Goal: Task Accomplishment & Management: Manage account settings

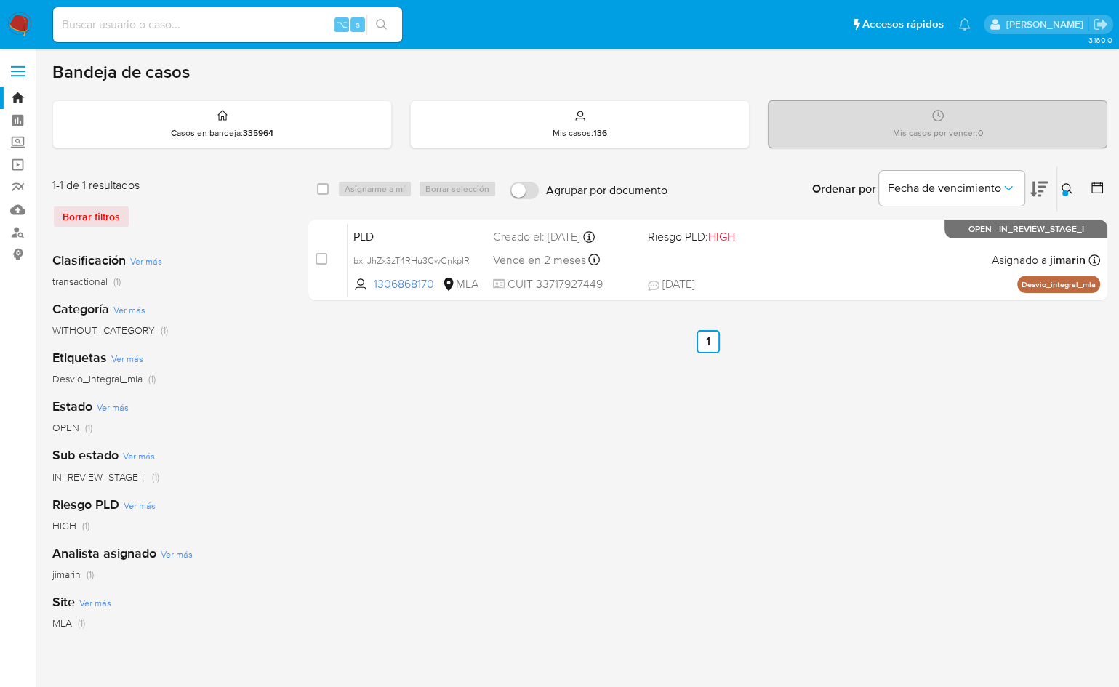
click at [1071, 190] on icon at bounding box center [1068, 189] width 12 height 12
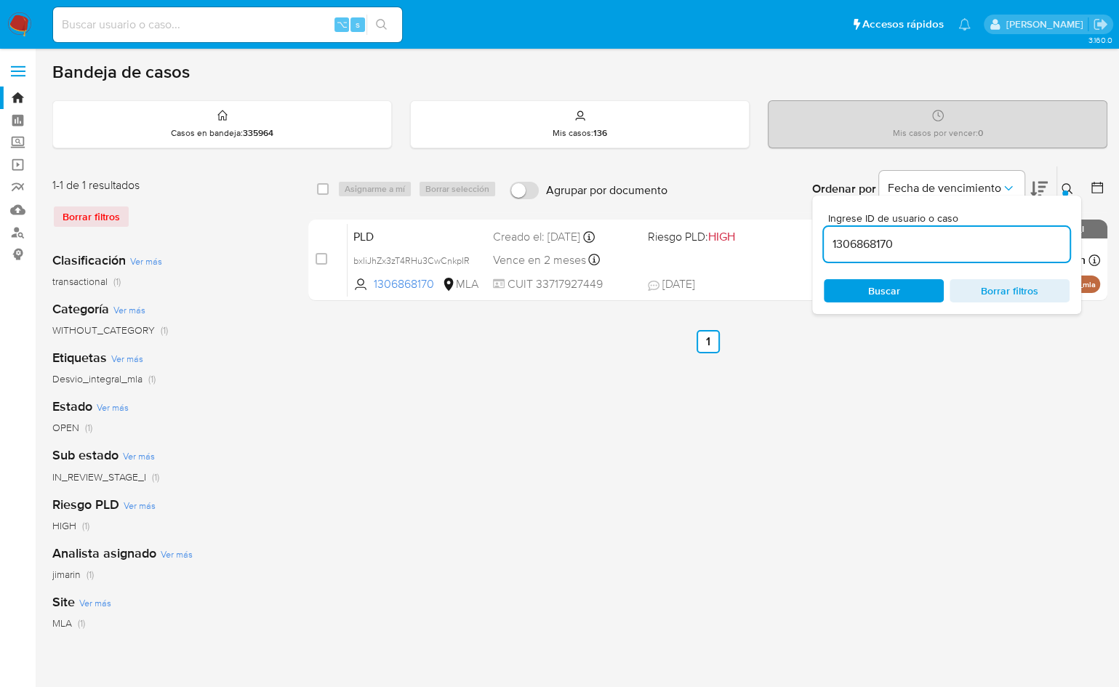
click at [994, 244] on input "1306868170" at bounding box center [947, 244] width 246 height 19
type input "349546562"
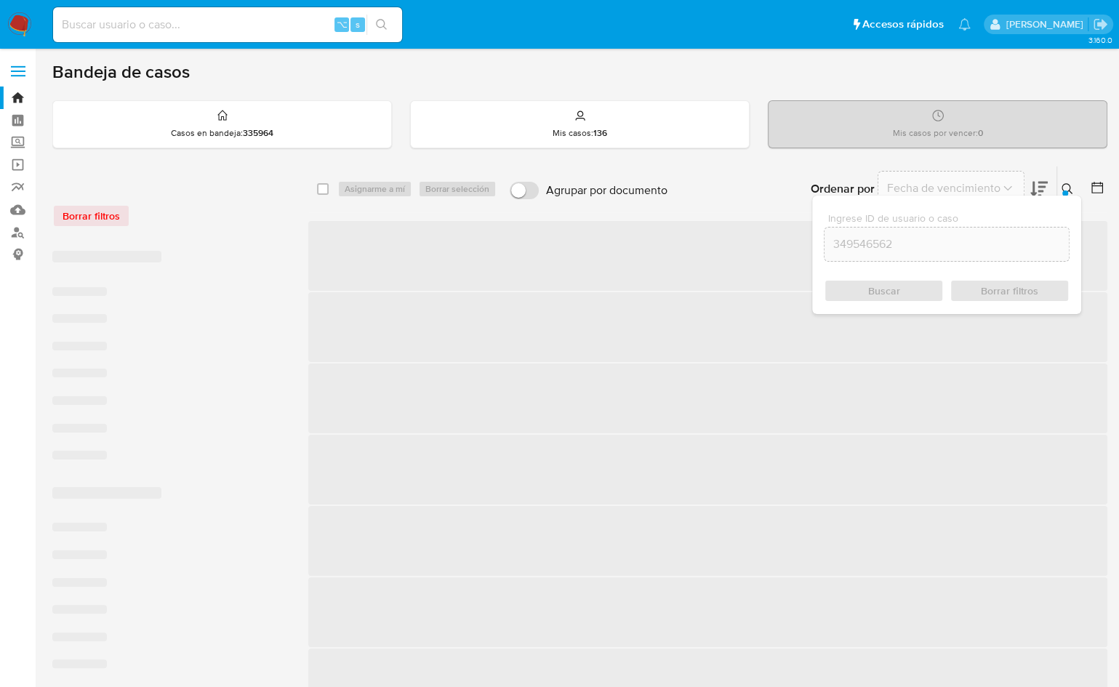
click at [1066, 191] on div at bounding box center [1066, 194] width 6 height 6
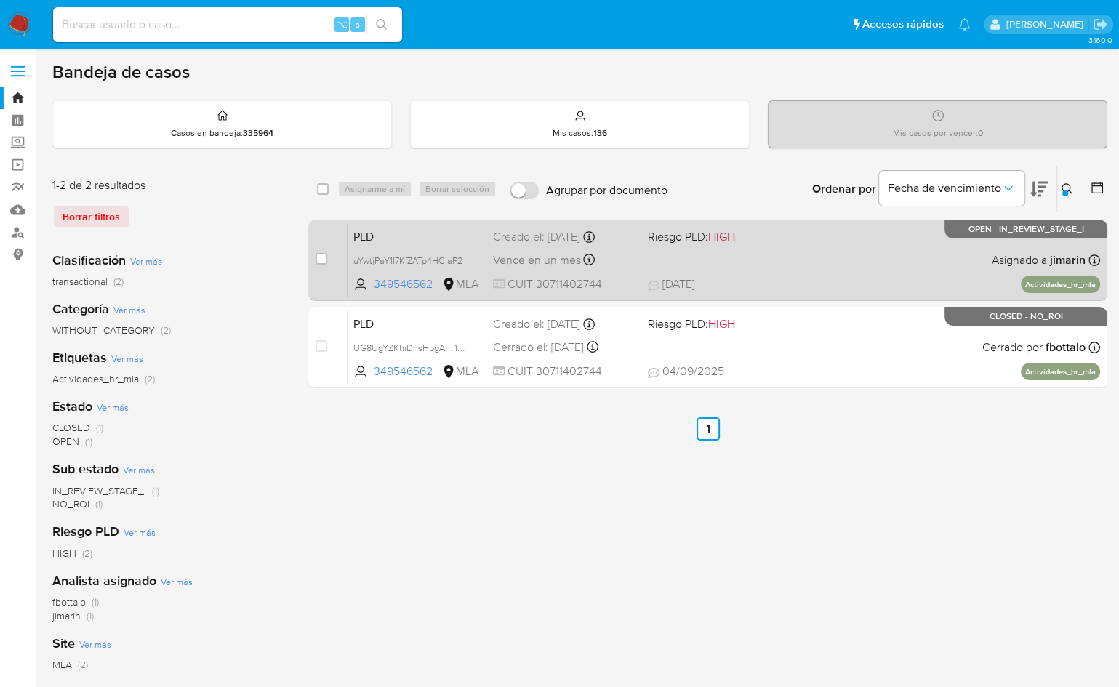
click at [892, 273] on div "PLD uYwtjPaY1I7KfZATp4HCjaP2 349546562 MLA Riesgo PLD: HIGH Creado el: 12/09/20…" at bounding box center [724, 259] width 753 height 73
click at [321, 259] on input "checkbox" at bounding box center [322, 259] width 12 height 12
checkbox input "true"
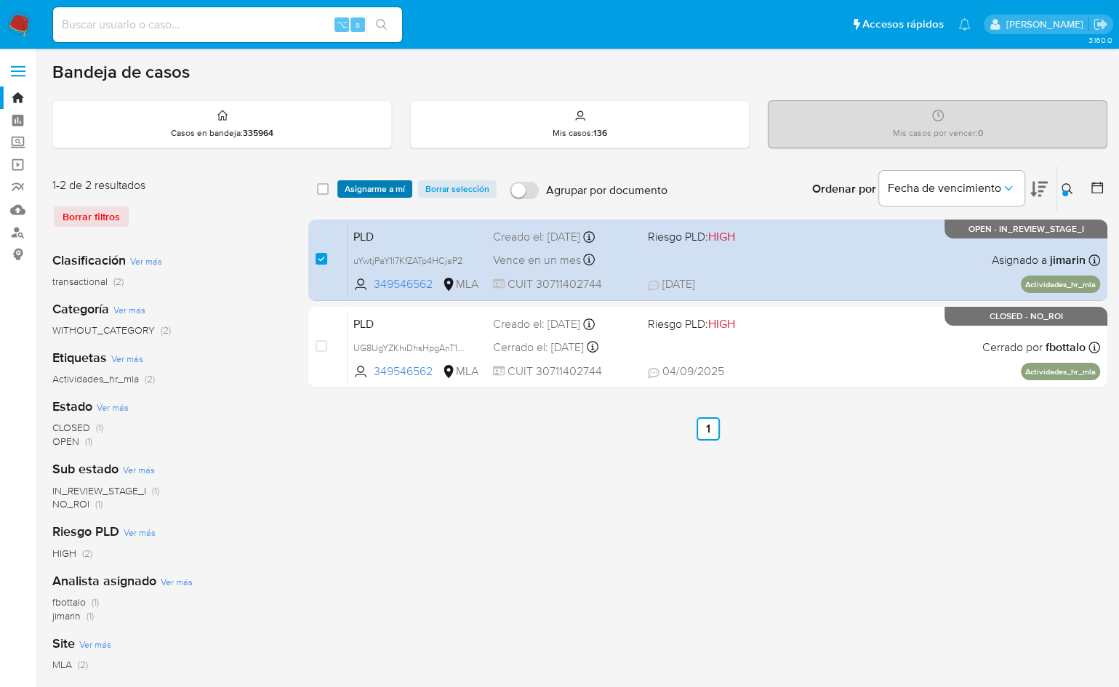
click at [363, 186] on span "Asignarme a mí" at bounding box center [375, 189] width 60 height 15
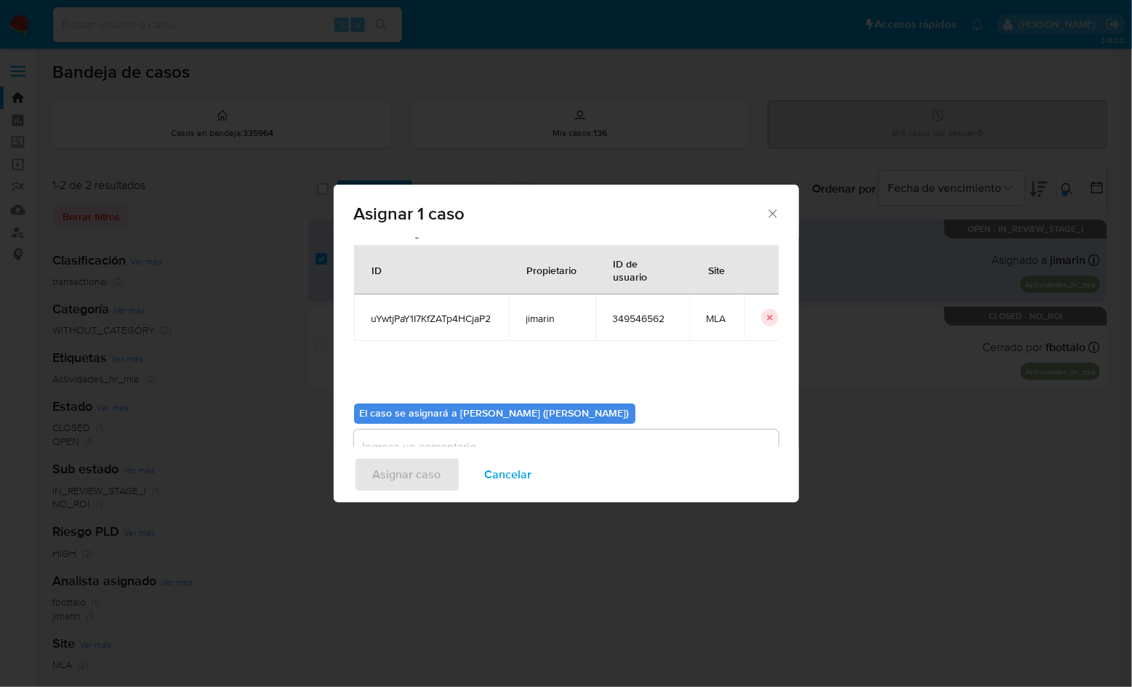
scroll to position [74, 0]
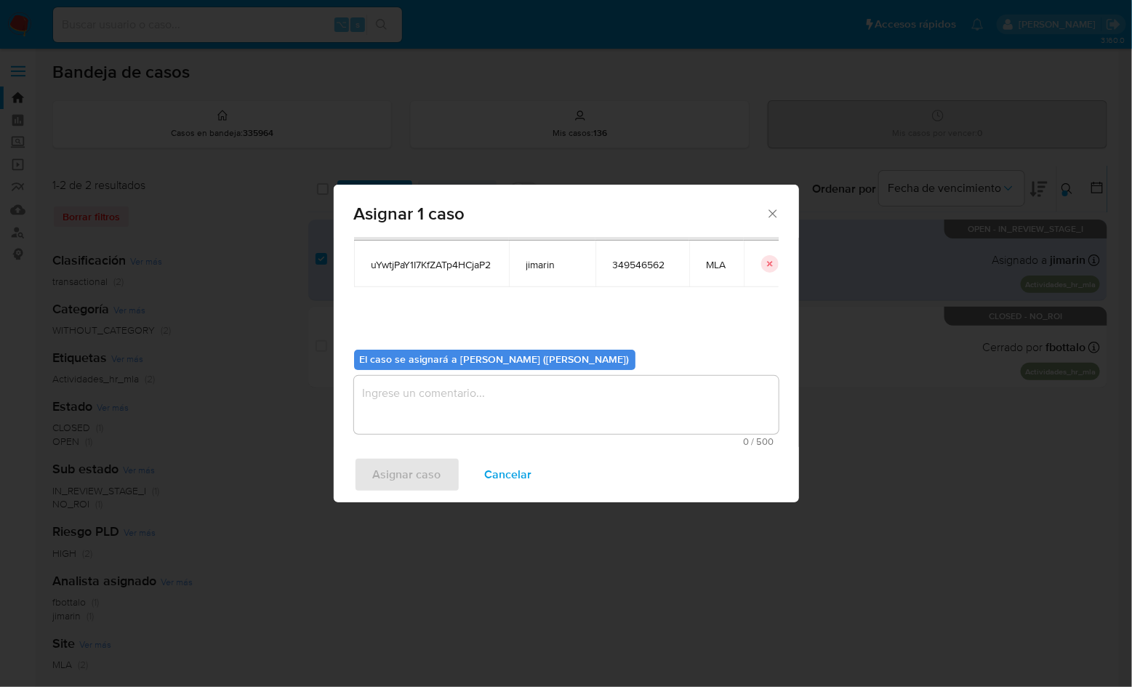
click at [480, 391] on textarea "assign-modal" at bounding box center [566, 405] width 425 height 58
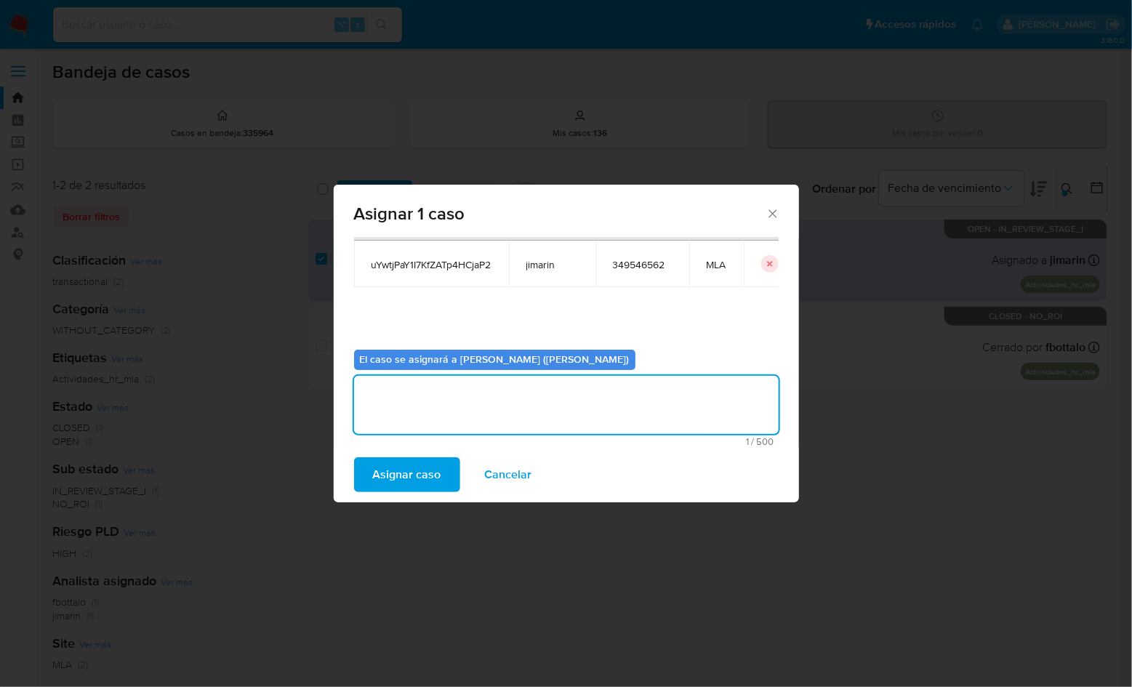
click at [431, 481] on span "Asignar caso" at bounding box center [407, 475] width 68 height 32
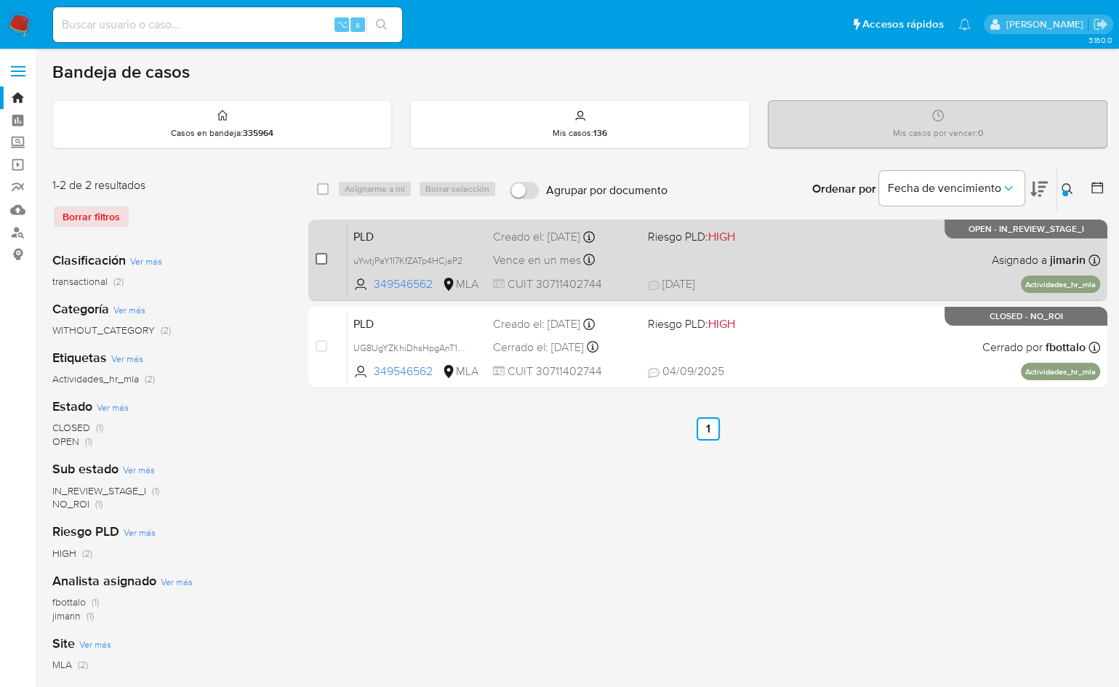
click at [316, 260] on input "checkbox" at bounding box center [322, 259] width 12 height 12
checkbox input "true"
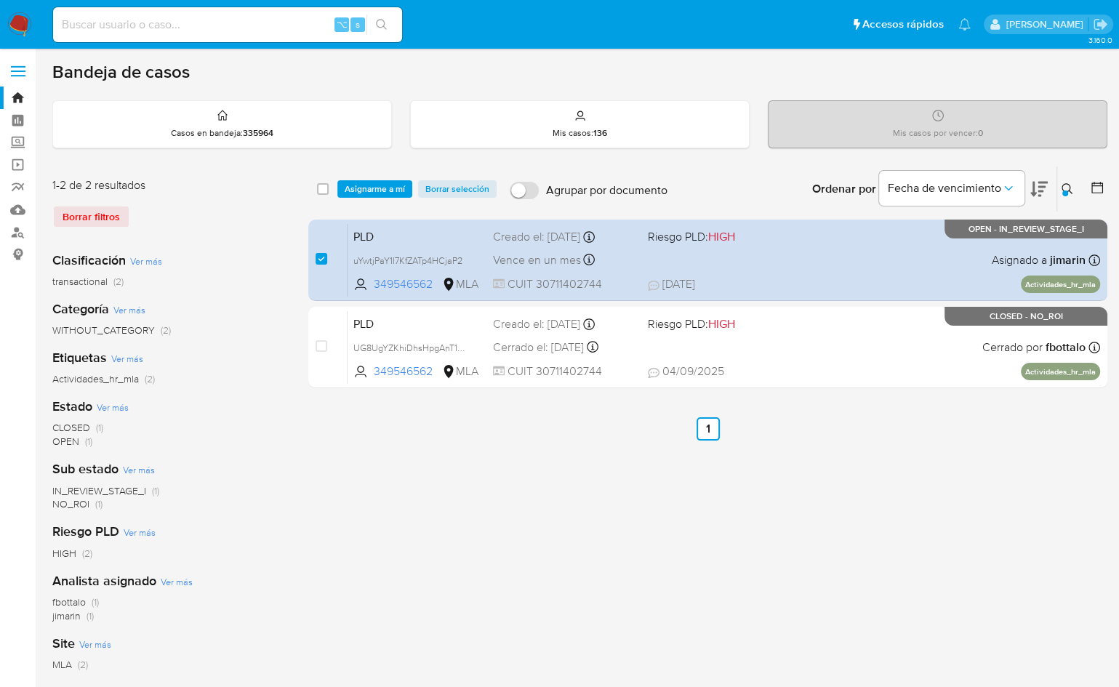
click at [364, 196] on div "select-all-cases-checkbox Asignarme a mí Borrar selección Agrupar por documento…" at bounding box center [707, 189] width 799 height 45
click at [378, 188] on span "Asignarme a mí" at bounding box center [375, 189] width 60 height 15
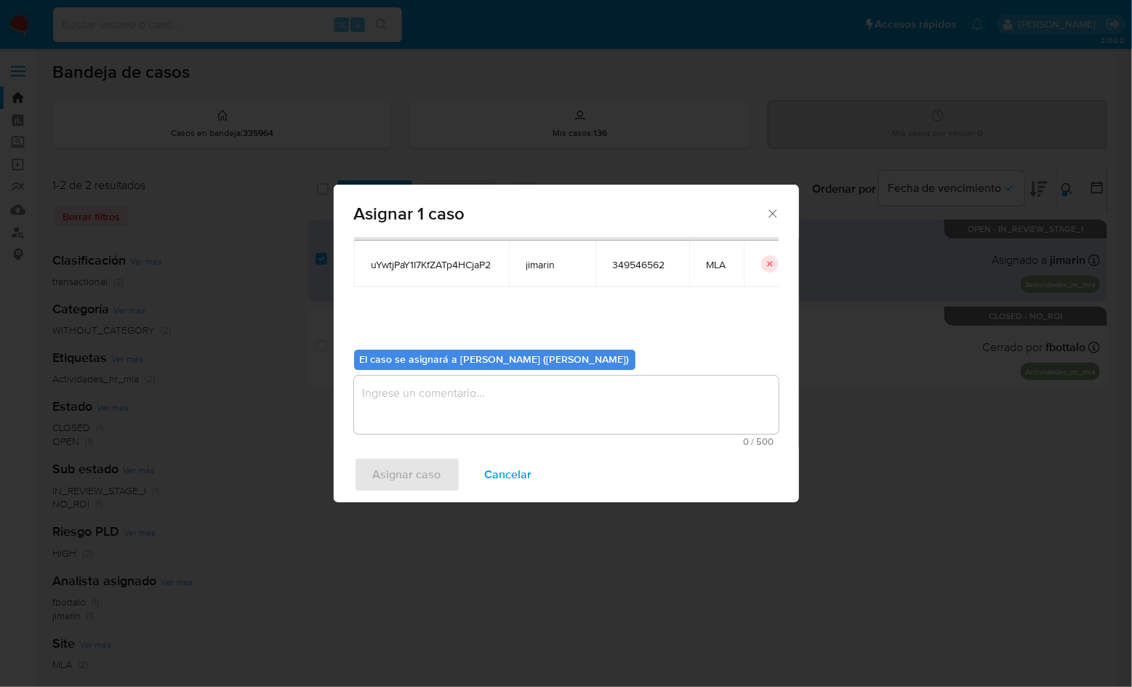
click at [419, 394] on textarea "assign-modal" at bounding box center [566, 405] width 425 height 58
click at [417, 497] on div "Asignar caso Cancelar" at bounding box center [566, 474] width 465 height 55
click at [420, 481] on span "Asignar caso" at bounding box center [407, 475] width 68 height 32
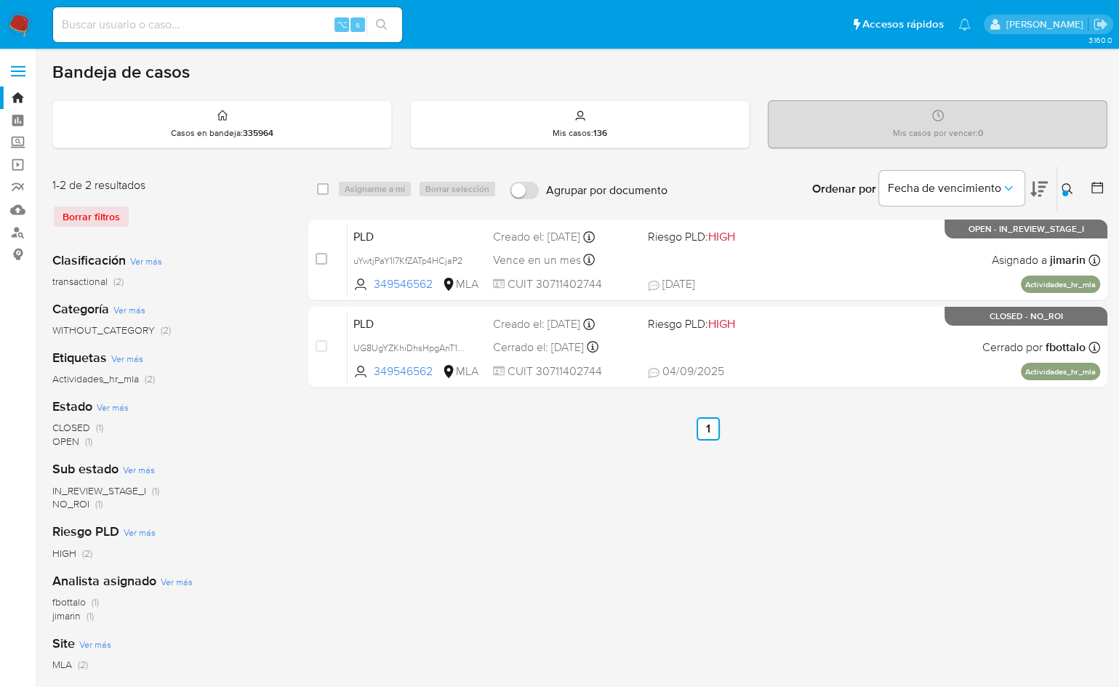
click at [1069, 185] on icon at bounding box center [1068, 189] width 12 height 12
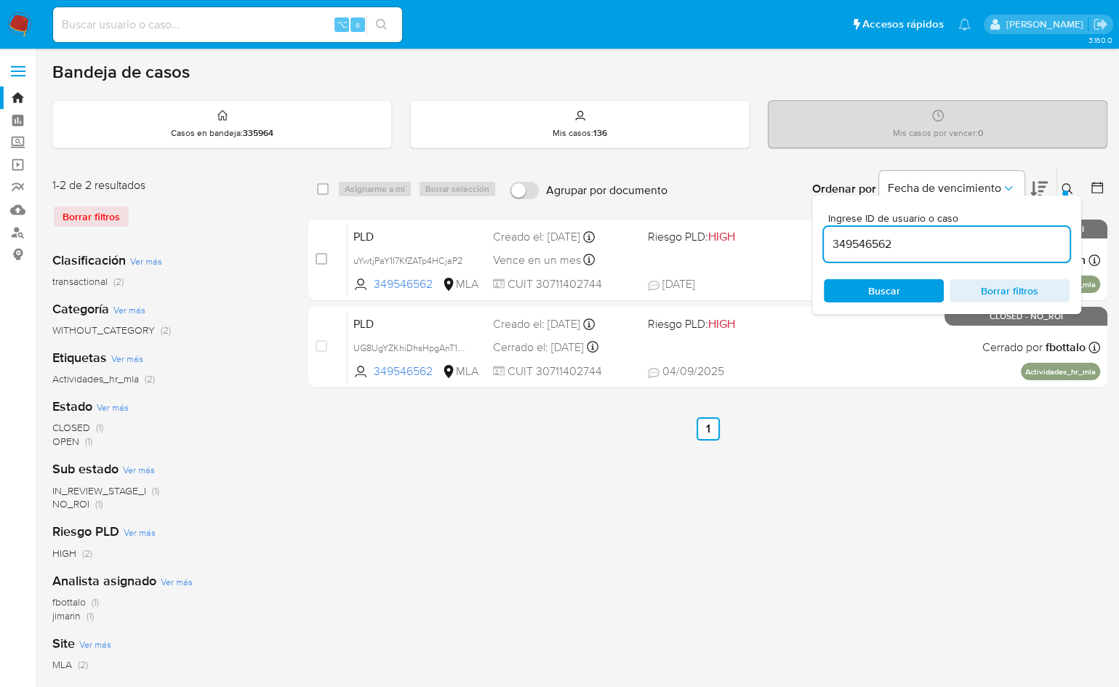
click at [934, 241] on input "349546562" at bounding box center [947, 244] width 246 height 19
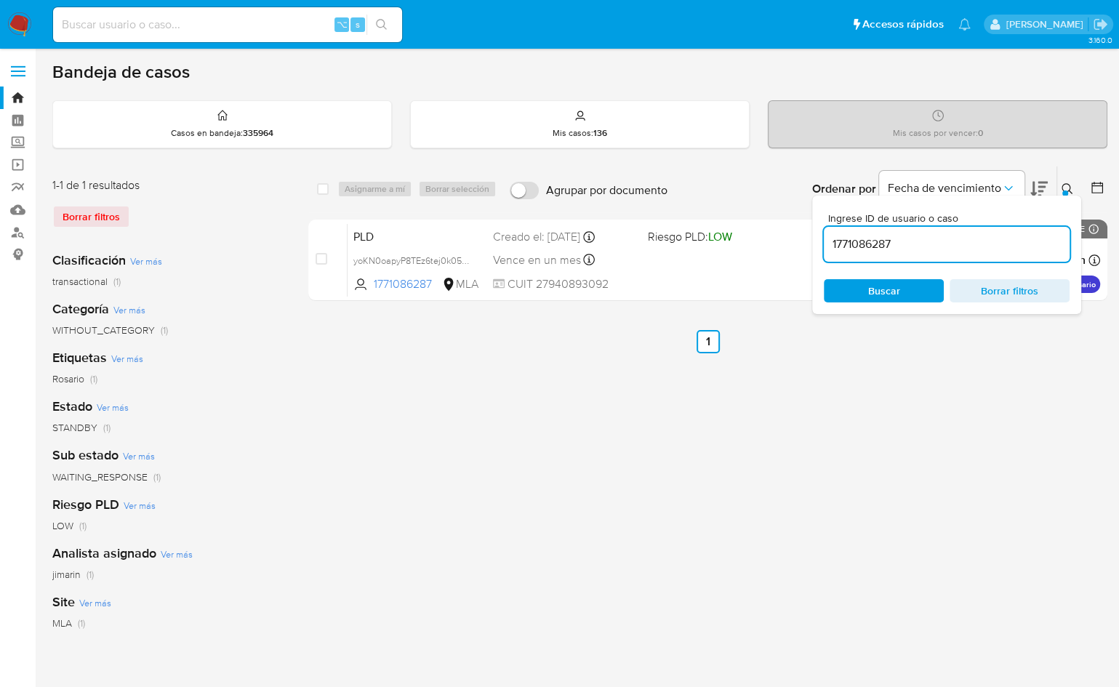
click at [1060, 184] on button at bounding box center [1070, 188] width 24 height 17
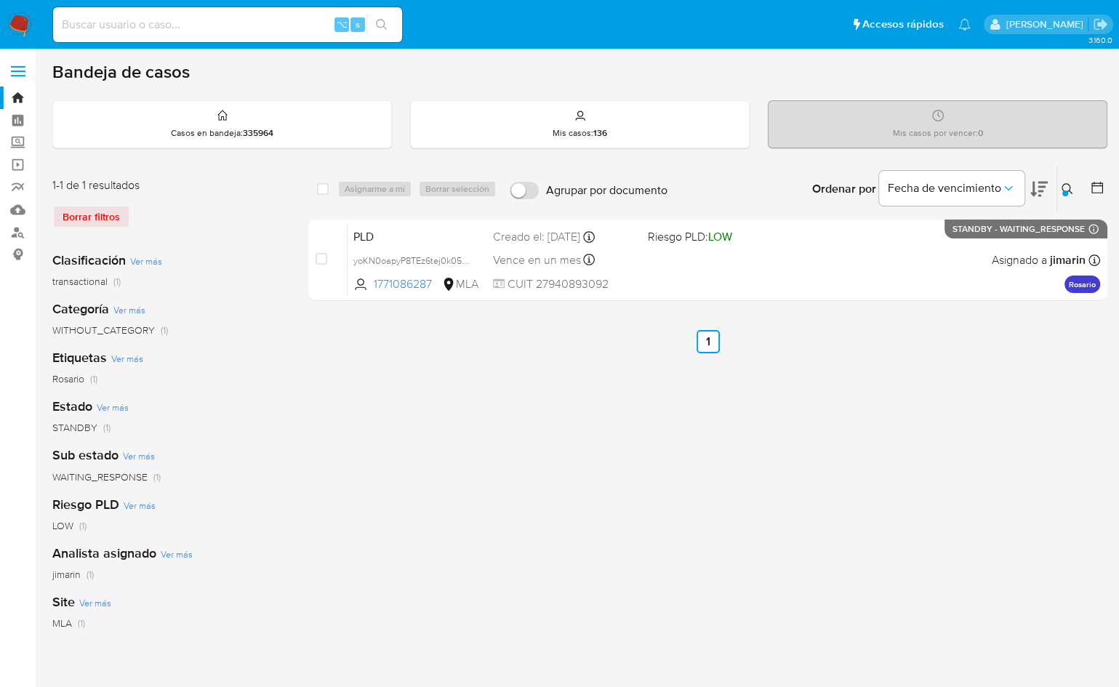
drag, startPoint x: 1066, startPoint y: 184, endPoint x: 1059, endPoint y: 197, distance: 15.0
click at [1066, 185] on icon at bounding box center [1068, 189] width 12 height 12
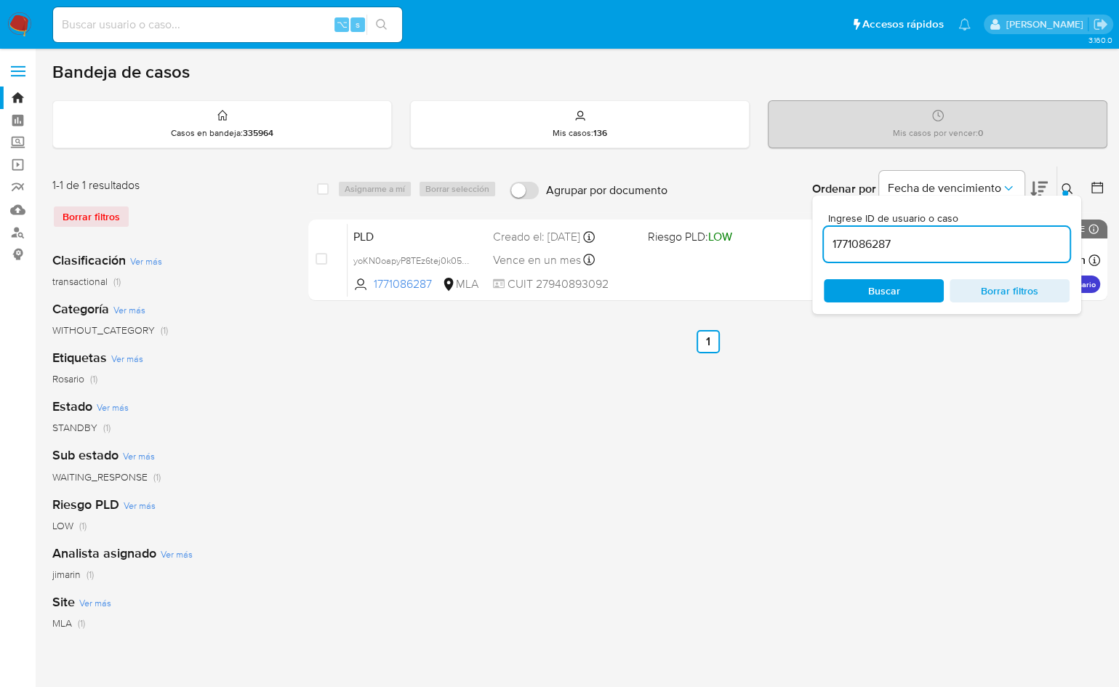
click at [982, 241] on input "1771086287" at bounding box center [947, 244] width 246 height 19
click at [986, 239] on input "1771086287258604464" at bounding box center [947, 244] width 246 height 19
click at [1012, 241] on input "1771086287258604464" at bounding box center [947, 244] width 246 height 19
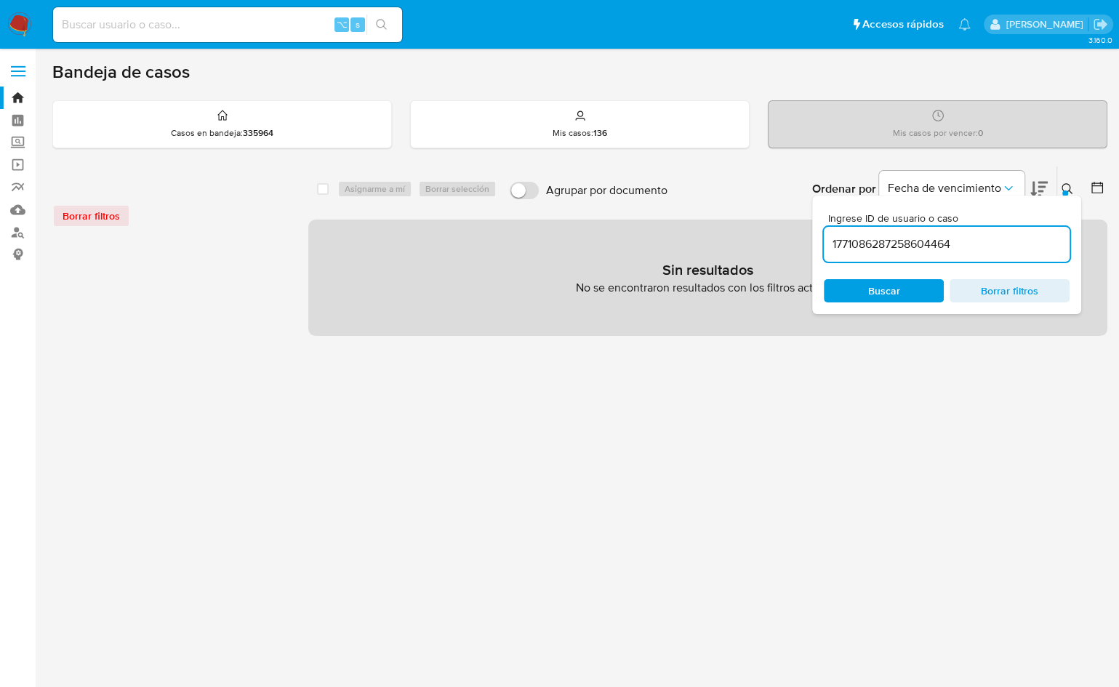
click at [1017, 244] on input "1771086287258604464" at bounding box center [947, 244] width 246 height 19
paste input
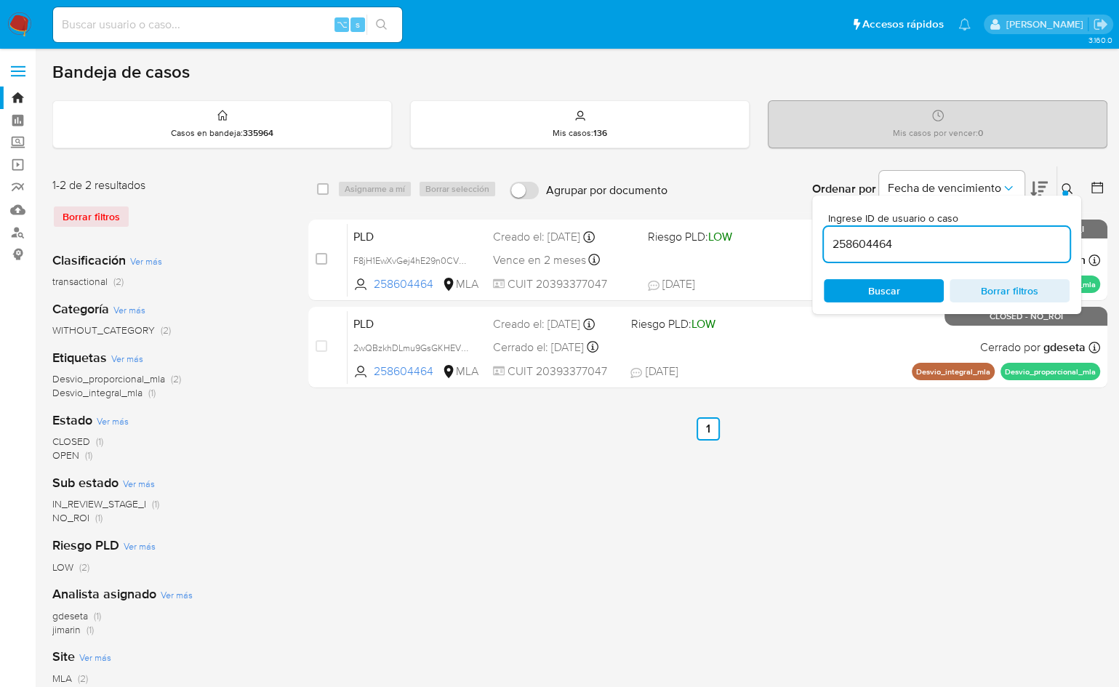
click at [1068, 187] on icon at bounding box center [1068, 189] width 12 height 12
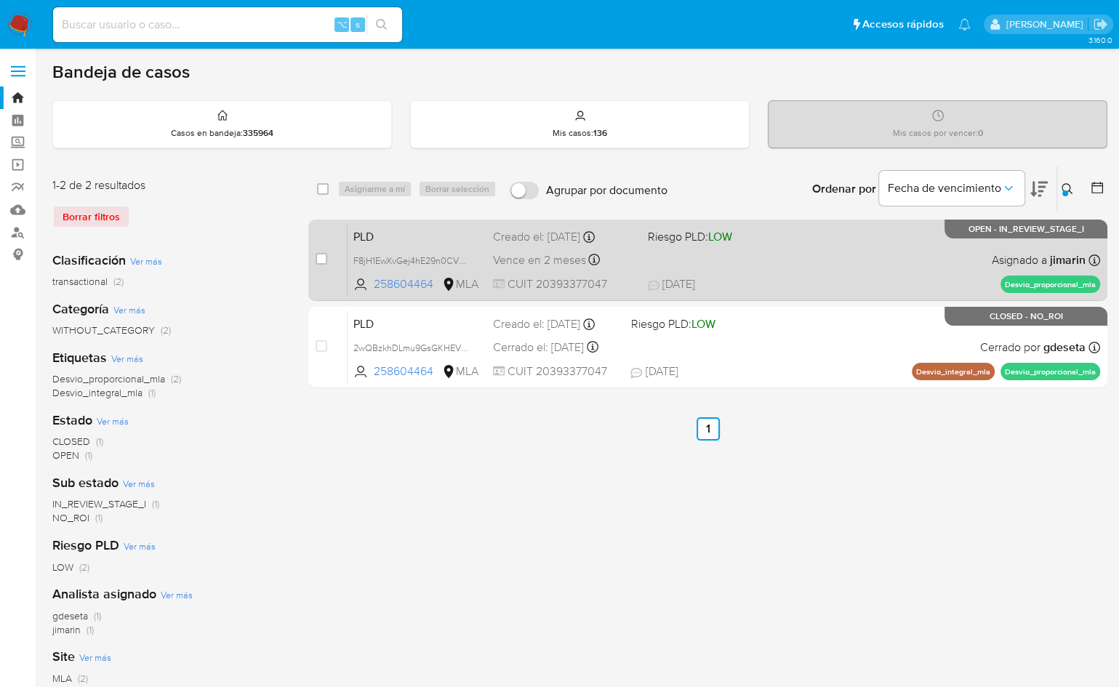
click at [935, 247] on div "PLD F8jH1EwXvGej4hE29n0CVF6V 258604464 MLA Riesgo PLD: LOW Creado el: 12/09/202…" at bounding box center [724, 259] width 753 height 73
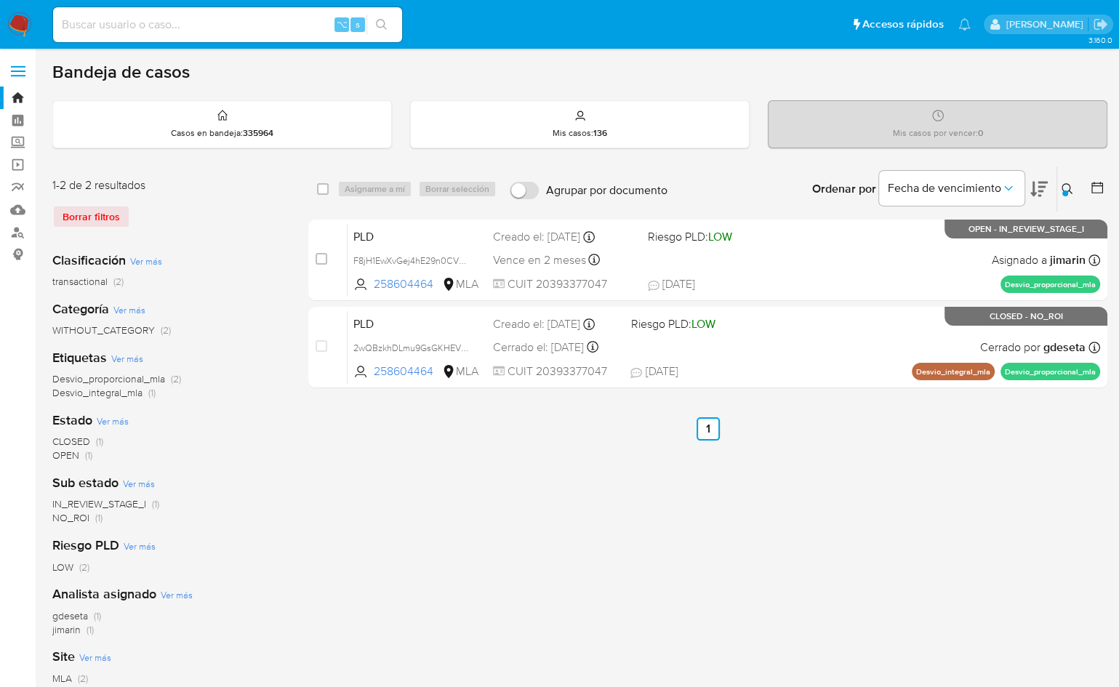
click at [1063, 191] on div at bounding box center [1066, 194] width 6 height 6
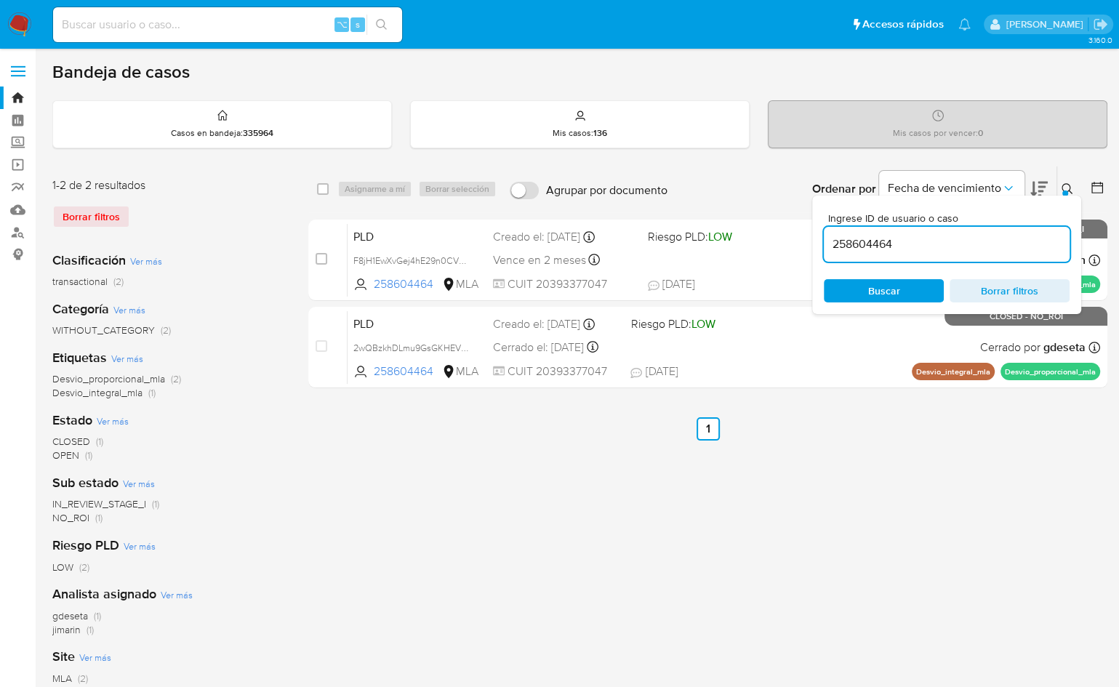
click at [991, 230] on div "258604464" at bounding box center [947, 244] width 246 height 35
click at [988, 240] on input "258604464" at bounding box center [947, 244] width 246 height 19
paste input "1222709103"
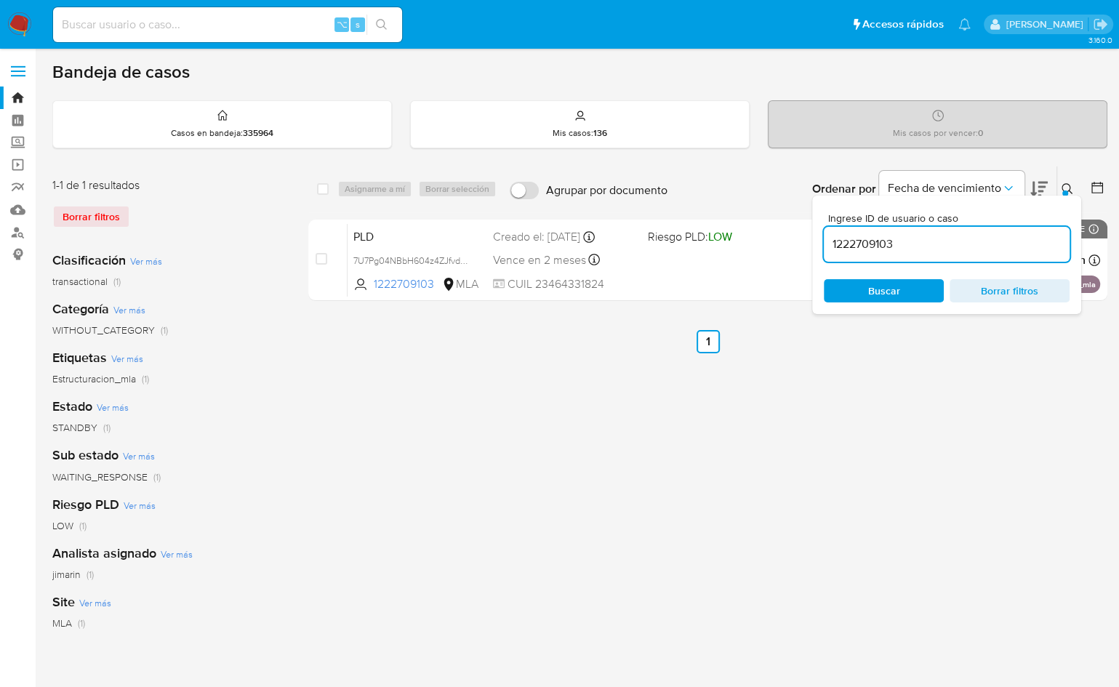
click at [1064, 185] on icon at bounding box center [1068, 189] width 12 height 12
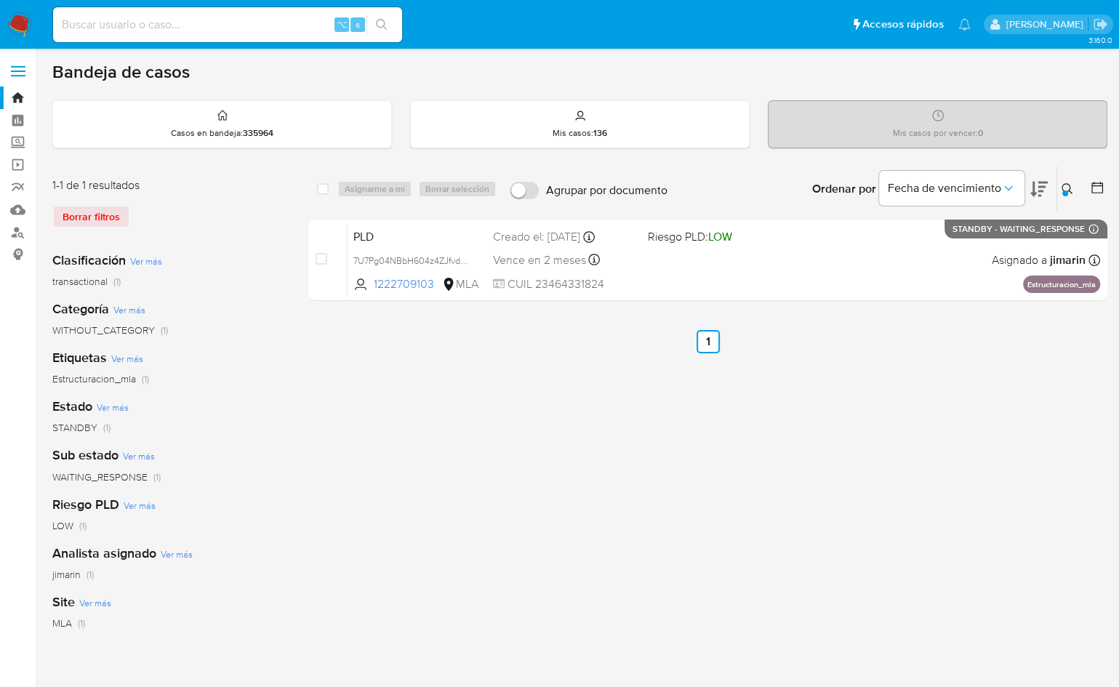
click at [1066, 199] on div "Ingrese ID de usuario o caso 1222709103 Buscar Borrar filtros" at bounding box center [1069, 189] width 25 height 45
click at [1063, 193] on div at bounding box center [1066, 194] width 6 height 6
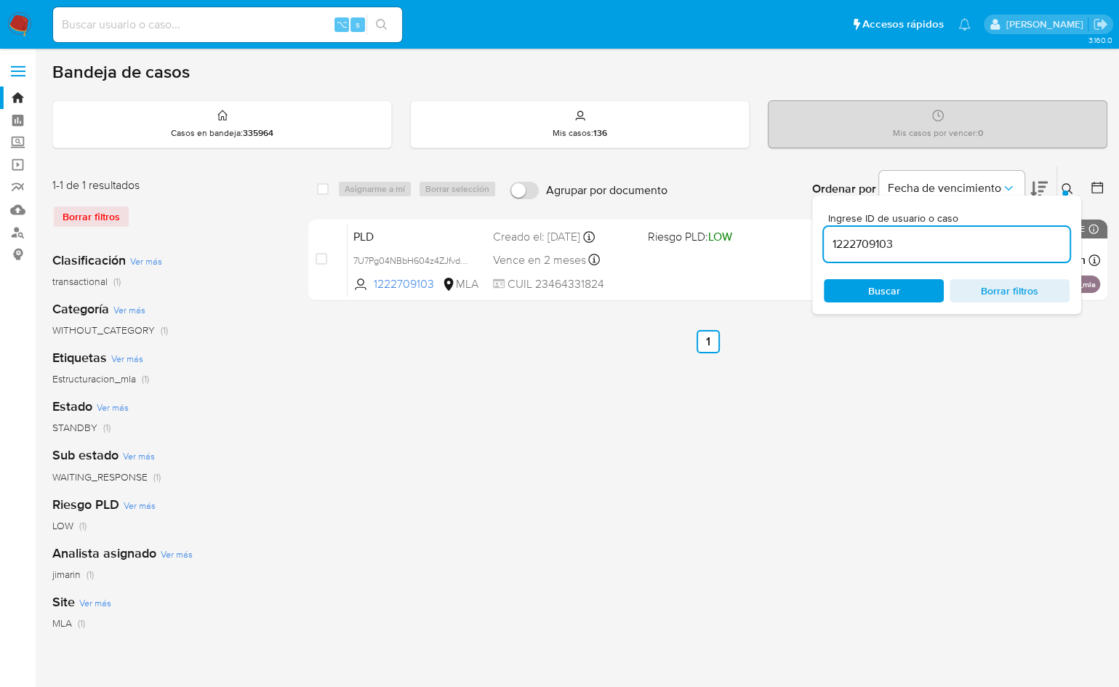
click at [1000, 239] on input "1222709103" at bounding box center [947, 244] width 246 height 19
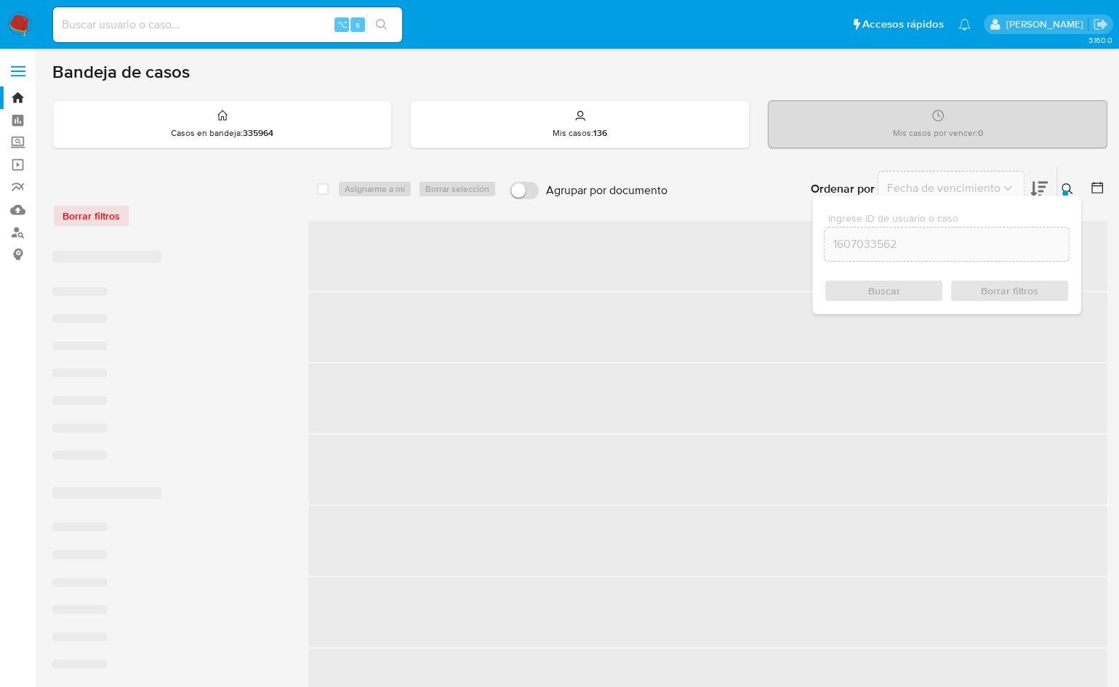
click at [1064, 187] on icon at bounding box center [1068, 189] width 12 height 12
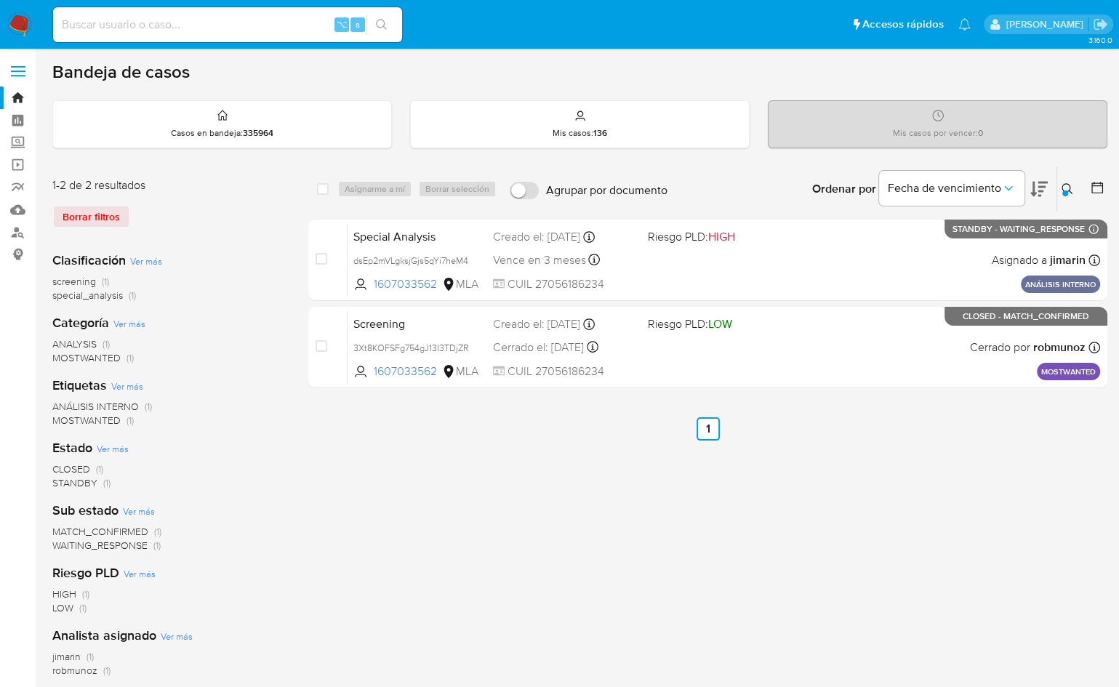
click at [1063, 184] on icon at bounding box center [1068, 189] width 12 height 12
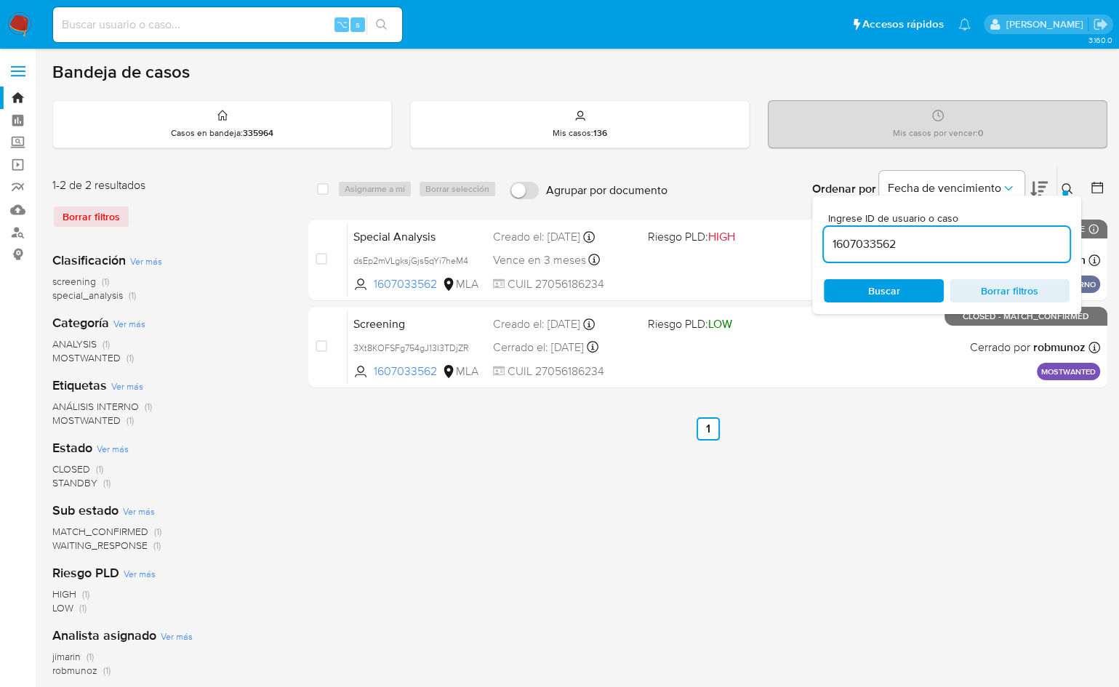
click at [957, 241] on input "1607033562" at bounding box center [947, 244] width 246 height 19
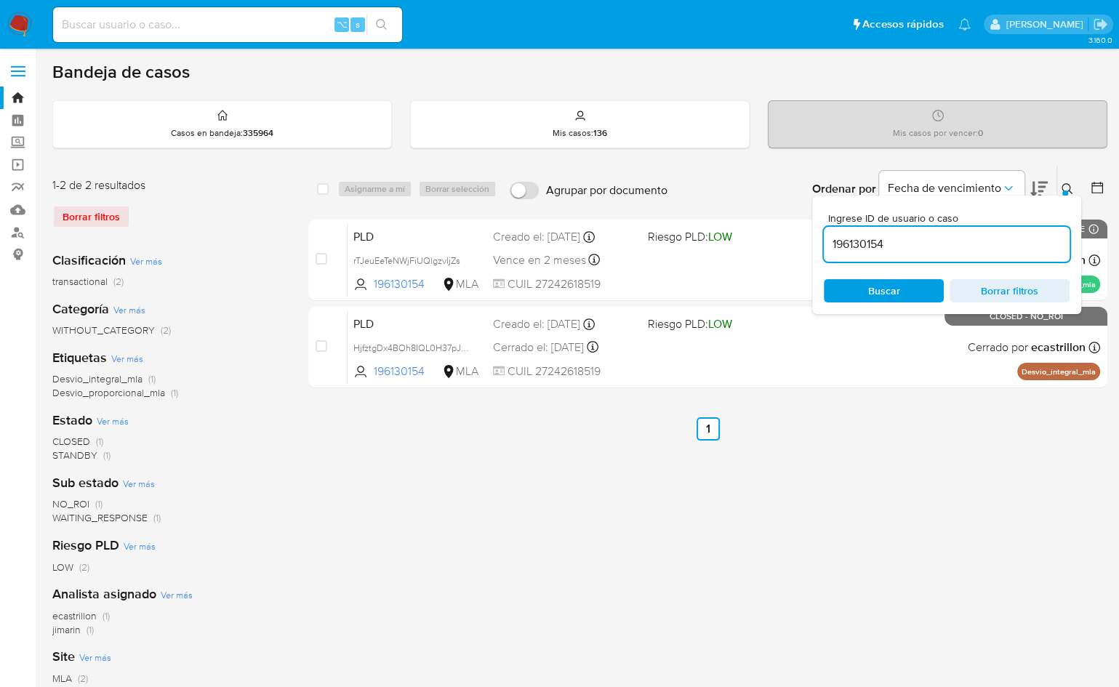
click at [1068, 196] on div "Ingrese ID de usuario o caso 196130154 Buscar Borrar filtros" at bounding box center [946, 255] width 269 height 119
click at [1067, 188] on icon at bounding box center [1068, 189] width 12 height 12
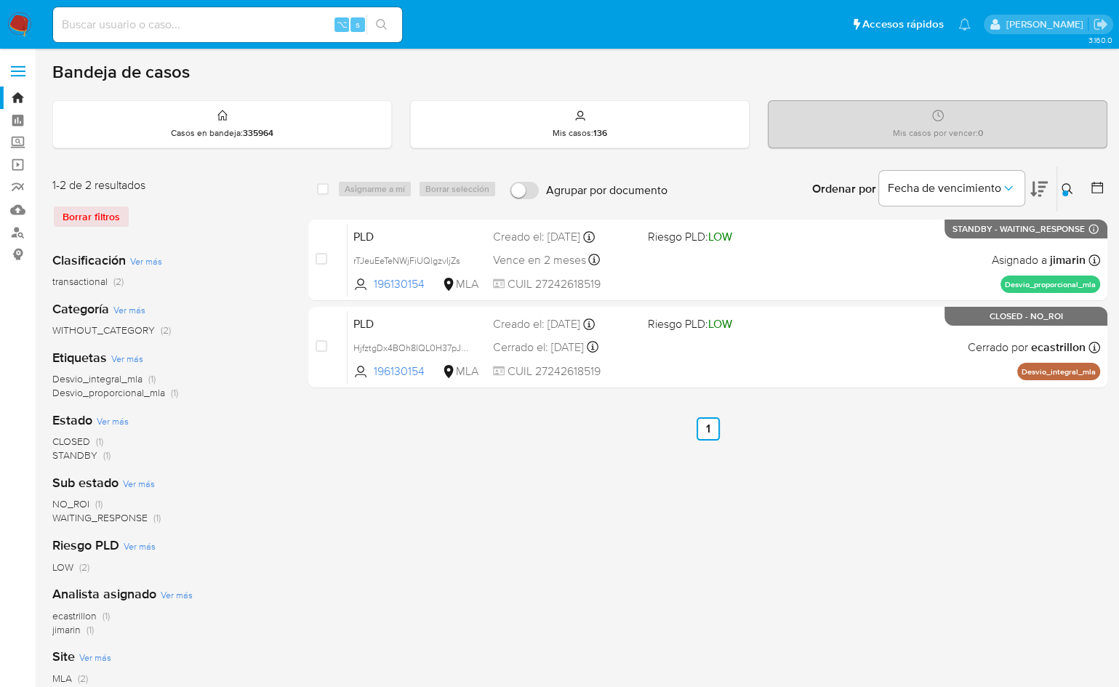
click at [1067, 185] on icon at bounding box center [1068, 189] width 12 height 12
click at [1063, 191] on div at bounding box center [1066, 194] width 6 height 6
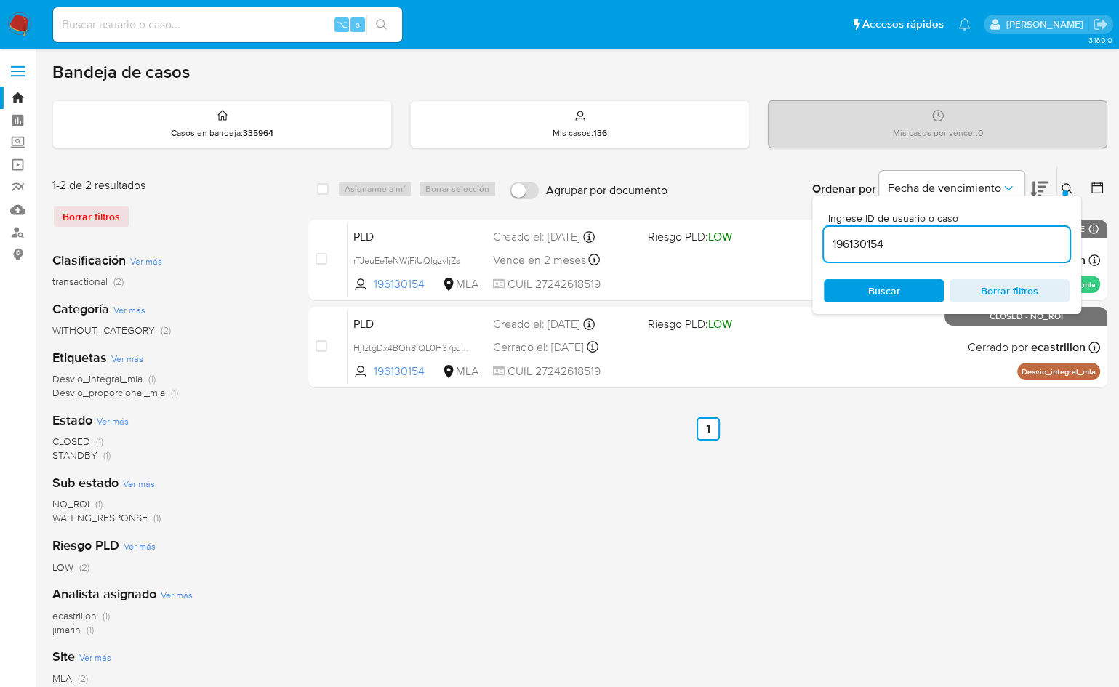
click at [991, 237] on input "196130154" at bounding box center [947, 244] width 246 height 19
type input "15283759"
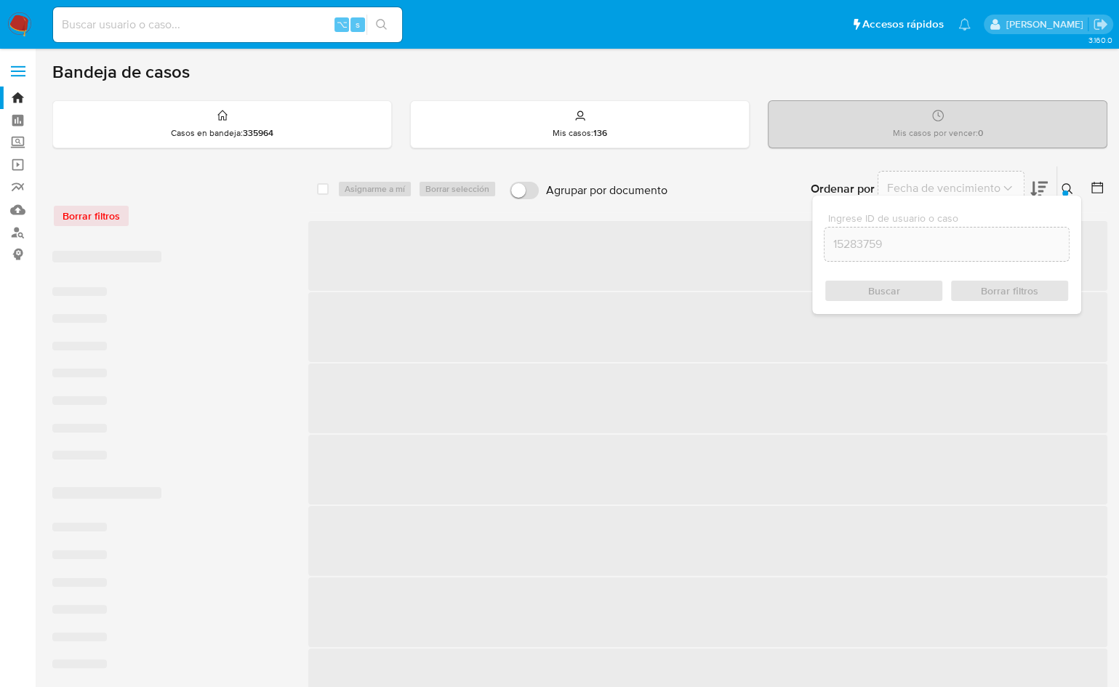
click at [1071, 186] on icon at bounding box center [1068, 189] width 12 height 12
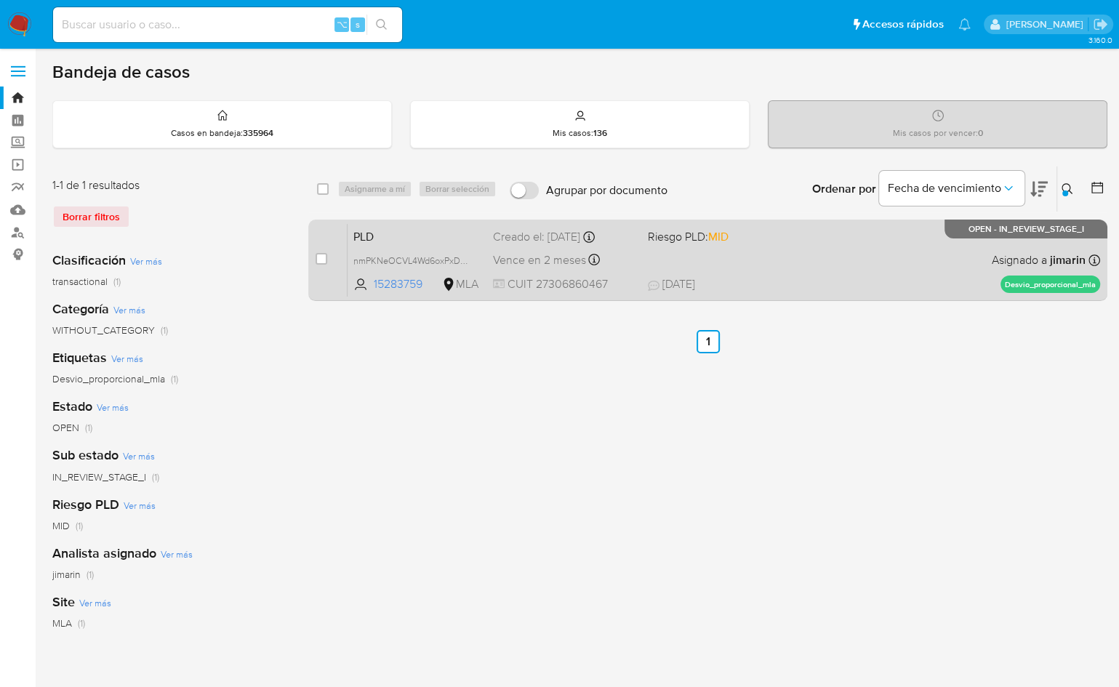
click at [906, 262] on div "PLD nmPKNeOCVL4Wd6oxPxD1DkXJ 15283759 MLA Riesgo PLD: MID Creado el: 12/09/2025…" at bounding box center [724, 259] width 753 height 73
click at [323, 256] on input "checkbox" at bounding box center [322, 259] width 12 height 12
checkbox input "true"
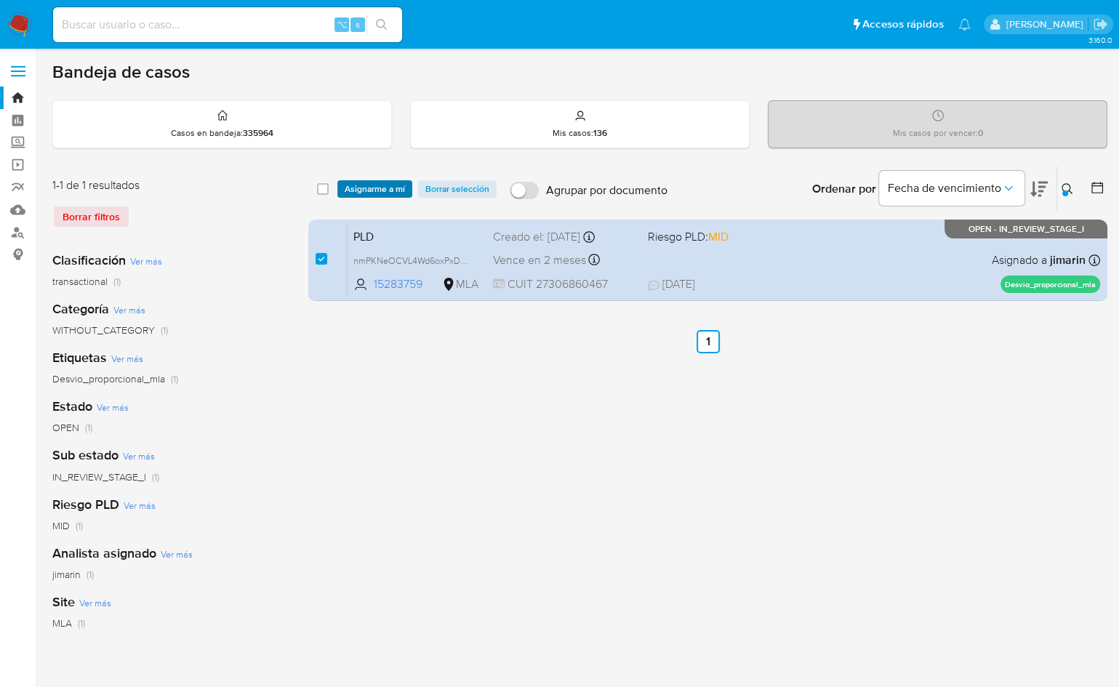
click at [365, 191] on span "Asignarme a mí" at bounding box center [375, 189] width 60 height 15
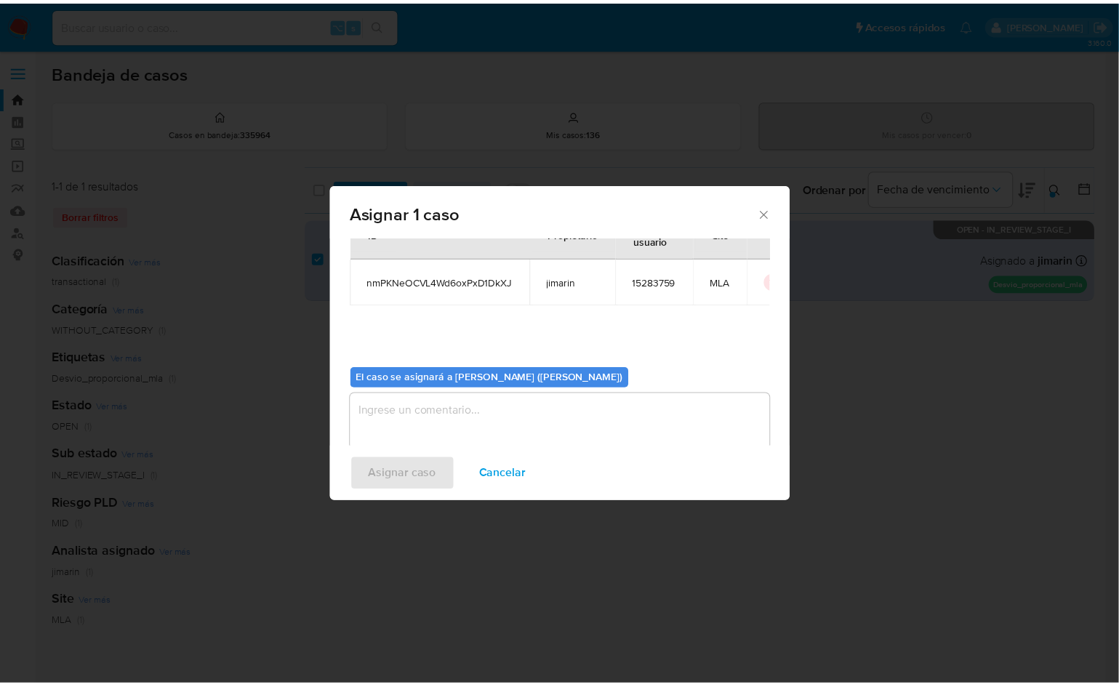
scroll to position [74, 0]
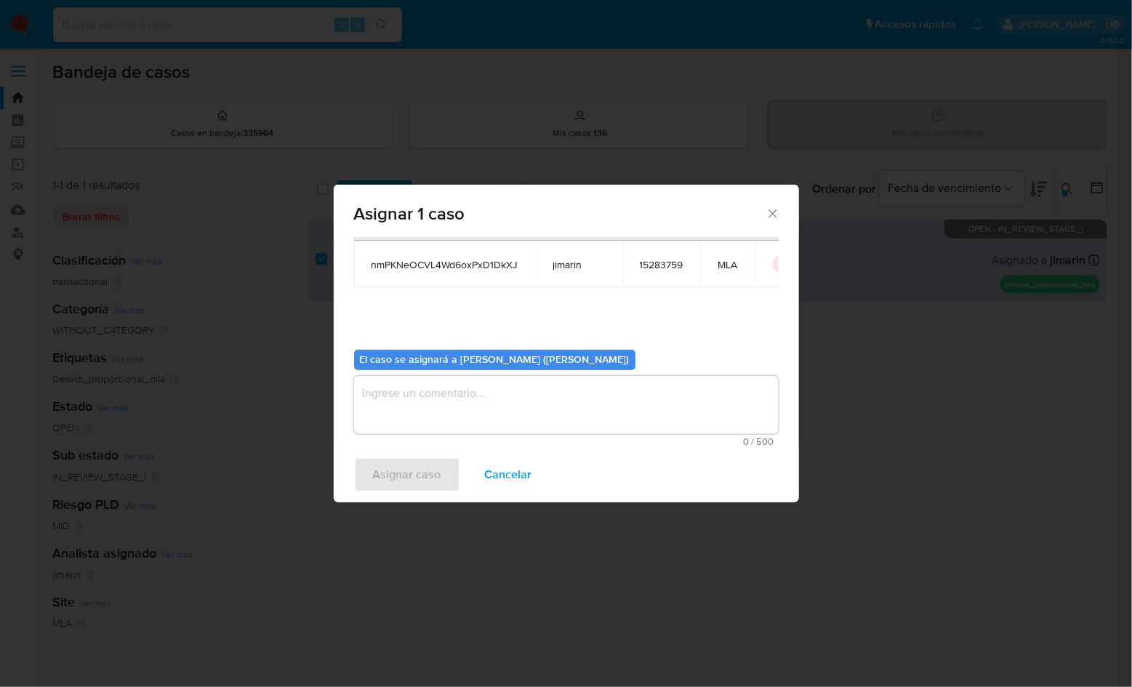
click at [444, 372] on div "El caso se asignará a Jian Greyss Marin Mieles (jimarin) 0 / 500 500 caracteres…" at bounding box center [566, 392] width 425 height 108
click at [445, 415] on textarea "assign-modal" at bounding box center [566, 405] width 425 height 58
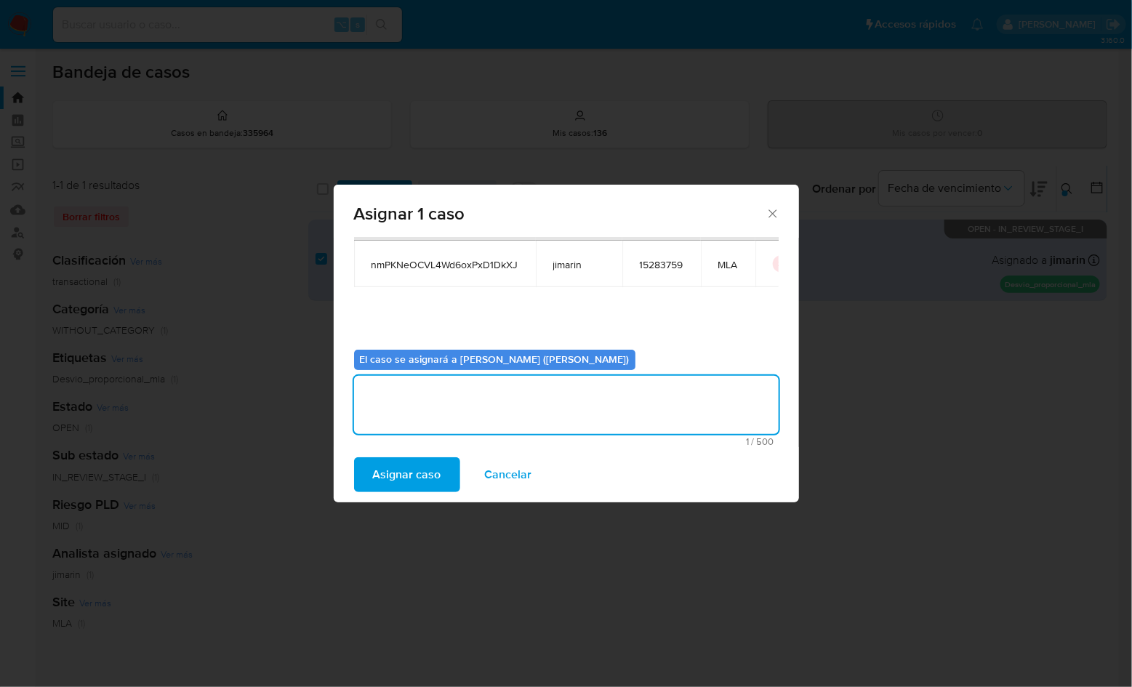
click at [412, 463] on span "Asignar caso" at bounding box center [407, 475] width 68 height 32
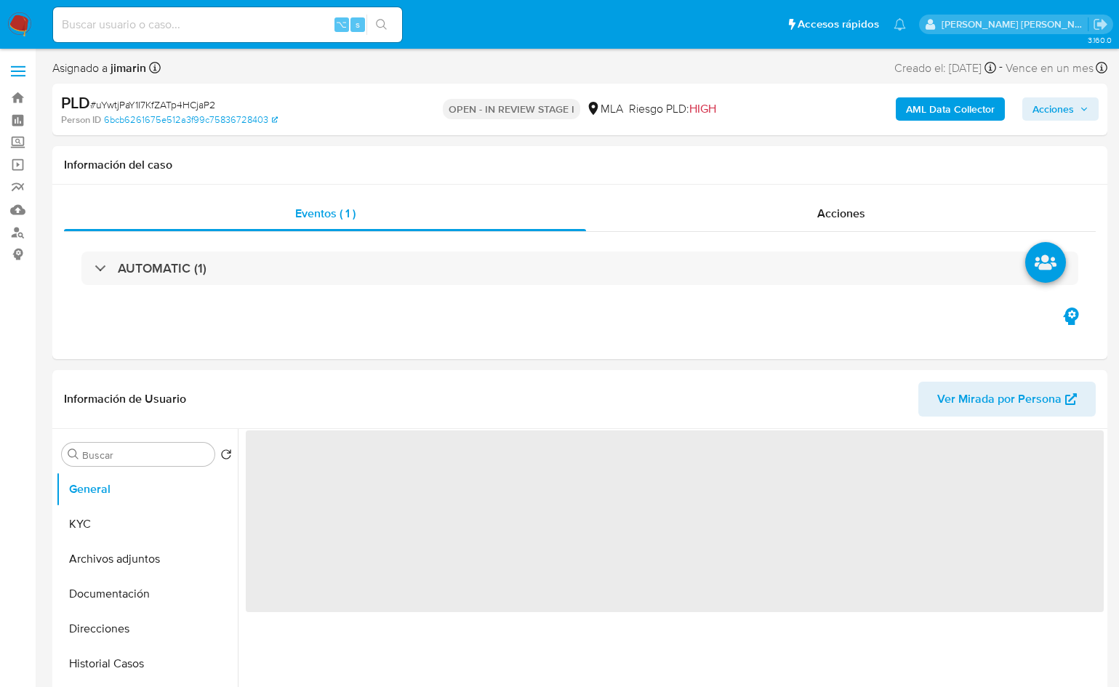
select select "10"
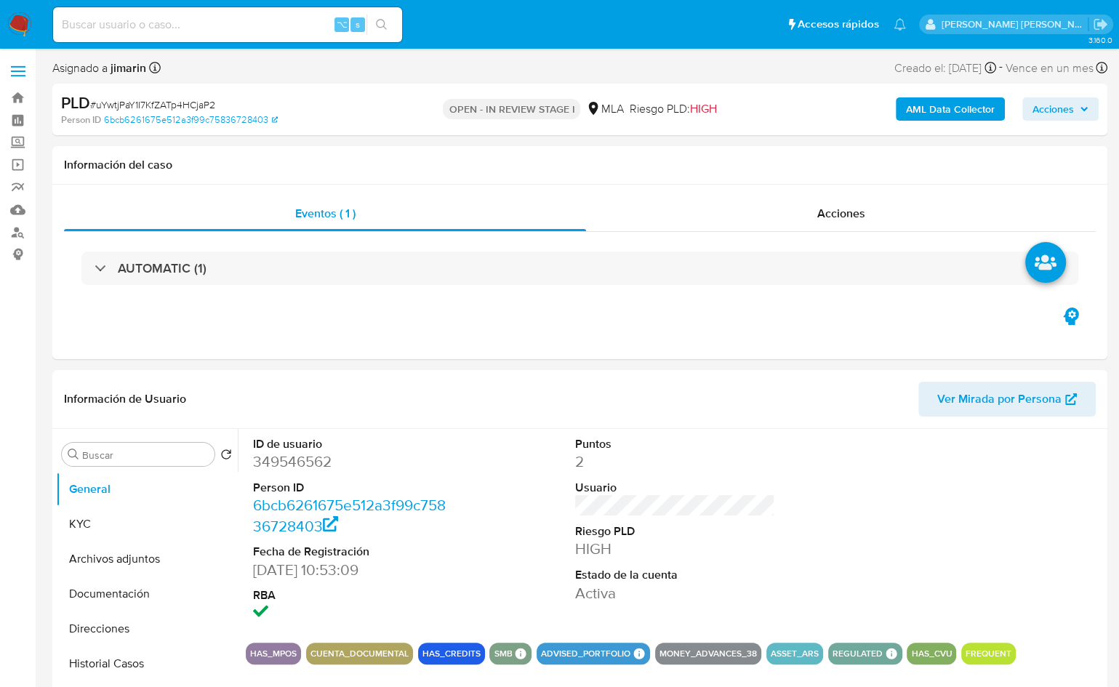
click at [168, 106] on span "# uYwtjPaY1I7KfZATp4HCjaP2" at bounding box center [152, 104] width 125 height 15
copy span "uYwtjPaY1I7KfZATp4HCjaP2"
click at [306, 463] on dd "349546562" at bounding box center [353, 462] width 200 height 20
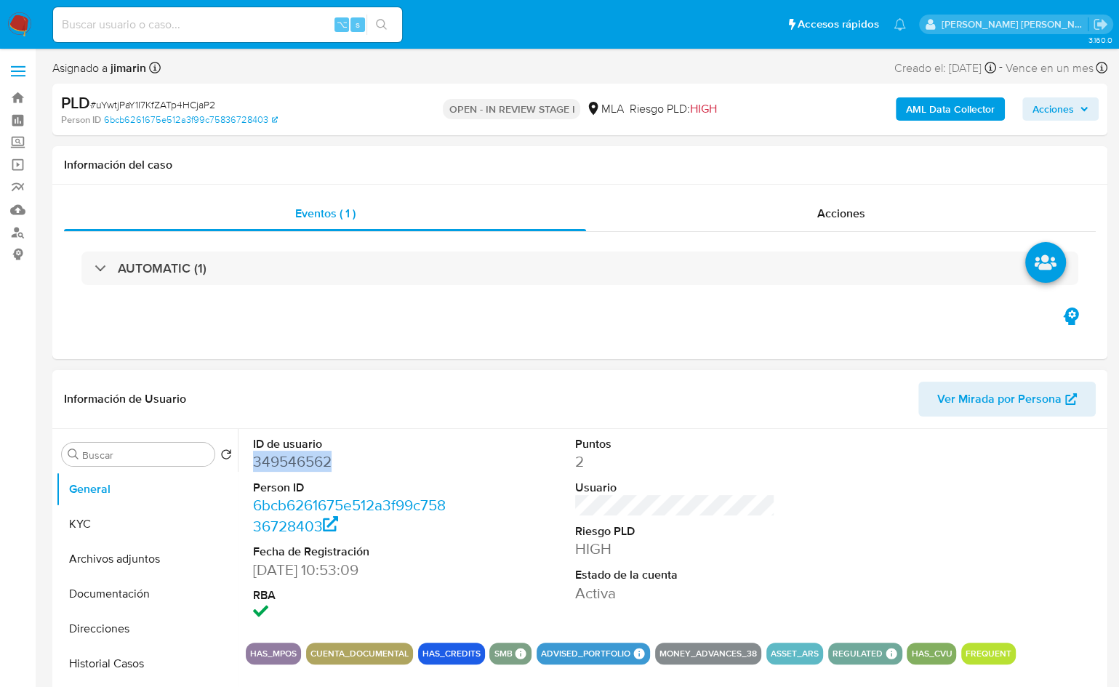
copy dd "349546562"
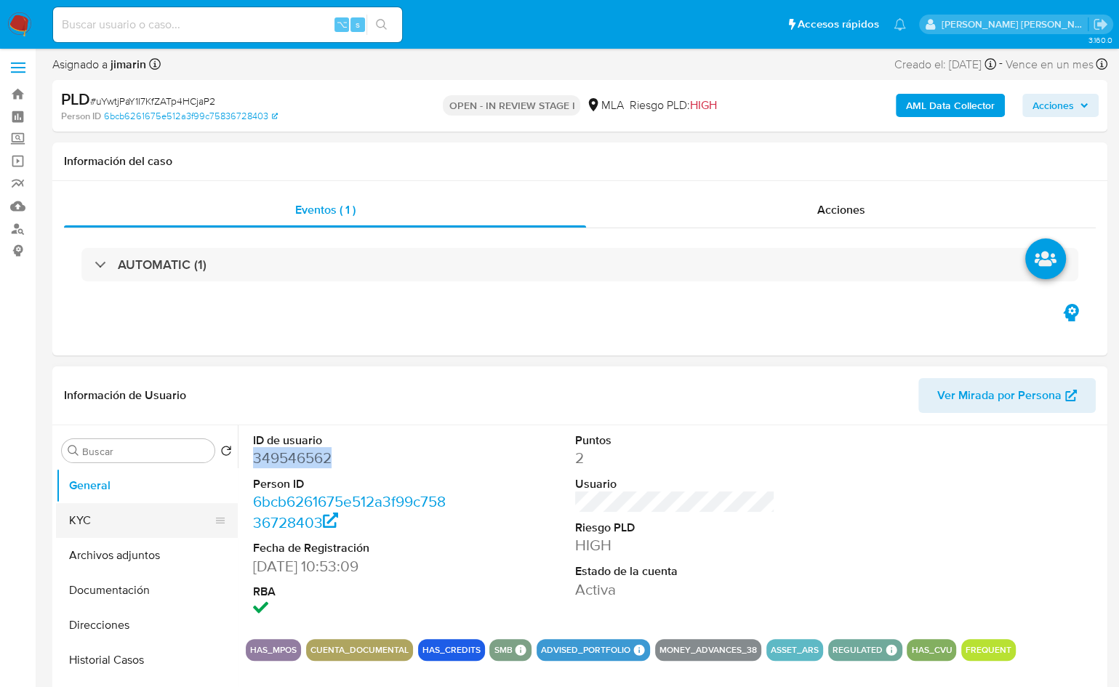
click at [161, 511] on button "KYC" at bounding box center [141, 520] width 170 height 35
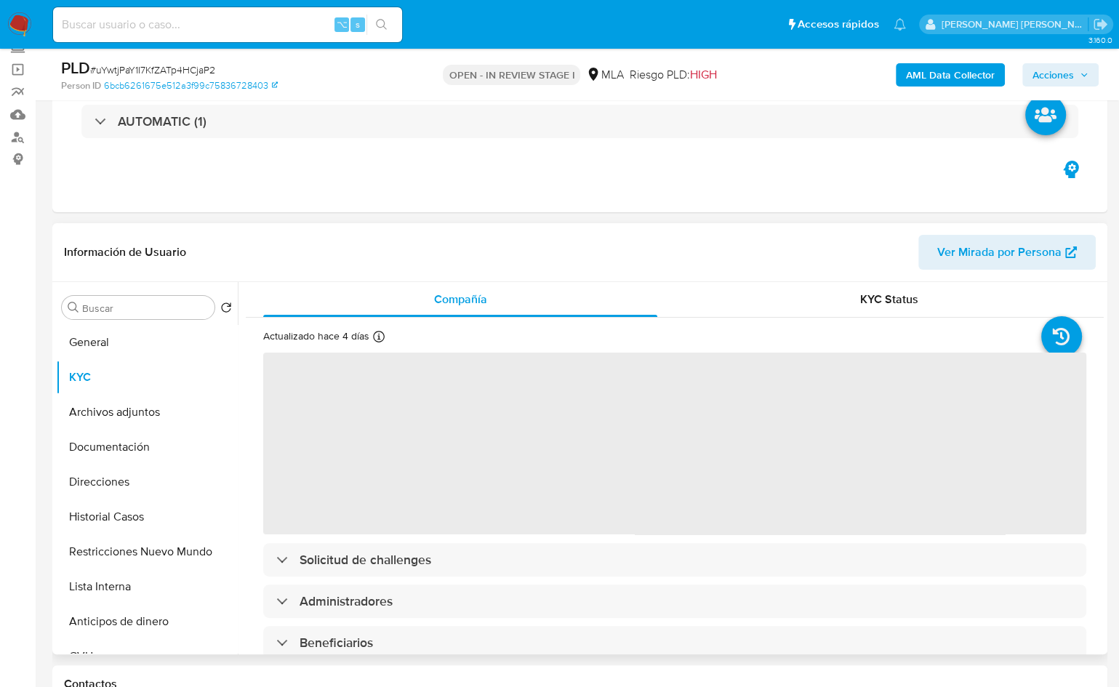
scroll to position [119, 0]
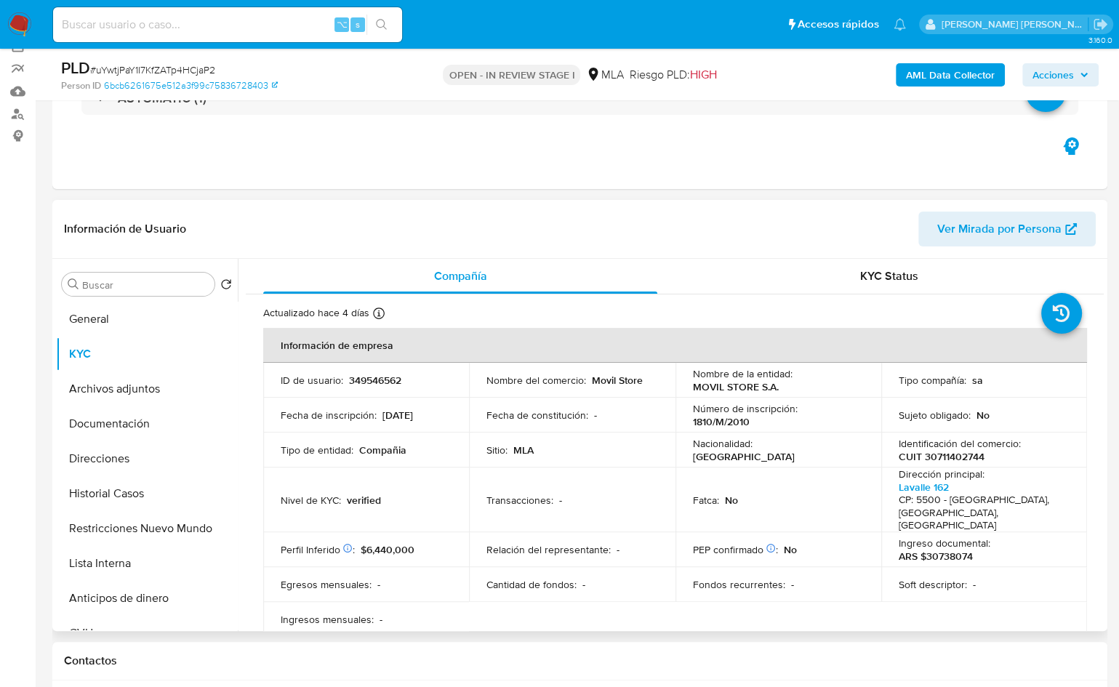
click at [954, 452] on p "CUIT 30711402744" at bounding box center [942, 456] width 86 height 13
copy p "30711402744"
click at [503, 277] on div "Compañía" at bounding box center [460, 276] width 394 height 35
click at [409, 254] on div "Información de Usuario Ver Mirada por Persona" at bounding box center [579, 229] width 1055 height 59
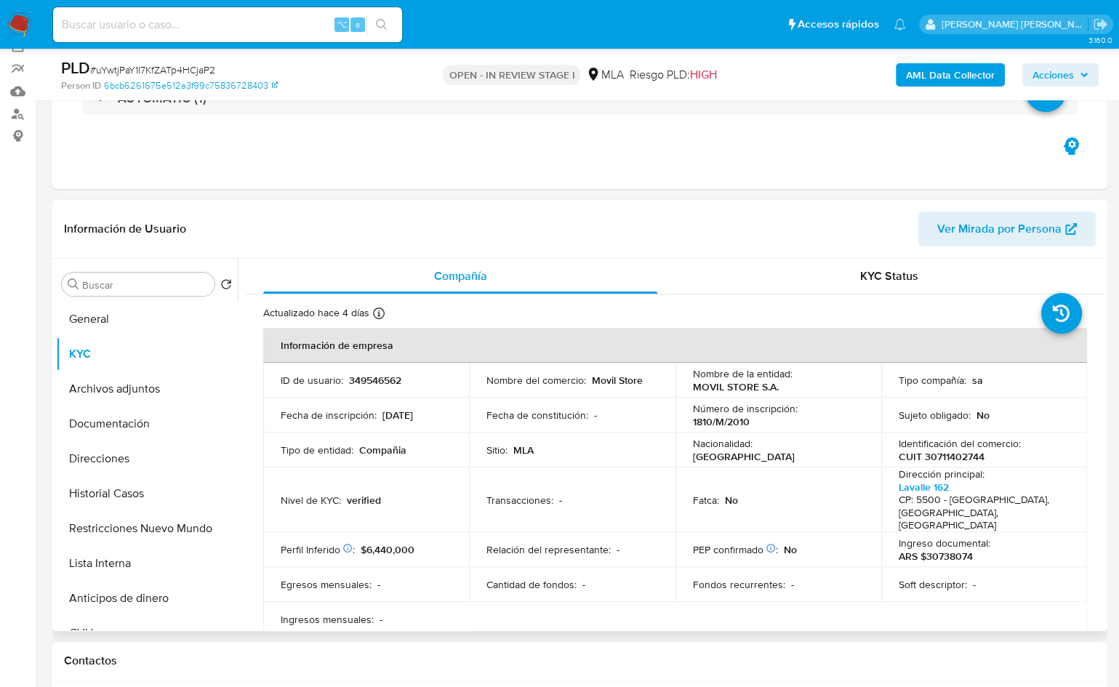
click at [634, 208] on div "Información de Usuario Ver Mirada por Persona" at bounding box center [579, 229] width 1055 height 59
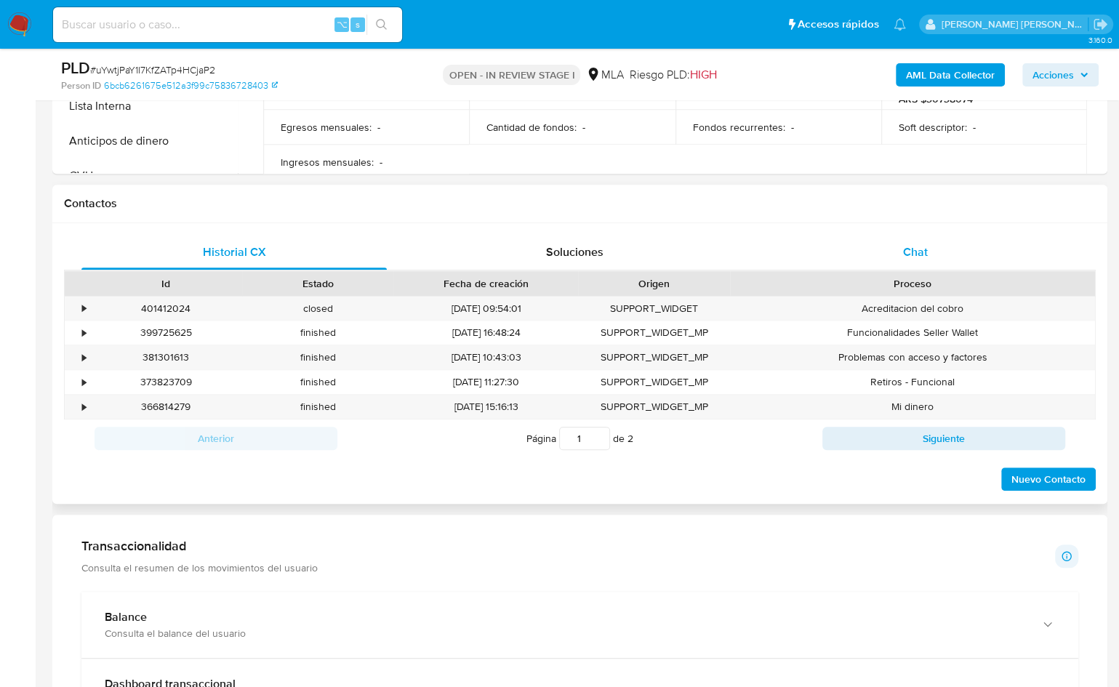
click at [930, 252] on div "Chat" at bounding box center [915, 252] width 305 height 35
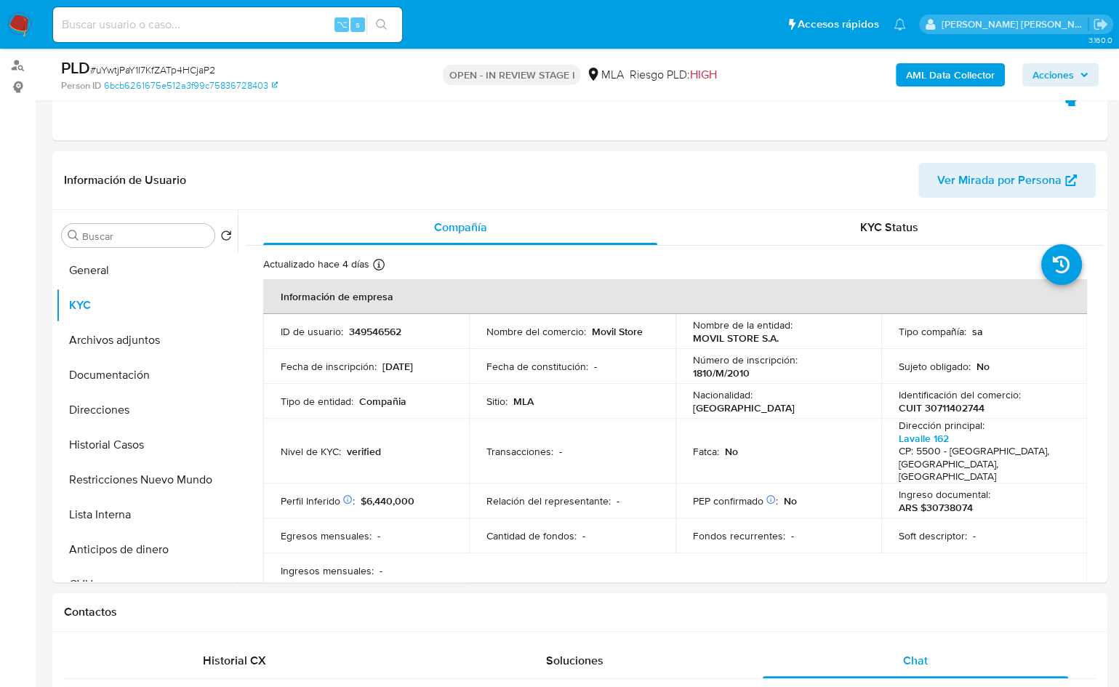
scroll to position [162, 0]
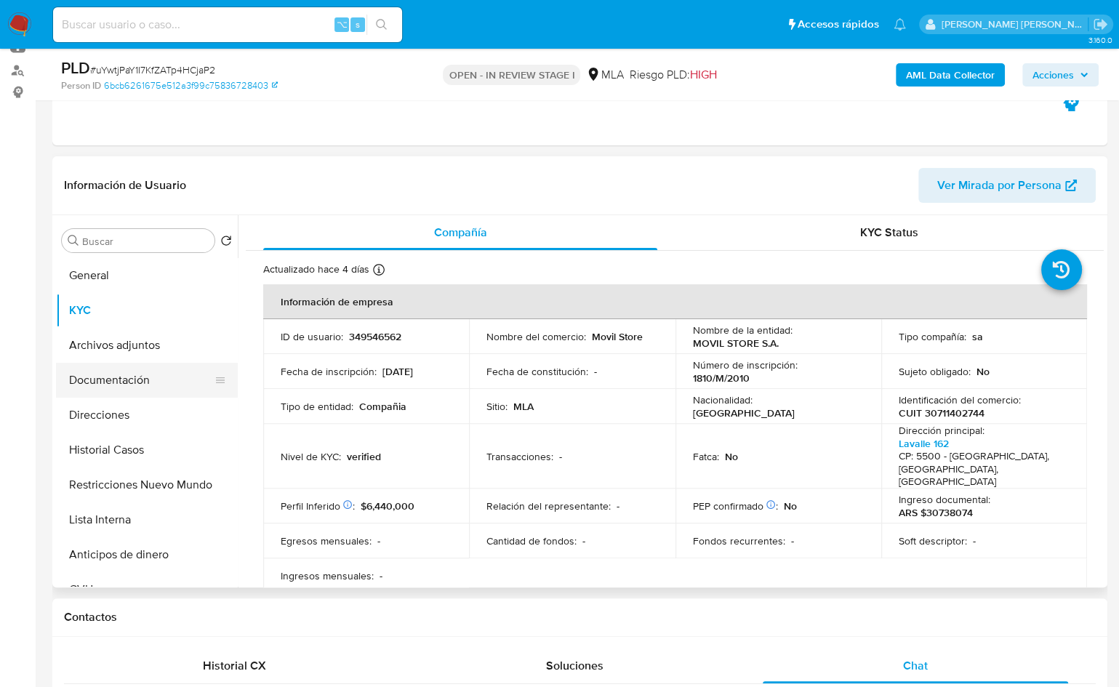
click at [162, 377] on button "Documentación" at bounding box center [141, 380] width 170 height 35
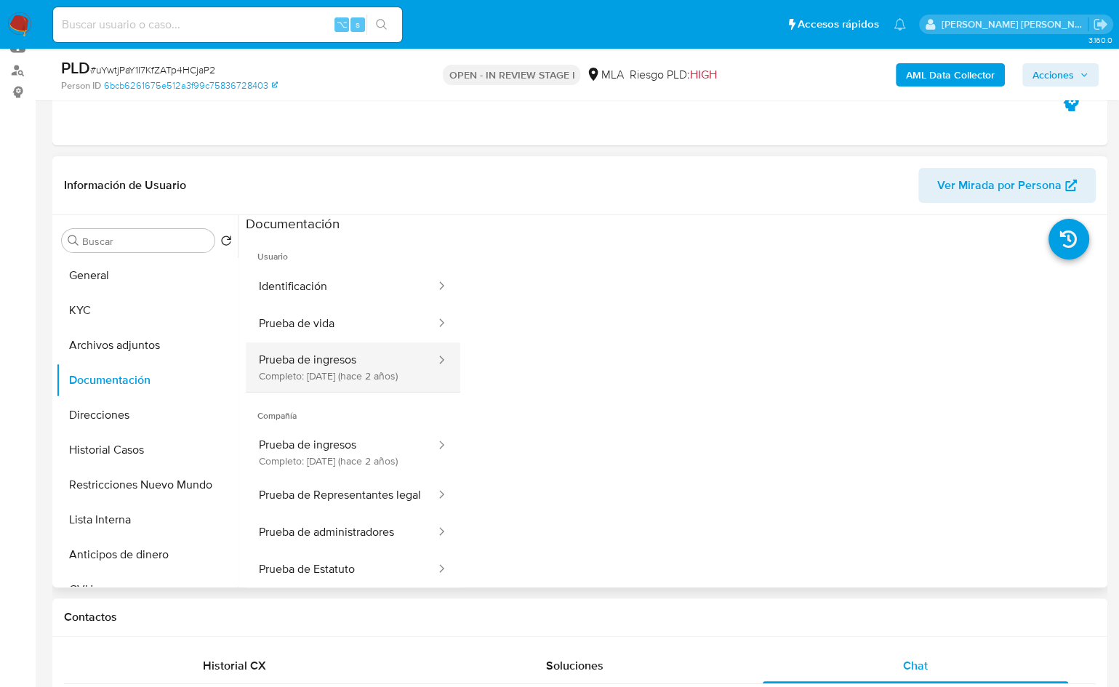
click at [348, 387] on button "Prueba de ingresos Completo: 15/06/2023 (hace 2 años)" at bounding box center [341, 367] width 191 height 49
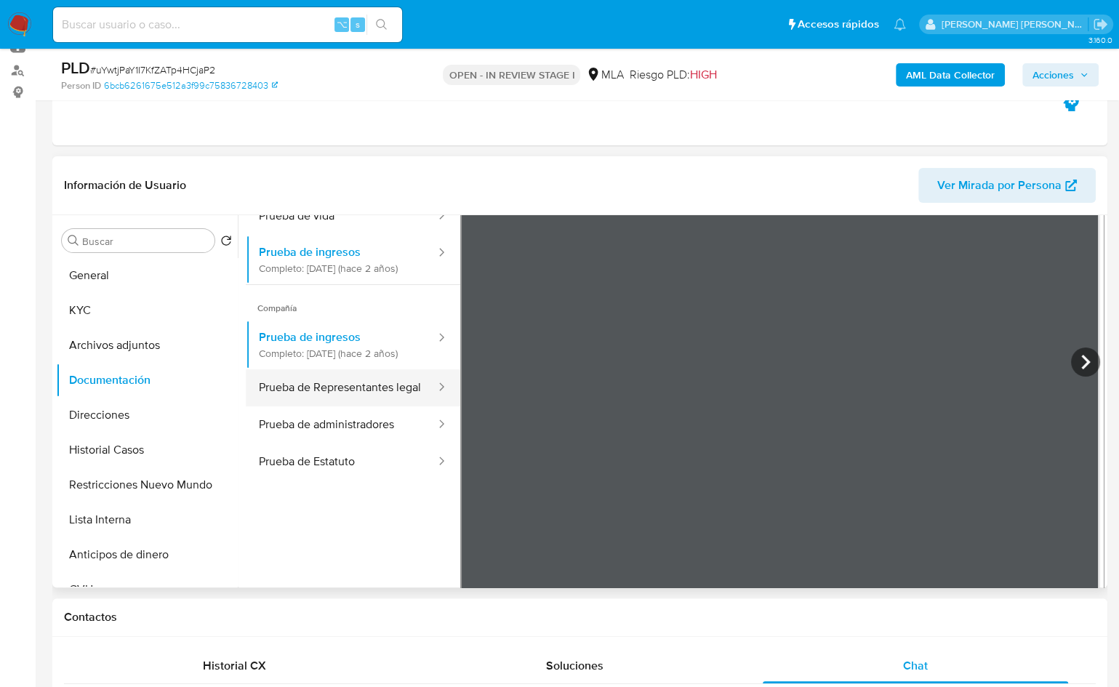
scroll to position [127, 0]
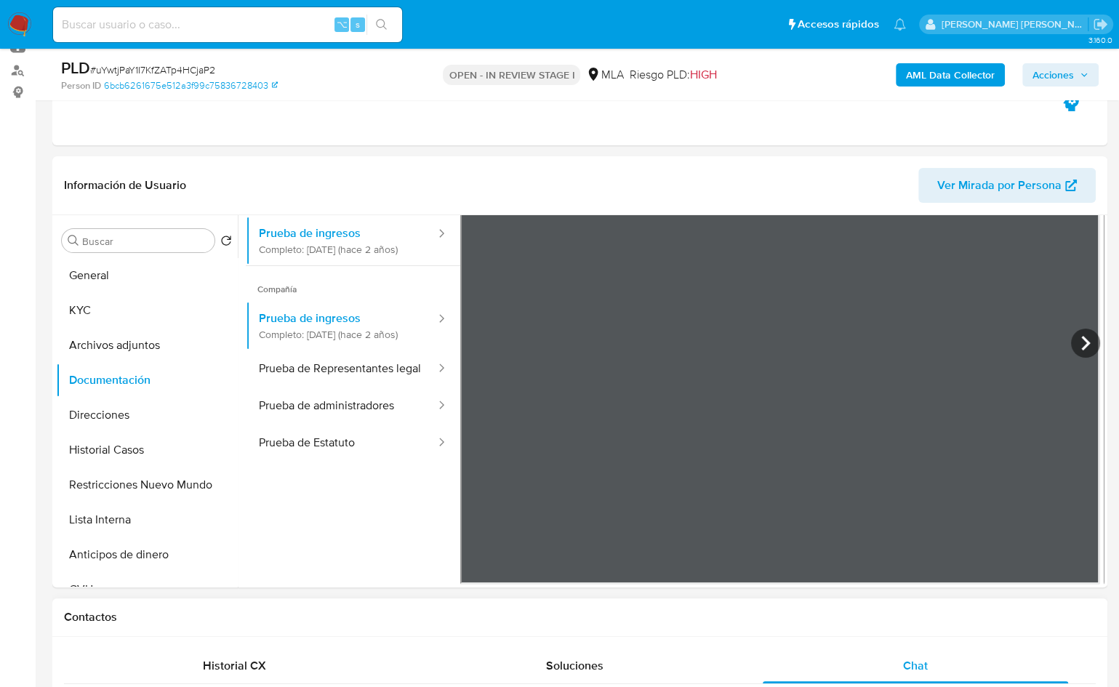
click at [238, 634] on div "Contactos" at bounding box center [579, 618] width 1055 height 39
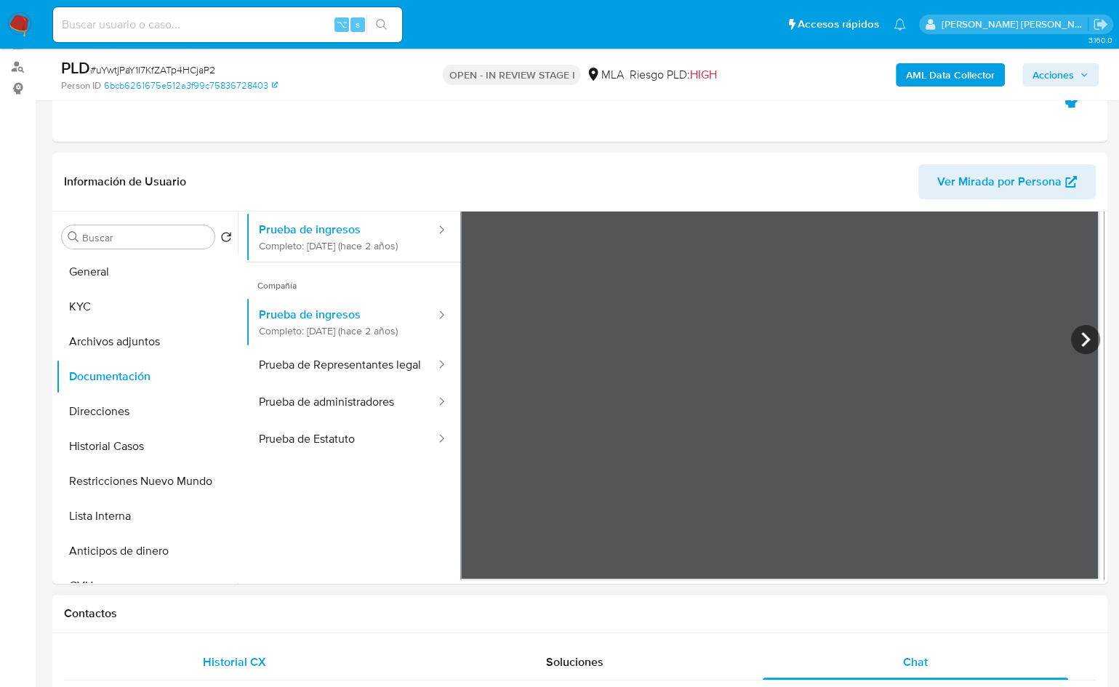
click at [300, 646] on div "Historial CX" at bounding box center [233, 662] width 305 height 35
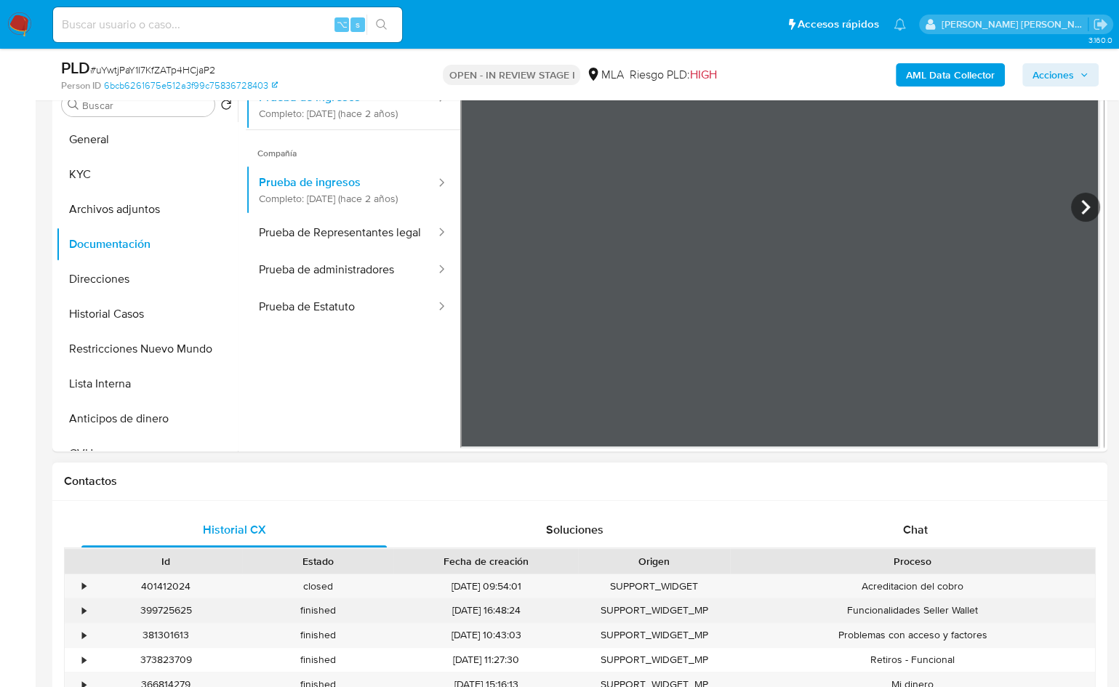
scroll to position [84, 0]
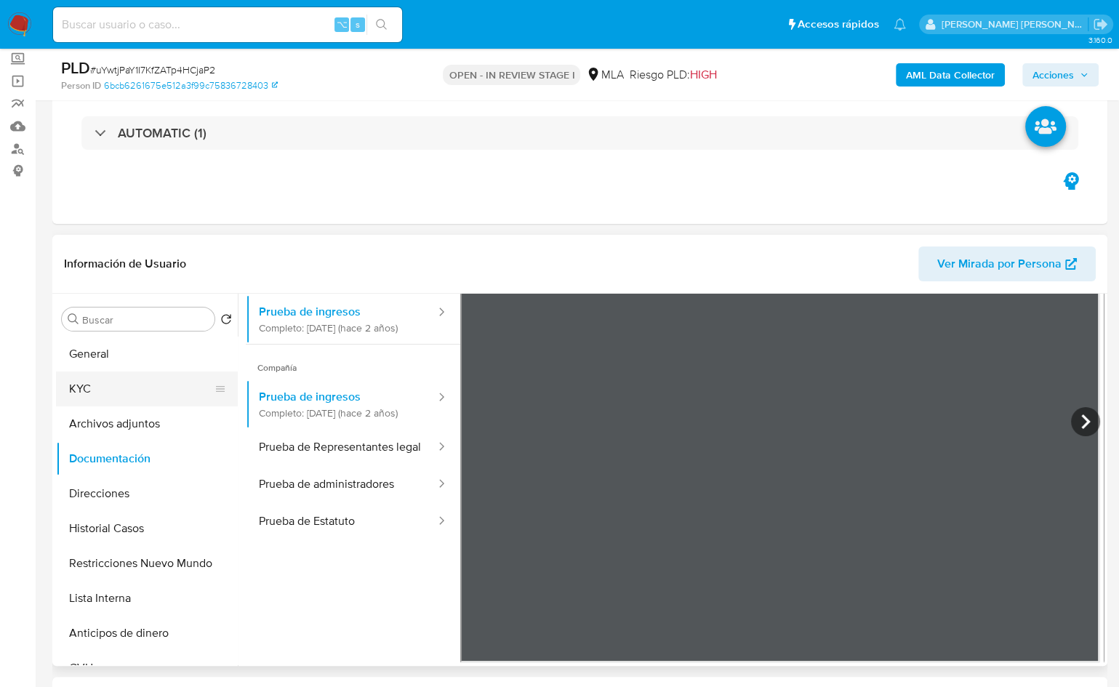
click at [105, 391] on button "KYC" at bounding box center [141, 389] width 170 height 35
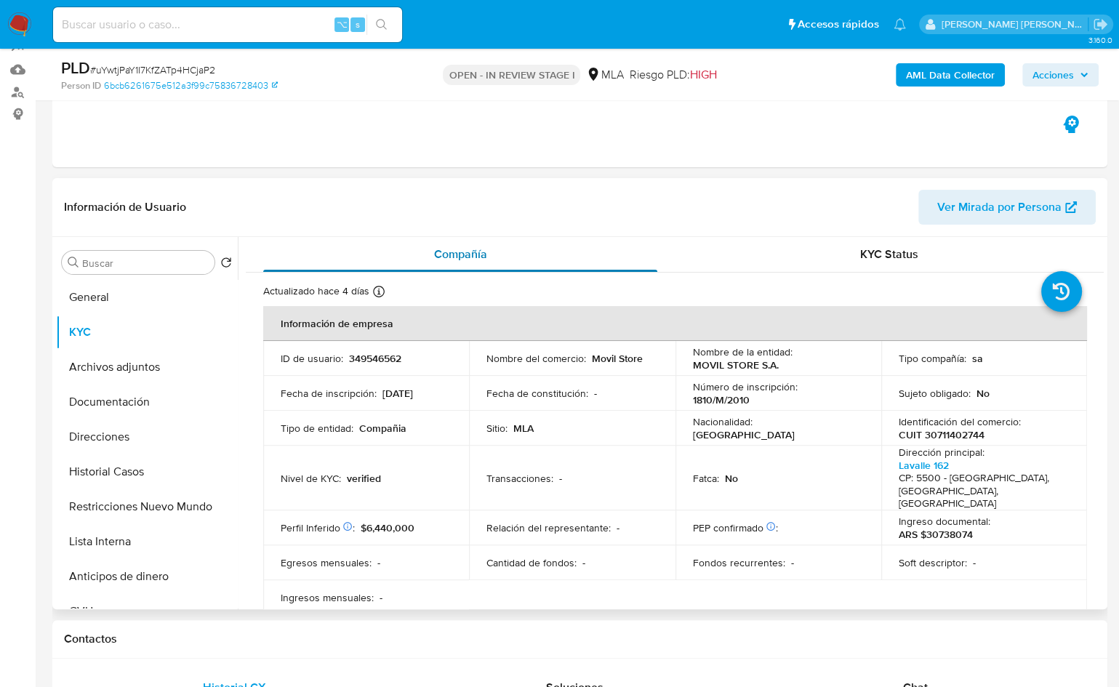
scroll to position [173, 0]
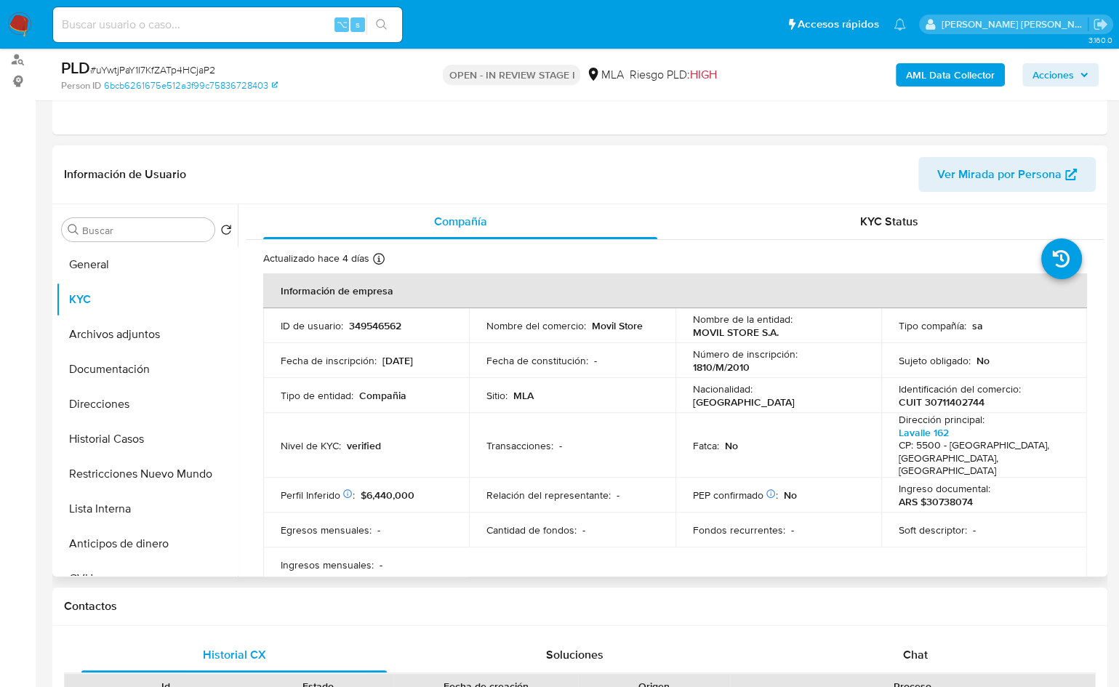
click at [946, 402] on p "CUIT 30711402744" at bounding box center [942, 402] width 86 height 13
copy p "30711402744"
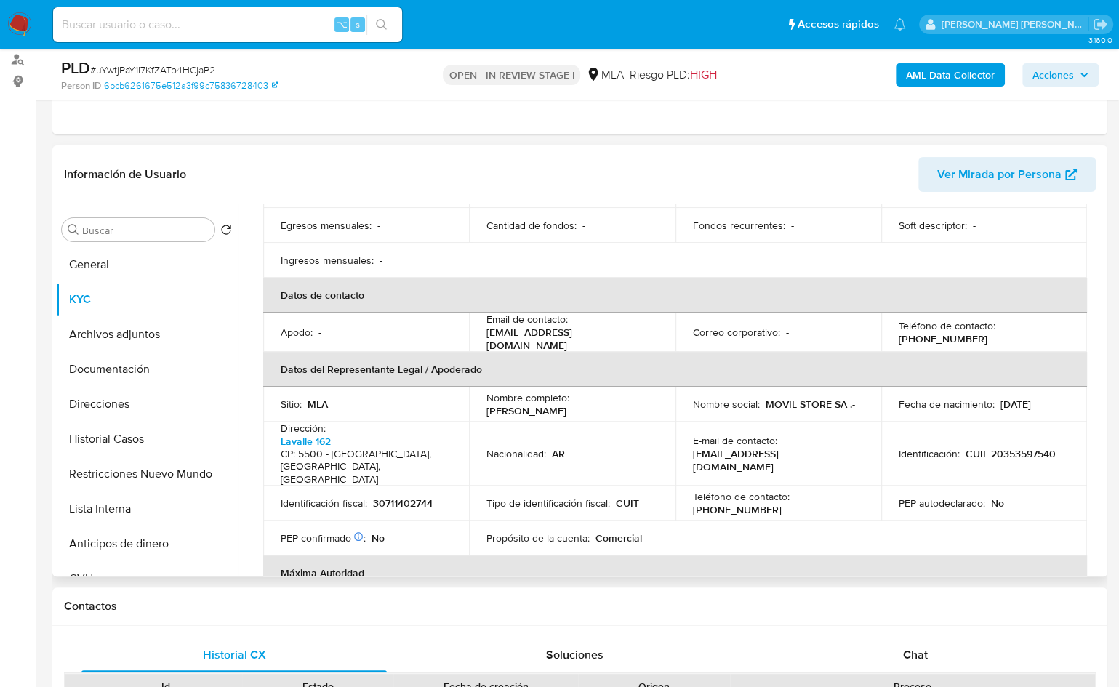
scroll to position [0, 0]
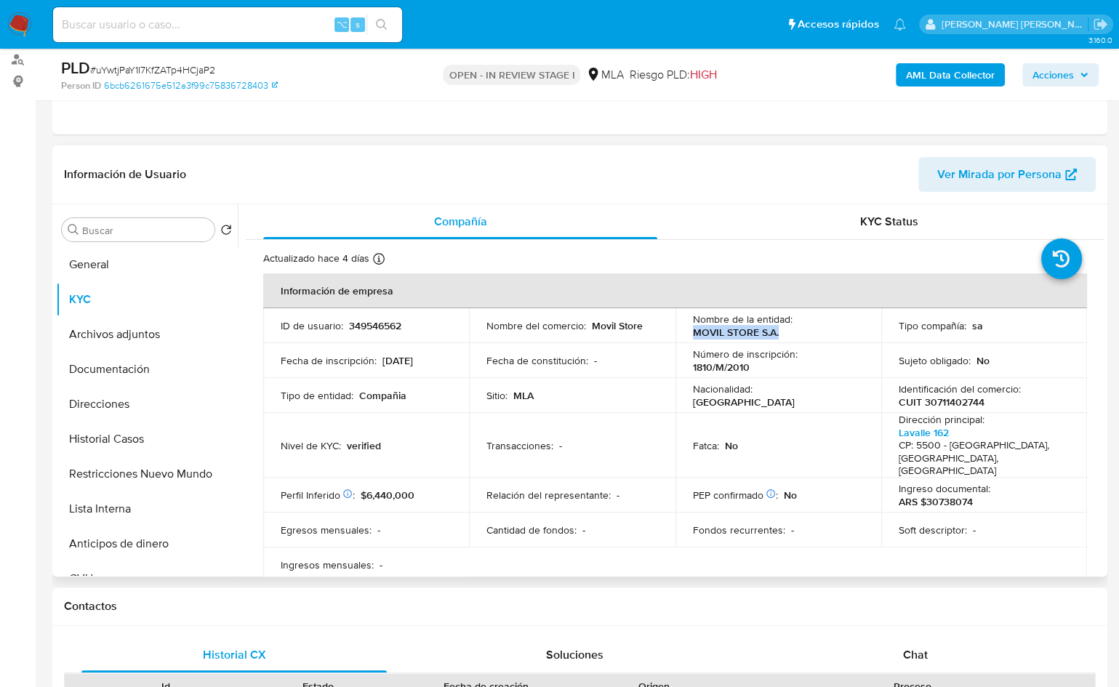
click at [782, 333] on div "Nombre de la entidad : MOVIL STORE S.A." at bounding box center [778, 326] width 171 height 26
copy p "MOVIL STORE S.A."
click at [70, 377] on button "Documentación" at bounding box center [141, 369] width 170 height 35
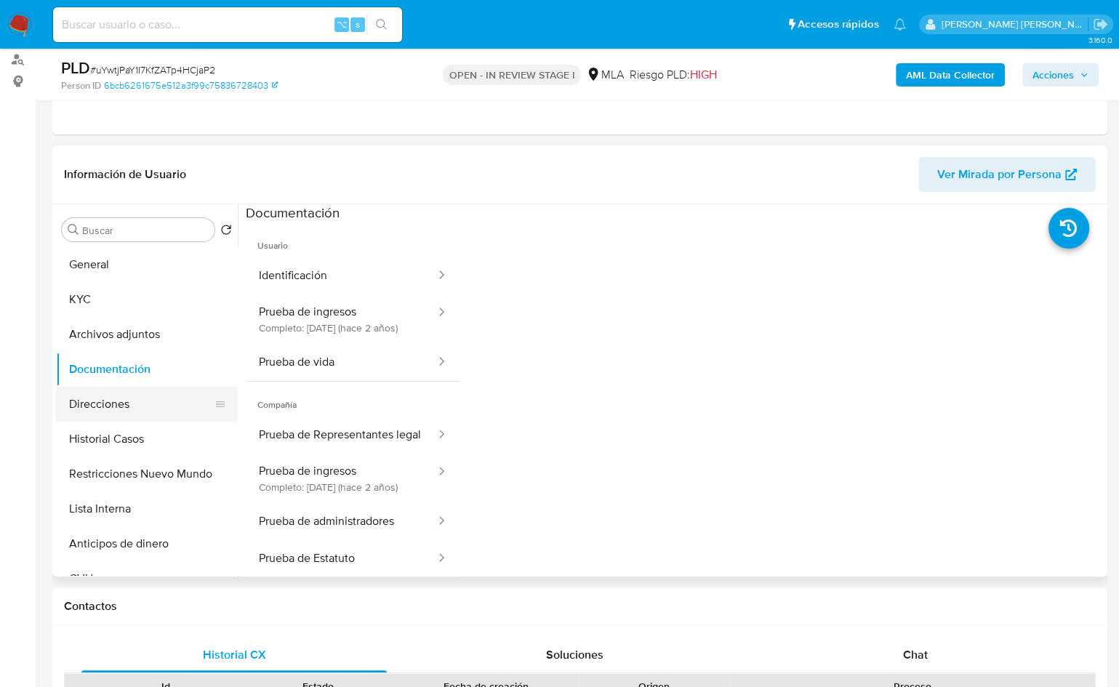
click at [162, 412] on button "Direcciones" at bounding box center [141, 404] width 170 height 35
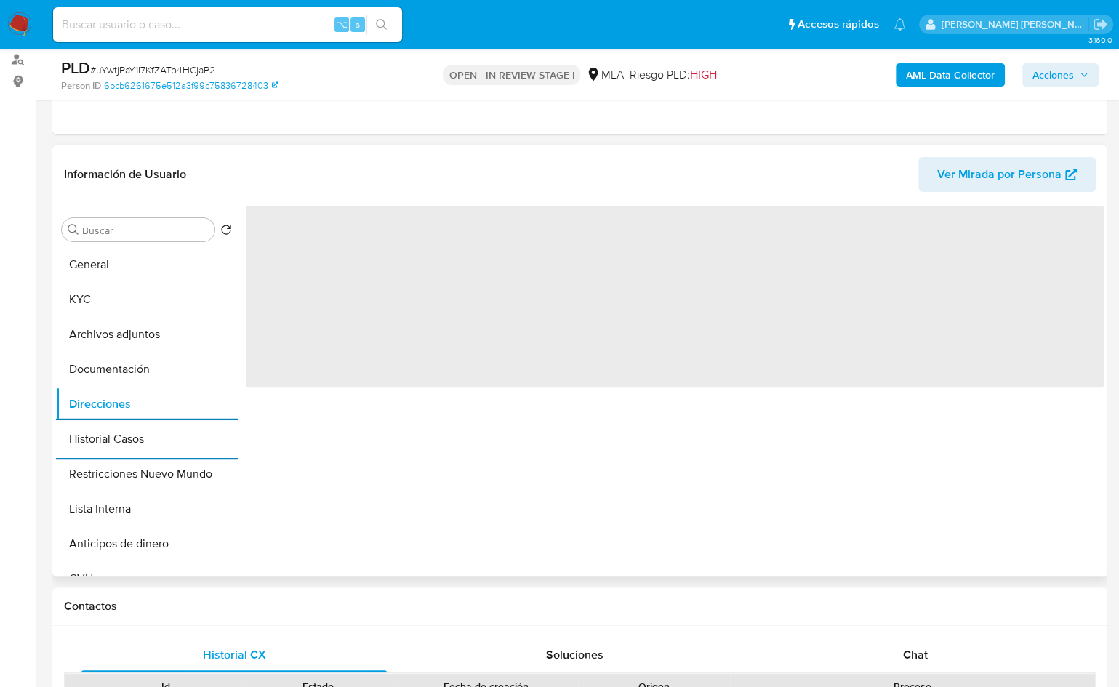
click at [348, 420] on div "‌" at bounding box center [671, 390] width 866 height 372
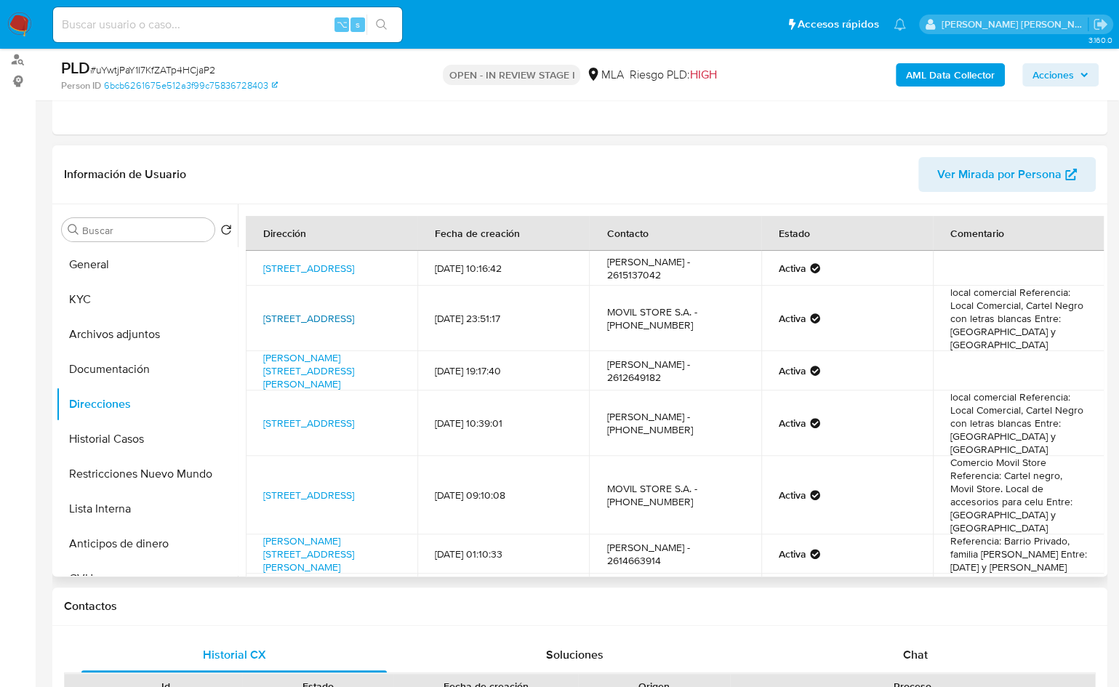
click at [276, 324] on link "Lavalle 162, Ciudad, Mendoza, 5500, Argentina 162" at bounding box center [308, 318] width 91 height 15
click at [327, 419] on link "Lavalle 162, Ciudad, Mendoza, 5500, Argentina 162" at bounding box center [308, 423] width 91 height 15
click at [321, 488] on link "Lavalle 162, Ciudad, Mendoza, 5500, Argentina 162" at bounding box center [308, 495] width 91 height 15
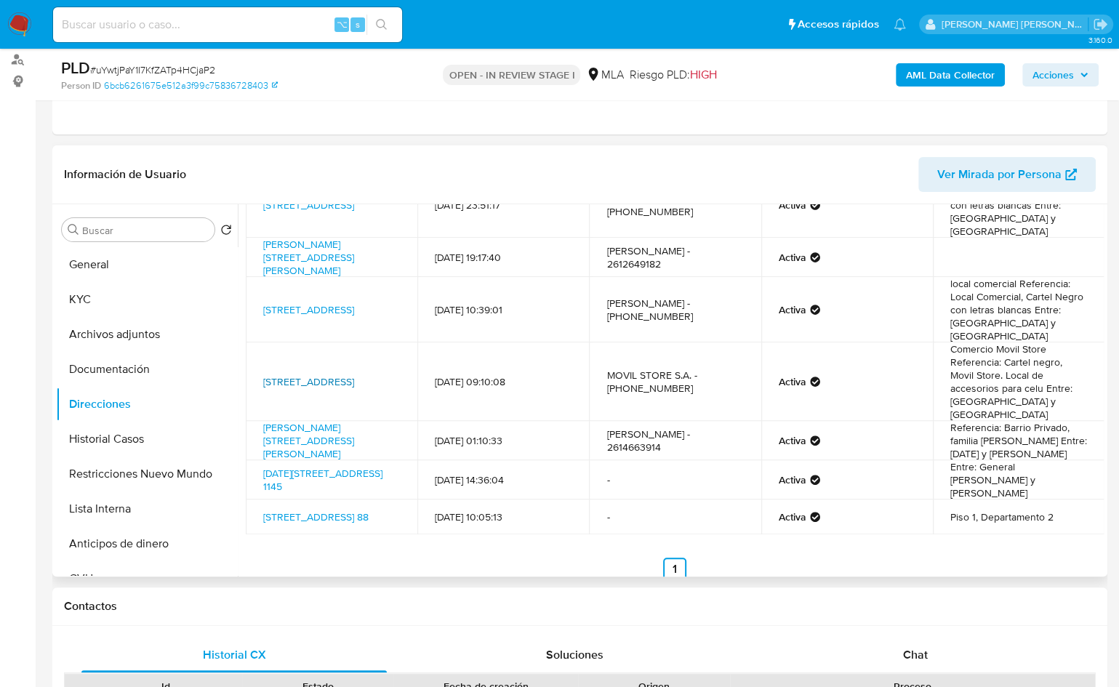
scroll to position [114, 0]
click at [295, 374] on link "Lavalle 162, Ciudad, Mendoza, 5500, Argentina 162" at bounding box center [308, 381] width 91 height 15
click at [94, 304] on button "KYC" at bounding box center [141, 299] width 170 height 35
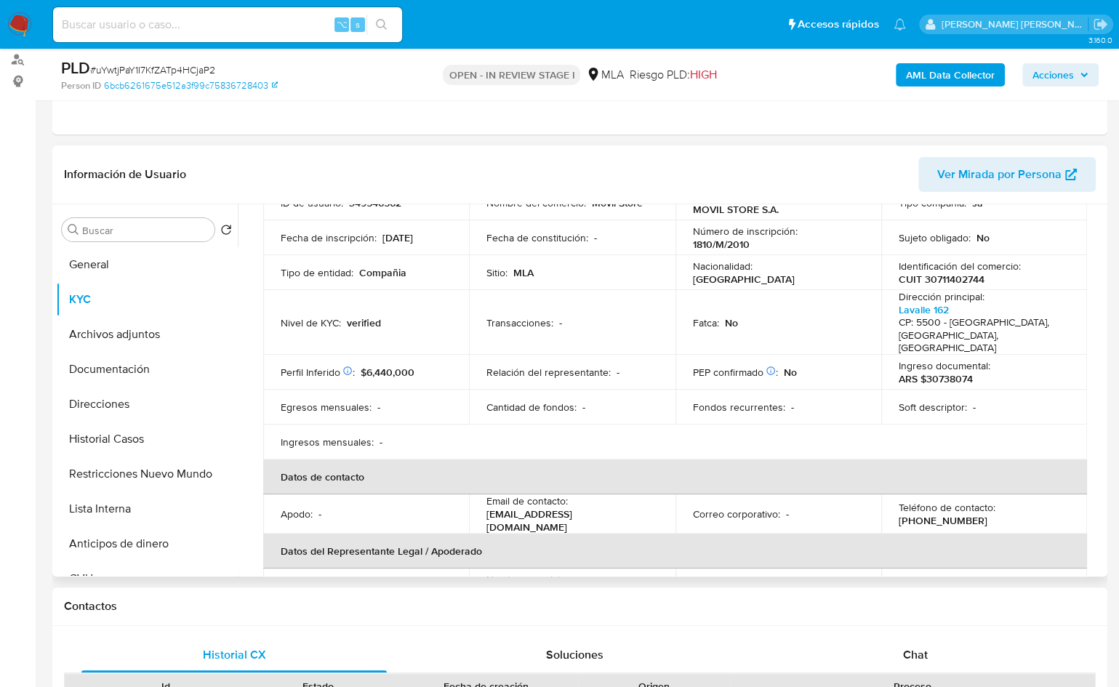
scroll to position [127, 0]
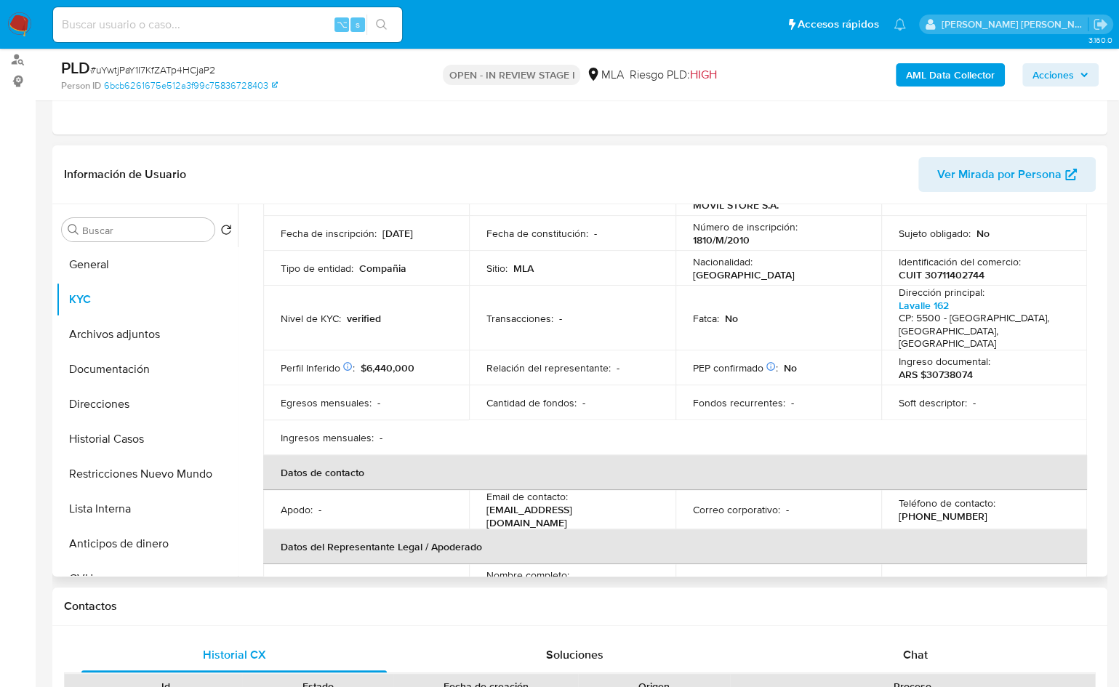
click at [943, 510] on p "(261) 5137042" at bounding box center [943, 516] width 89 height 13
click at [940, 510] on p "(261) 5137042" at bounding box center [943, 516] width 89 height 13
copy p "5137042"
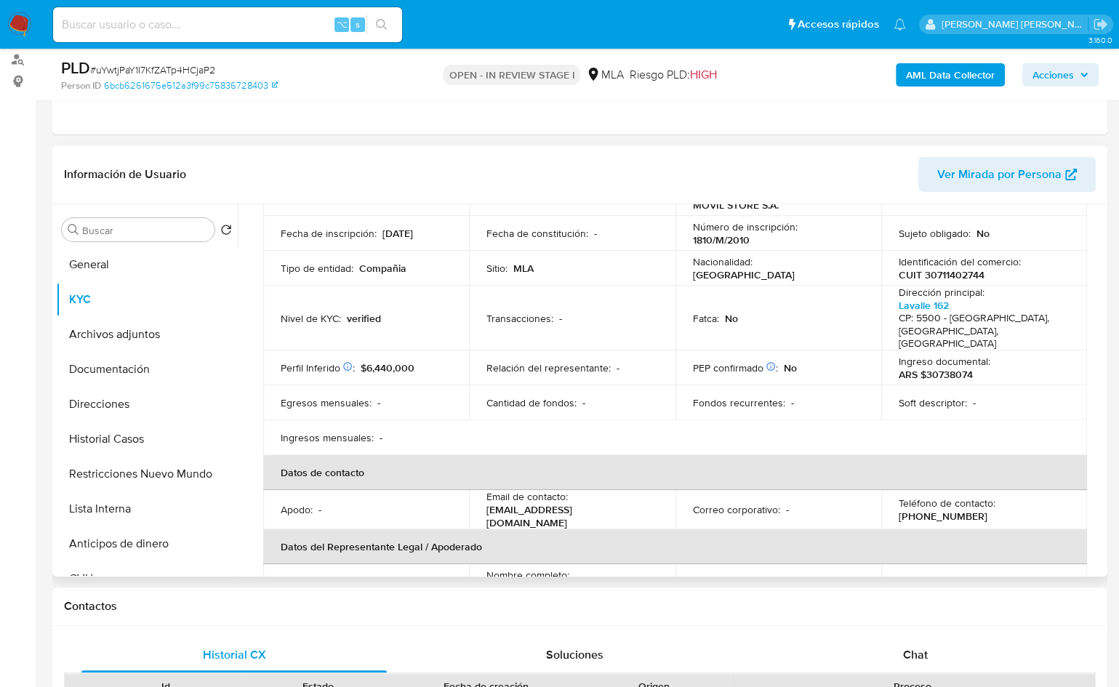
click at [484, 505] on td "Email de contacto : mbianchini@movilstore.com.ar" at bounding box center [572, 509] width 206 height 39
drag, startPoint x: 484, startPoint y: 503, endPoint x: 634, endPoint y: 503, distance: 149.8
click at [634, 503] on td "Email de contacto : mbianchini@movilstore.com.ar" at bounding box center [572, 509] width 206 height 39
copy p "mbianchini@movilstore.com.ar"
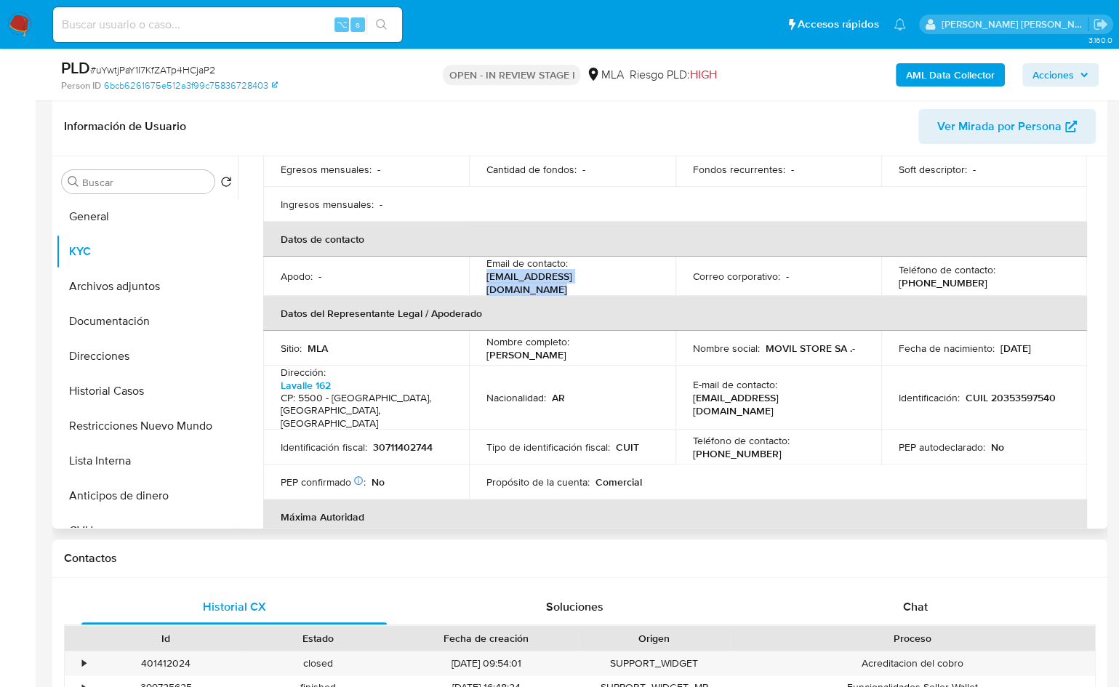
scroll to position [379, 0]
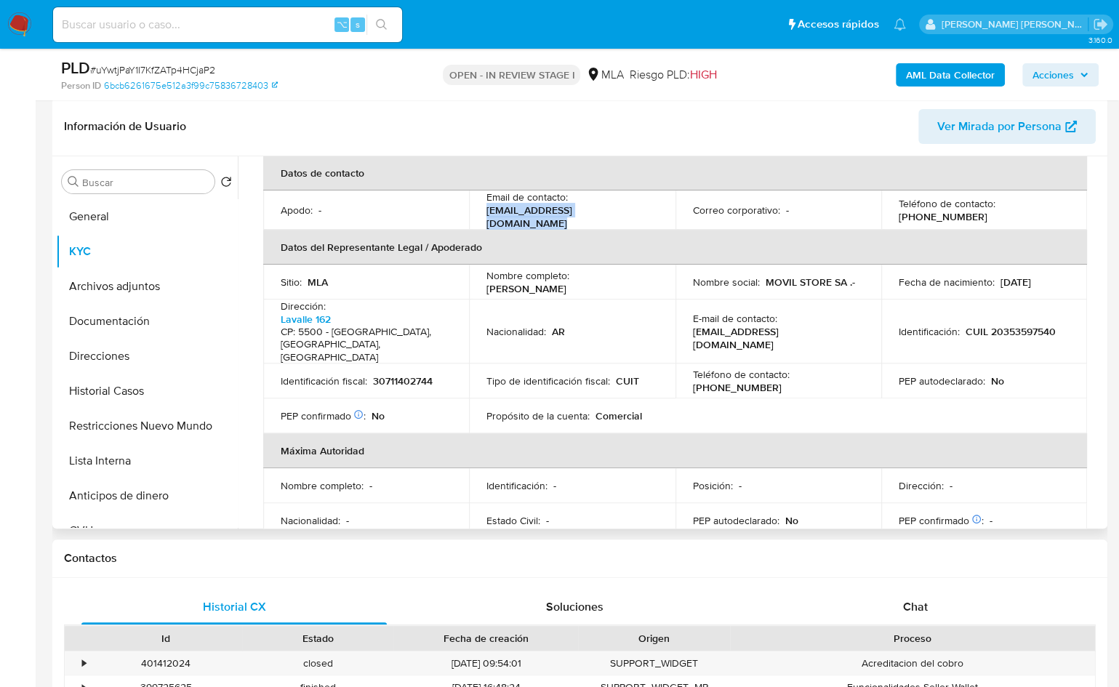
drag, startPoint x: 486, startPoint y: 273, endPoint x: 601, endPoint y: 273, distance: 114.9
click at [601, 273] on div "Nombre completo : Mauro Agustin Bianchini" at bounding box center [572, 282] width 171 height 26
copy p "Mauro Agustin Bianchini"
click at [1007, 325] on p "CUIL 20353597540" at bounding box center [1011, 331] width 90 height 13
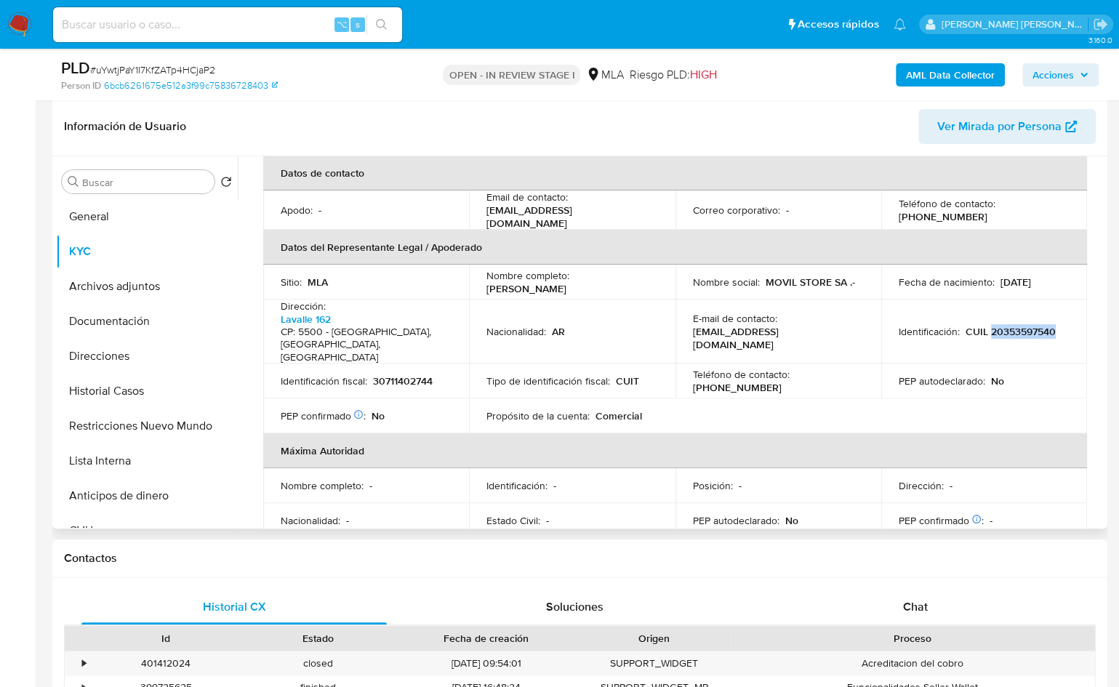
copy p "20353597540"
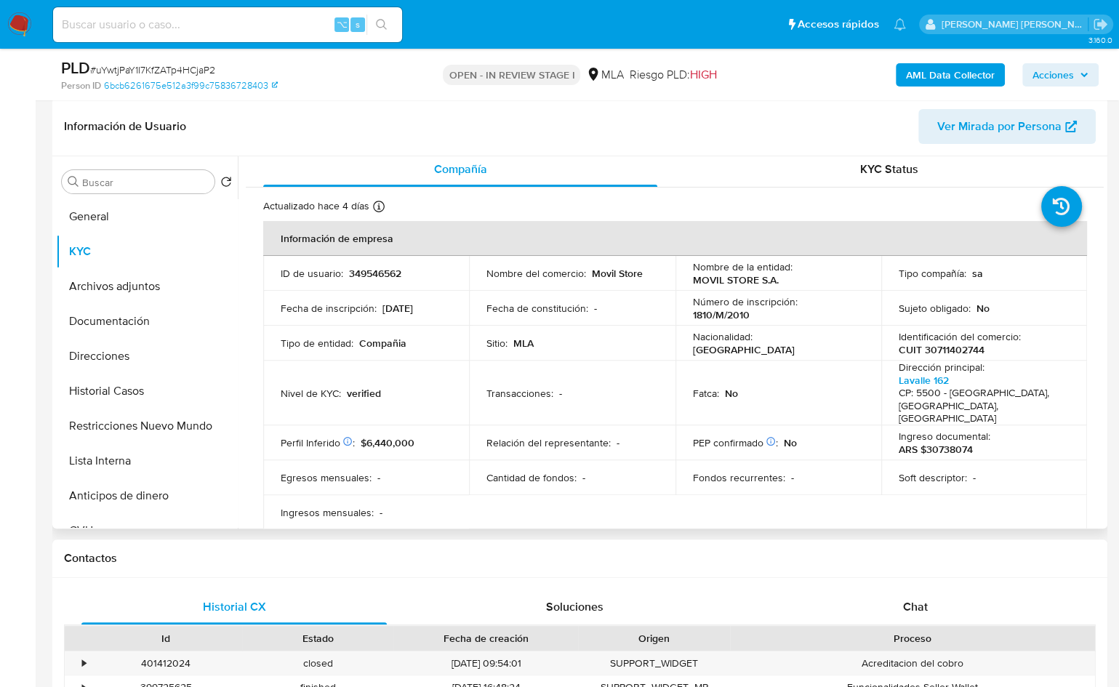
scroll to position [0, 0]
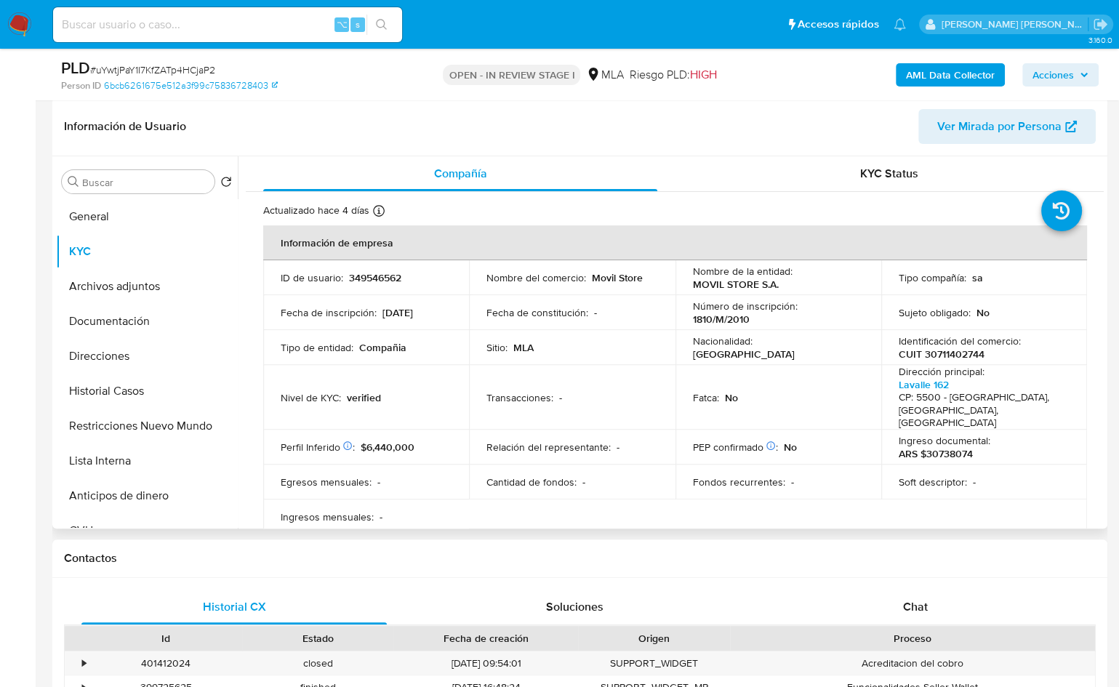
click at [962, 361] on td "Identificación del comercio : CUIT 30711402744" at bounding box center [985, 347] width 206 height 35
click at [962, 359] on p "CUIT 30711402744" at bounding box center [942, 354] width 86 height 13
click at [962, 358] on p "CUIT 30711402744" at bounding box center [942, 354] width 86 height 13
click at [962, 357] on p "CUIT 30711402744" at bounding box center [942, 354] width 86 height 13
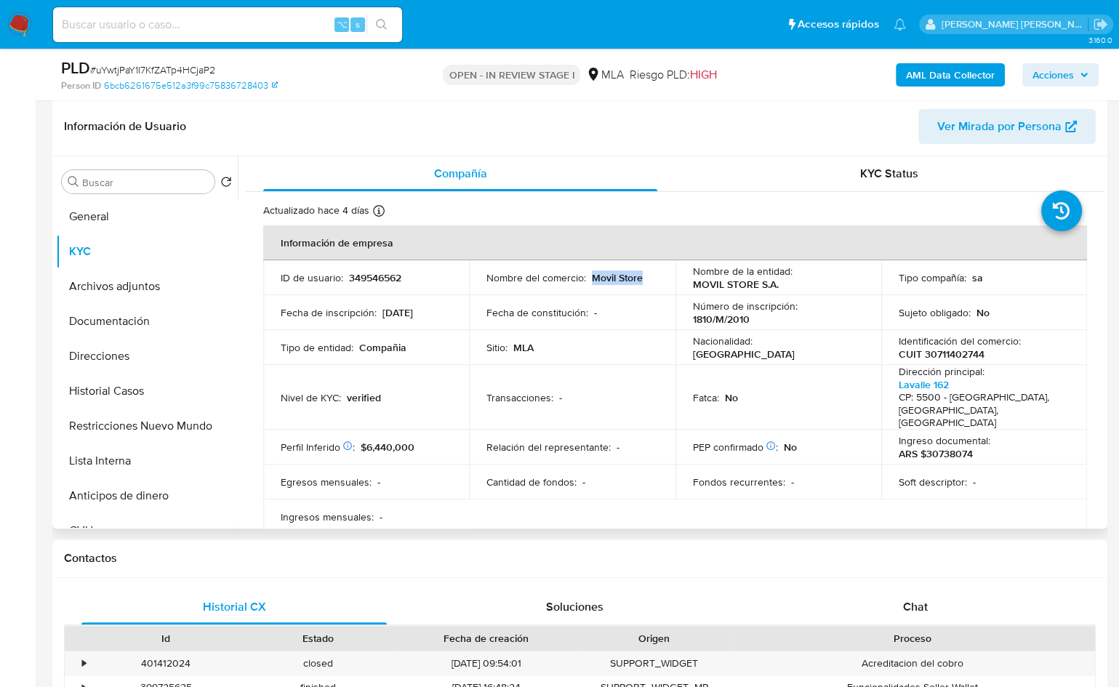
drag, startPoint x: 644, startPoint y: 278, endPoint x: 598, endPoint y: 281, distance: 46.6
click at [592, 278] on div "Nombre del comercio : Movil Store" at bounding box center [572, 277] width 171 height 13
copy p "Movil Store"
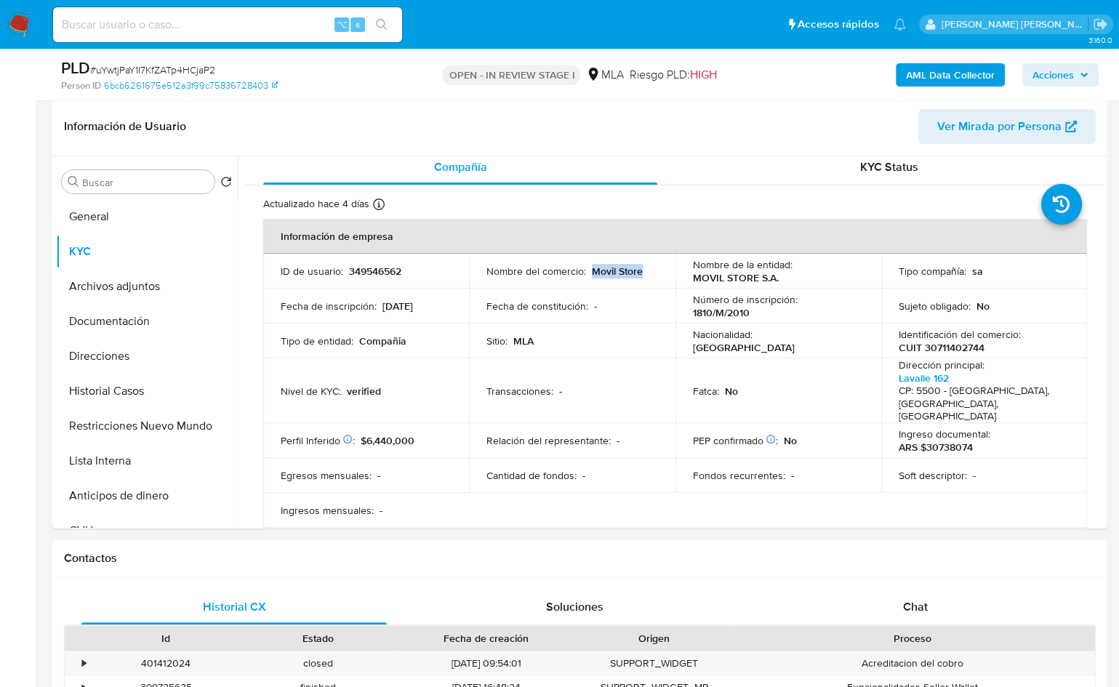
scroll to position [237, 0]
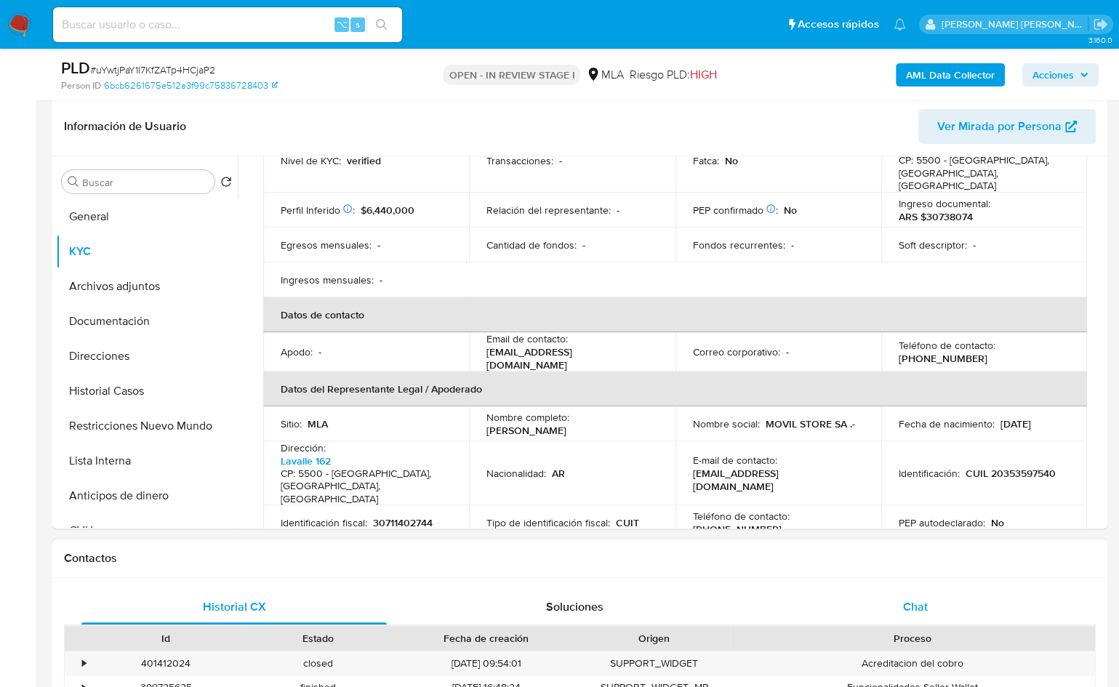
click at [938, 595] on div "Chat" at bounding box center [915, 607] width 305 height 35
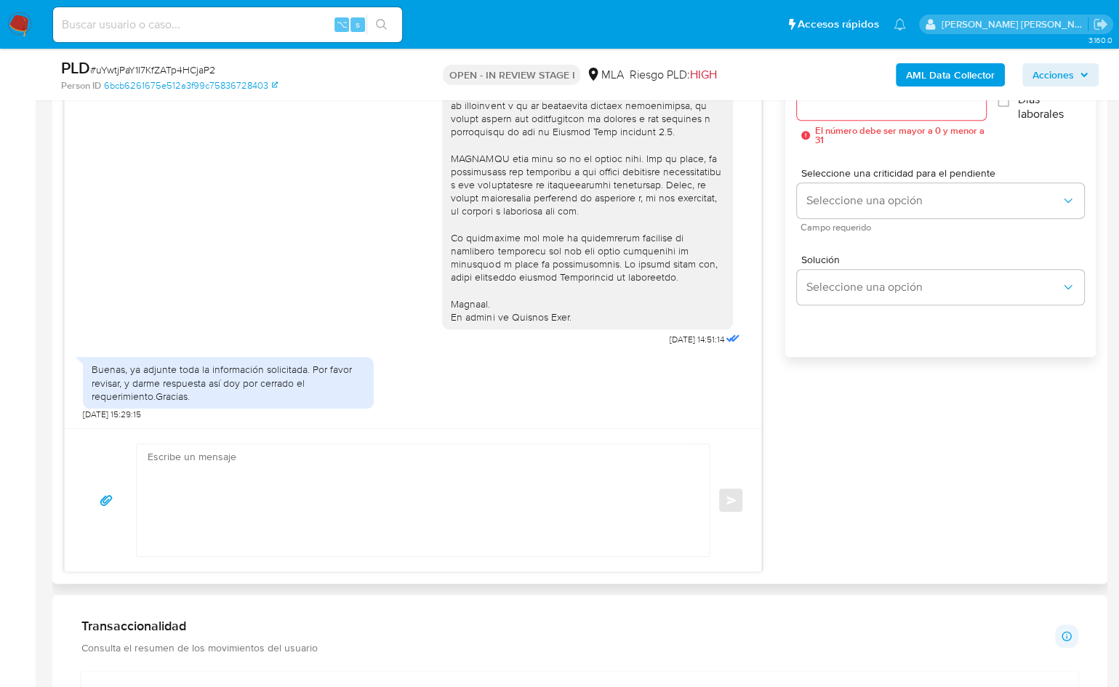
scroll to position [851, 0]
click at [342, 502] on textarea at bounding box center [420, 500] width 544 height 112
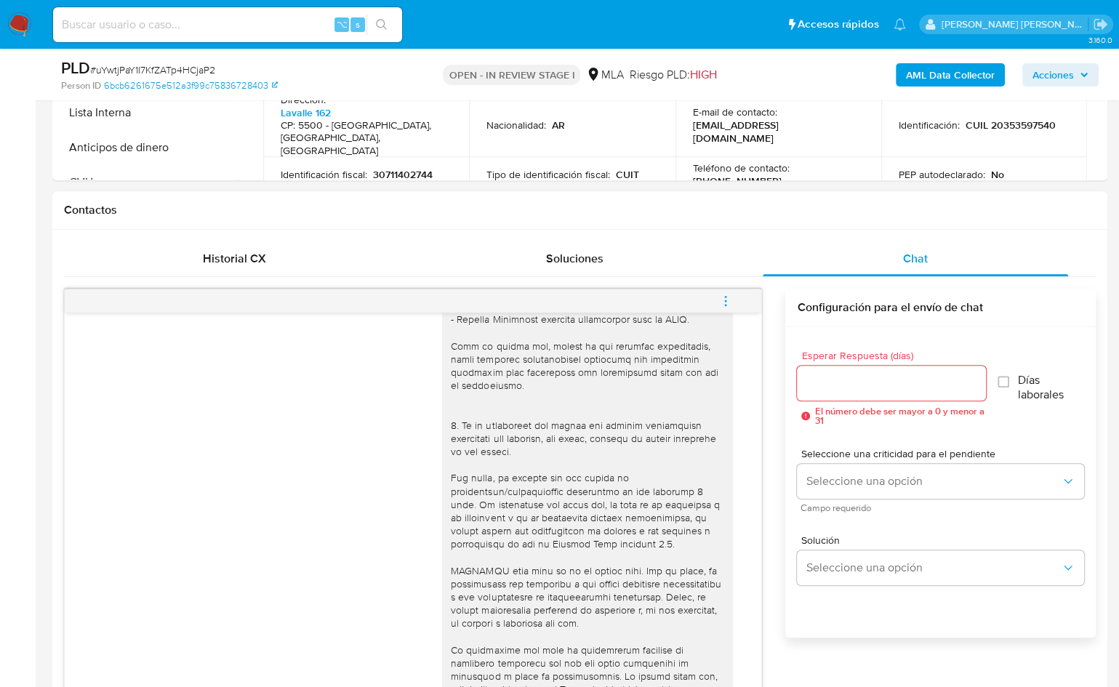
scroll to position [551, 0]
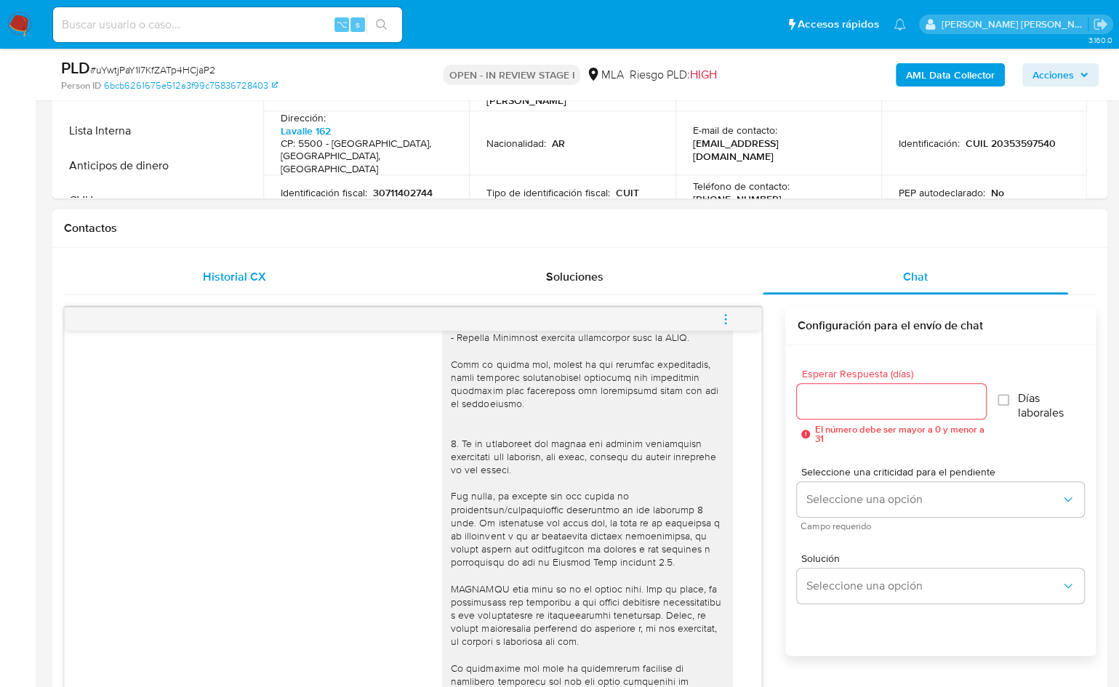
click at [280, 292] on div "Historial CX" at bounding box center [233, 277] width 305 height 35
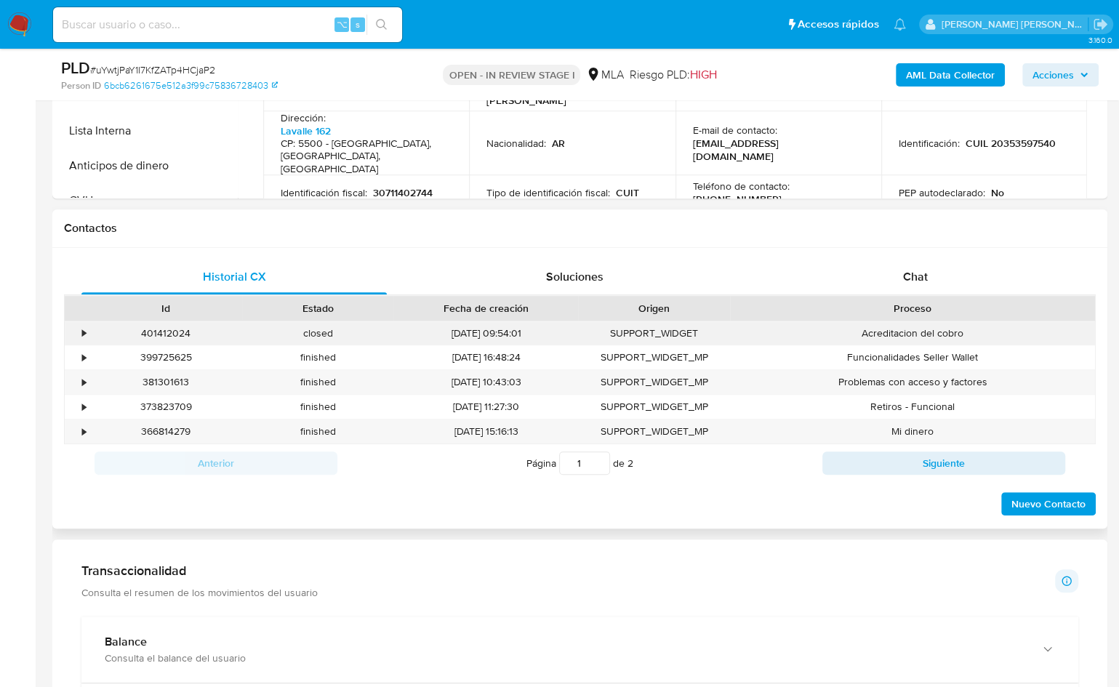
click at [161, 332] on div "401412024" at bounding box center [166, 333] width 152 height 24
click at [916, 268] on span "Chat" at bounding box center [915, 276] width 25 height 17
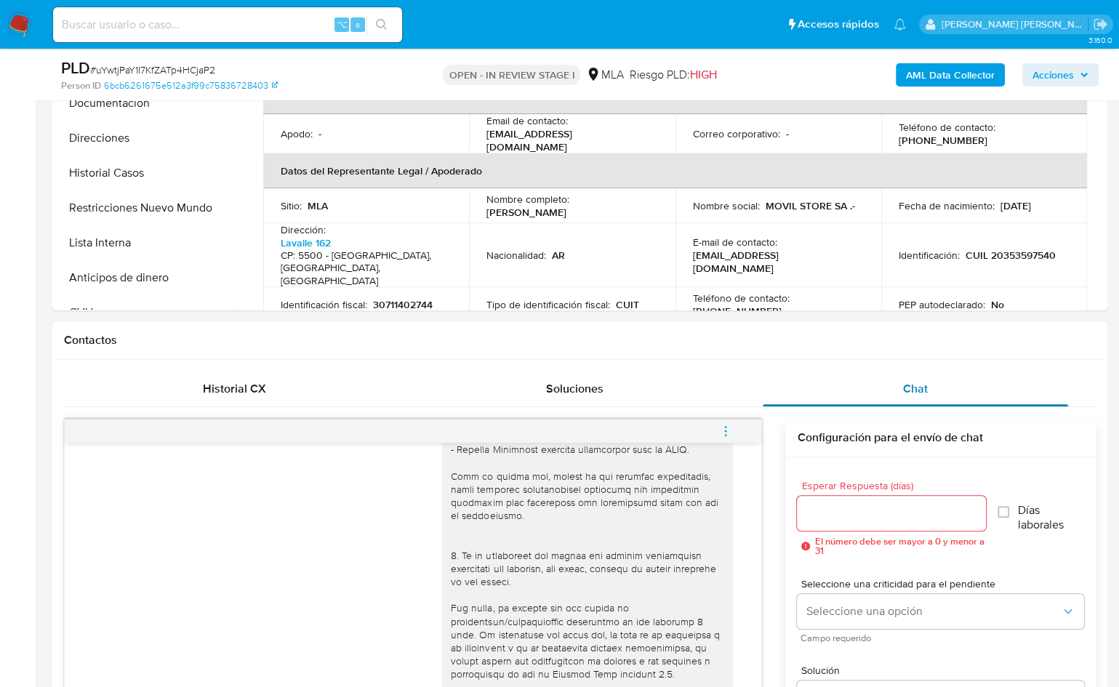
scroll to position [217, 0]
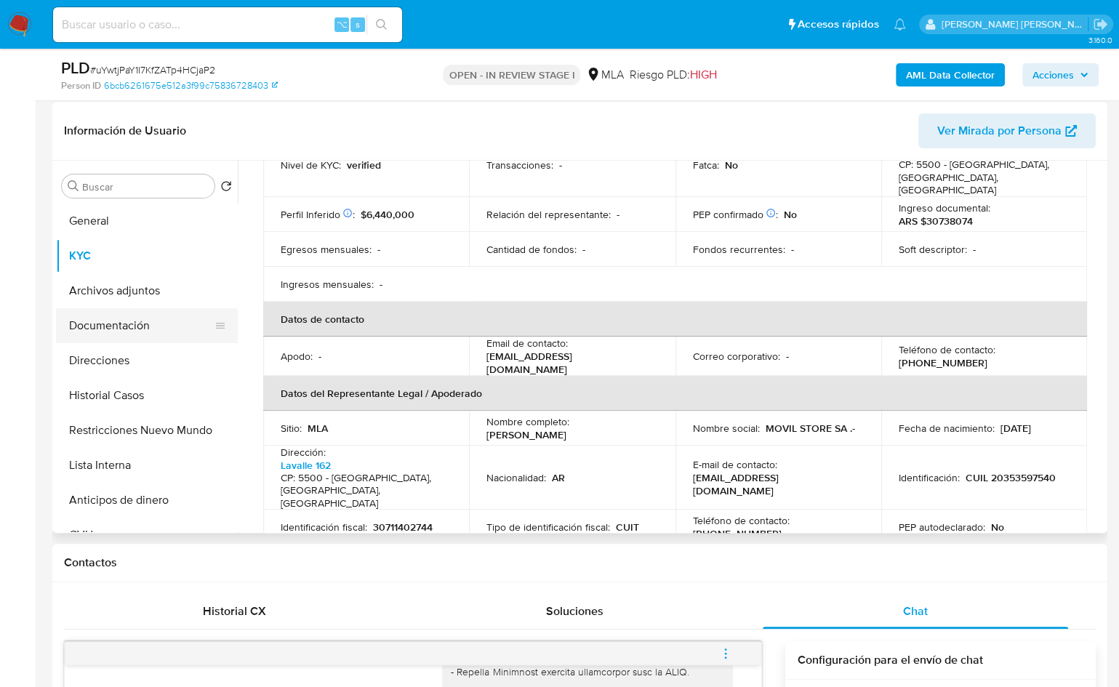
click at [115, 320] on button "Documentación" at bounding box center [141, 325] width 170 height 35
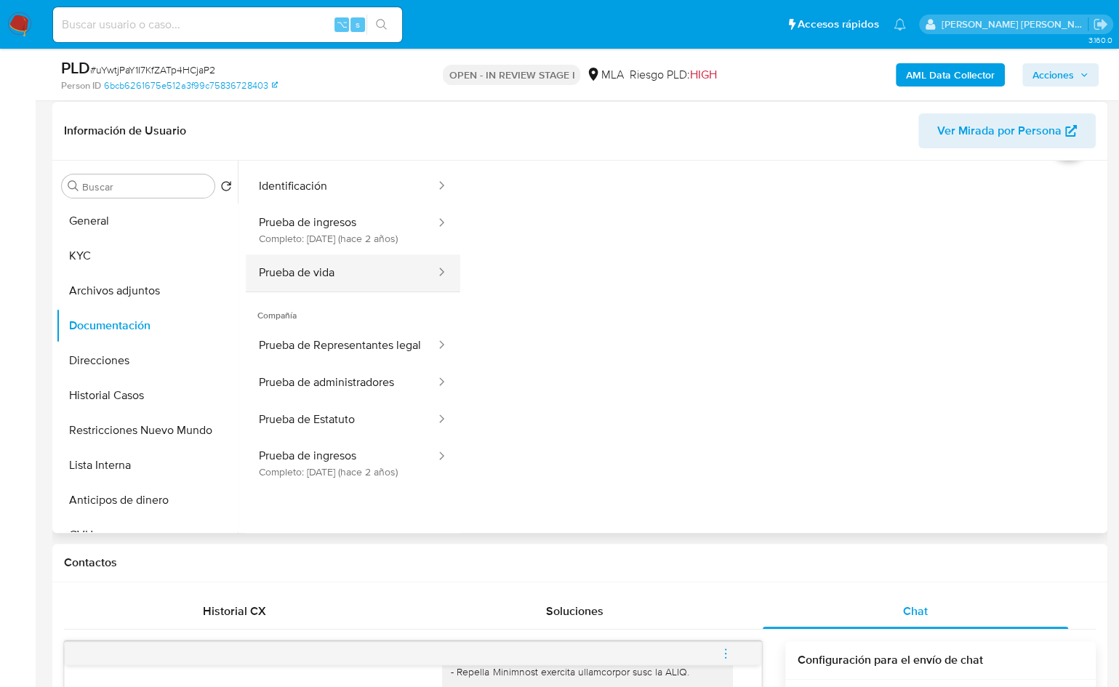
scroll to position [119, 0]
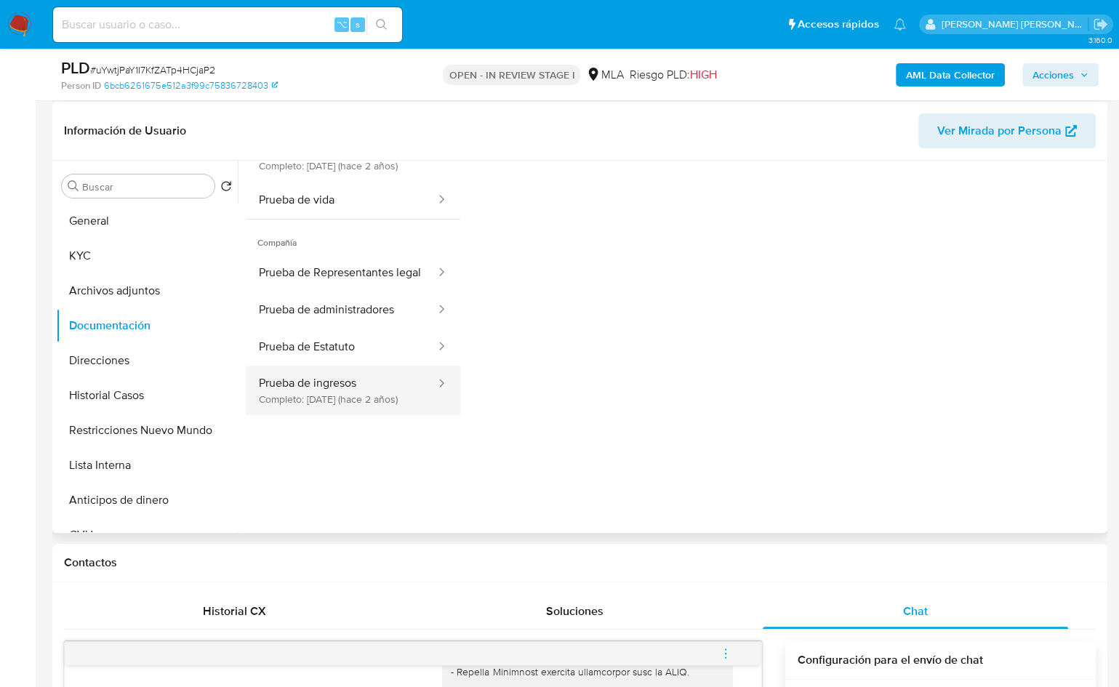
click at [362, 415] on button "Prueba de ingresos Completo: 15/06/2023 (hace 2 años)" at bounding box center [341, 390] width 191 height 49
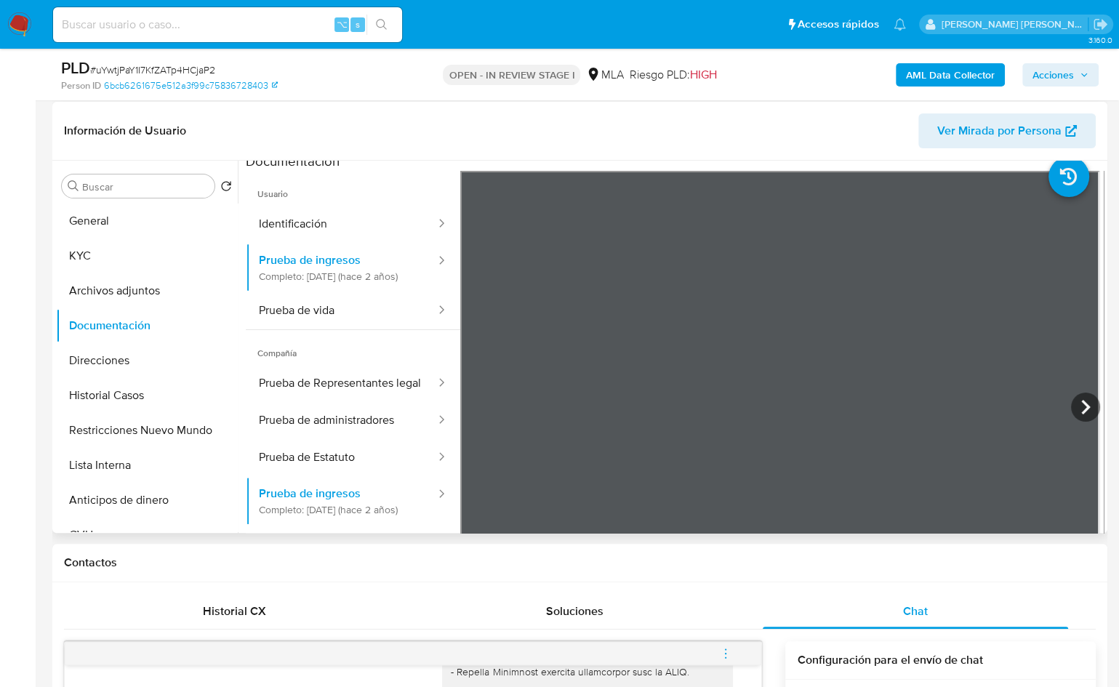
scroll to position [0, 0]
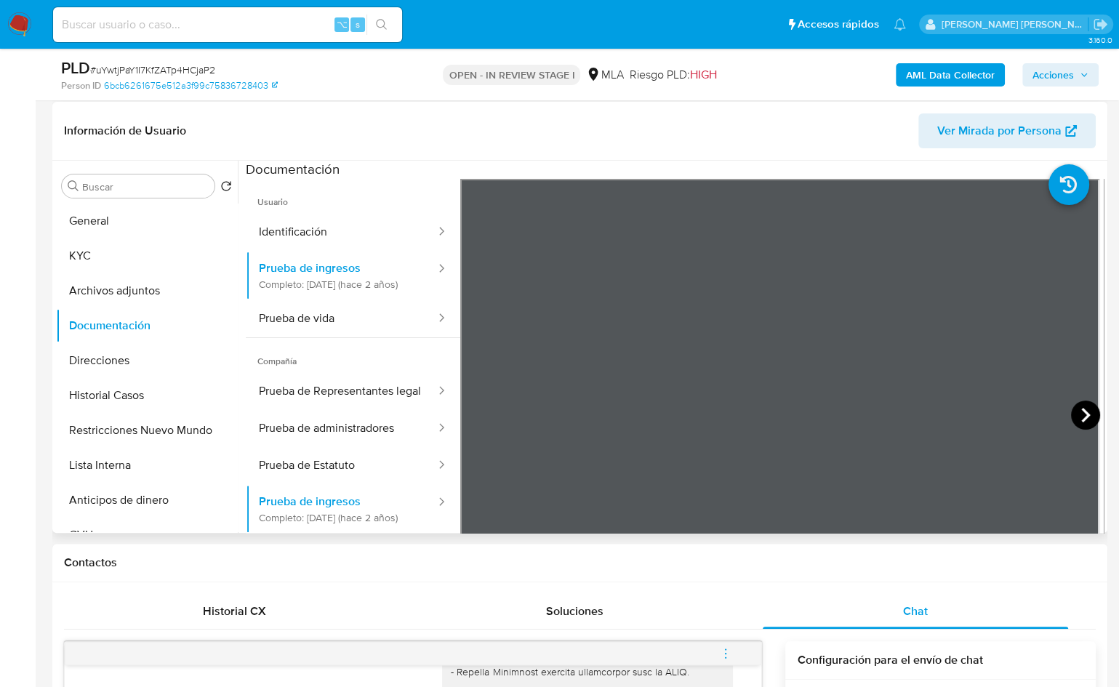
click at [1082, 418] on icon at bounding box center [1086, 415] width 9 height 15
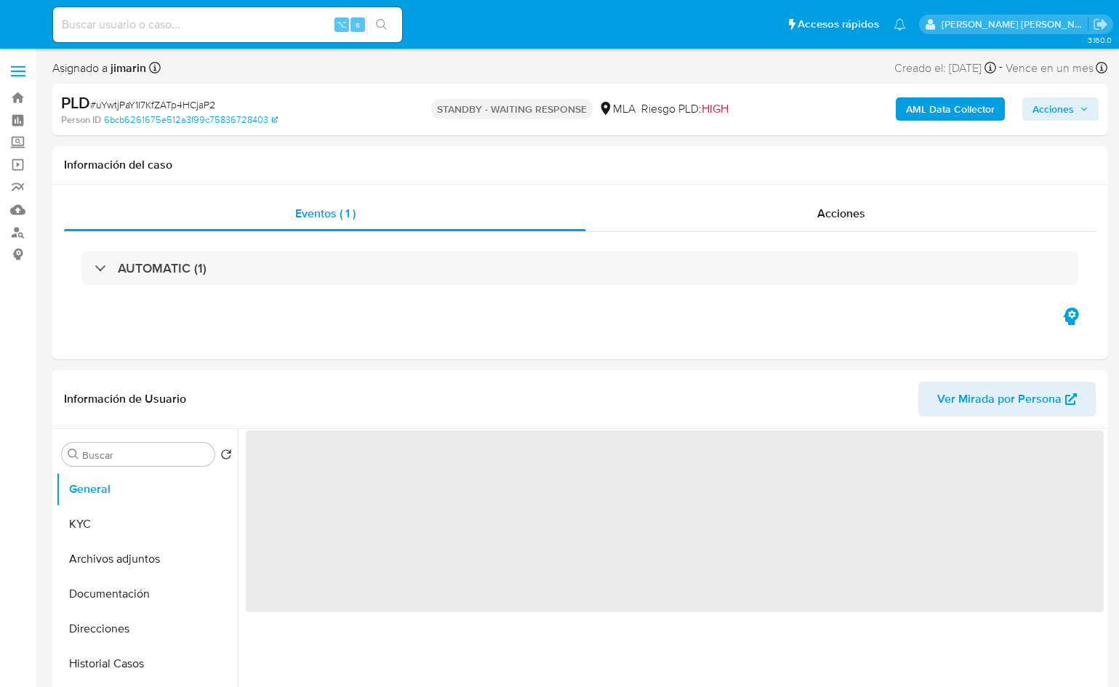
select select "10"
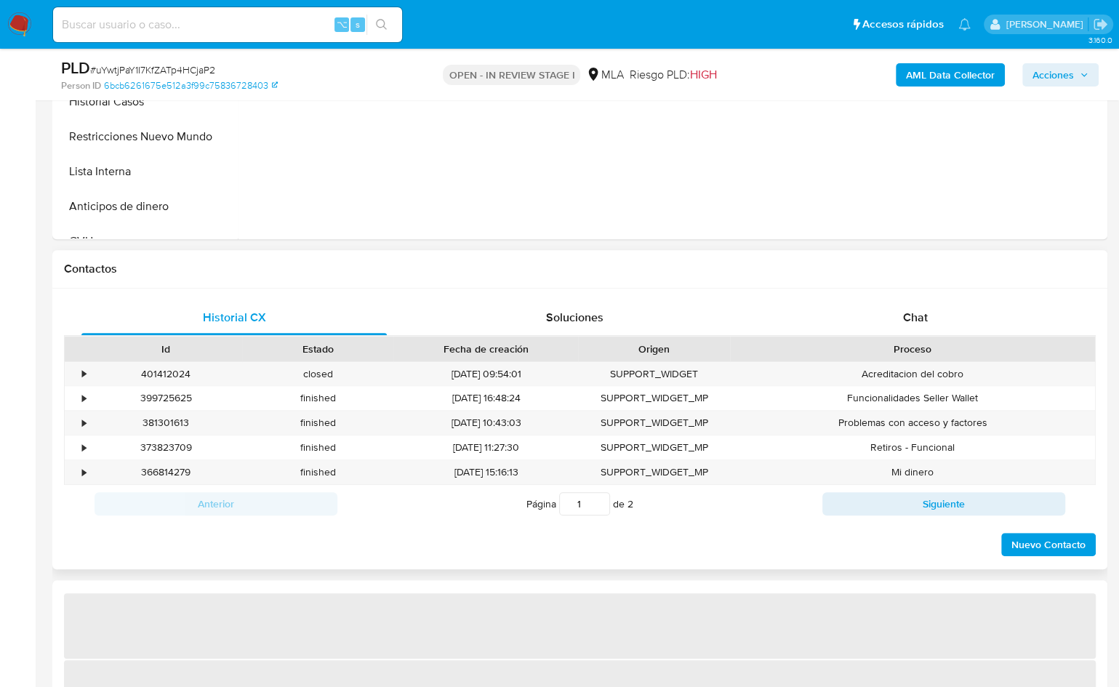
scroll to position [649, 0]
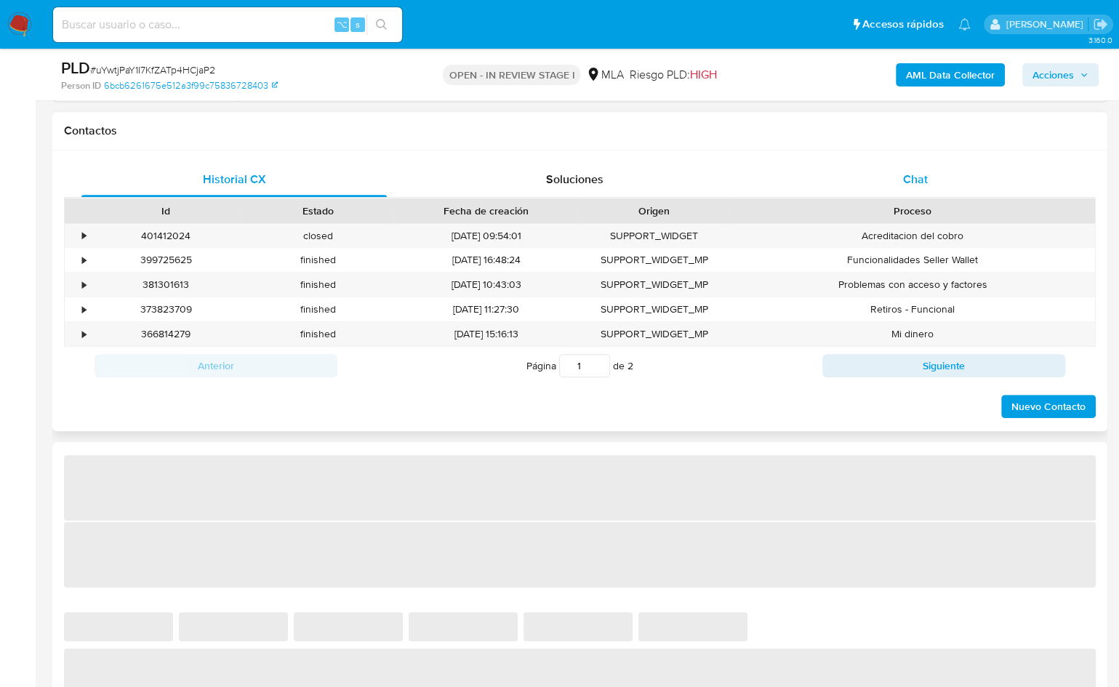
click at [964, 162] on div "Chat" at bounding box center [915, 179] width 305 height 35
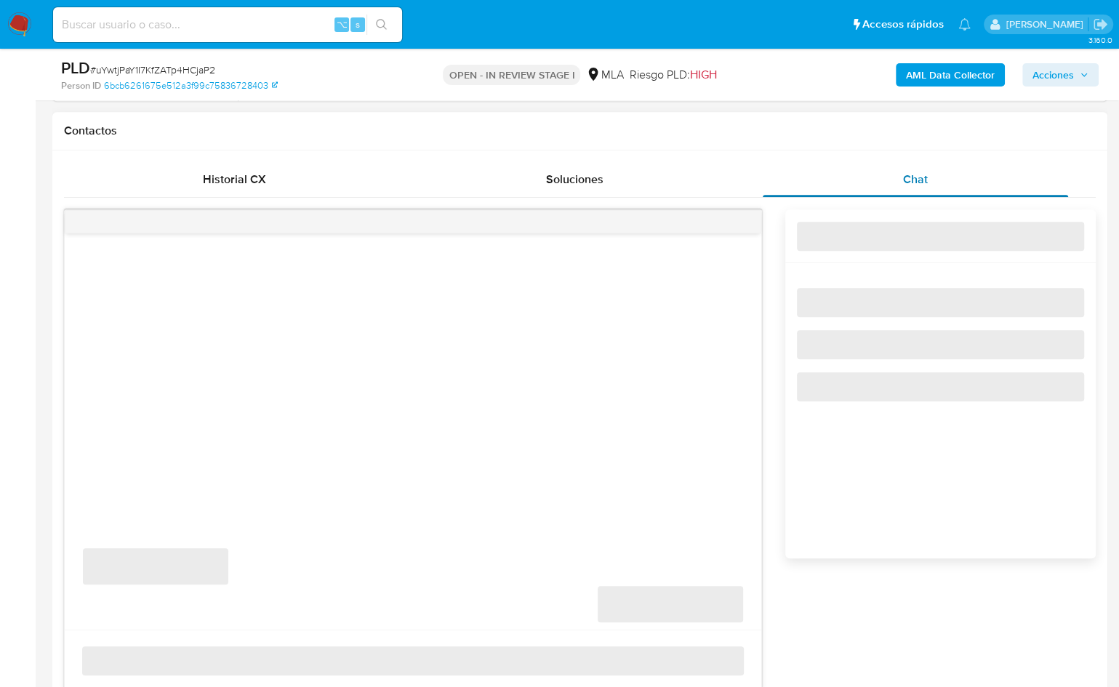
select select "10"
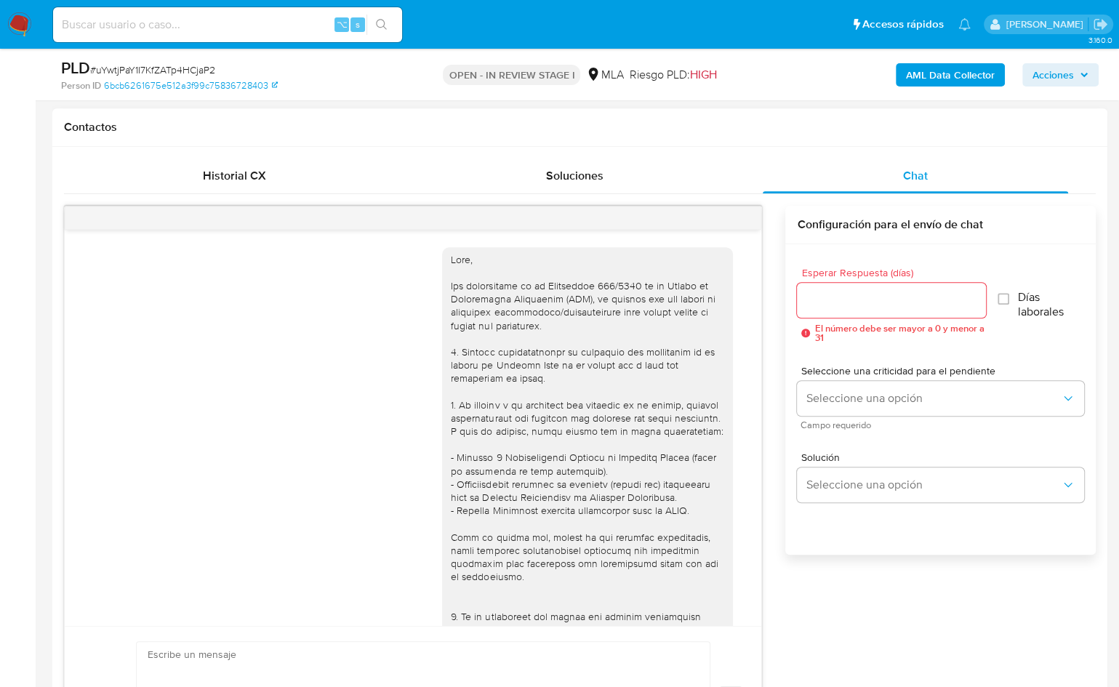
scroll to position [1071, 0]
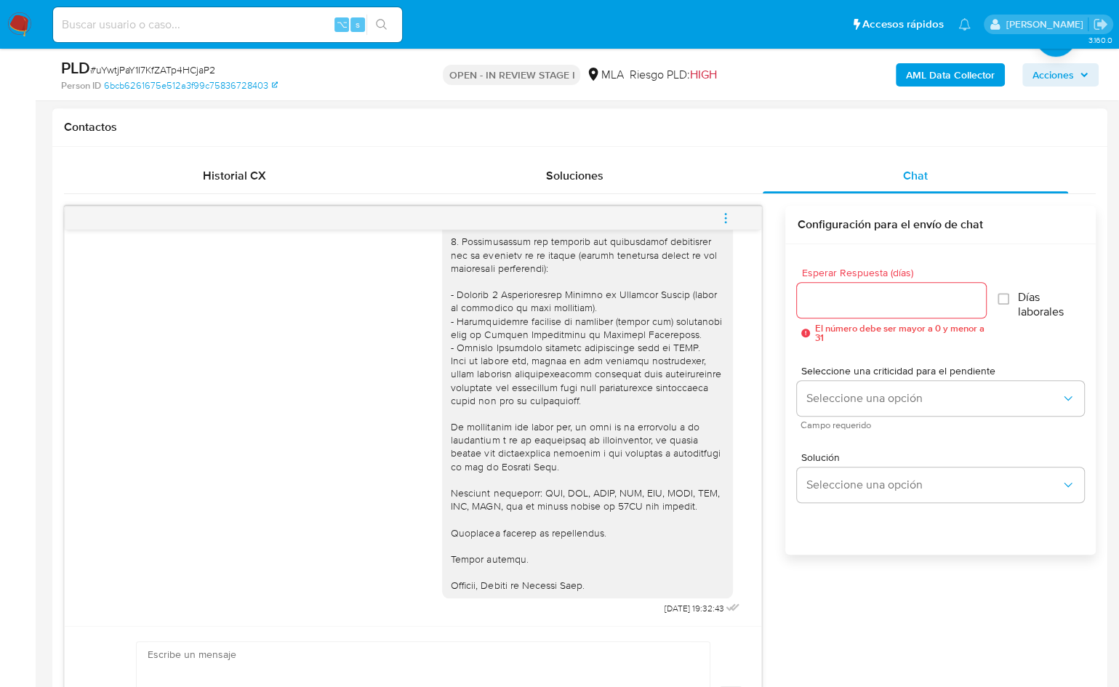
click at [732, 220] on icon "menu-action" at bounding box center [725, 218] width 13 height 13
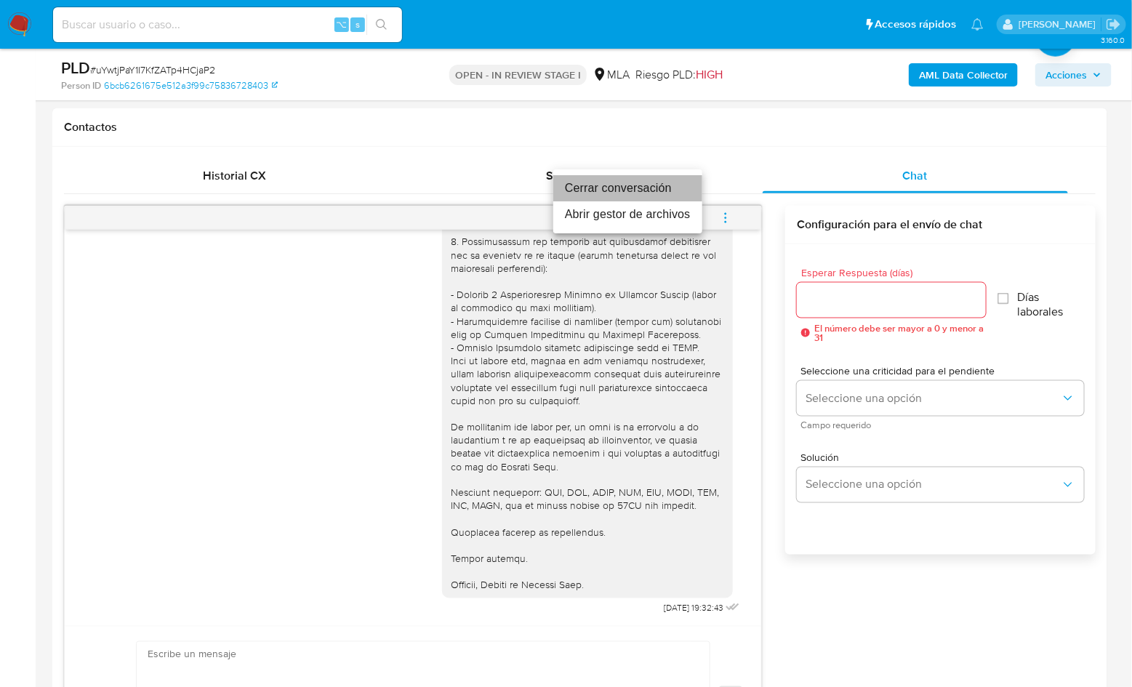
click at [644, 194] on li "Cerrar conversación" at bounding box center [627, 188] width 149 height 26
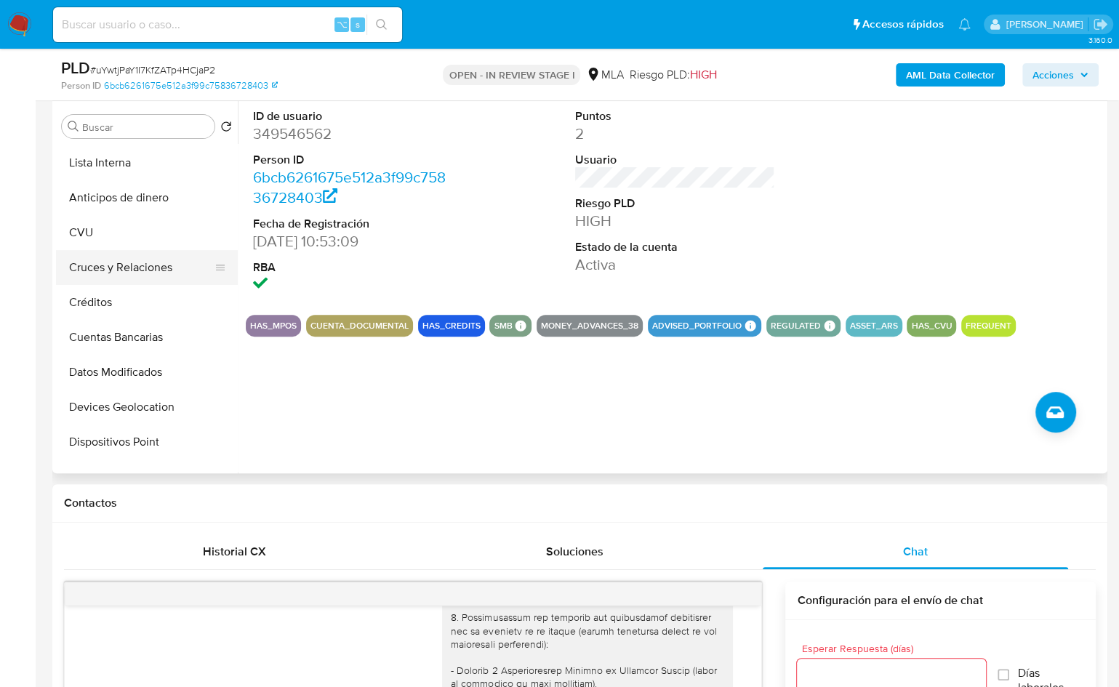
scroll to position [0, 0]
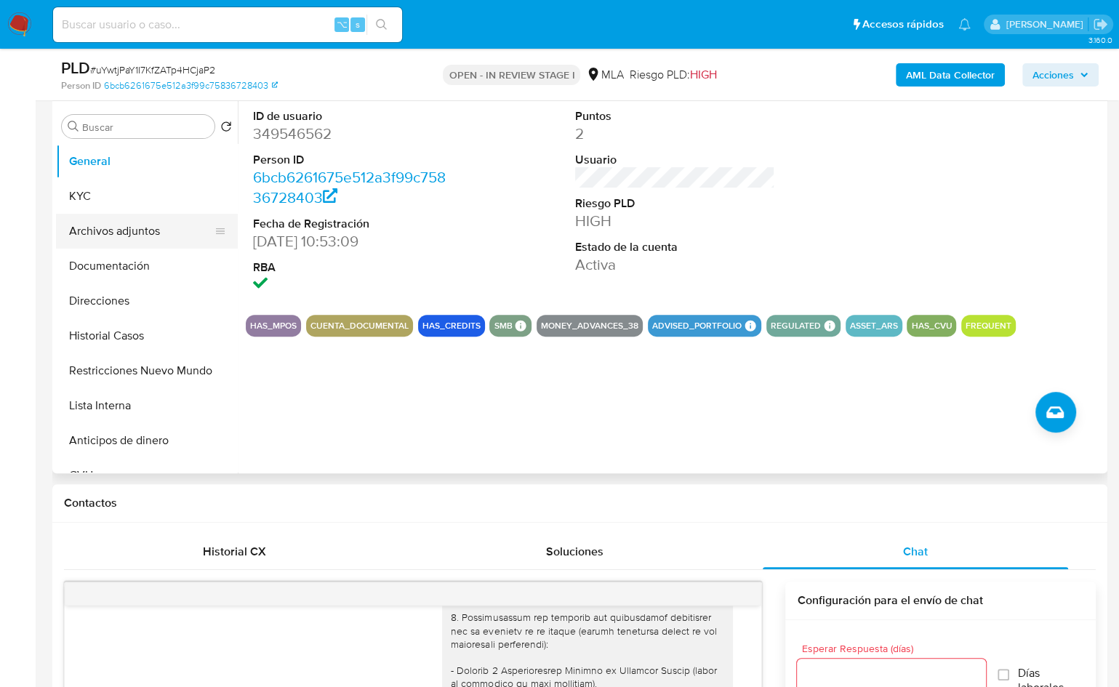
click at [140, 231] on button "Archivos adjuntos" at bounding box center [141, 231] width 170 height 35
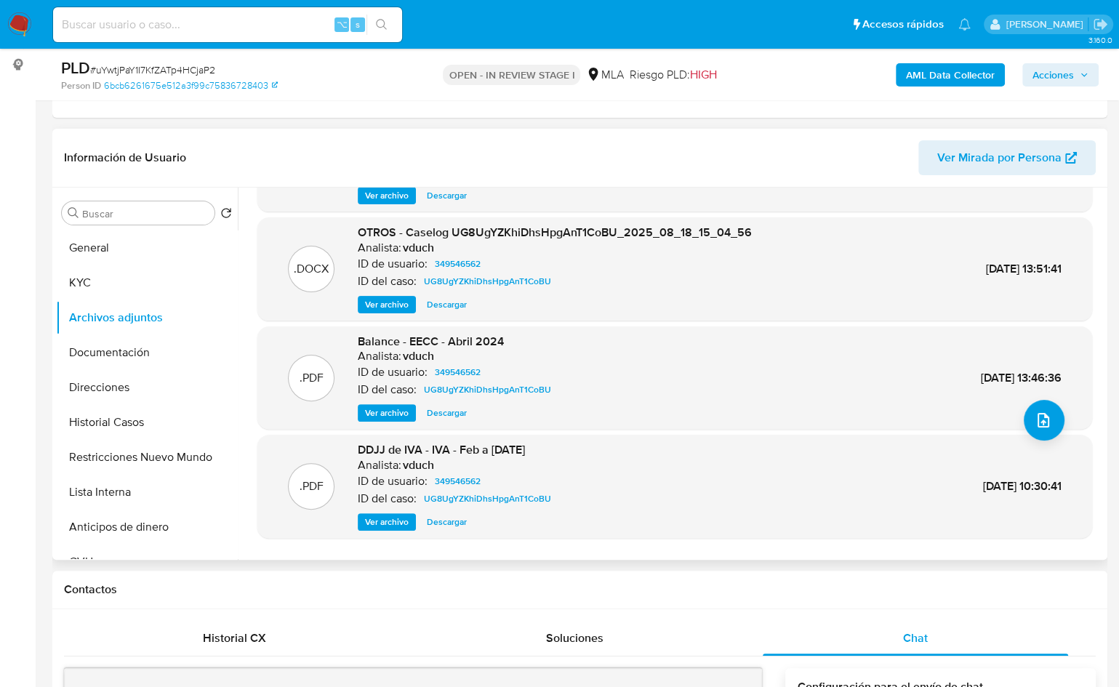
scroll to position [93, 0]
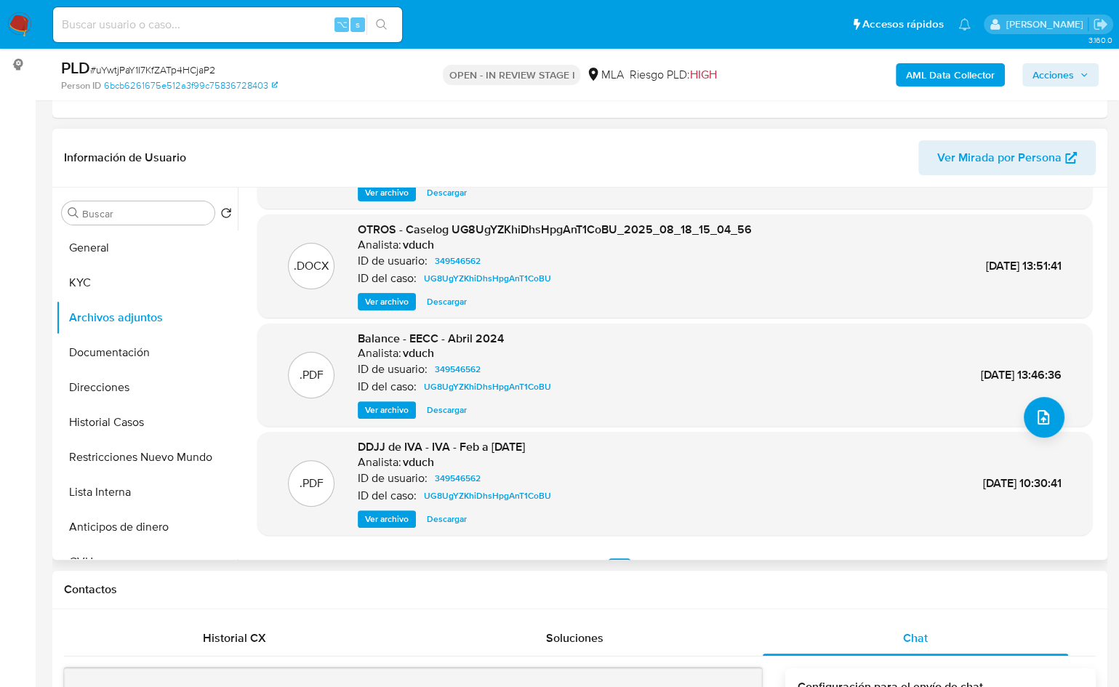
click at [383, 415] on span "Ver archivo" at bounding box center [387, 410] width 44 height 15
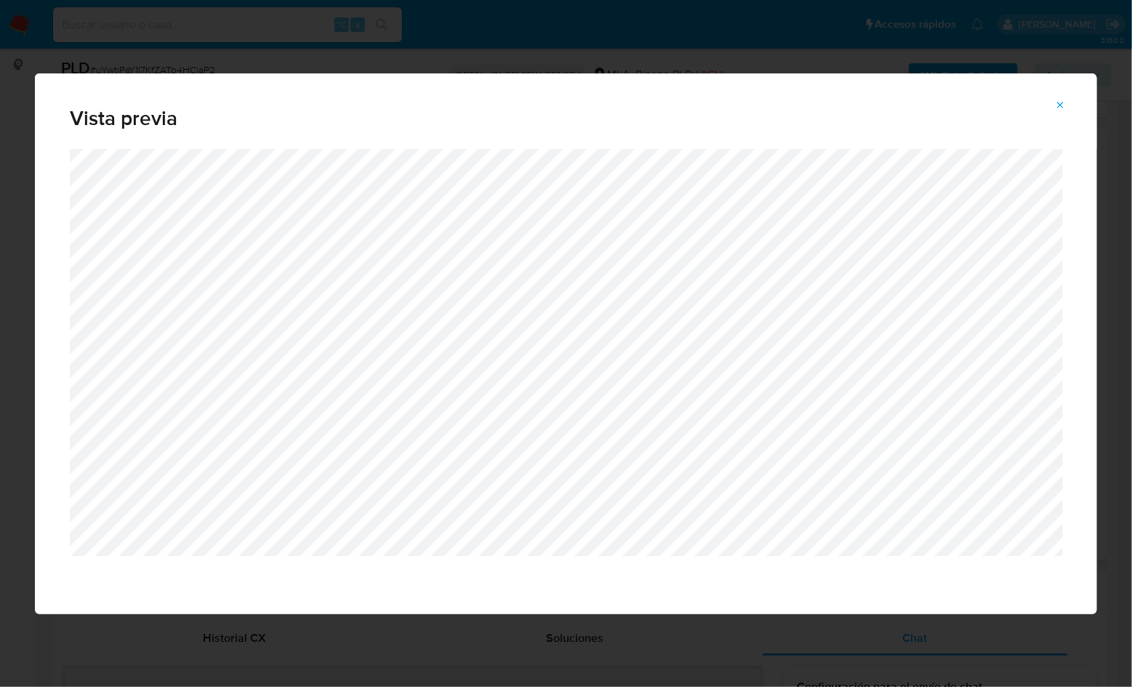
click at [1058, 100] on icon "Attachment preview" at bounding box center [1061, 106] width 12 height 12
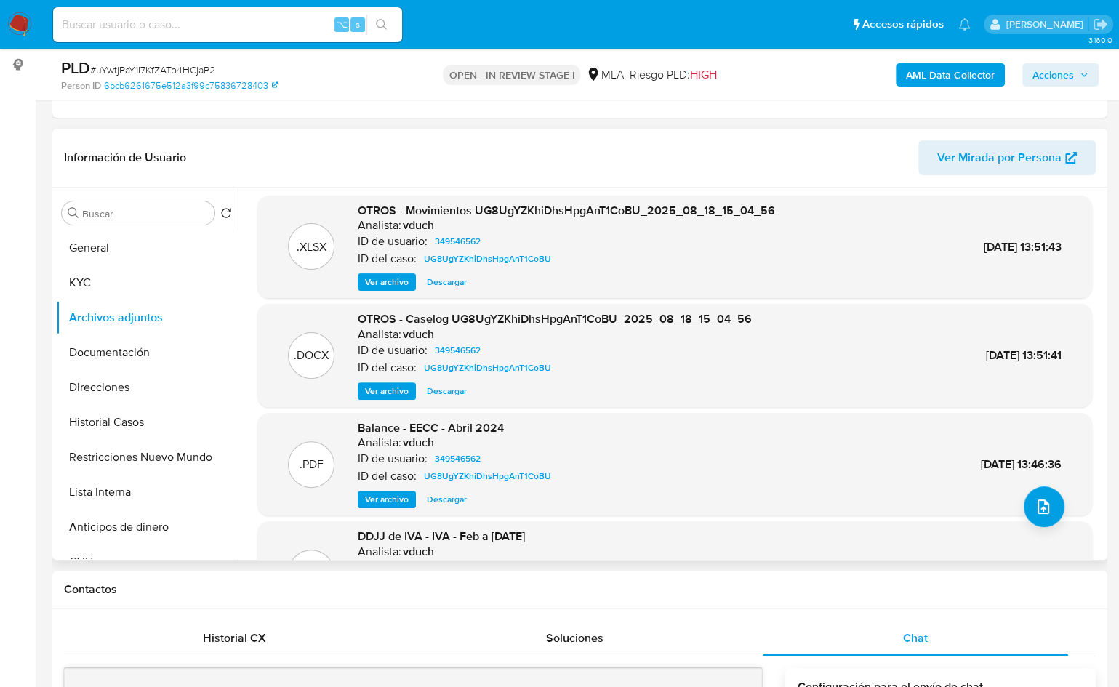
scroll to position [0, 0]
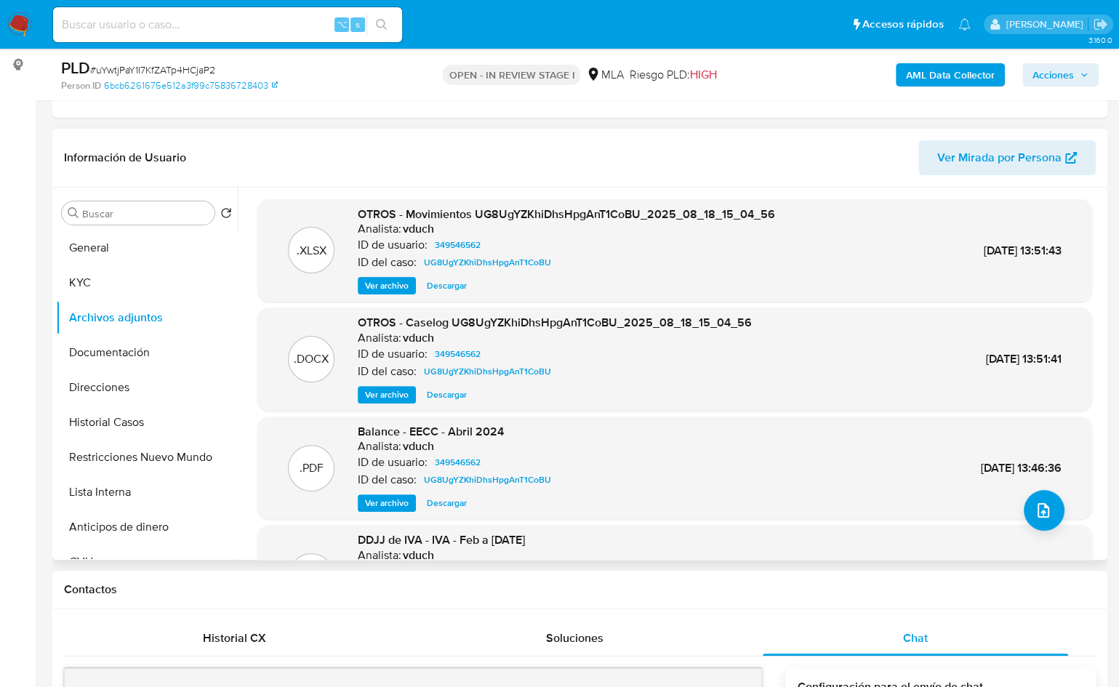
click at [387, 389] on span "Ver archivo" at bounding box center [387, 395] width 44 height 15
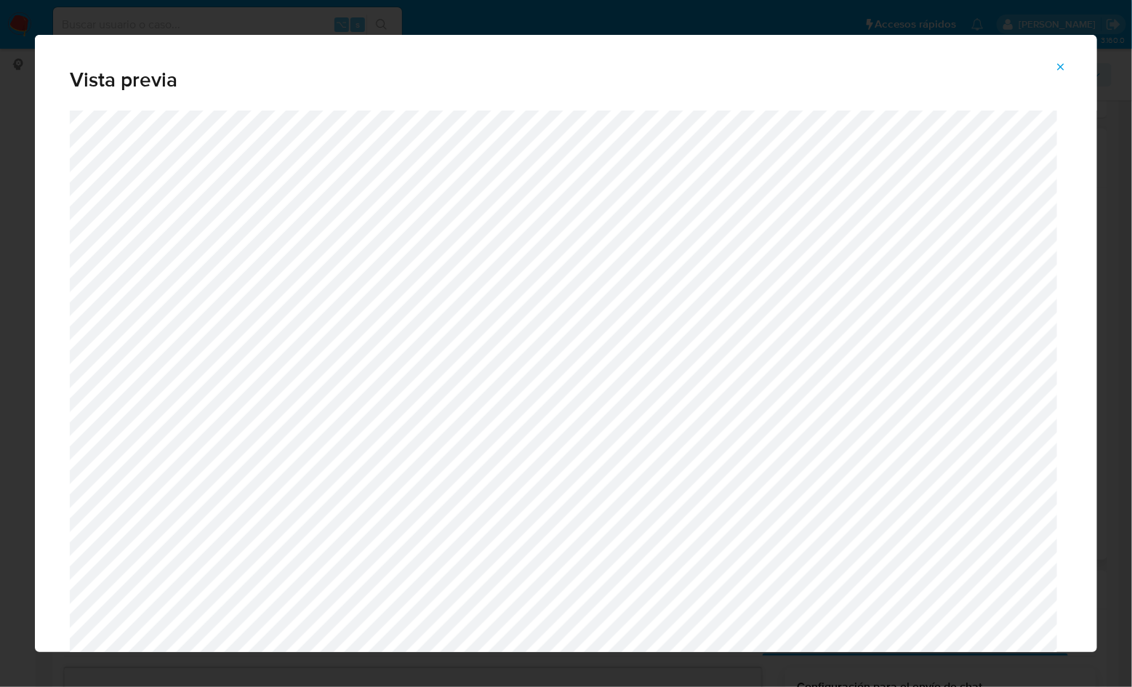
click at [1059, 65] on icon "Attachment preview" at bounding box center [1061, 67] width 12 height 12
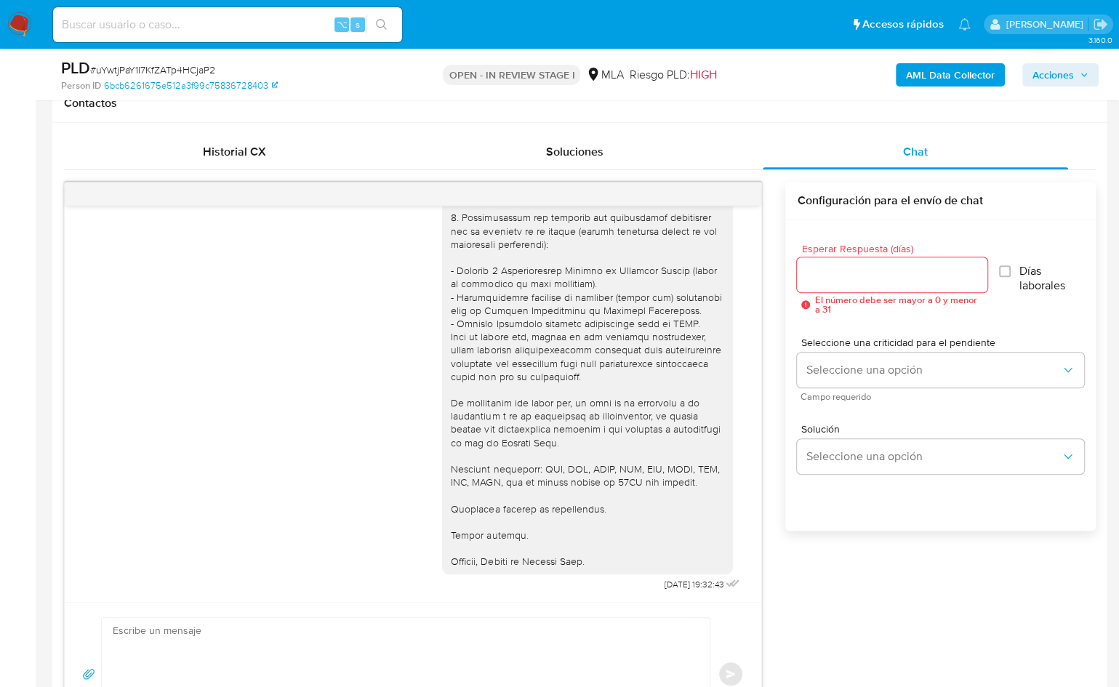
scroll to position [687, 0]
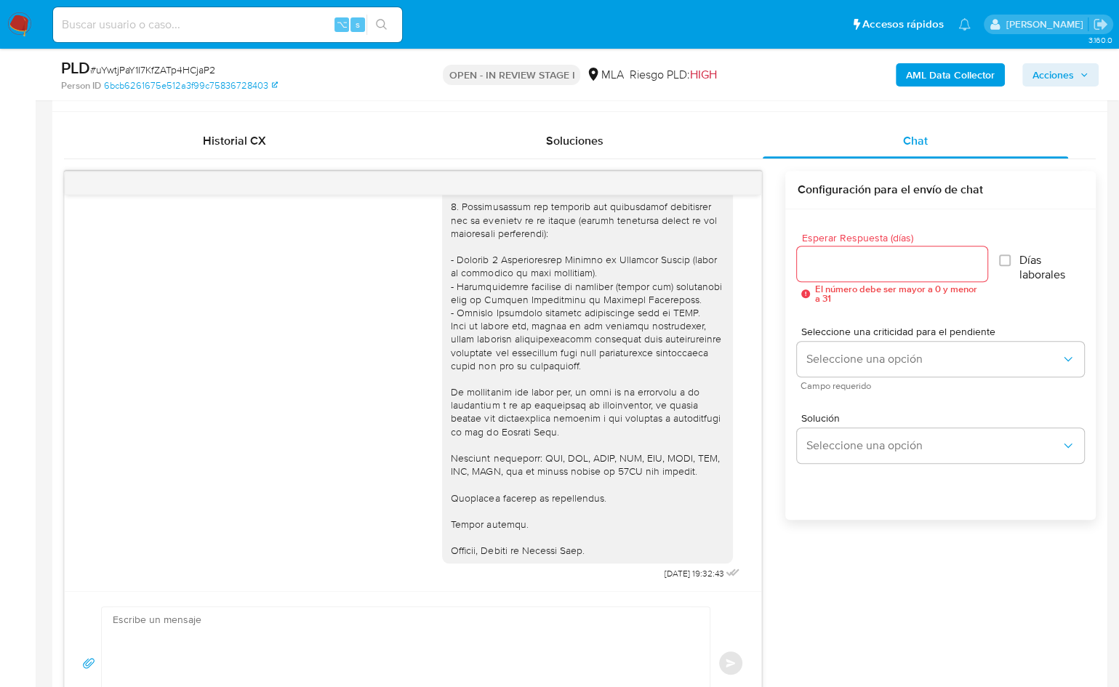
click at [577, 629] on textarea at bounding box center [402, 663] width 579 height 112
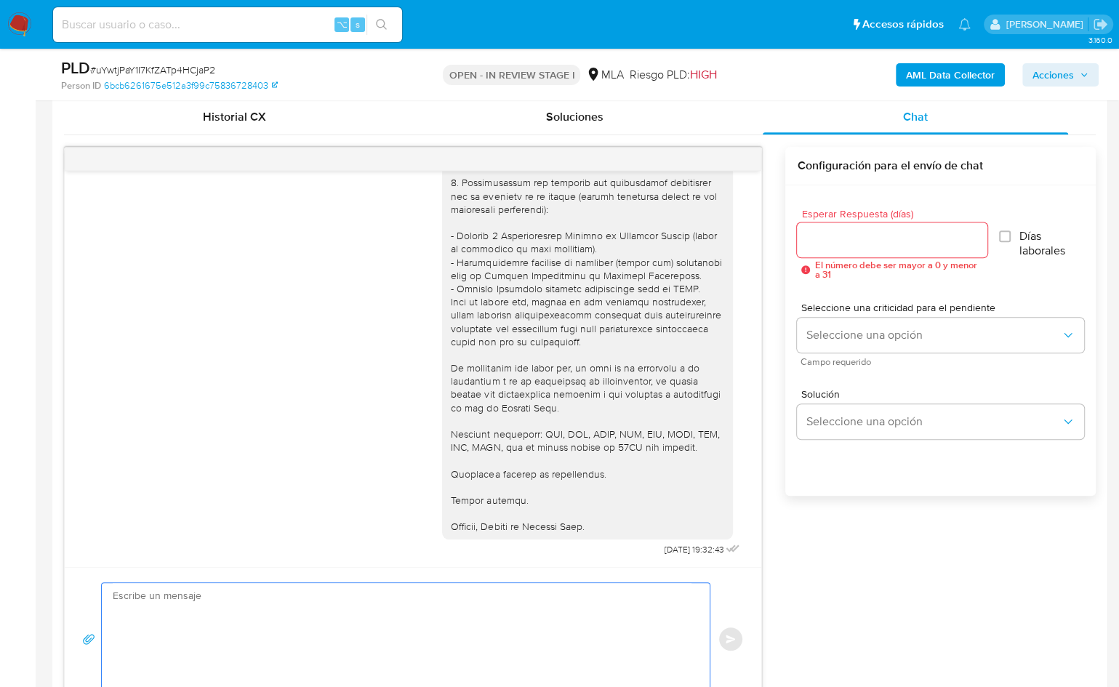
scroll to position [818, 0]
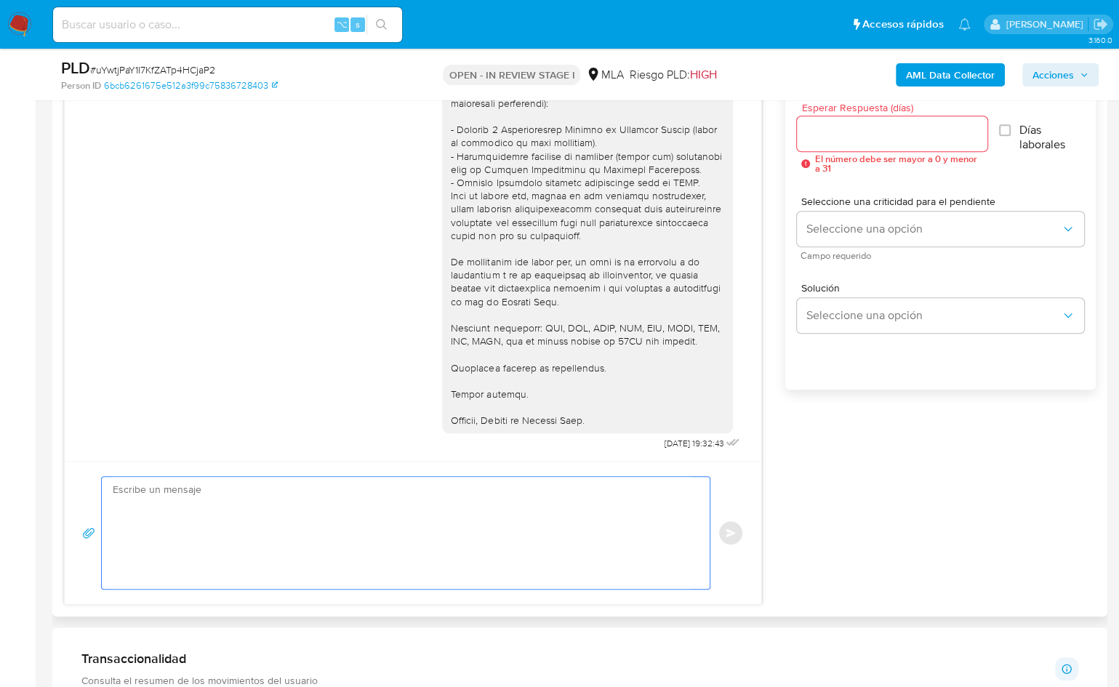
click at [470, 520] on textarea at bounding box center [402, 533] width 579 height 112
paste textarea "Hola, ¡Muchas gracias por tu respuesta! Confirmamos la recepción de la document…"
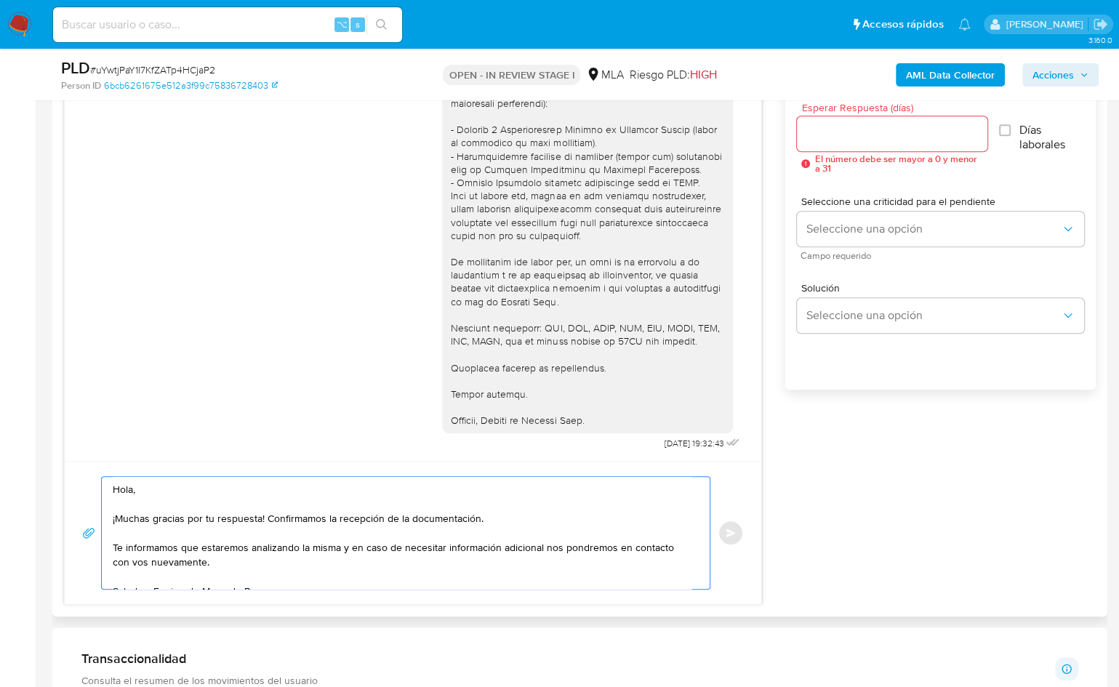
scroll to position [5, 0]
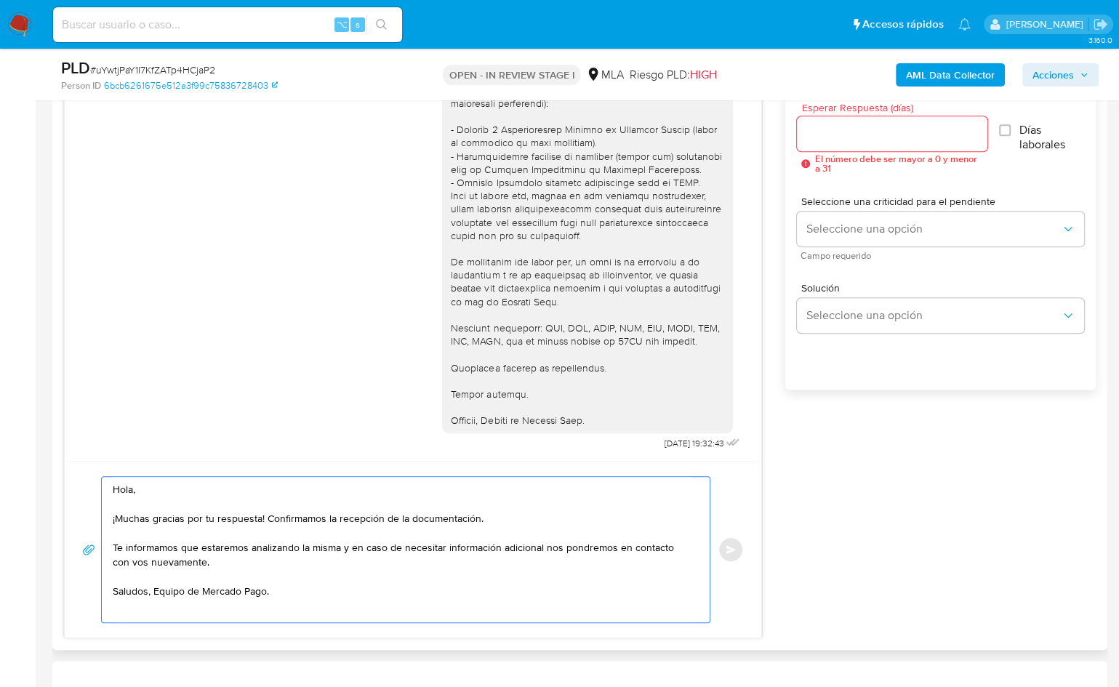
type textarea "Hola, ¡Muchas gracias por tu respuesta! Confirmamos la recepción de la document…"
click at [851, 135] on input "Esperar Respuesta (días)" at bounding box center [892, 133] width 190 height 19
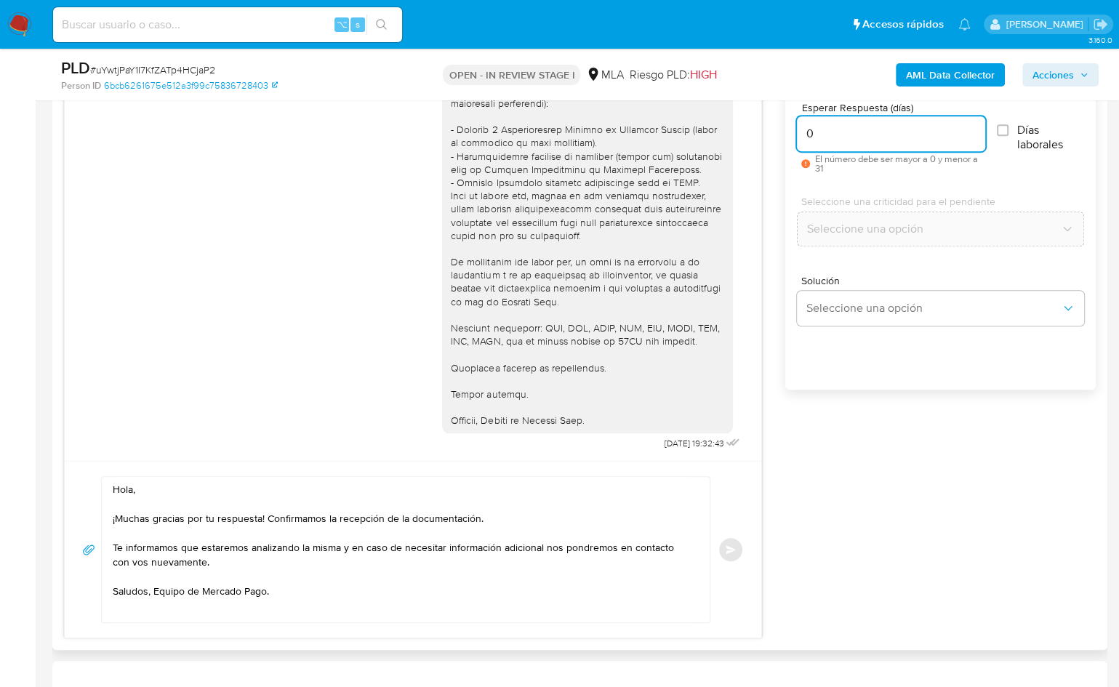
type input "0"
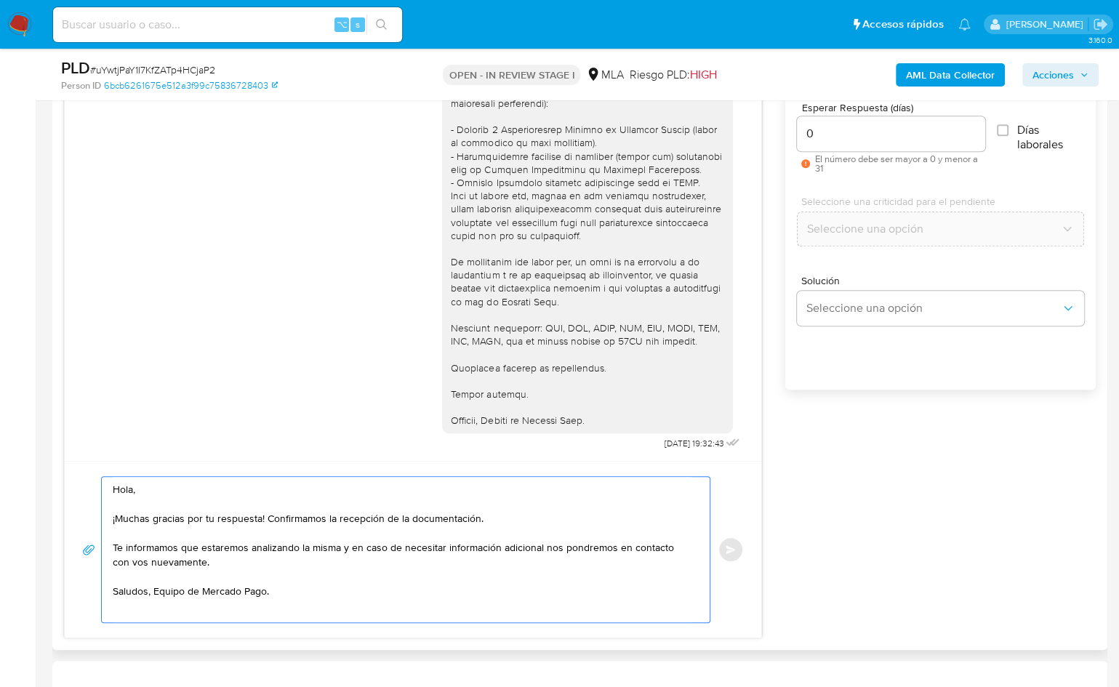
click at [499, 510] on textarea "Hola, ¡Muchas gracias por tu respuesta! Confirmamos la recepción de la document…" at bounding box center [402, 549] width 579 height 145
drag, startPoint x: 340, startPoint y: 543, endPoint x: 113, endPoint y: 543, distance: 226.9
click at [113, 543] on textarea "Hola, ¡Muchas gracias por tu respuesta! Confirmamos la recepción de la document…" at bounding box center [402, 549] width 579 height 145
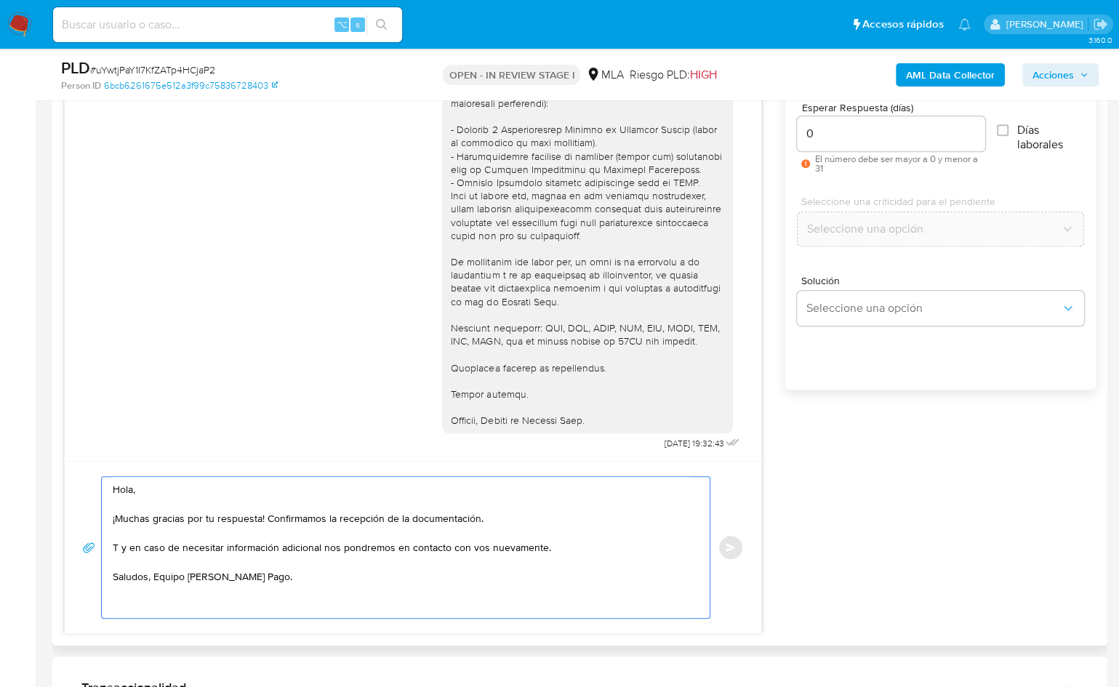
scroll to position [0, 0]
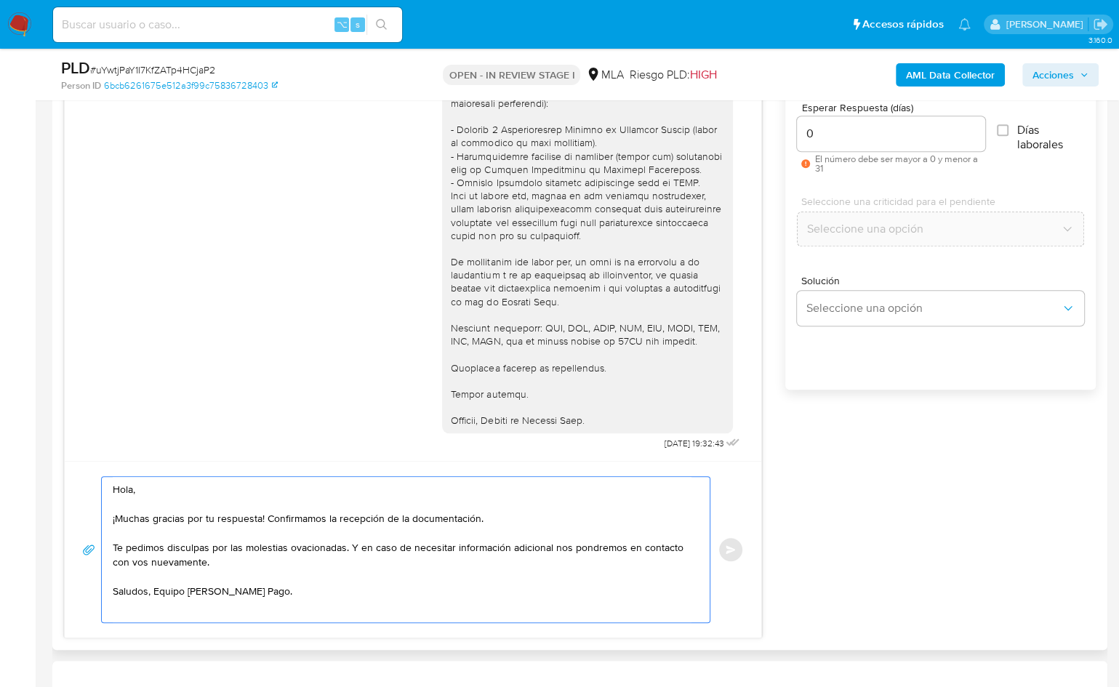
click at [298, 549] on textarea "Hola, ¡Muchas gracias por tu respuesta! Confirmamos la recepción de la document…" at bounding box center [402, 549] width 579 height 145
click at [362, 567] on textarea "Hola, ¡Muchas gracias por tu respuesta! Confirmamos la recepción de la document…" at bounding box center [402, 549] width 579 height 145
click at [445, 551] on textarea "Hola, ¡Muchas gracias por tu respuesta! Confirmamos la recepción de la document…" at bounding box center [402, 549] width 579 height 145
click at [309, 545] on textarea "Hola, ¡Muchas gracias por tu respuesta! Confirmamos la recepción de la document…" at bounding box center [402, 549] width 579 height 145
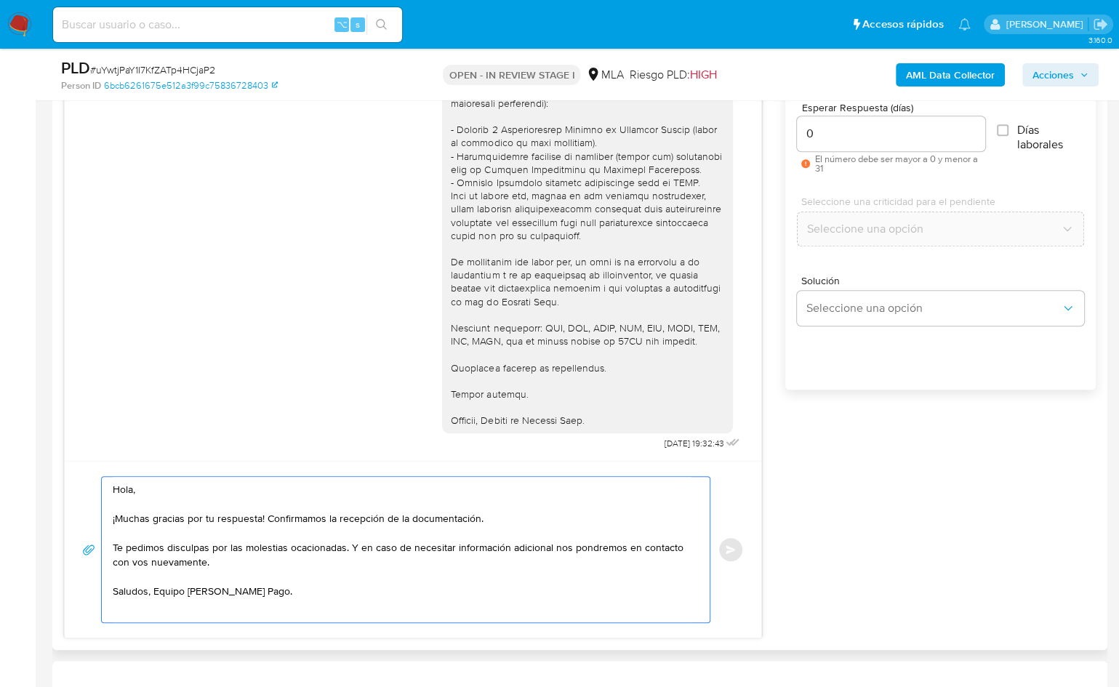
click at [417, 564] on textarea "Hola, ¡Muchas gracias por tu respuesta! Confirmamos la recepción de la document…" at bounding box center [402, 549] width 579 height 145
click at [316, 548] on textarea "Hola, ¡Muchas gracias por tu respuesta! Confirmamos la recepción de la document…" at bounding box center [402, 549] width 579 height 145
click at [430, 546] on textarea "Hola, ¡Muchas gracias por tu respuesta! Confirmamos la recepción de la document…" at bounding box center [402, 549] width 579 height 145
click at [344, 549] on textarea "Hola, ¡Muchas gracias por tu respuesta! Confirmamos la recepción de la document…" at bounding box center [402, 549] width 579 height 145
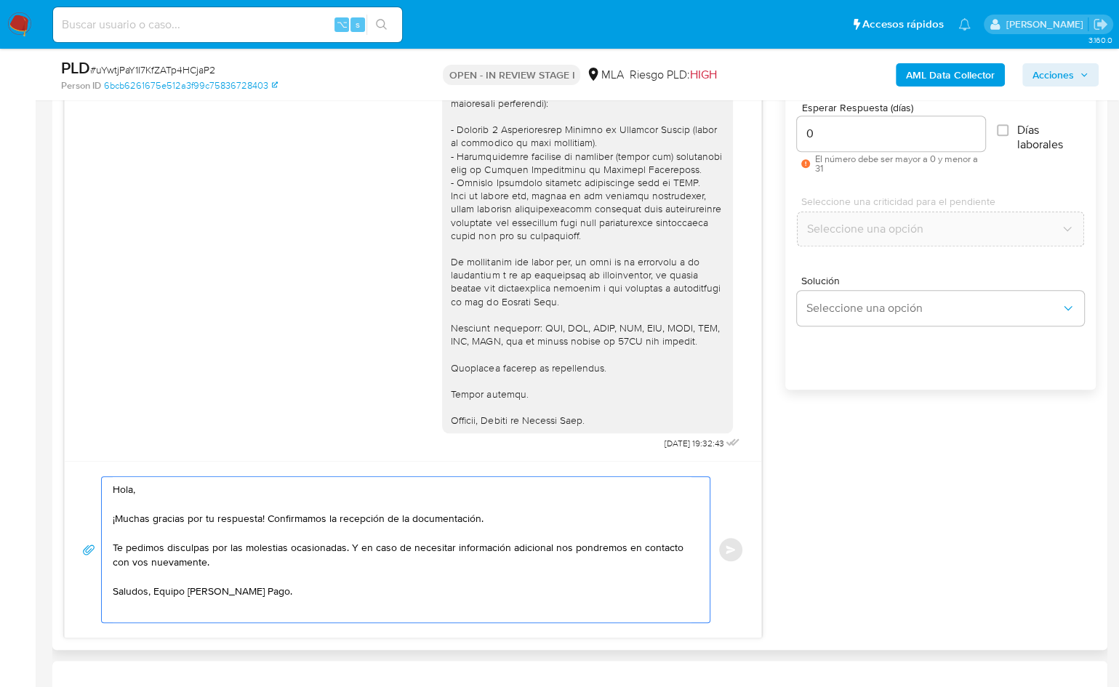
type textarea "Hola, ¡Muchas gracias por tu respuesta! Confirmamos la recepción de la document…"
click at [833, 129] on input "0" at bounding box center [891, 133] width 188 height 19
drag, startPoint x: 298, startPoint y: 596, endPoint x: 108, endPoint y: 478, distance: 223.4
click at [109, 478] on div "Hola, ¡Muchas gracias por tu respuesta! Confirmamos la recepción de la document…" at bounding box center [402, 549] width 601 height 145
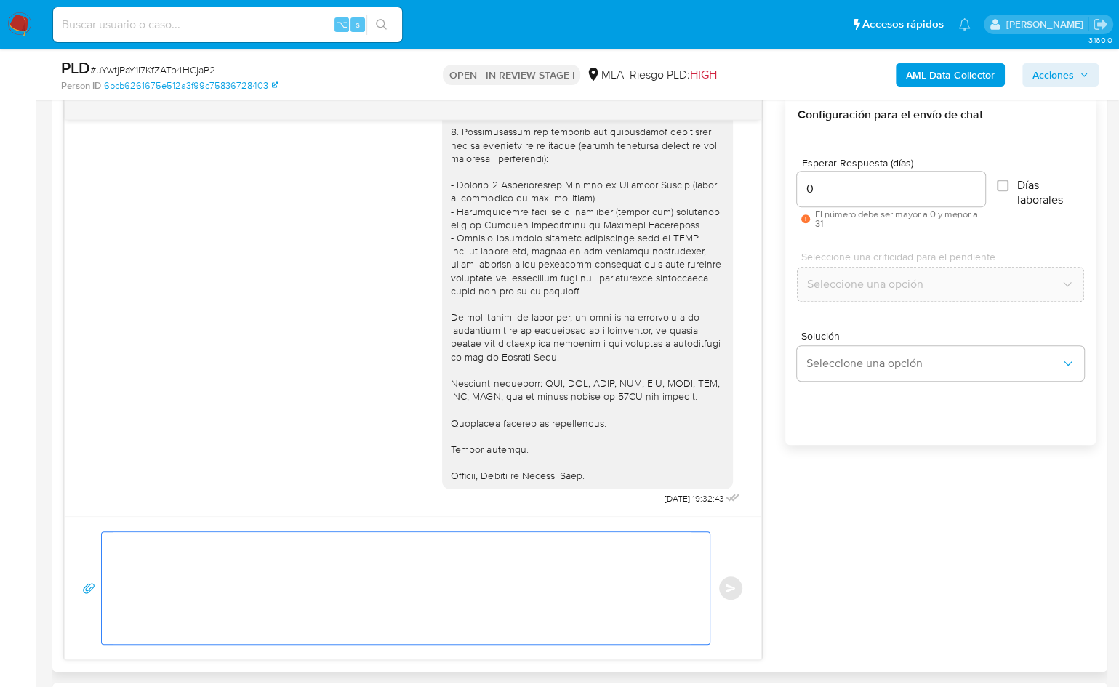
scroll to position [719, 0]
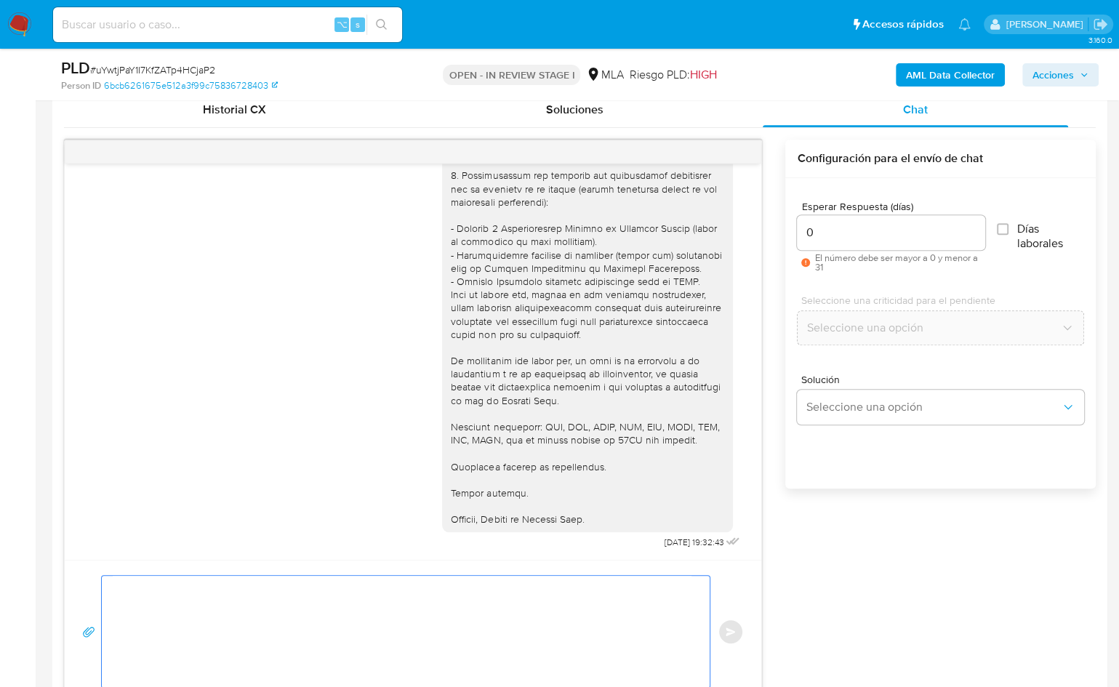
click at [829, 234] on input "0" at bounding box center [891, 232] width 188 height 19
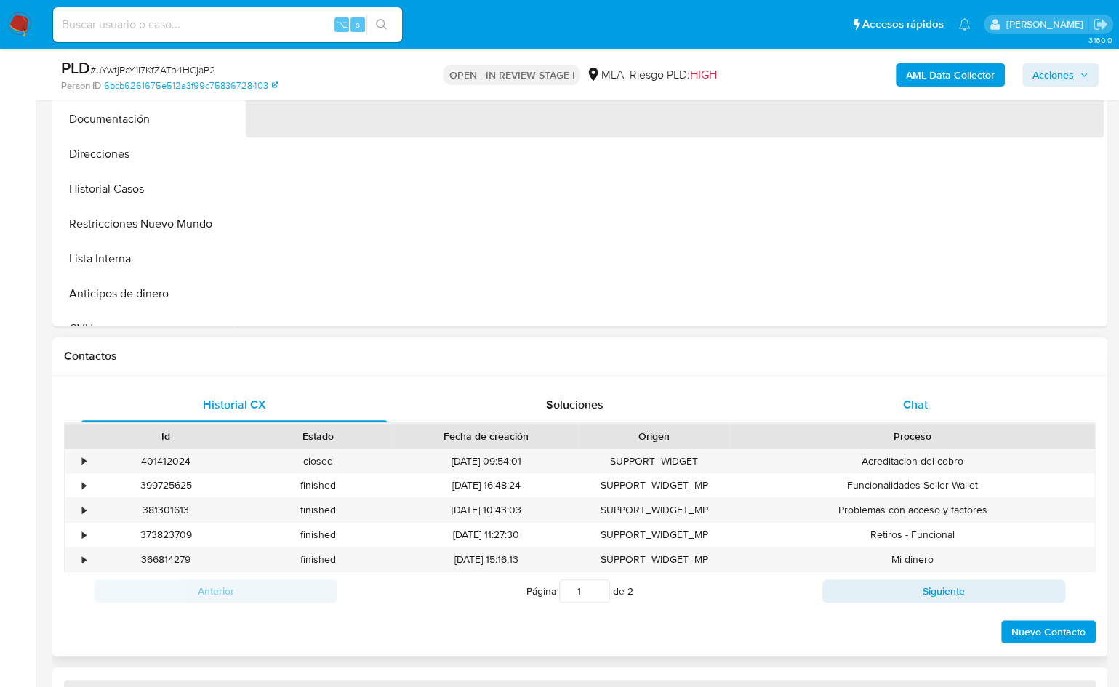
click at [911, 403] on span "Chat" at bounding box center [915, 404] width 25 height 17
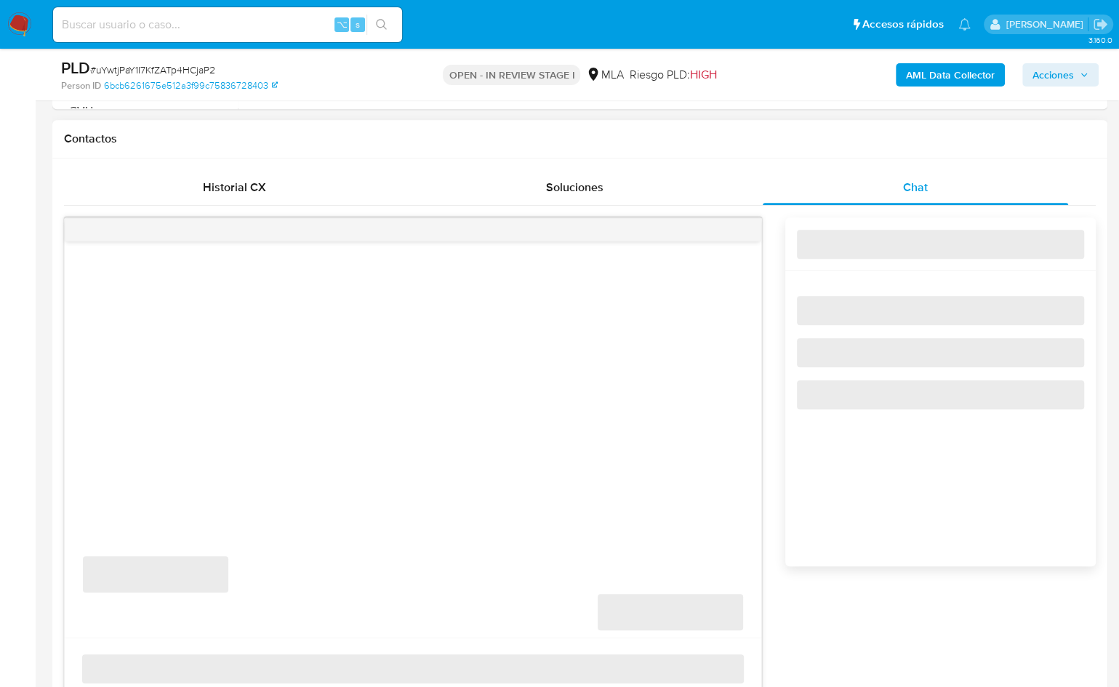
select select "10"
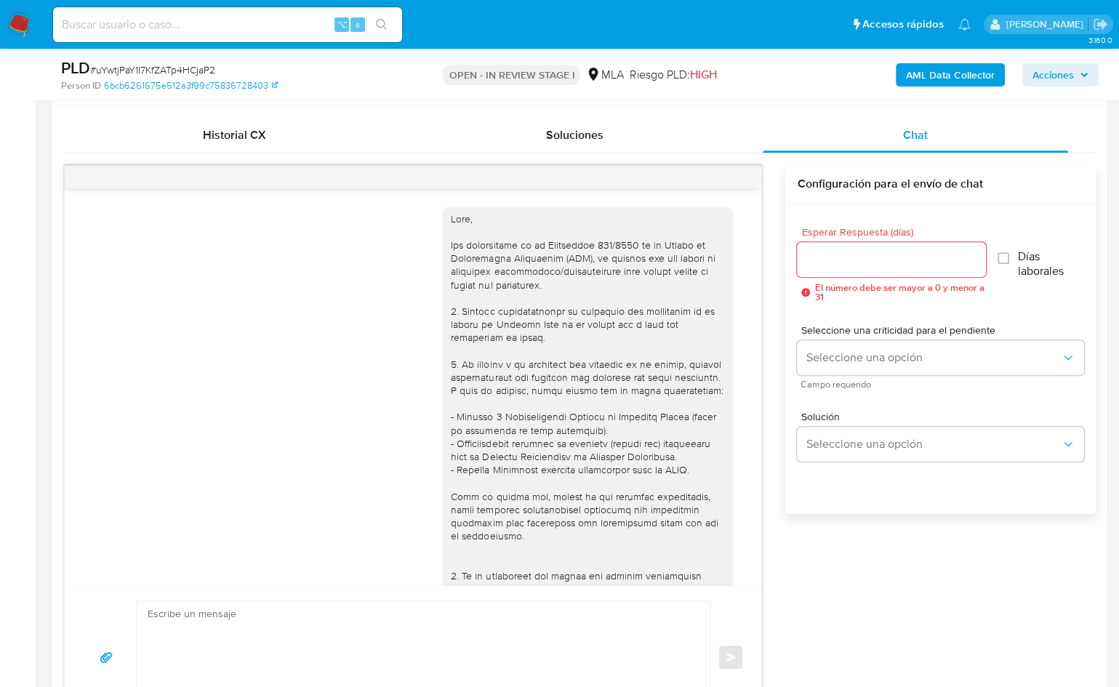
scroll to position [1071, 0]
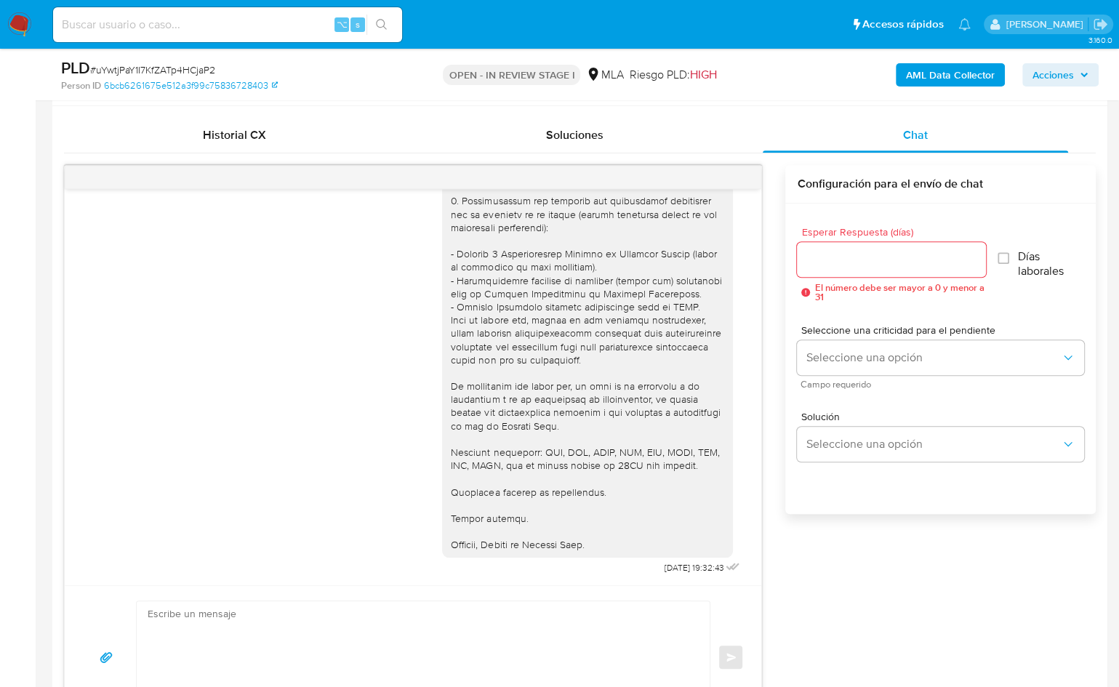
click at [422, 583] on div "[DATE] 14:51:14 Buenas, ya adjunte toda la información solicitada. Por favor re…" at bounding box center [413, 387] width 697 height 396
click at [415, 618] on textarea at bounding box center [420, 658] width 544 height 112
paste textarea "Hola, ¡Muchas gracias por tu respuesta! Confirmamos la recepción de la document…"
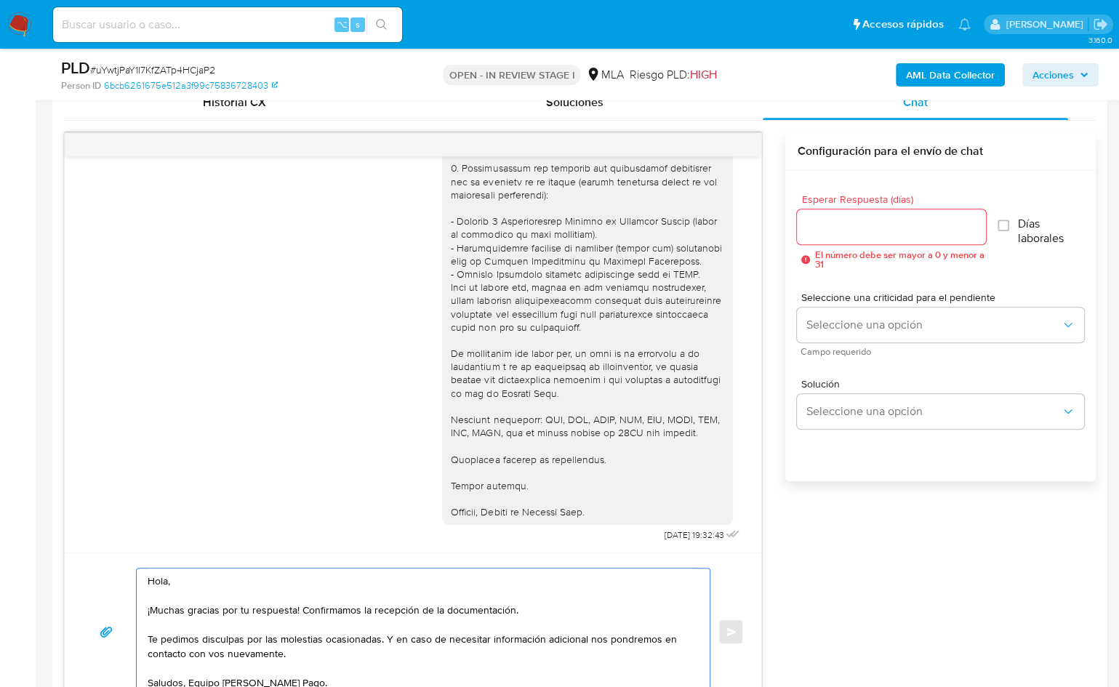
type textarea "Hola, ¡Muchas gracias por tu respuesta! Confirmamos la recepción de la document…"
click at [822, 233] on div at bounding box center [891, 226] width 188 height 35
click at [823, 231] on input "Esperar Respuesta (días)" at bounding box center [891, 226] width 188 height 19
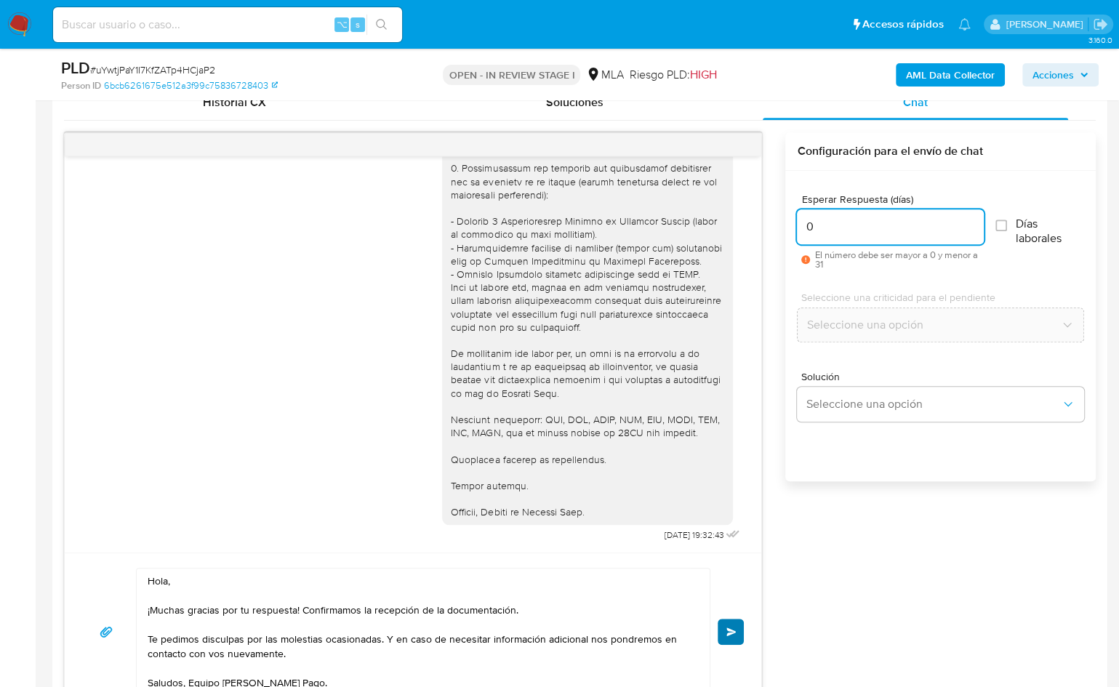
type input "0"
click at [732, 623] on button "Enviar" at bounding box center [731, 632] width 26 height 26
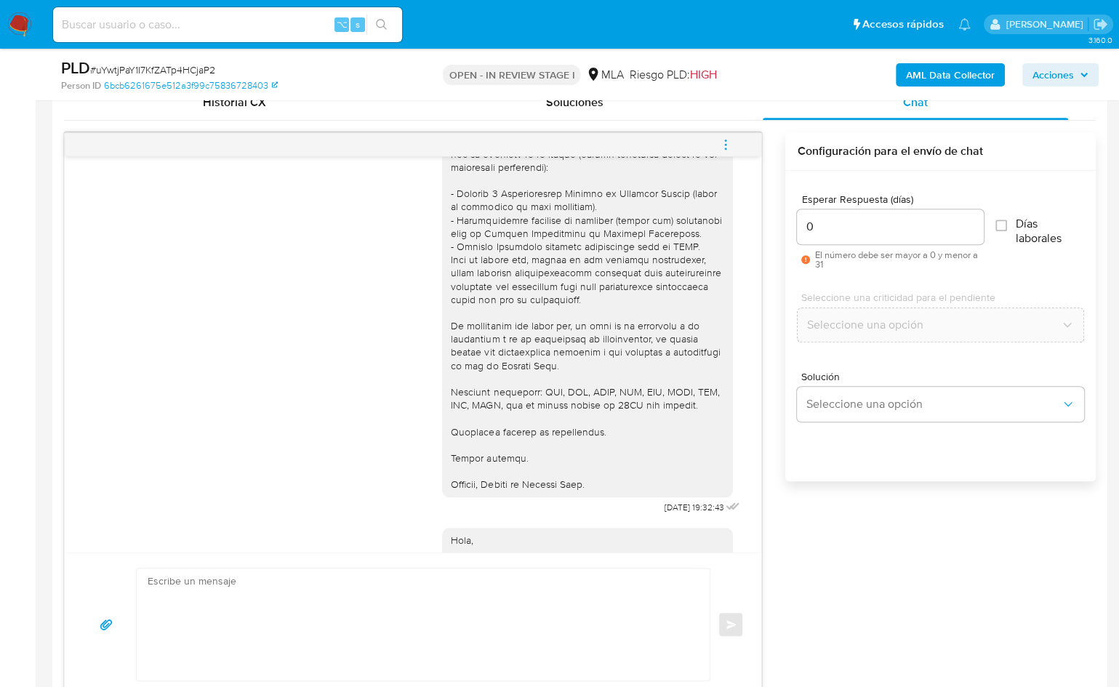
scroll to position [1245, 0]
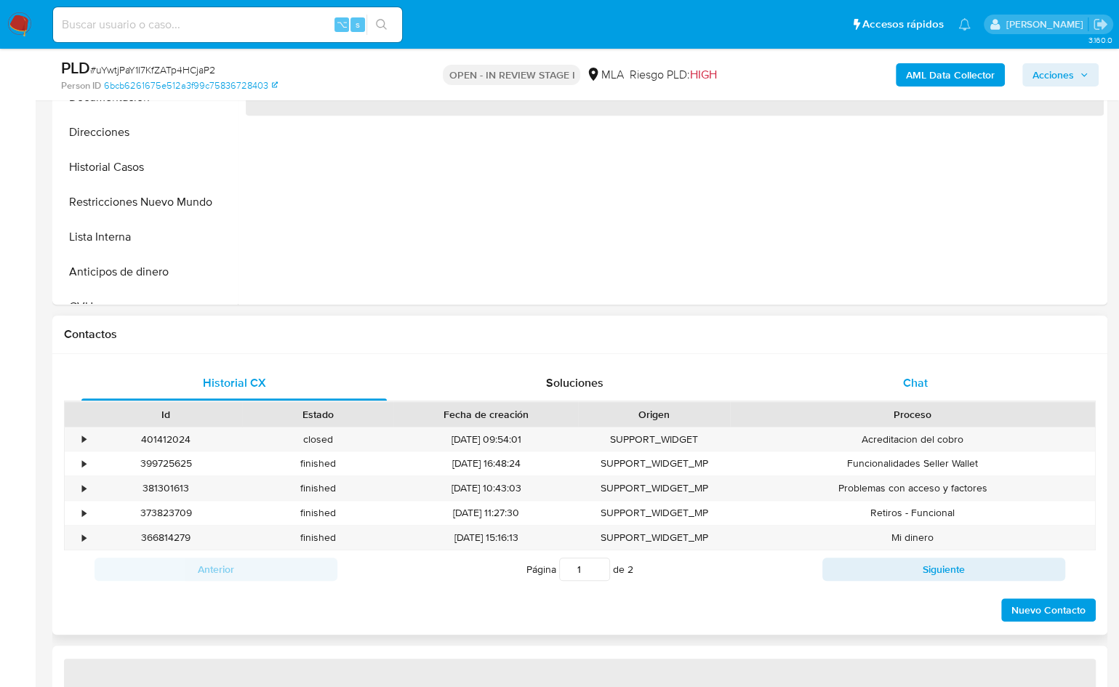
select select "10"
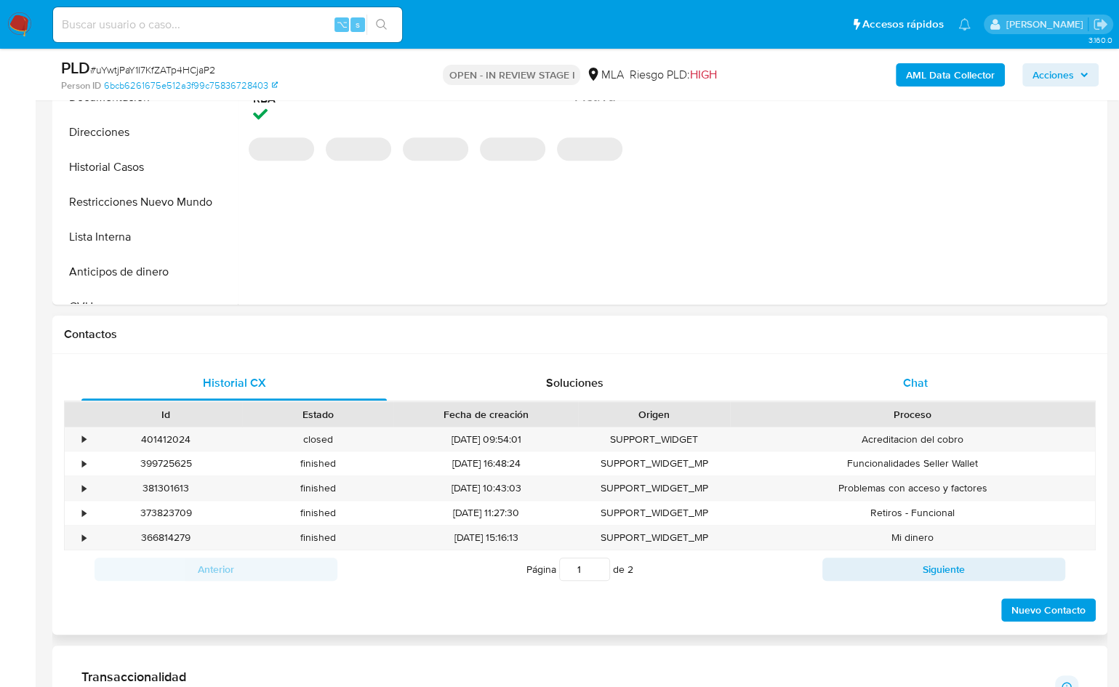
click at [926, 370] on div "Chat" at bounding box center [915, 383] width 305 height 35
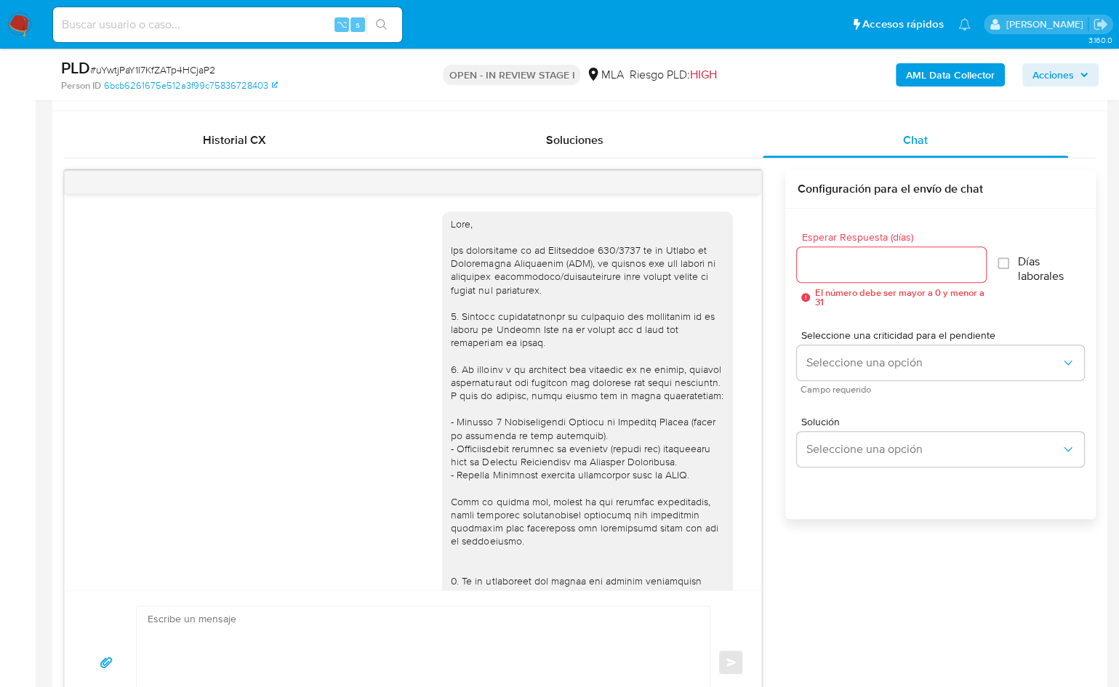
scroll to position [1245, 0]
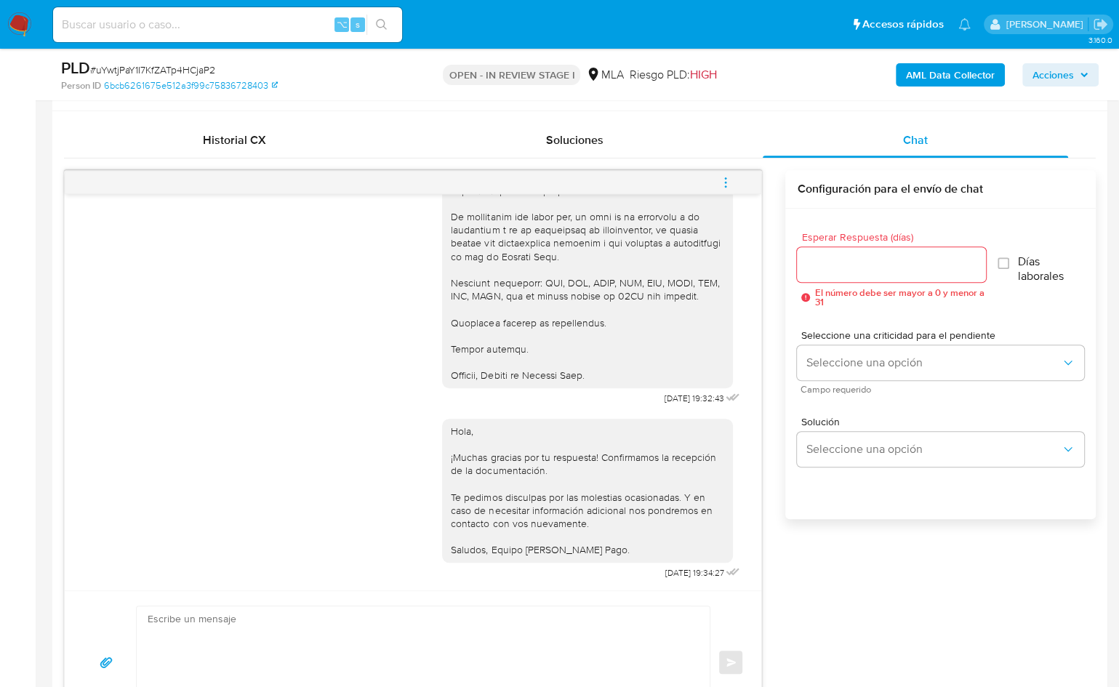
click at [738, 185] on button "menu-action" at bounding box center [726, 182] width 48 height 35
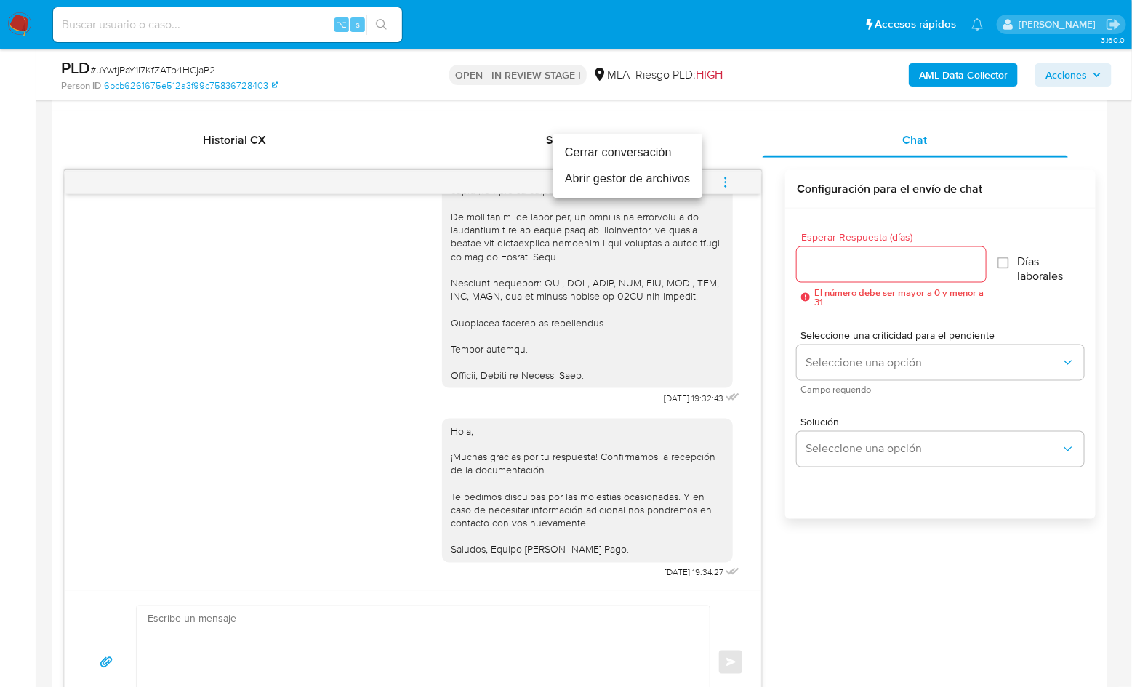
click at [650, 147] on li "Cerrar conversación" at bounding box center [627, 153] width 149 height 26
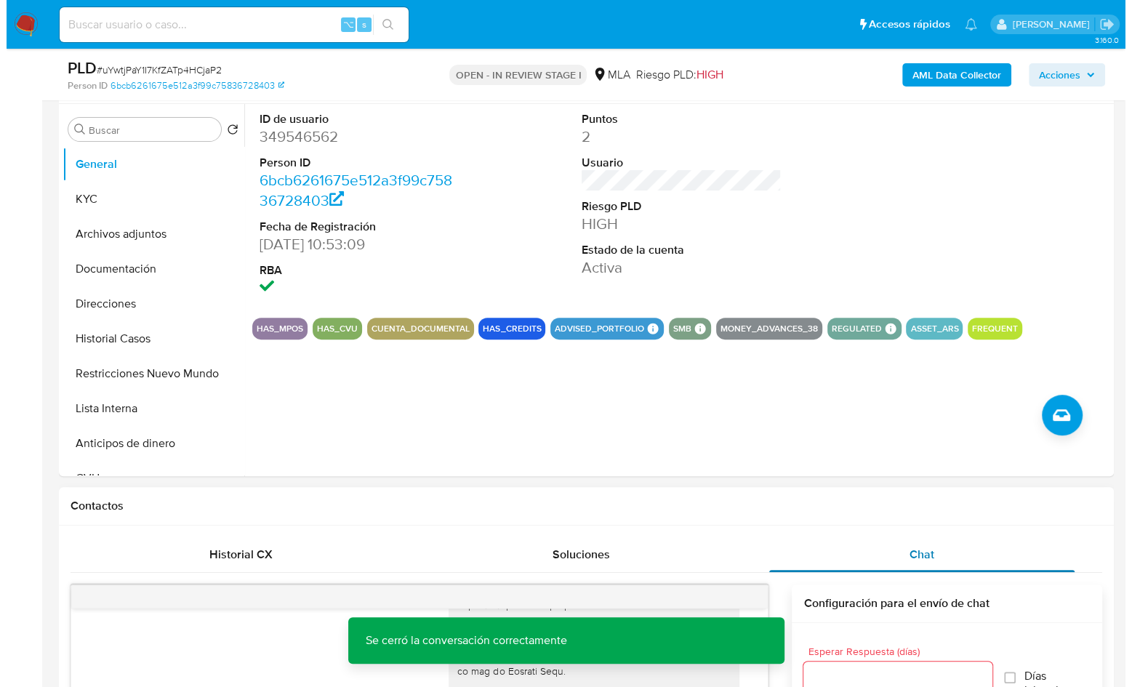
scroll to position [156, 0]
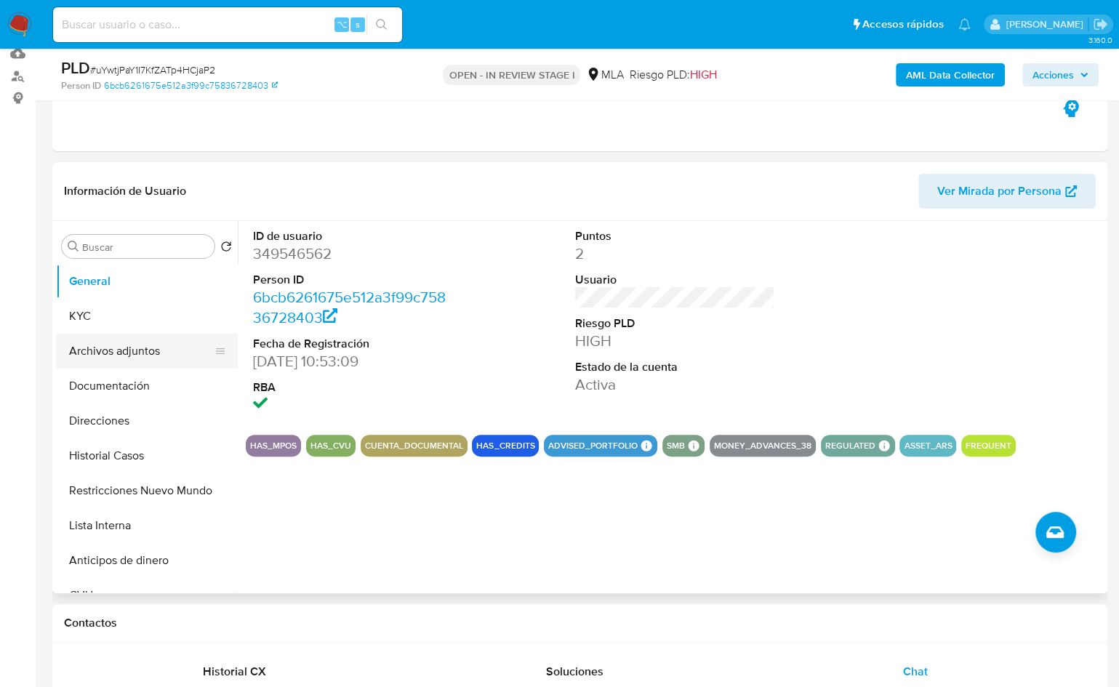
click at [157, 364] on button "Archivos adjuntos" at bounding box center [141, 351] width 170 height 35
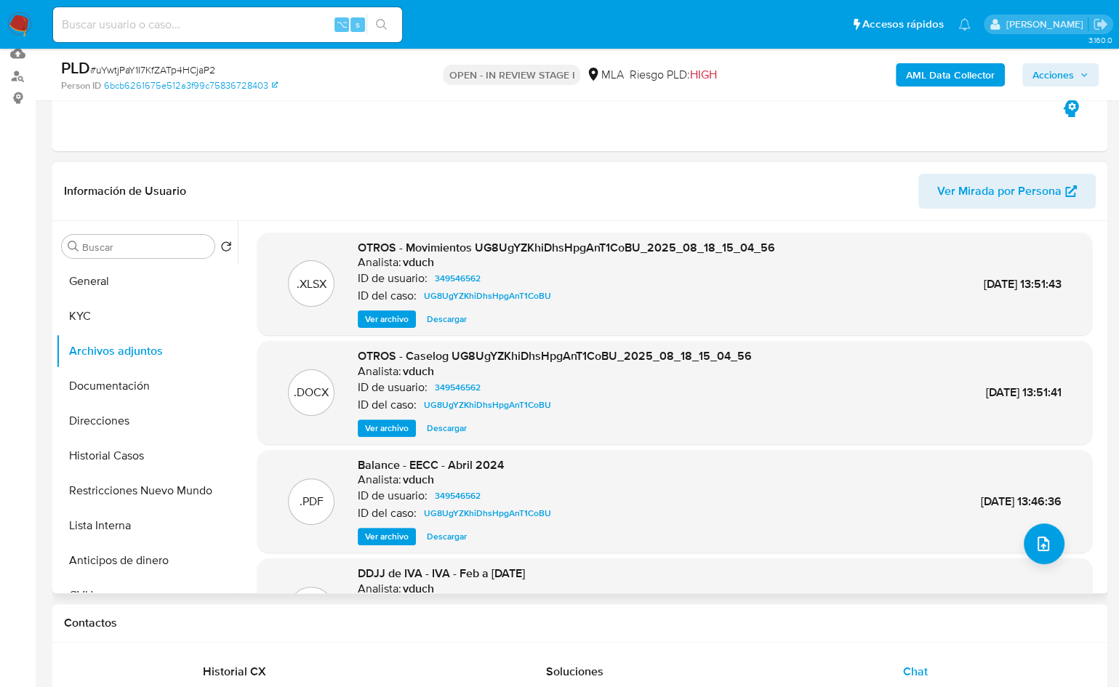
click at [392, 425] on span "Ver archivo" at bounding box center [387, 428] width 44 height 15
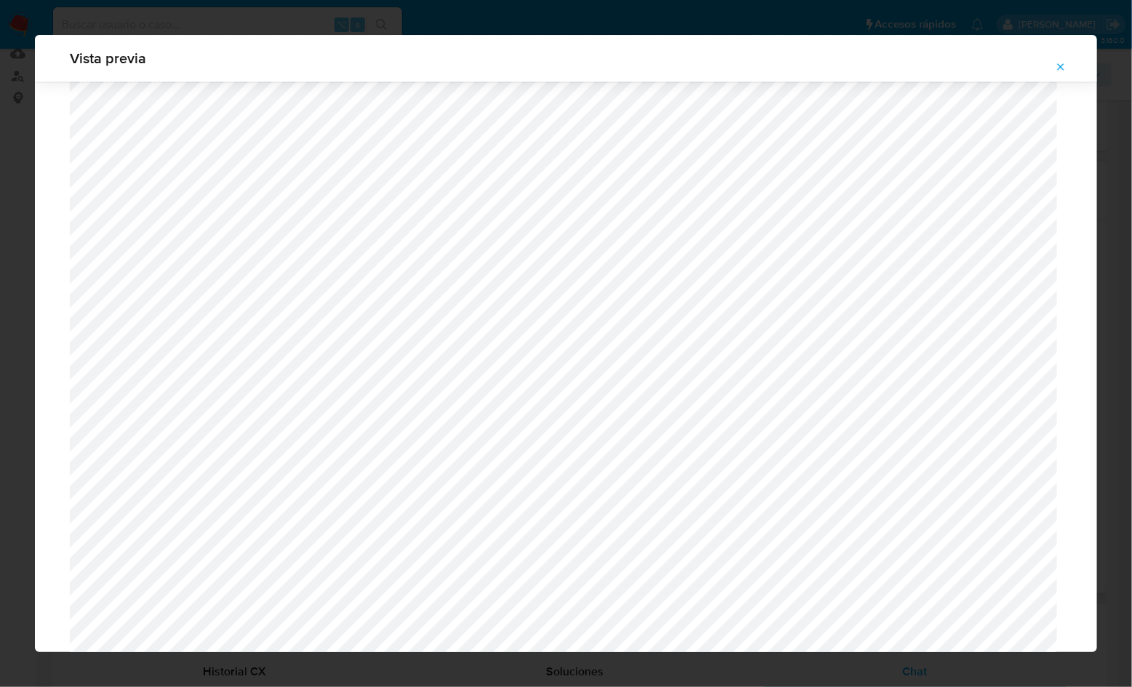
scroll to position [1300, 0]
click at [1061, 65] on icon "Attachment preview" at bounding box center [1061, 67] width 12 height 12
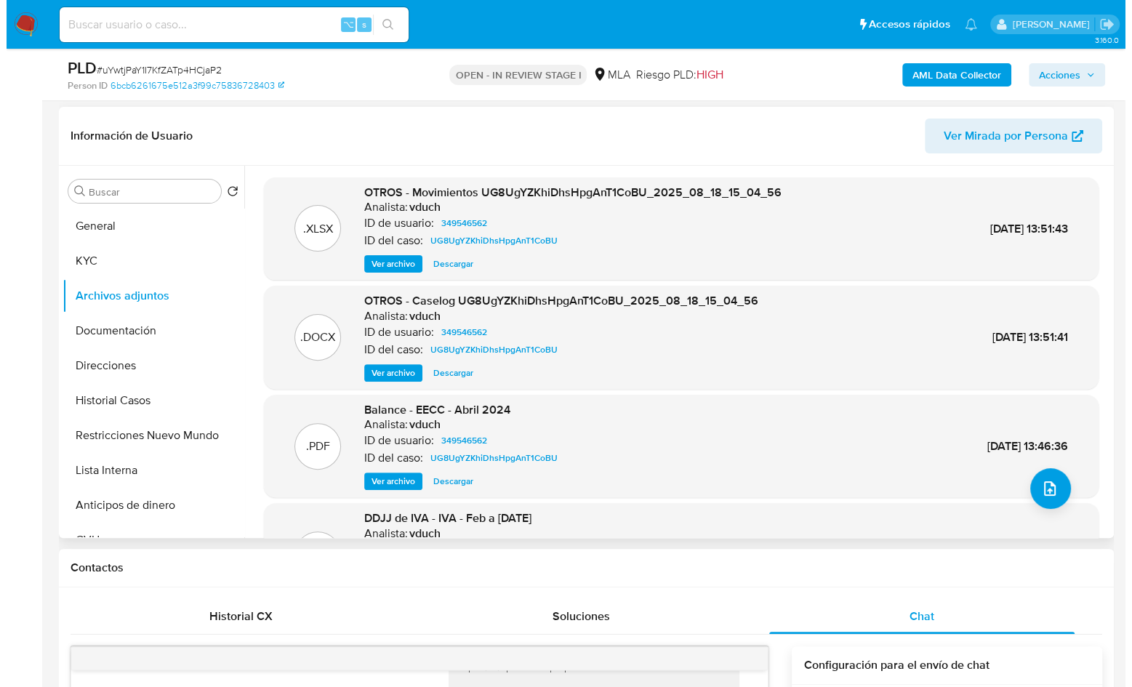
scroll to position [161, 0]
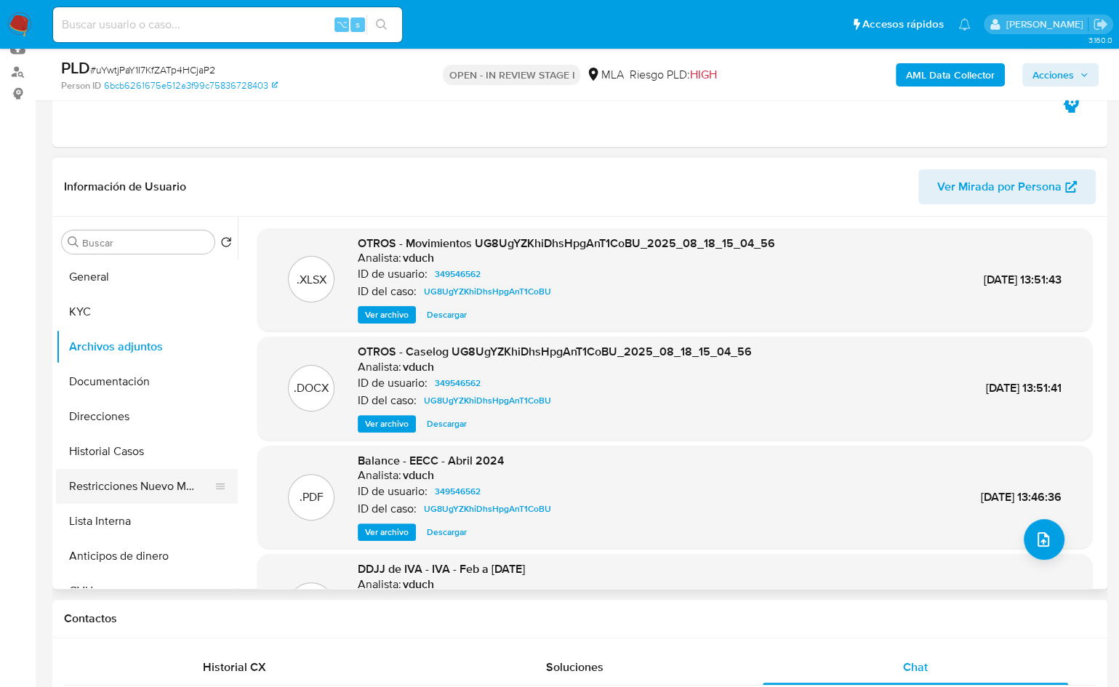
click at [142, 484] on button "Restricciones Nuevo Mundo" at bounding box center [141, 486] width 170 height 35
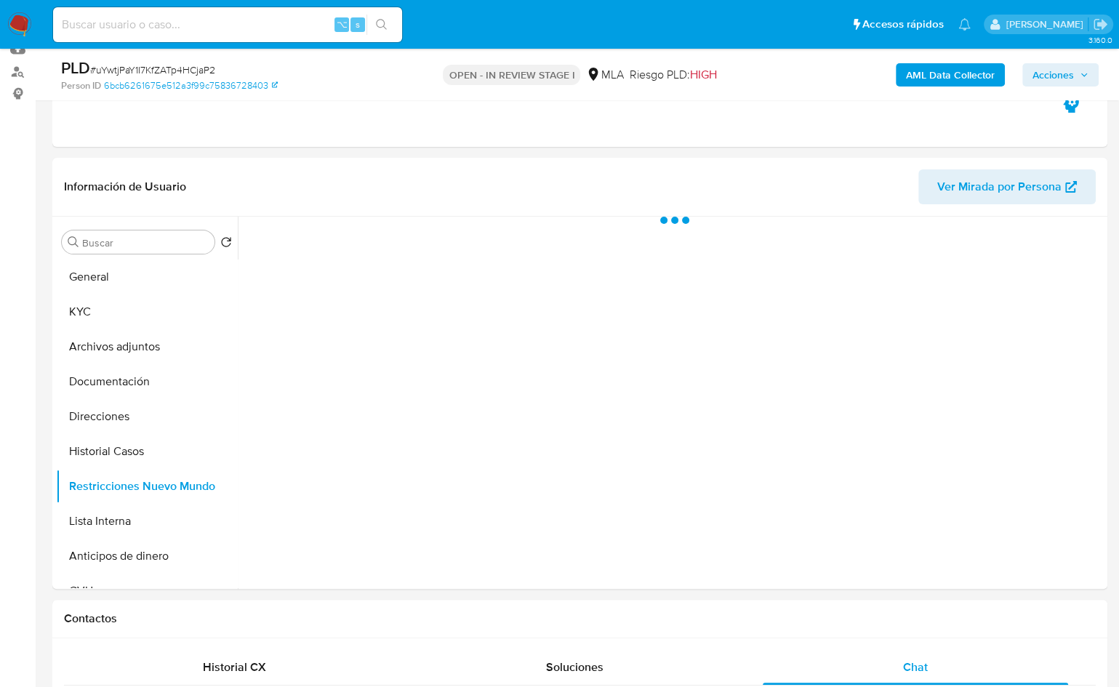
click at [943, 72] on b "AML Data Collector" at bounding box center [950, 74] width 89 height 23
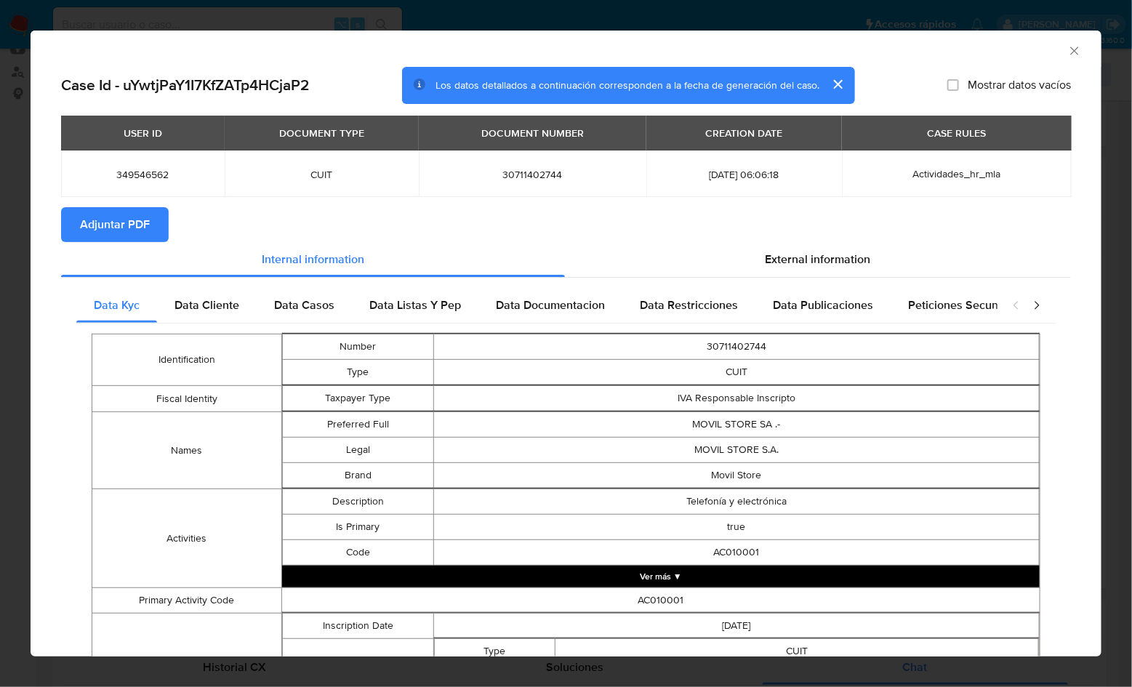
click at [151, 230] on button "Adjuntar PDF" at bounding box center [115, 224] width 108 height 35
click at [1068, 44] on icon "Cerrar ventana" at bounding box center [1075, 51] width 15 height 15
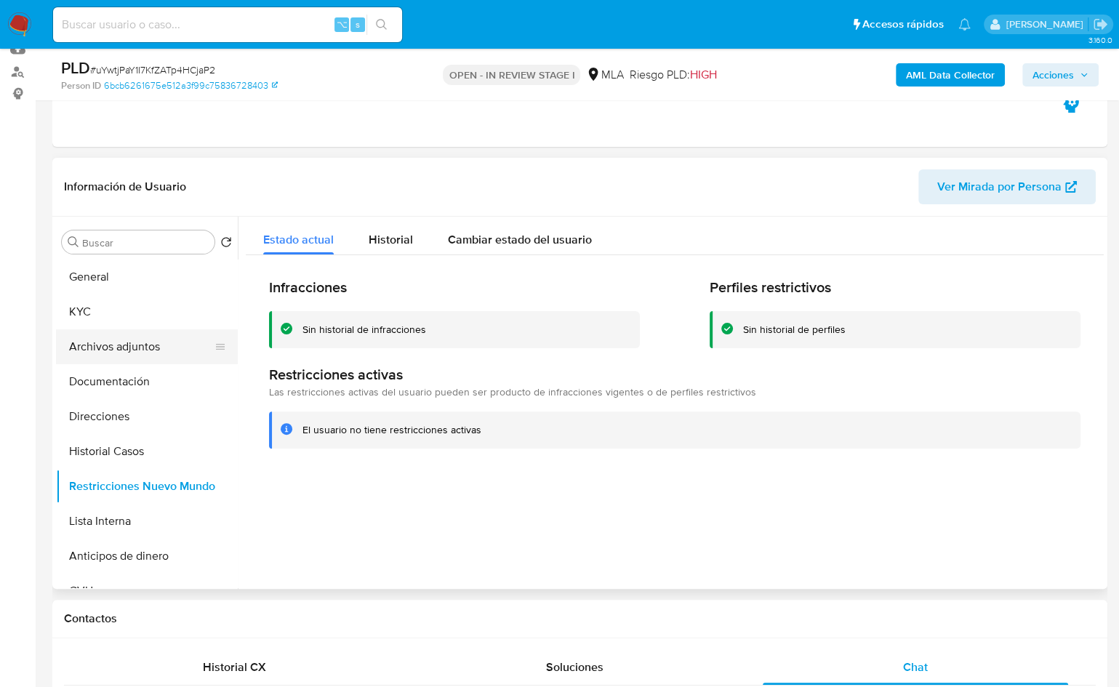
click at [133, 356] on button "Archivos adjuntos" at bounding box center [141, 346] width 170 height 35
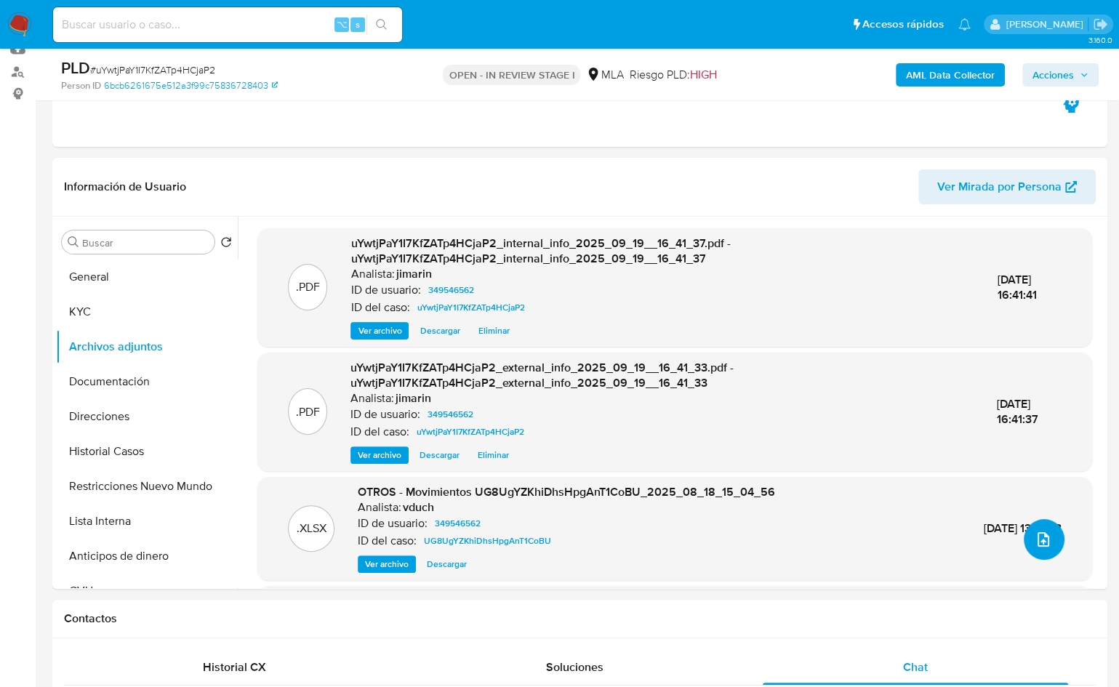
click at [1050, 548] on button "upload-file" at bounding box center [1044, 539] width 41 height 41
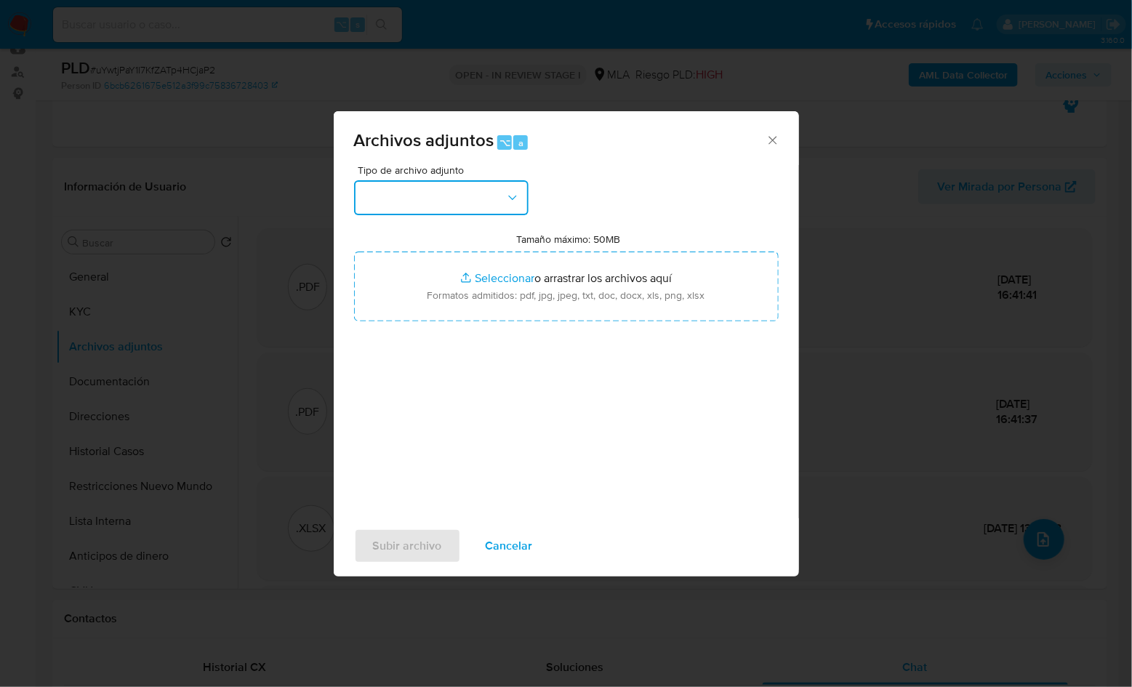
click at [471, 208] on button "button" at bounding box center [441, 197] width 175 height 35
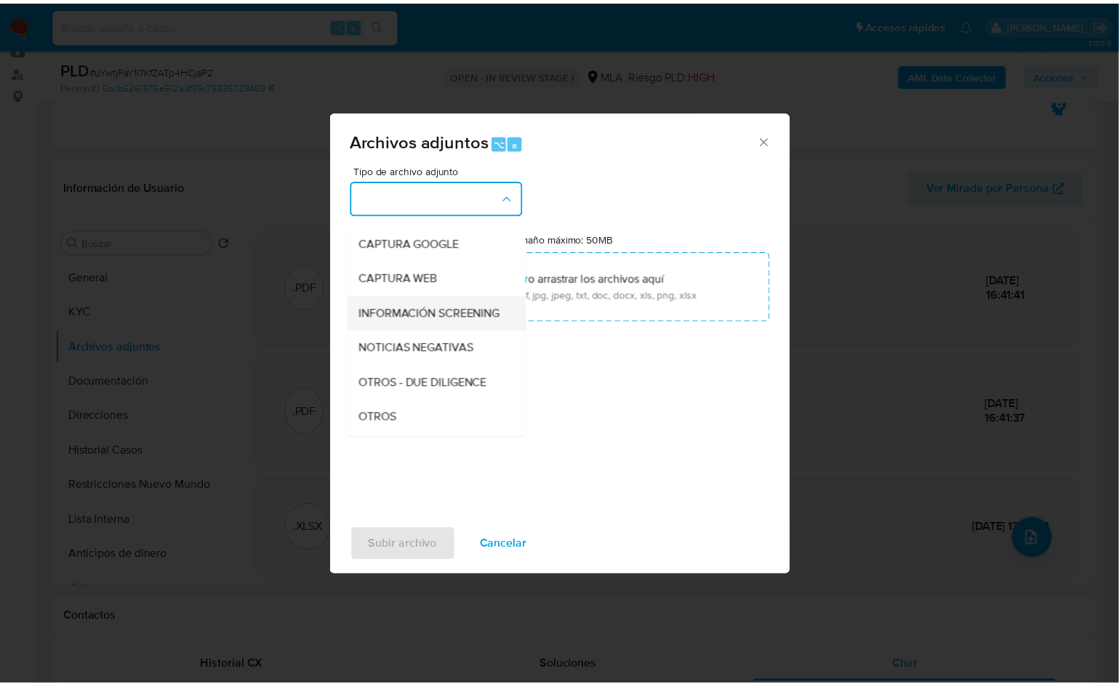
scroll to position [121, 0]
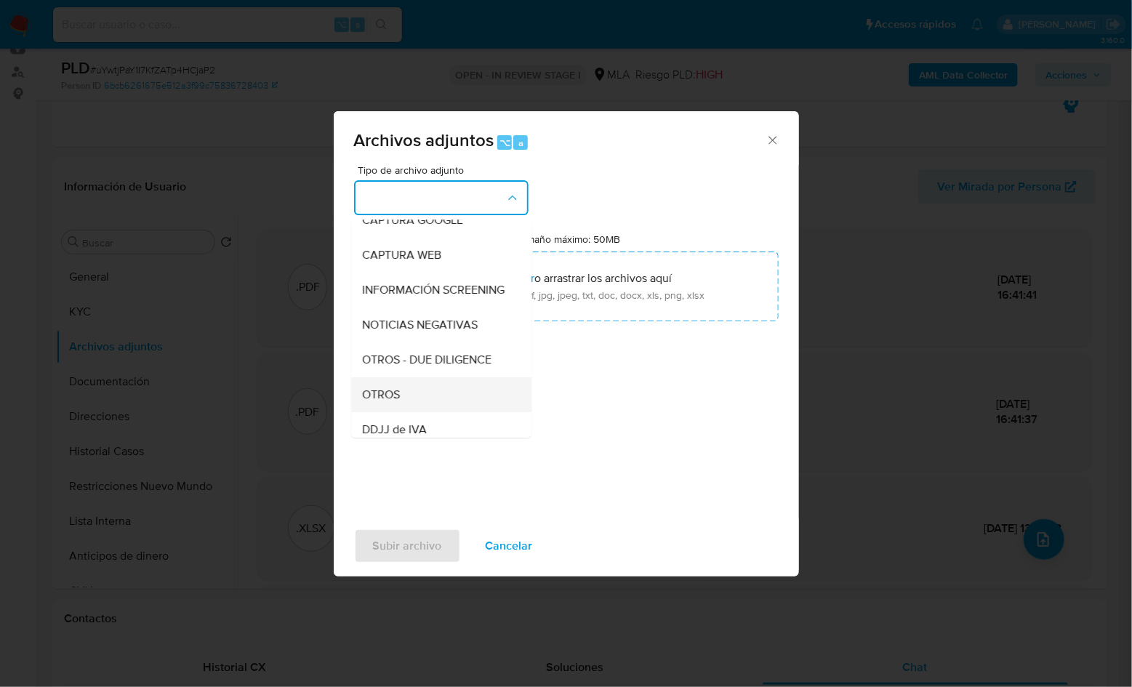
click at [403, 407] on div "OTROS" at bounding box center [437, 394] width 148 height 35
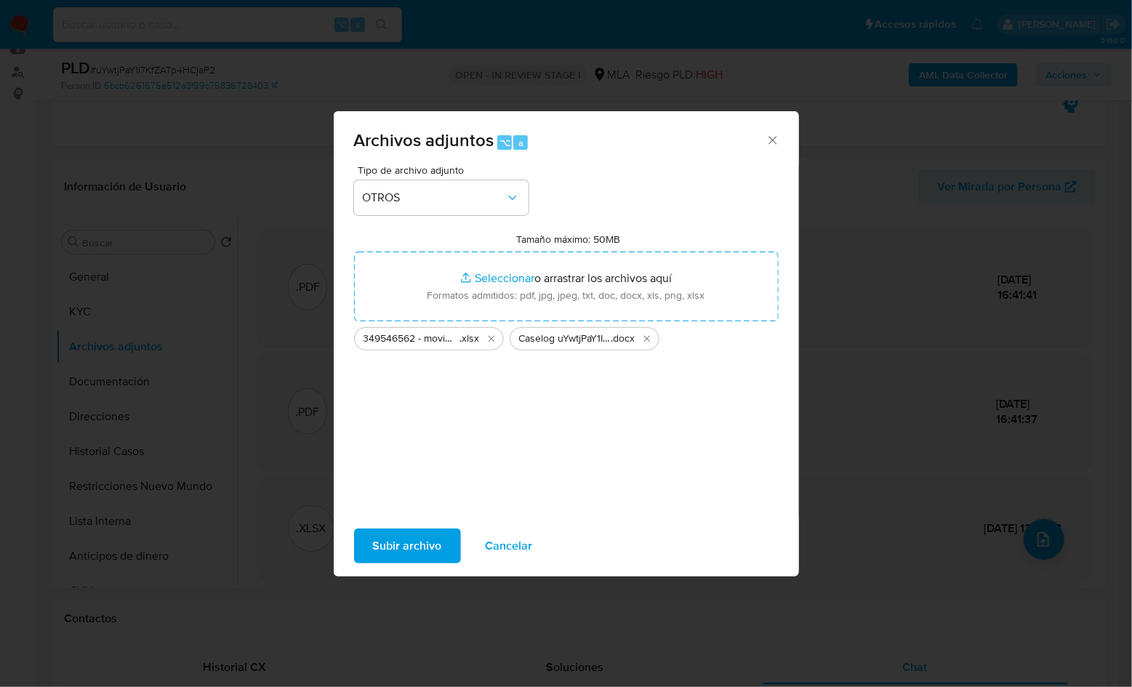
click at [430, 541] on span "Subir archivo" at bounding box center [407, 546] width 69 height 32
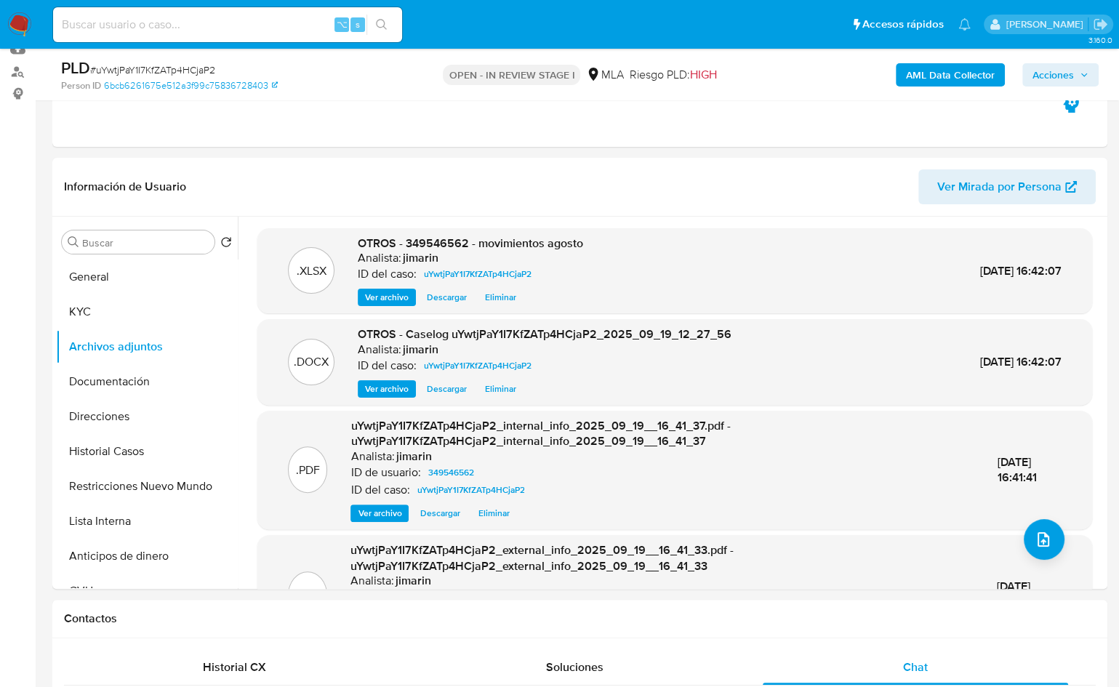
click at [1060, 79] on span "Acciones" at bounding box center [1053, 74] width 41 height 23
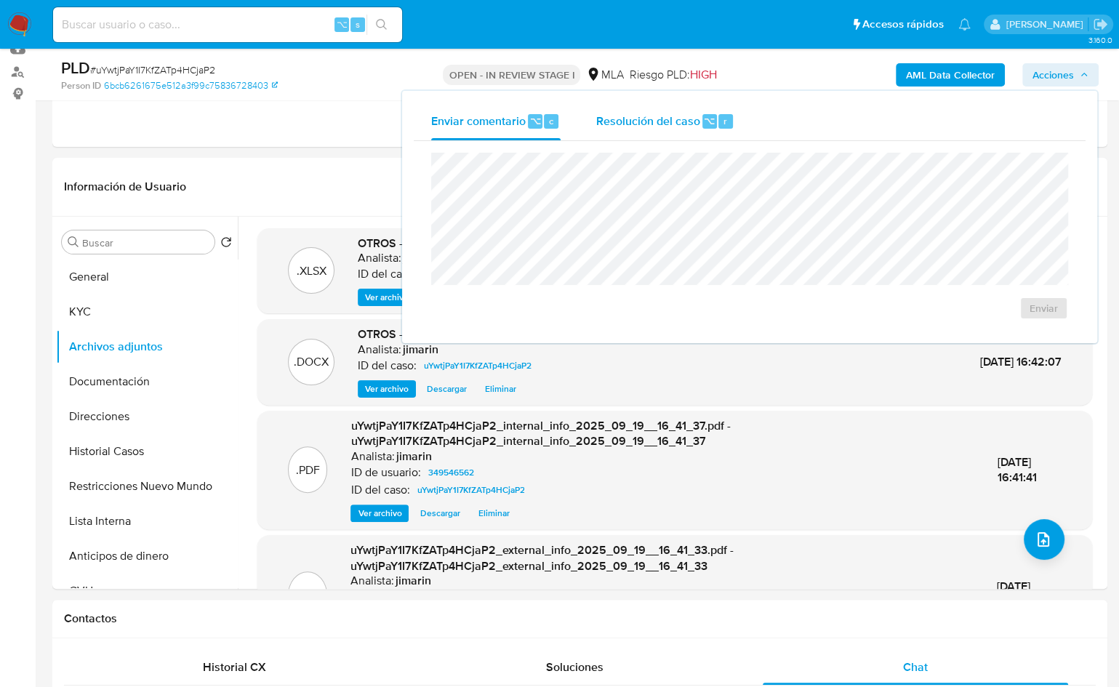
click at [666, 127] on span "Resolución del caso" at bounding box center [648, 120] width 104 height 17
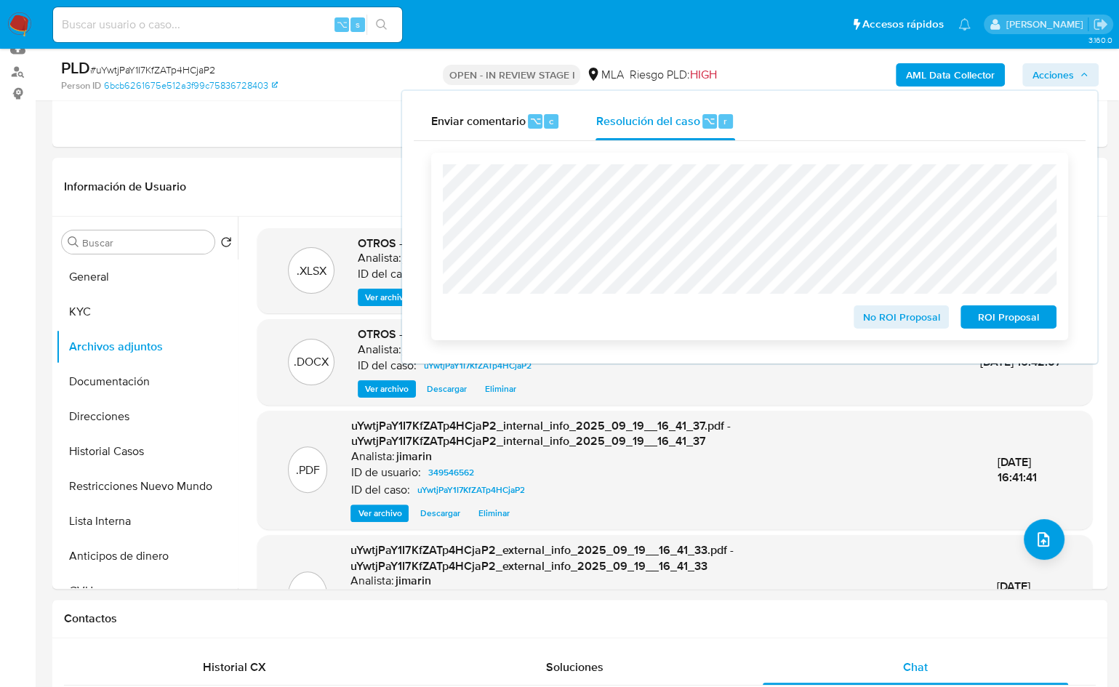
click at [882, 319] on span "No ROI Proposal" at bounding box center [902, 317] width 76 height 20
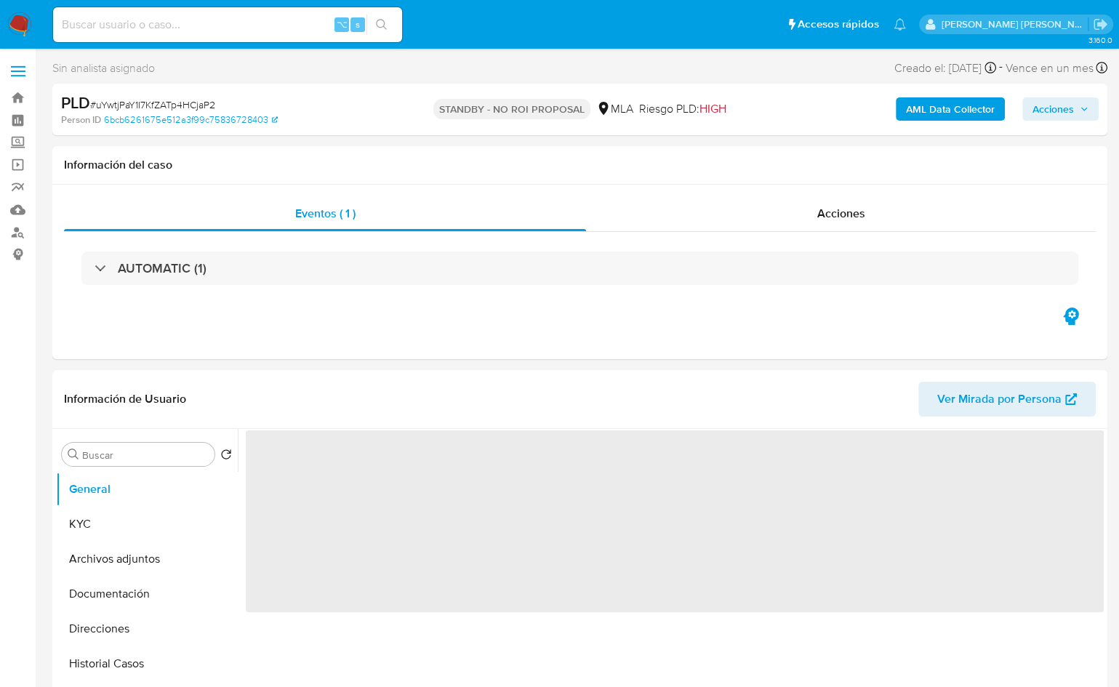
select select "10"
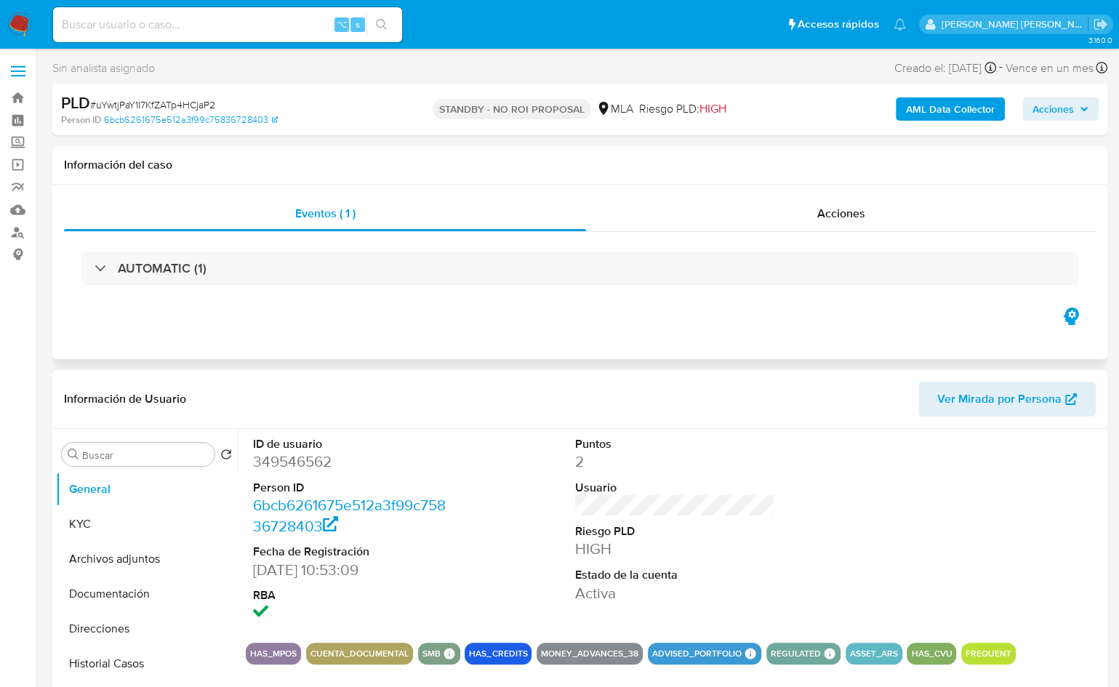
click at [938, 320] on div "Eventos ( 1 ) Acciones AUTOMATIC (1)" at bounding box center [579, 272] width 1055 height 175
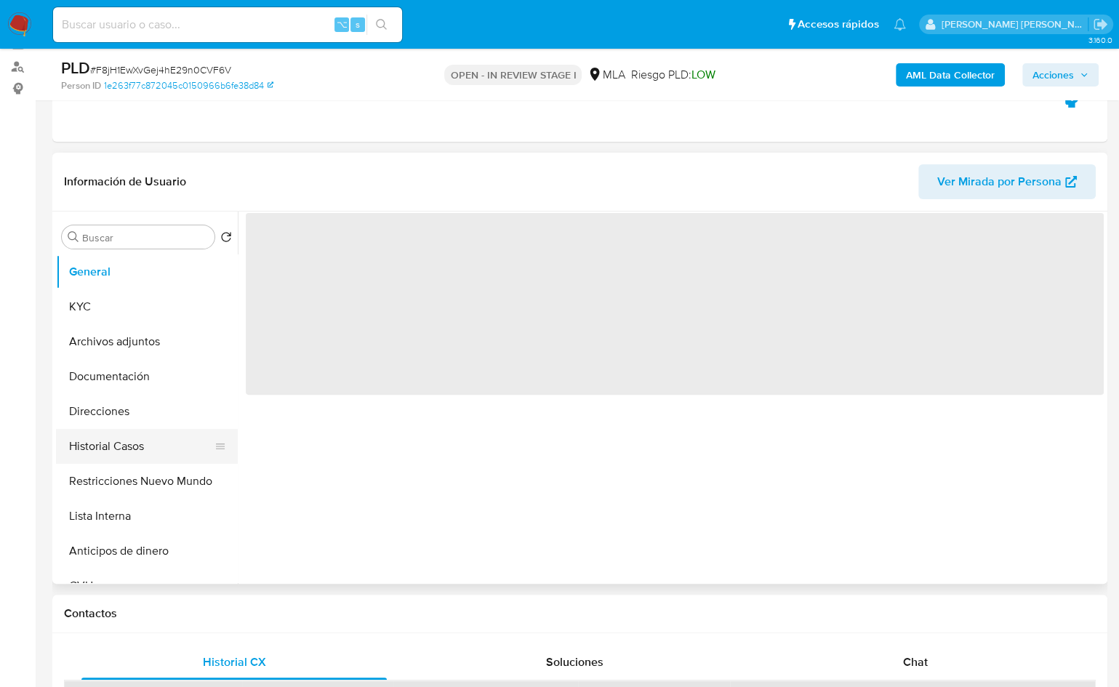
scroll to position [220, 0]
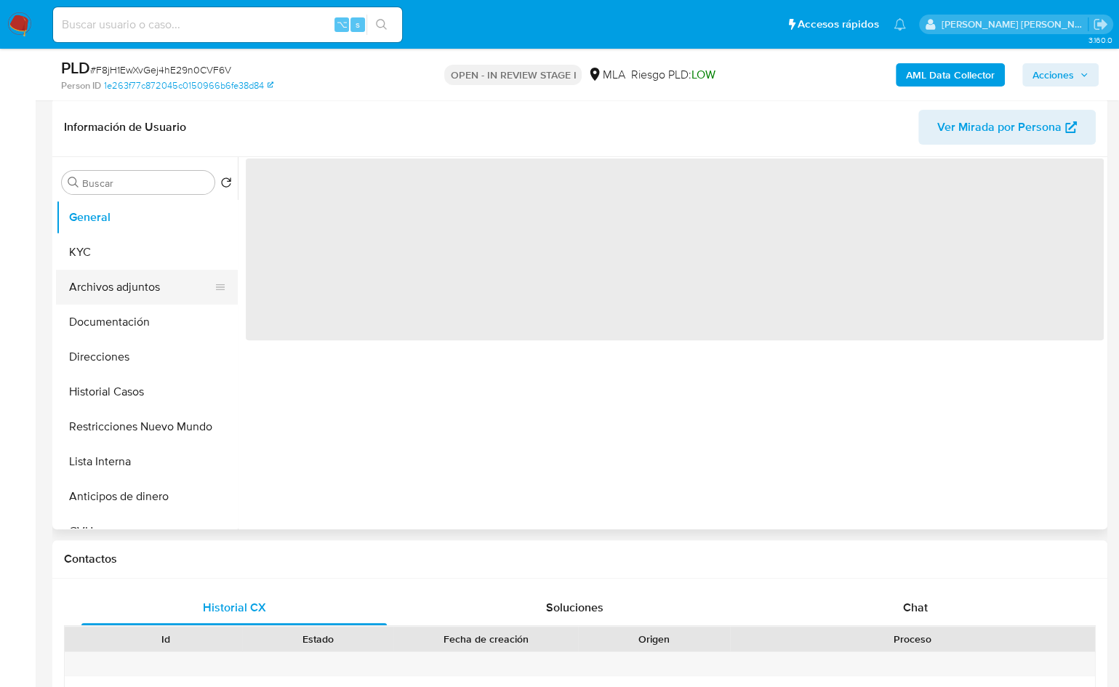
click at [154, 282] on button "Archivos adjuntos" at bounding box center [141, 287] width 170 height 35
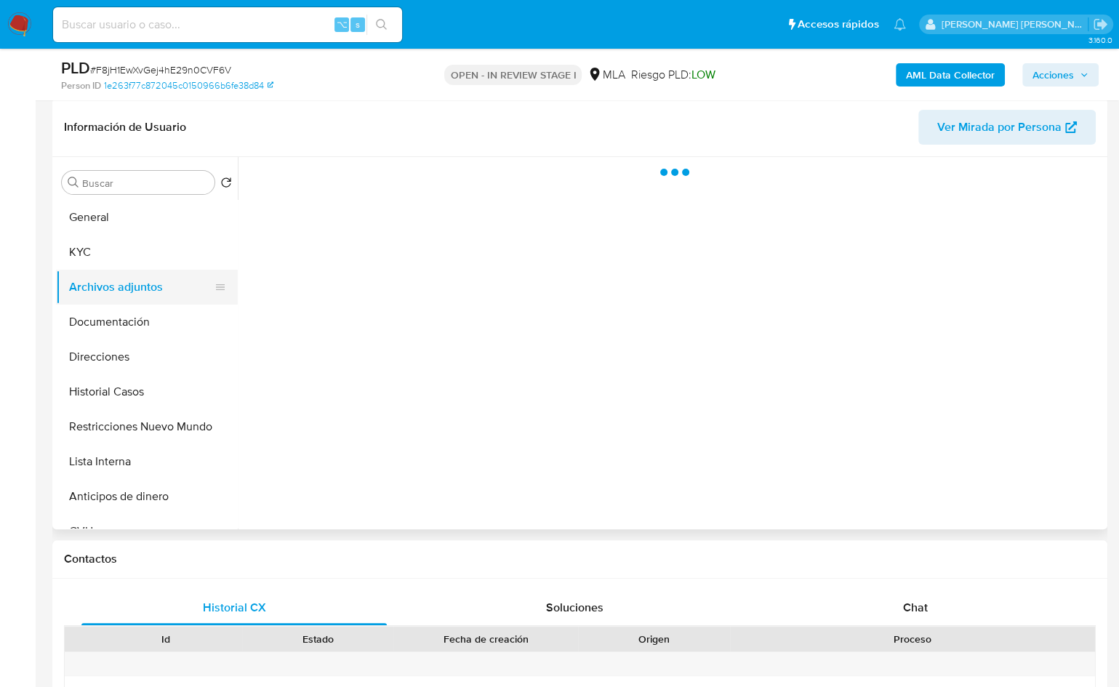
select select "10"
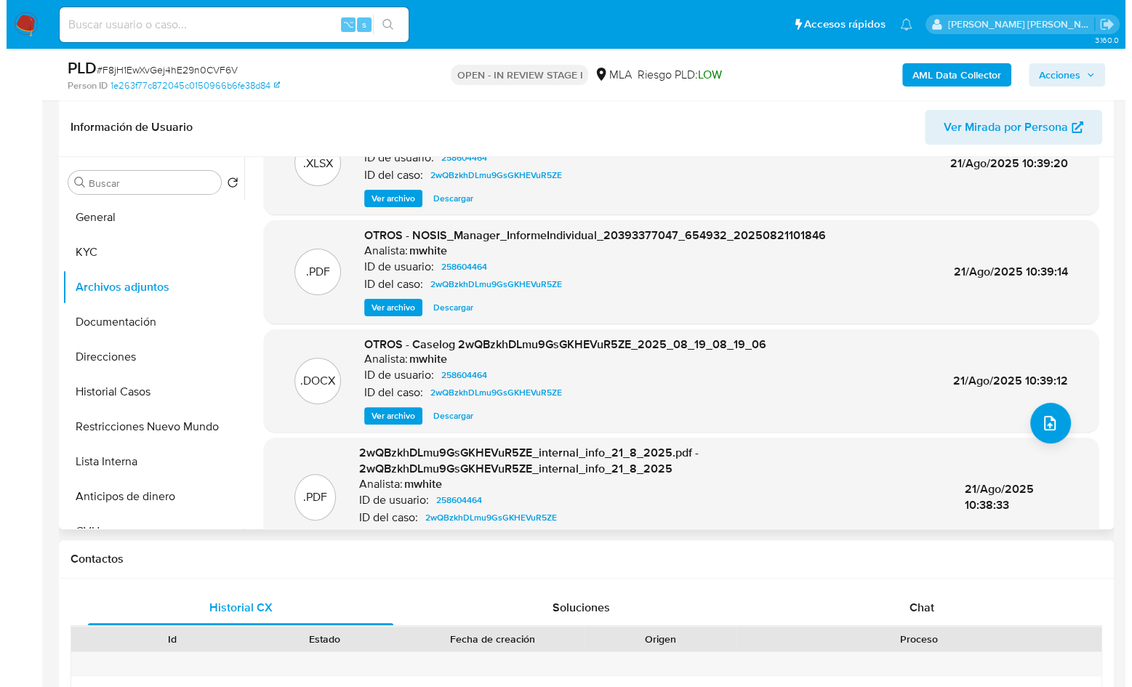
scroll to position [58, 0]
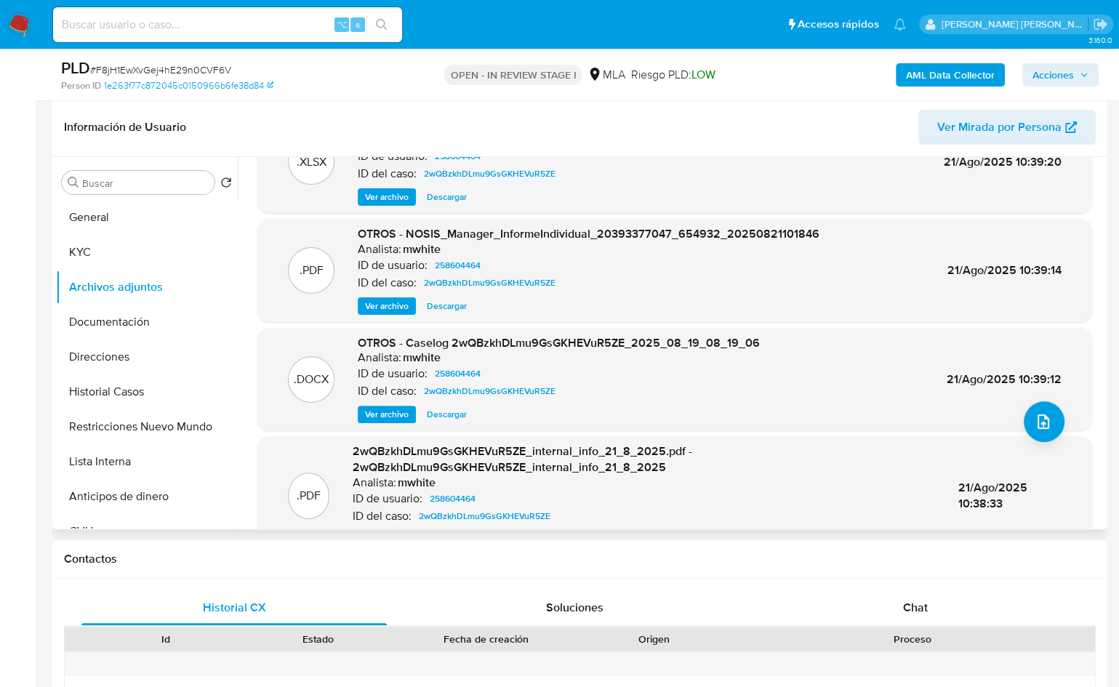
click at [391, 411] on span "Ver archivo" at bounding box center [387, 414] width 44 height 15
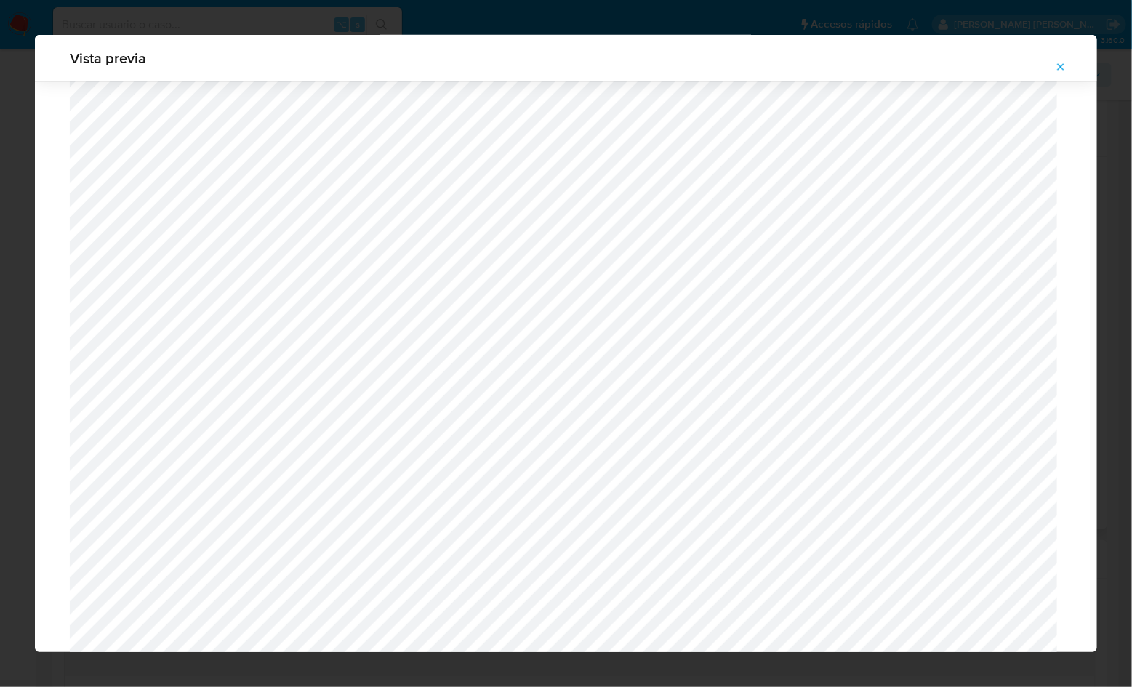
scroll to position [397, 0]
click at [1076, 58] on button "Attachment preview" at bounding box center [1061, 66] width 32 height 23
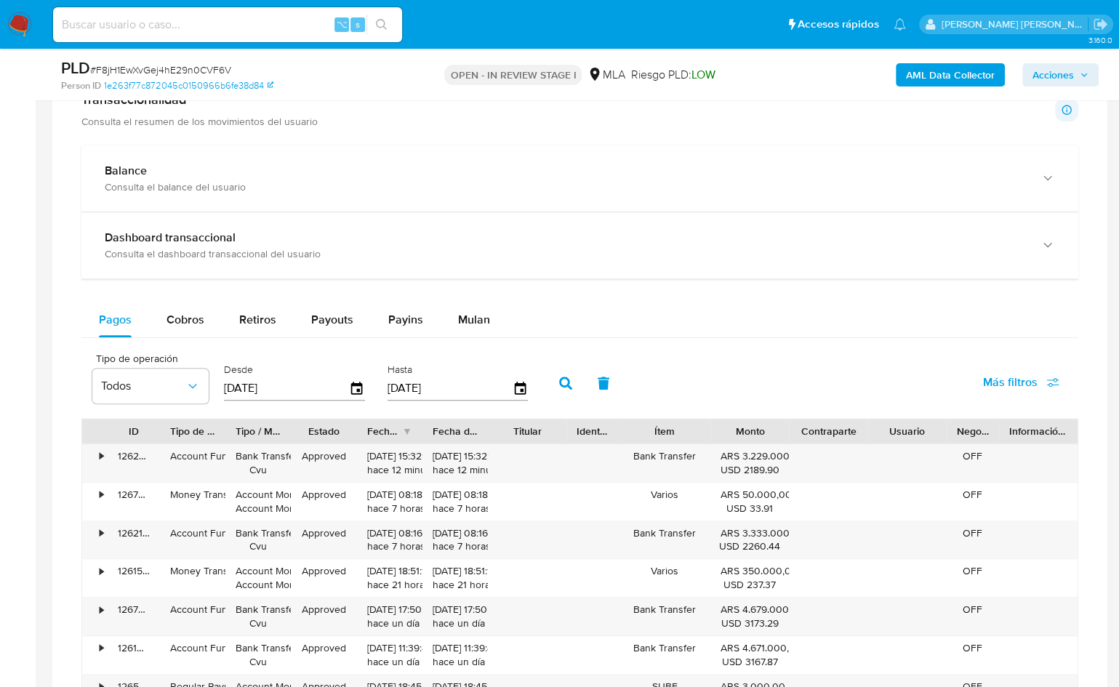
scroll to position [1033, 0]
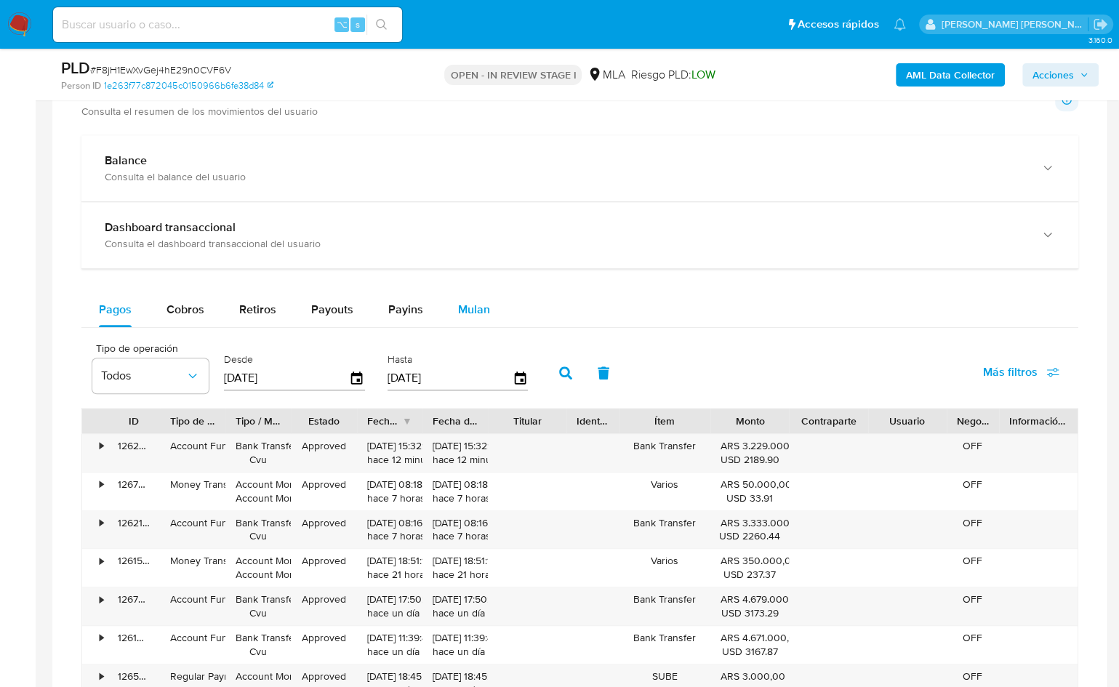
click at [460, 305] on span "Mulan" at bounding box center [474, 309] width 32 height 17
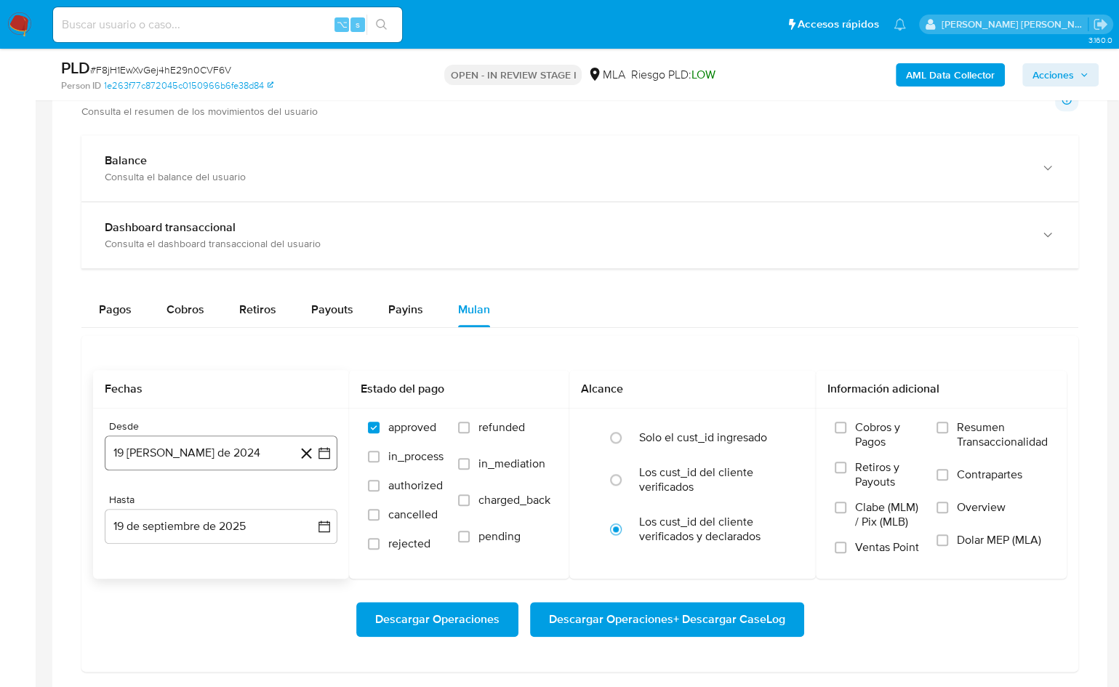
click at [173, 454] on button "19 [PERSON_NAME] de 2024" at bounding box center [221, 453] width 233 height 35
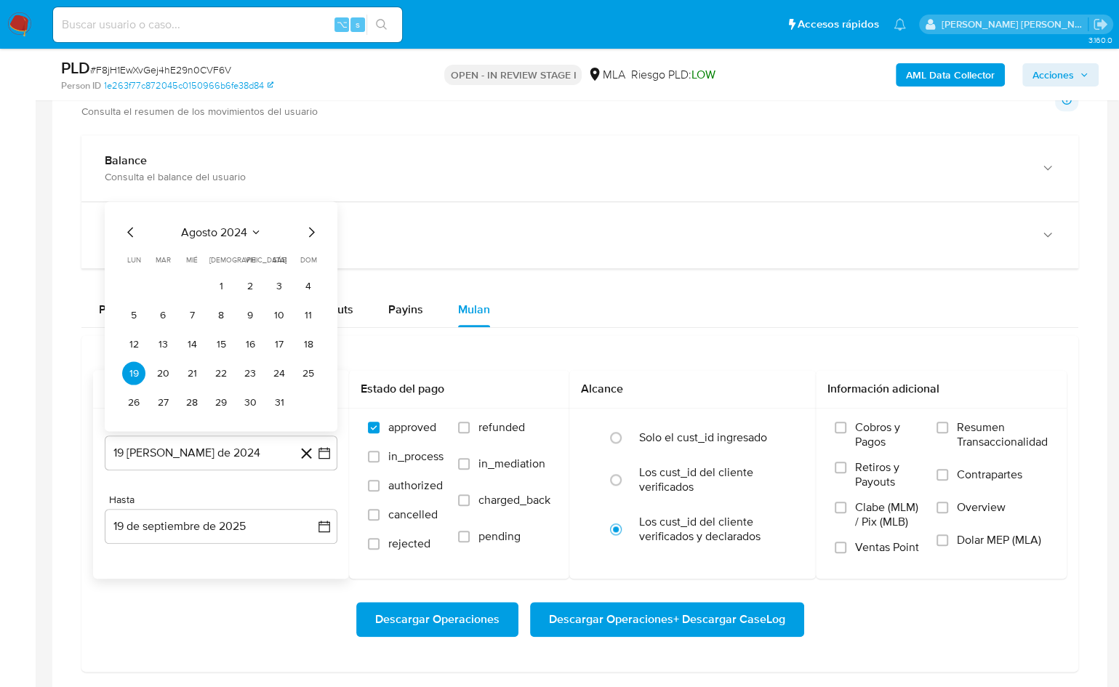
click at [227, 231] on span "agosto 2024" at bounding box center [214, 232] width 66 height 15
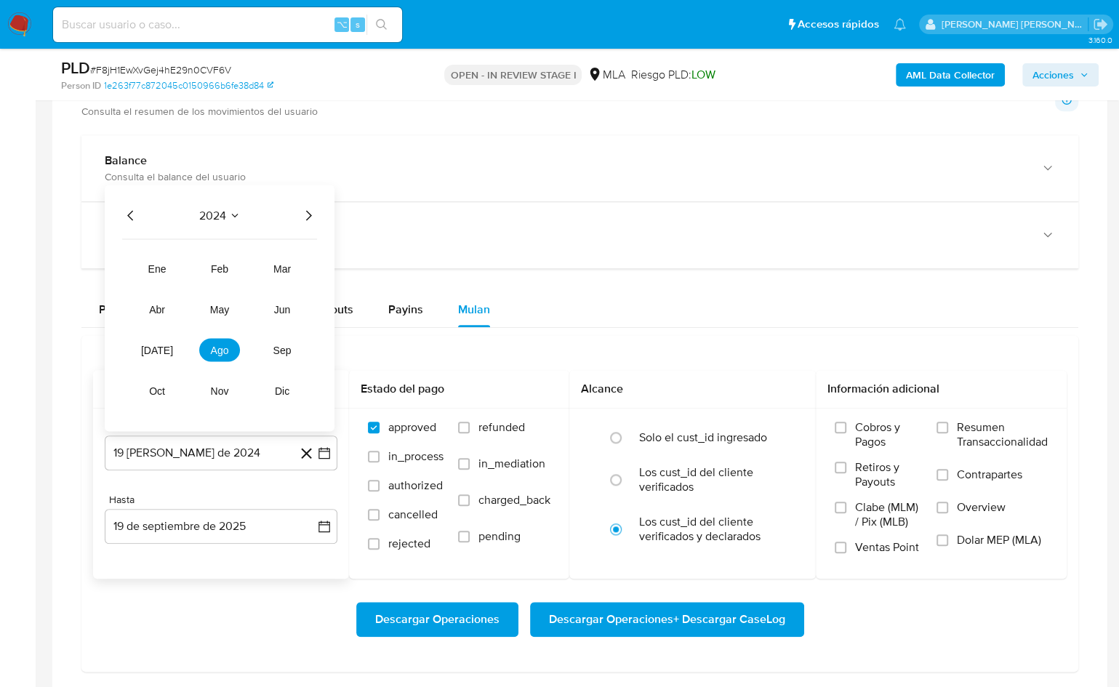
click at [309, 212] on icon "Año siguiente" at bounding box center [309, 215] width 6 height 10
click at [214, 351] on span "ago" at bounding box center [220, 350] width 18 height 12
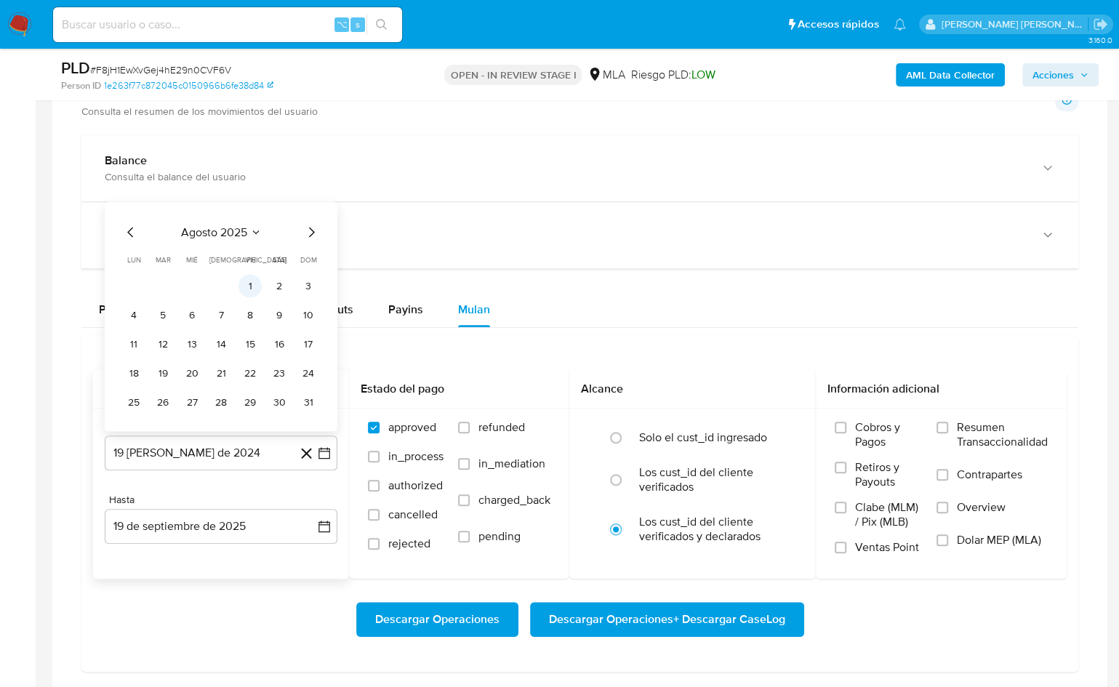
click at [246, 285] on button "1" at bounding box center [250, 285] width 23 height 23
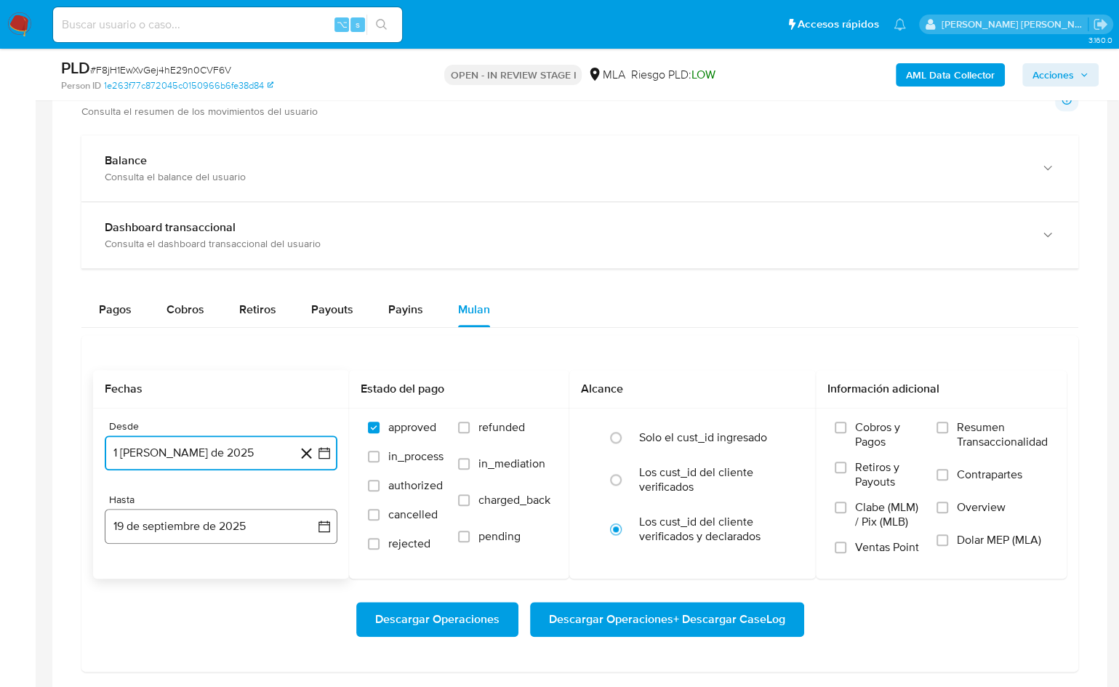
click at [244, 534] on button "19 de septiembre de 2025" at bounding box center [221, 526] width 233 height 35
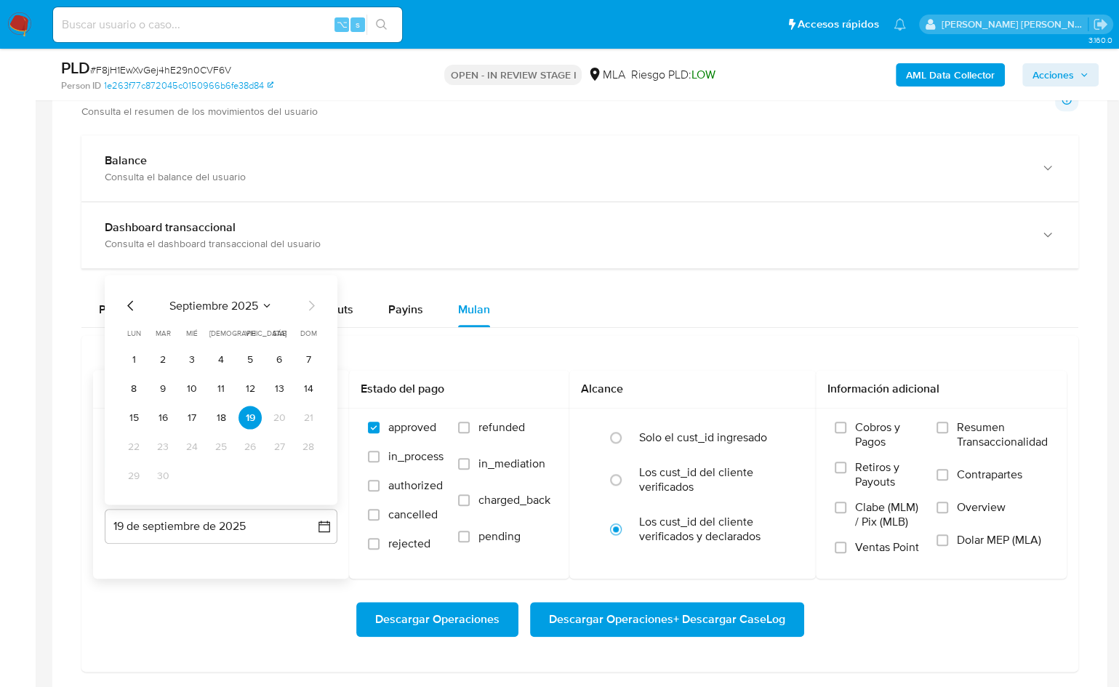
click at [129, 301] on icon "Mes anterior" at bounding box center [130, 305] width 17 height 17
click at [309, 468] on button "31" at bounding box center [308, 475] width 23 height 23
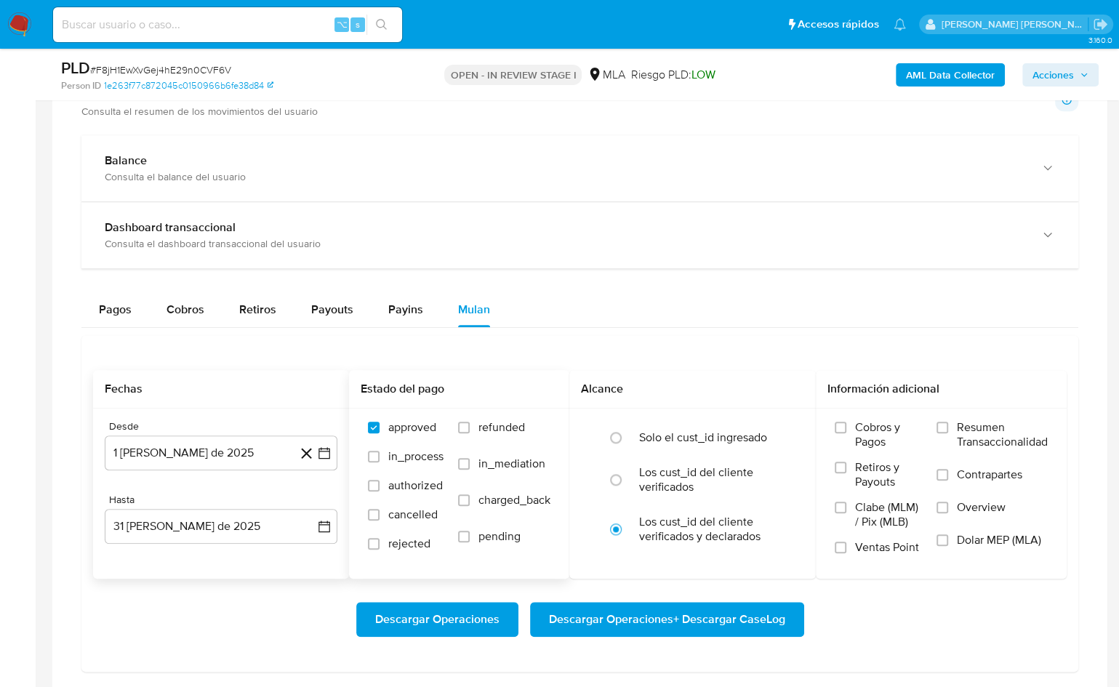
click at [484, 420] on span "refunded" at bounding box center [502, 427] width 47 height 15
click at [470, 422] on input "refunded" at bounding box center [464, 428] width 12 height 12
click at [512, 423] on span "refunded" at bounding box center [502, 427] width 47 height 15
click at [470, 423] on input "refunded" at bounding box center [464, 428] width 12 height 12
checkbox input "false"
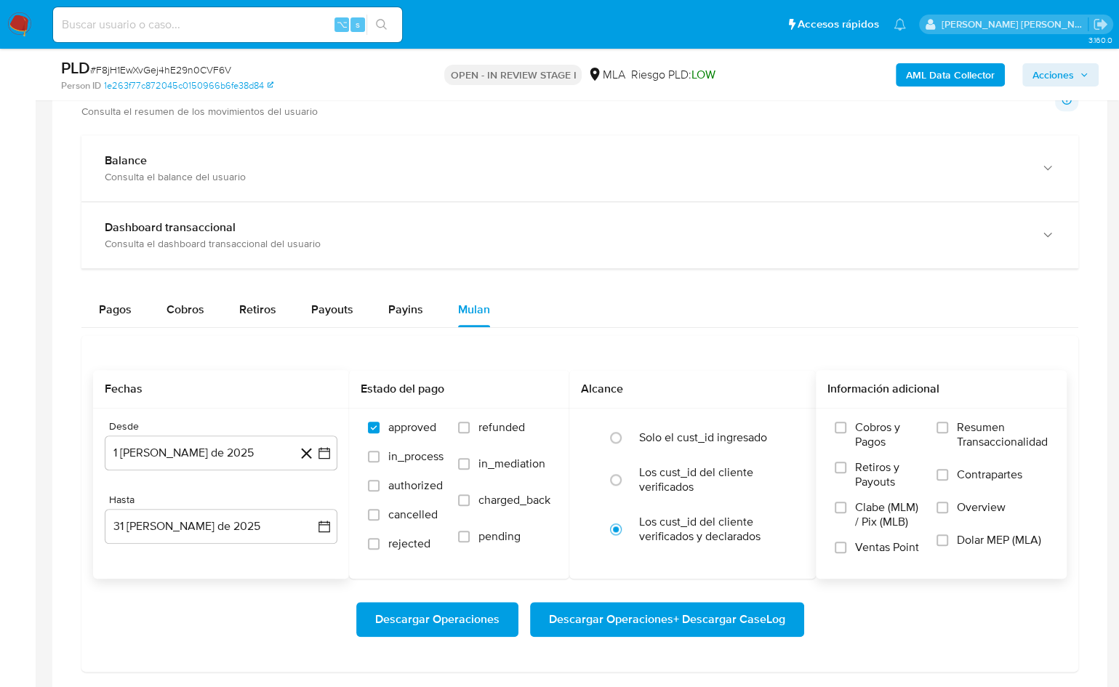
click at [967, 535] on span "Dolar MEP (MLA)" at bounding box center [999, 540] width 84 height 15
click at [948, 535] on input "Dolar MEP (MLA)" at bounding box center [943, 541] width 12 height 12
click at [752, 589] on div "Descargar Operaciones Descargar Operaciones + Descargar CaseLog" at bounding box center [580, 619] width 974 height 81
click at [742, 606] on span "Descargar Operaciones + Descargar CaseLog" at bounding box center [667, 620] width 236 height 32
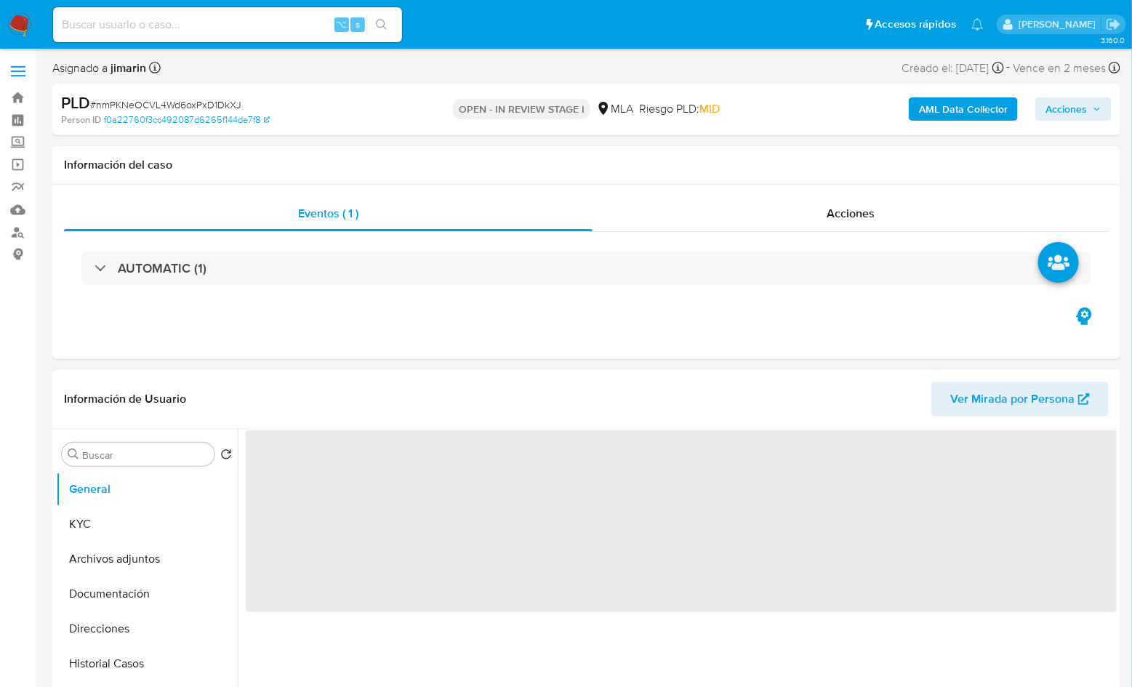
select select "10"
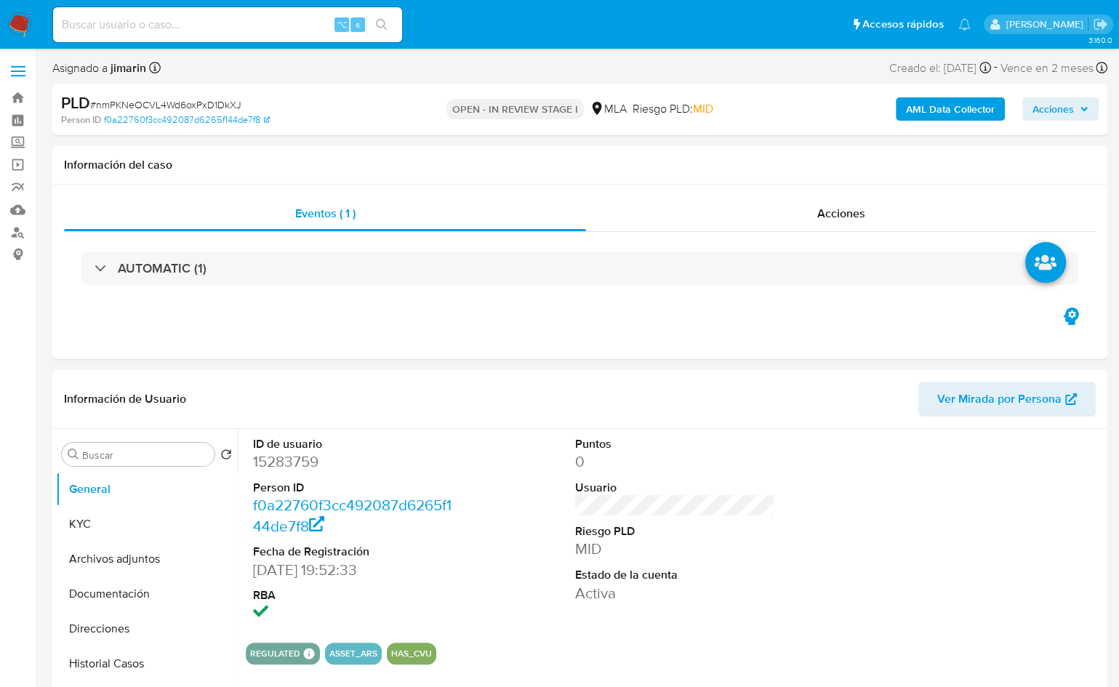
click at [204, 103] on span "# nmPKNeOCVL4Wd6oxPxD1DkXJ" at bounding box center [165, 104] width 151 height 15
copy span "nmPKNeOCVL4Wd6oxPxD1DkXJ"
click at [284, 459] on dd "15283759" at bounding box center [353, 462] width 200 height 20
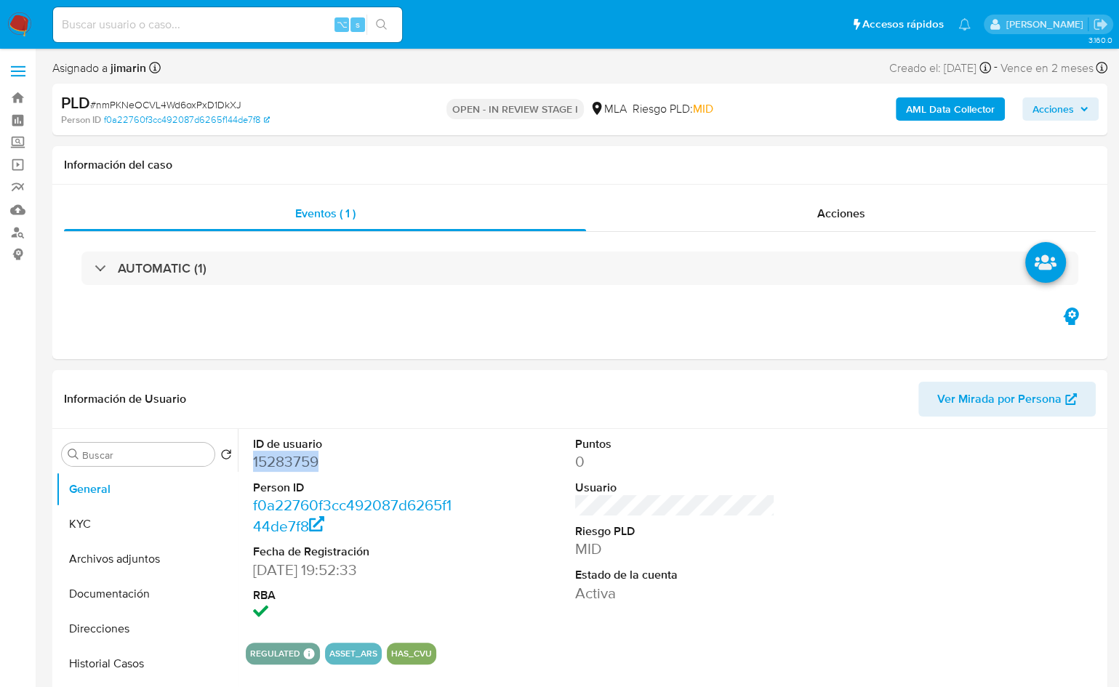
copy dd "15283759"
click at [107, 517] on button "KYC" at bounding box center [141, 524] width 170 height 35
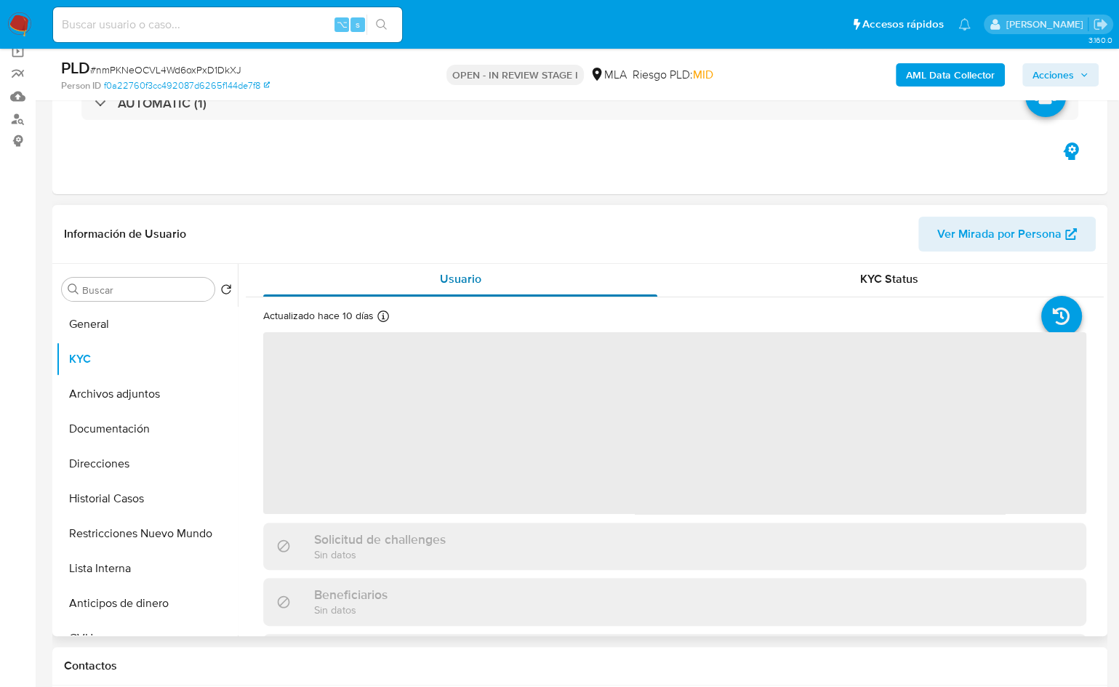
scroll to position [4, 0]
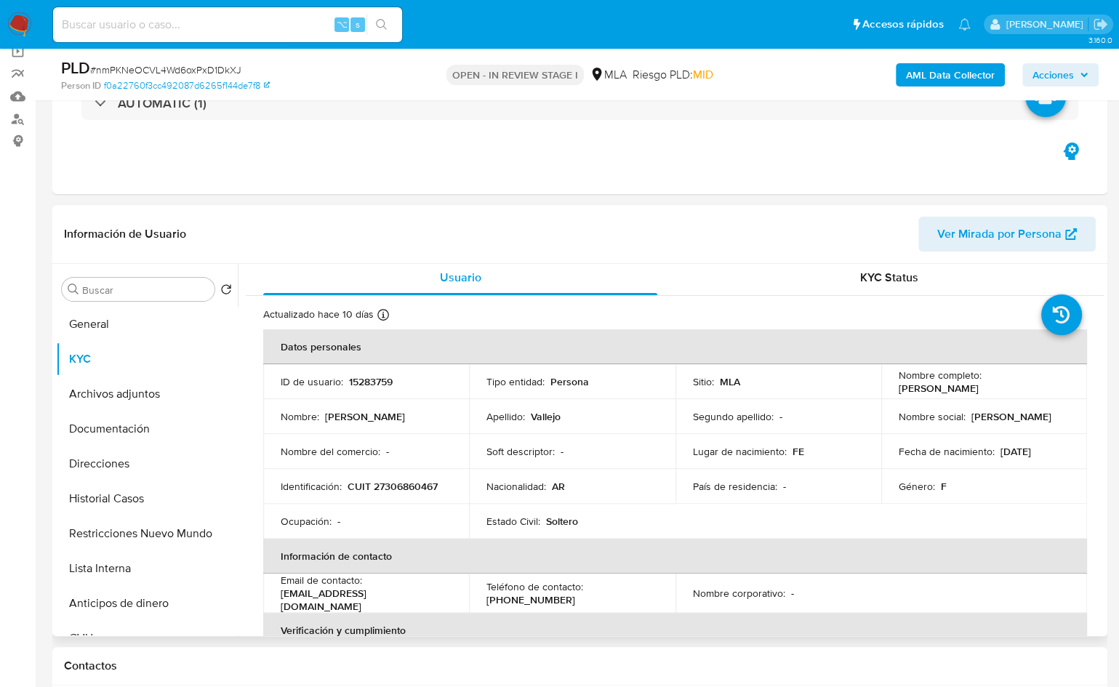
click at [409, 483] on p "CUIT 27306860467" at bounding box center [393, 486] width 90 height 13
copy p "27306860467"
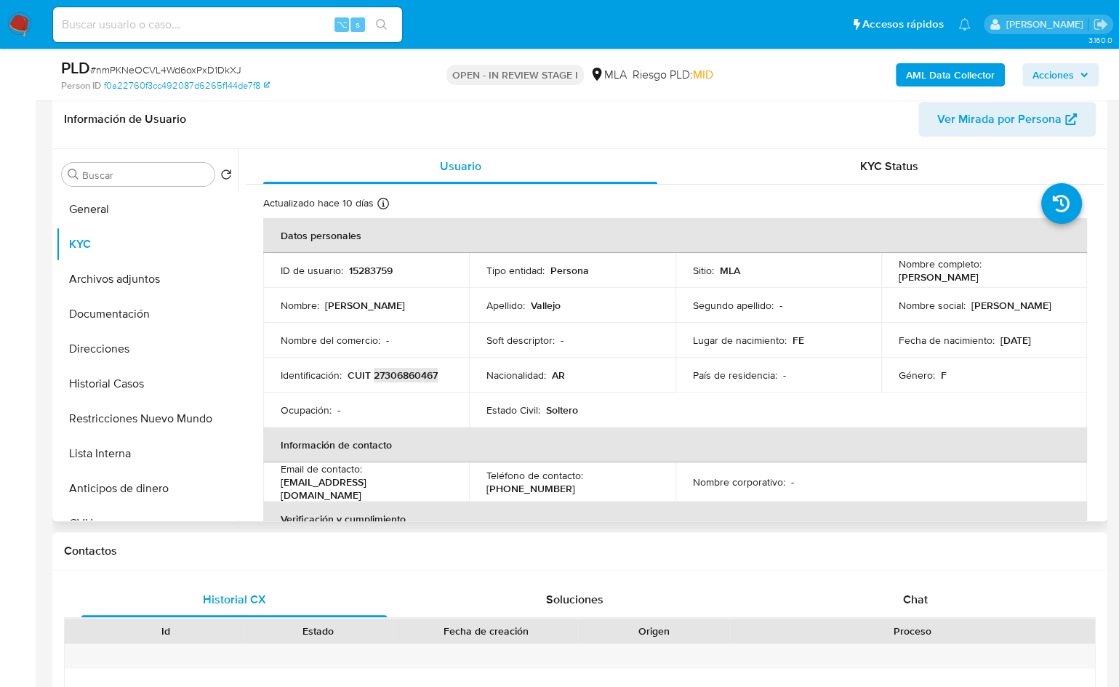
scroll to position [233, 0]
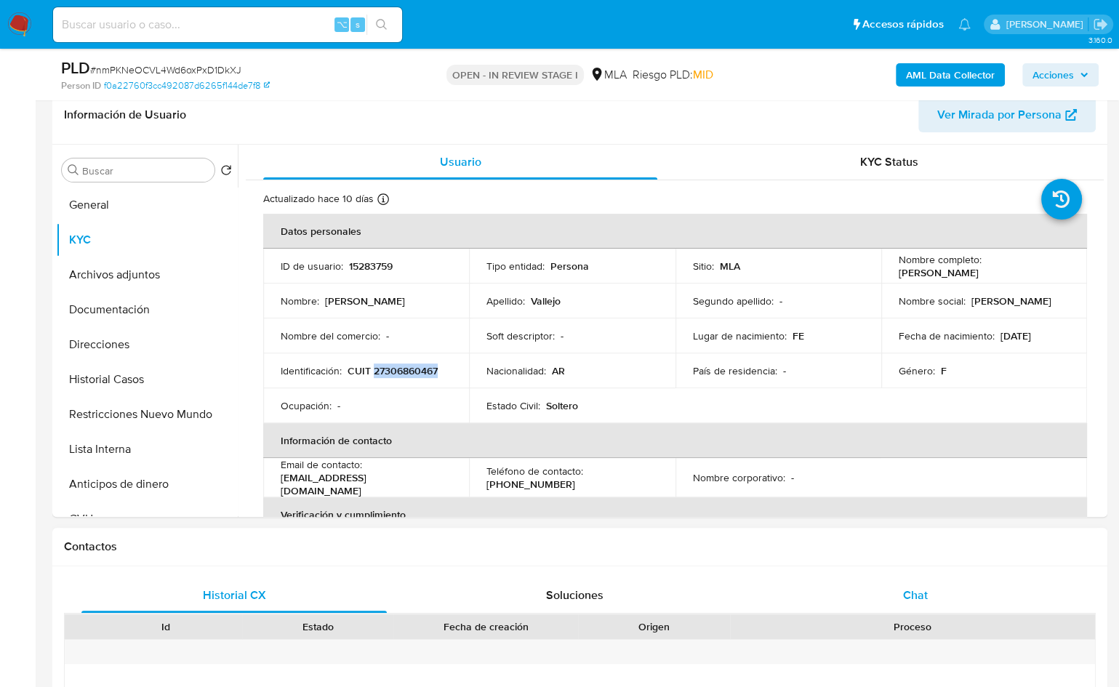
click at [928, 591] on div "Chat" at bounding box center [915, 595] width 305 height 35
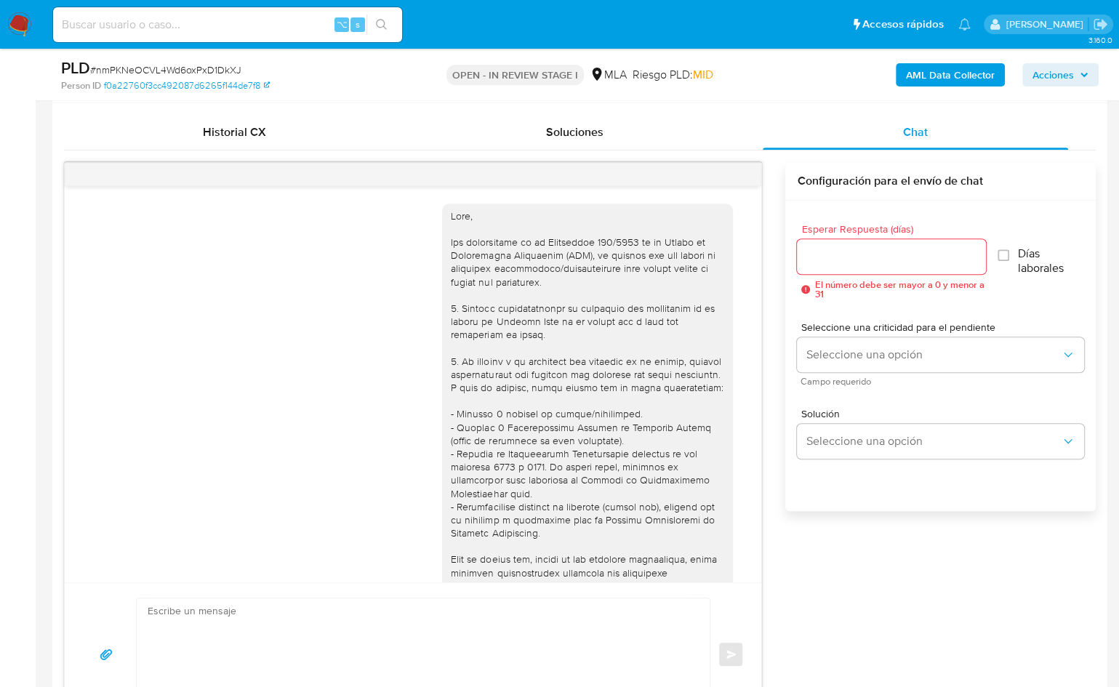
scroll to position [619, 0]
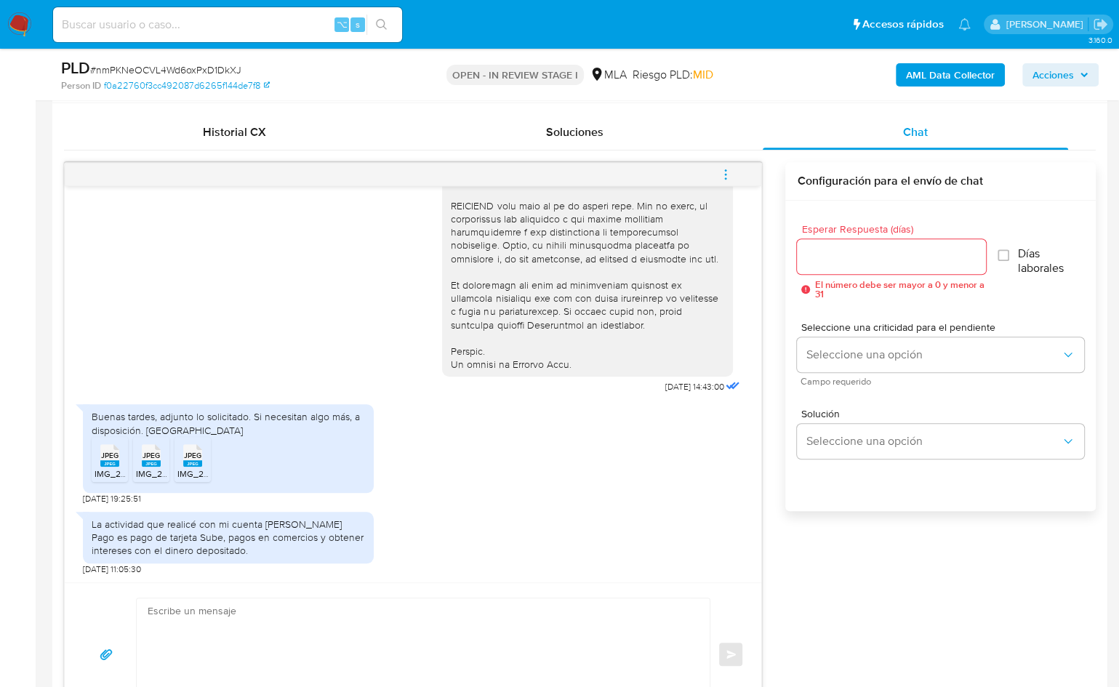
click at [99, 456] on div "JPEG JPEG" at bounding box center [110, 454] width 31 height 28
click at [156, 460] on rect at bounding box center [151, 463] width 19 height 7
click at [202, 463] on div "JPEG JPEG" at bounding box center [192, 454] width 31 height 28
click at [773, 343] on div "17/09/2025 14:43:00 Buenas tardes, adjunto lo solicitado. Si necesitan algo más…" at bounding box center [580, 444] width 1032 height 564
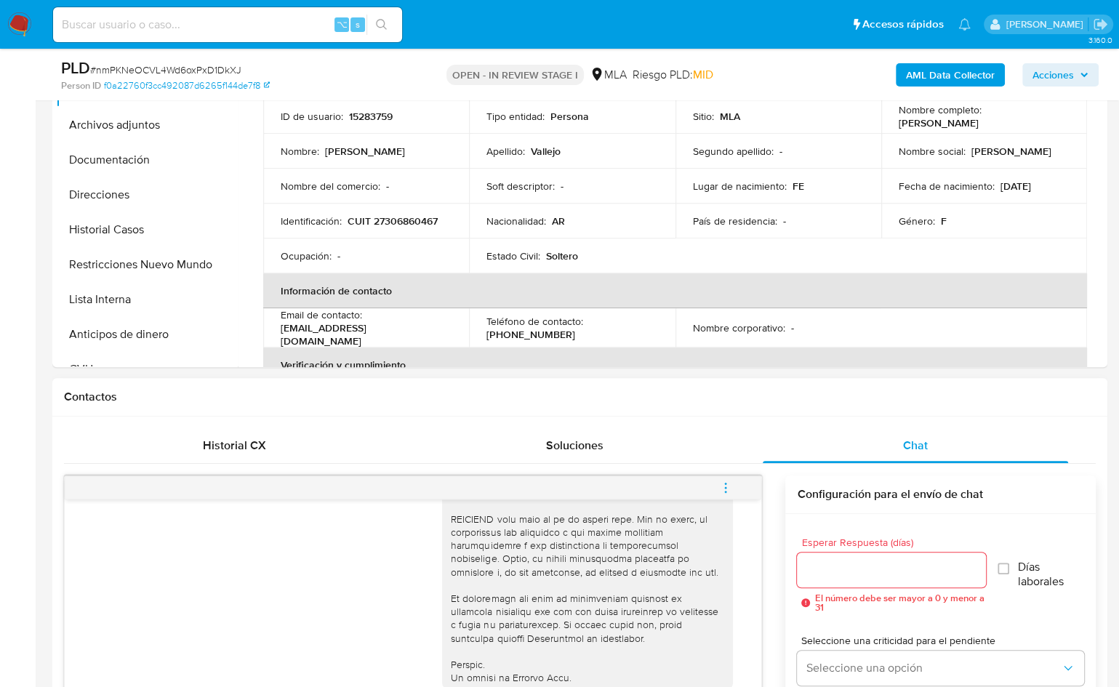
scroll to position [273, 0]
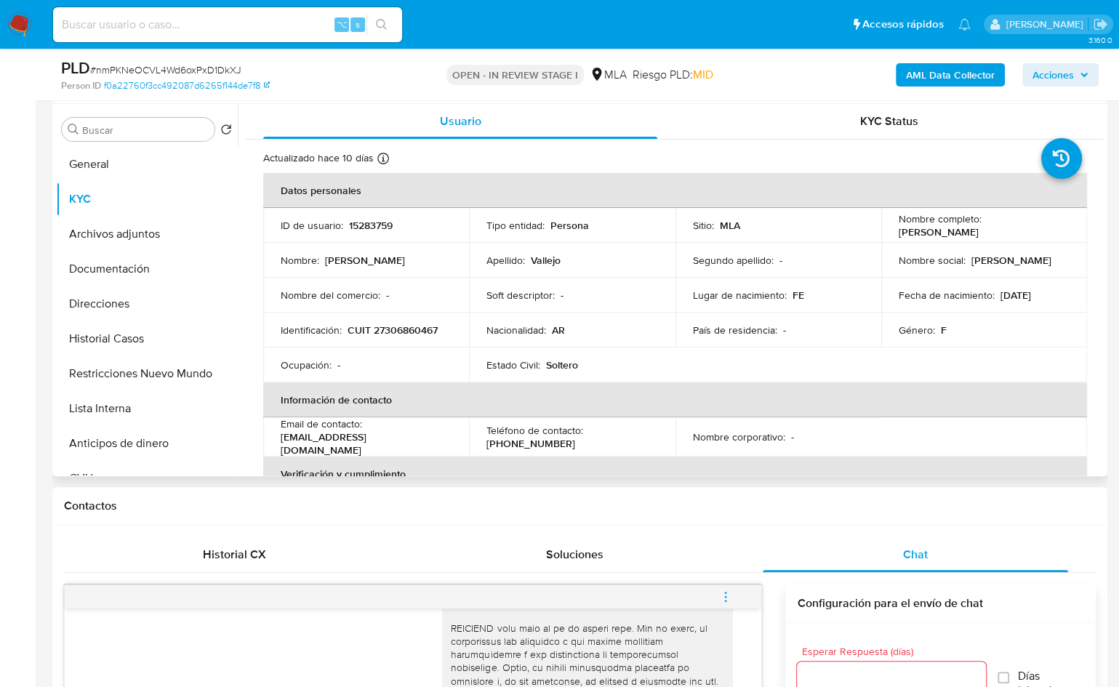
click at [369, 224] on p "15283759" at bounding box center [371, 225] width 44 height 13
copy p "15283759"
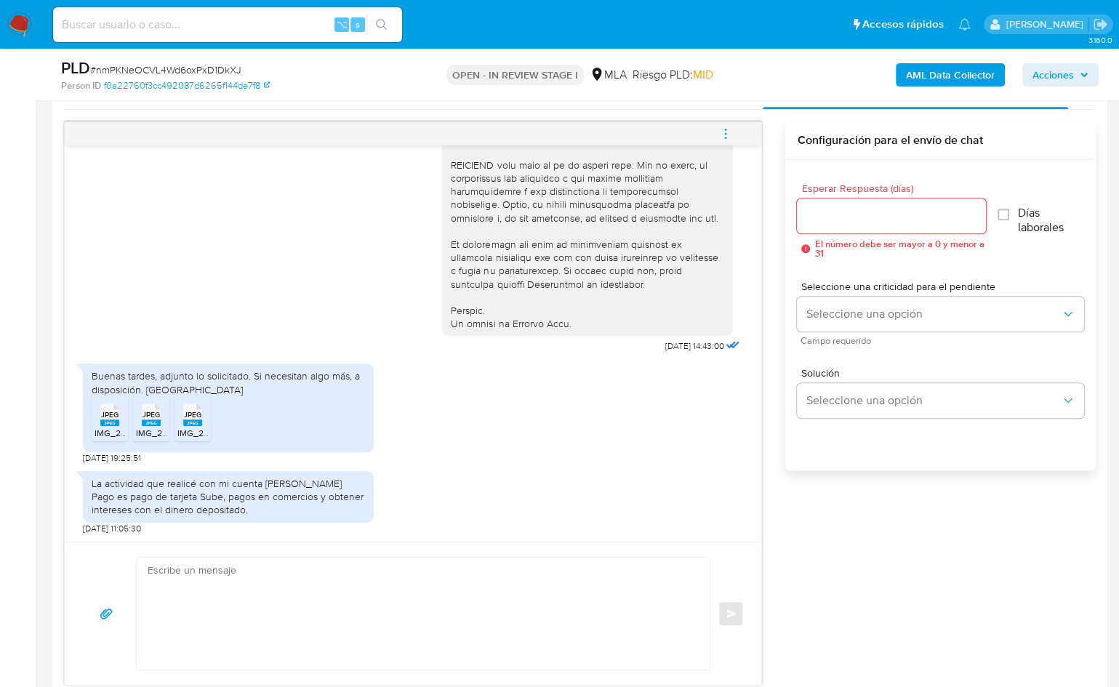
scroll to position [866, 0]
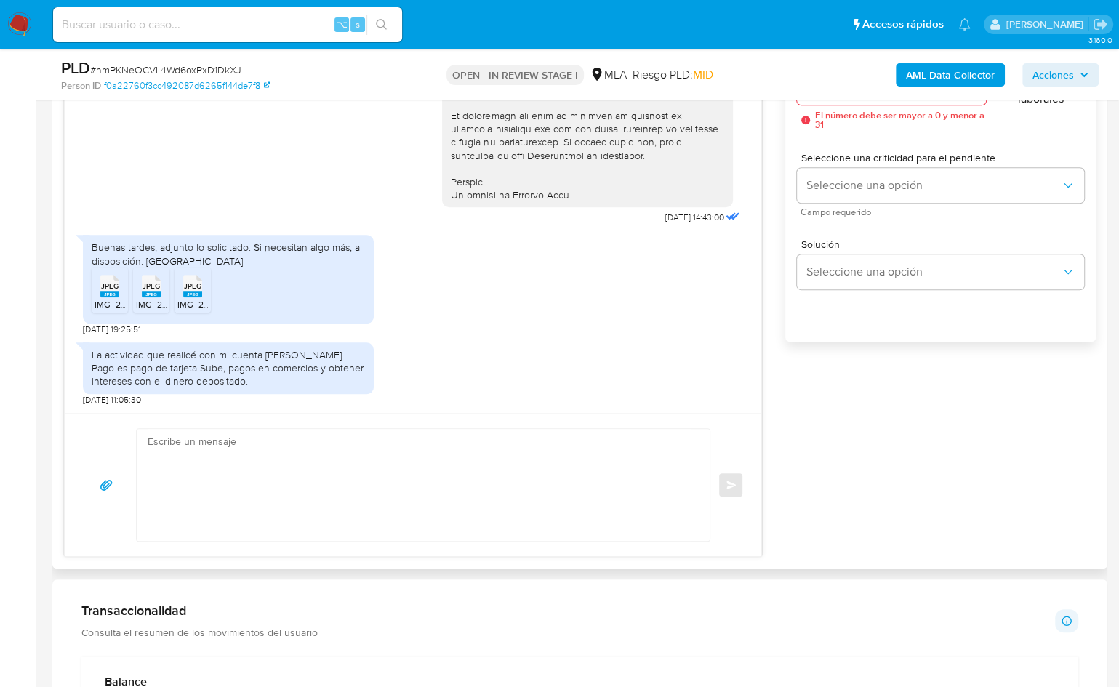
click at [348, 473] on textarea at bounding box center [420, 485] width 544 height 112
paste textarea "Hola, ¡Muchas gracias por tu respuesta! Confirmamos la recepción de la document…"
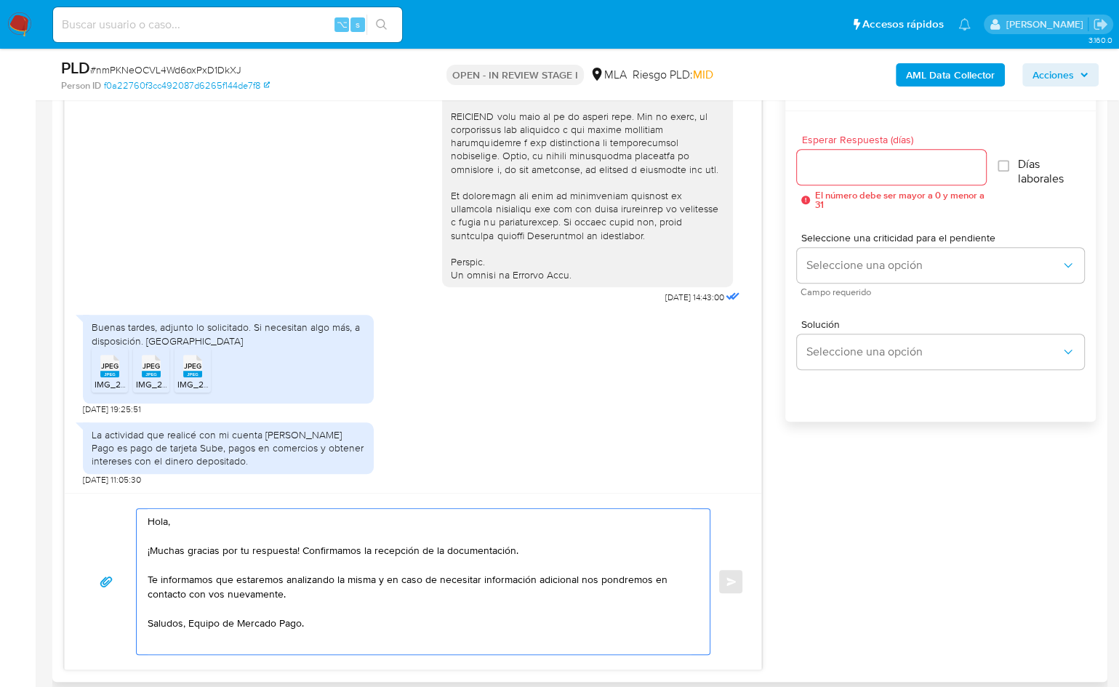
scroll to position [756, 0]
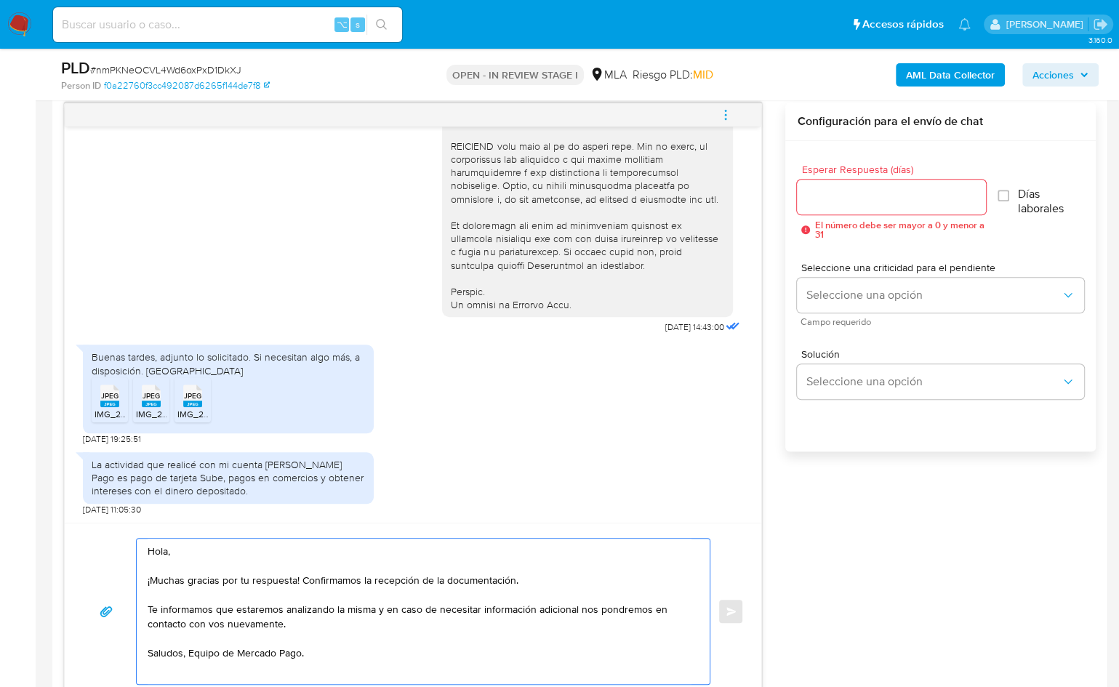
type textarea "Hola, ¡Muchas gracias por tu respuesta! Confirmamos la recepción de la document…"
click at [840, 193] on input "Esperar Respuesta (días)" at bounding box center [891, 197] width 188 height 19
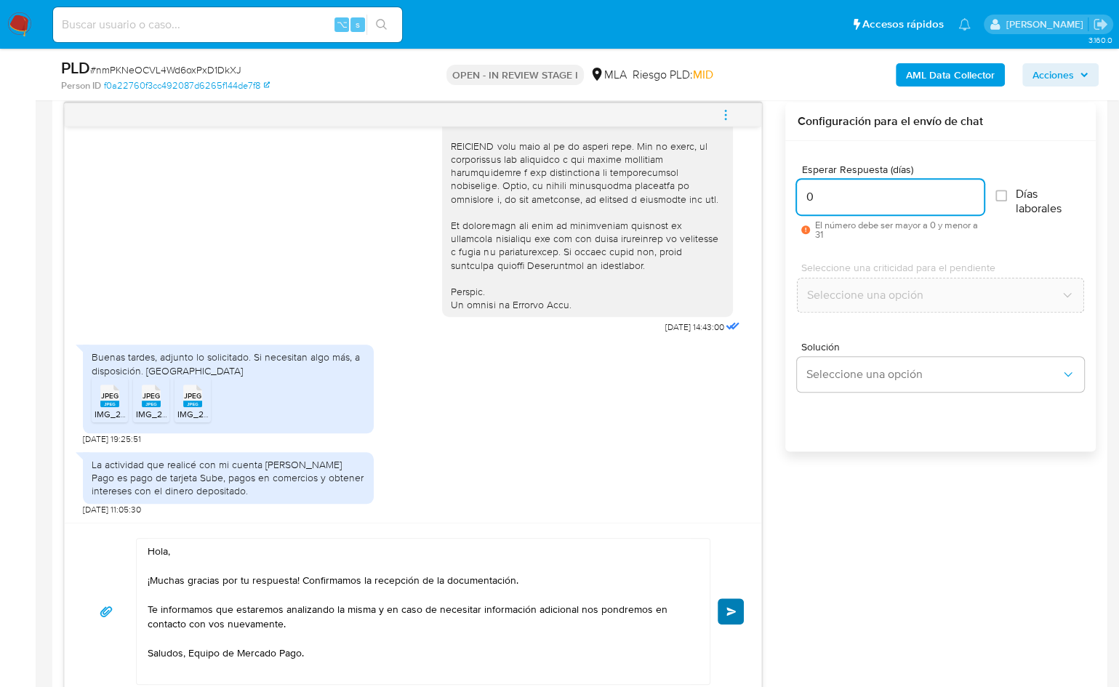
type input "0"
click at [731, 607] on span "Enviar" at bounding box center [732, 611] width 10 height 9
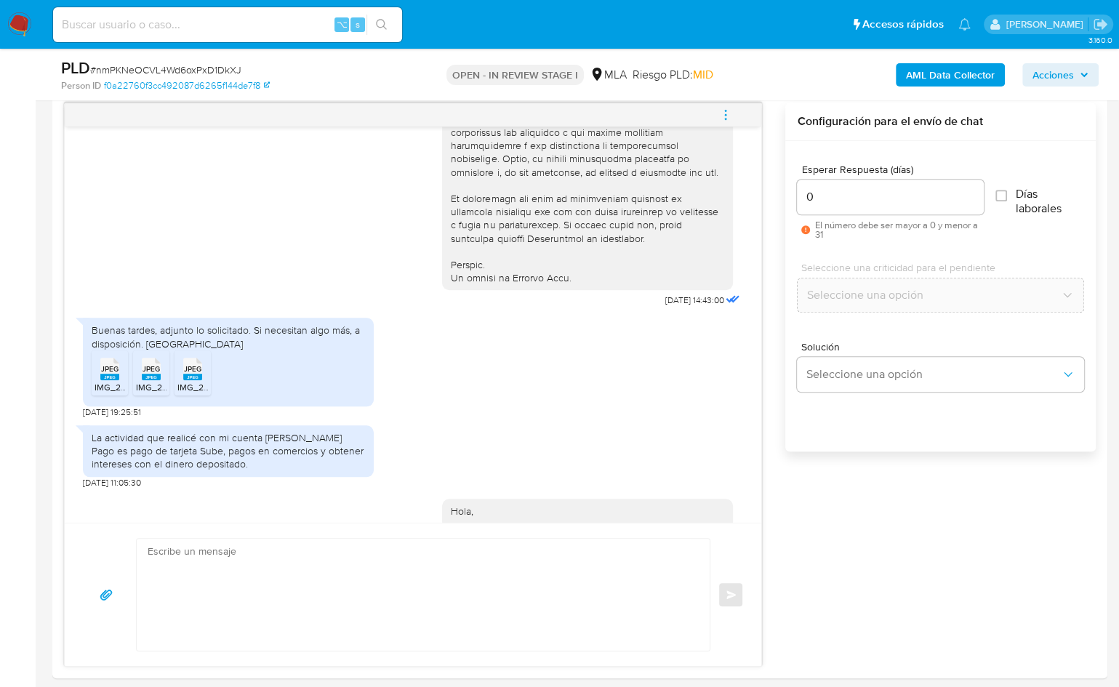
scroll to position [0, 0]
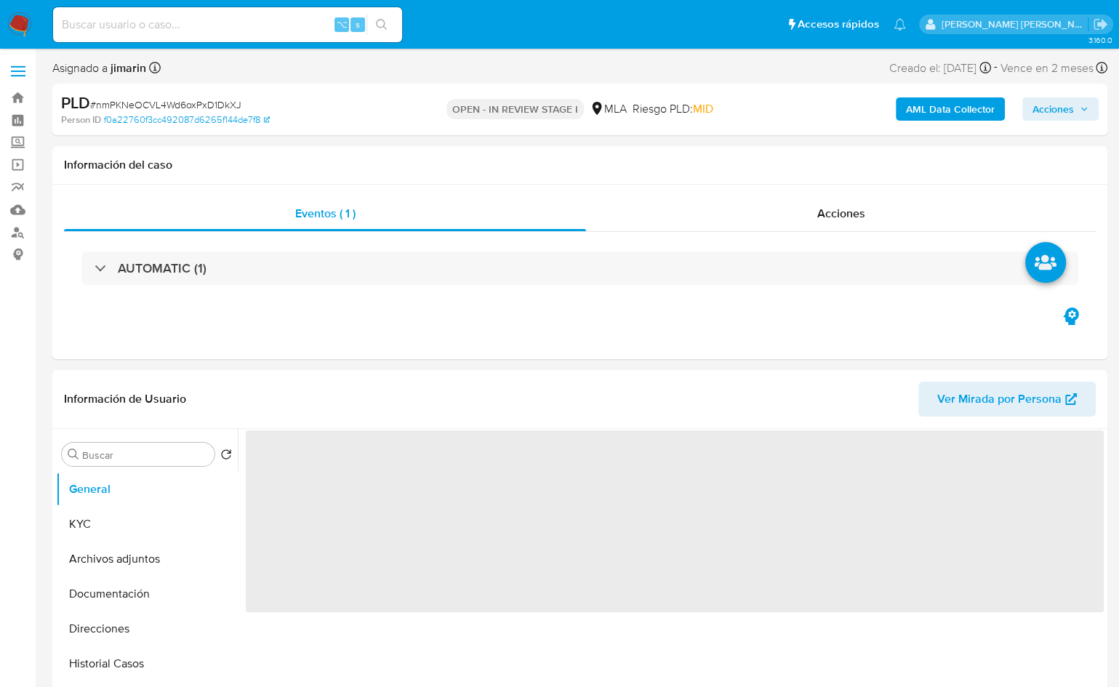
select select "10"
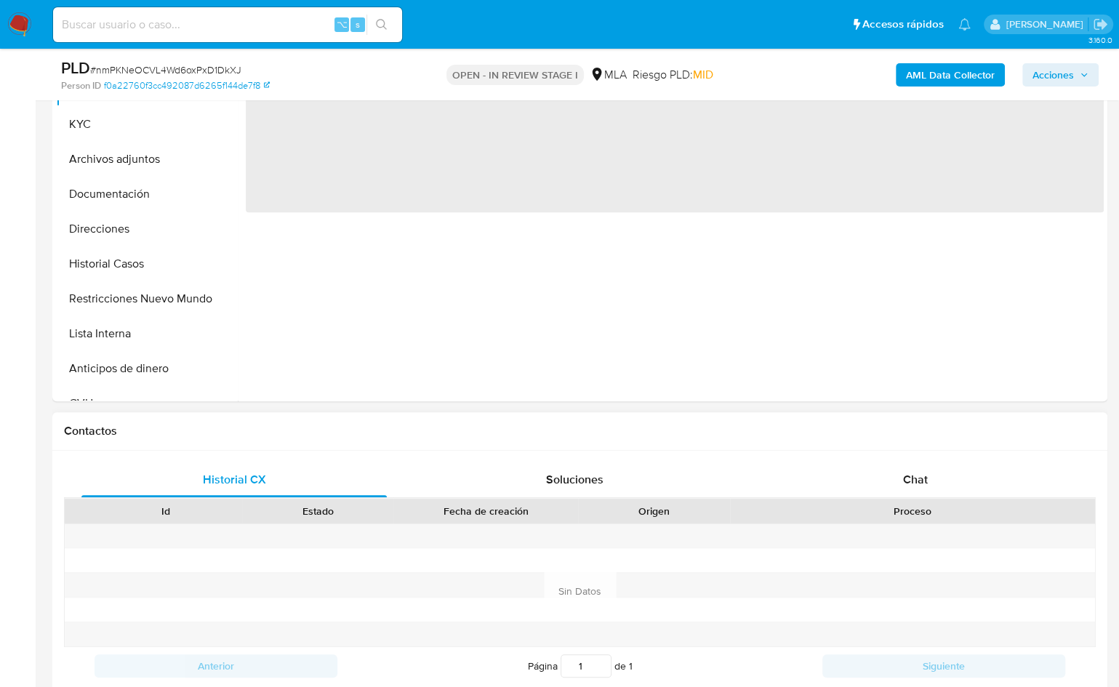
scroll to position [608, 0]
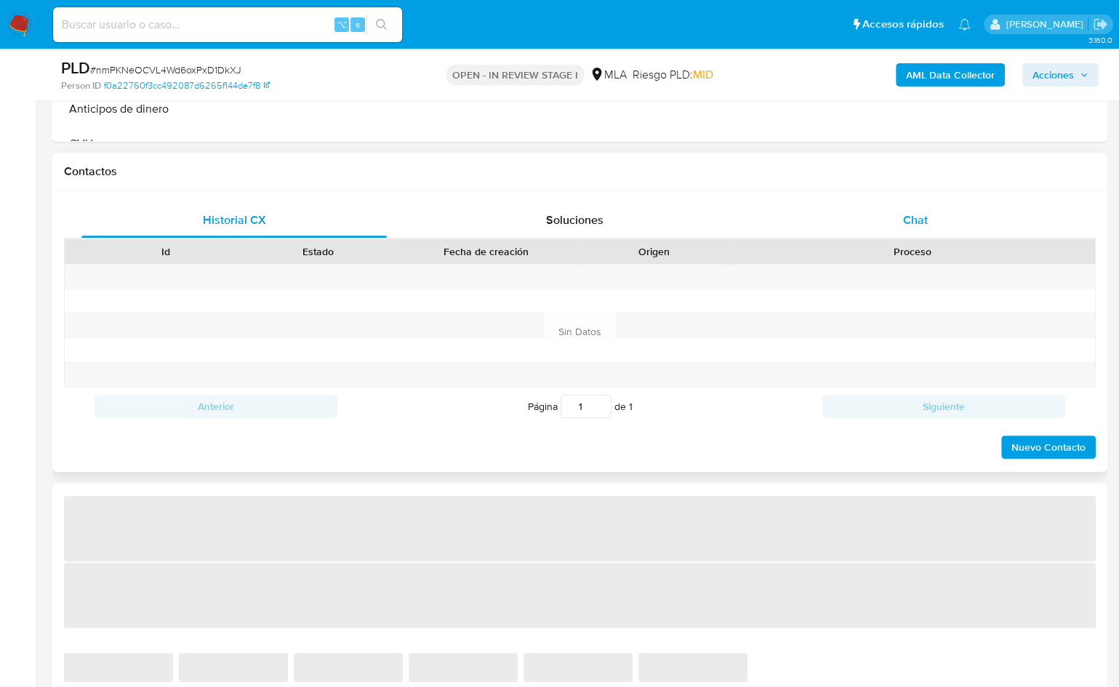
click at [938, 216] on div "Chat" at bounding box center [915, 220] width 305 height 35
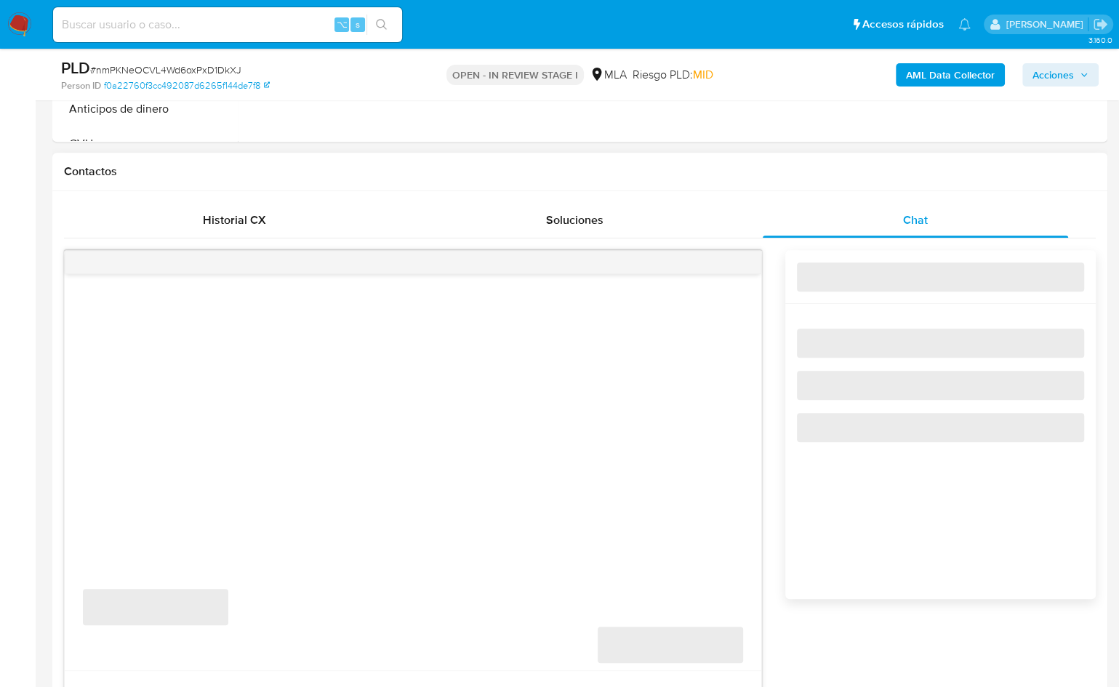
select select "10"
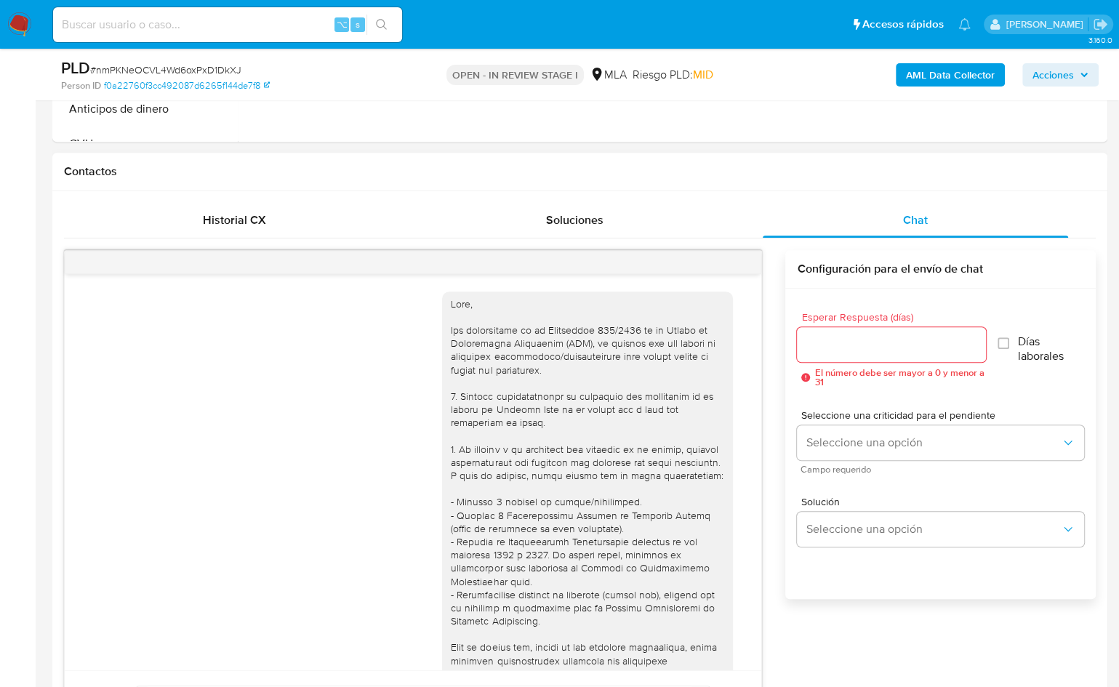
scroll to position [807, 0]
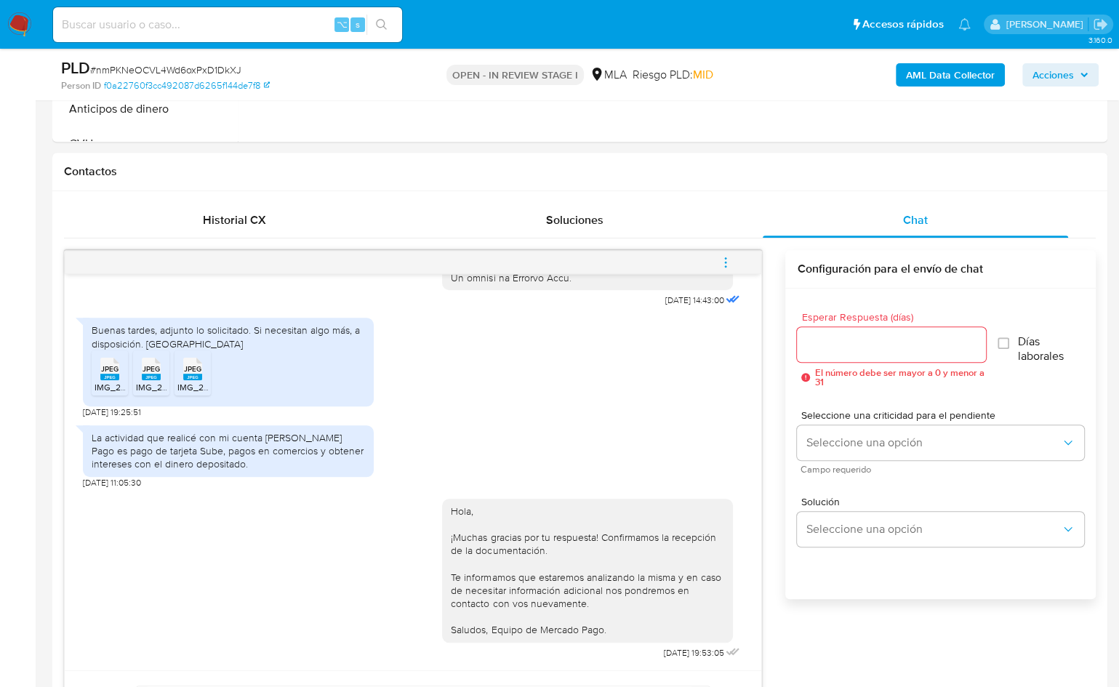
click at [732, 259] on icon "menu-action" at bounding box center [725, 262] width 13 height 13
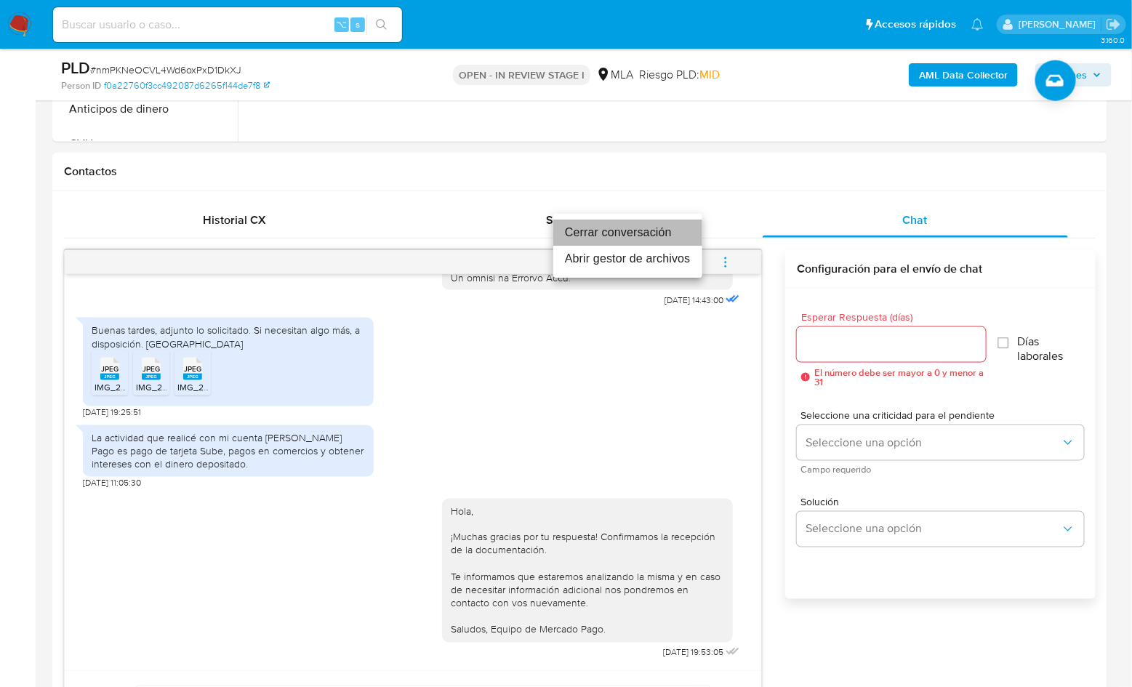
click at [658, 238] on li "Cerrar conversación" at bounding box center [627, 233] width 149 height 26
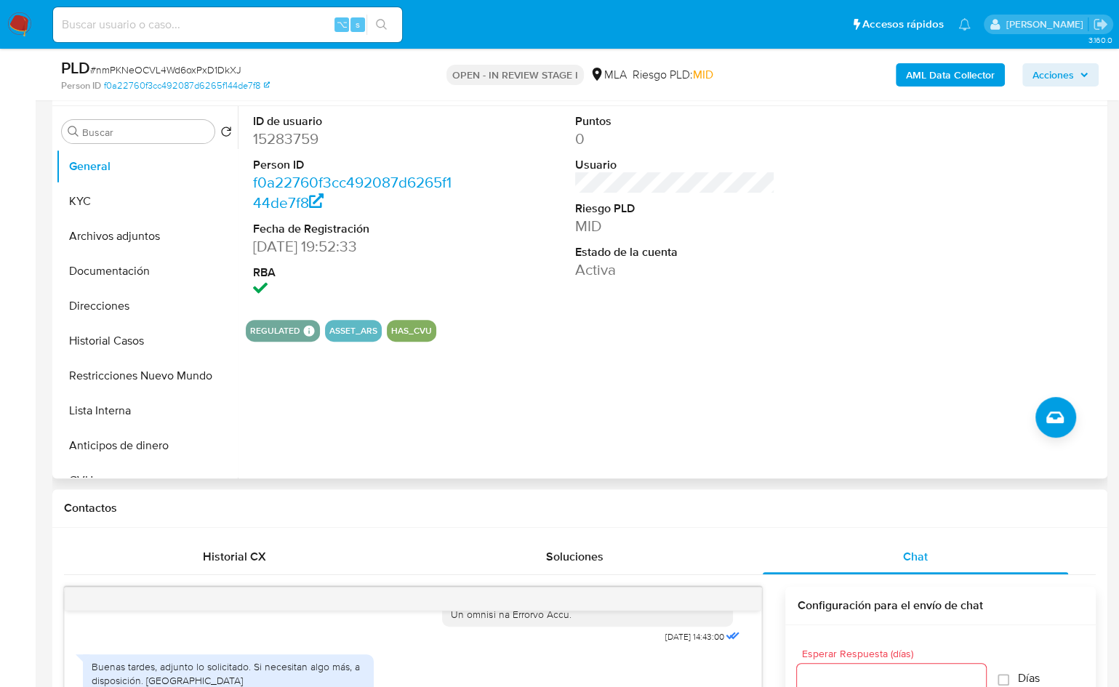
scroll to position [266, 0]
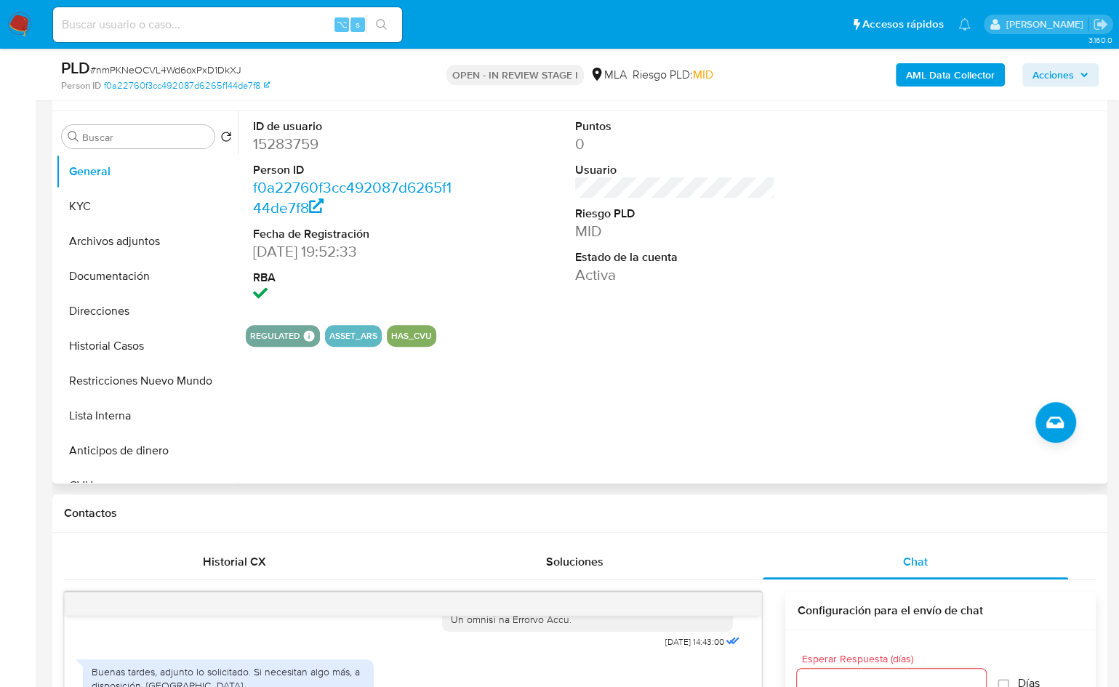
click at [306, 147] on dd "15283759" at bounding box center [353, 144] width 200 height 20
copy dd "15283759"
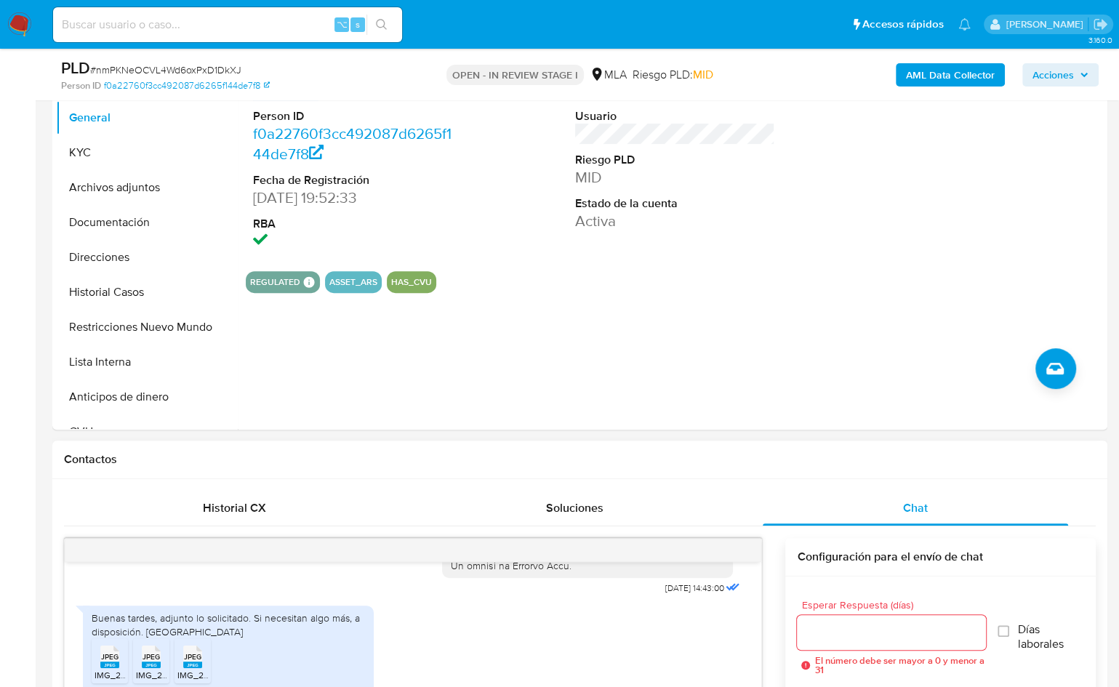
scroll to position [237, 0]
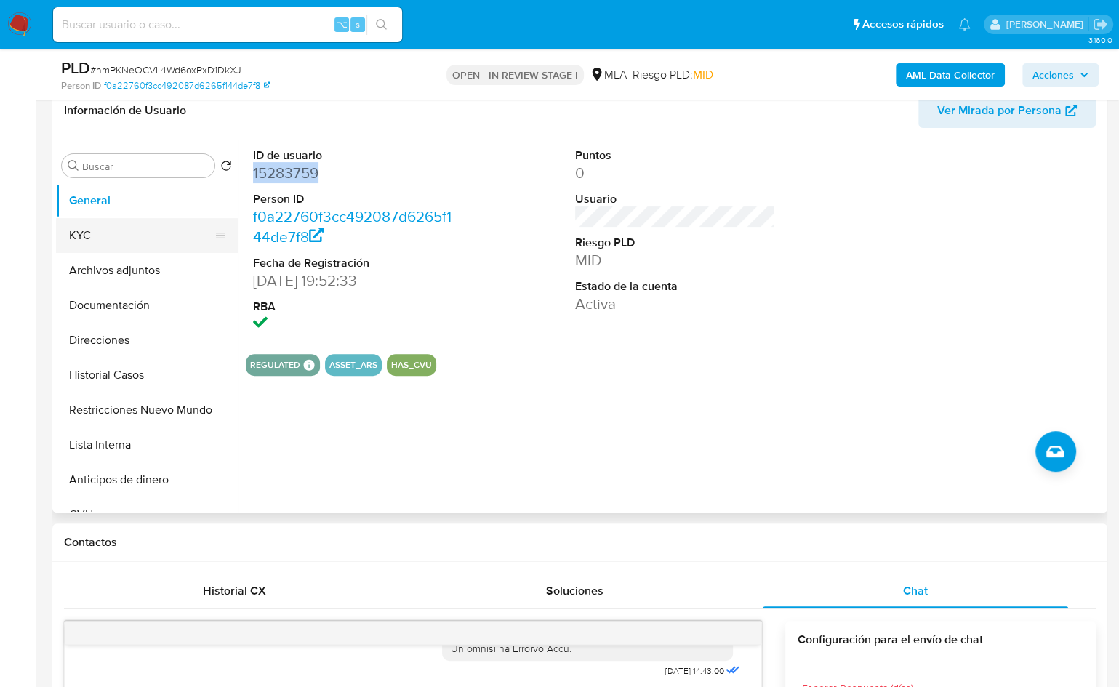
click at [109, 233] on button "KYC" at bounding box center [141, 235] width 170 height 35
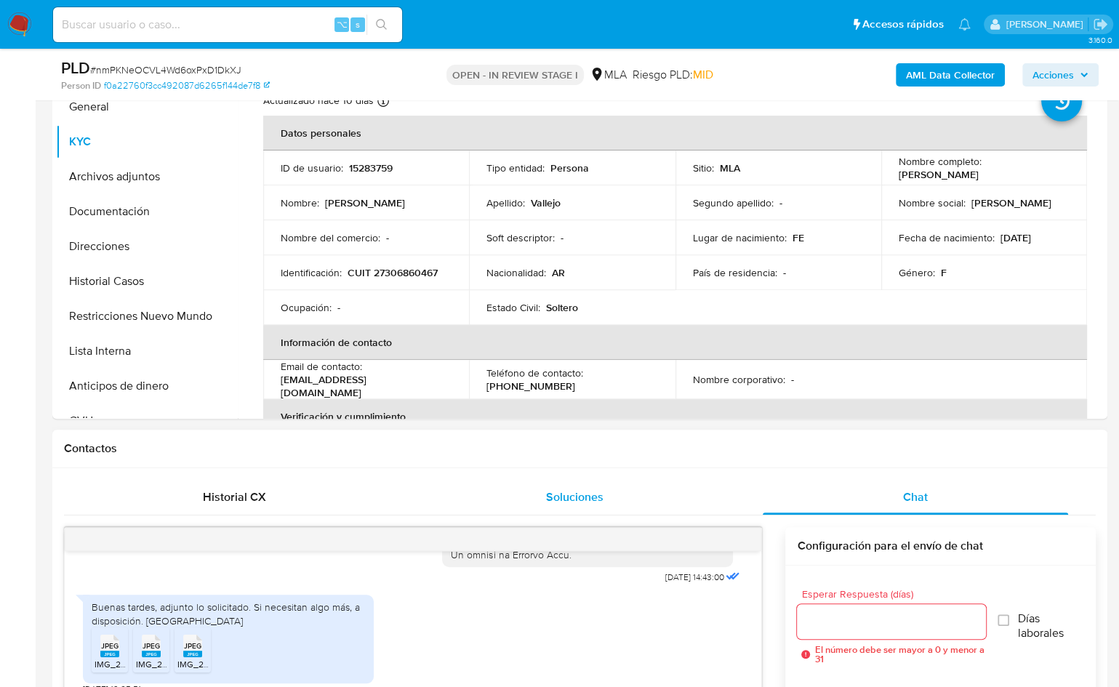
scroll to position [319, 0]
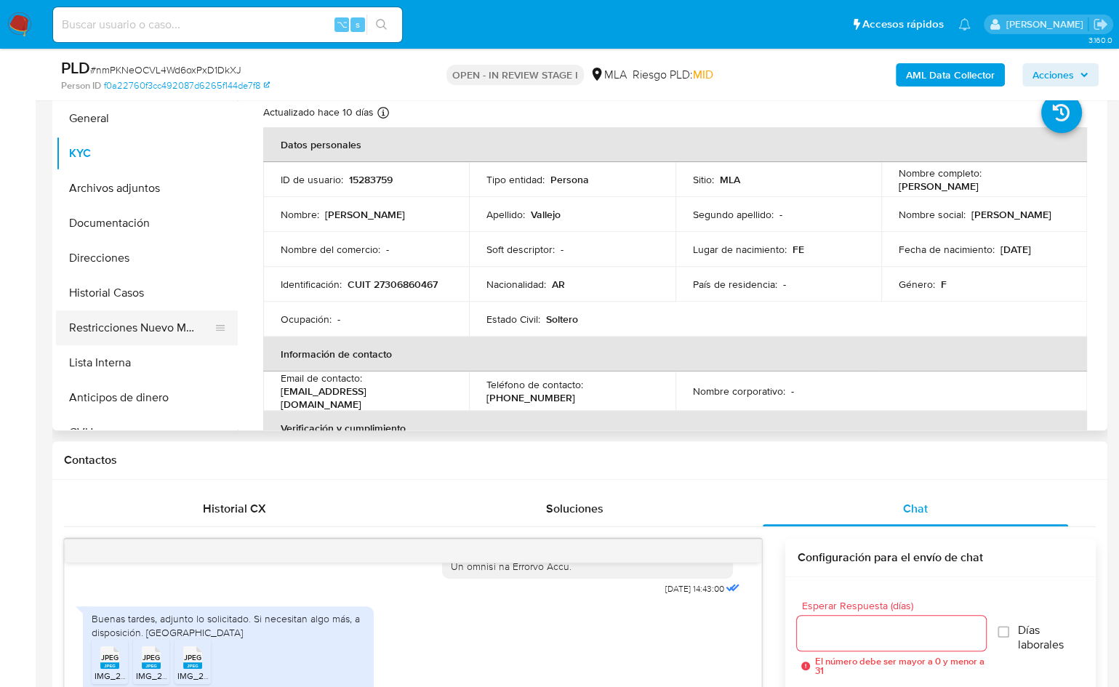
click at [149, 321] on button "Restricciones Nuevo Mundo" at bounding box center [141, 328] width 170 height 35
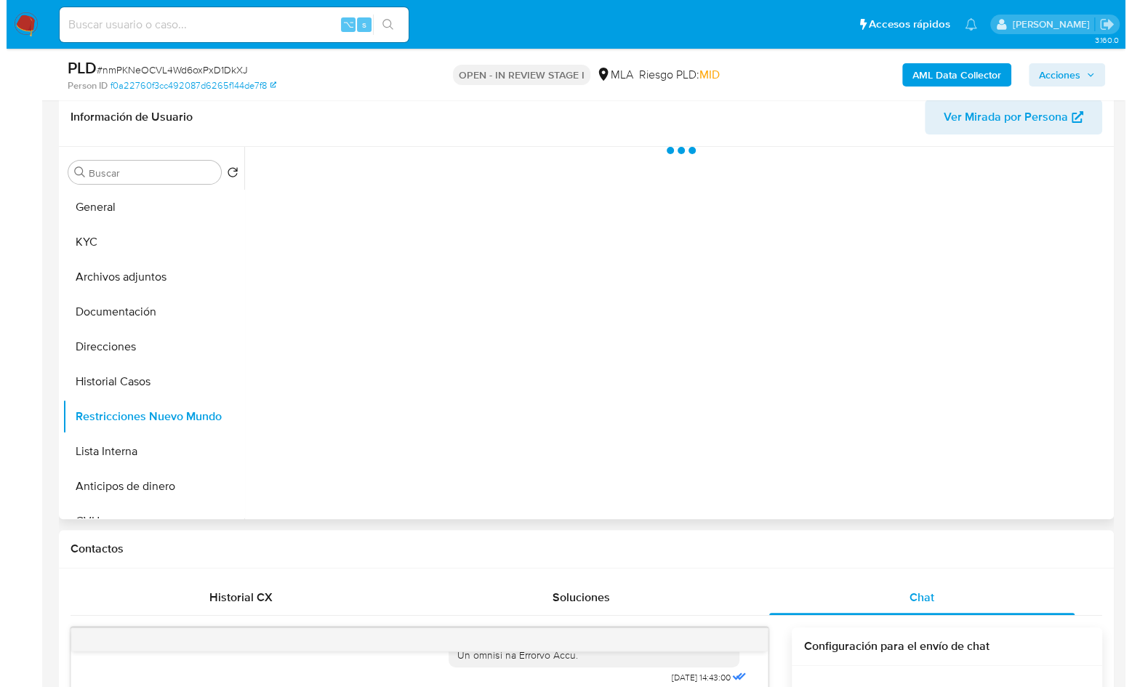
scroll to position [230, 0]
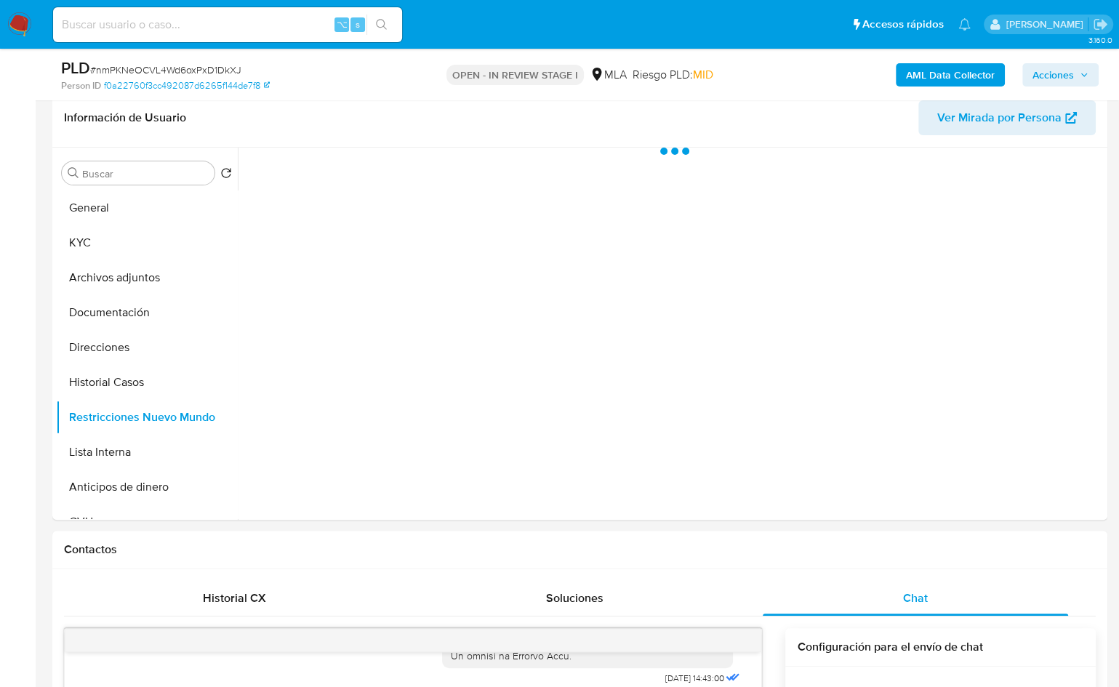
click at [935, 81] on b "AML Data Collector" at bounding box center [950, 74] width 89 height 23
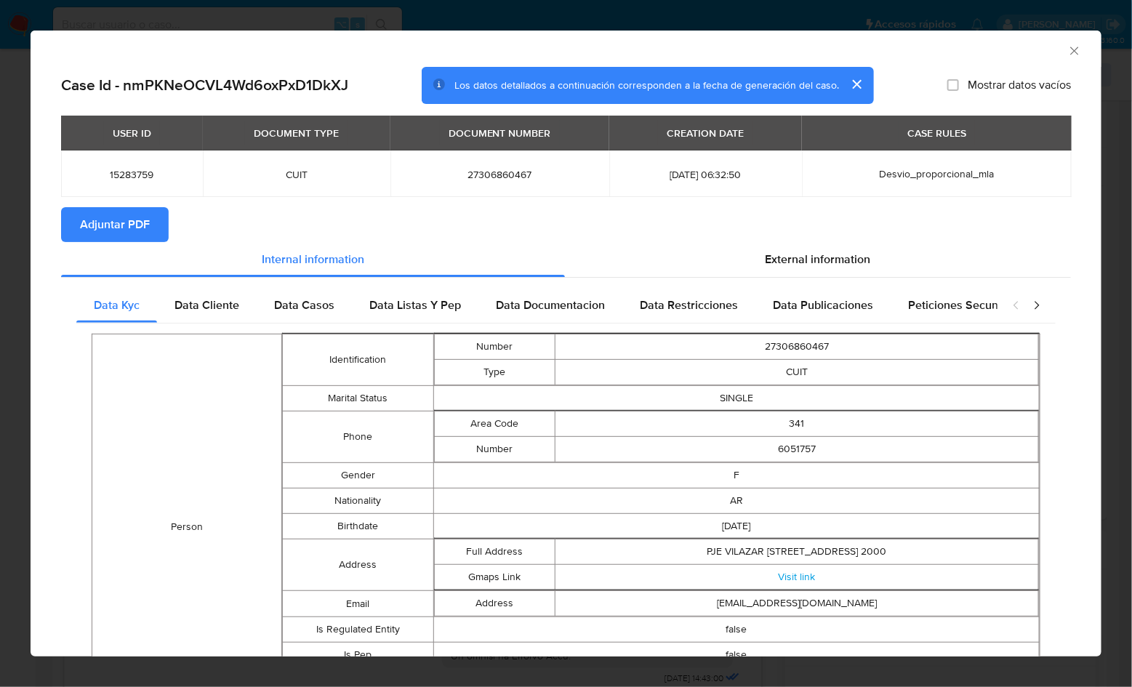
drag, startPoint x: 123, startPoint y: 225, endPoint x: 171, endPoint y: 225, distance: 48.0
click at [123, 225] on span "Adjuntar PDF" at bounding box center [115, 225] width 70 height 32
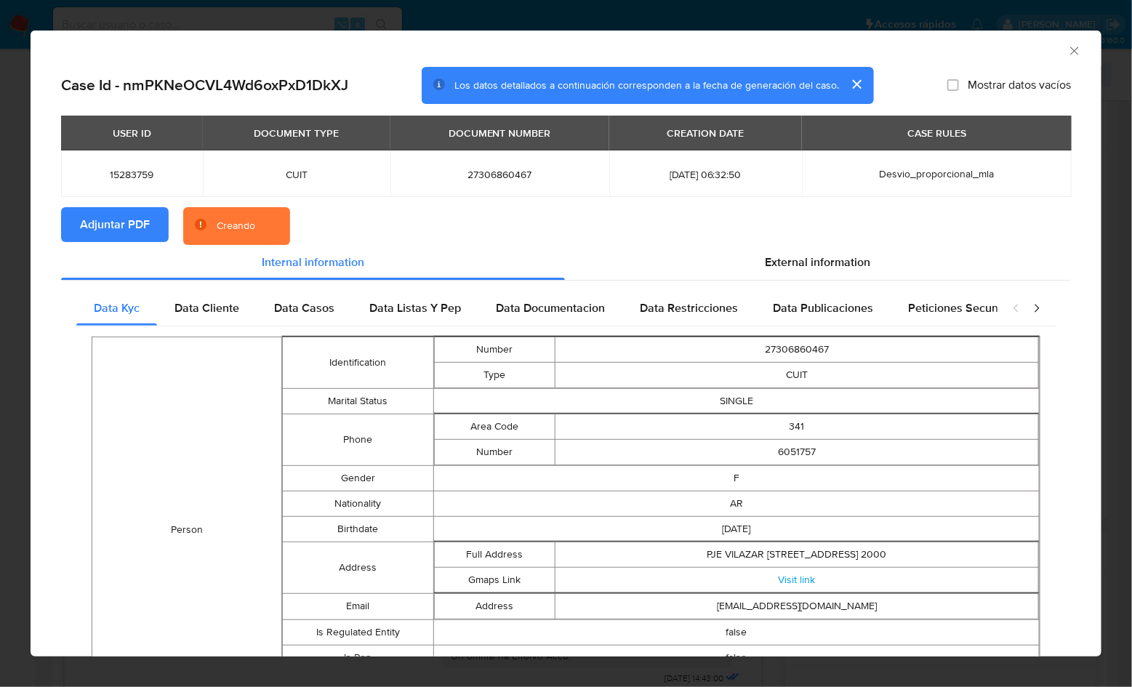
click at [568, 225] on section "Adjuntar PDF Creando" at bounding box center [566, 226] width 1010 height 38
click at [969, 49] on div "AML Data Collector" at bounding box center [554, 49] width 1027 height 16
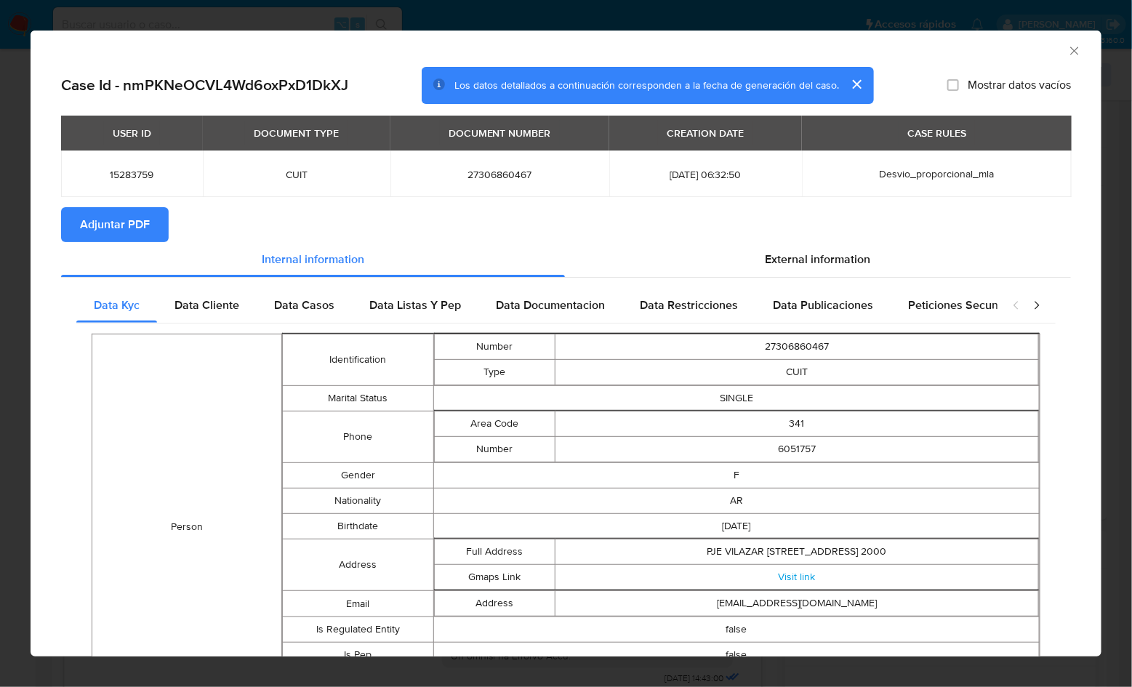
click at [1068, 49] on icon "Cerrar ventana" at bounding box center [1075, 51] width 15 height 15
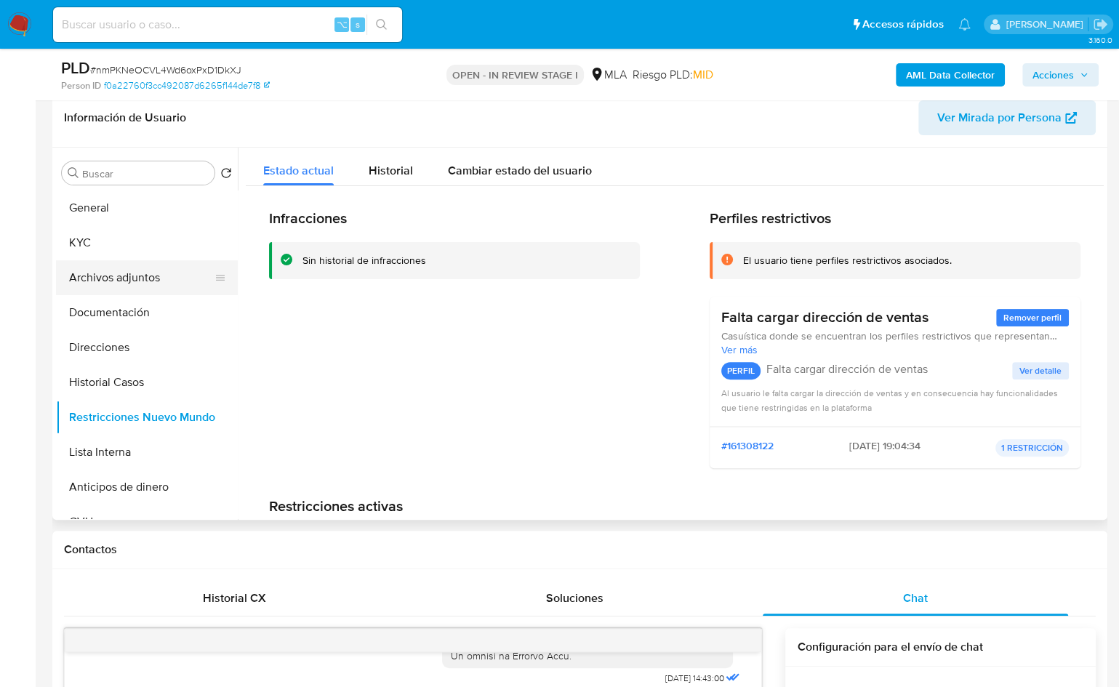
click at [154, 276] on button "Archivos adjuntos" at bounding box center [141, 277] width 170 height 35
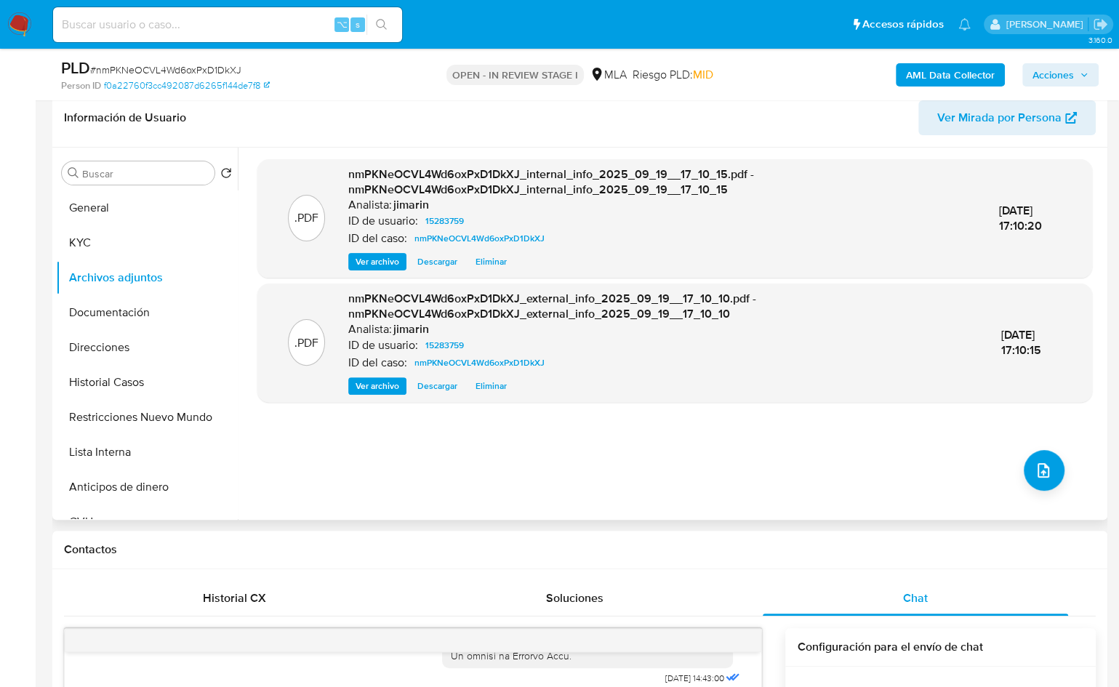
click at [1008, 479] on div ".PDF nmPKNeOCVL4Wd6oxPxD1DkXJ_internal_info_2025_09_19__17_10_15.pdf - nmPKNeOC…" at bounding box center [674, 333] width 835 height 349
click at [1035, 471] on icon "upload-file" at bounding box center [1043, 470] width 17 height 17
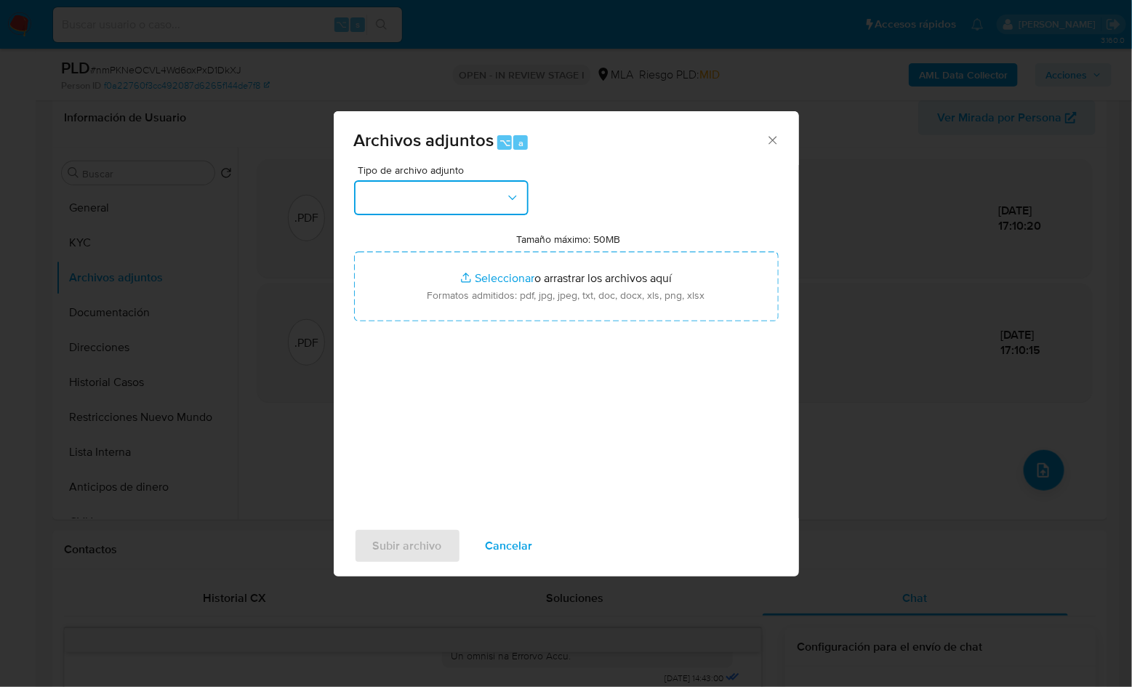
click at [399, 211] on button "button" at bounding box center [441, 197] width 175 height 35
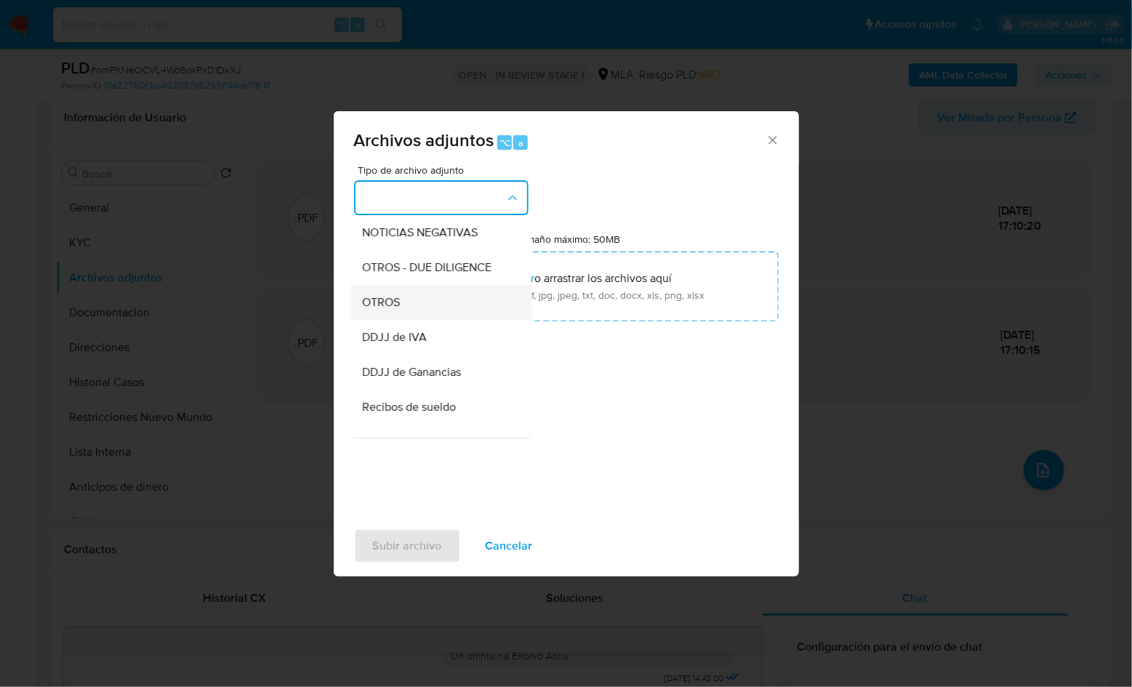
scroll to position [239, 0]
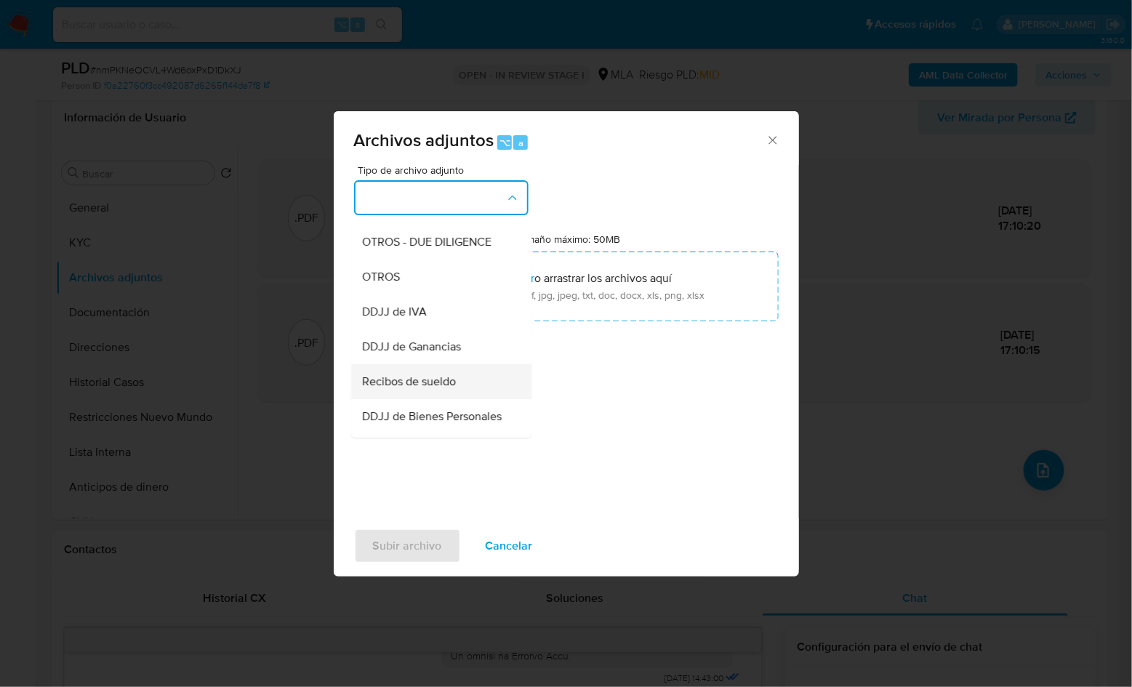
click at [455, 389] on span "Recibos de sueldo" at bounding box center [410, 382] width 94 height 15
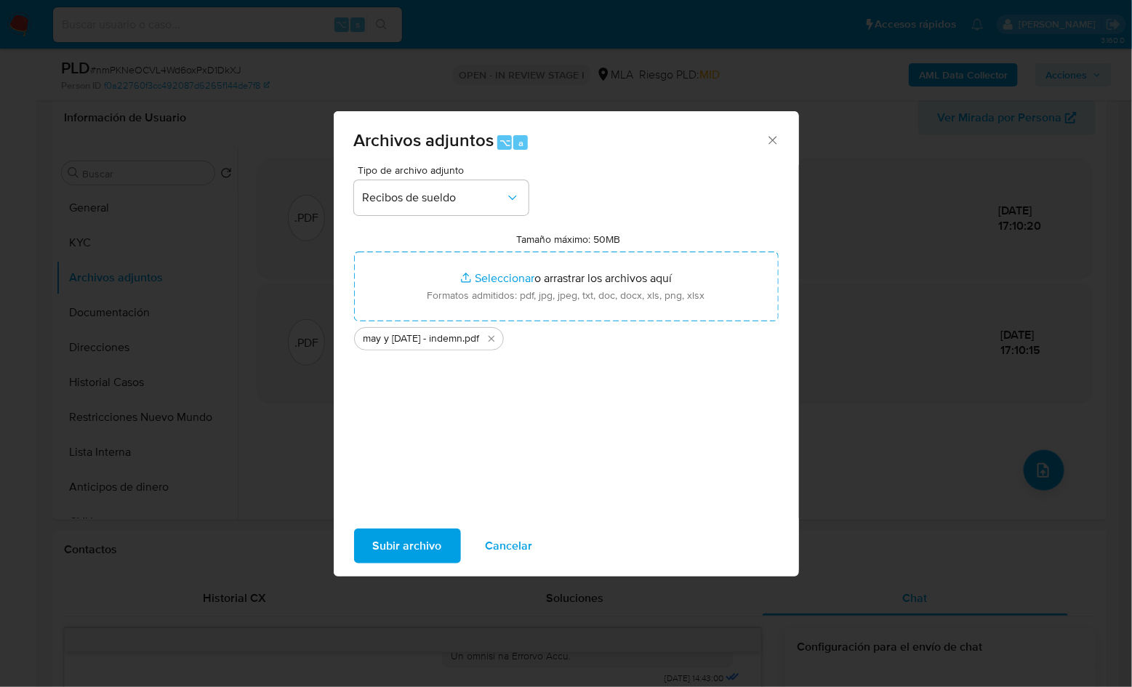
click at [418, 542] on span "Subir archivo" at bounding box center [407, 546] width 69 height 32
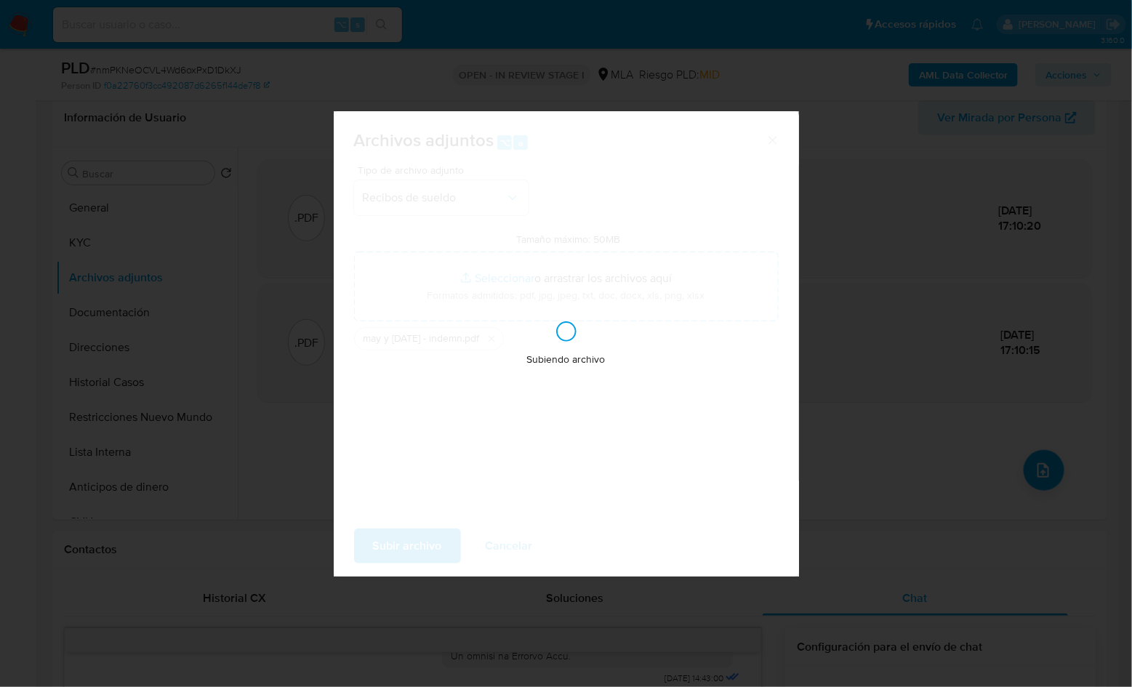
click at [596, 411] on div "Subiendo archivo" at bounding box center [566, 343] width 465 height 465
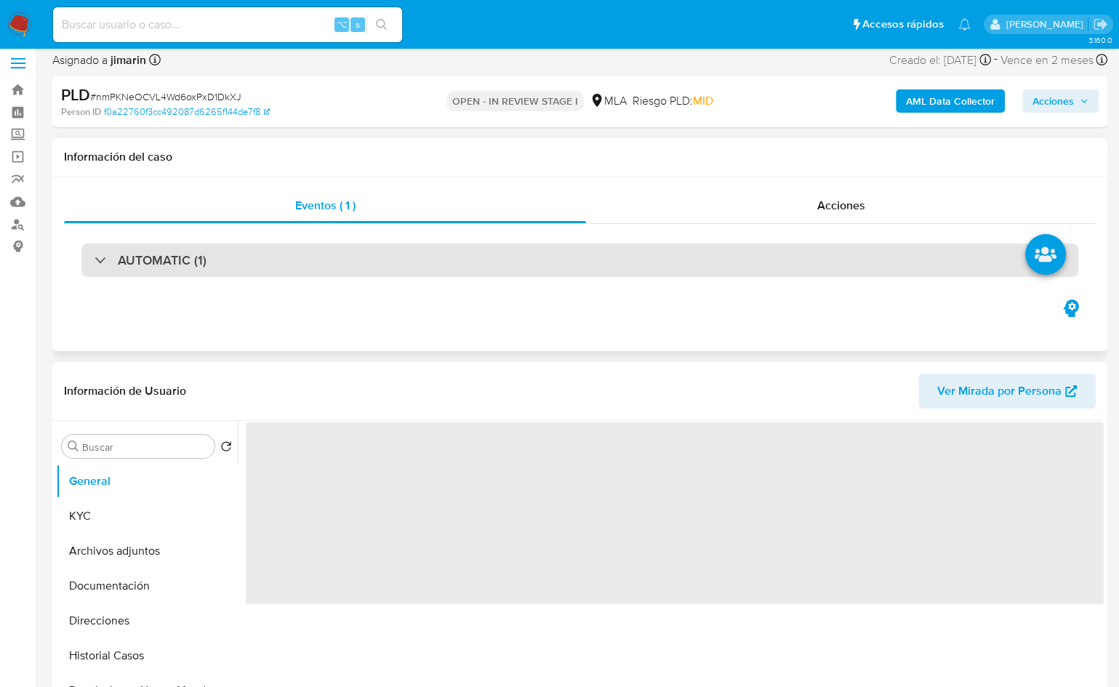
scroll to position [30, 0]
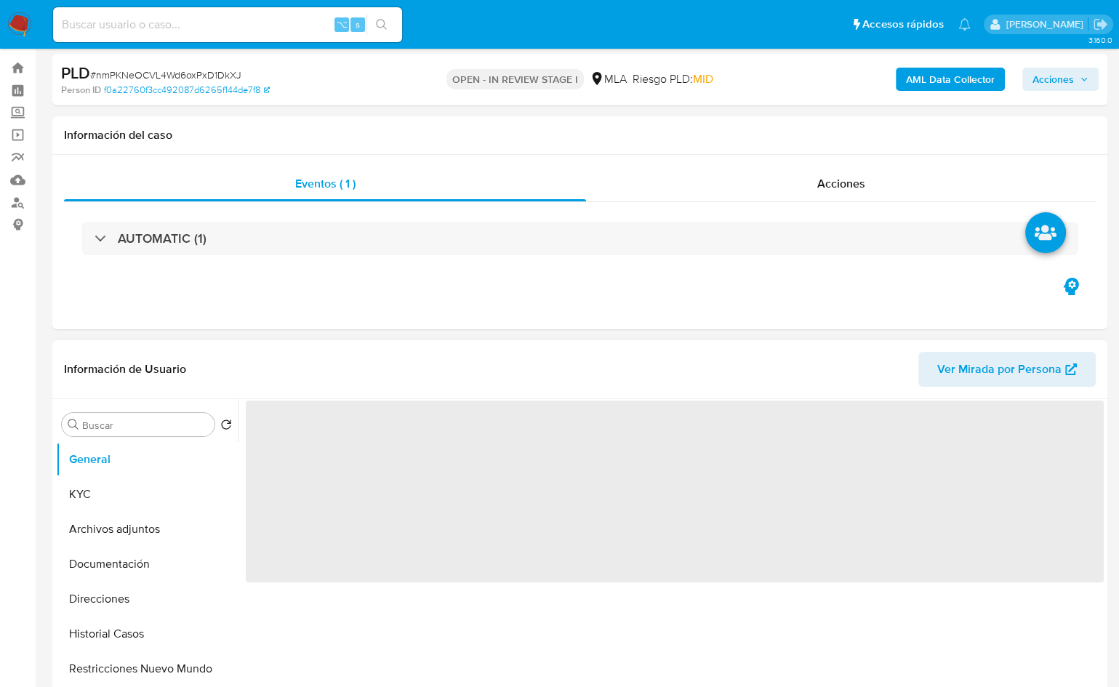
select select "10"
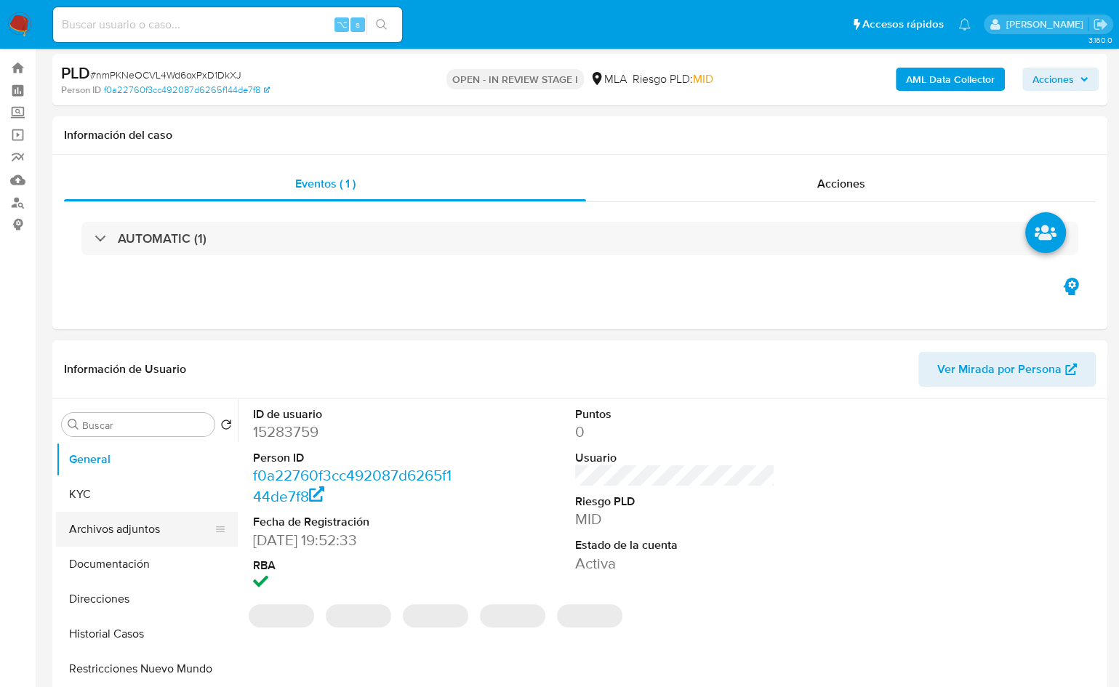
click at [143, 529] on button "Archivos adjuntos" at bounding box center [141, 529] width 170 height 35
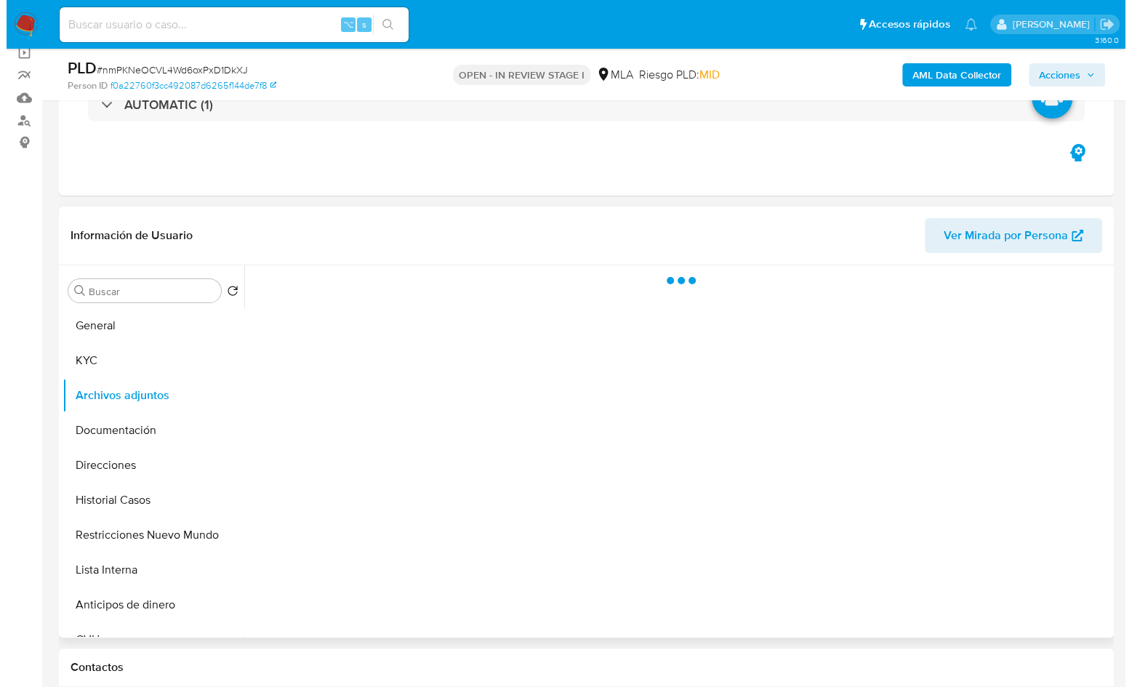
scroll to position [136, 0]
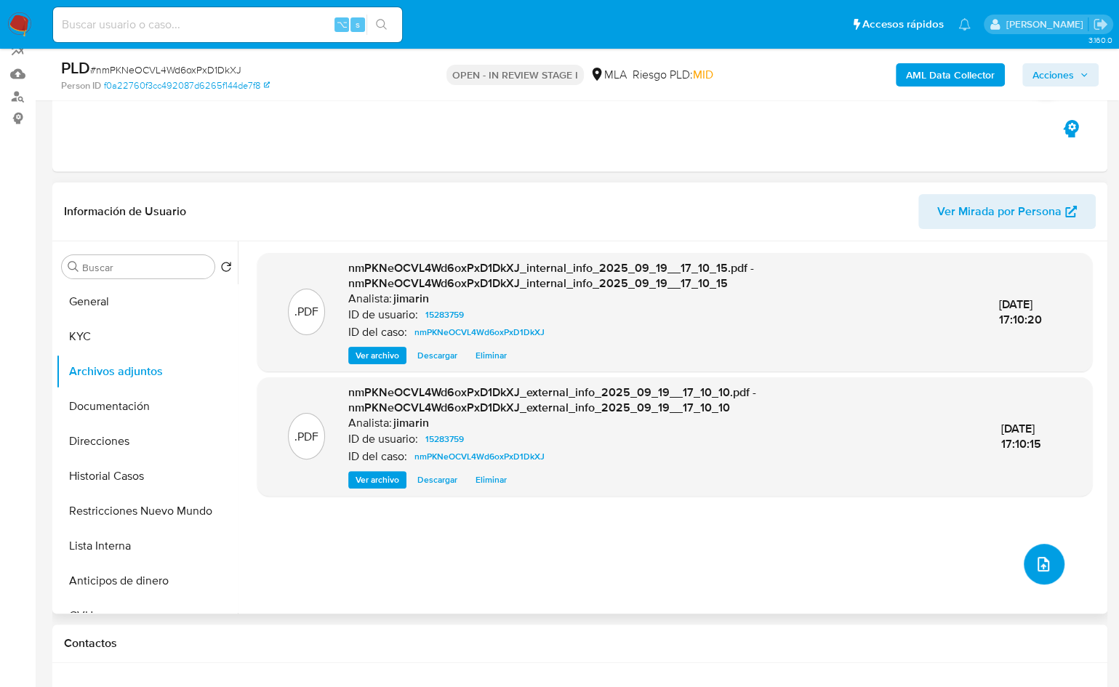
click at [1042, 559] on icon "upload-file" at bounding box center [1043, 564] width 17 height 17
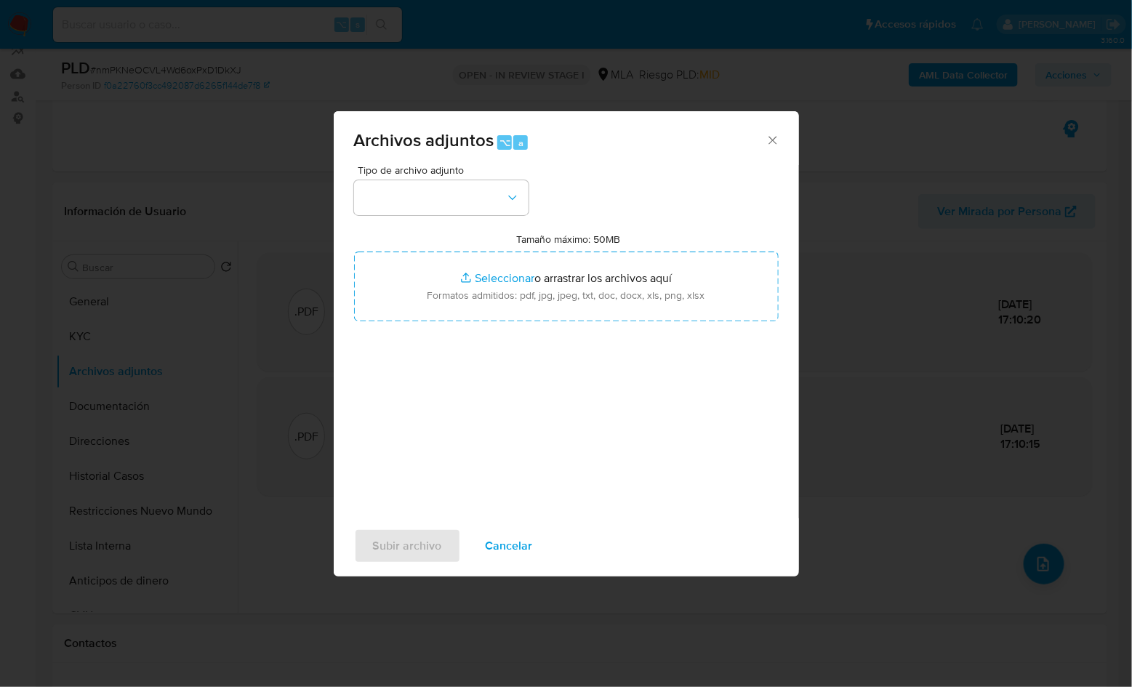
click at [475, 179] on div "Tipo de archivo adjunto" at bounding box center [441, 190] width 175 height 50
click at [458, 208] on button "button" at bounding box center [441, 197] width 175 height 35
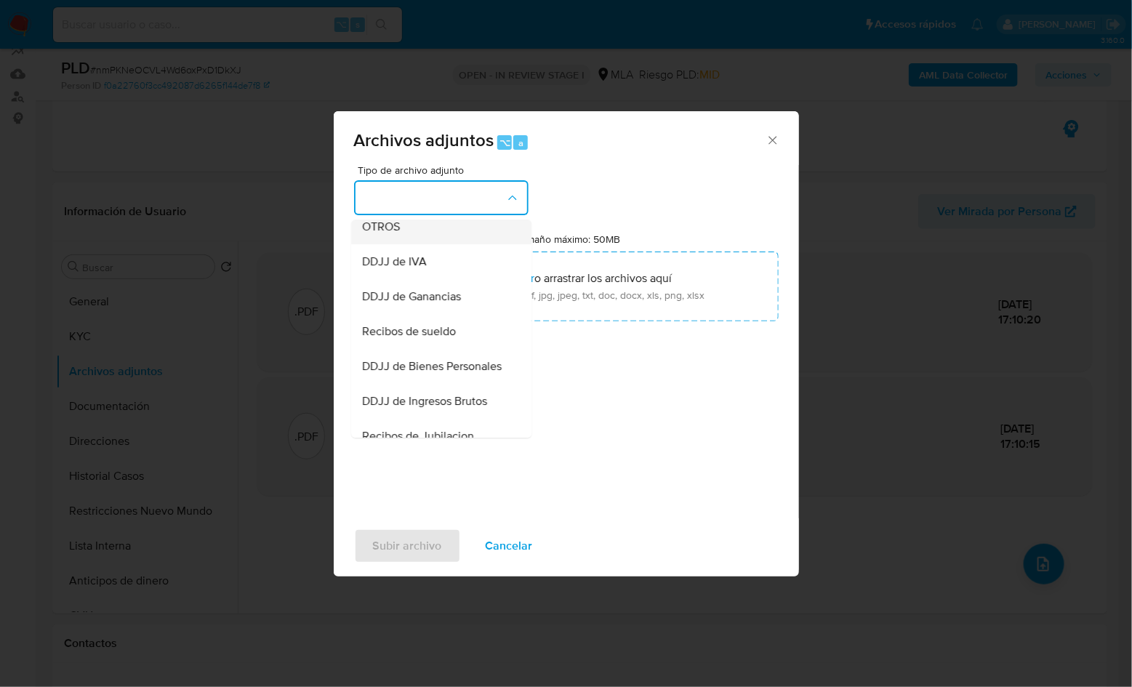
scroll to position [322, 0]
click at [444, 306] on span "Recibos de sueldo" at bounding box center [410, 299] width 94 height 15
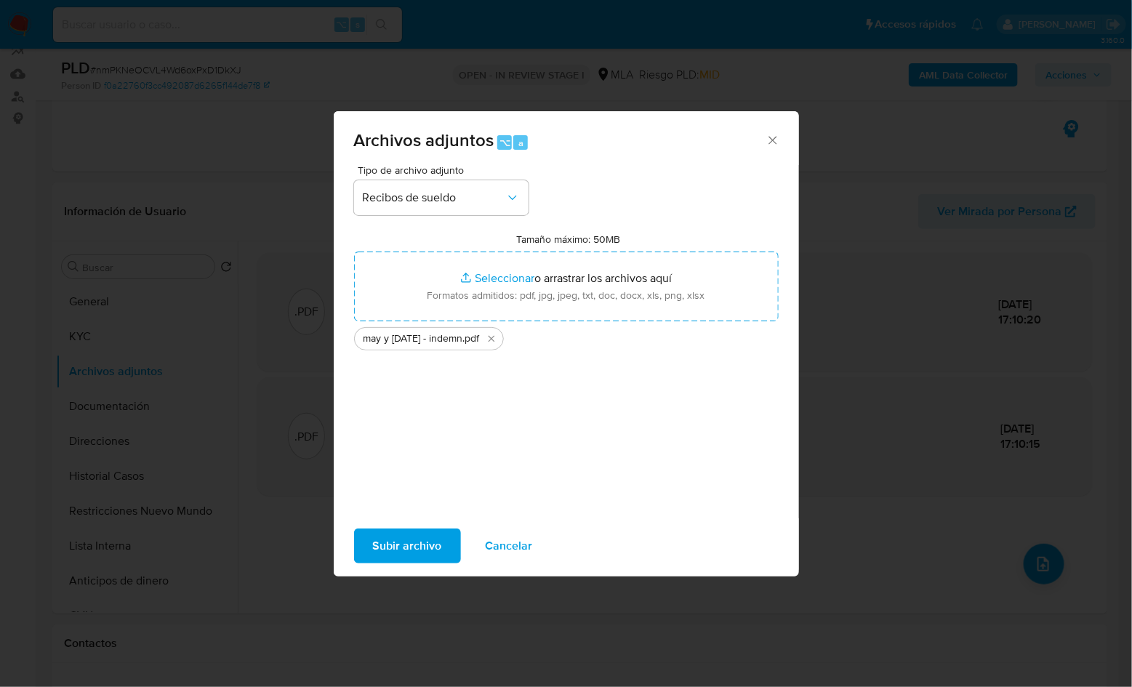
click at [410, 553] on span "Subir archivo" at bounding box center [407, 546] width 69 height 32
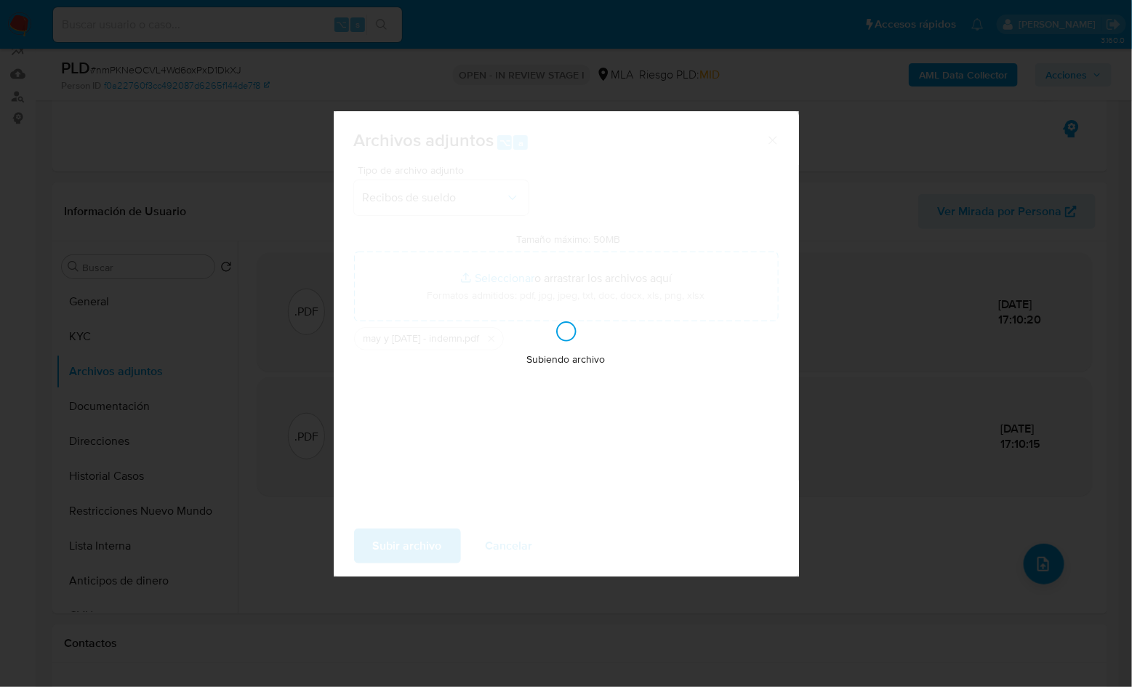
click at [518, 174] on div "Subiendo archivo" at bounding box center [566, 343] width 465 height 465
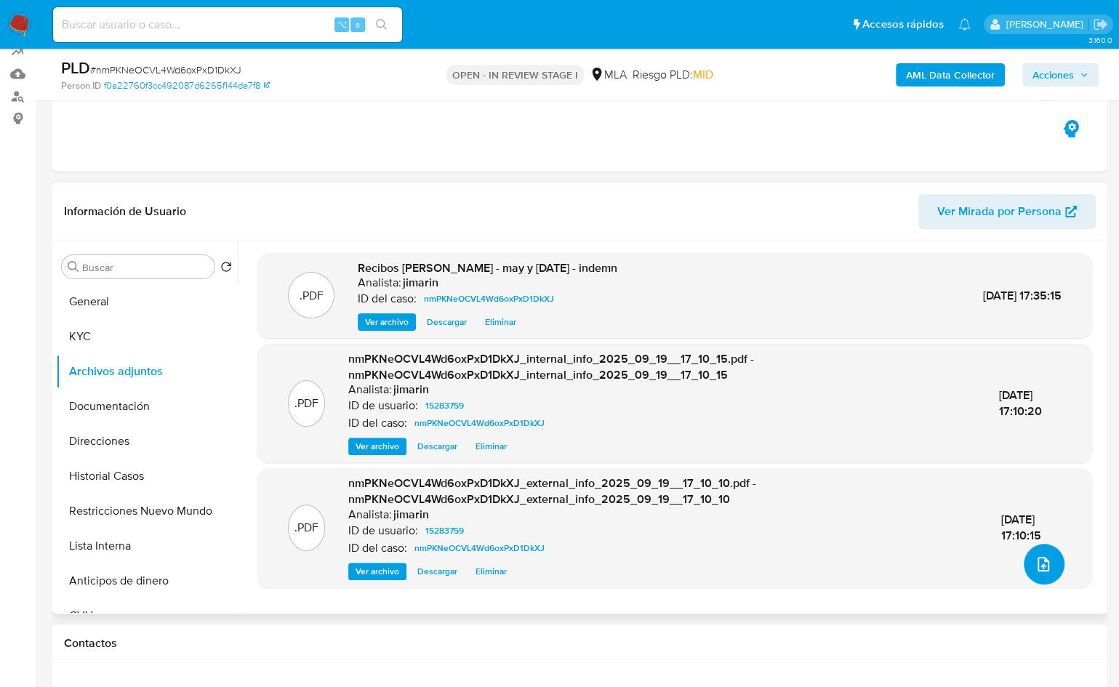
click at [1052, 563] on button "upload-file" at bounding box center [1044, 564] width 41 height 41
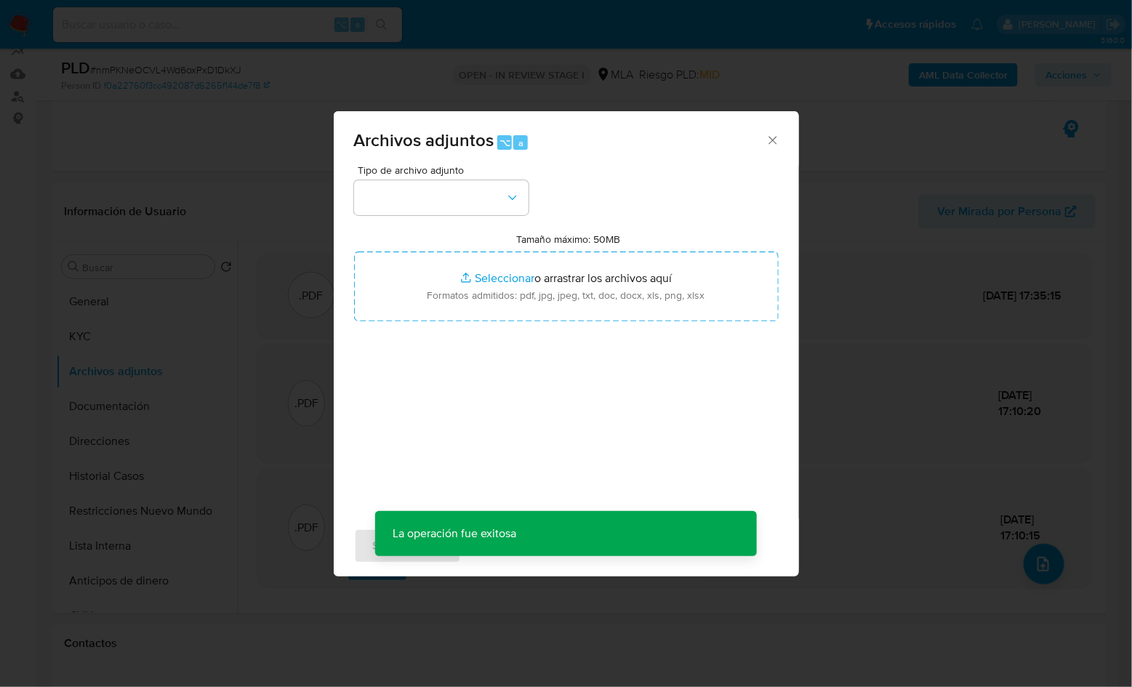
click at [486, 219] on div "Tipo de archivo adjunto Tamaño máximo: 50MB Seleccionar archivos Seleccionar o …" at bounding box center [566, 336] width 425 height 343
click at [470, 202] on button "button" at bounding box center [441, 197] width 175 height 35
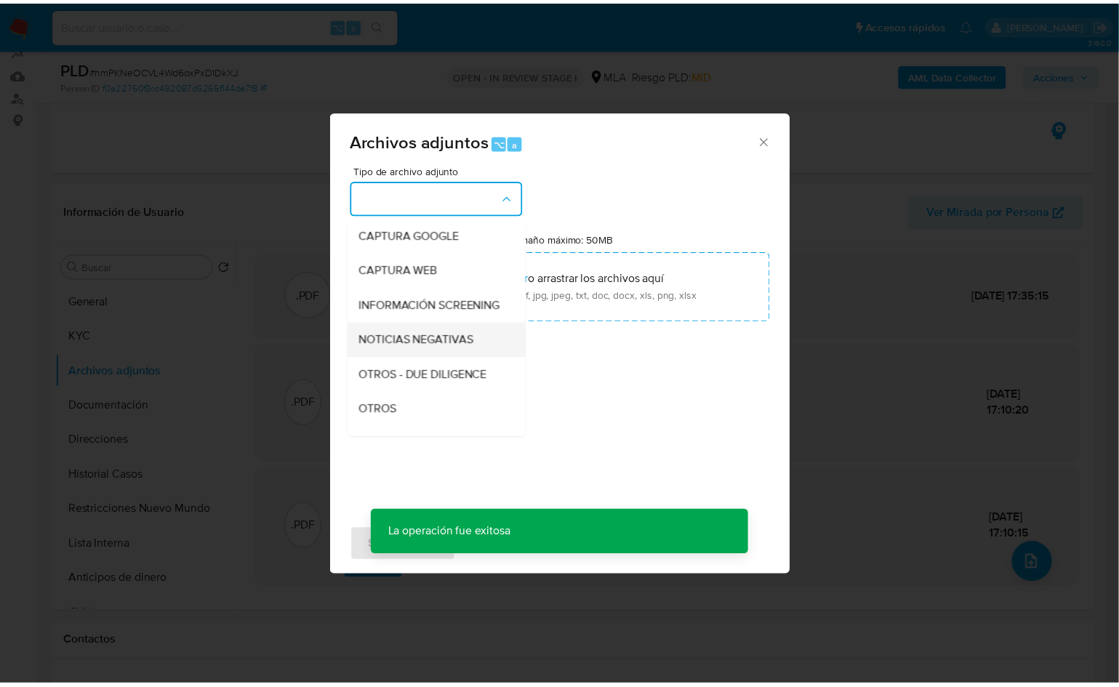
scroll to position [120, 0]
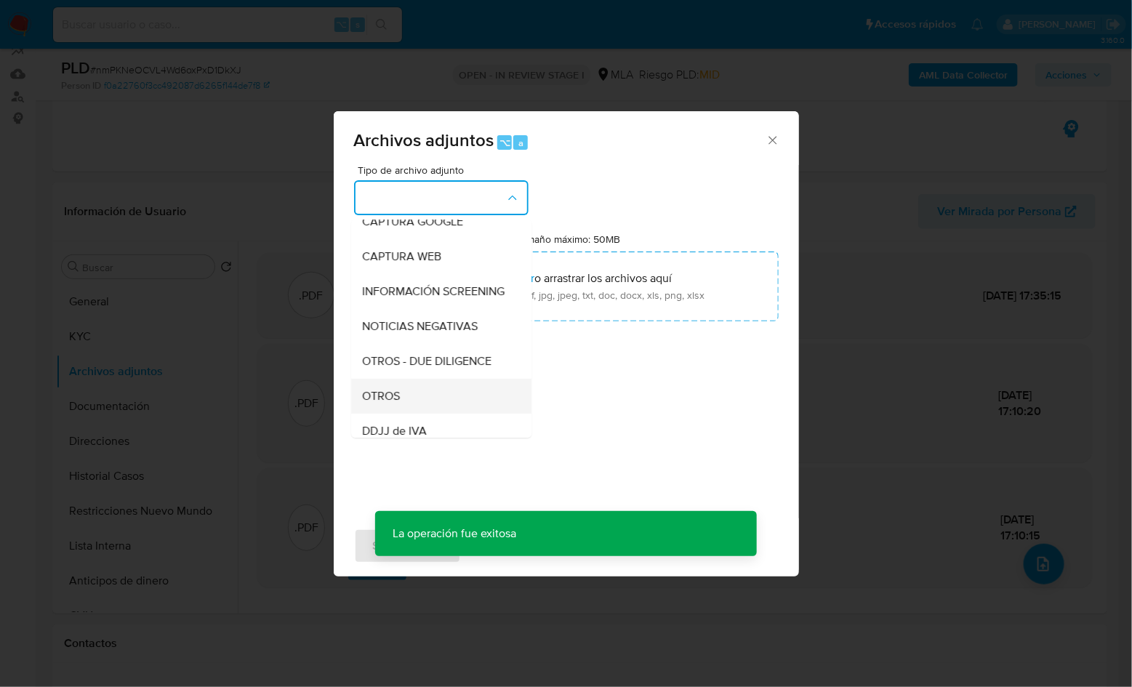
click at [404, 404] on div "OTROS" at bounding box center [437, 396] width 148 height 35
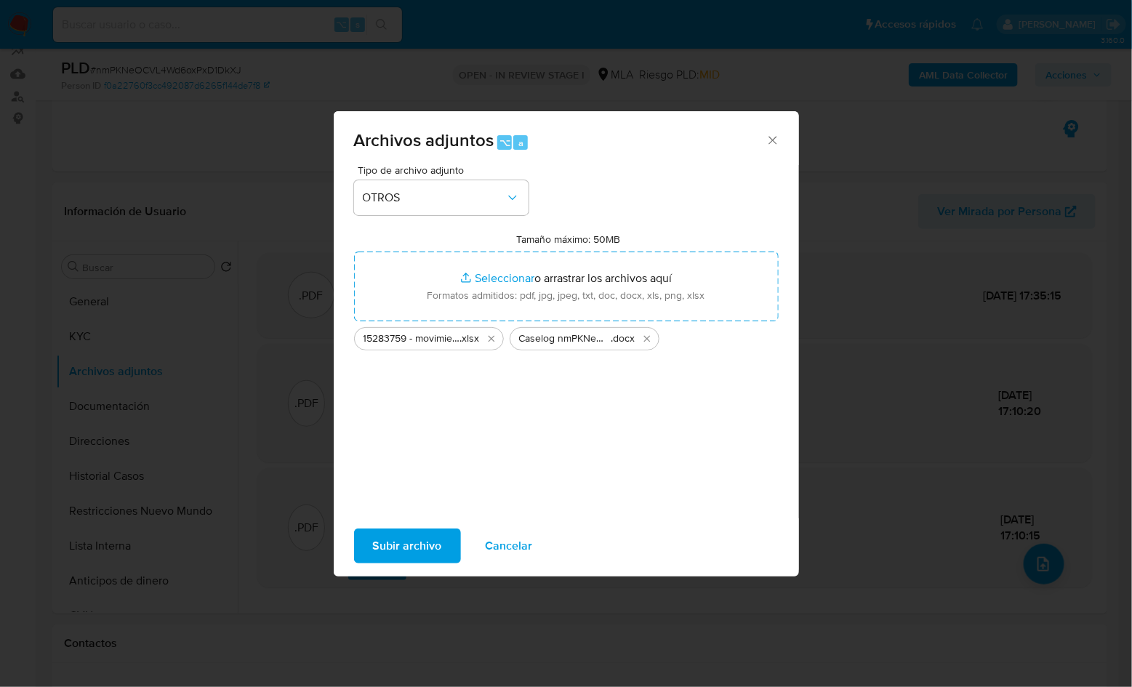
click at [423, 556] on span "Subir archivo" at bounding box center [407, 546] width 69 height 32
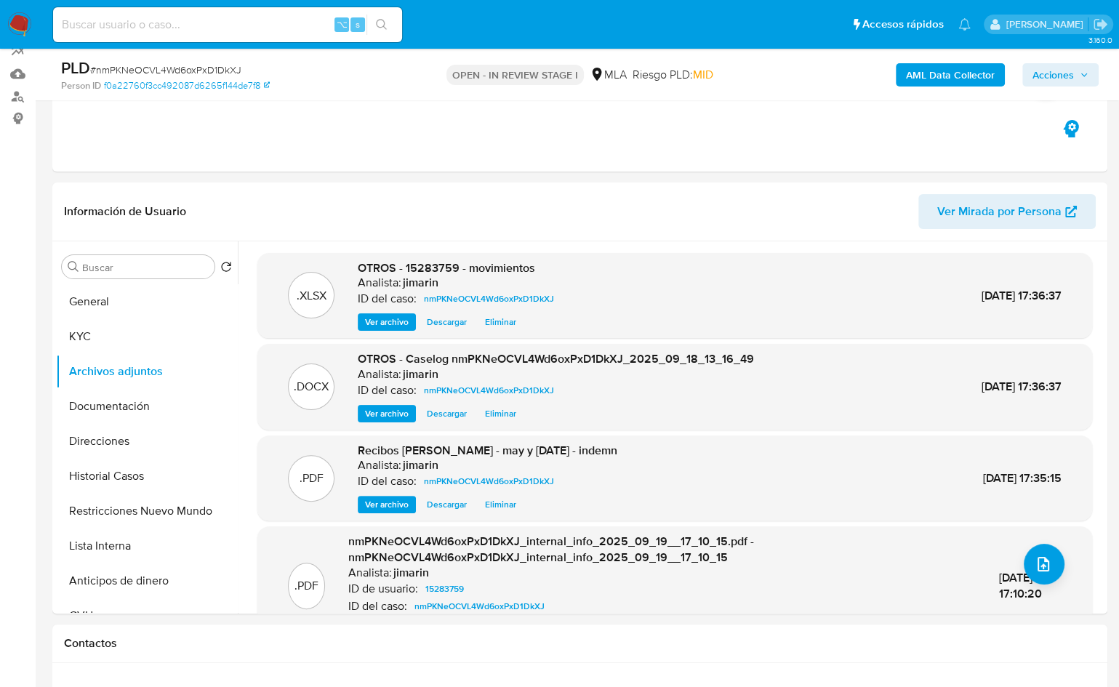
click at [1060, 75] on span "Acciones" at bounding box center [1053, 74] width 41 height 23
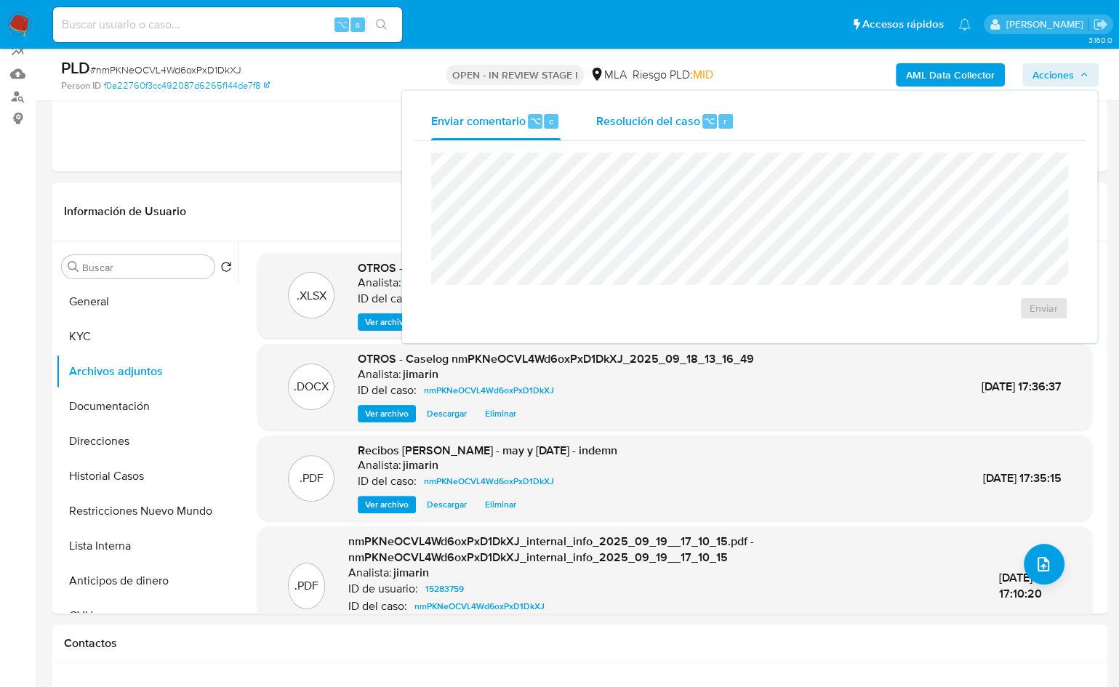
click at [668, 119] on span "Resolución del caso" at bounding box center [648, 120] width 104 height 17
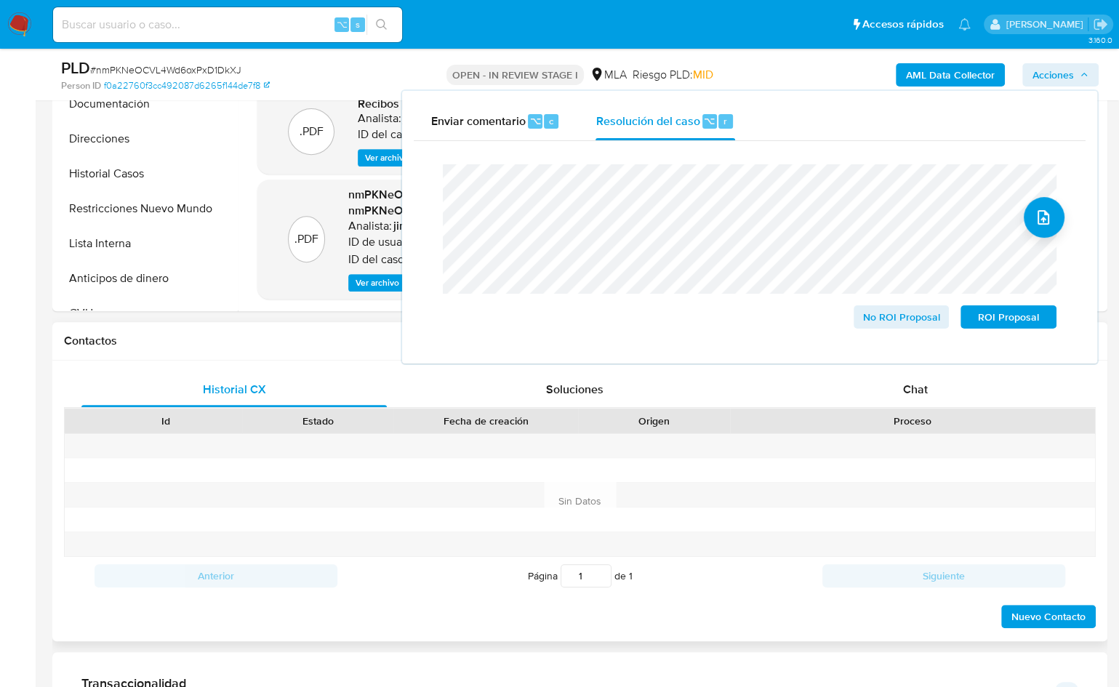
scroll to position [393, 0]
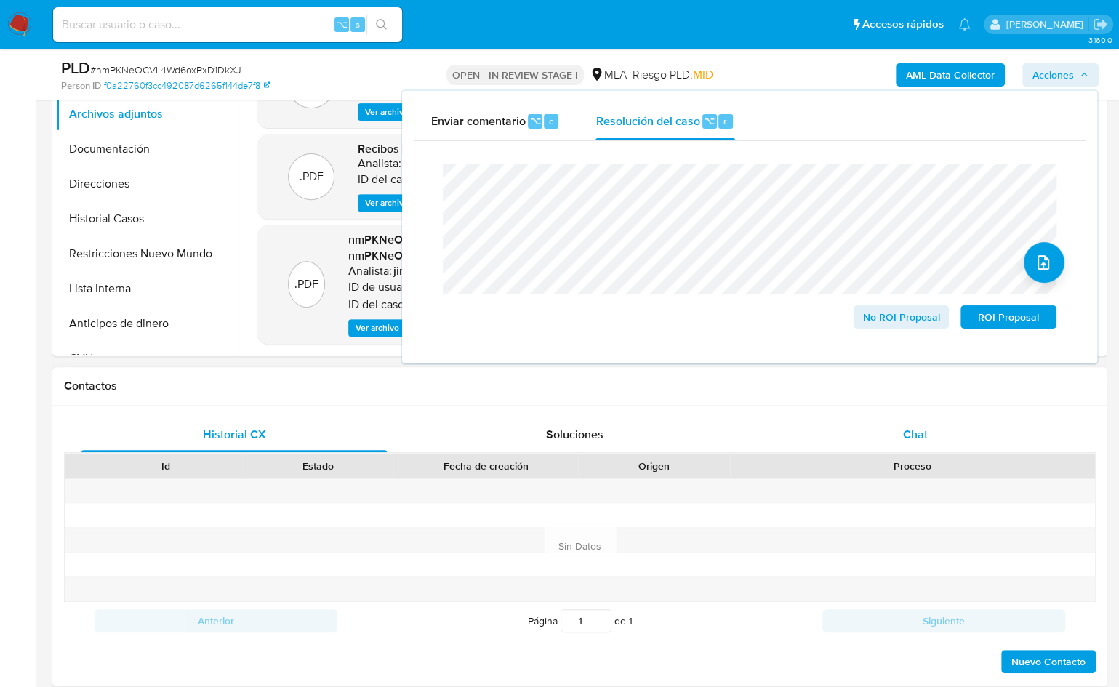
click at [954, 449] on div "Chat" at bounding box center [915, 434] width 305 height 35
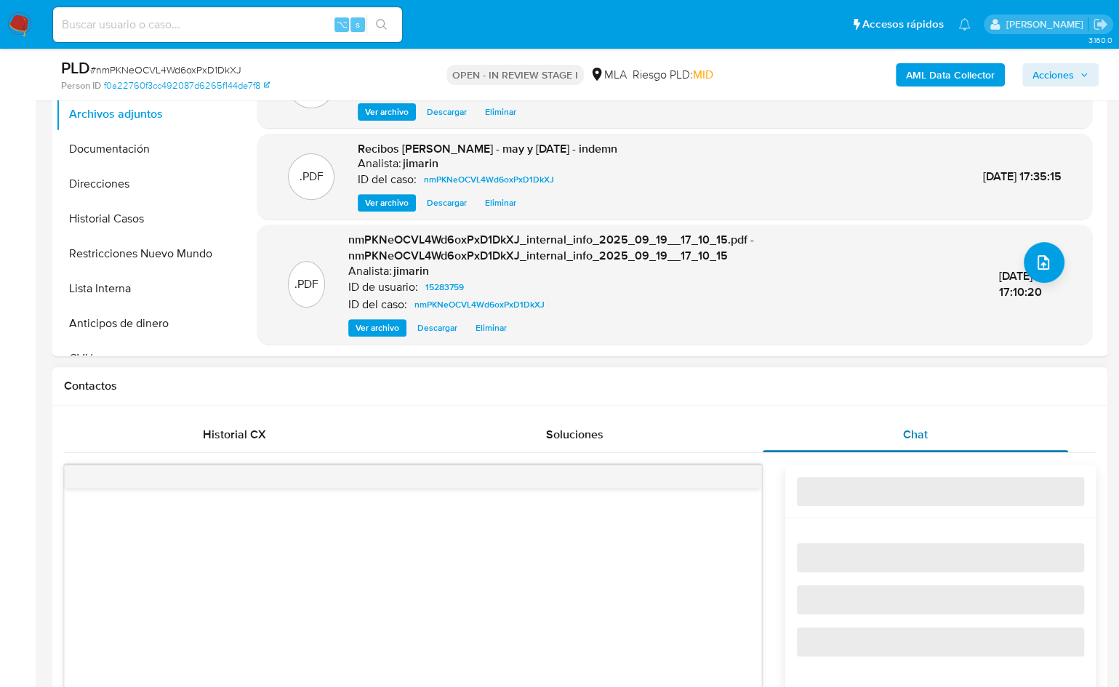
click at [924, 439] on span "Chat" at bounding box center [915, 434] width 25 height 17
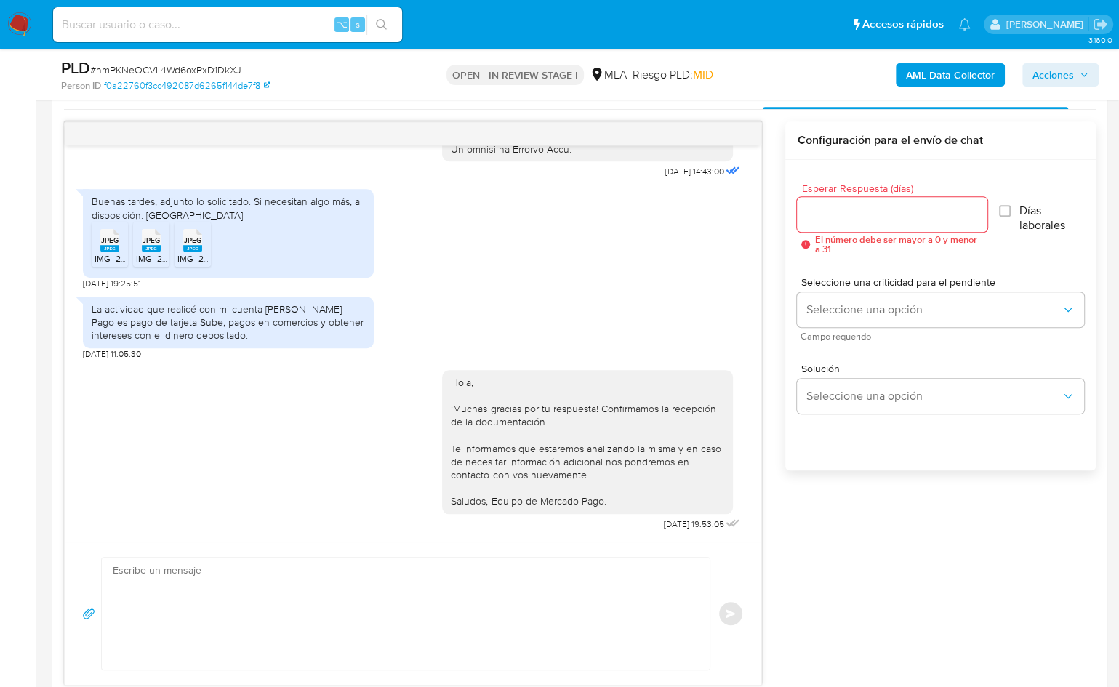
scroll to position [171, 0]
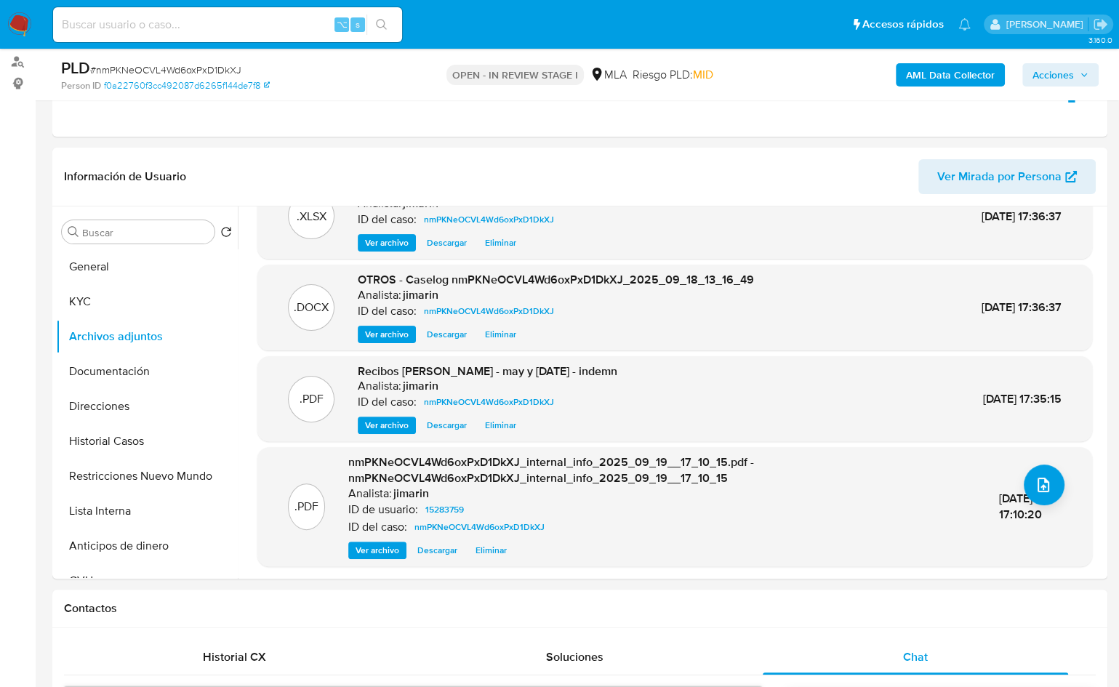
click at [1048, 73] on span "Acciones" at bounding box center [1053, 74] width 41 height 23
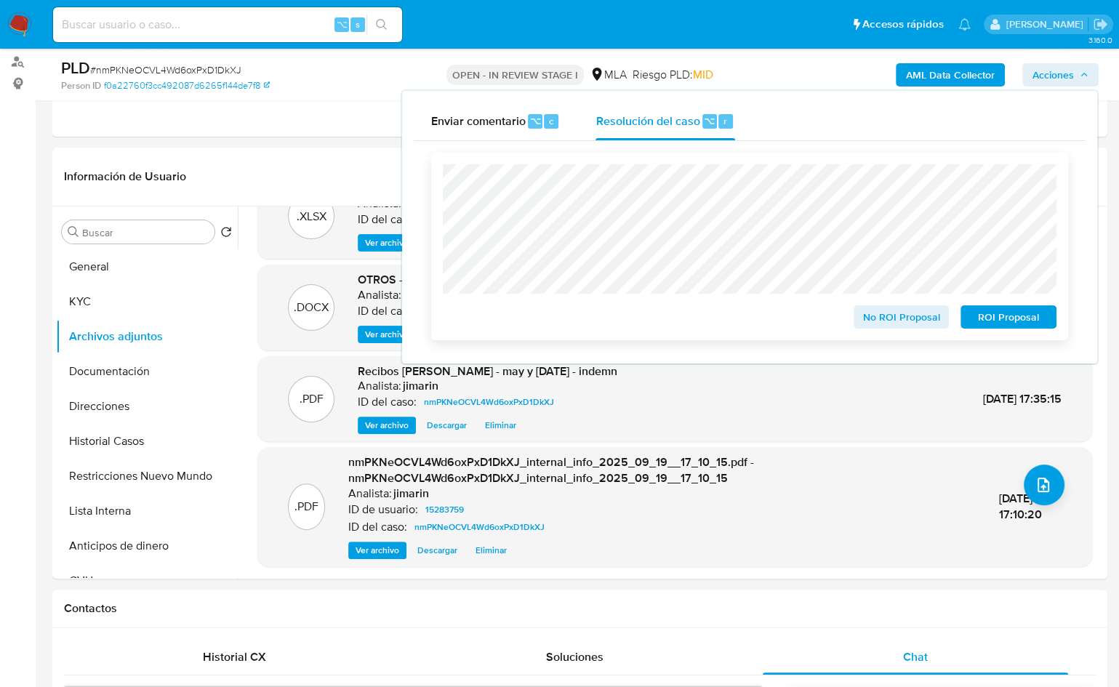
click at [885, 317] on span "No ROI Proposal" at bounding box center [902, 317] width 76 height 20
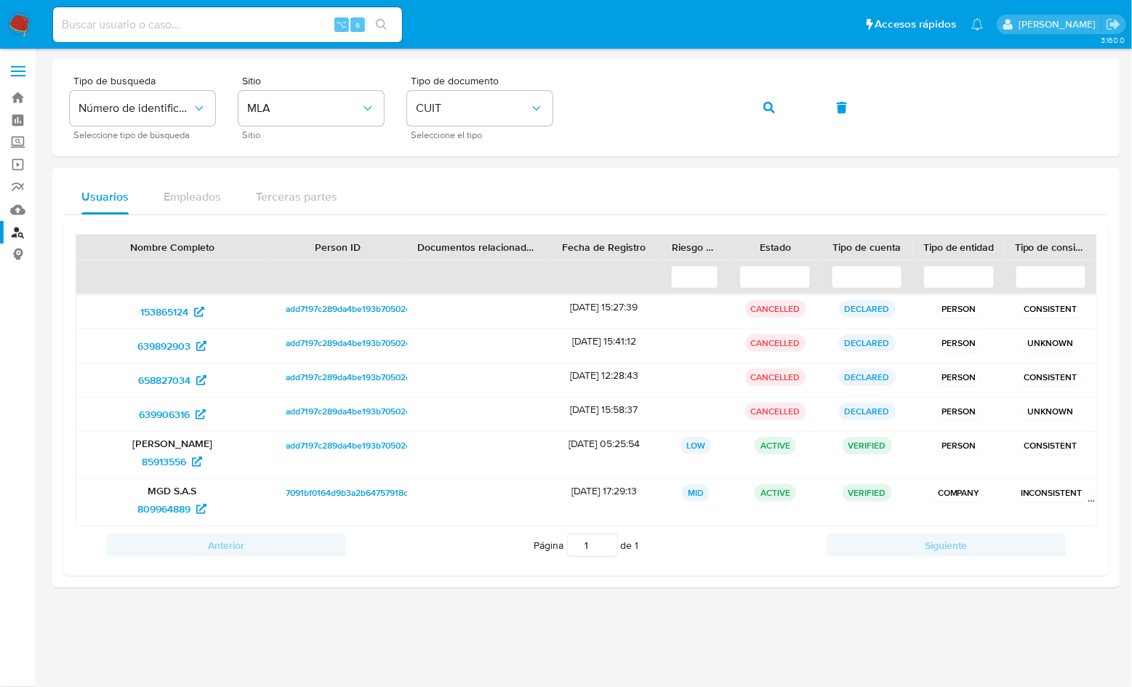
click at [36, 30] on nav "Pausado Ver notificaciones ⌥ s Accesos rápidos Presiona las siguientes teclas p…" at bounding box center [566, 24] width 1132 height 49
click at [22, 29] on img at bounding box center [19, 24] width 25 height 25
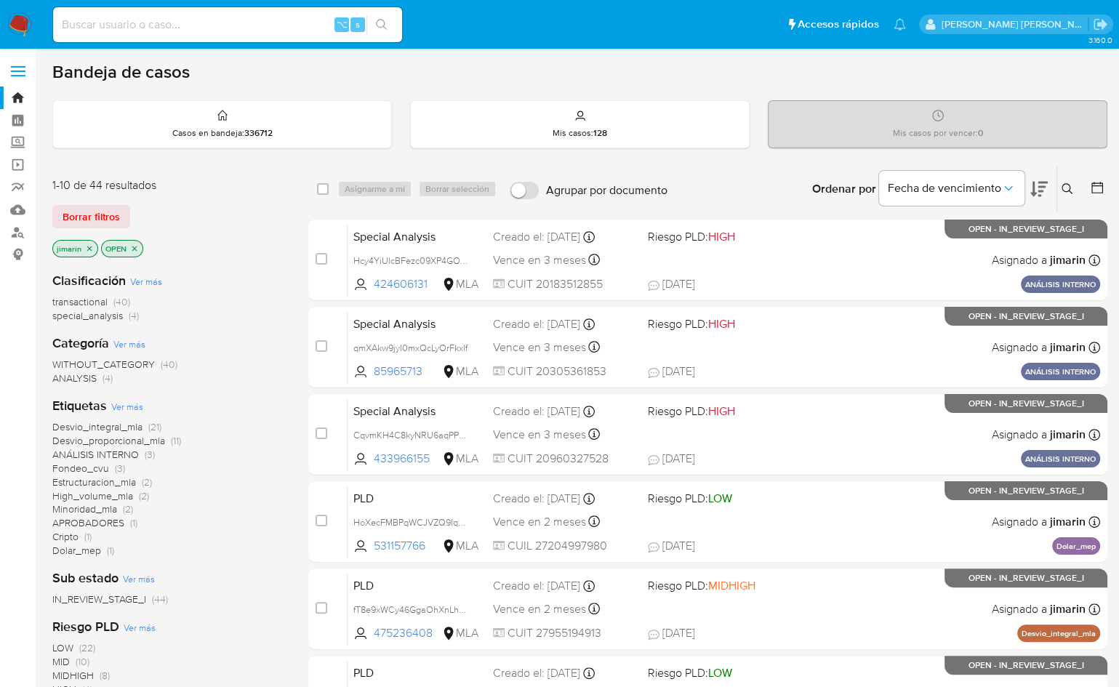
click at [17, 35] on img at bounding box center [19, 24] width 25 height 25
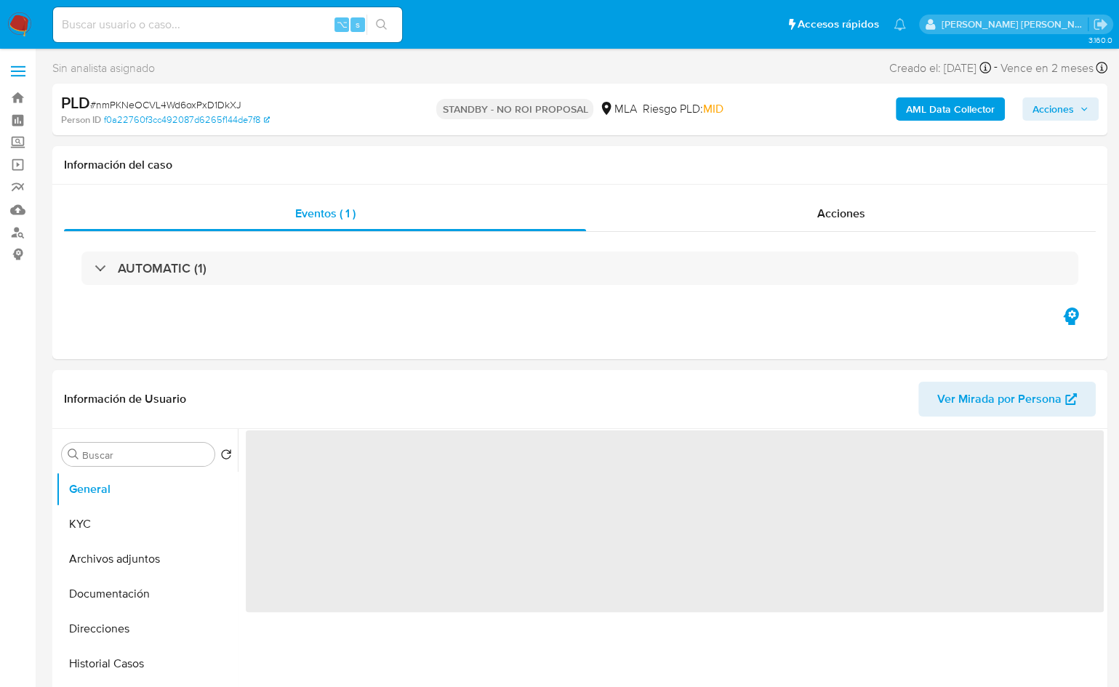
select select "10"
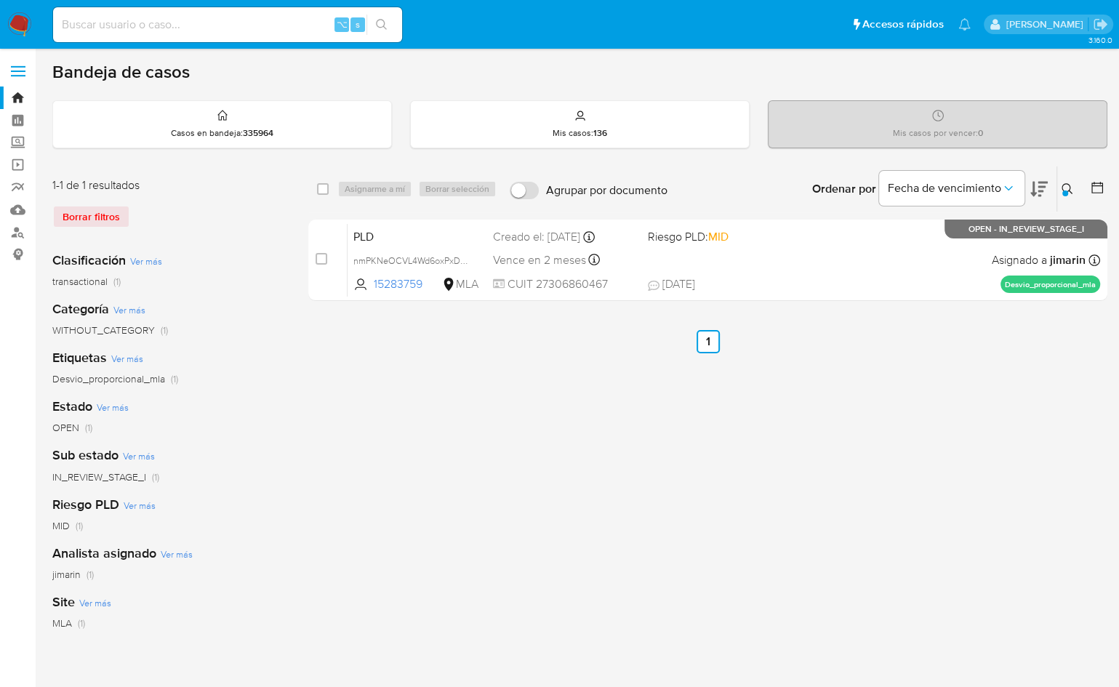
click at [1064, 183] on icon at bounding box center [1068, 189] width 12 height 12
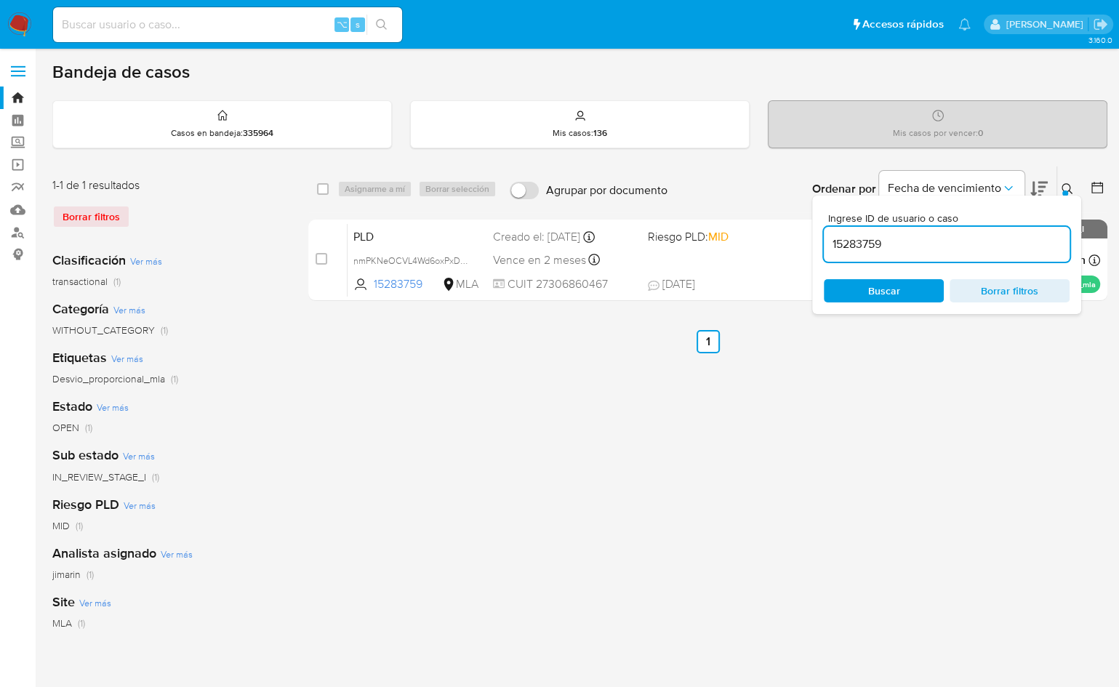
click at [996, 236] on input "15283759" at bounding box center [947, 244] width 246 height 19
type input "129152245"
click at [1066, 185] on icon at bounding box center [1068, 189] width 12 height 12
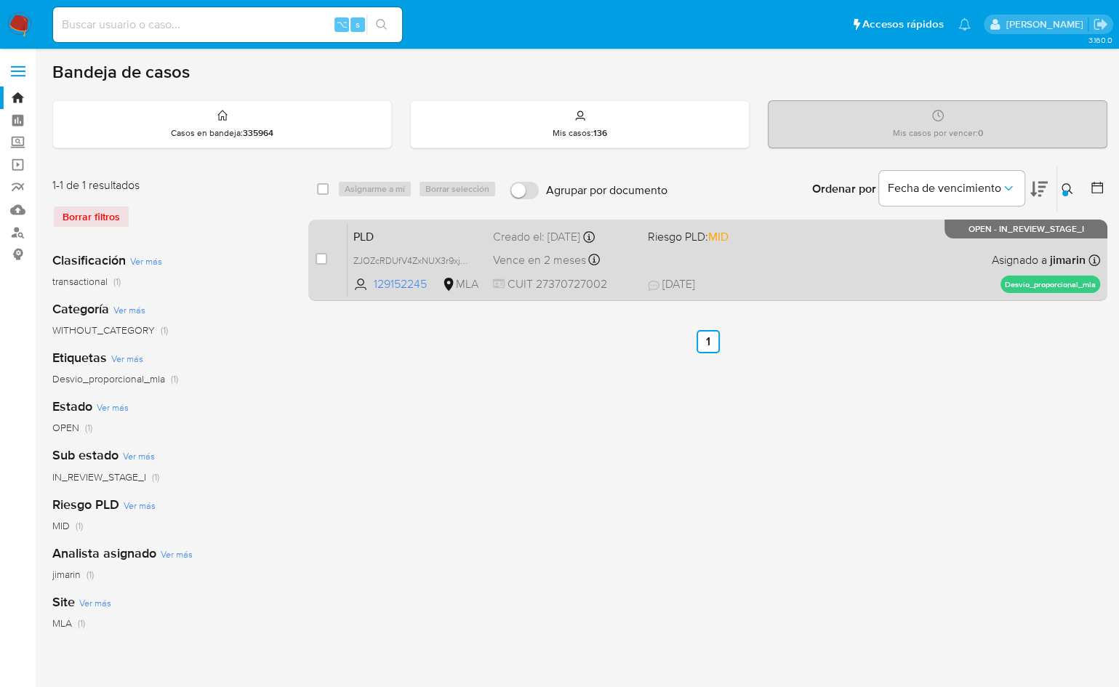
click at [933, 260] on div "PLD ZJOZcRDUfV4ZxNUX3r9xjJjb 129152245 MLA Riesgo PLD: MID Creado el: 12/09/202…" at bounding box center [724, 259] width 753 height 73
click at [321, 253] on input "checkbox" at bounding box center [322, 259] width 12 height 12
checkbox input "true"
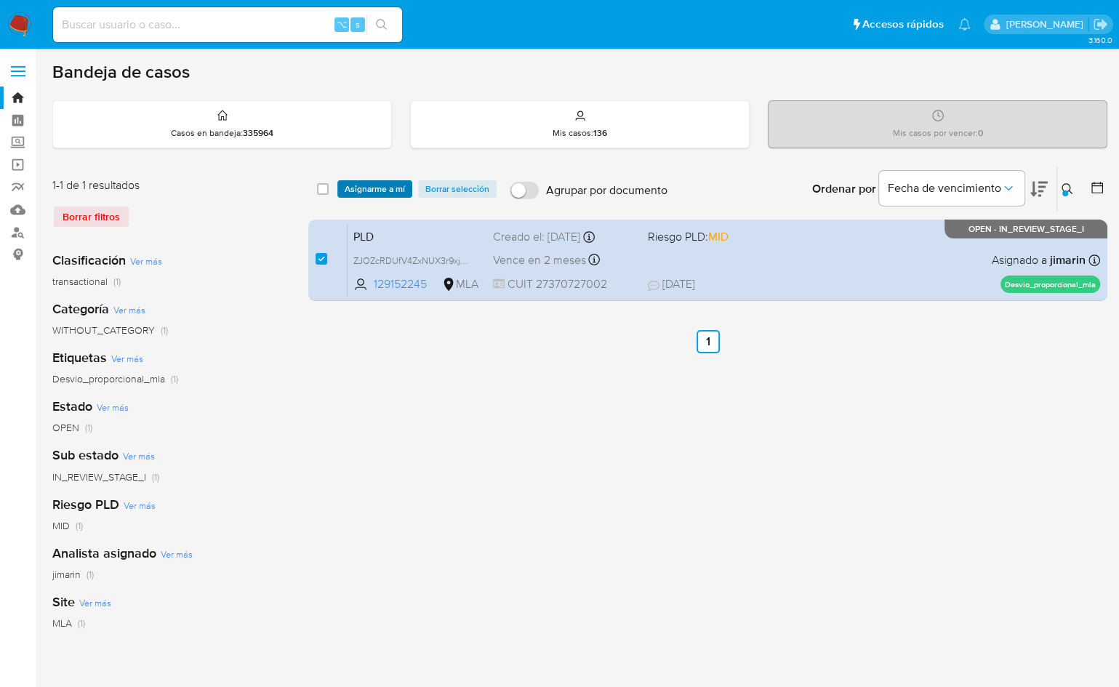
click at [355, 194] on span "Asignarme a mí" at bounding box center [375, 189] width 60 height 15
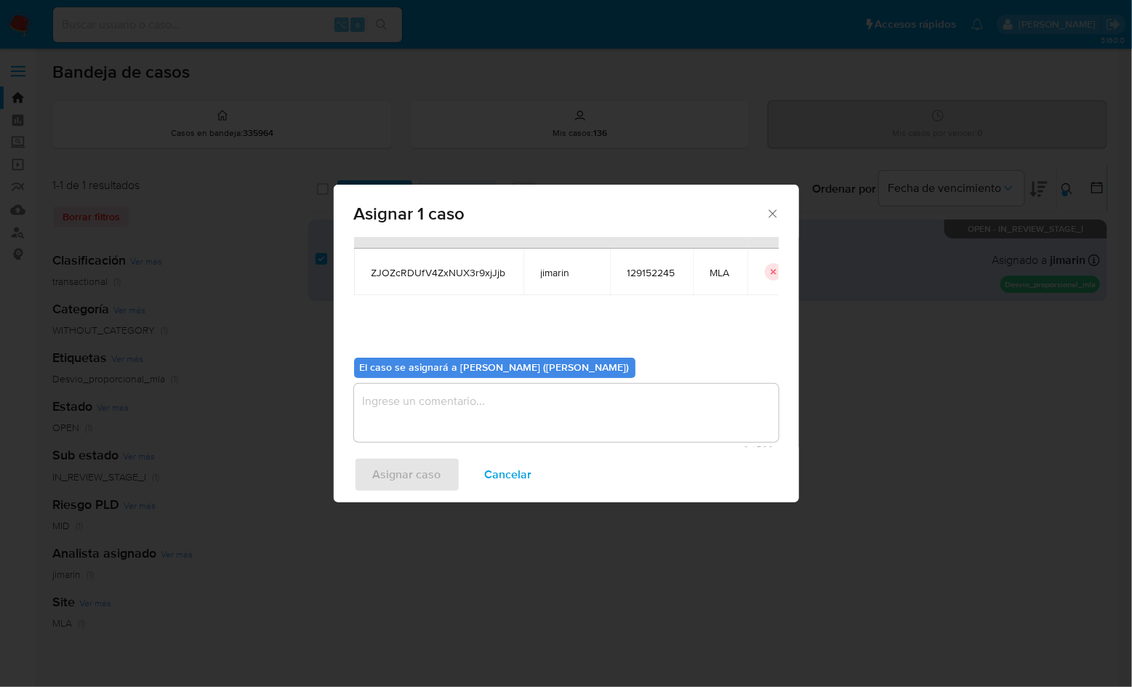
scroll to position [74, 0]
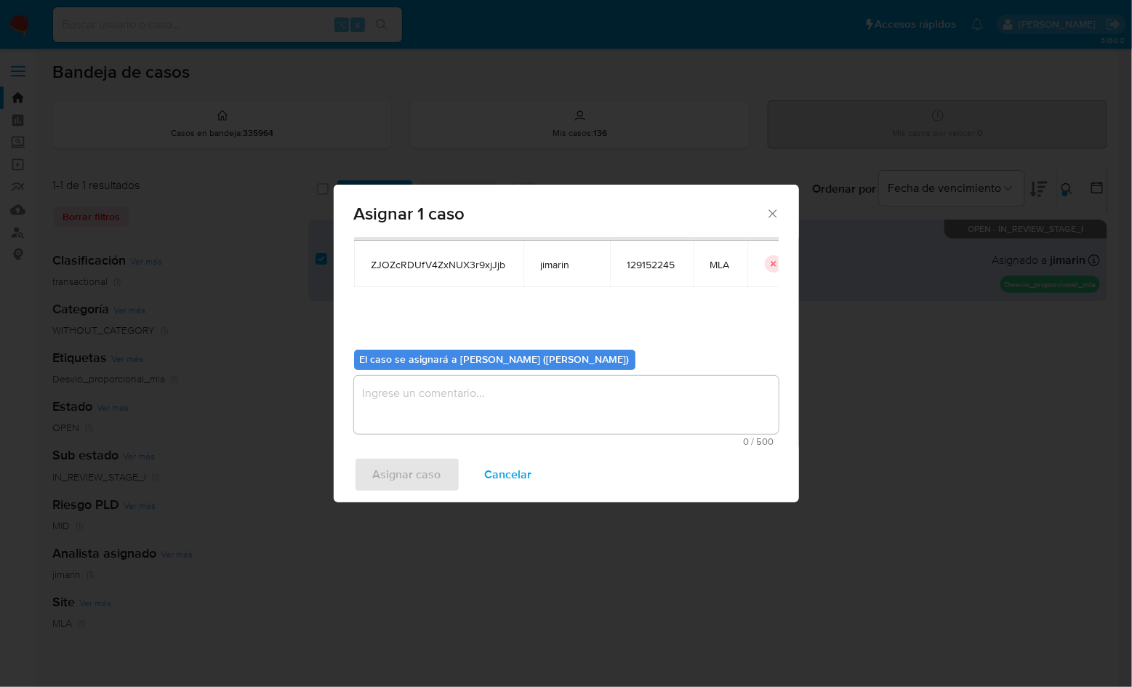
click at [412, 414] on textarea "assign-modal" at bounding box center [566, 405] width 425 height 58
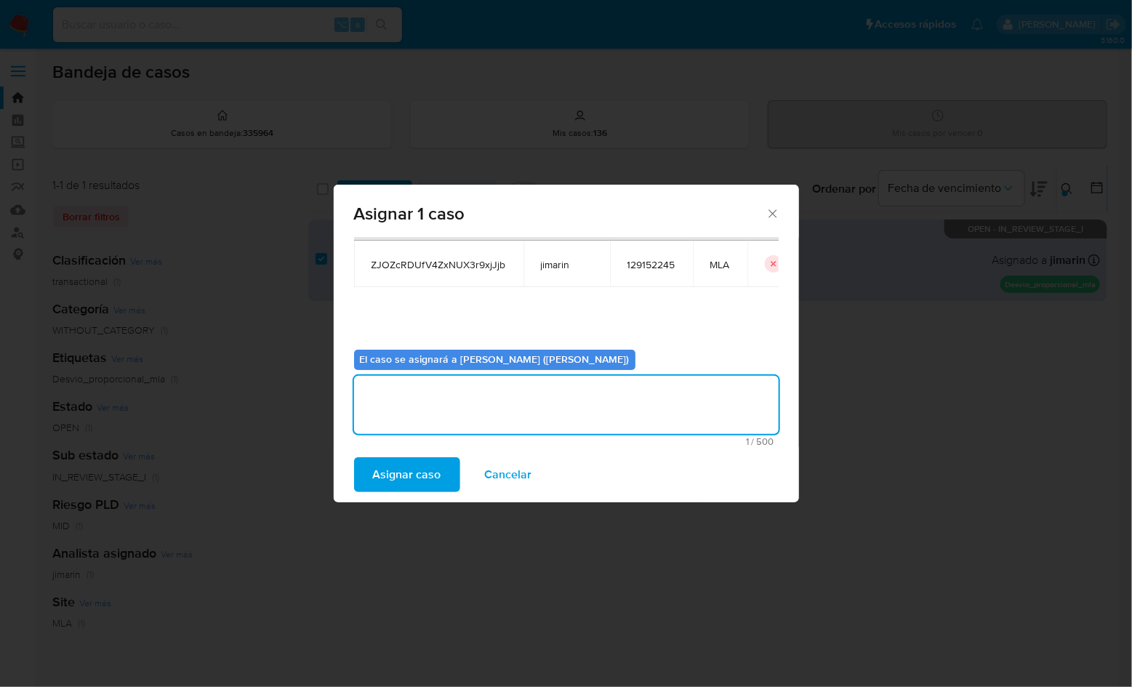
click at [406, 476] on span "Asignar caso" at bounding box center [407, 475] width 68 height 32
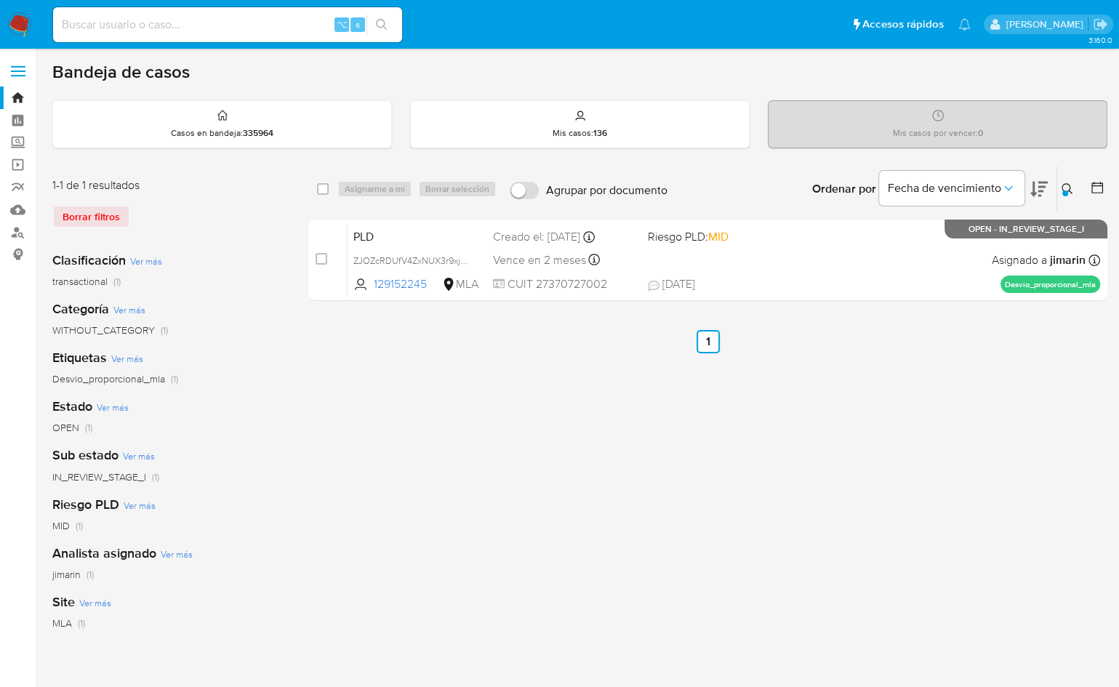
click at [1070, 192] on icon at bounding box center [1068, 189] width 12 height 12
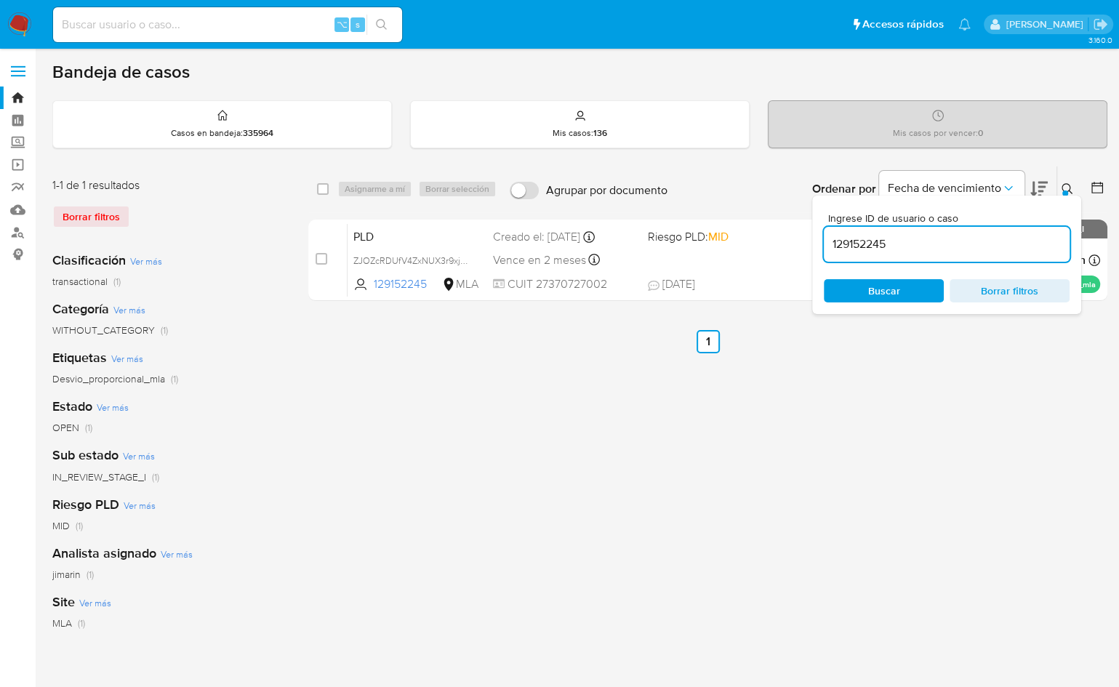
click at [991, 239] on input "129152245" at bounding box center [947, 244] width 246 height 19
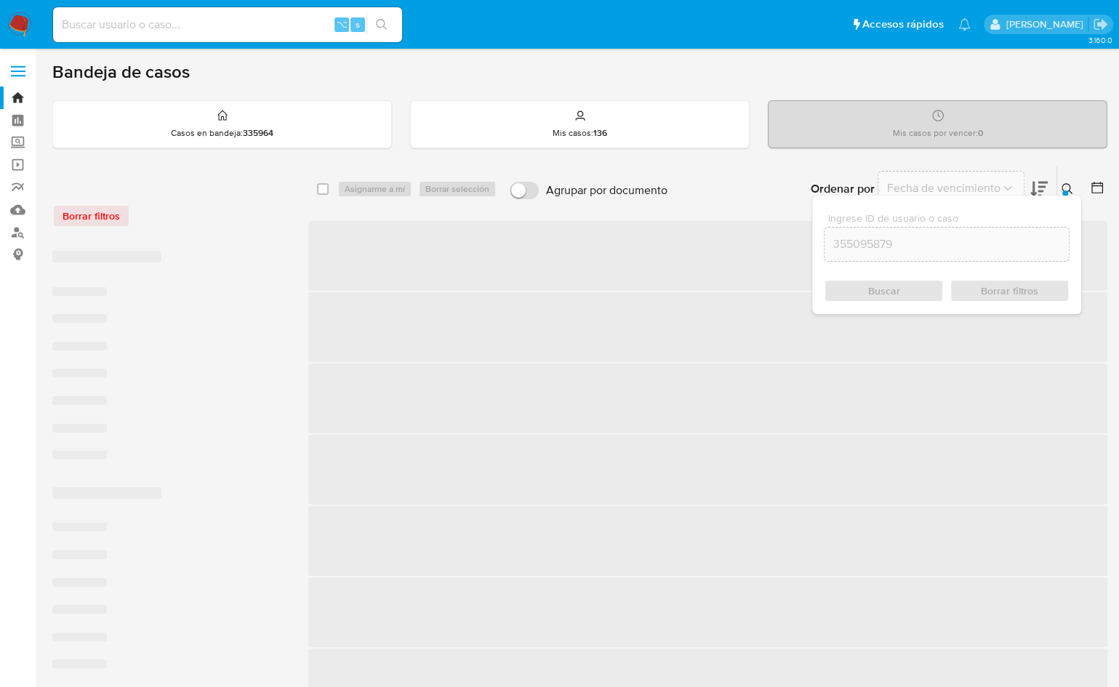
click at [1068, 185] on icon at bounding box center [1068, 189] width 12 height 12
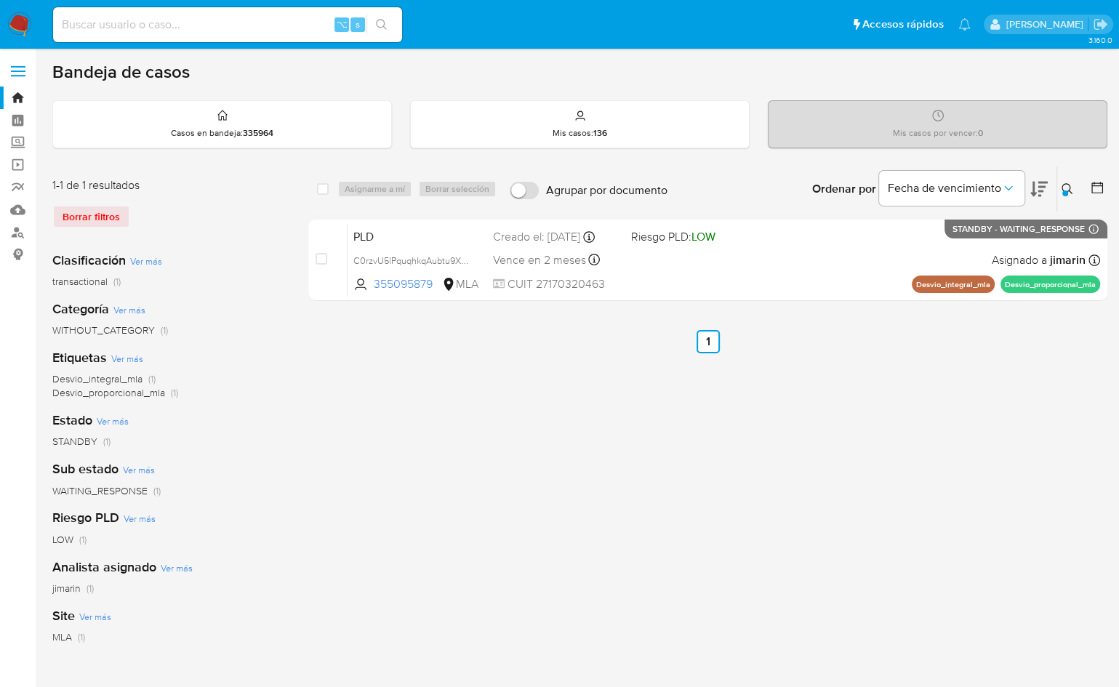
click at [1063, 191] on div at bounding box center [1066, 194] width 6 height 6
click at [1061, 187] on button at bounding box center [1070, 188] width 24 height 17
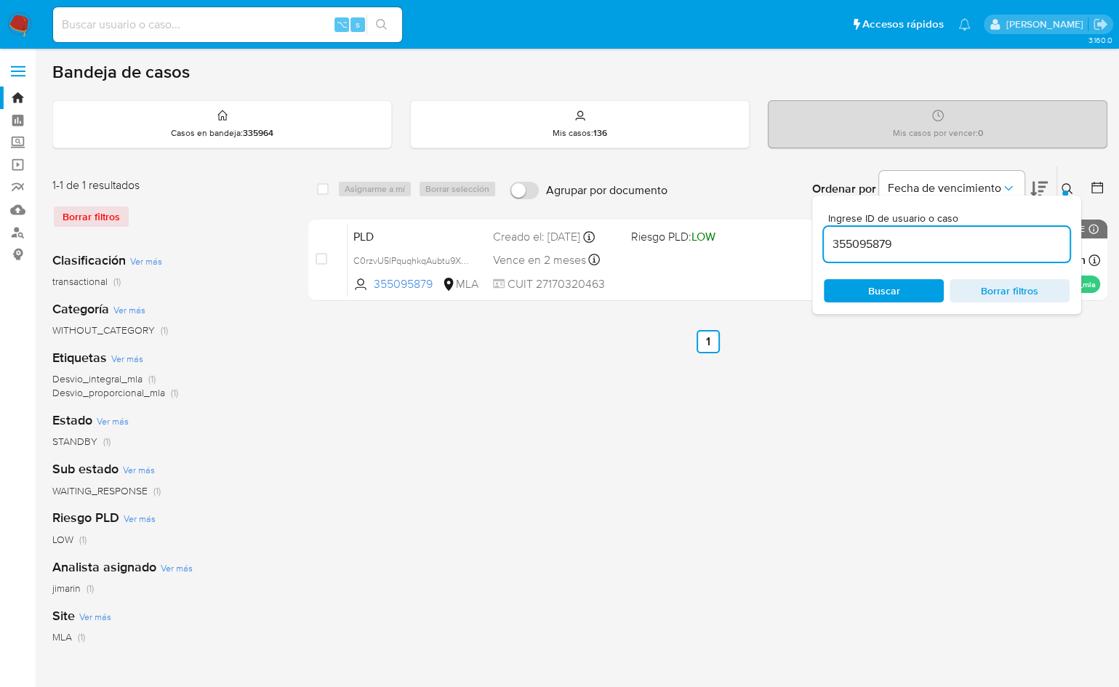
click at [996, 249] on input "355095879" at bounding box center [947, 244] width 246 height 19
click at [995, 244] on input "355095879" at bounding box center [947, 244] width 246 height 19
type input "396055255"
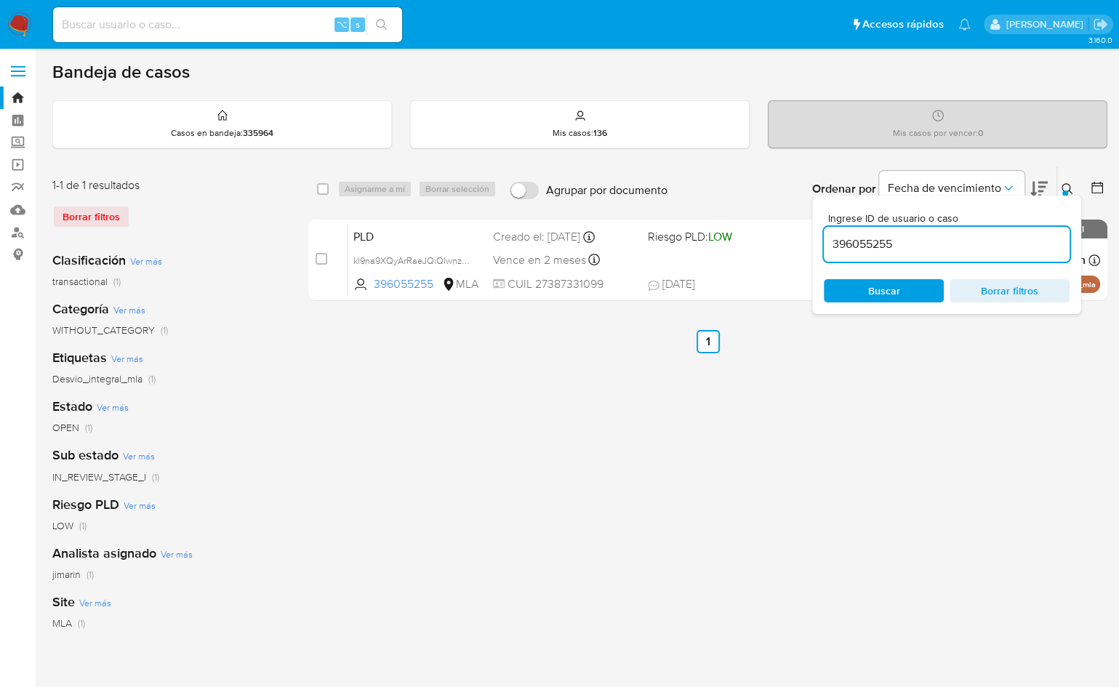
click at [1066, 188] on icon at bounding box center [1068, 189] width 12 height 12
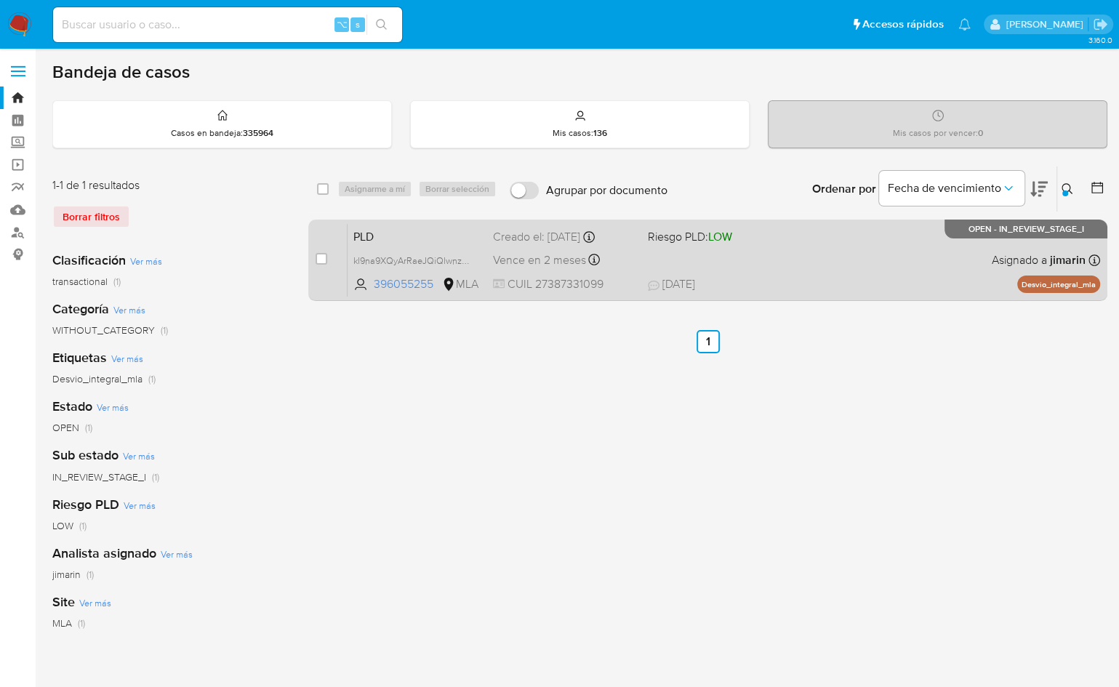
click at [700, 263] on div "PLD kl9na9XQyArRaeJQiQlwnzFL 396055255 MLA Riesgo PLD: LOW Creado el: 12/09/202…" at bounding box center [724, 259] width 753 height 73
click at [319, 258] on input "checkbox" at bounding box center [322, 259] width 12 height 12
checkbox input "true"
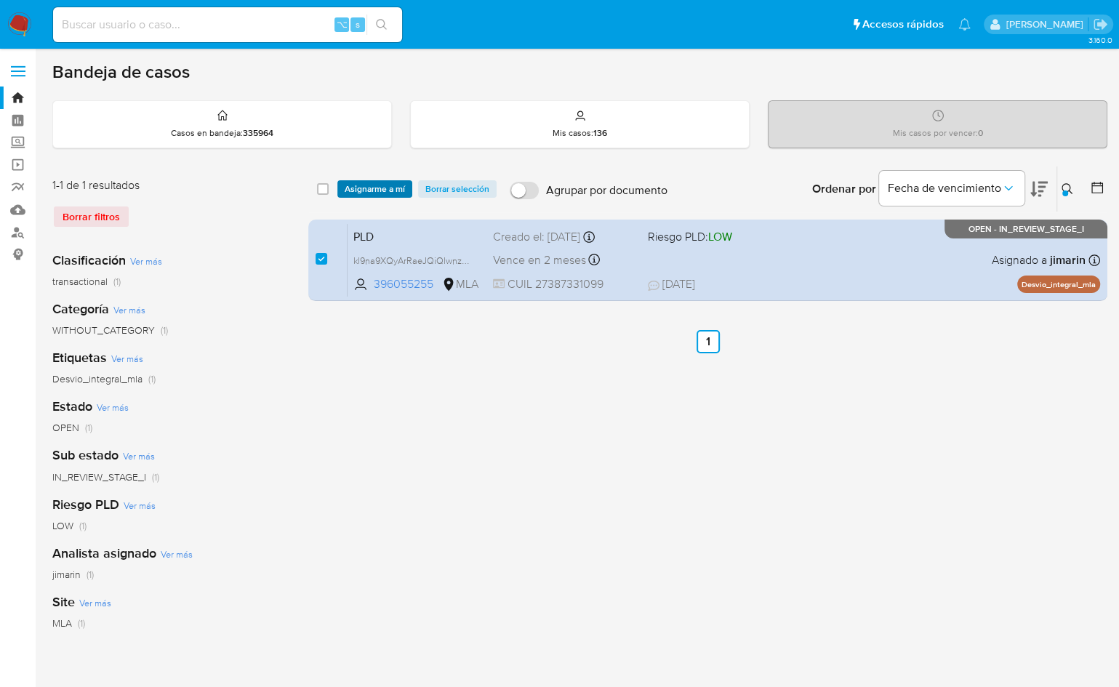
click at [356, 188] on span "Asignarme a mí" at bounding box center [375, 189] width 60 height 15
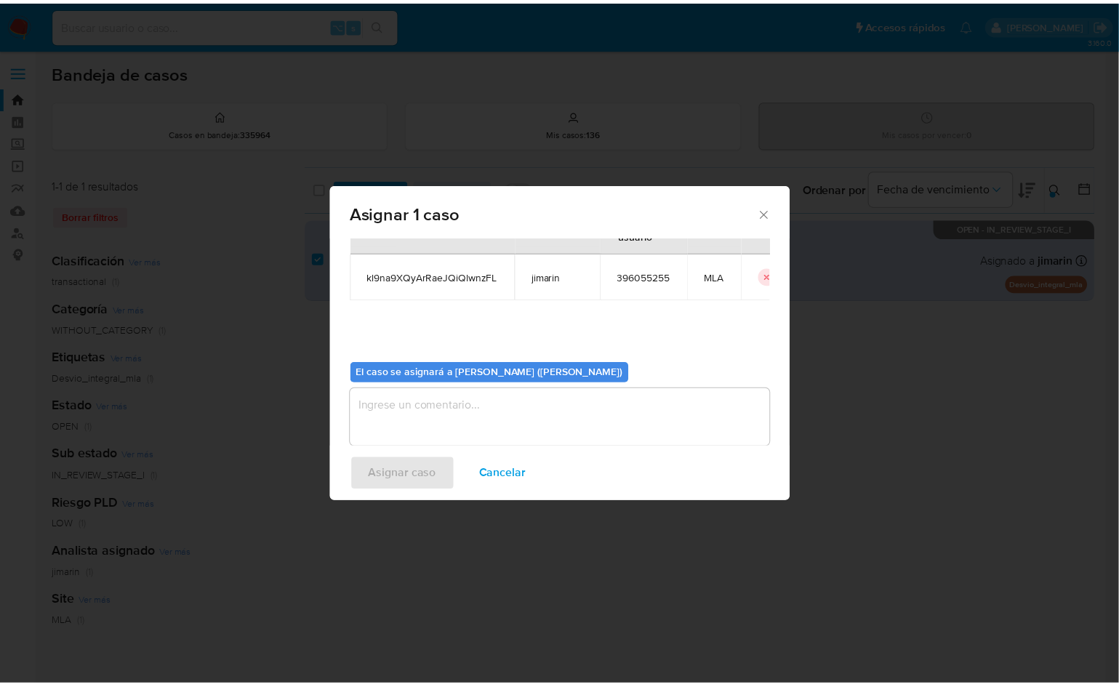
scroll to position [74, 0]
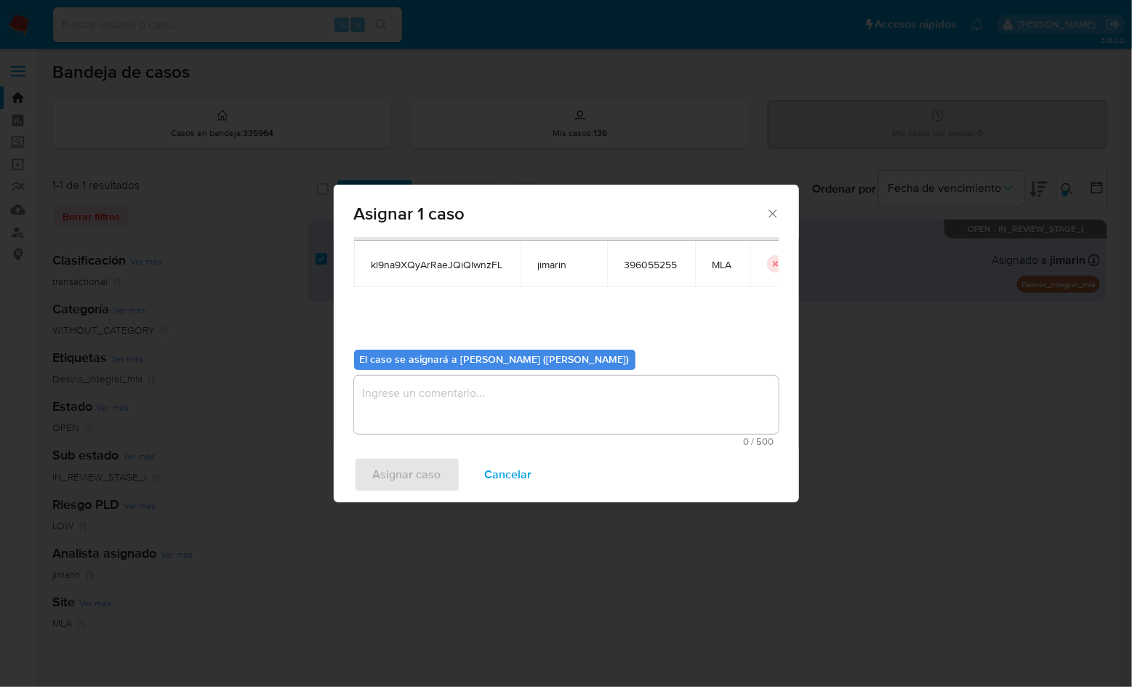
click at [430, 404] on textarea "assign-modal" at bounding box center [566, 405] width 425 height 58
click at [412, 463] on span "Asignar caso" at bounding box center [407, 475] width 68 height 32
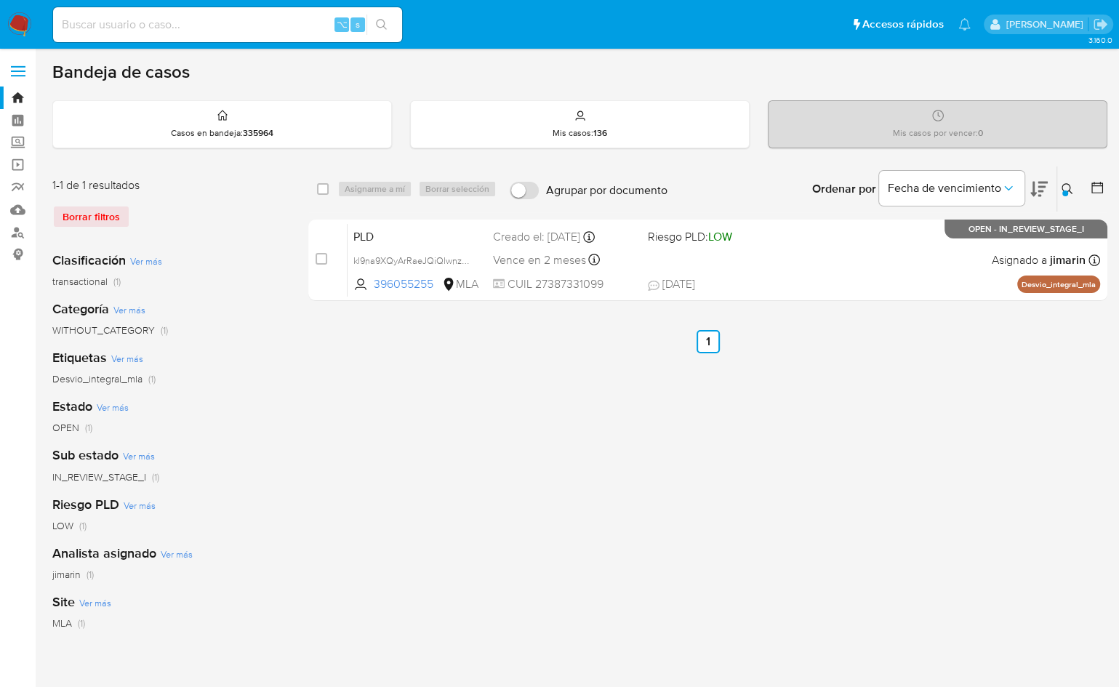
click at [1060, 189] on button at bounding box center [1070, 188] width 24 height 17
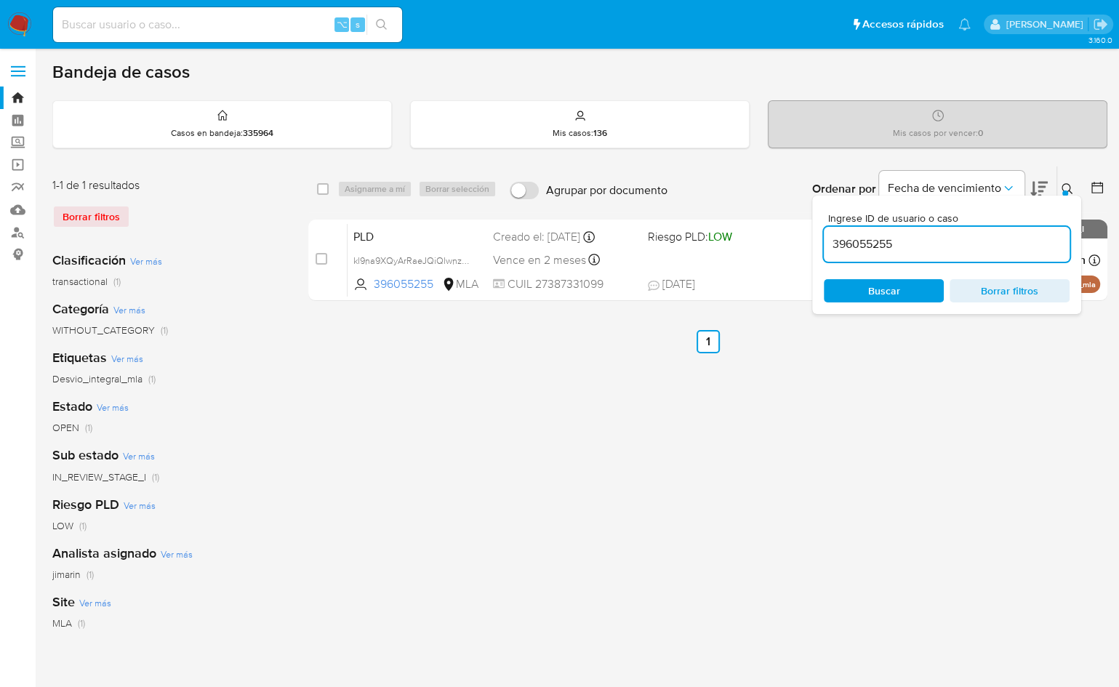
click at [1003, 239] on input "396055255" at bounding box center [947, 244] width 246 height 19
type input "2431384782"
click at [1071, 187] on icon at bounding box center [1068, 189] width 12 height 12
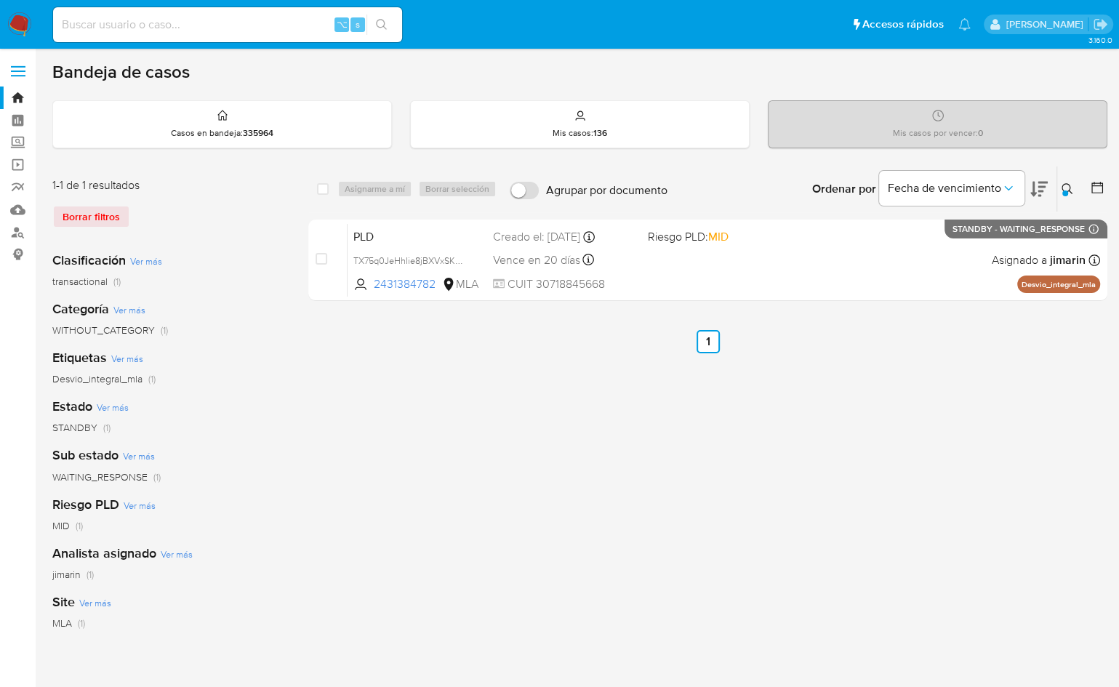
click at [20, 22] on img at bounding box center [19, 24] width 25 height 25
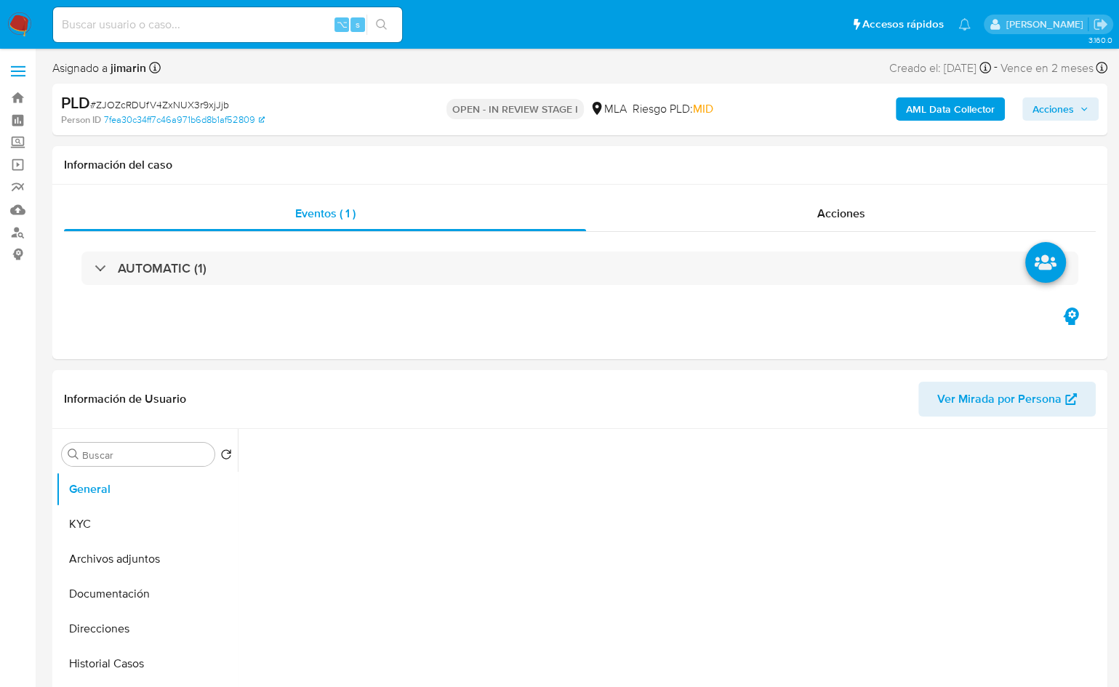
select select "10"
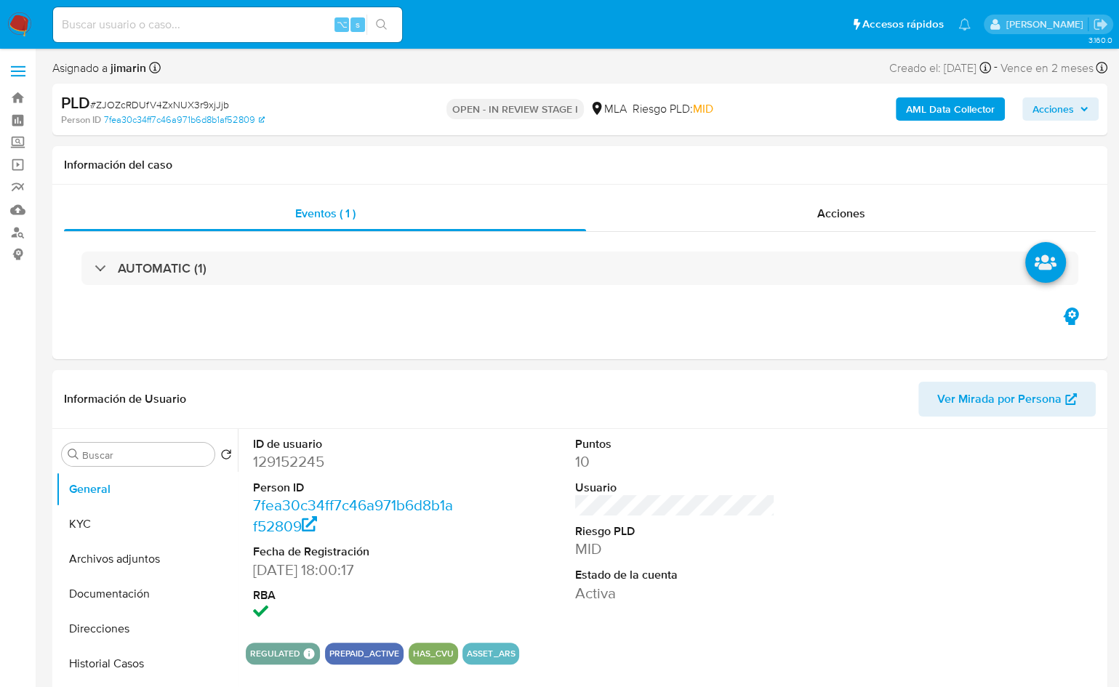
click at [212, 101] on span "# ZJOZcRDUfV4ZxNUX3r9xjJjb" at bounding box center [159, 104] width 139 height 15
copy span "ZJOZcRDUfV4ZxNUX3r9xjJjb"
click at [302, 465] on dd "129152245" at bounding box center [353, 462] width 200 height 20
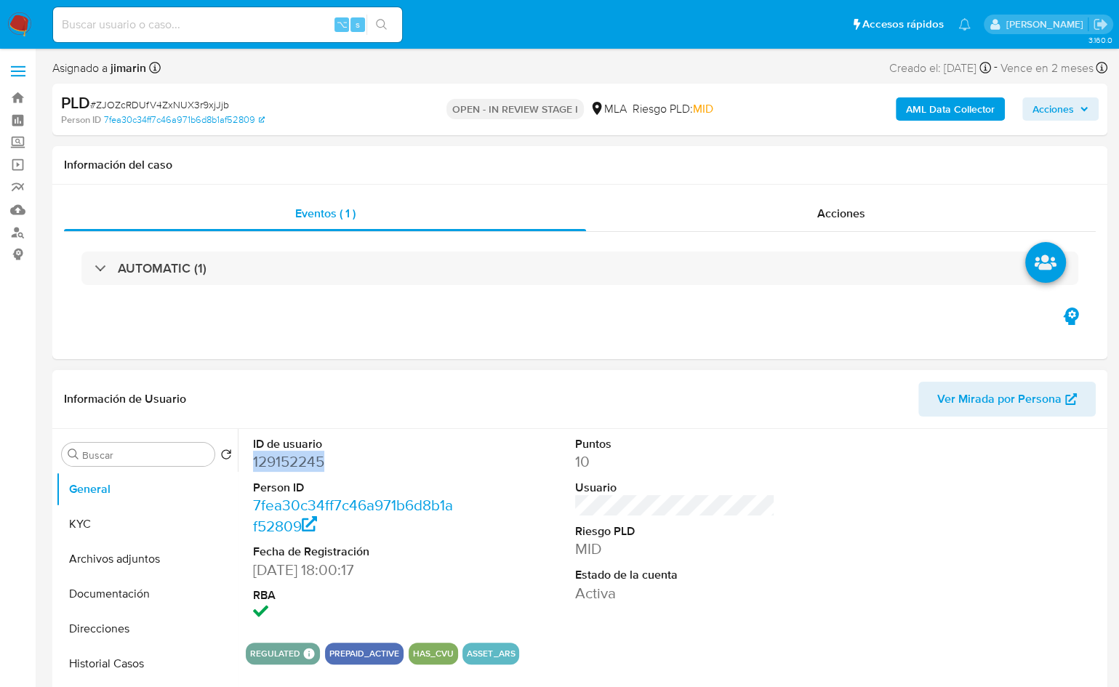
copy dd "129152245"
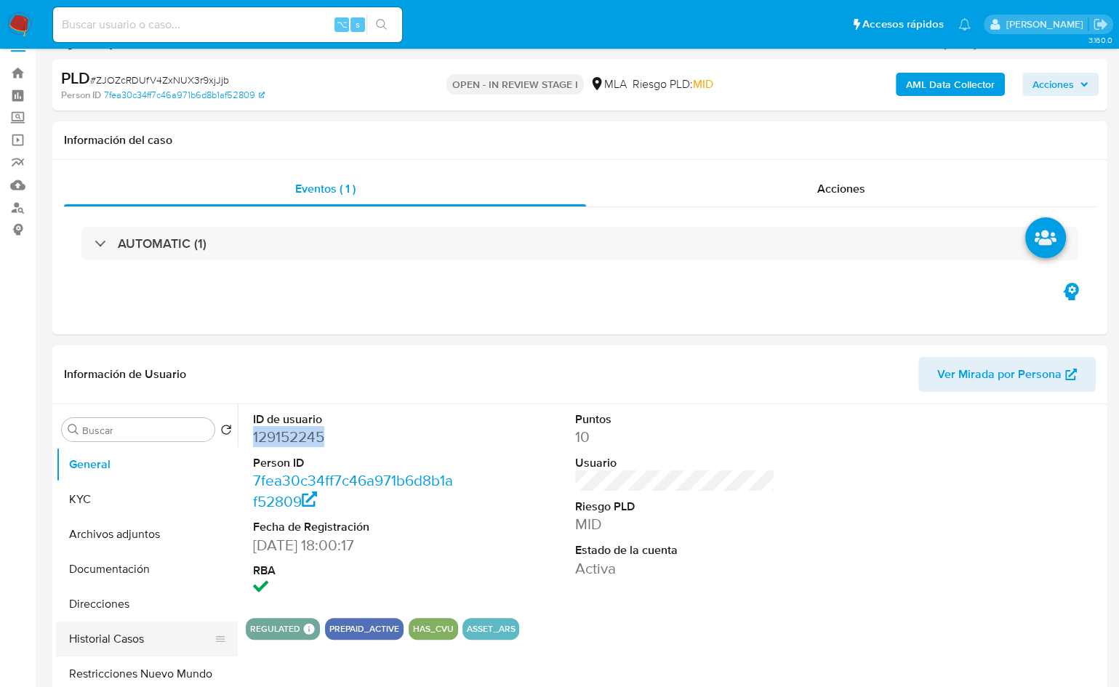
scroll to position [268, 0]
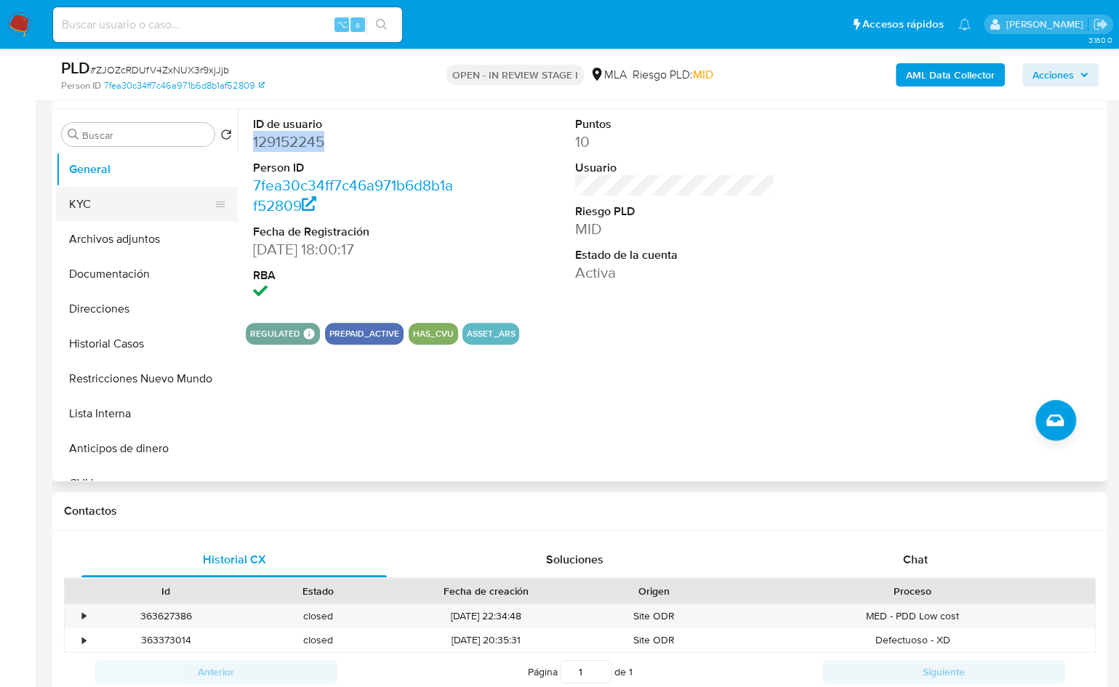
click at [103, 207] on button "KYC" at bounding box center [141, 204] width 170 height 35
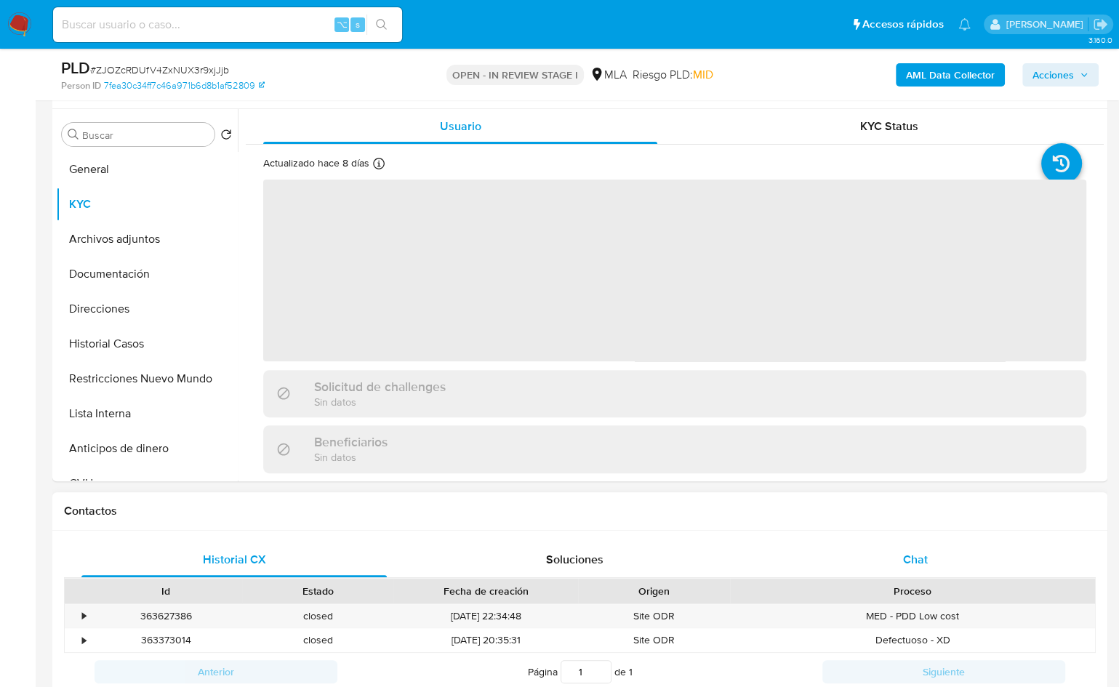
click at [911, 557] on span "Chat" at bounding box center [915, 559] width 25 height 17
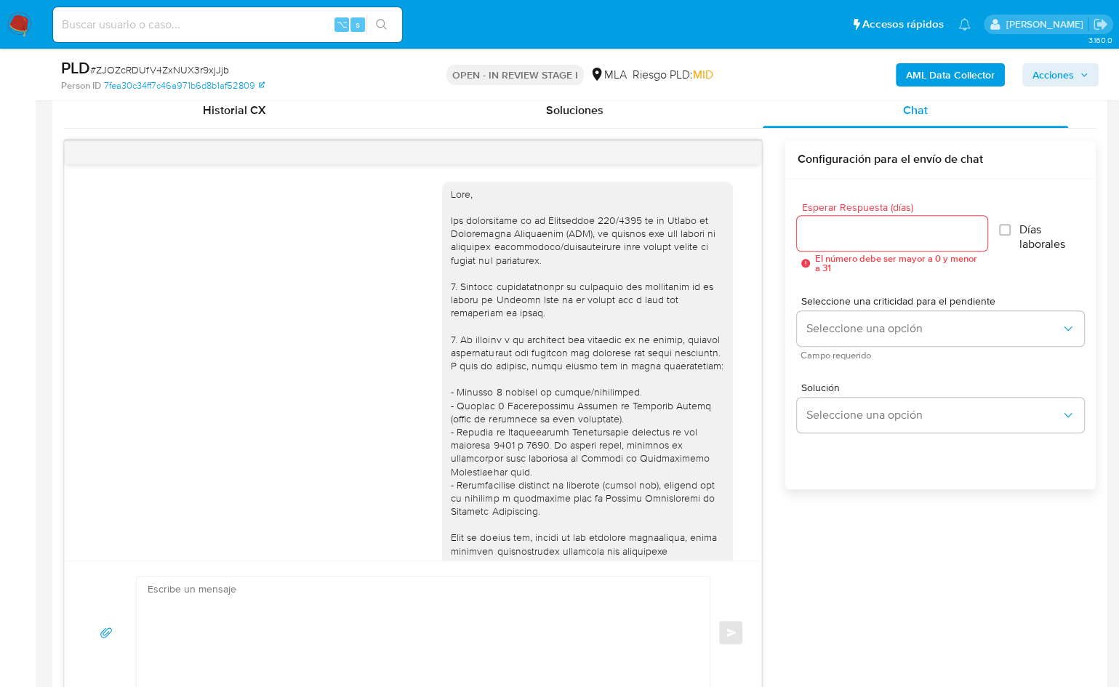
scroll to position [1206, 0]
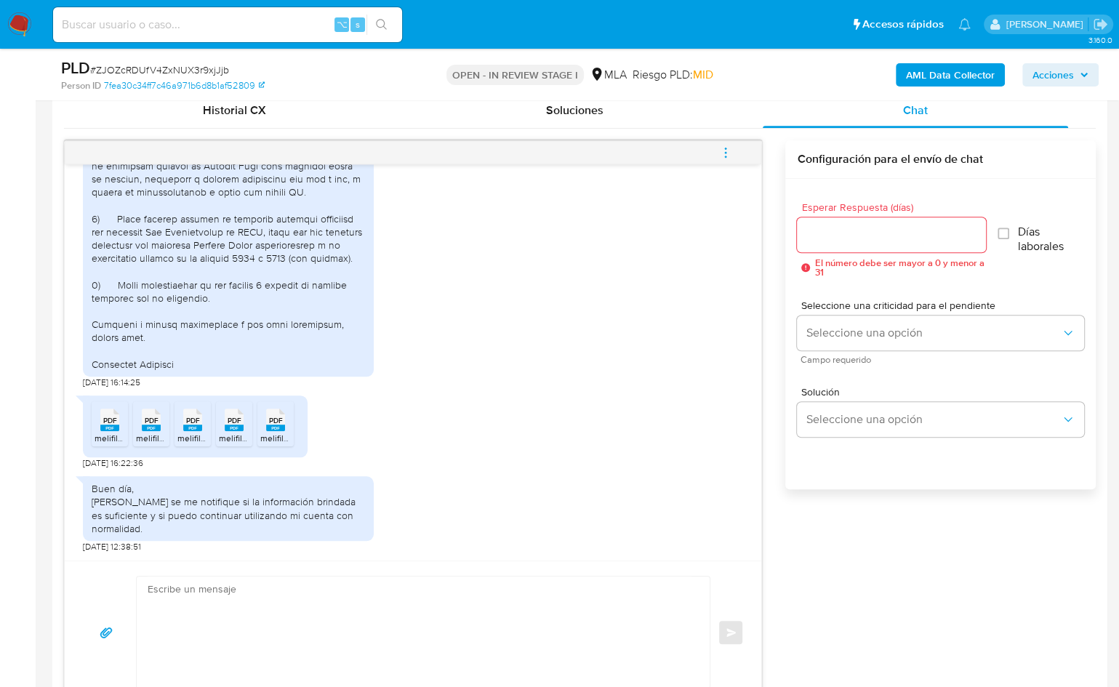
click at [111, 425] on rect at bounding box center [109, 428] width 19 height 7
click at [145, 423] on span "PDF" at bounding box center [152, 420] width 14 height 9
click at [183, 427] on rect at bounding box center [192, 428] width 19 height 7
click at [228, 425] on rect at bounding box center [234, 428] width 19 height 7
click at [268, 425] on rect at bounding box center [275, 428] width 19 height 7
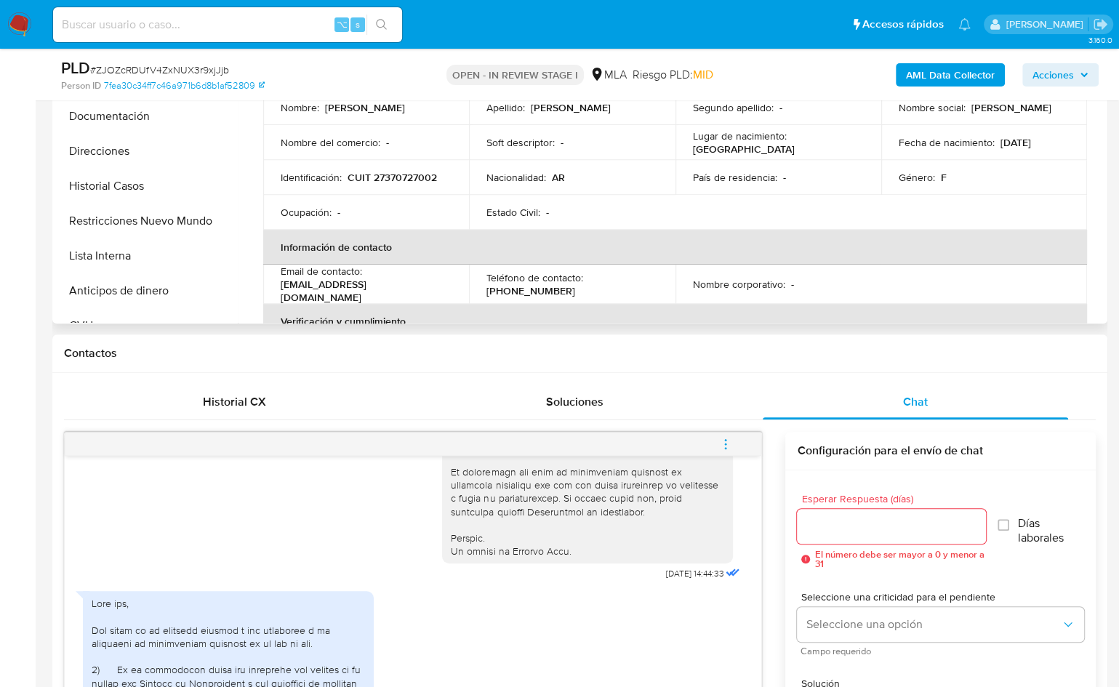
scroll to position [136, 0]
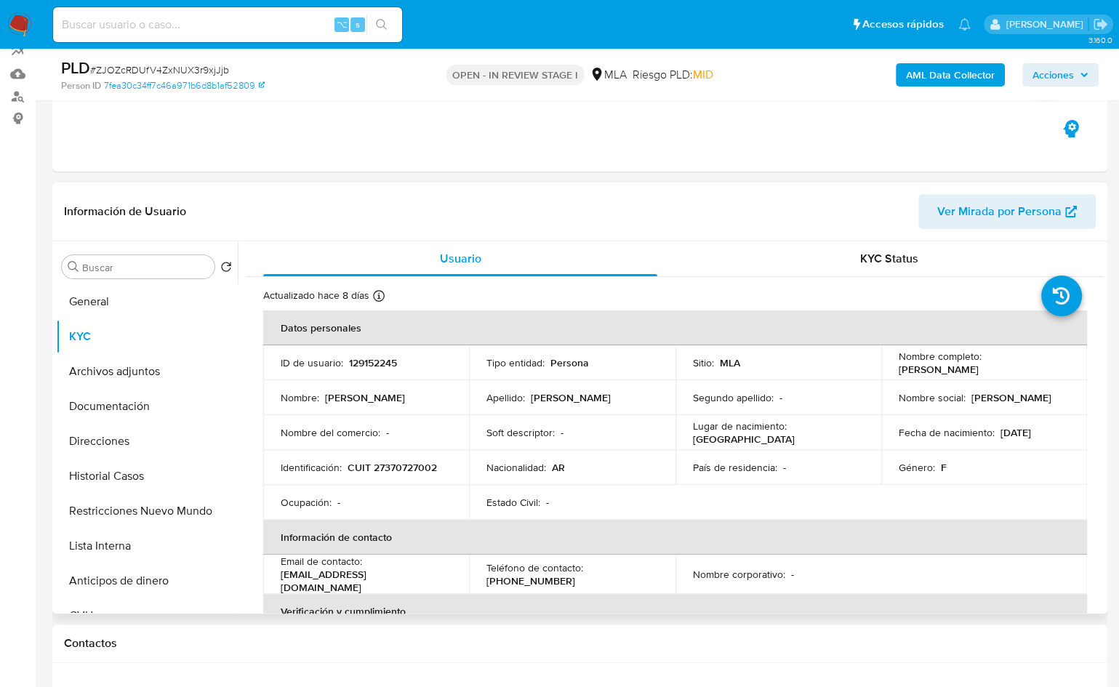
click at [385, 462] on p "CUIT 27370727002" at bounding box center [392, 467] width 89 height 13
copy p "27370727002"
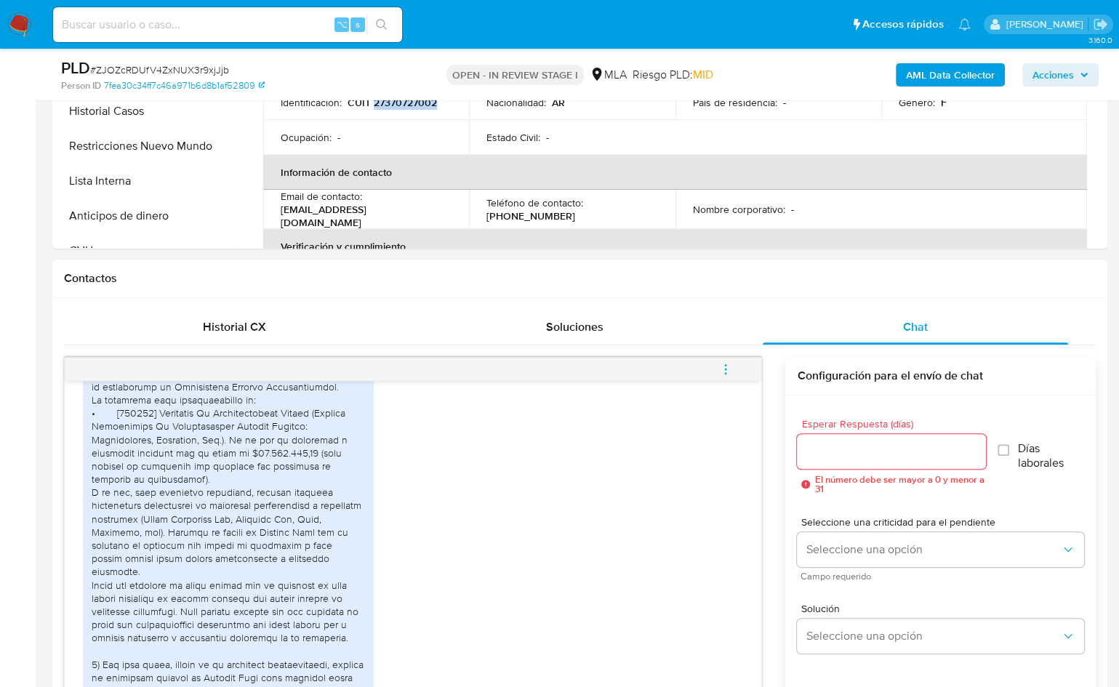
scroll to position [930, 0]
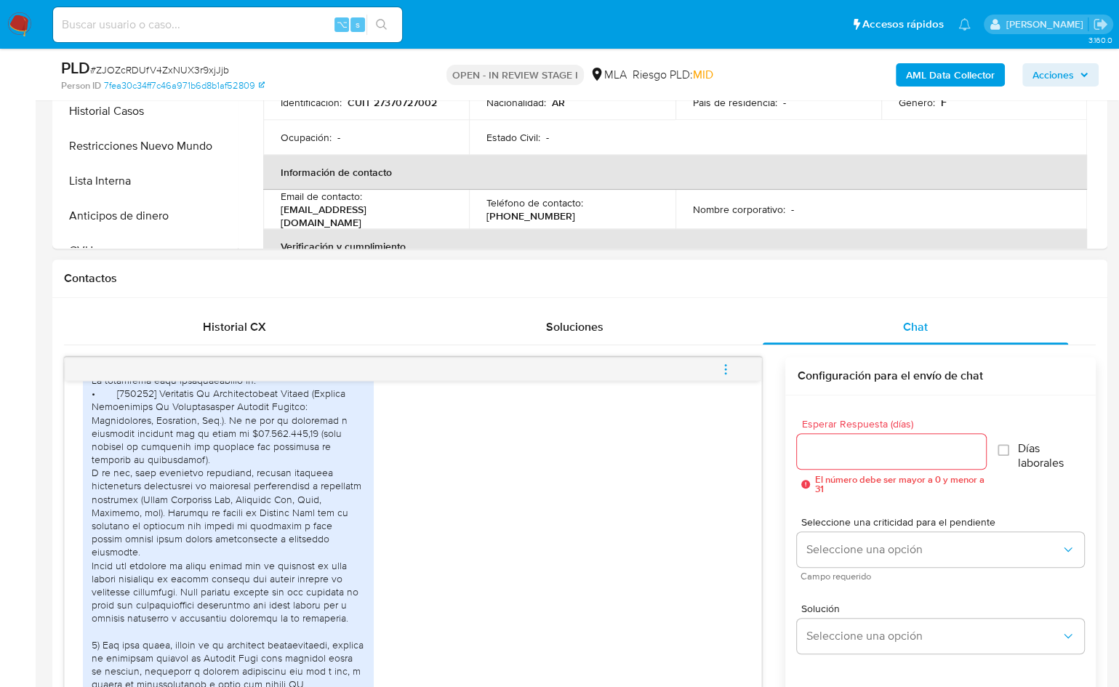
click at [902, 586] on div "Seleccione una criticidad para el pendiente Seleccione una opción Campo requeri…" at bounding box center [940, 548] width 287 height 87
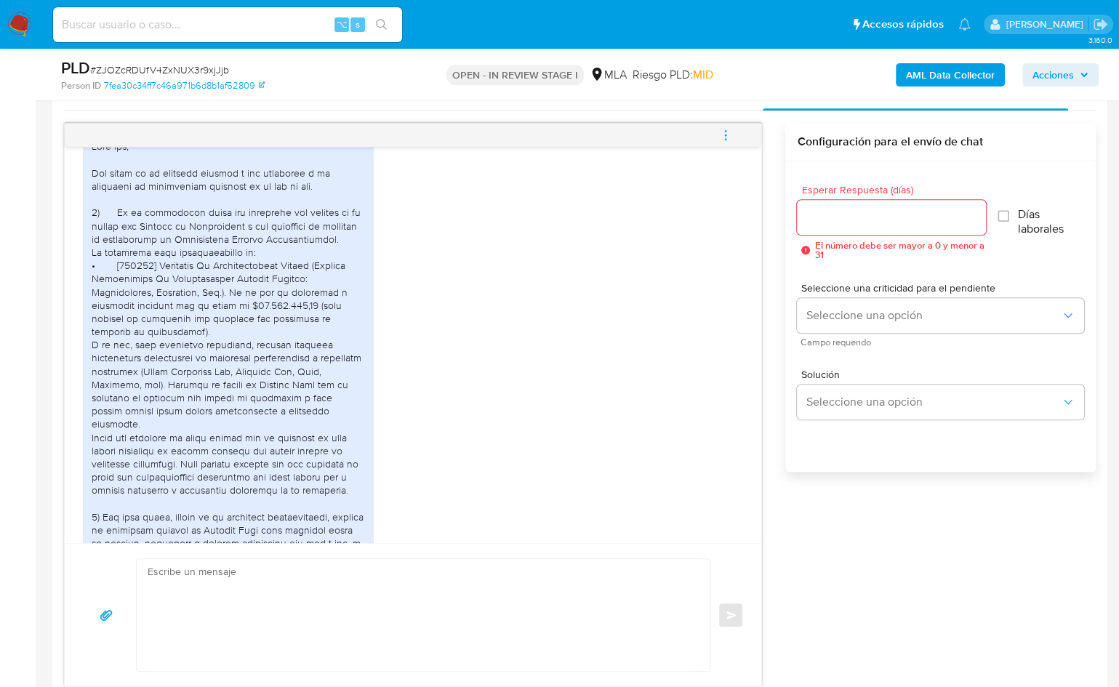
scroll to position [824, 0]
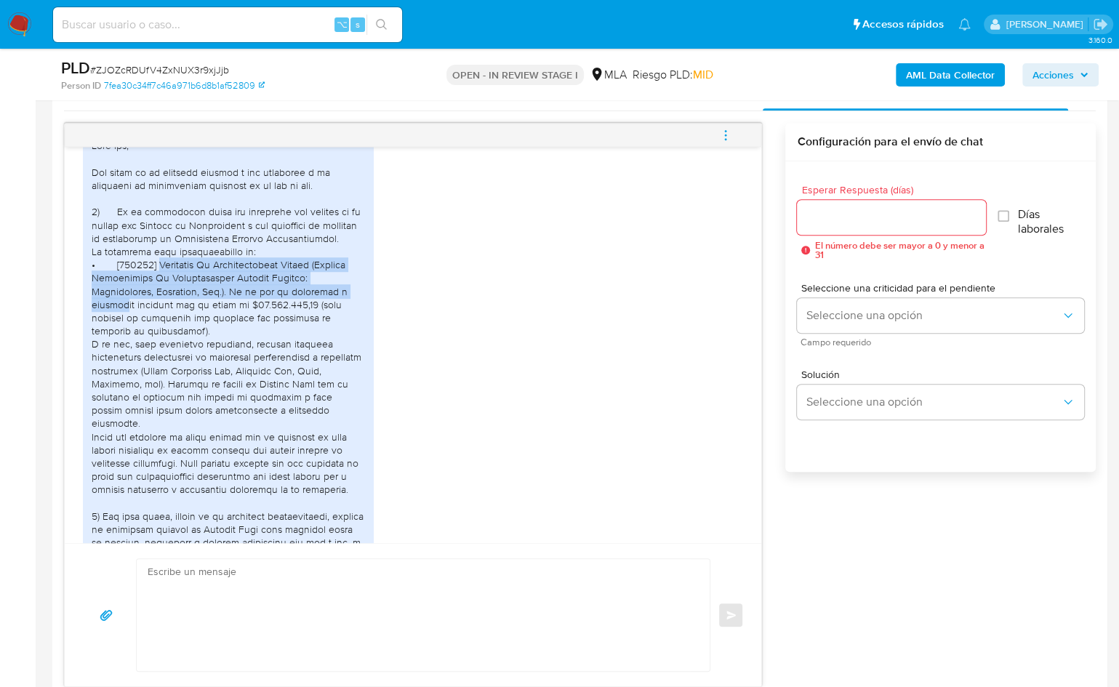
drag, startPoint x: 160, startPoint y: 295, endPoint x: 296, endPoint y: 316, distance: 137.5
click at [296, 316] on div at bounding box center [228, 436] width 273 height 595
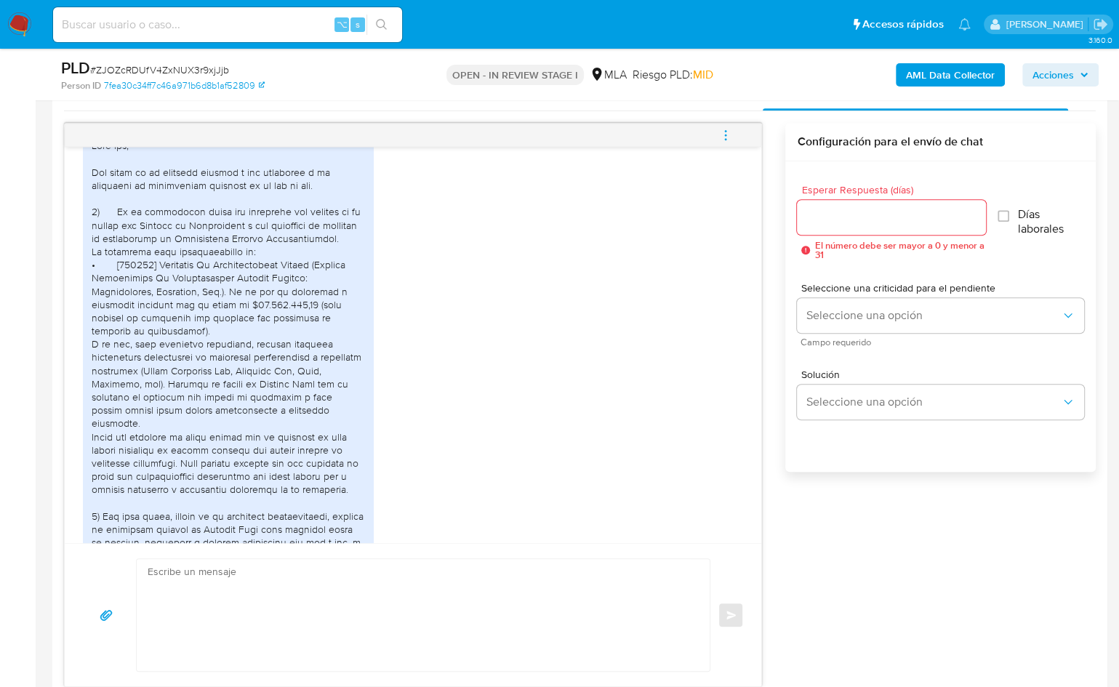
click at [236, 358] on div at bounding box center [228, 436] width 273 height 595
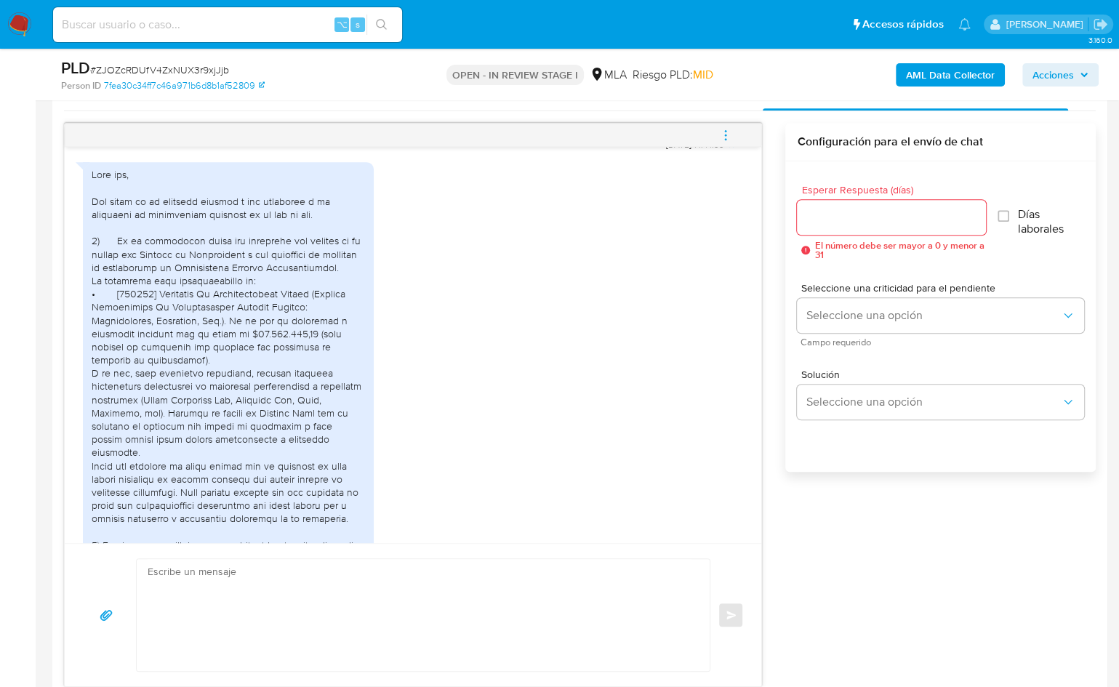
scroll to position [791, 0]
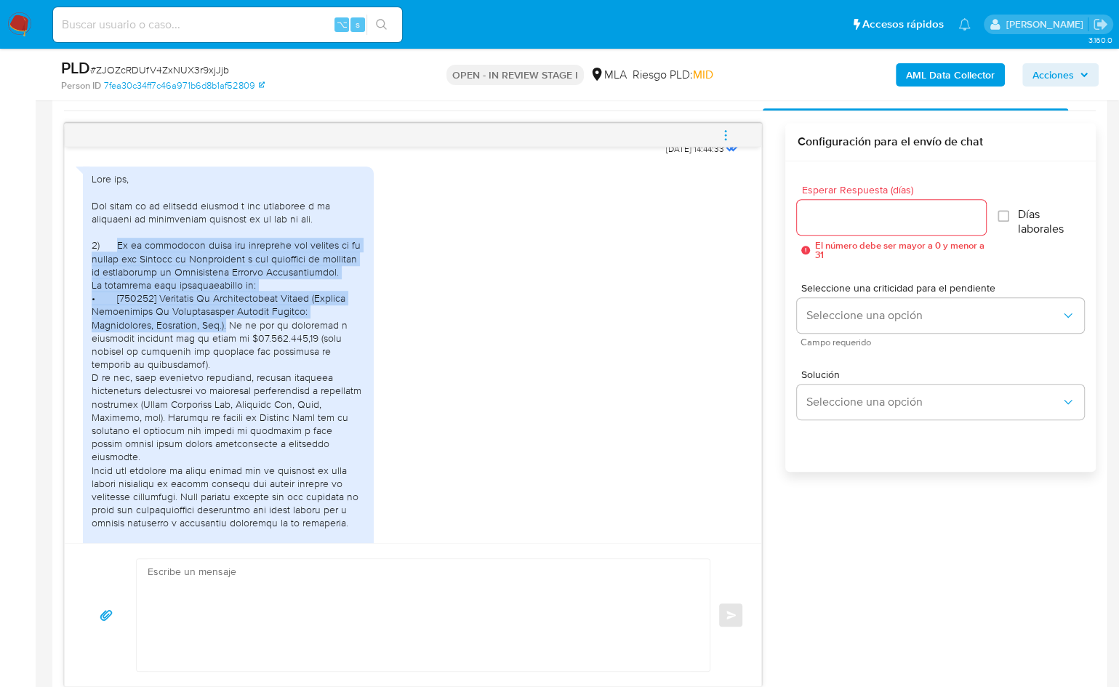
drag, startPoint x: 115, startPoint y: 273, endPoint x: 153, endPoint y: 347, distance: 83.0
click at [153, 347] on div at bounding box center [228, 469] width 273 height 595
copy div "En la actualidad tengo una actividad que realizo en la órbita del Régimen de Mo…"
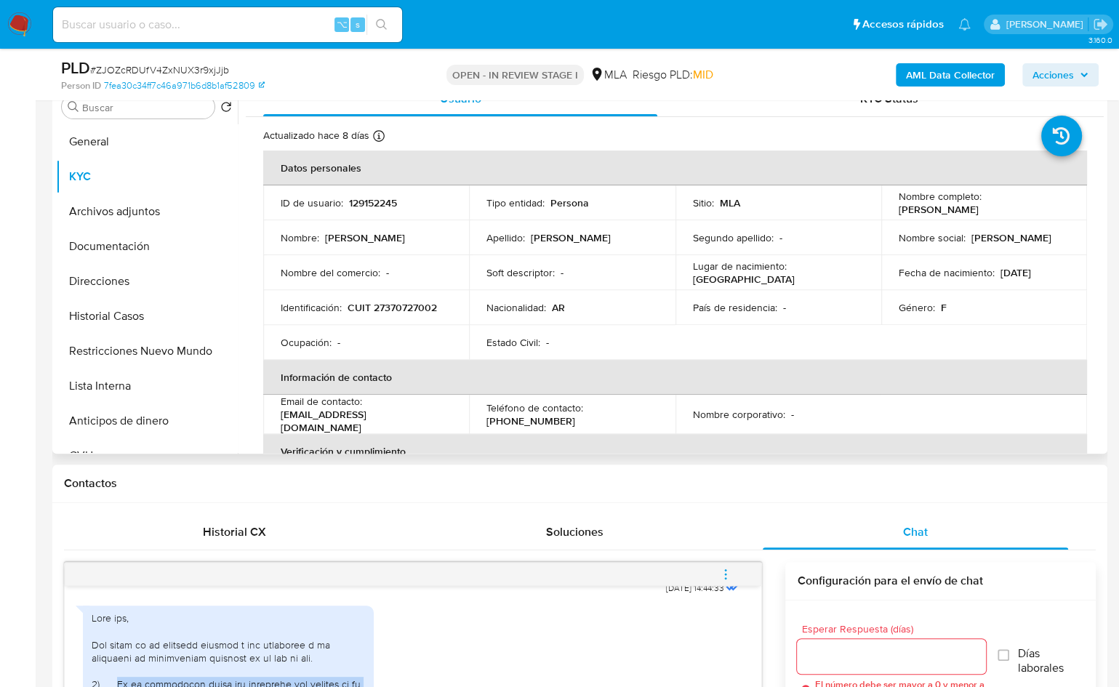
scroll to position [288, 0]
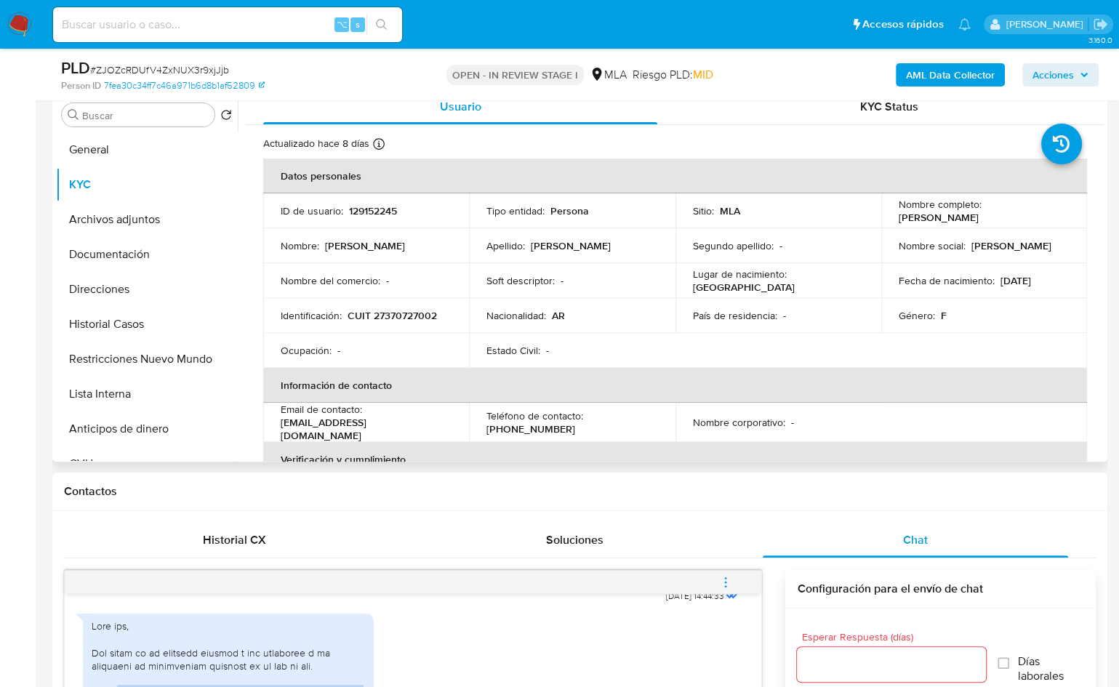
drag, startPoint x: 901, startPoint y: 218, endPoint x: 1027, endPoint y: 220, distance: 125.8
click at [1027, 220] on div "Nombre completo : Alejandra Sahlmann" at bounding box center [984, 211] width 171 height 26
copy p "Alejandra Sahlmann"
click at [125, 265] on button "Documentación" at bounding box center [141, 254] width 170 height 35
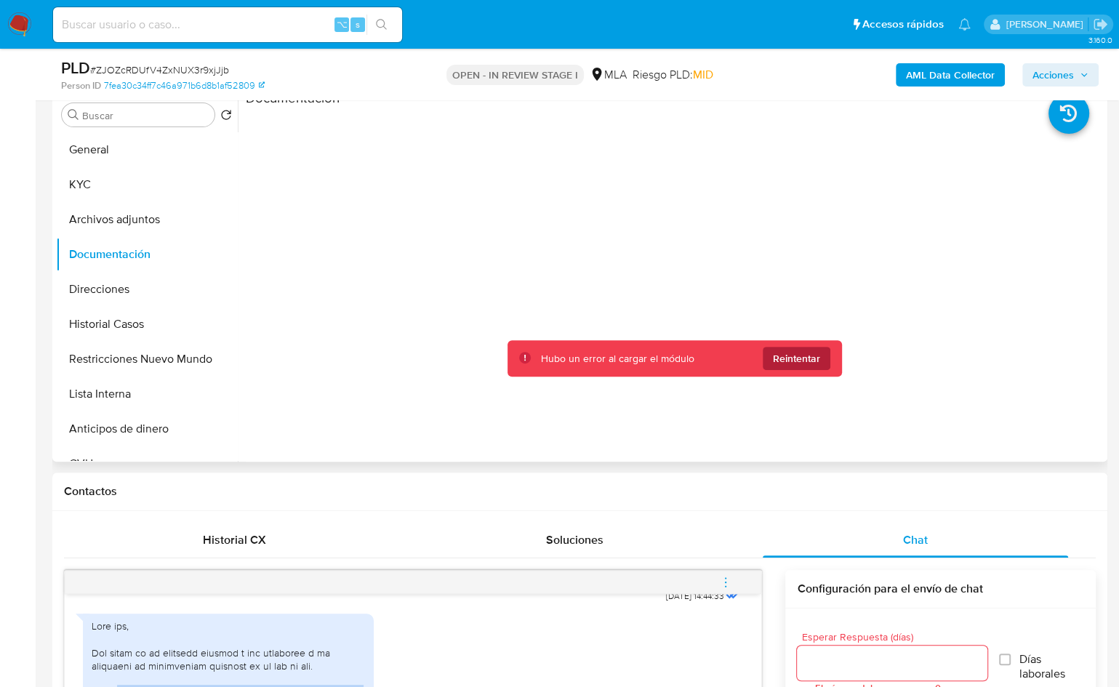
click at [814, 361] on span "Reintentar" at bounding box center [796, 358] width 47 height 23
click at [823, 347] on button "Reintentar" at bounding box center [797, 358] width 68 height 23
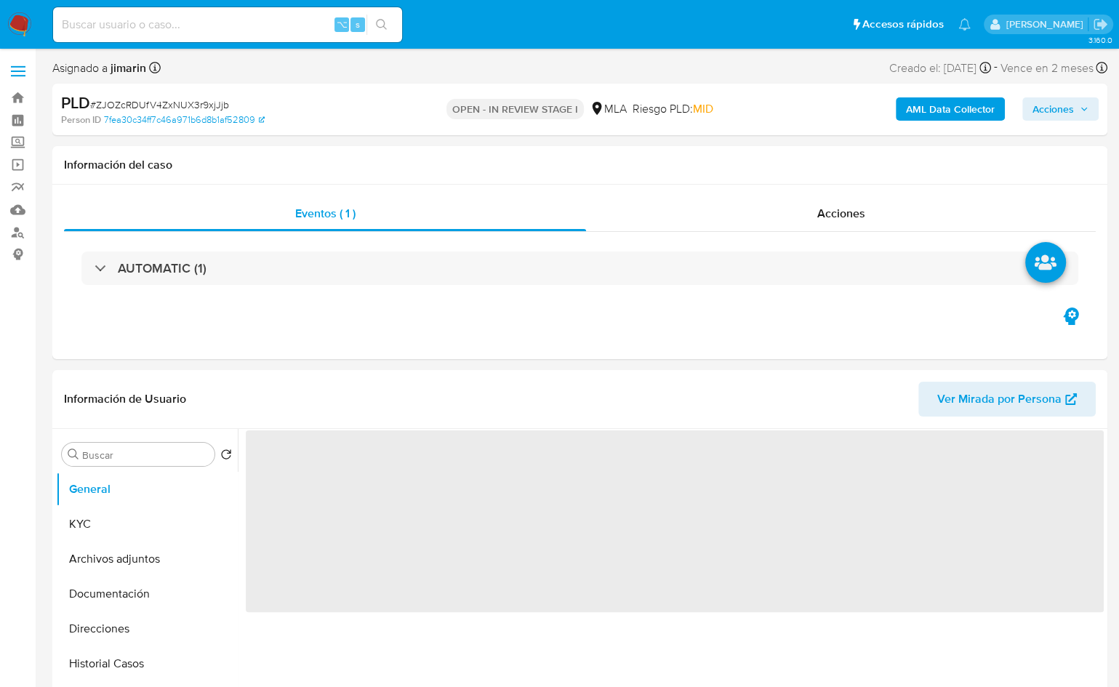
select select "10"
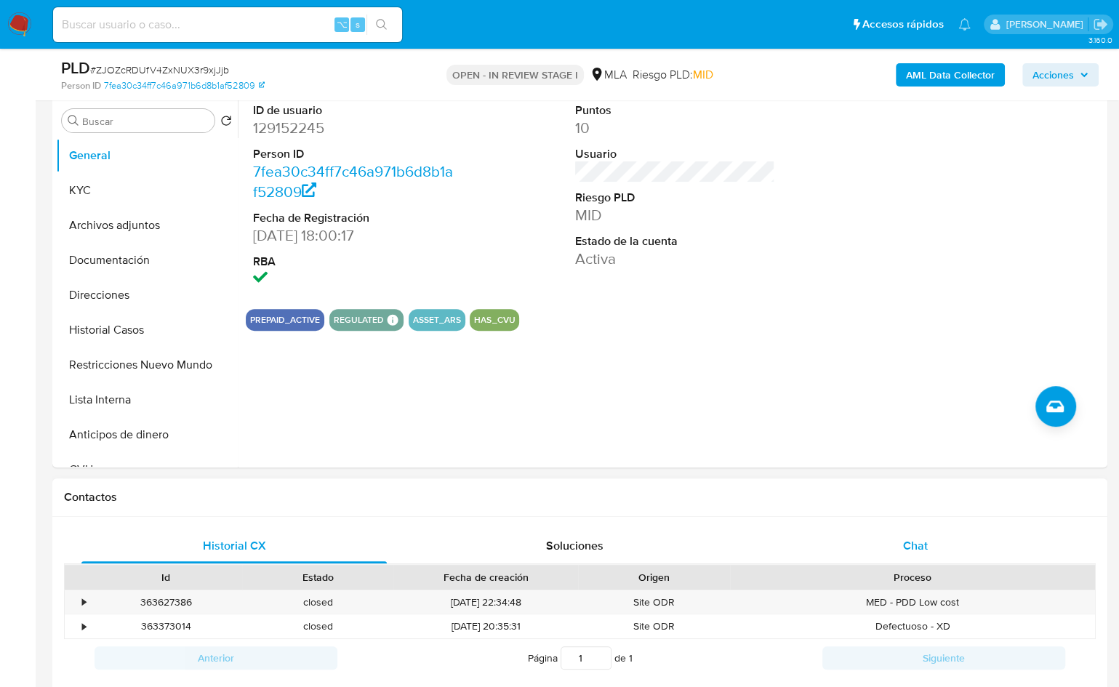
click at [946, 545] on div "Chat" at bounding box center [915, 546] width 305 height 35
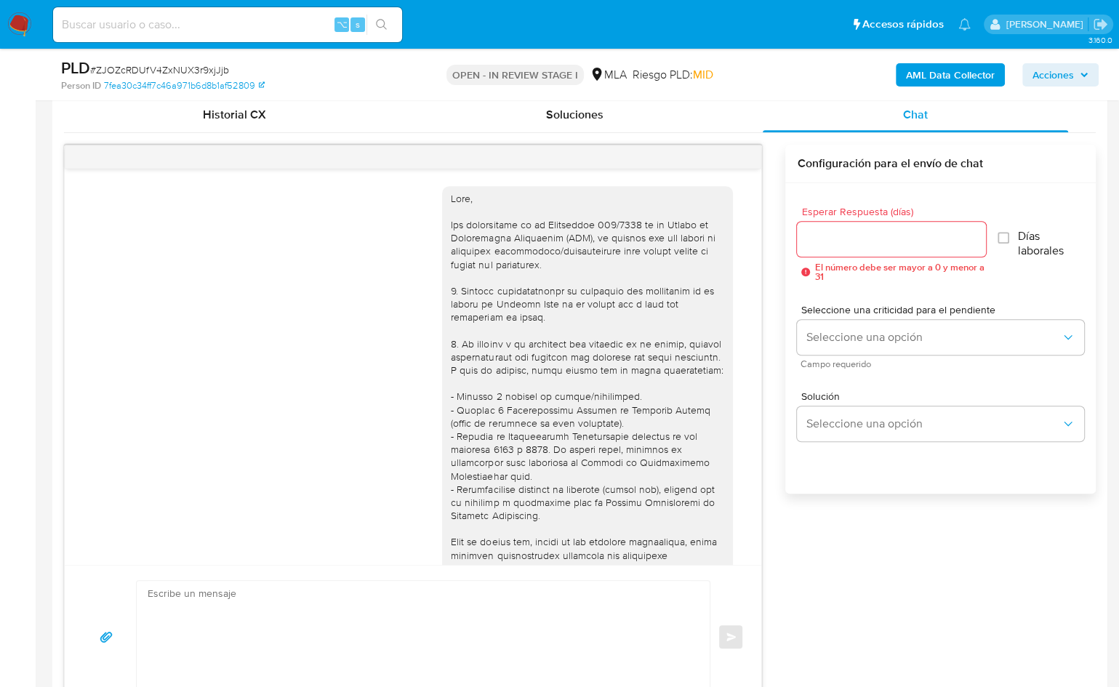
scroll to position [1206, 0]
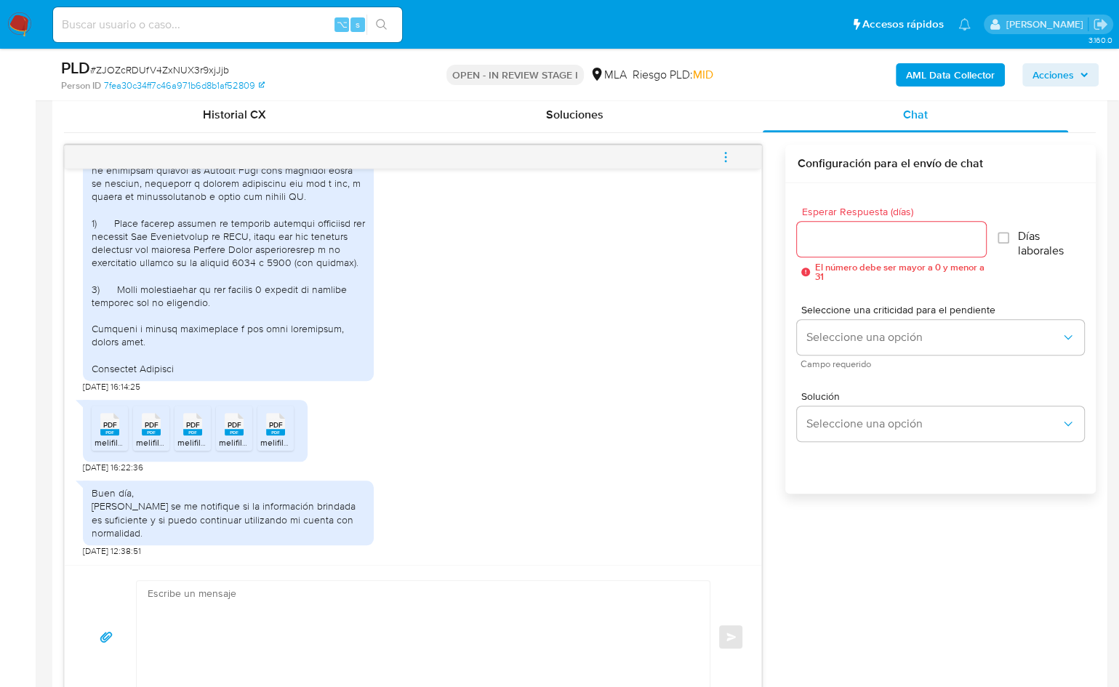
click at [360, 635] on textarea at bounding box center [420, 637] width 544 height 112
click at [371, 641] on textarea at bounding box center [420, 637] width 544 height 112
paste textarea "Hola, ¡Muchas gracias por tu respuesta! Confirmamos la recepción de la document…"
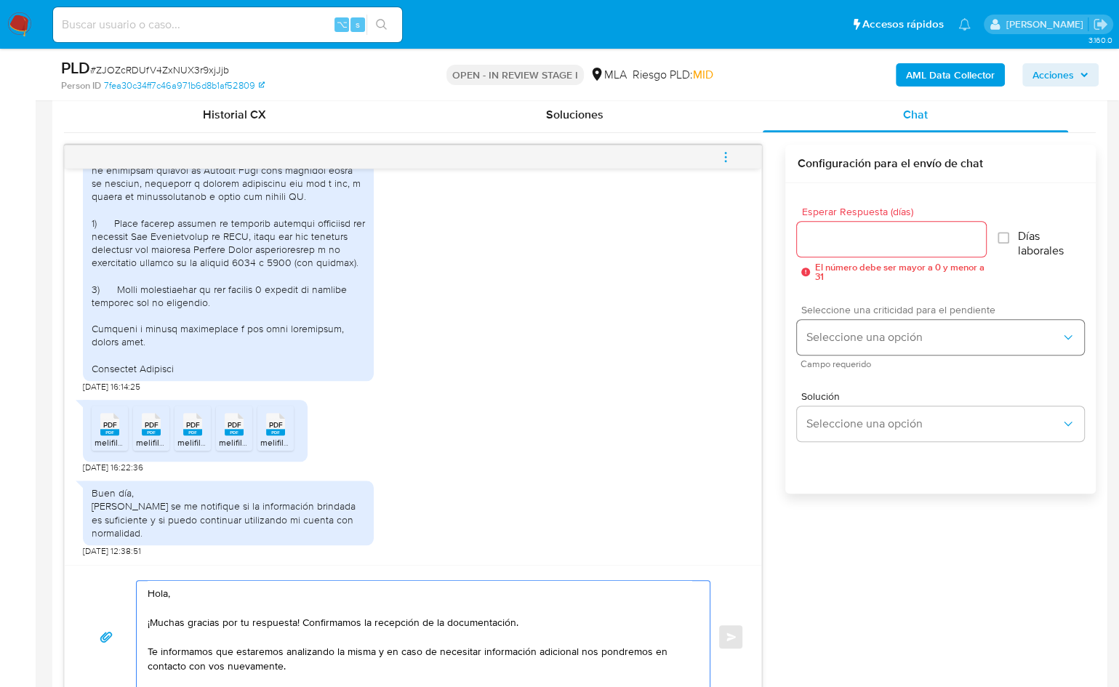
scroll to position [750, 0]
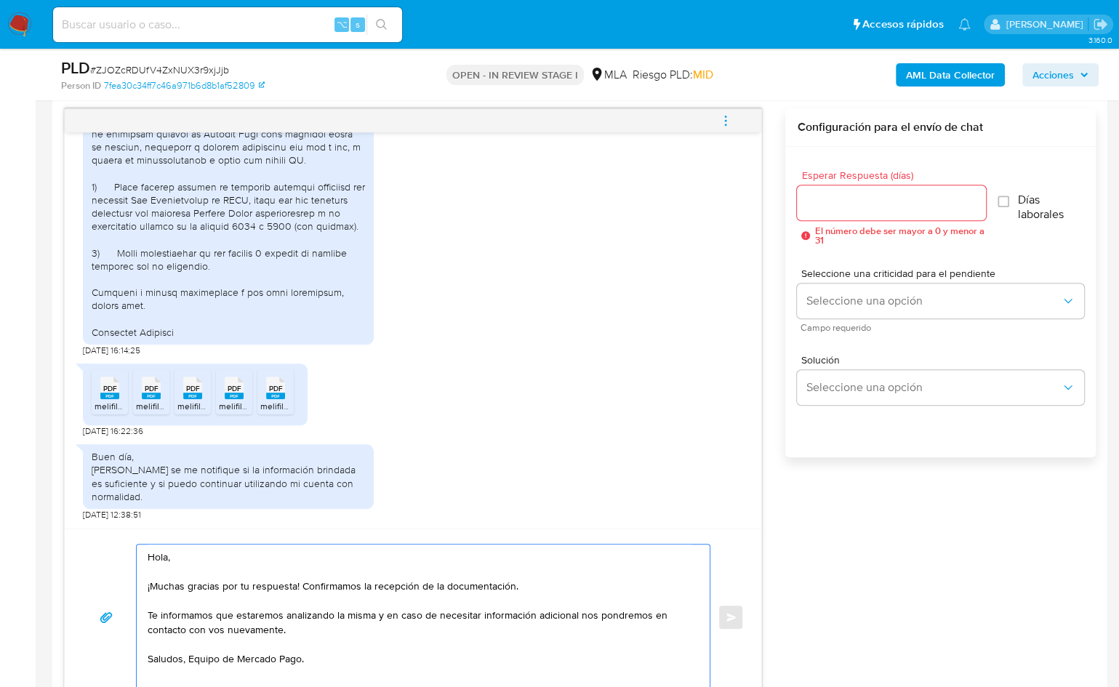
type textarea "Hola, ¡Muchas gracias por tu respuesta! Confirmamos la recepción de la document…"
click at [863, 197] on input "Esperar Respuesta (días)" at bounding box center [891, 202] width 188 height 19
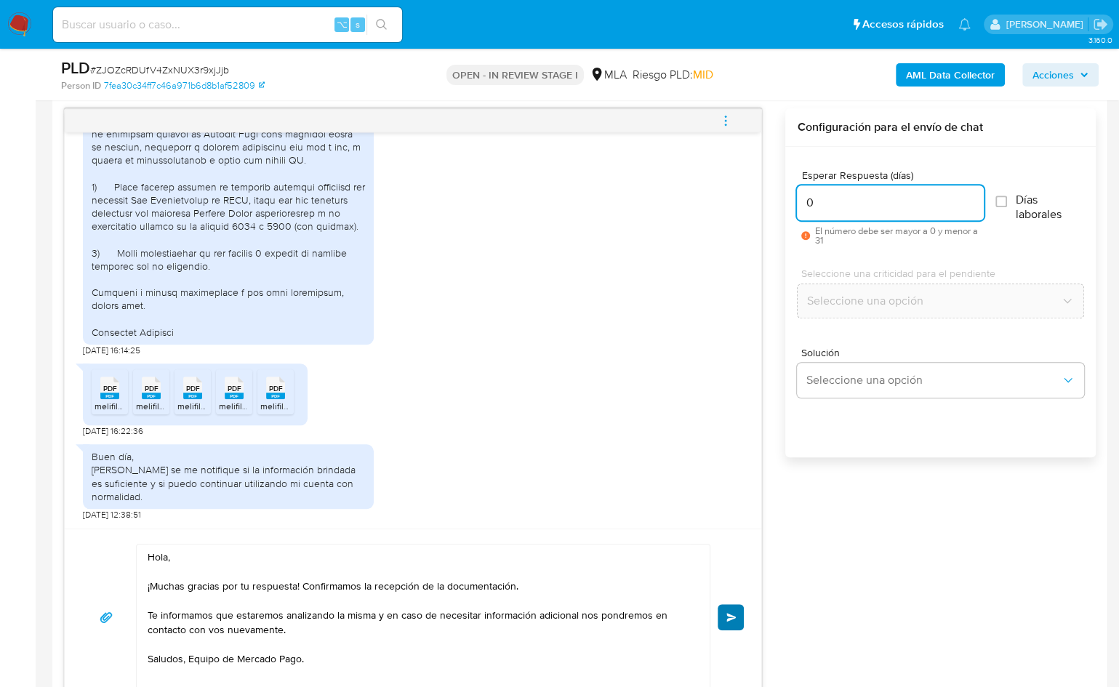
type input "0"
click at [734, 613] on span "Enviar" at bounding box center [732, 617] width 10 height 9
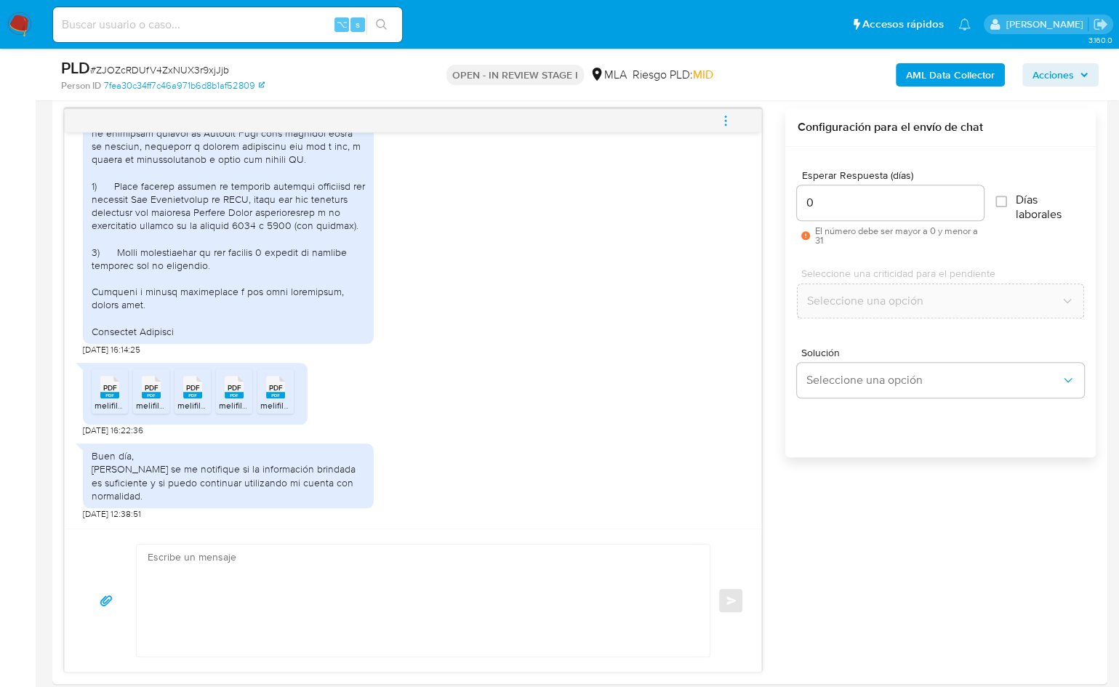
scroll to position [0, 0]
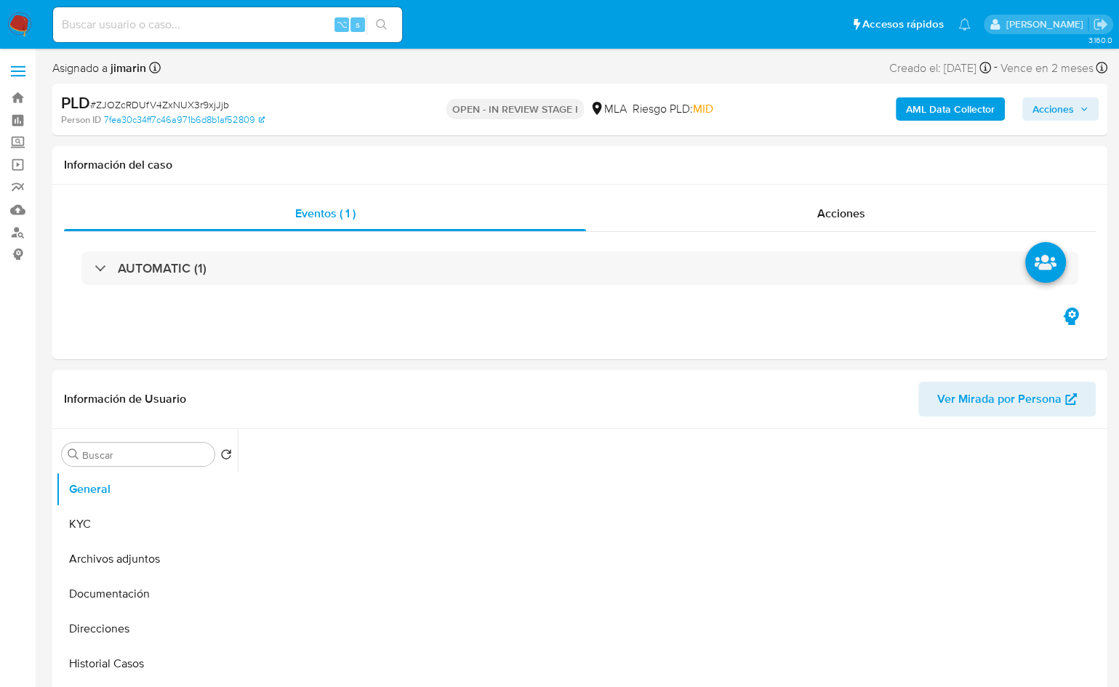
select select "10"
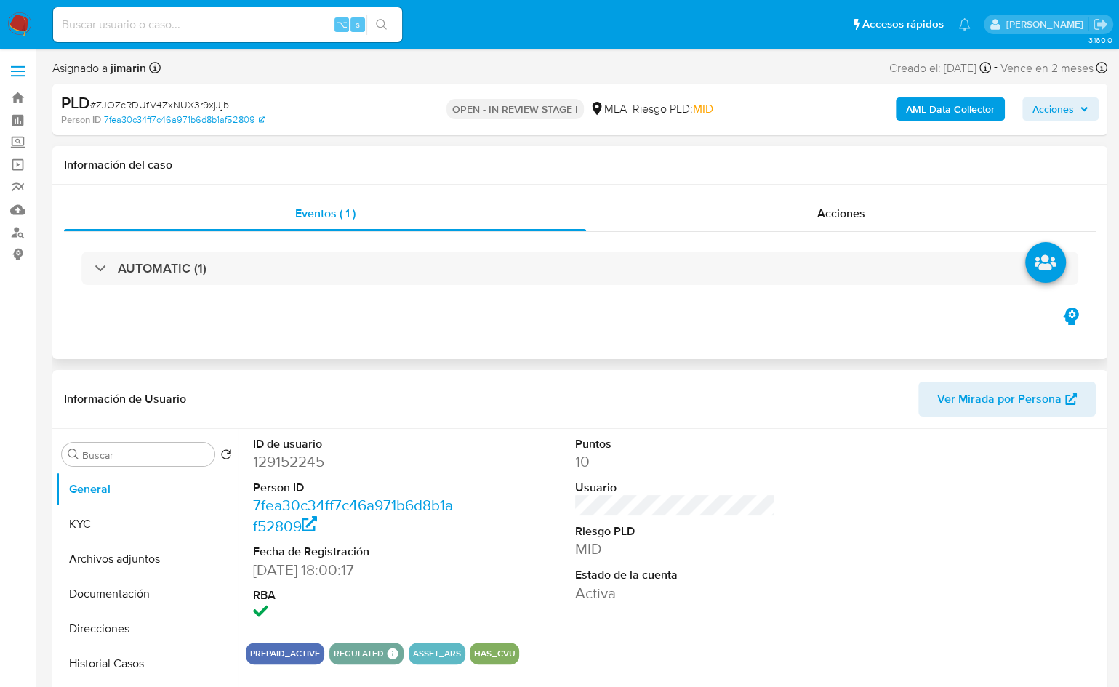
click at [737, 355] on div "Eventos ( 1 ) Acciones AUTOMATIC (1)" at bounding box center [579, 272] width 1055 height 175
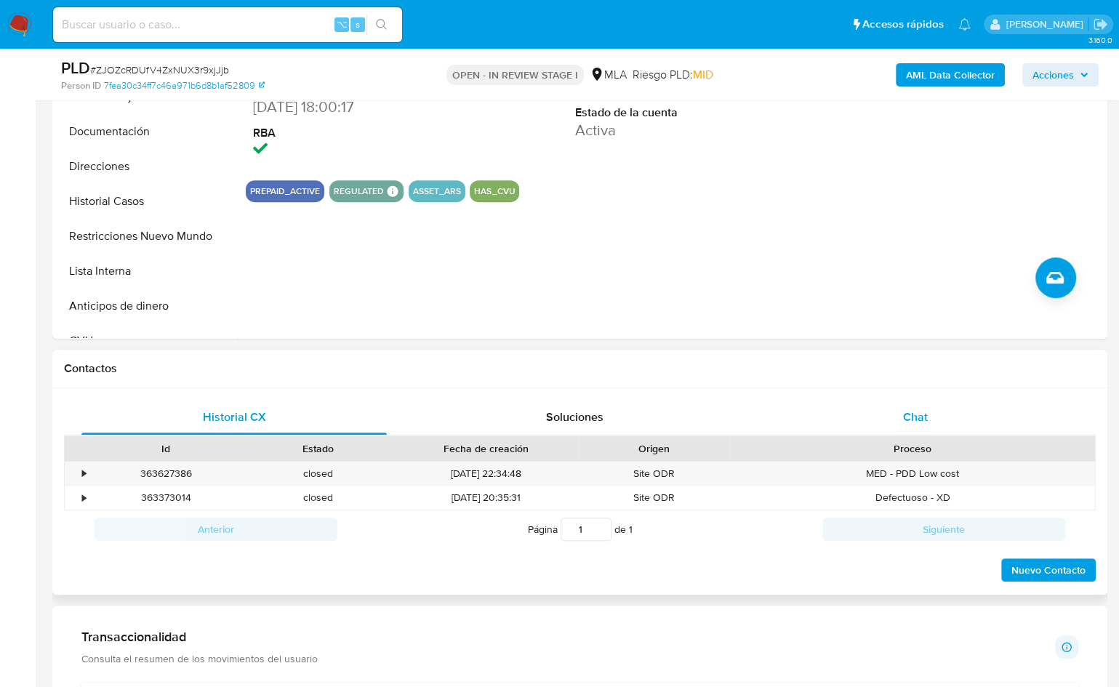
click at [909, 402] on div "Chat" at bounding box center [915, 417] width 305 height 35
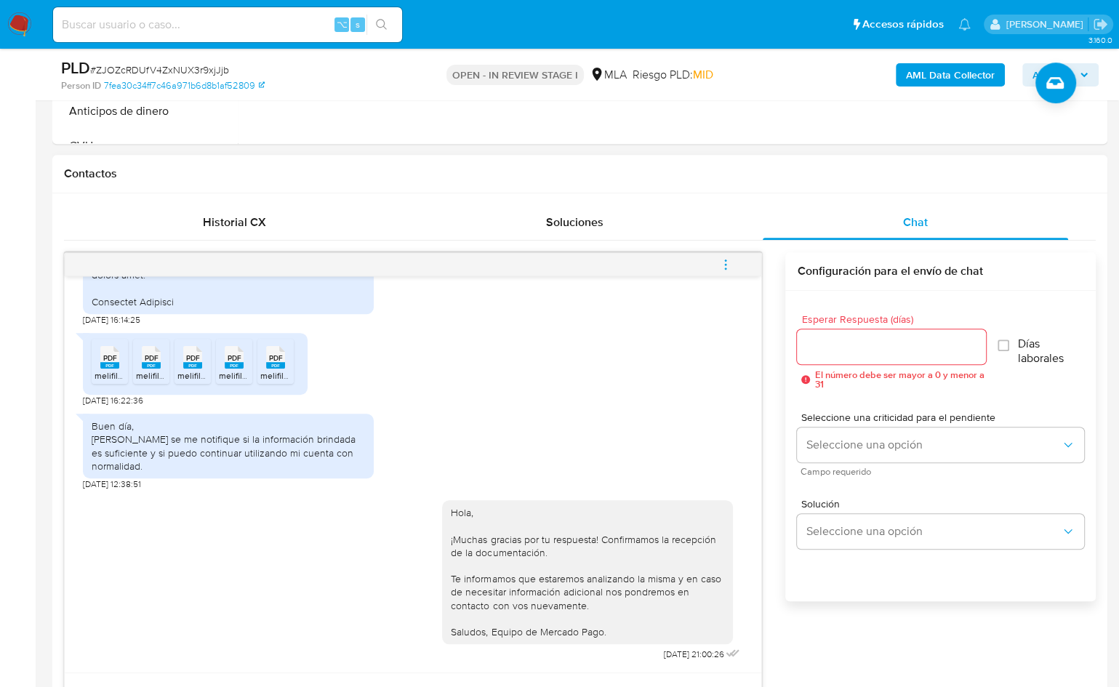
scroll to position [634, 0]
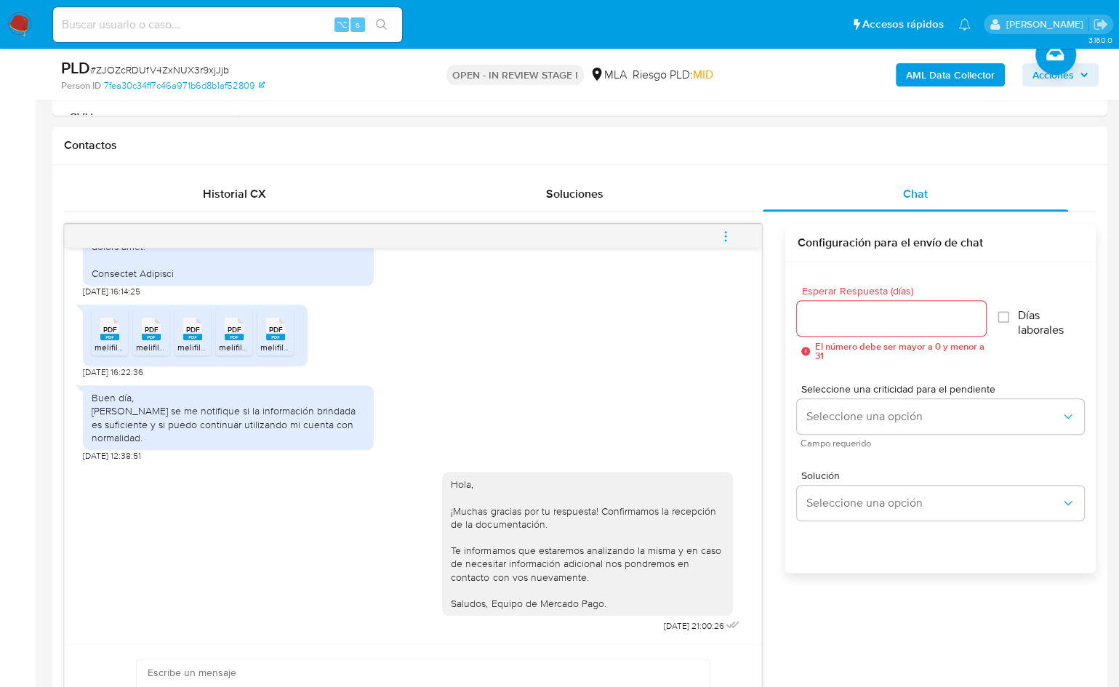
click at [735, 233] on button "menu-action" at bounding box center [726, 236] width 48 height 35
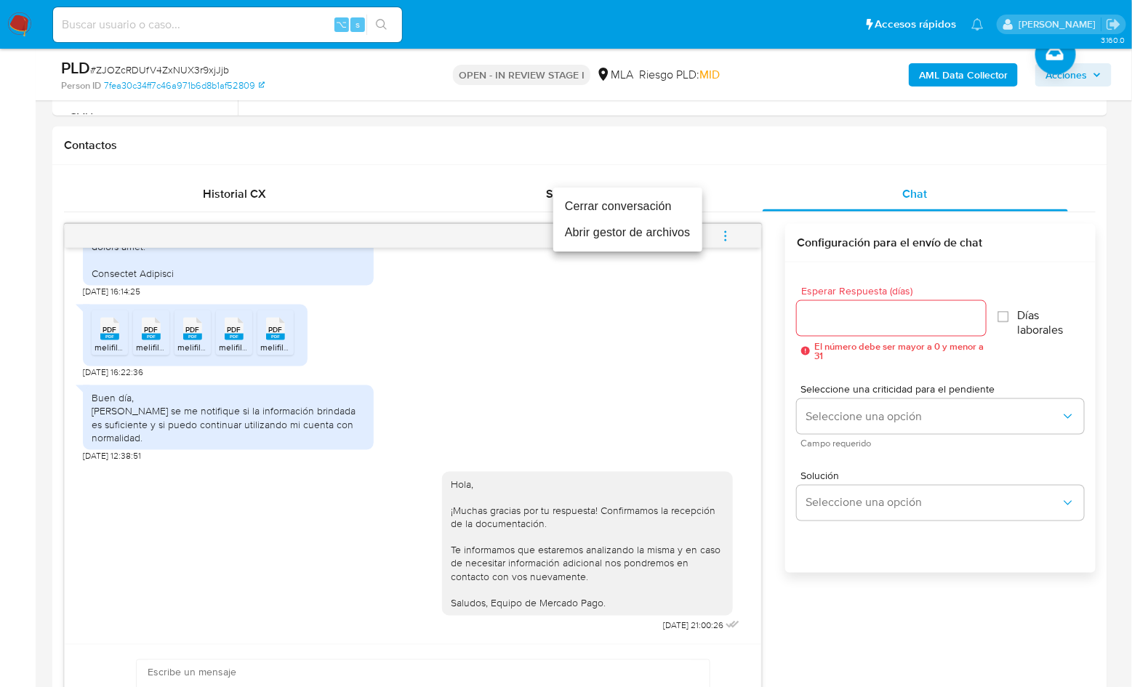
click at [647, 206] on li "Cerrar conversación" at bounding box center [627, 206] width 149 height 26
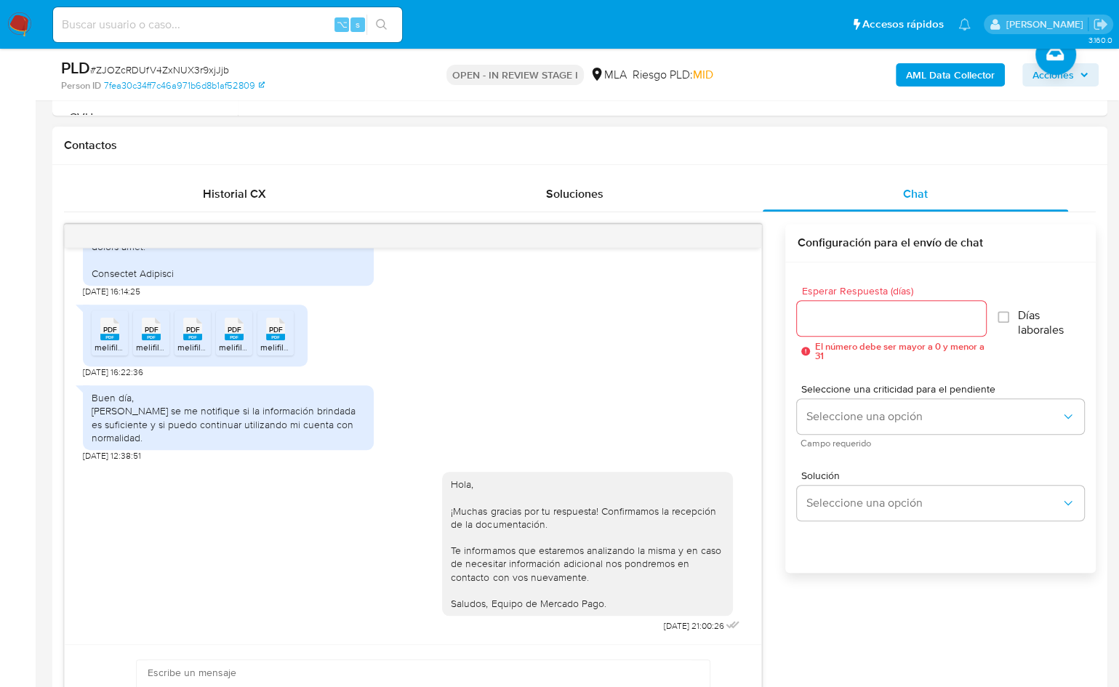
click at [777, 394] on div "[DATE] 14:44:33 [DATE] 16:14:25 PDF PDF melifile5997396567018583342.pdf PDF PDF…" at bounding box center [580, 506] width 1032 height 564
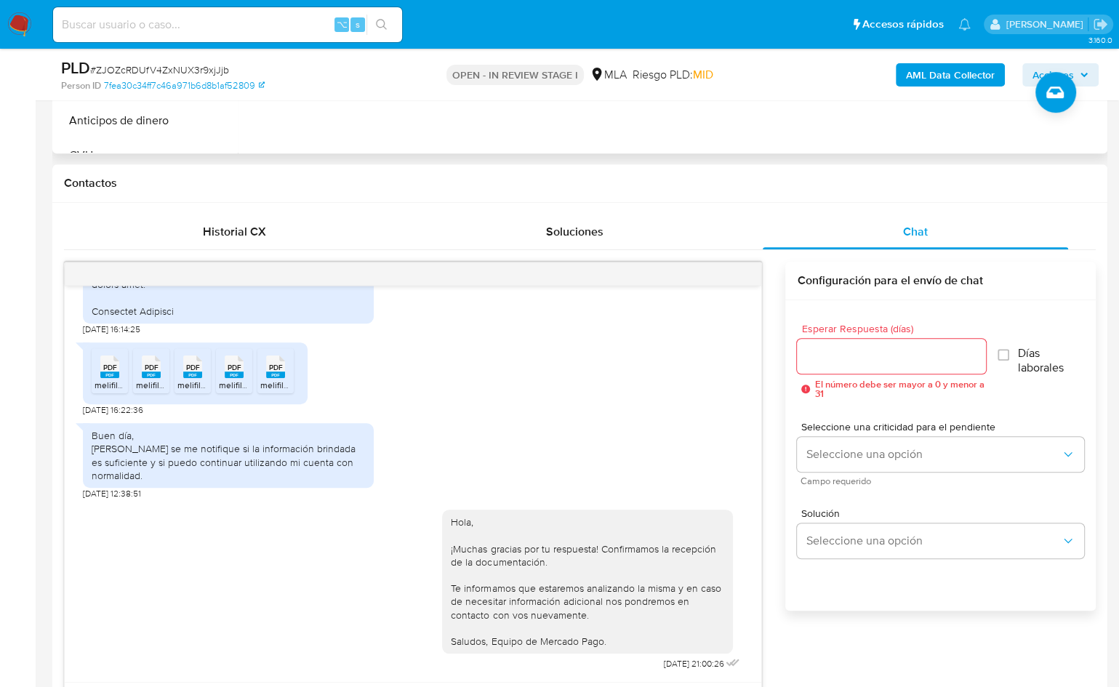
scroll to position [360, 0]
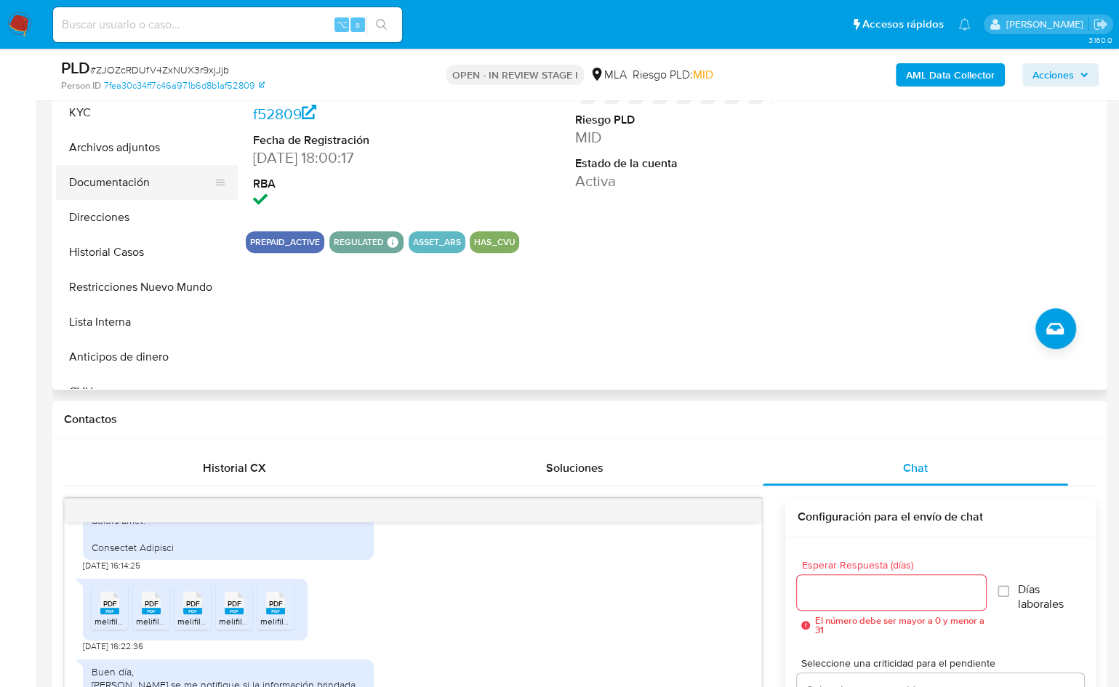
click at [141, 185] on button "Documentación" at bounding box center [141, 182] width 170 height 35
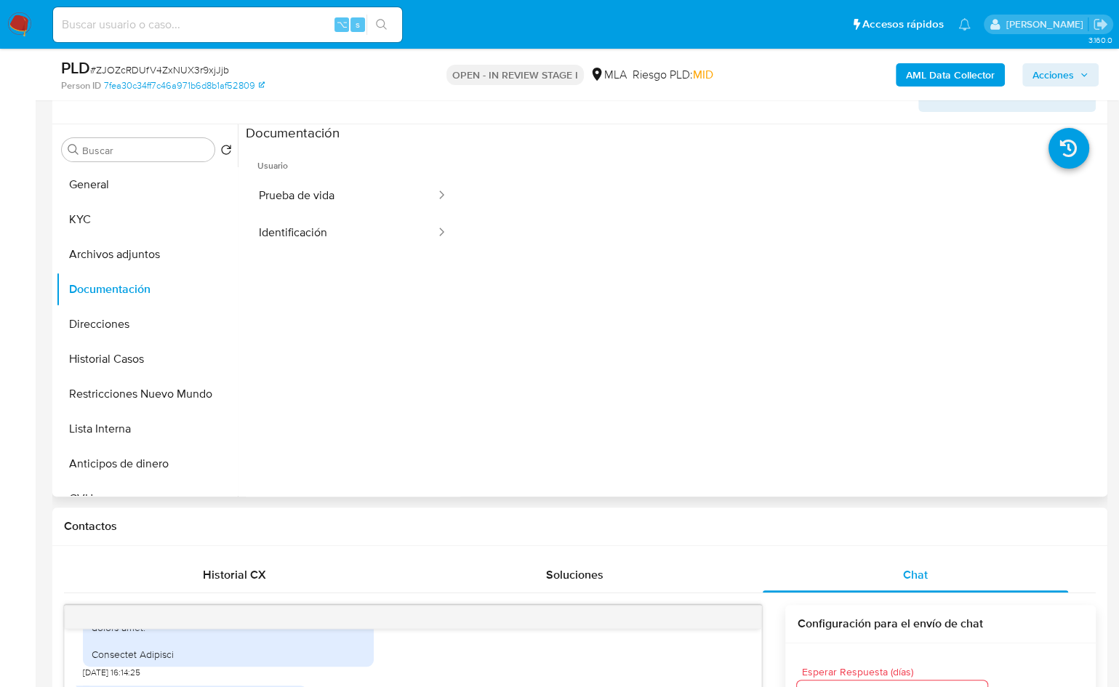
scroll to position [244, 0]
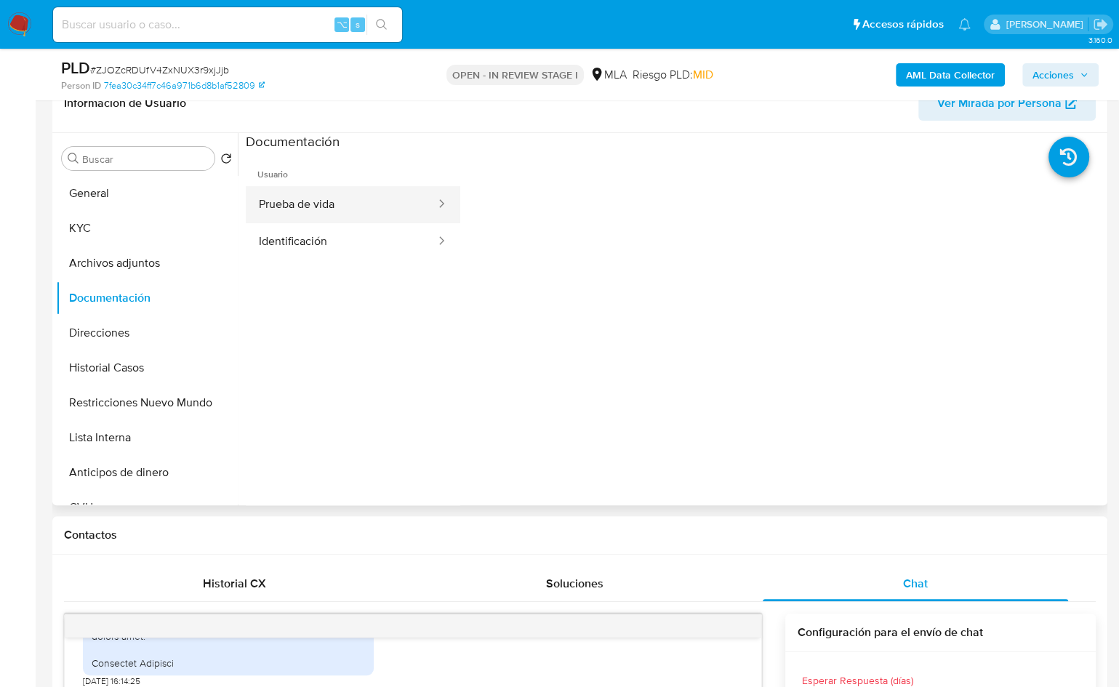
click at [332, 205] on button "Prueba de vida" at bounding box center [341, 204] width 191 height 37
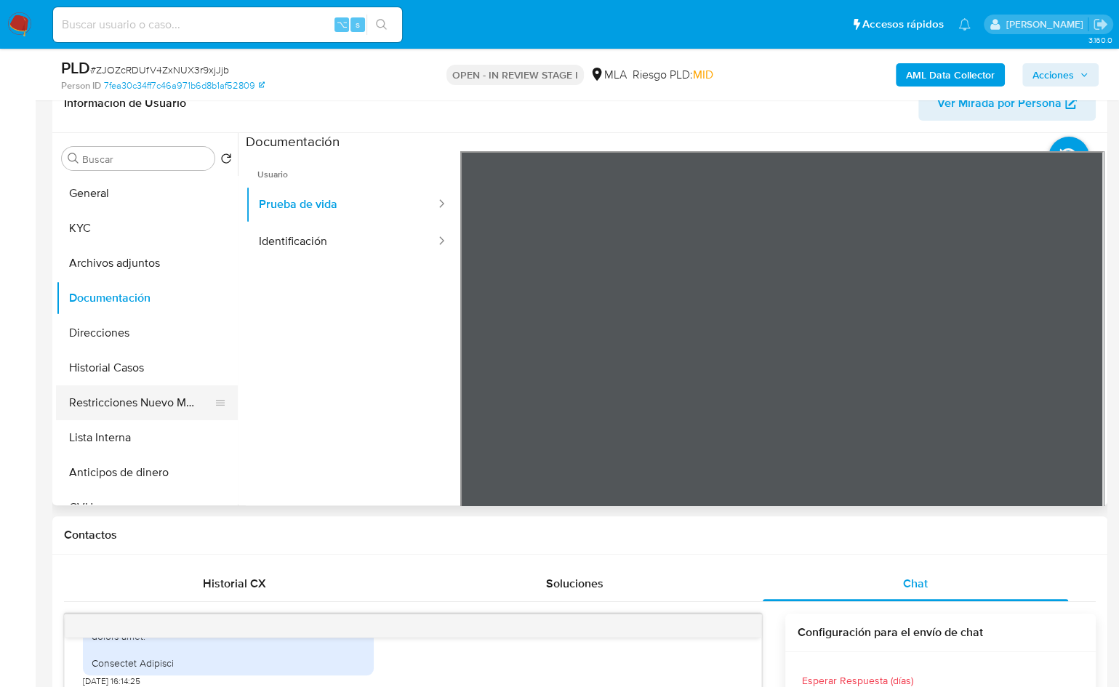
click at [161, 399] on button "Restricciones Nuevo Mundo" at bounding box center [141, 402] width 170 height 35
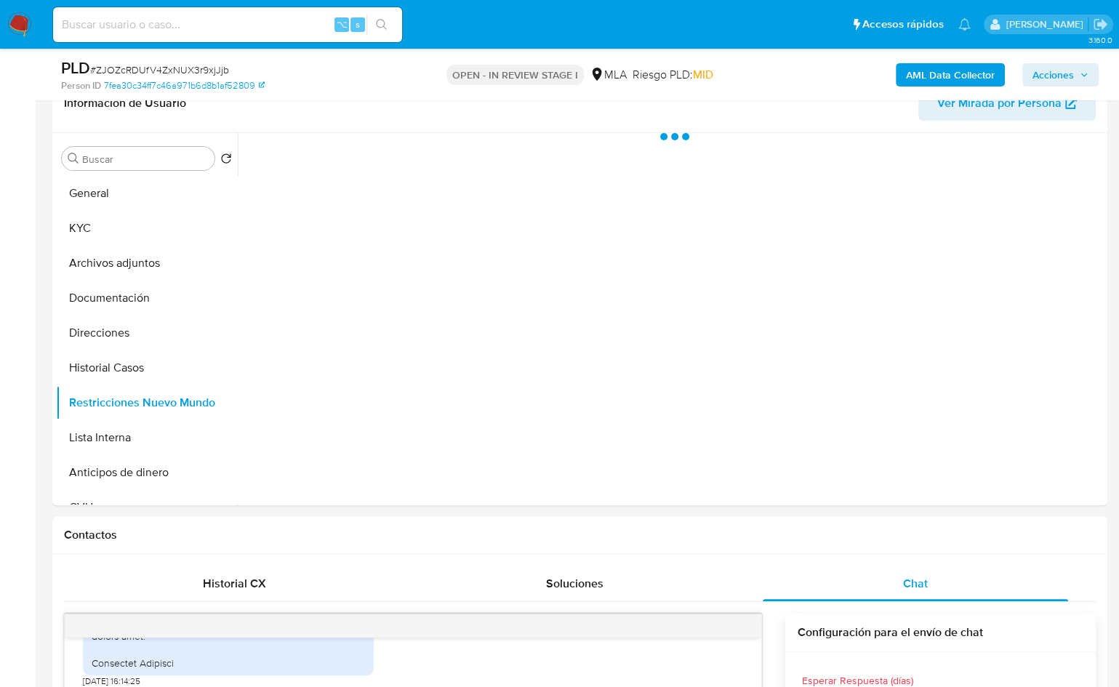
click at [927, 71] on b "AML Data Collector" at bounding box center [950, 74] width 89 height 23
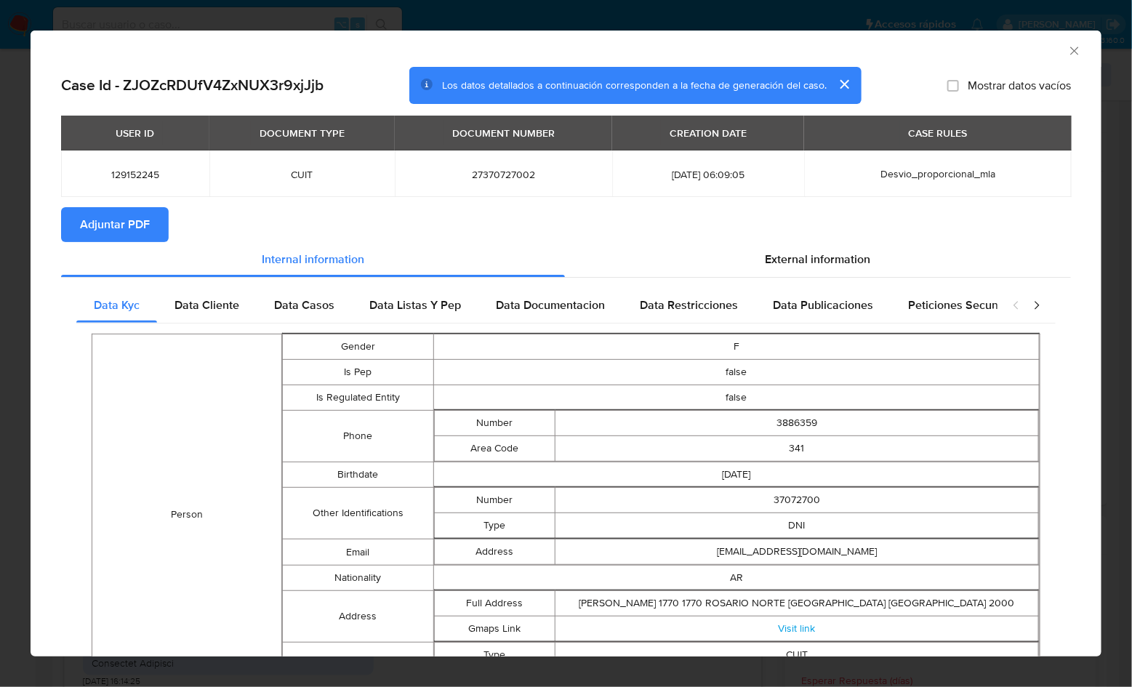
click at [143, 223] on span "Adjuntar PDF" at bounding box center [115, 225] width 70 height 32
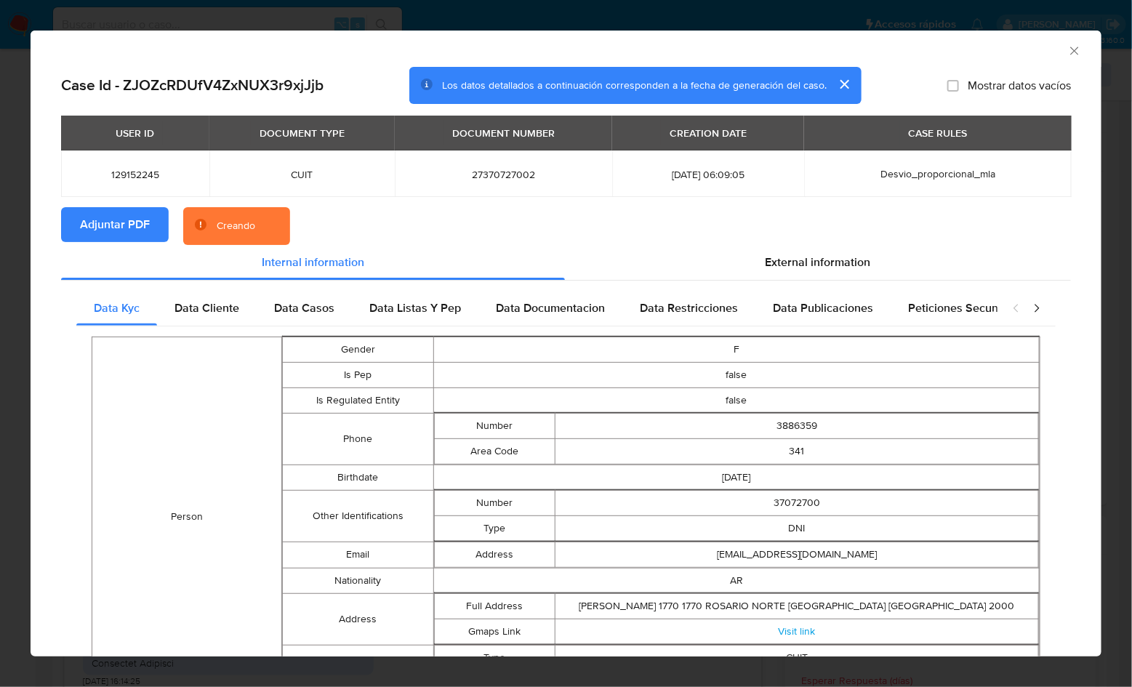
click at [807, 232] on section "Adjuntar PDF Creando" at bounding box center [566, 226] width 1010 height 38
click at [1008, 56] on div "AML Data Collector" at bounding box center [554, 49] width 1027 height 16
click at [1001, 49] on div "AML Data Collector" at bounding box center [554, 49] width 1027 height 16
click at [1028, 52] on div "AML Data Collector" at bounding box center [554, 49] width 1027 height 16
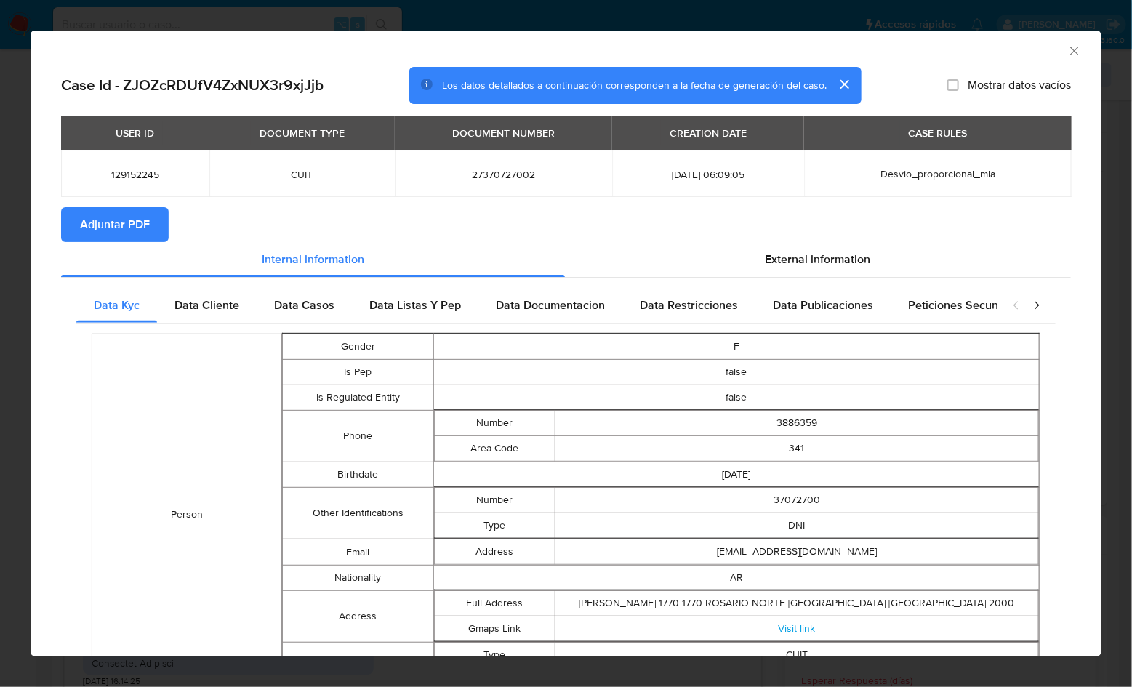
click at [1068, 45] on icon "Cerrar ventana" at bounding box center [1075, 51] width 15 height 15
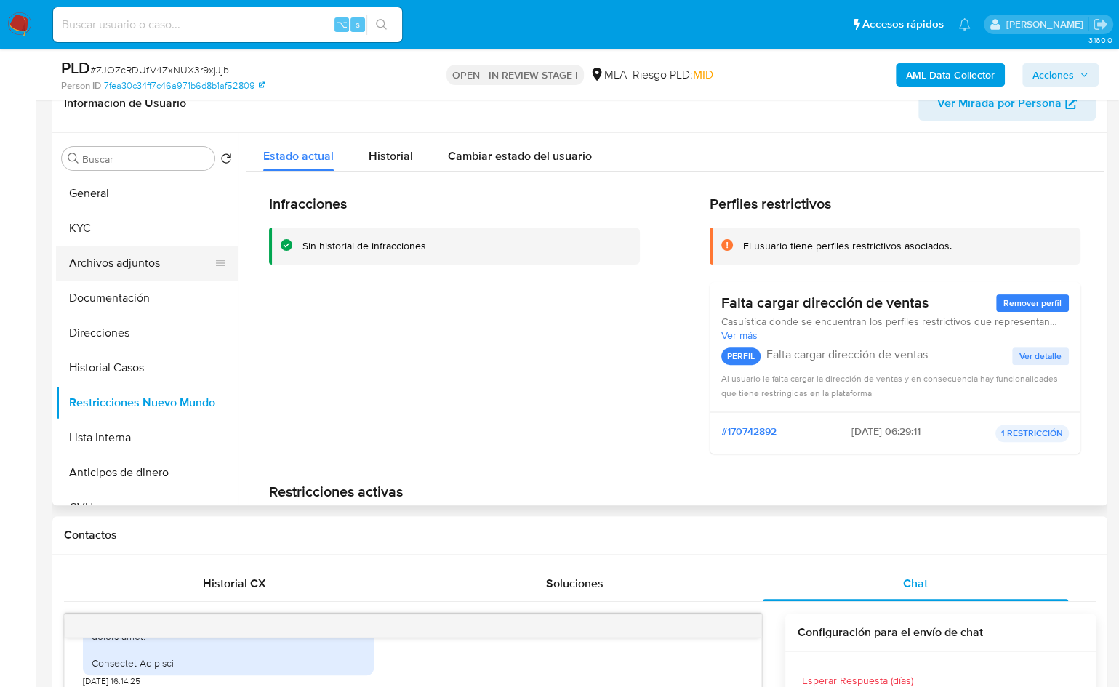
click at [146, 262] on button "Archivos adjuntos" at bounding box center [141, 263] width 170 height 35
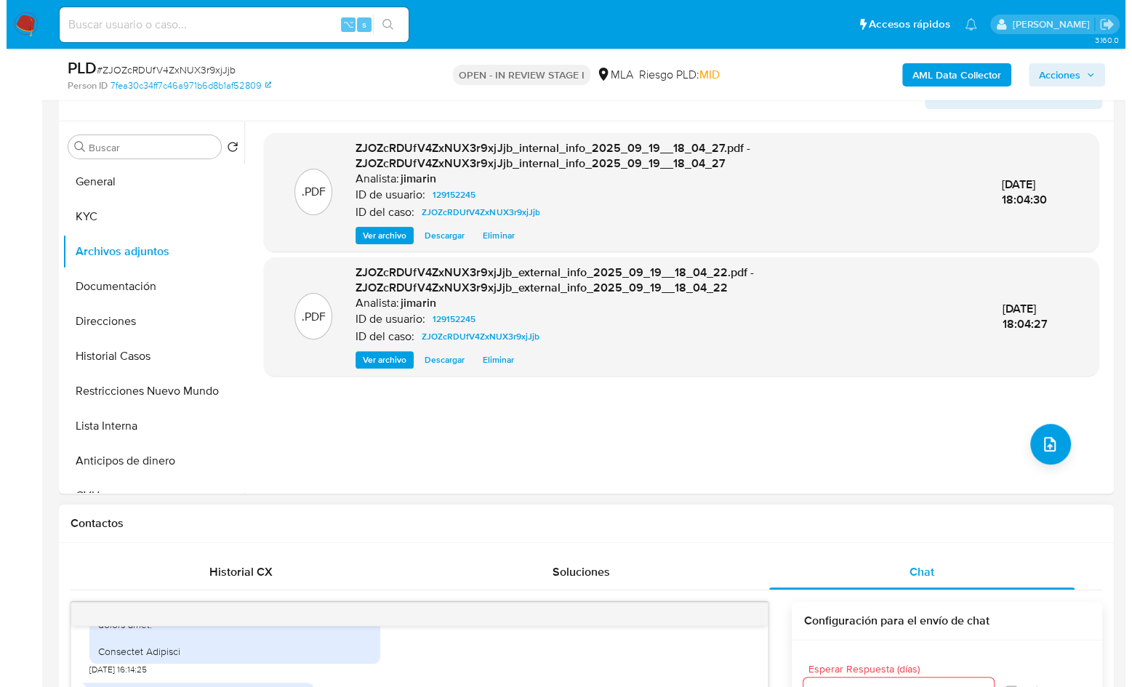
scroll to position [223, 0]
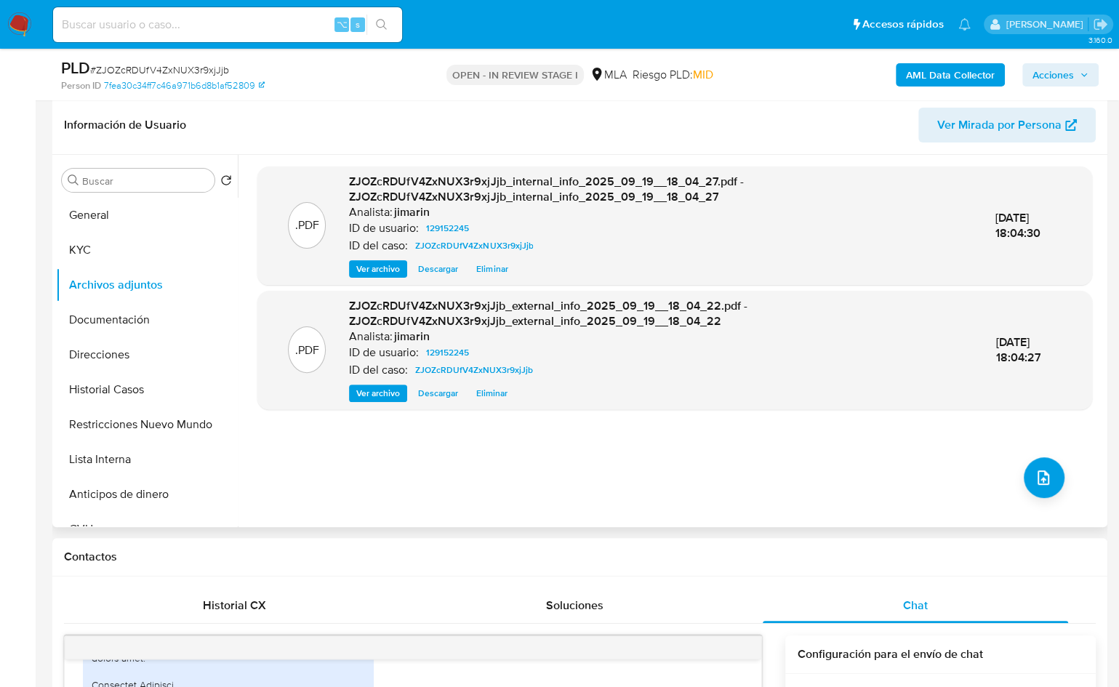
click at [1052, 498] on div ".PDF ZJOZcRDUfV4ZxNUX3r9xjJjb_internal_info_2025_09_19__18_04_27.pdf - ZJOZcRDU…" at bounding box center [674, 341] width 835 height 349
click at [1042, 481] on icon "upload-file" at bounding box center [1043, 477] width 17 height 17
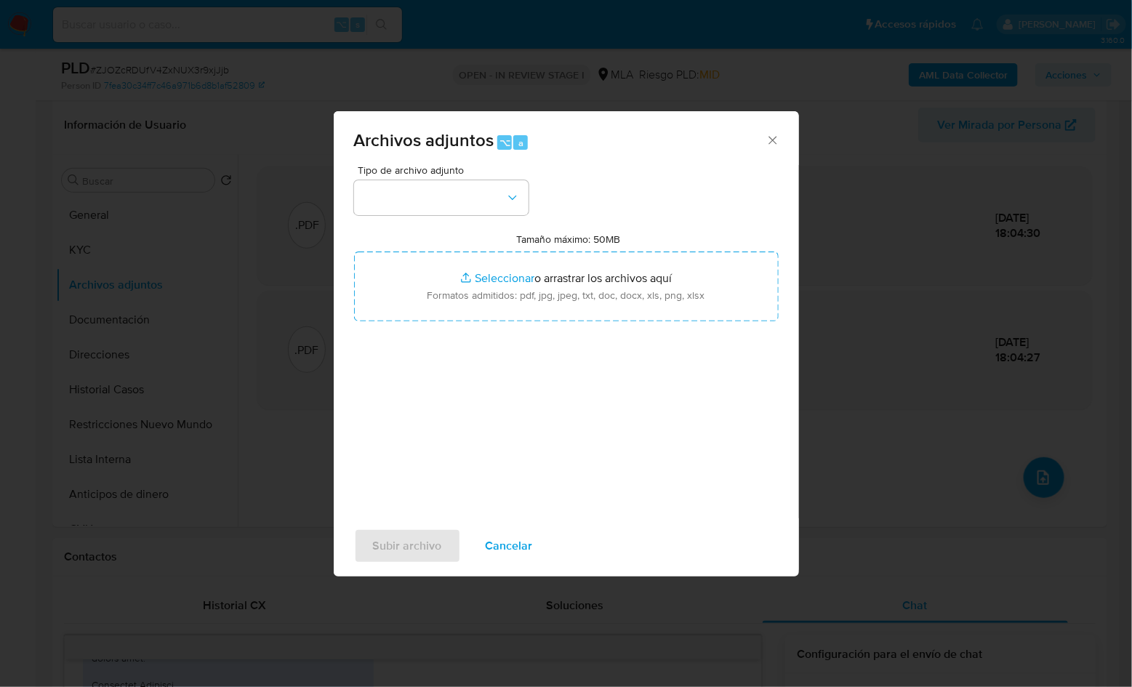
click at [441, 172] on span "Tipo de archivo adjunto" at bounding box center [445, 170] width 175 height 10
click at [432, 200] on button "button" at bounding box center [441, 197] width 175 height 35
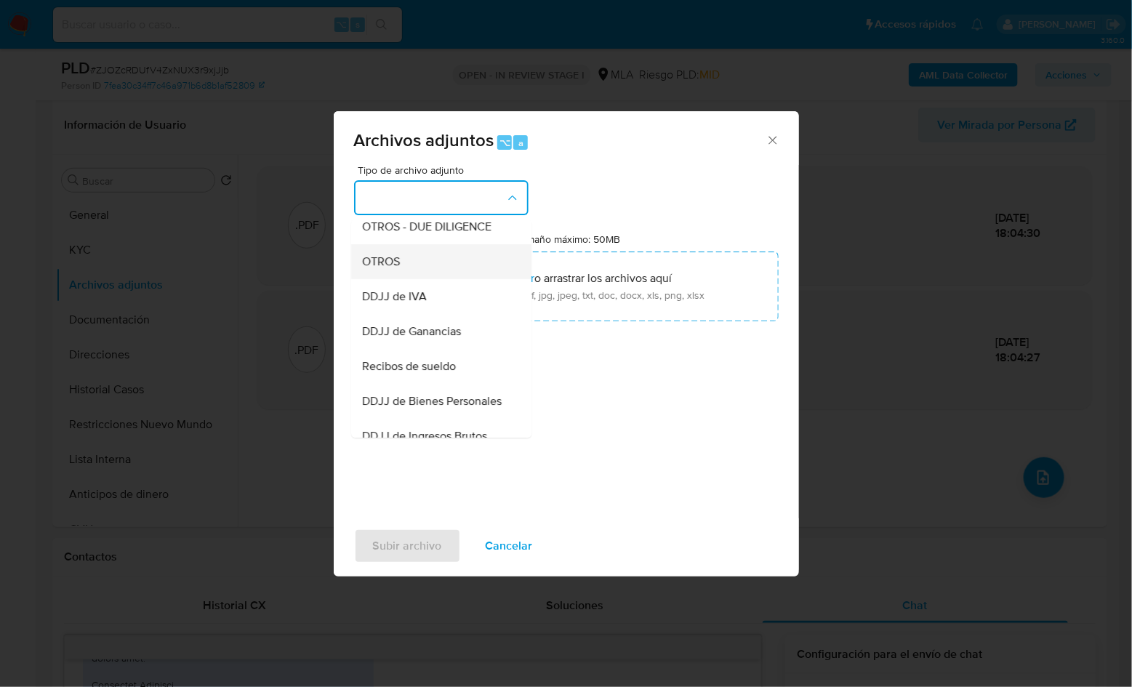
scroll to position [263, 0]
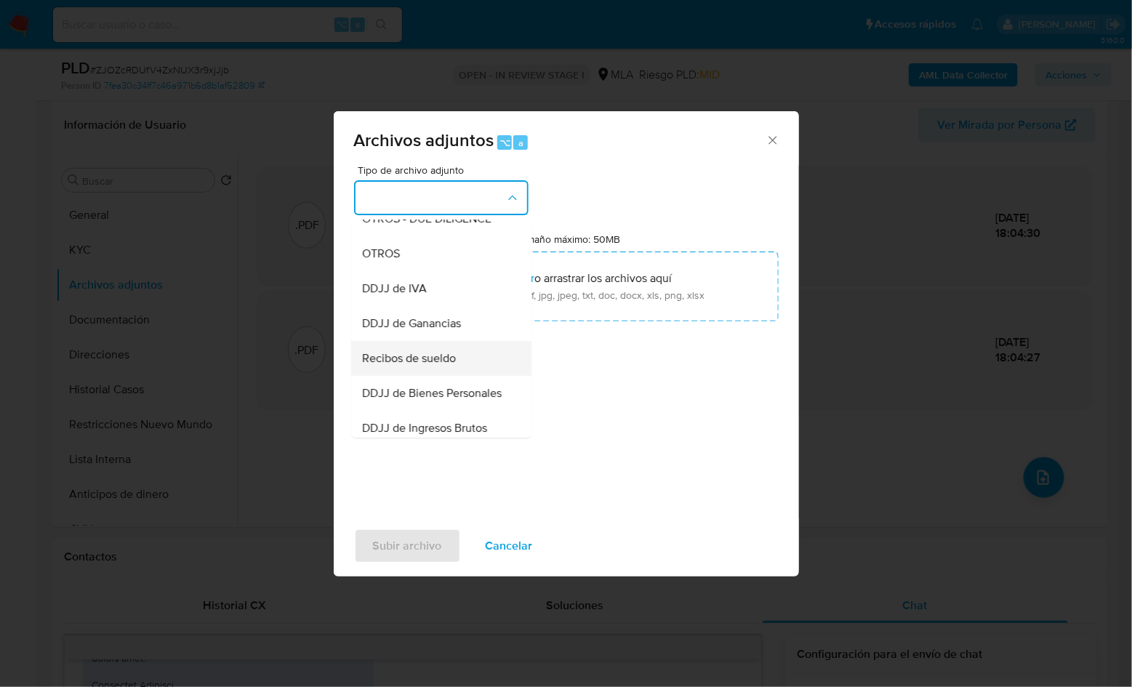
click at [443, 366] on span "Recibos de sueldo" at bounding box center [410, 358] width 94 height 15
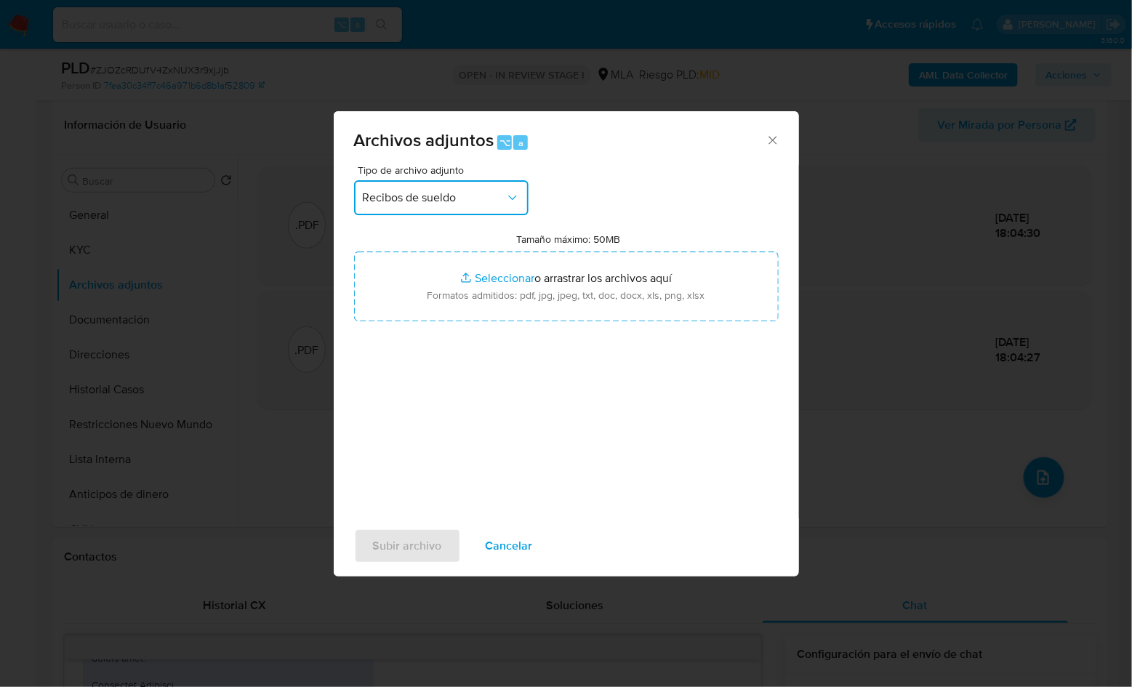
click at [489, 183] on button "Recibos de sueldo" at bounding box center [441, 197] width 175 height 35
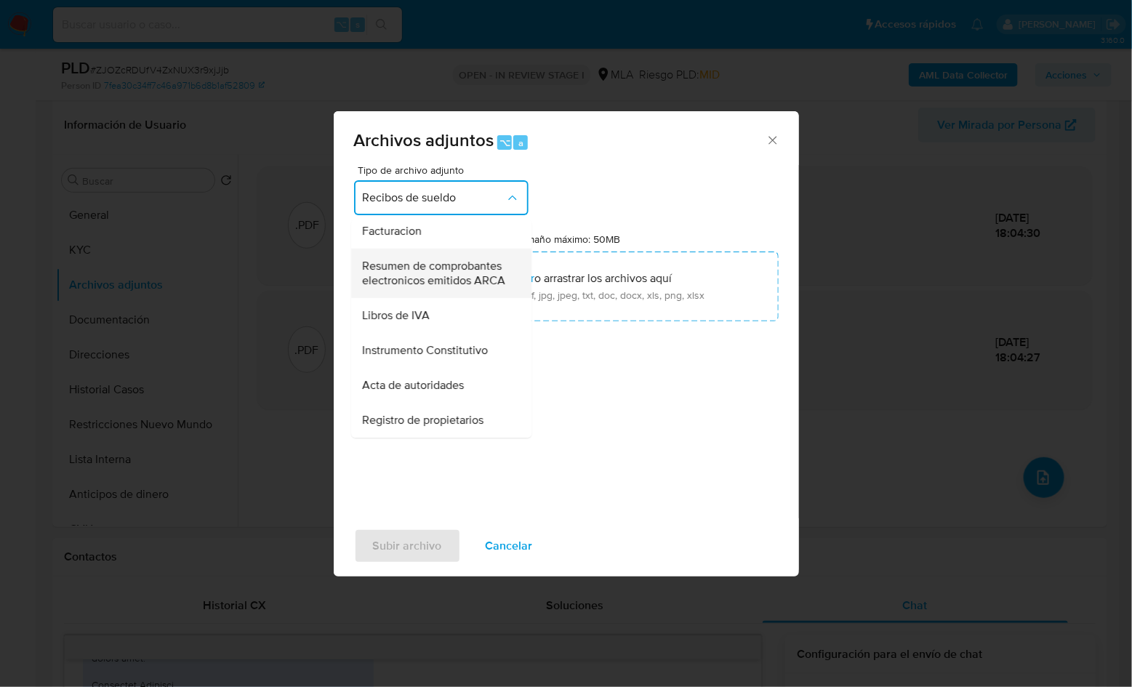
scroll to position [657, 0]
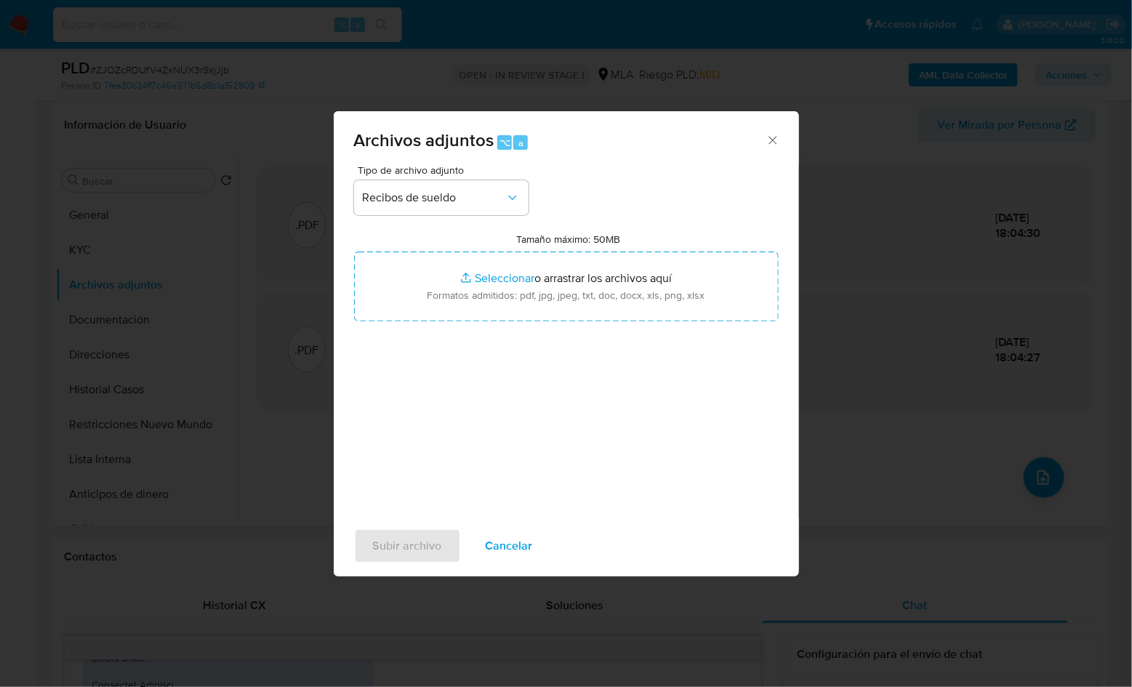
click at [646, 382] on div "Tipo de archivo adjunto Recibos [PERSON_NAME] Tamaño máximo: 50MB Seleccionar a…" at bounding box center [566, 336] width 425 height 343
click at [474, 201] on span "Recibos de sueldo" at bounding box center [434, 198] width 143 height 15
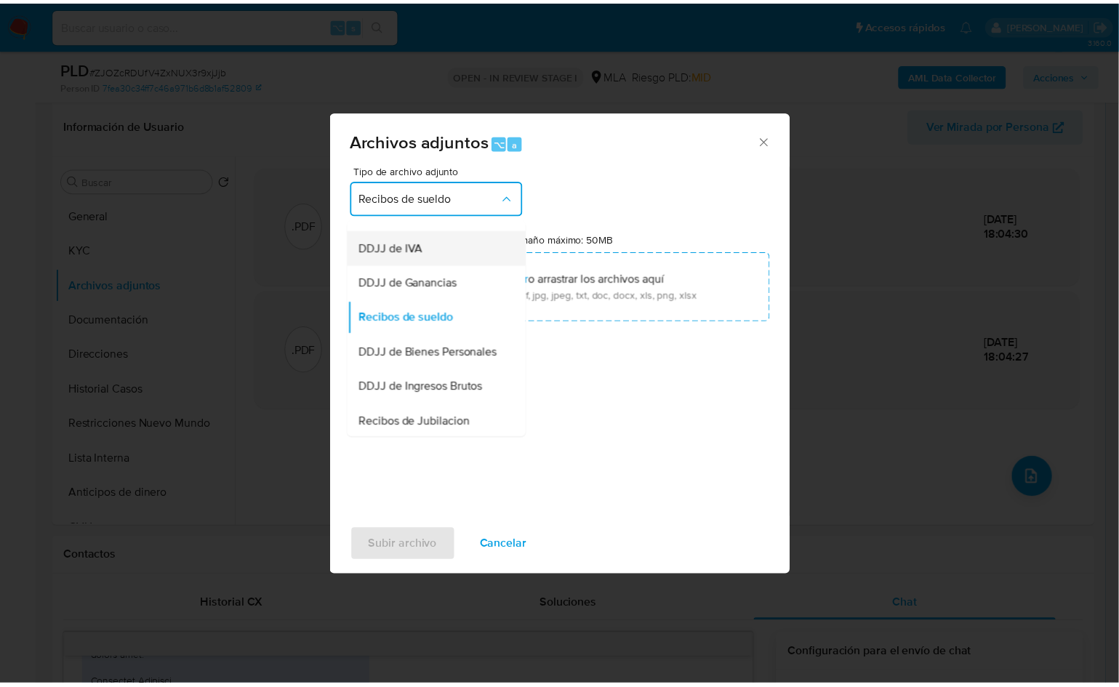
scroll to position [298, 0]
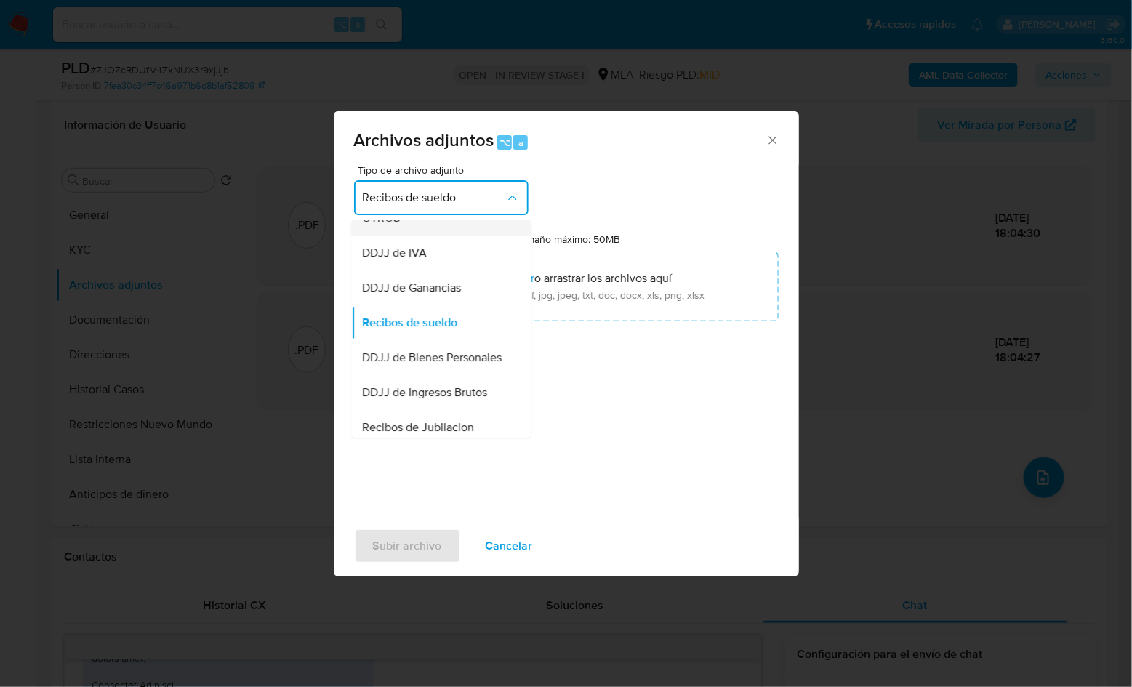
click at [412, 236] on div "OTROS" at bounding box center [437, 218] width 148 height 35
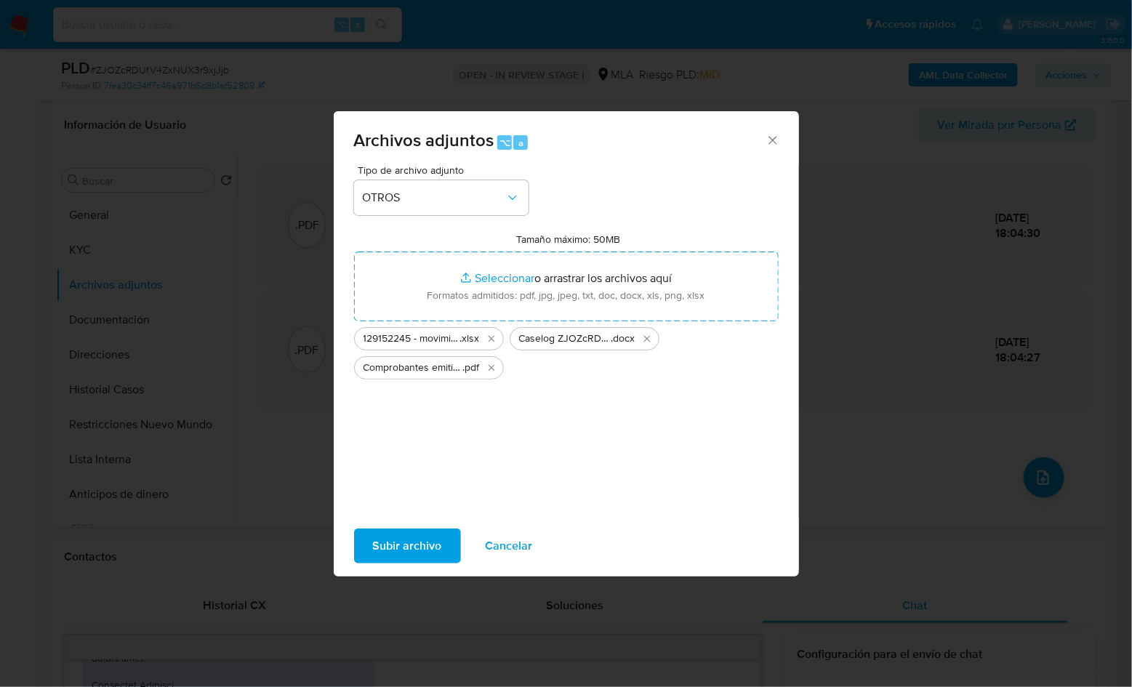
click at [425, 537] on span "Subir archivo" at bounding box center [407, 546] width 69 height 32
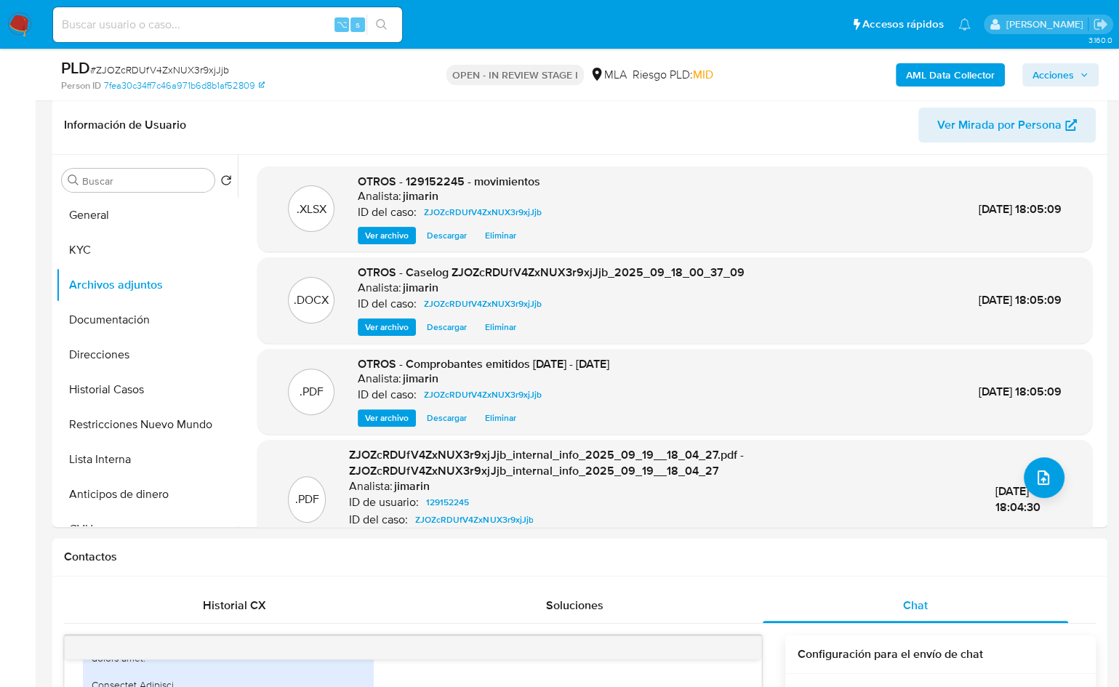
click at [1044, 69] on span "Acciones" at bounding box center [1053, 74] width 41 height 23
click at [1090, 75] on button "Acciones" at bounding box center [1061, 74] width 76 height 23
click at [1068, 66] on span "Acciones" at bounding box center [1053, 74] width 41 height 23
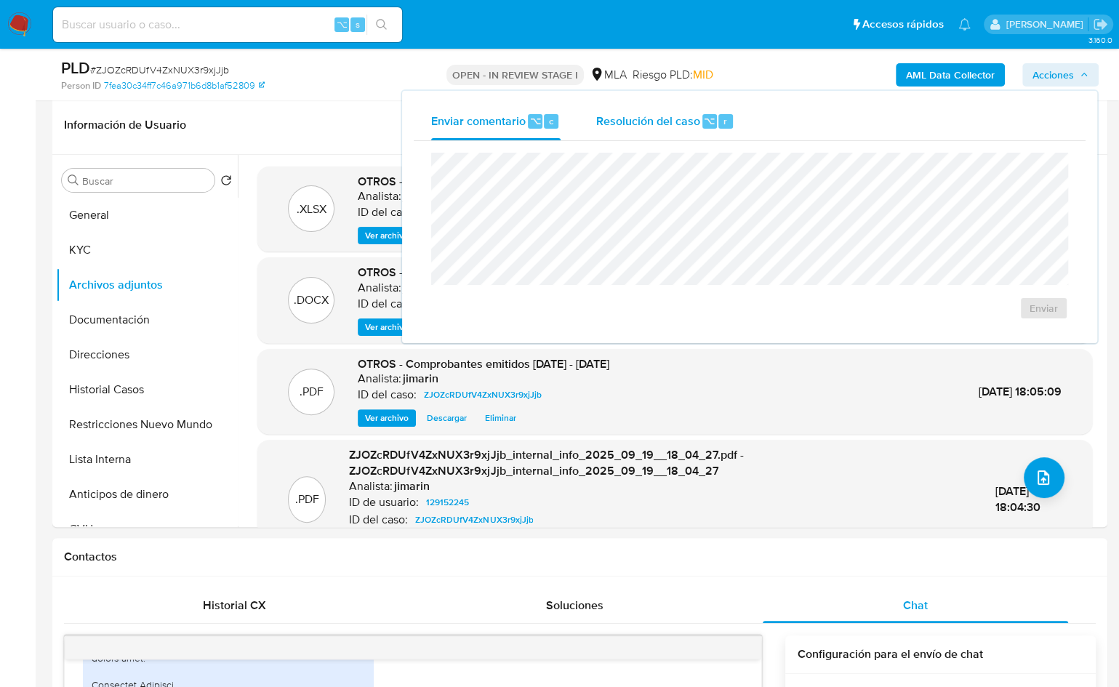
click at [666, 137] on div "Resolución del caso ⌥ r" at bounding box center [665, 122] width 139 height 38
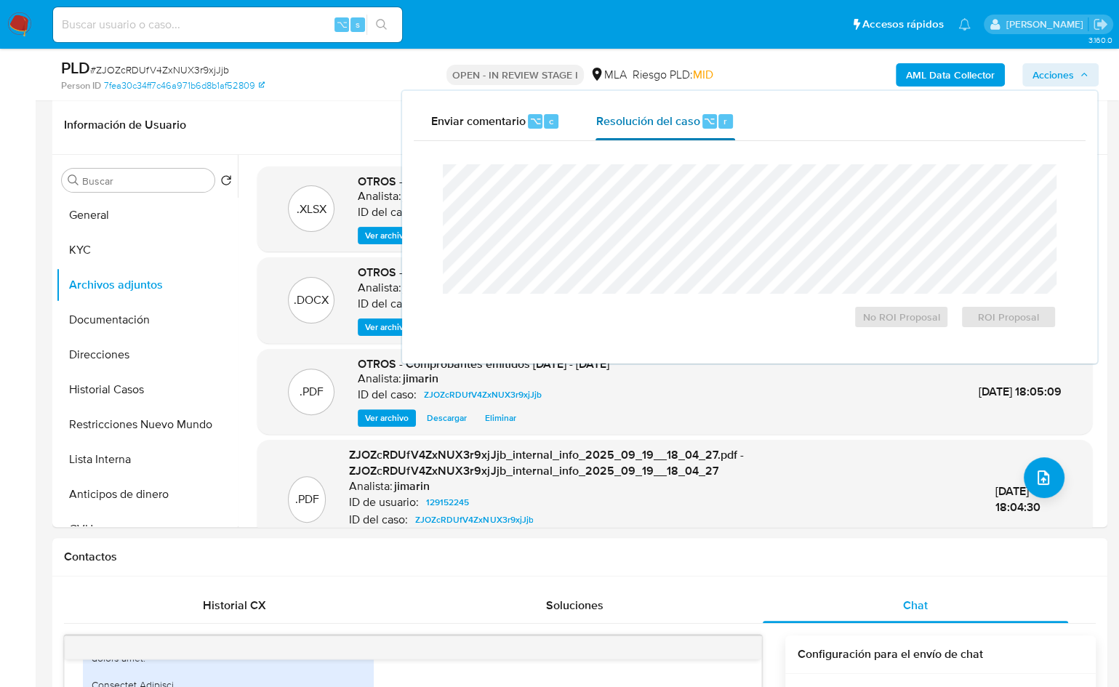
click at [674, 103] on div "Resolución del caso ⌥ r" at bounding box center [665, 122] width 139 height 38
click at [870, 313] on span "No ROI Proposal" at bounding box center [902, 317] width 76 height 20
click at [872, 322] on div "No ROI Proposal" at bounding box center [902, 314] width 108 height 29
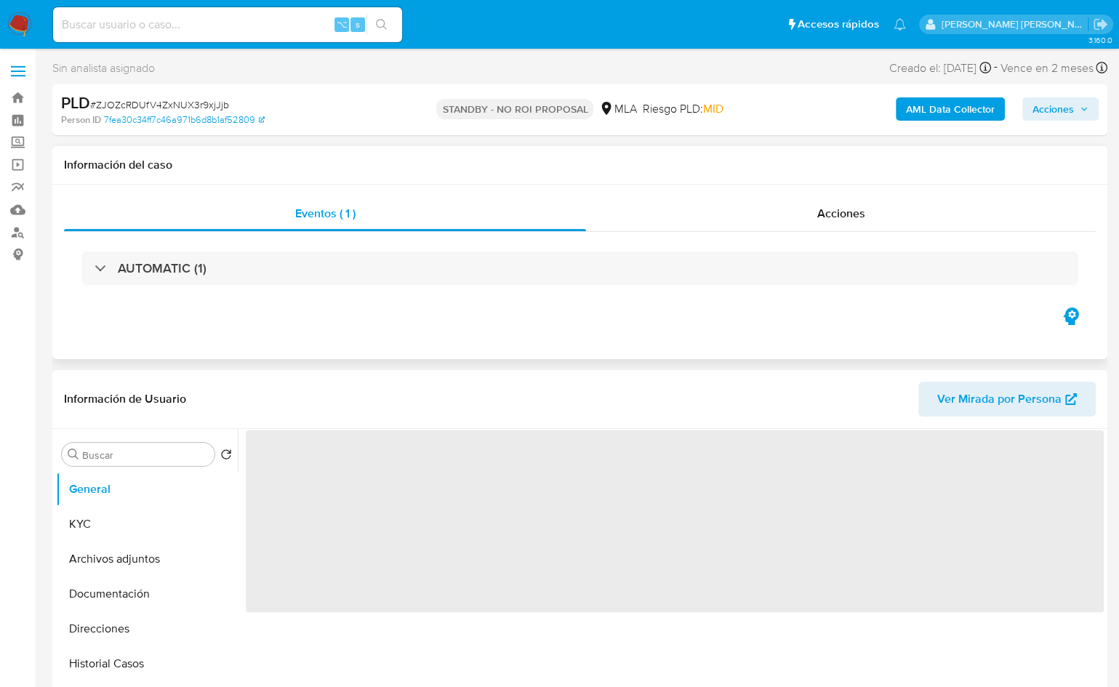
select select "10"
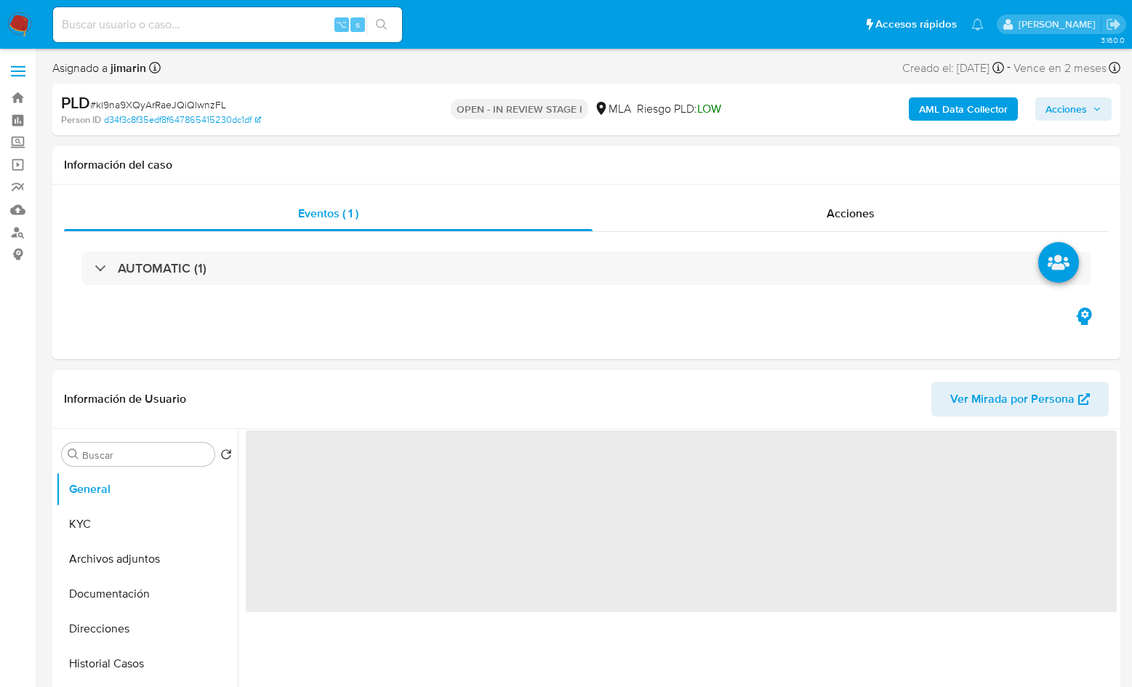
select select "10"
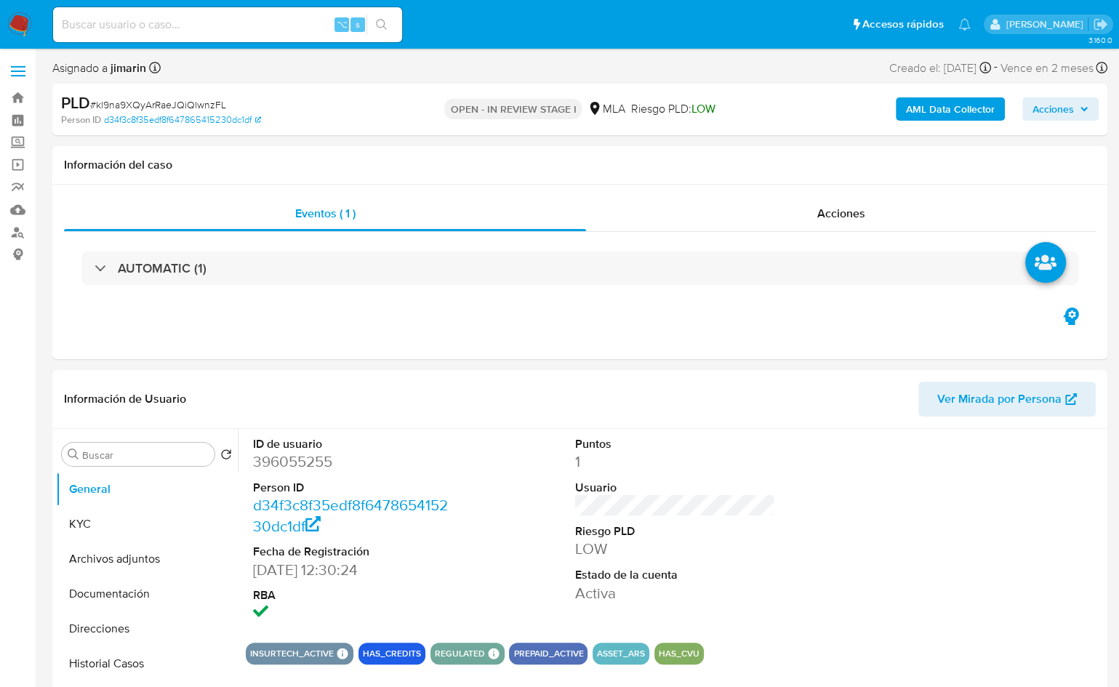
click at [207, 103] on span "# kl9na9XQyArRaeJQiQlwnzFL" at bounding box center [158, 104] width 136 height 15
copy span "kl9na9XQyArRaeJQiQlwnzFL"
click at [274, 452] on dd "396055255" at bounding box center [353, 462] width 200 height 20
click at [277, 455] on dd "396055255" at bounding box center [353, 462] width 200 height 20
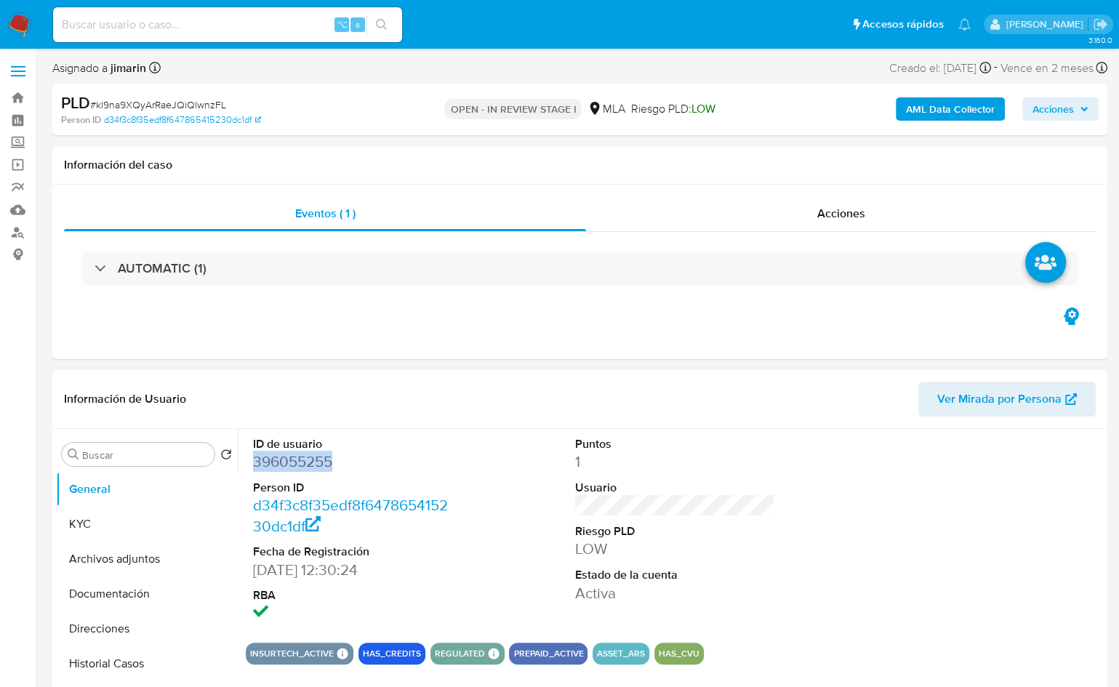
click at [277, 455] on dd "396055255" at bounding box center [353, 462] width 200 height 20
copy dd "396055255"
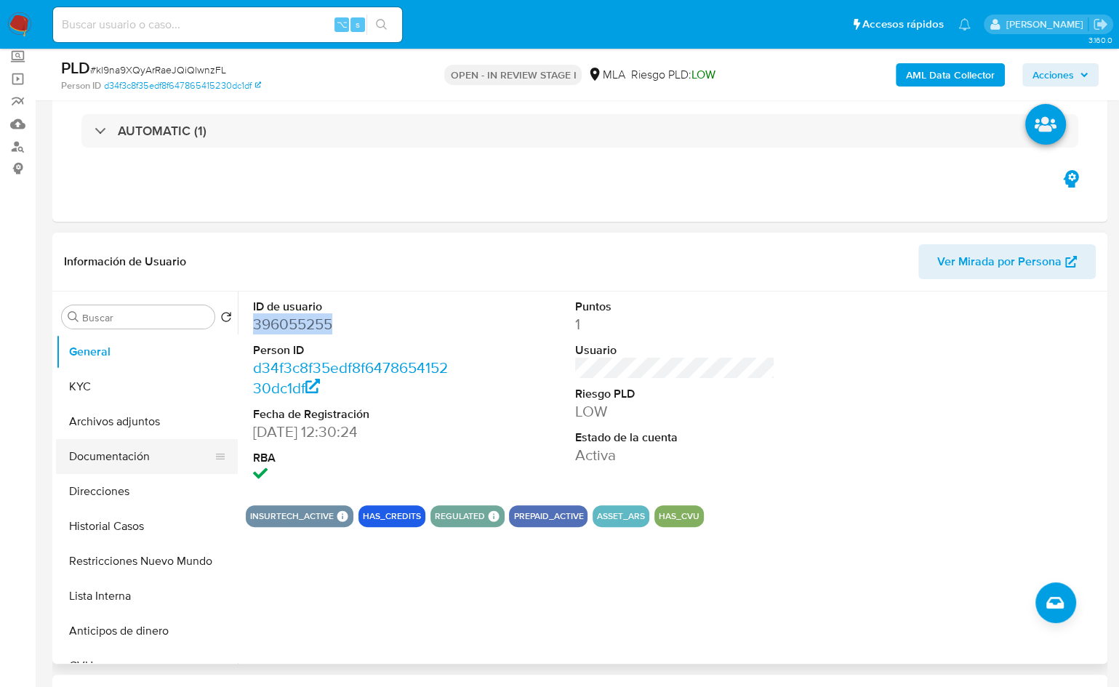
scroll to position [106, 0]
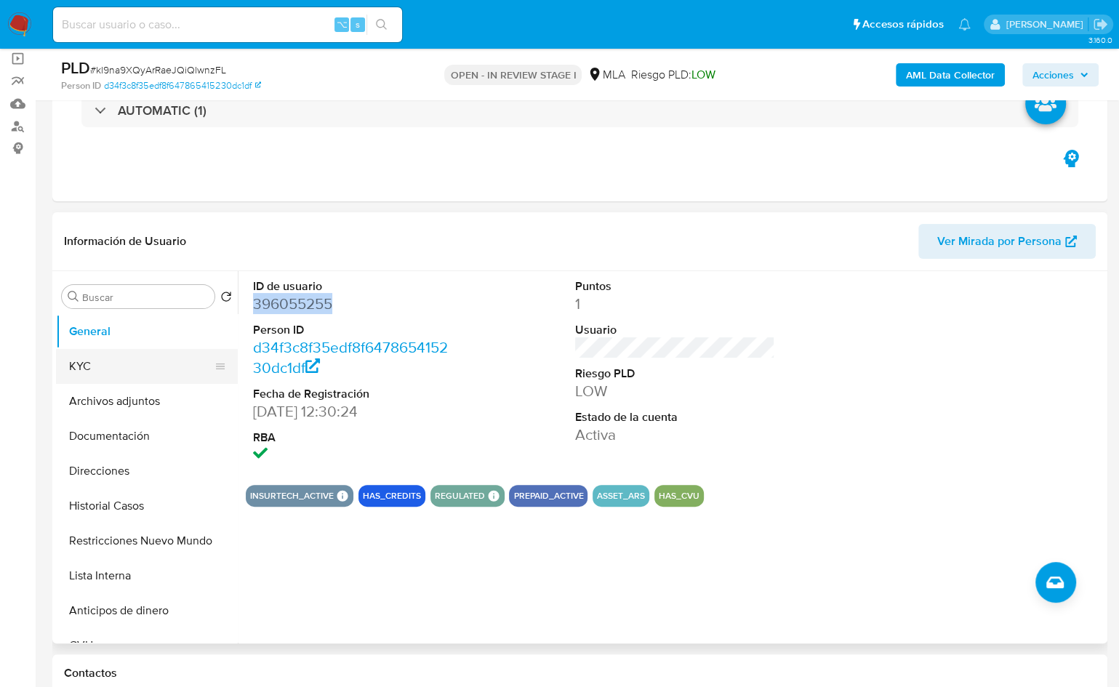
click at [97, 377] on button "KYC" at bounding box center [141, 366] width 170 height 35
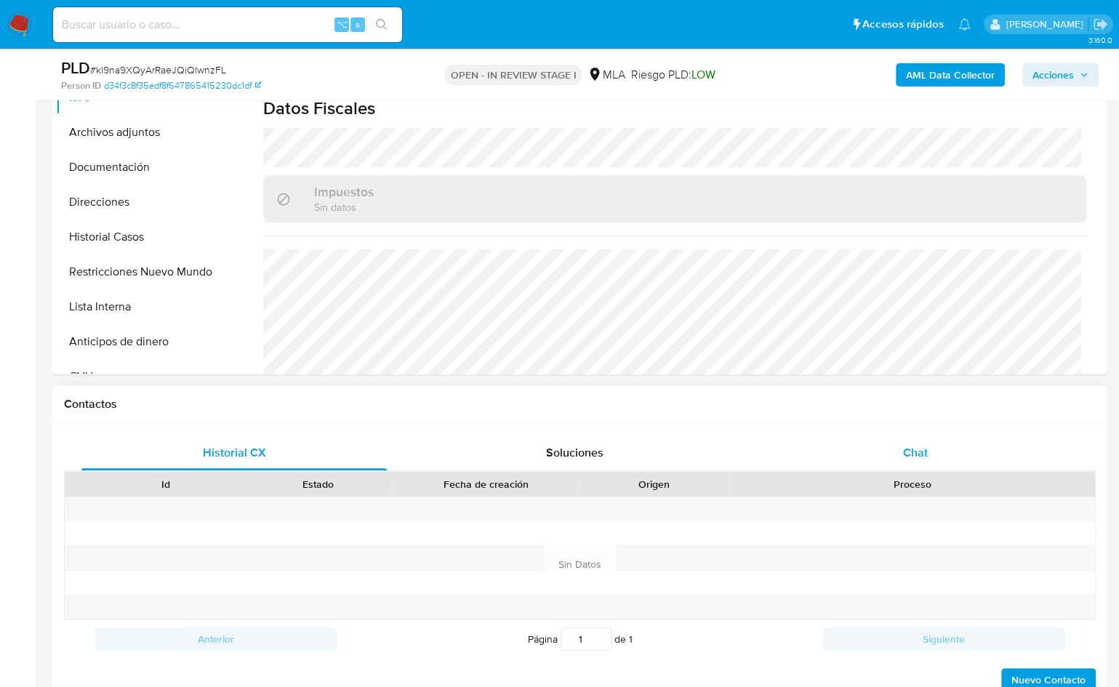
scroll to position [751, 0]
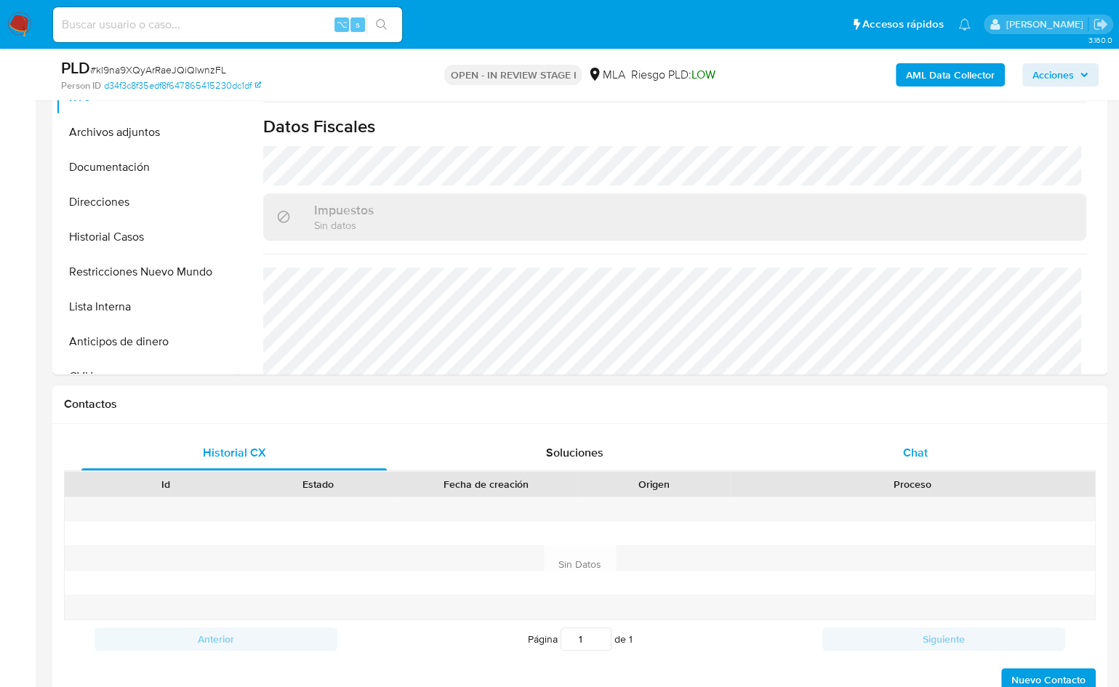
click at [924, 460] on div "Chat" at bounding box center [915, 453] width 305 height 35
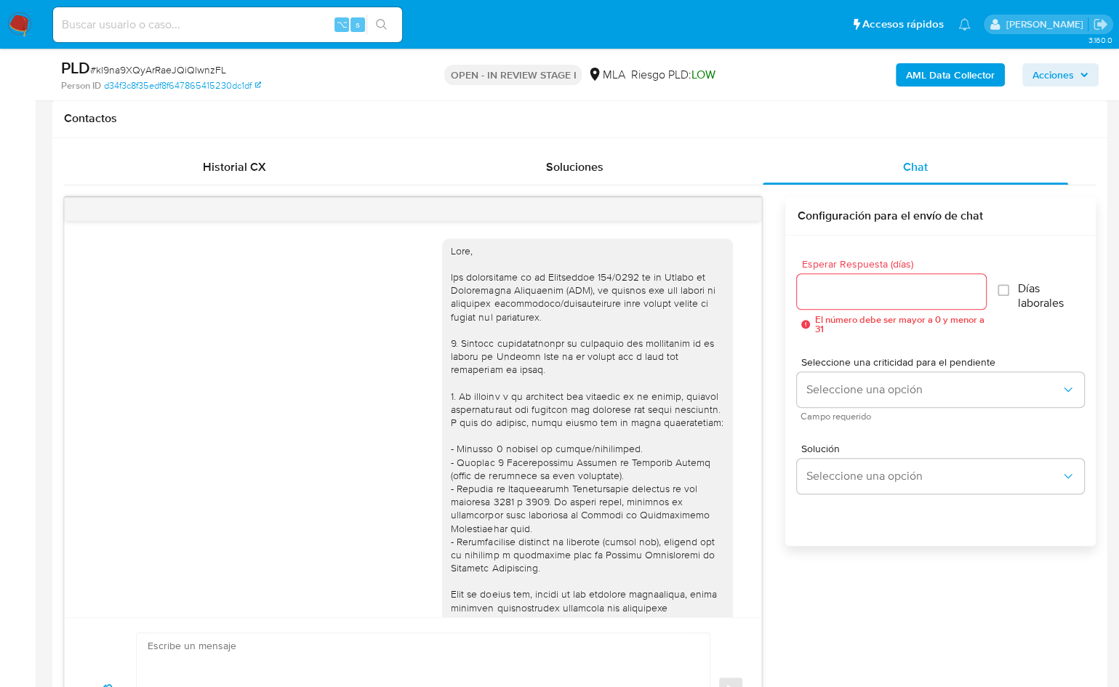
scroll to position [593, 0]
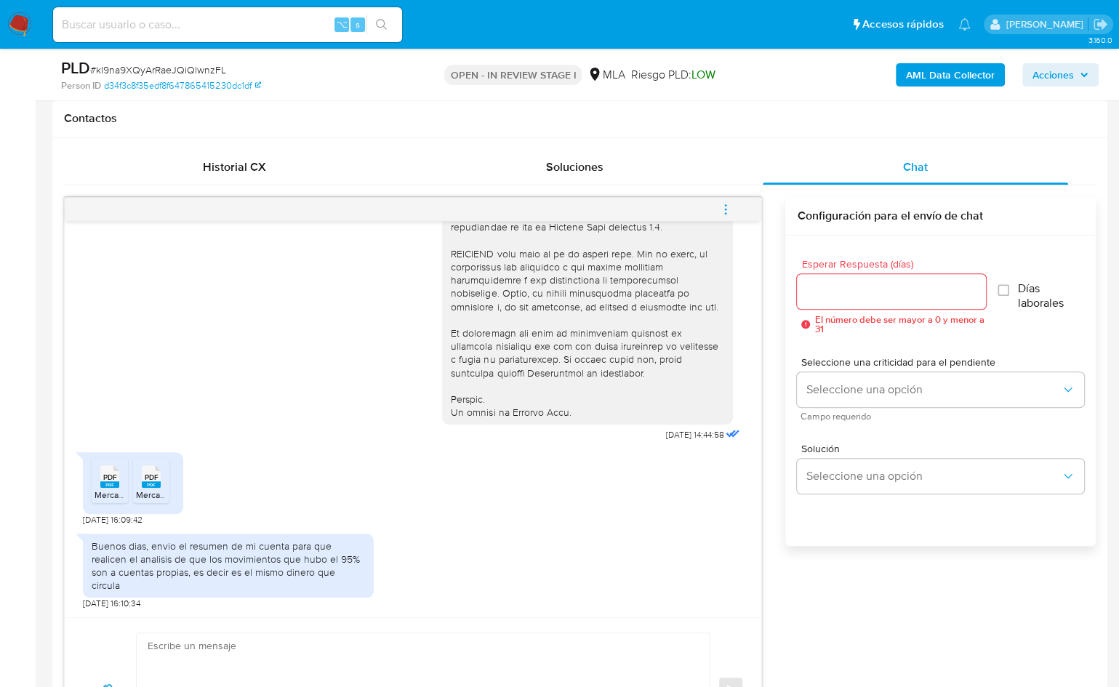
click at [114, 482] on span "PDF" at bounding box center [110, 477] width 14 height 9
click at [148, 482] on span "PDF" at bounding box center [152, 477] width 14 height 9
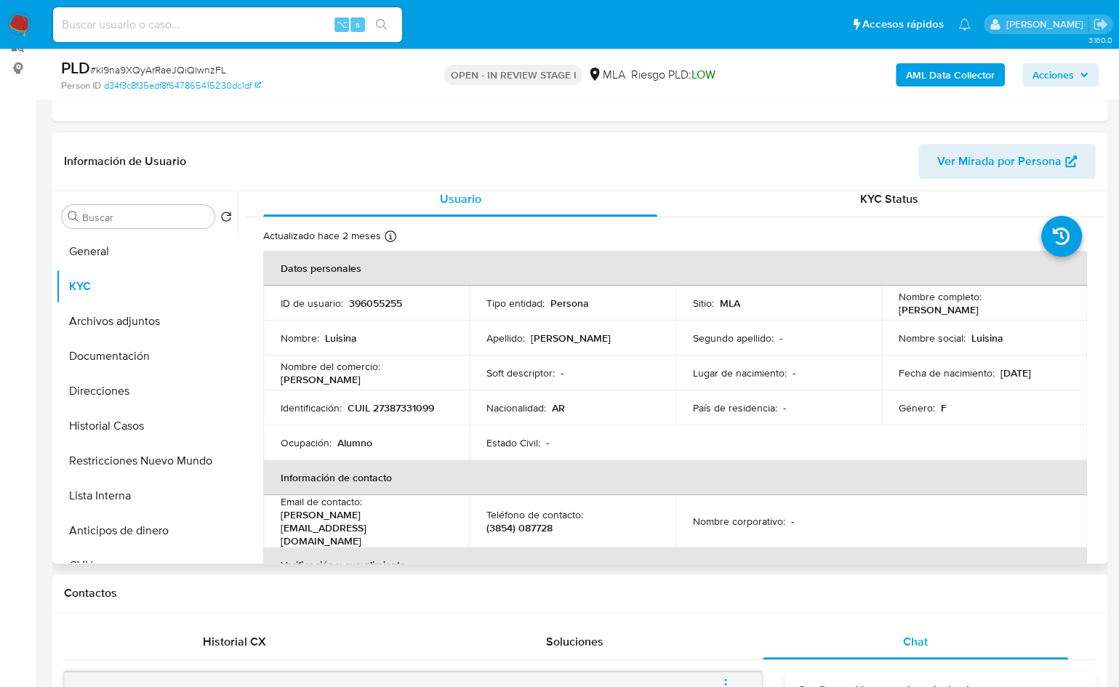
scroll to position [0, 0]
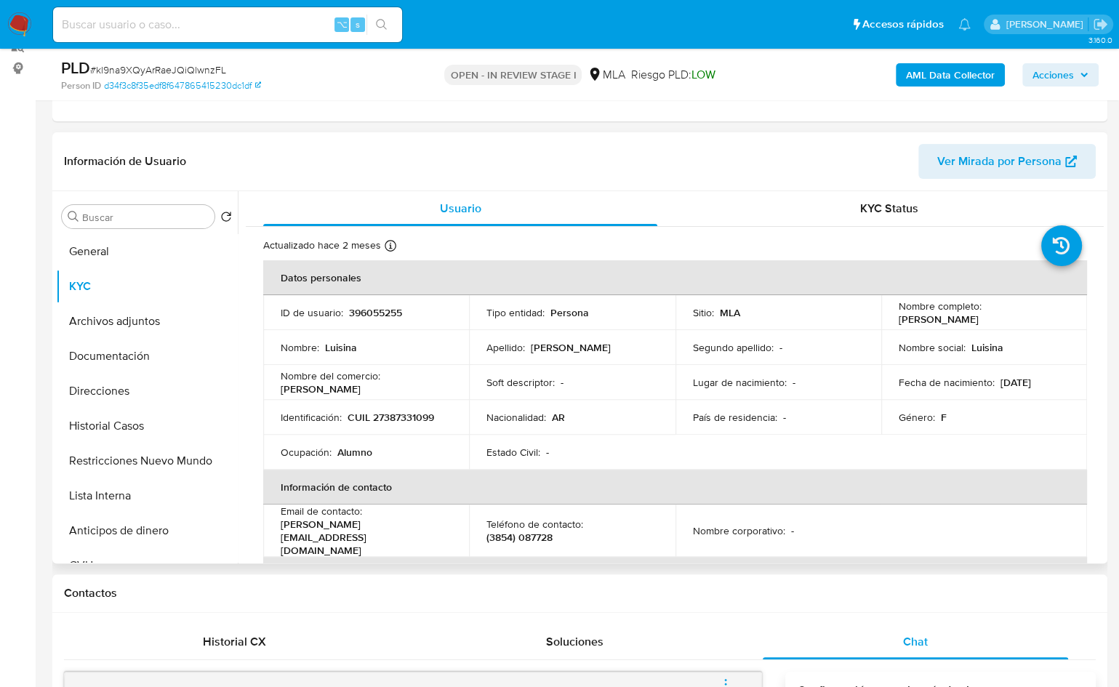
click at [401, 415] on p "CUIL 27387331099" at bounding box center [391, 417] width 87 height 13
copy p "27387331099"
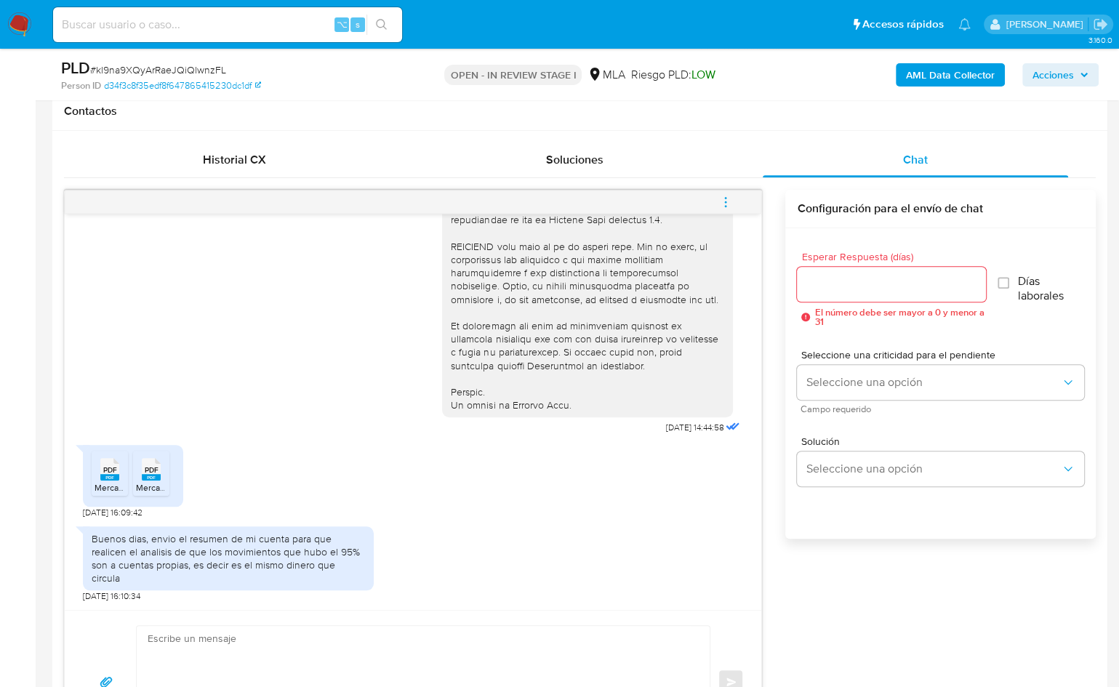
scroll to position [702, 0]
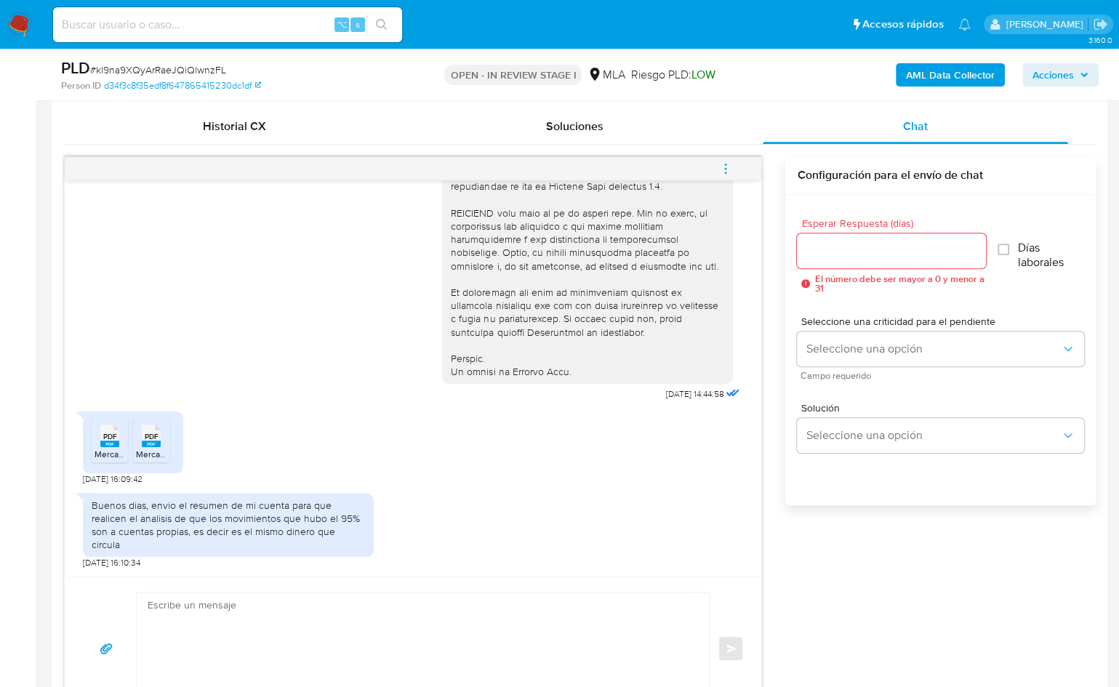
drag, startPoint x: 329, startPoint y: 631, endPoint x: 354, endPoint y: 618, distance: 28.6
click at [329, 631] on textarea at bounding box center [420, 649] width 544 height 112
paste textarea "Hola, ¡Muchas gracias por tu respuesta! Confirmamos la recepción de la document…"
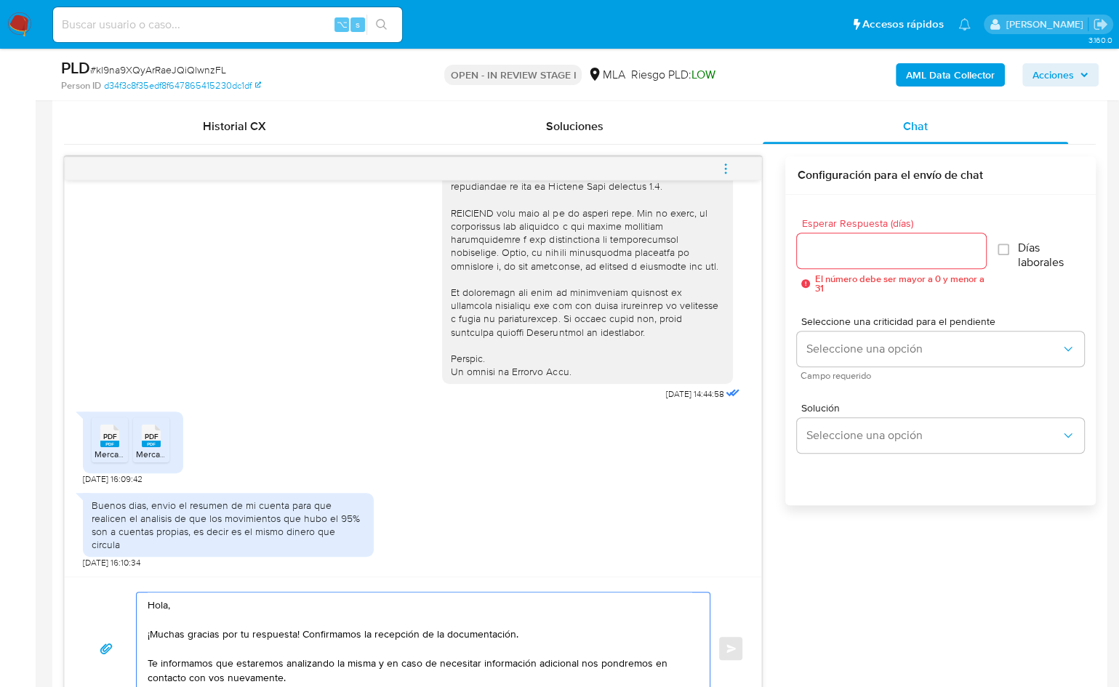
scroll to position [750, 0]
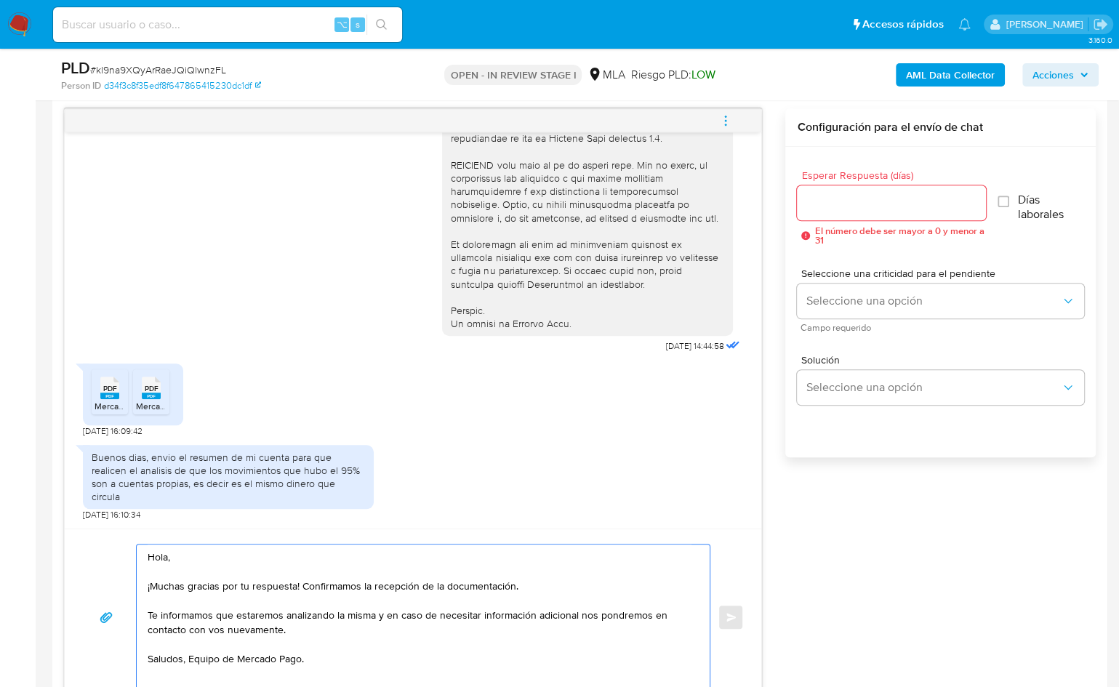
type textarea "Hola, ¡Muchas gracias por tu respuesta! Confirmamos la recepción de la document…"
click at [811, 211] on div at bounding box center [891, 202] width 188 height 35
click at [815, 201] on input "Esperar Respuesta (días)" at bounding box center [891, 202] width 188 height 19
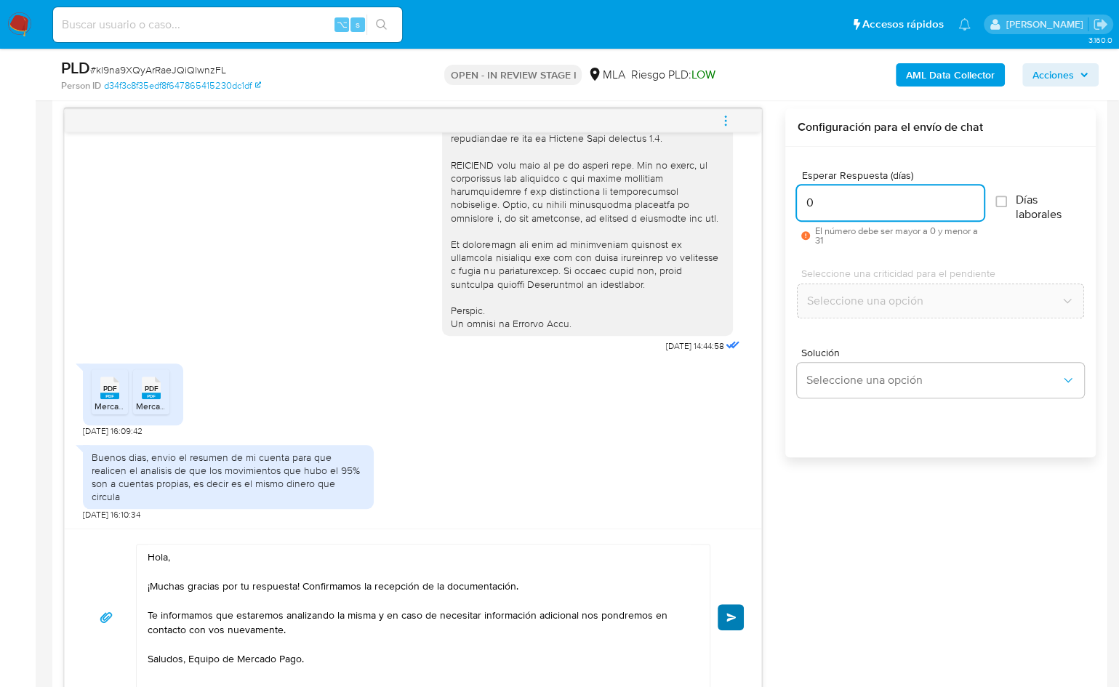
type input "0"
click at [727, 613] on span "Enviar" at bounding box center [732, 617] width 10 height 9
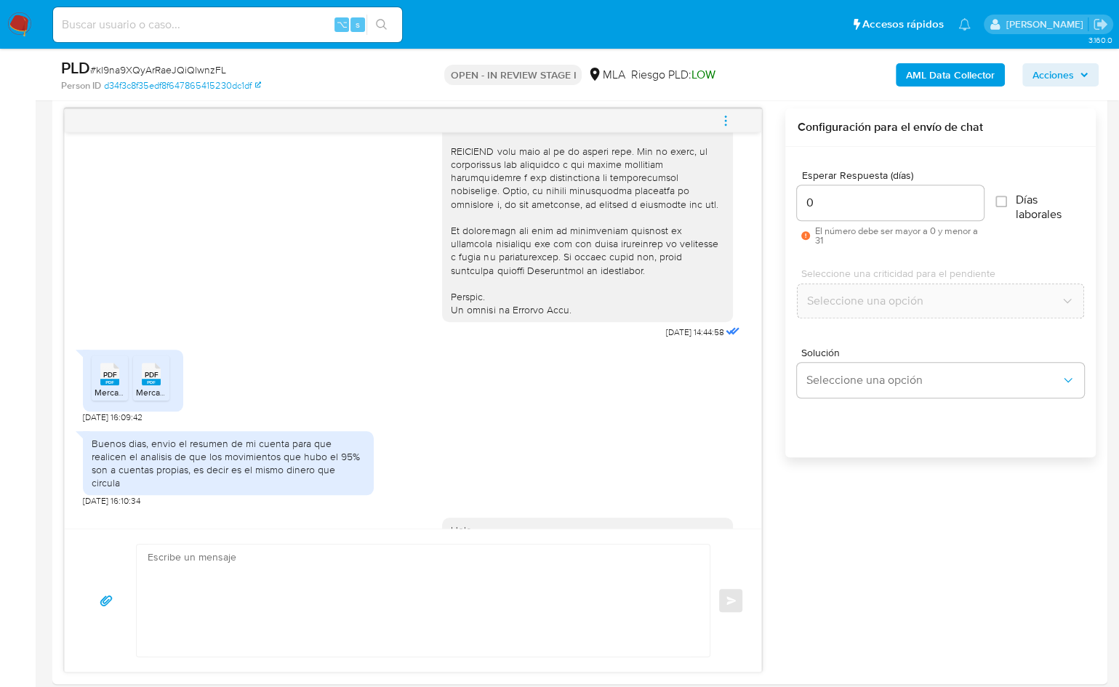
scroll to position [0, 0]
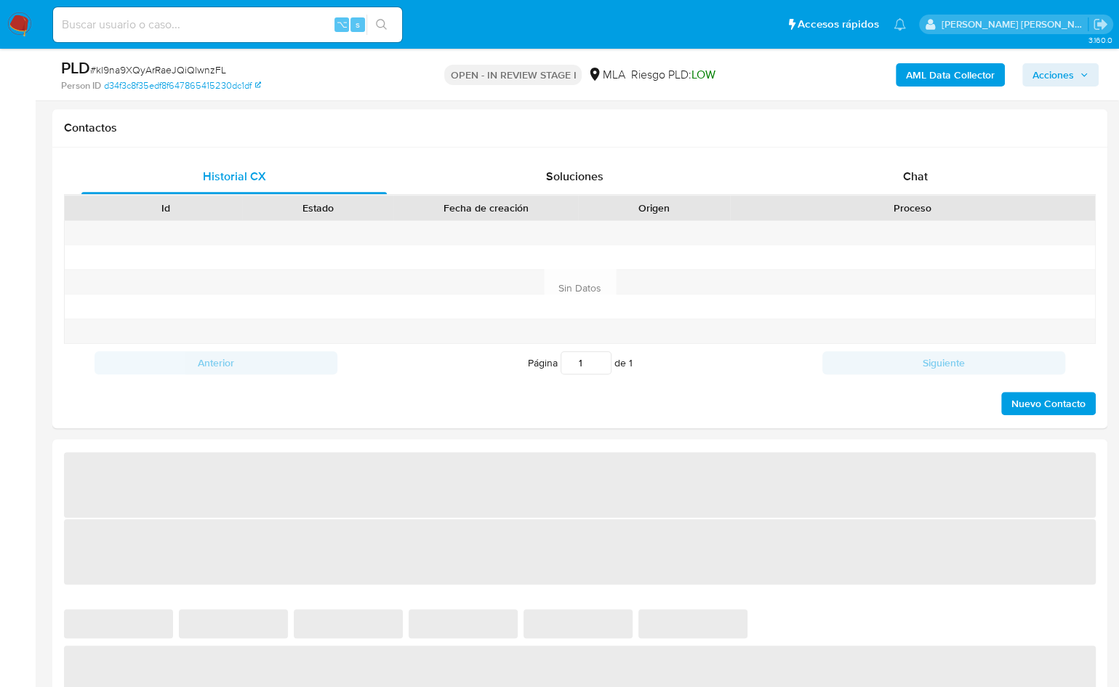
scroll to position [668, 0]
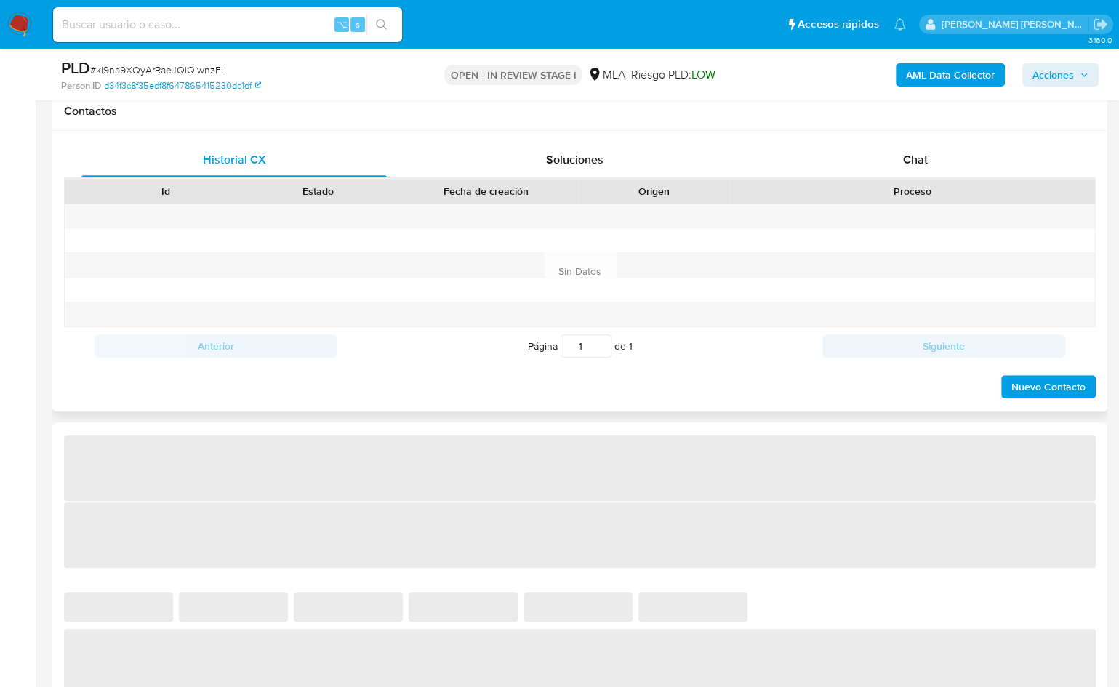
select select "10"
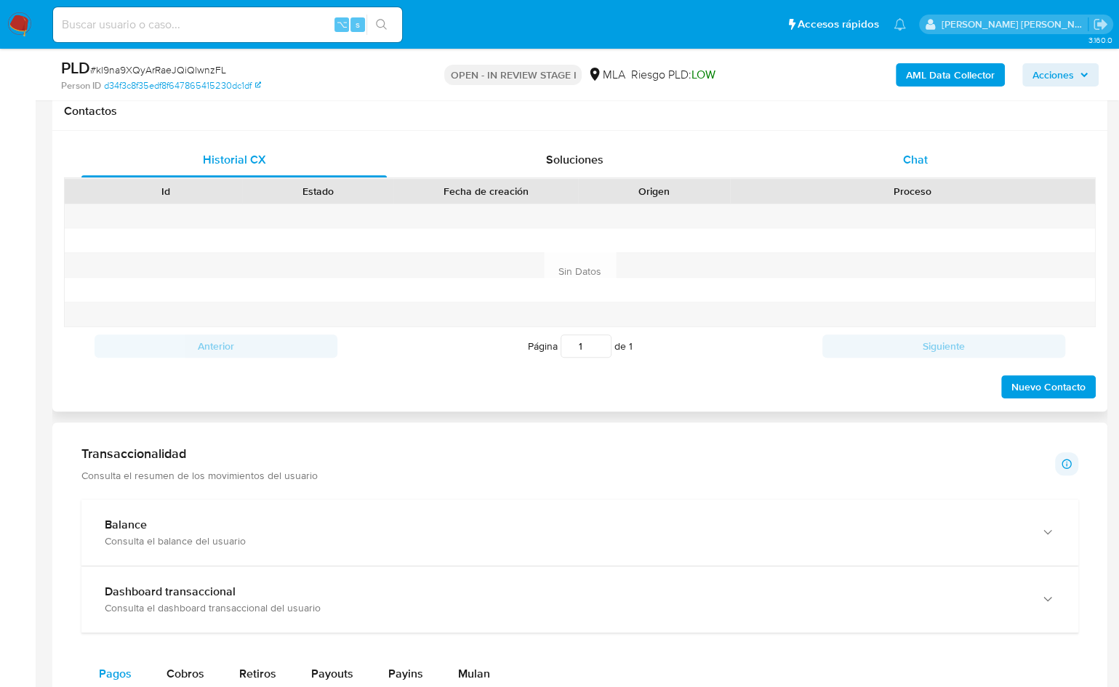
click at [924, 158] on span "Chat" at bounding box center [915, 159] width 25 height 17
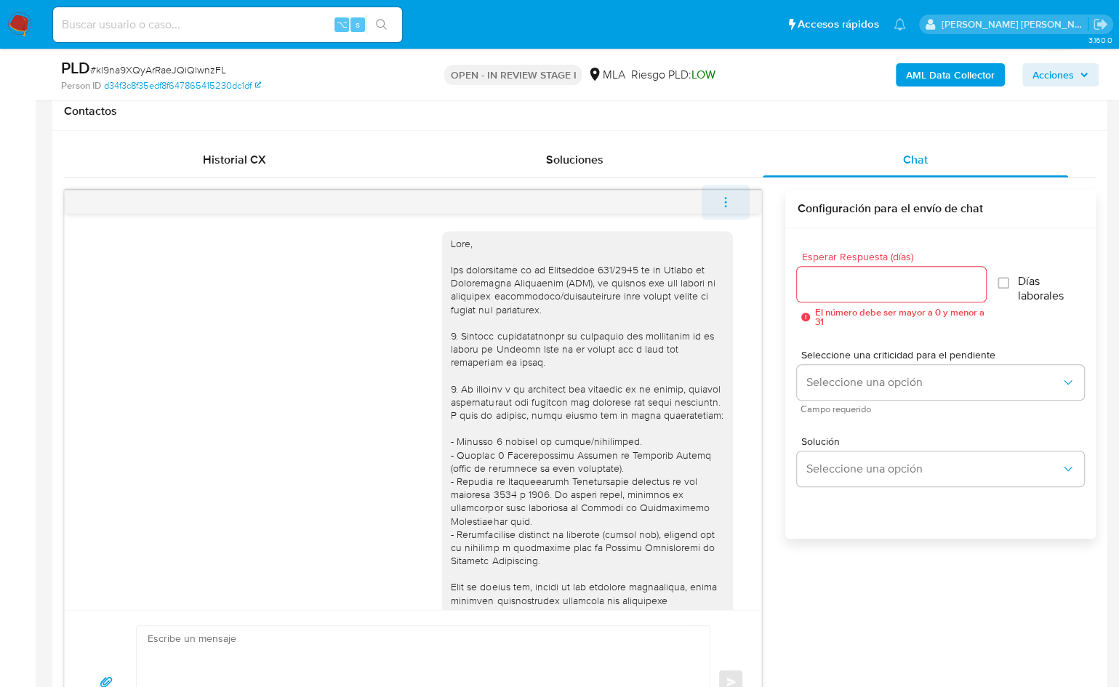
scroll to position [780, 0]
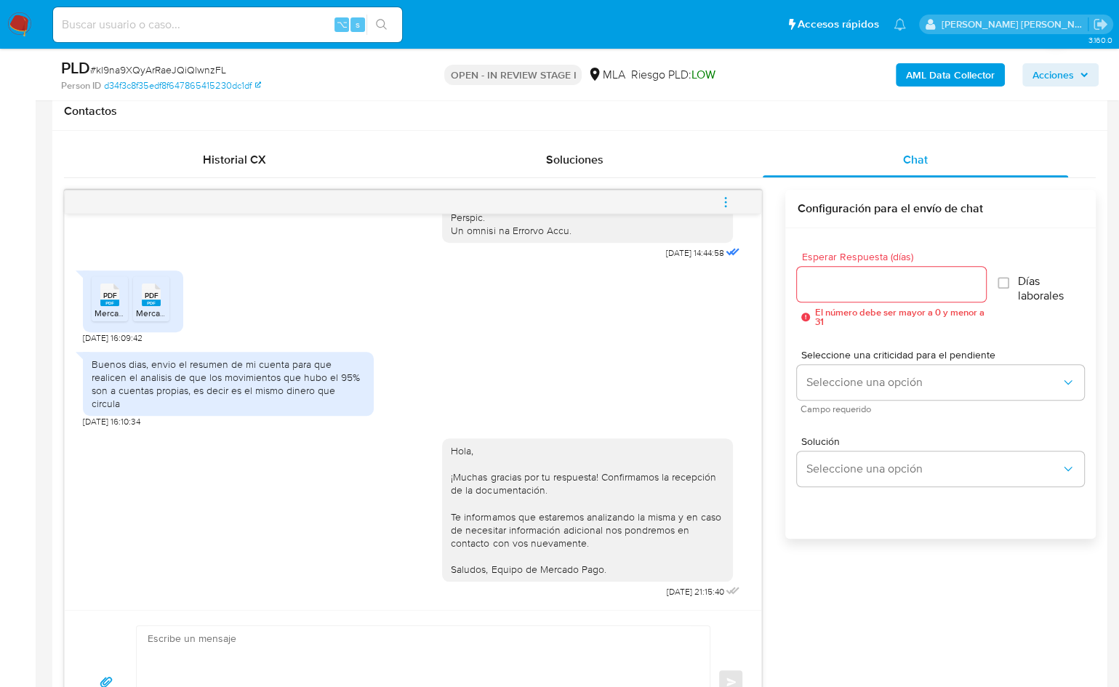
click at [729, 199] on icon "menu-action" at bounding box center [725, 202] width 13 height 13
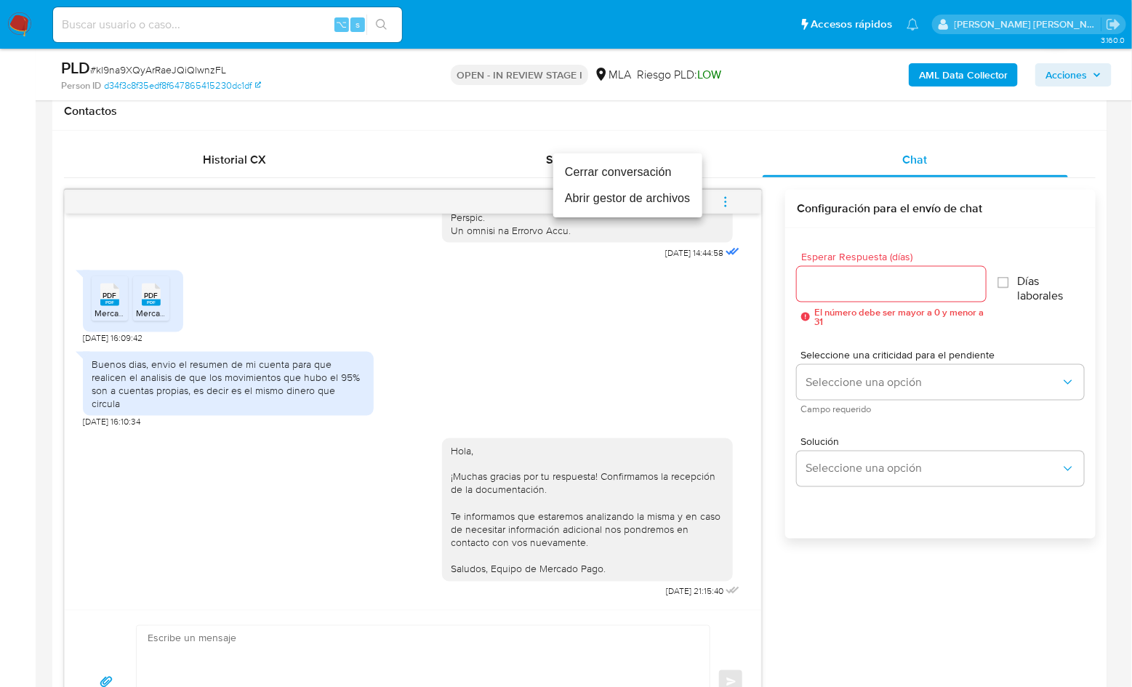
click at [645, 178] on li "Cerrar conversación" at bounding box center [627, 172] width 149 height 26
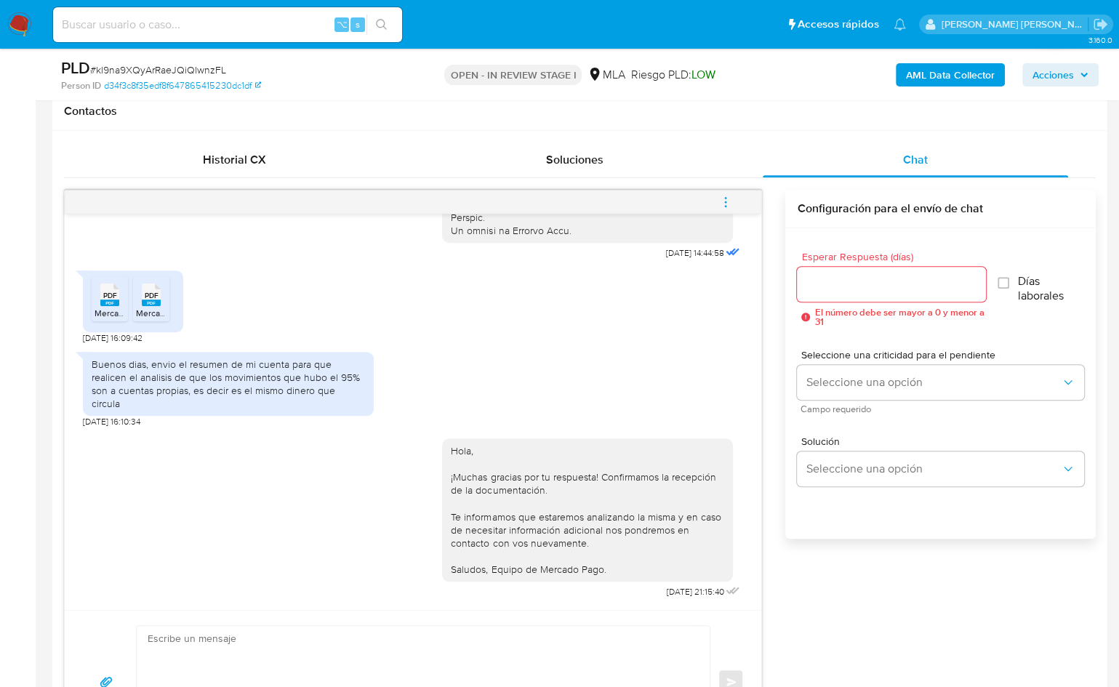
scroll to position [388, 0]
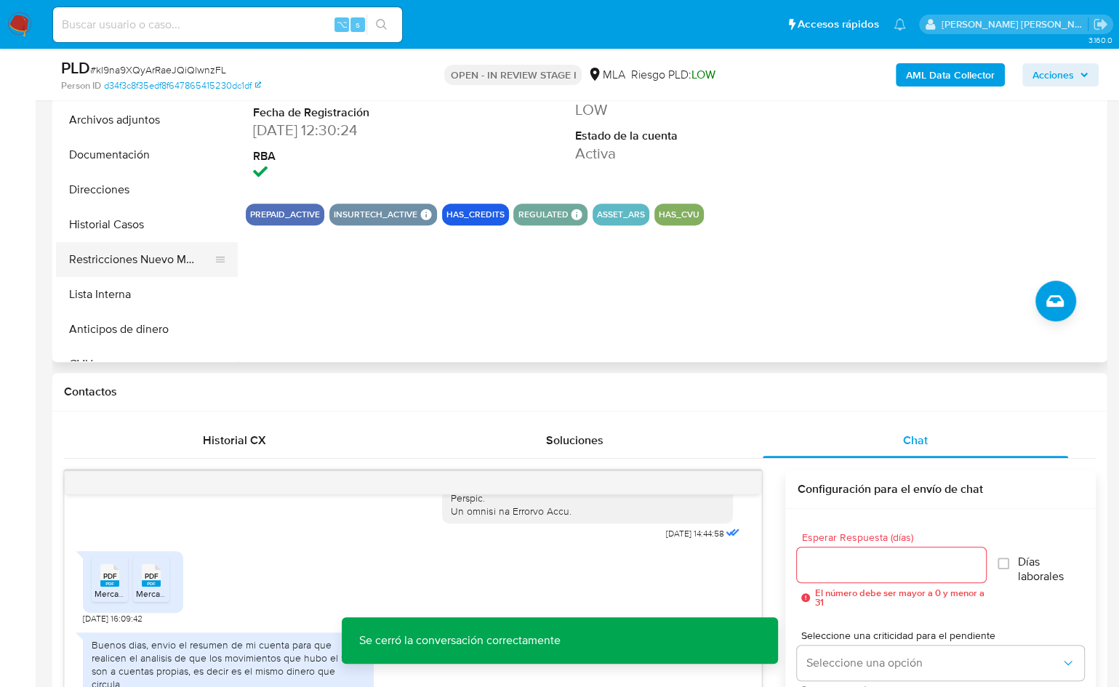
click at [173, 247] on button "Restricciones Nuevo Mundo" at bounding box center [141, 259] width 170 height 35
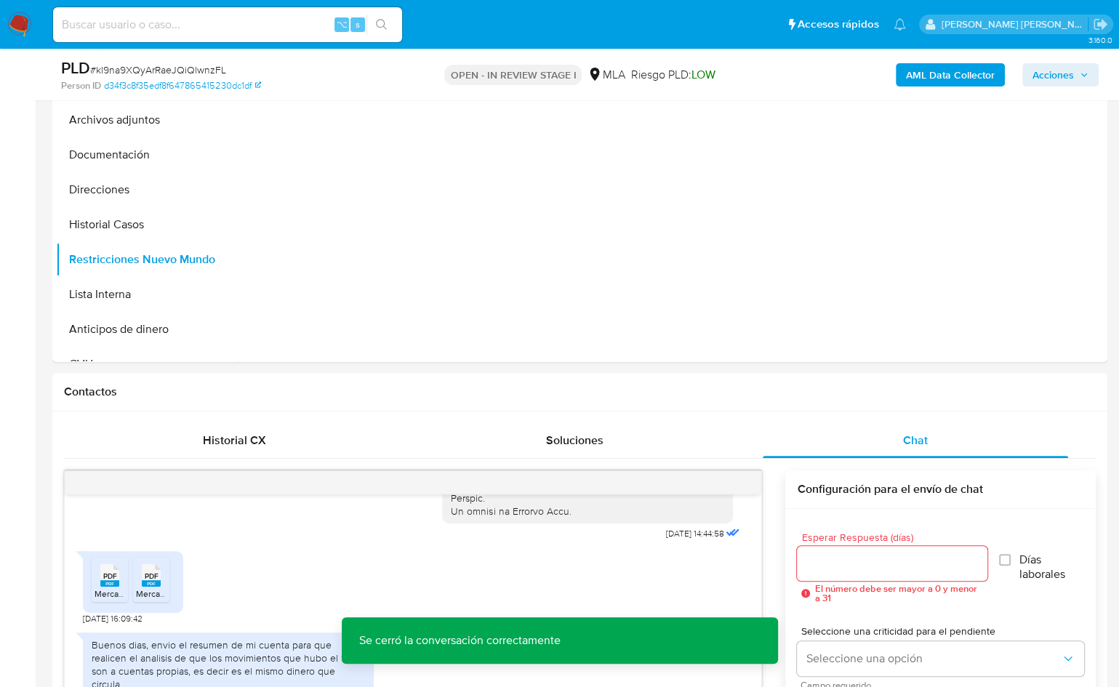
click at [940, 79] on b "AML Data Collector" at bounding box center [950, 74] width 89 height 23
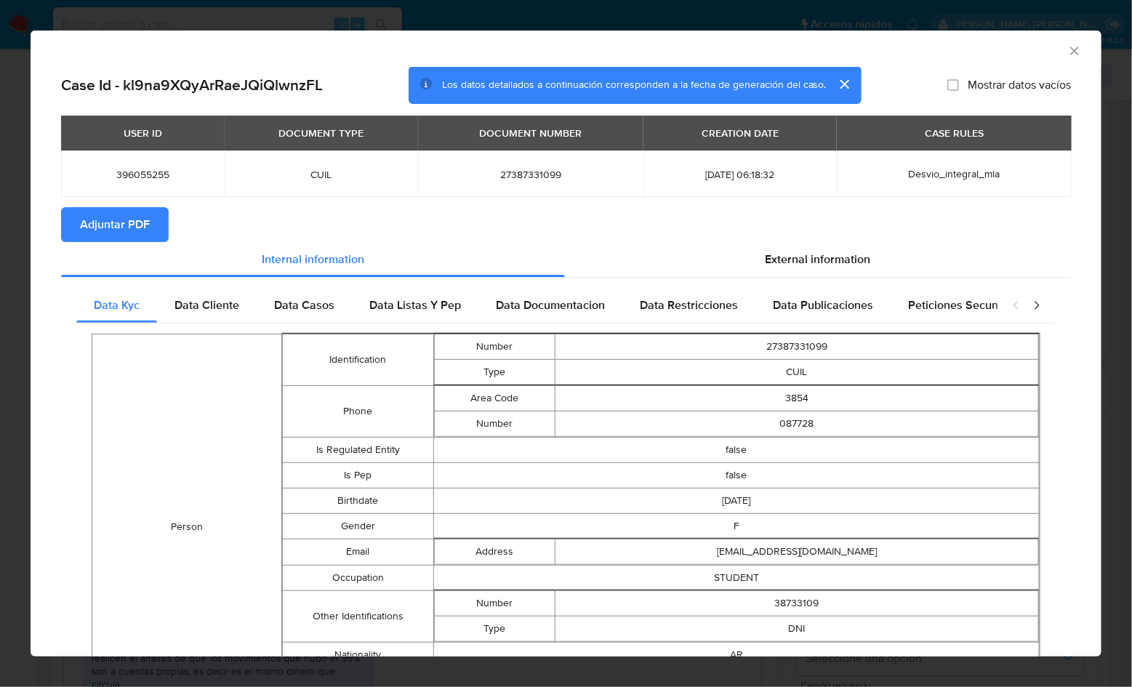
click at [152, 224] on button "Adjuntar PDF" at bounding box center [115, 224] width 108 height 35
click at [1071, 51] on icon "Cerrar ventana" at bounding box center [1075, 51] width 8 height 8
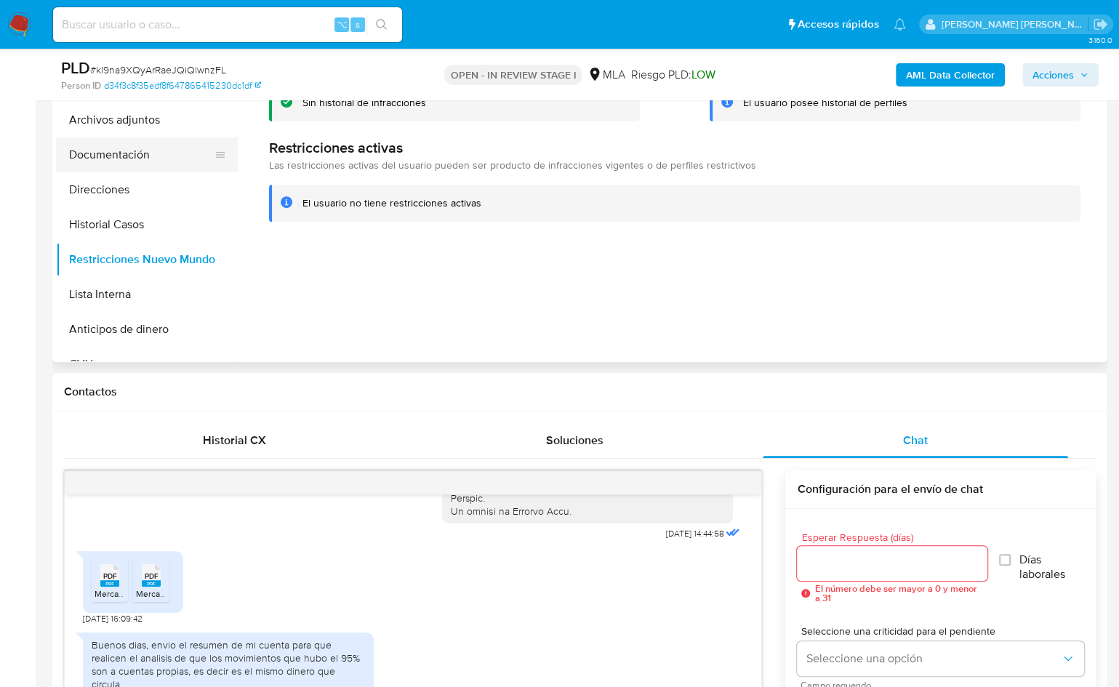
scroll to position [384, 0]
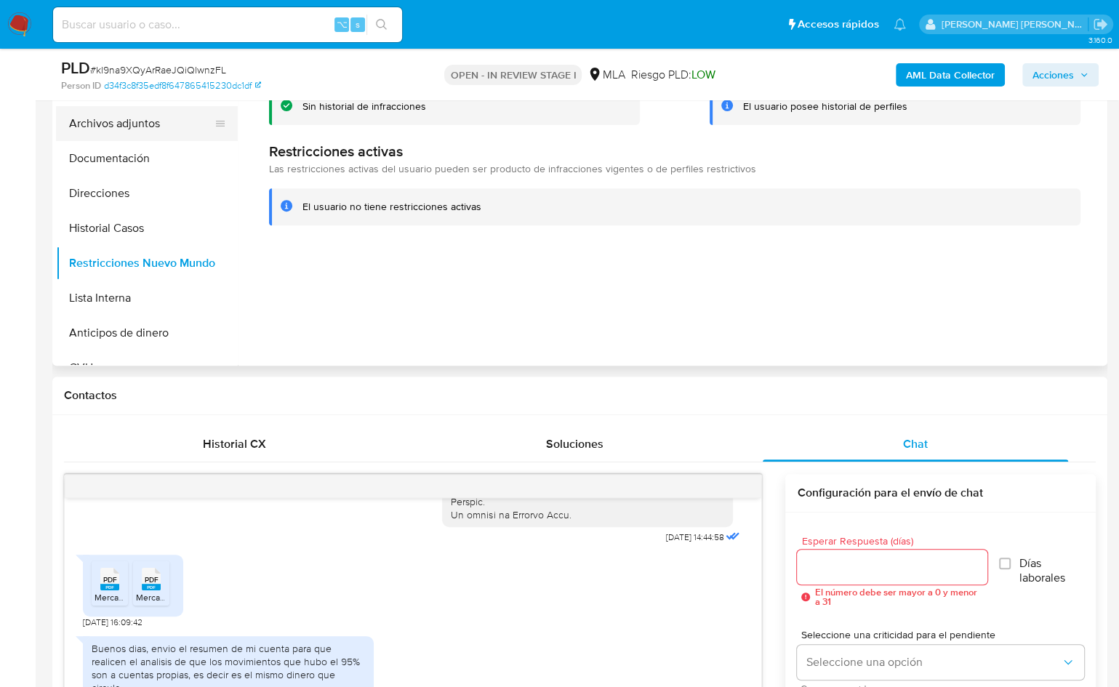
click at [148, 133] on button "Archivos adjuntos" at bounding box center [141, 123] width 170 height 35
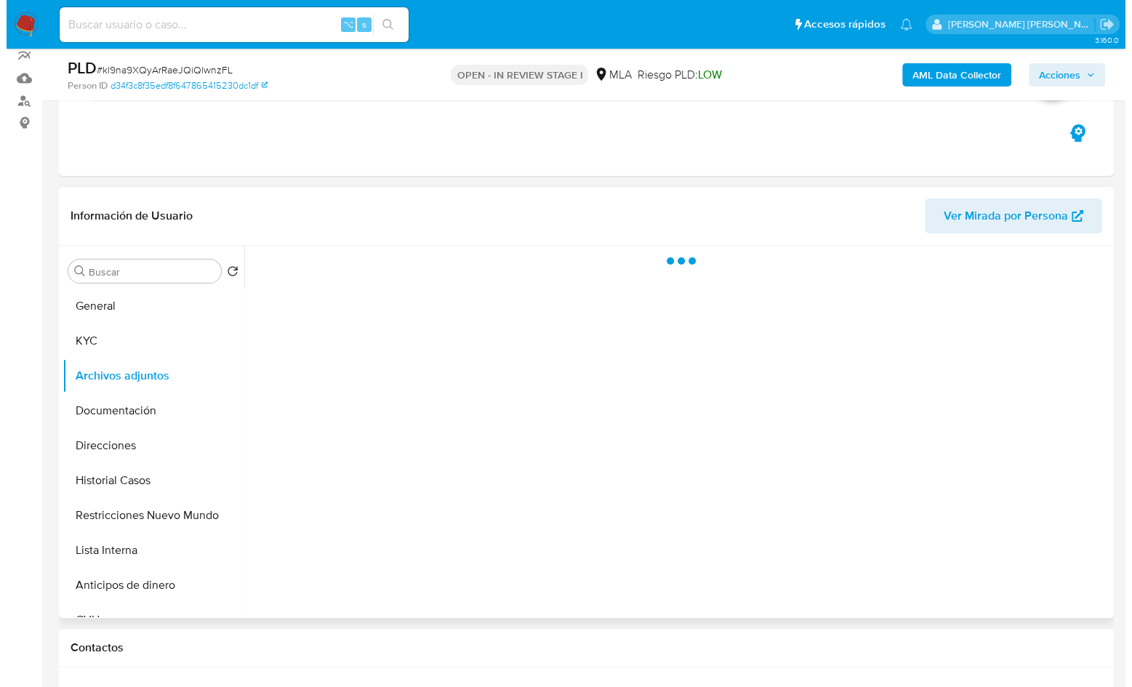
scroll to position [121, 0]
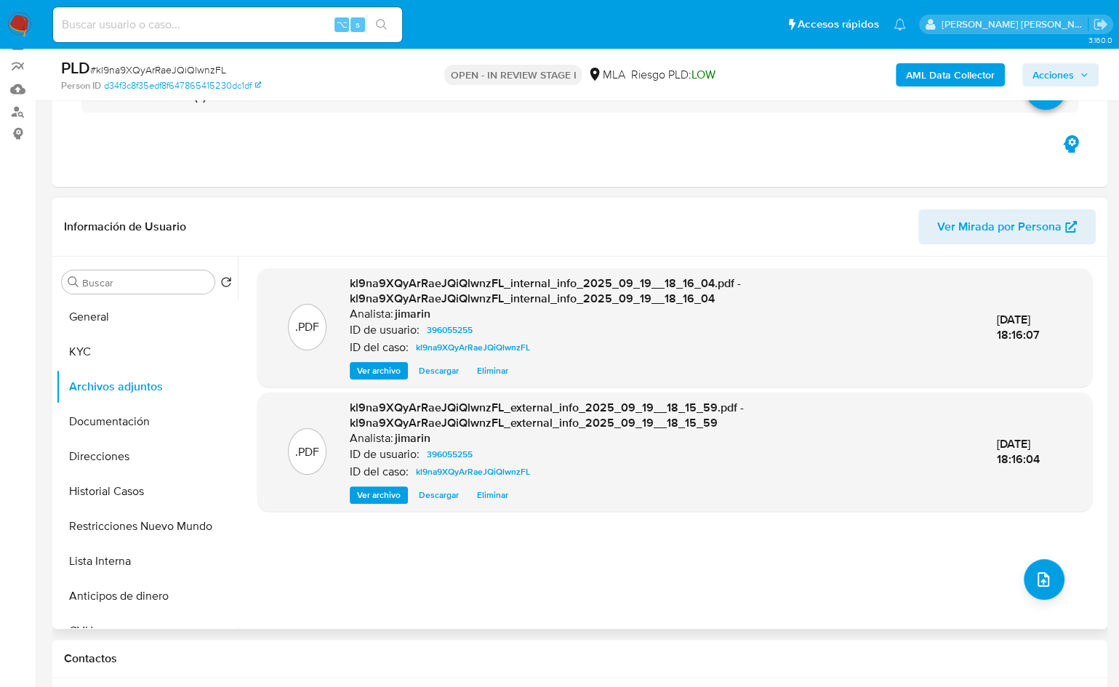
click at [1025, 560] on div ".PDF kl9na9XQyArRaeJQiQlwnzFL_internal_info_2025_09_19__18_16_04.pdf - kl9na9XQ…" at bounding box center [674, 442] width 835 height 349
click at [1040, 571] on icon "upload-file" at bounding box center [1043, 579] width 17 height 17
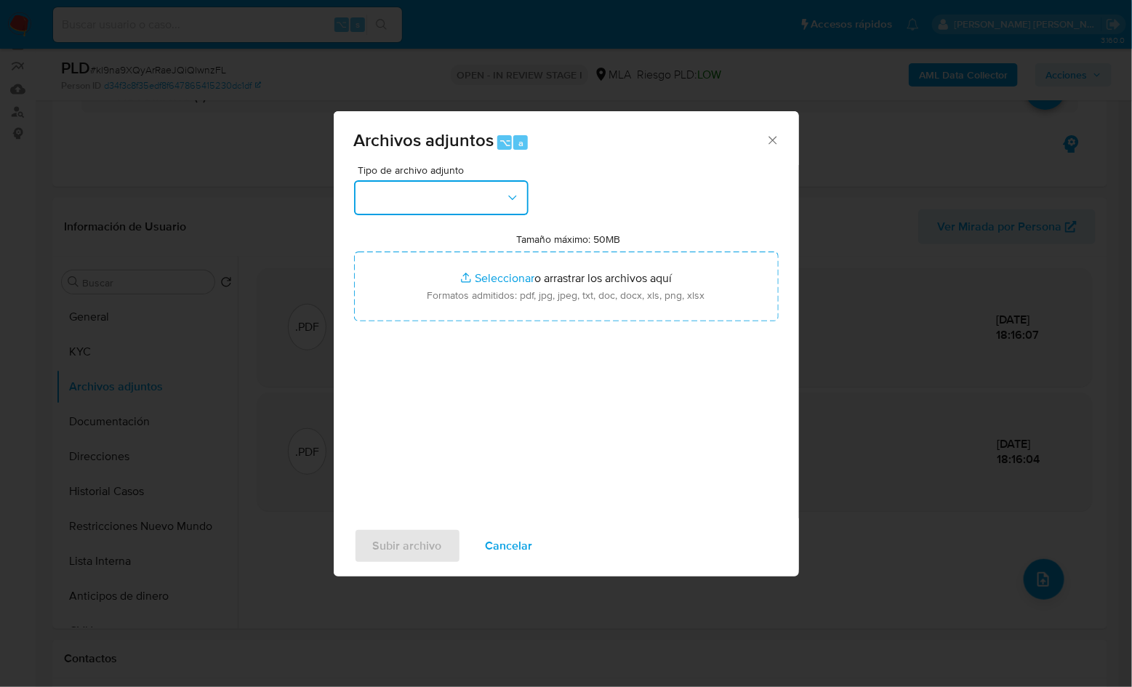
click at [384, 200] on button "button" at bounding box center [441, 197] width 175 height 35
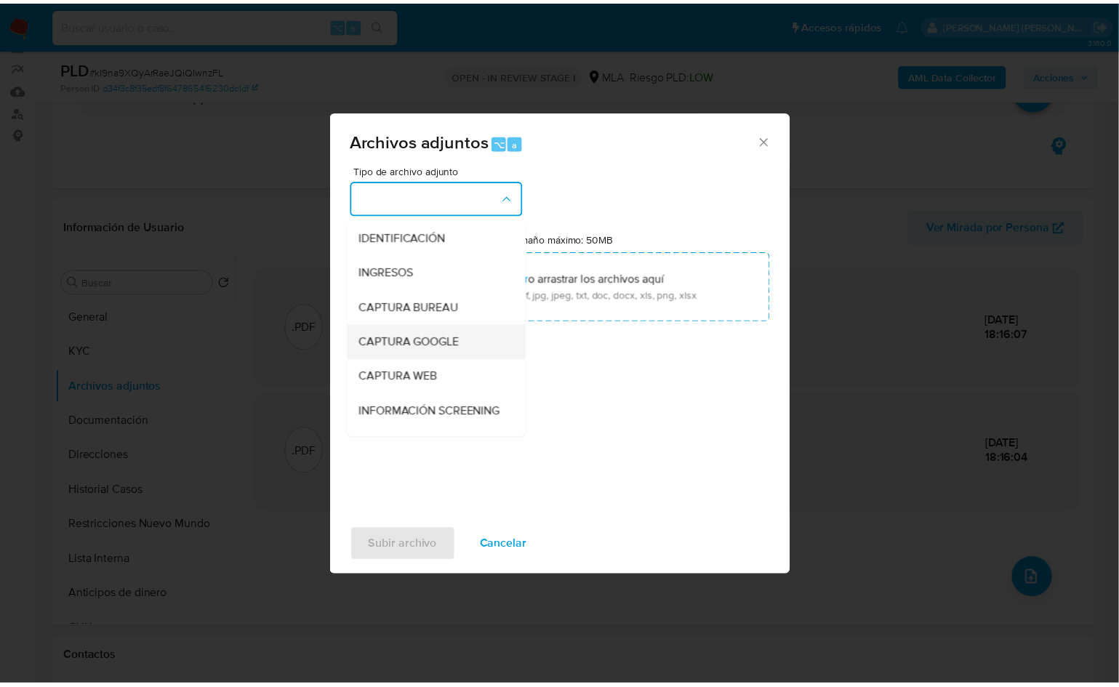
scroll to position [260, 0]
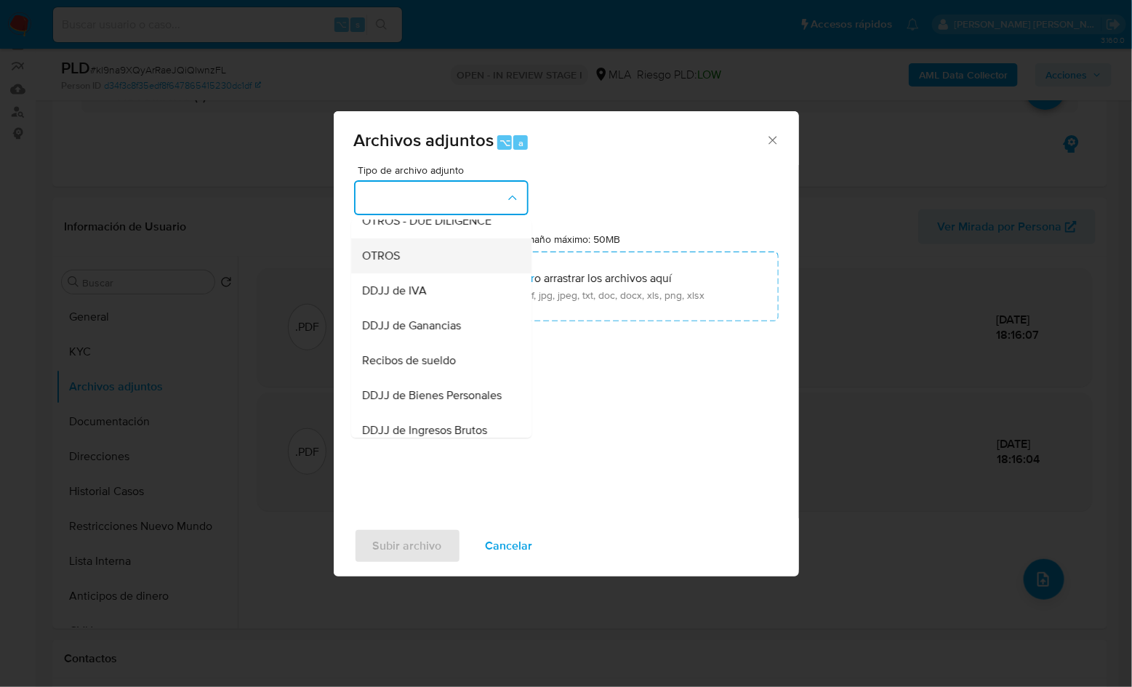
click at [411, 261] on div "OTROS" at bounding box center [437, 256] width 148 height 35
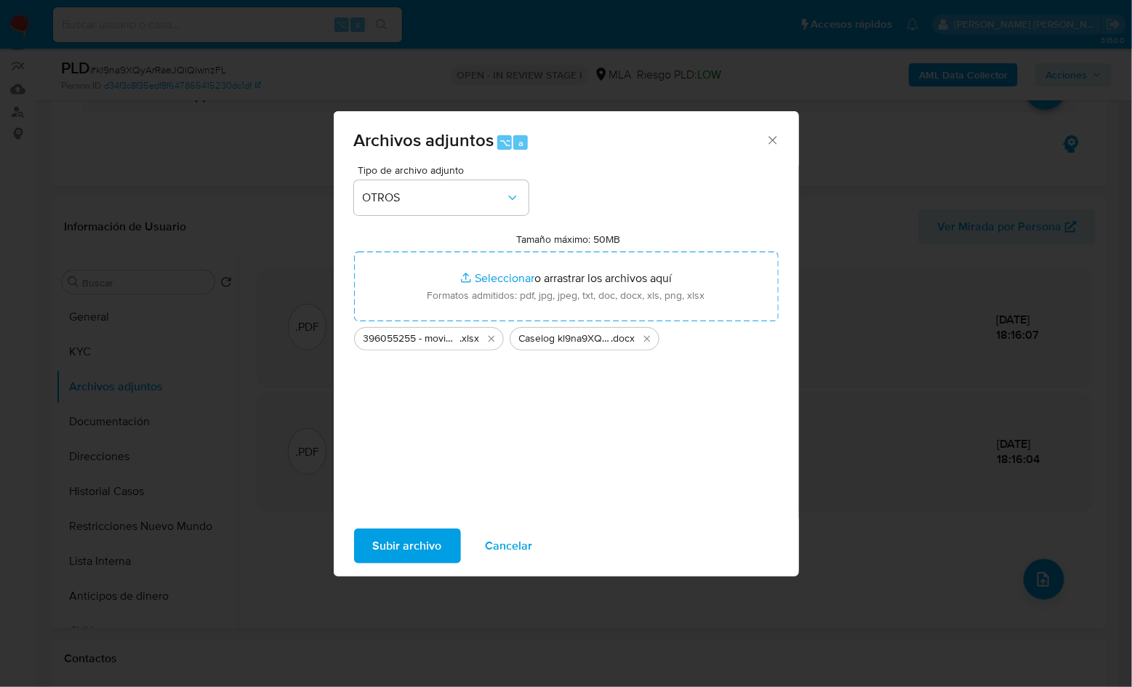
click at [420, 534] on span "Subir archivo" at bounding box center [407, 546] width 69 height 32
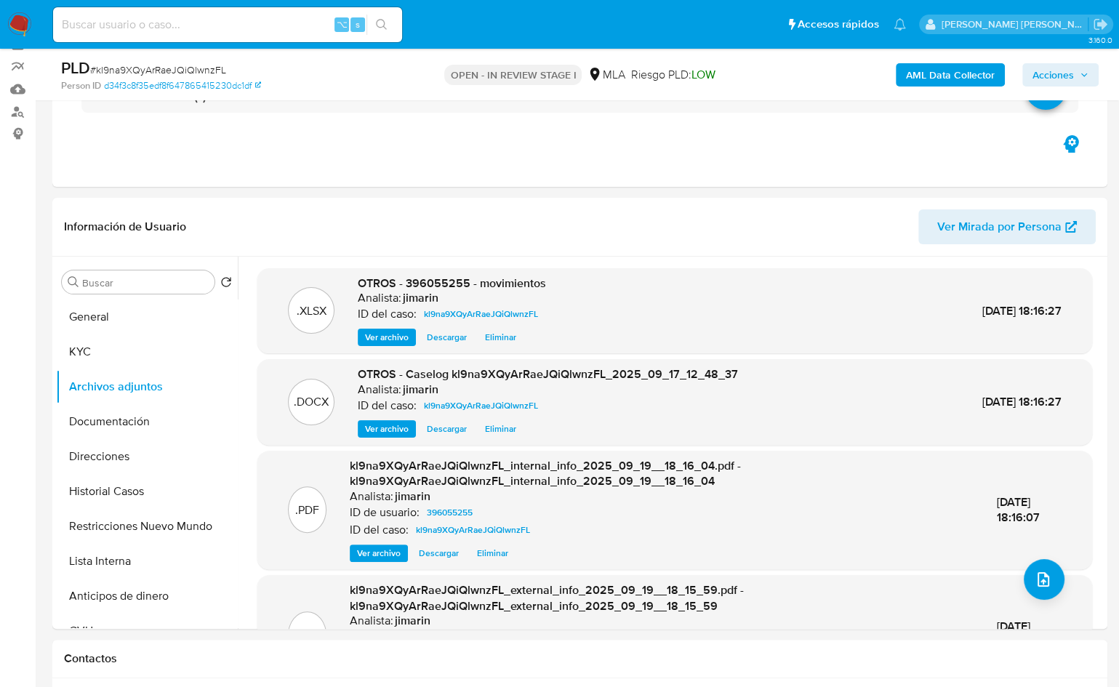
click at [1048, 73] on span "Acciones" at bounding box center [1053, 74] width 41 height 23
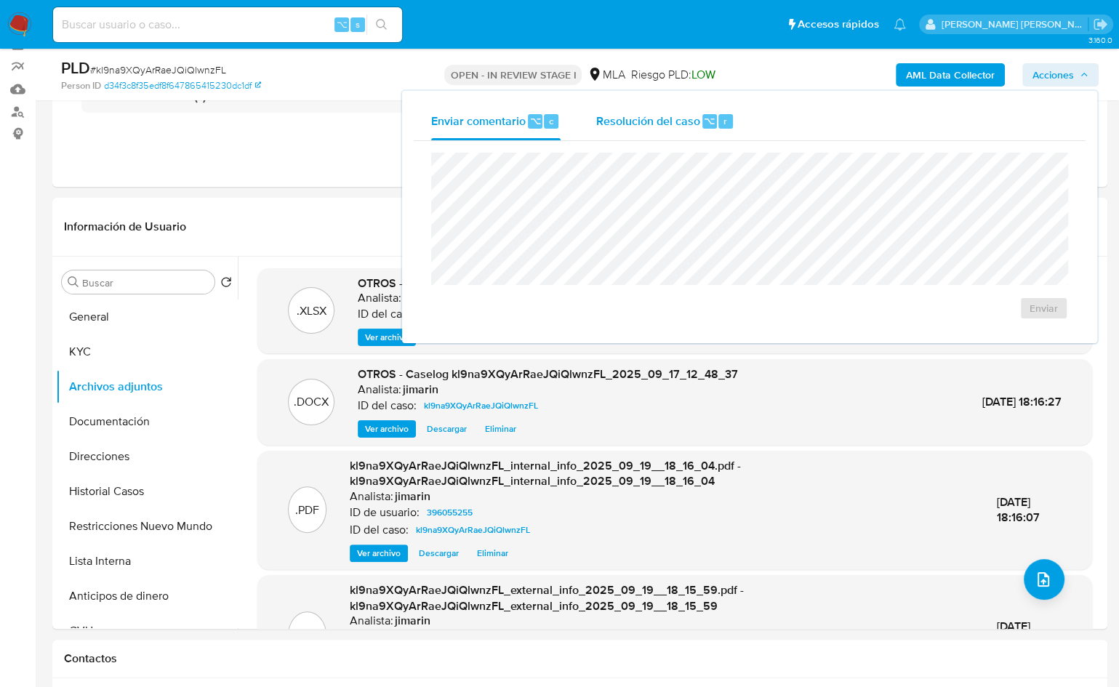
click at [615, 127] on span "Resolución del caso" at bounding box center [648, 120] width 104 height 17
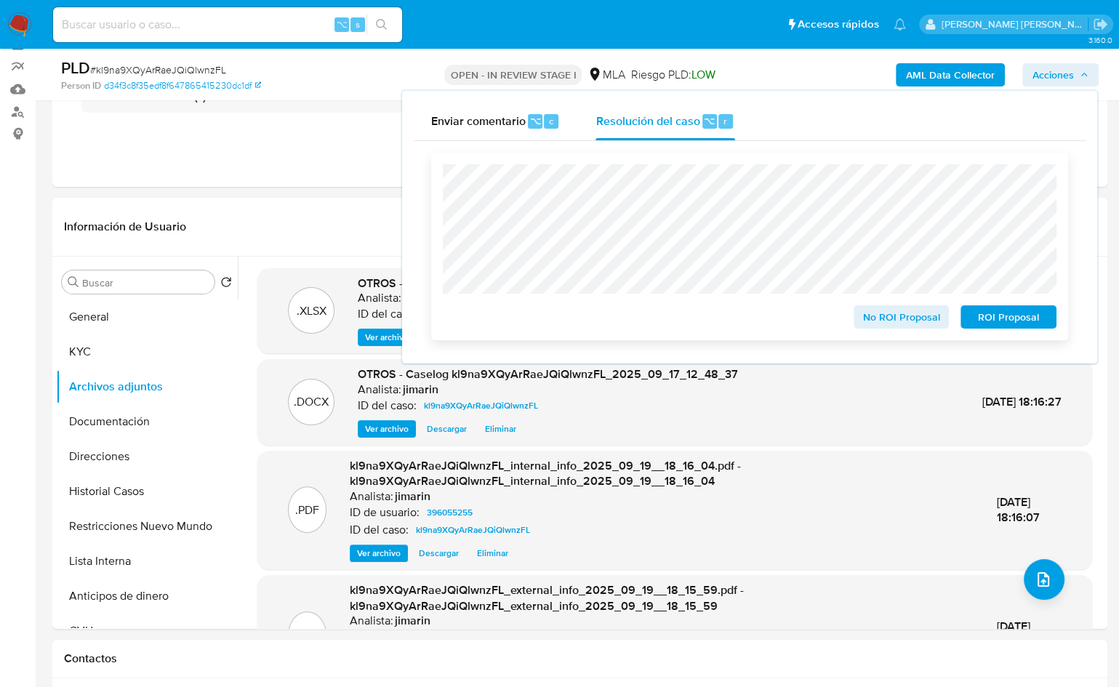
click at [889, 322] on span "No ROI Proposal" at bounding box center [902, 317] width 76 height 20
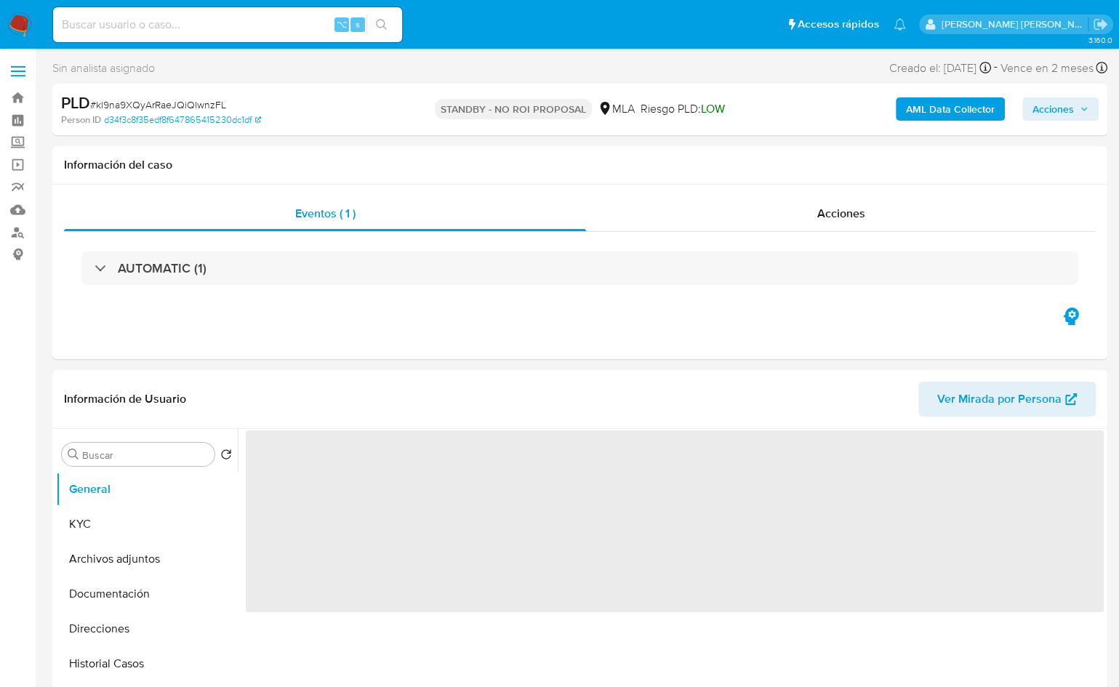
select select "10"
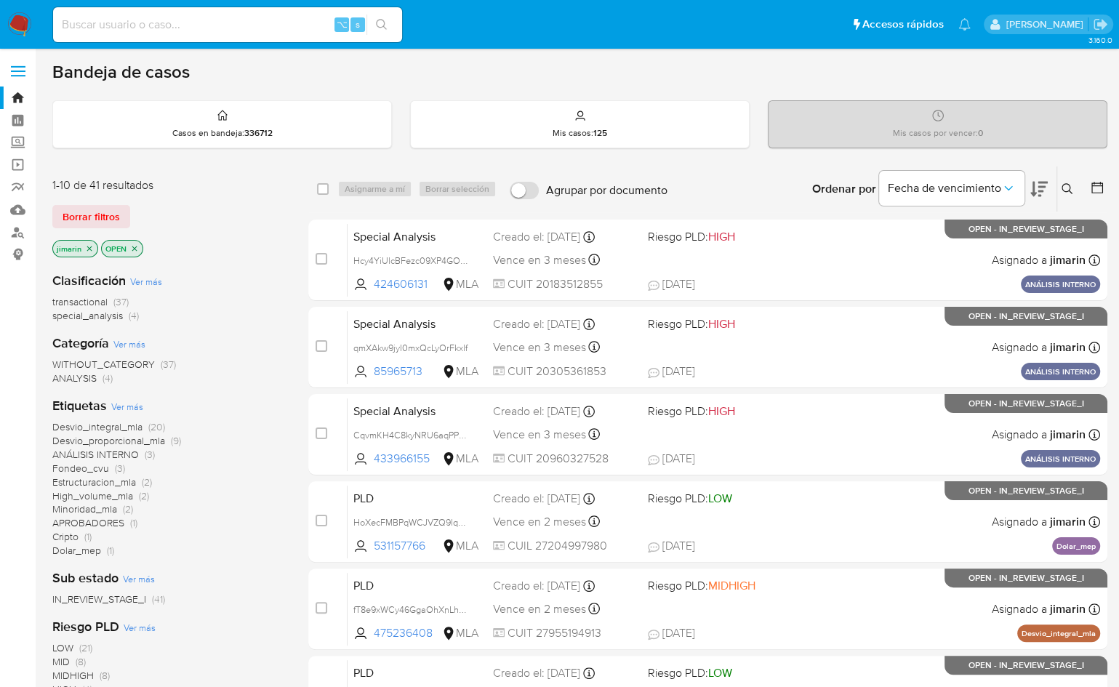
click at [730, 177] on div "Ordenar por Fecha de vencimiento No es posible ordenar los resultados mientras …" at bounding box center [891, 189] width 433 height 45
click at [137, 247] on icon "close-filter" at bounding box center [134, 248] width 9 height 9
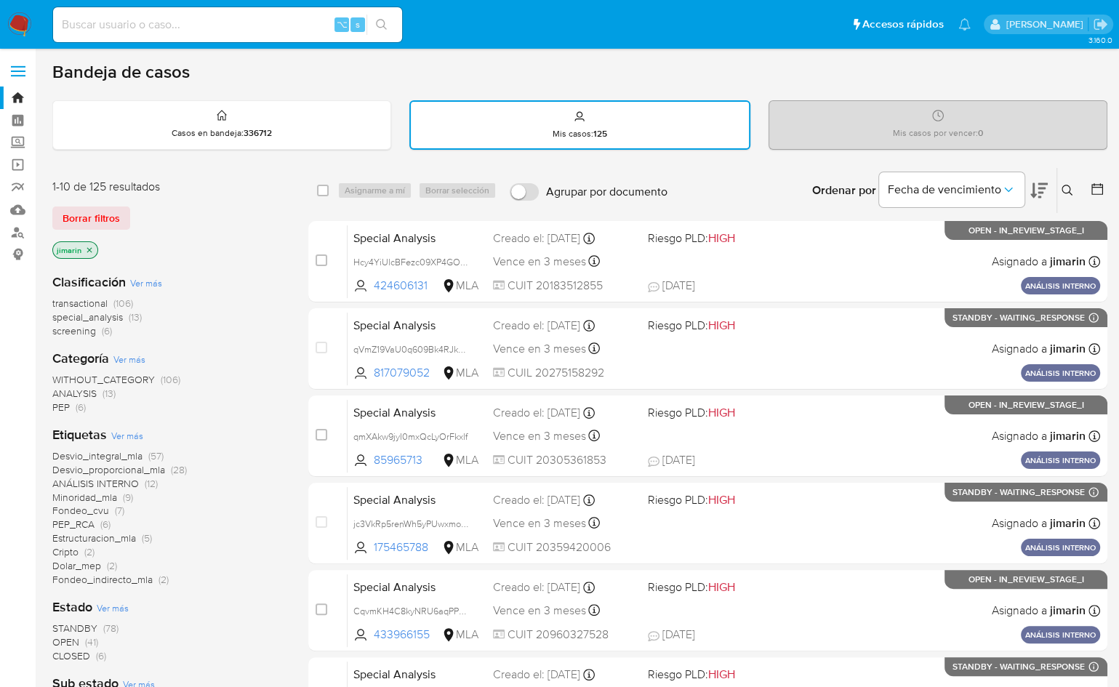
click at [144, 283] on span "Ver más" at bounding box center [146, 282] width 32 height 13
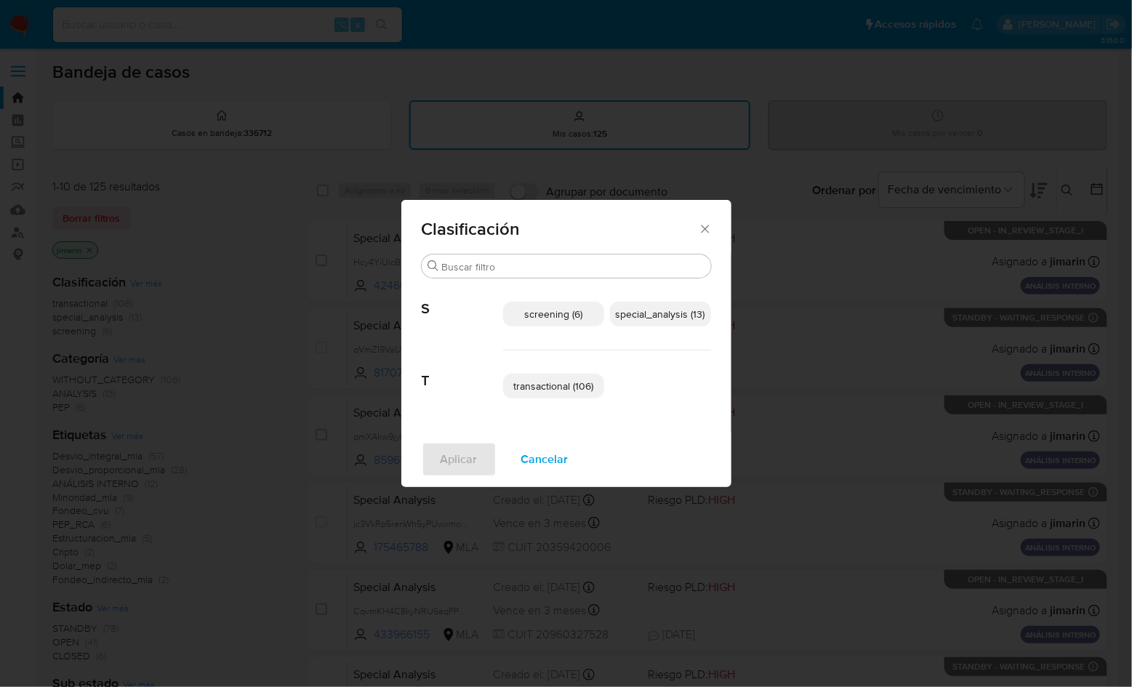
click at [644, 319] on span "special_analysis (13)" at bounding box center [660, 314] width 89 height 15
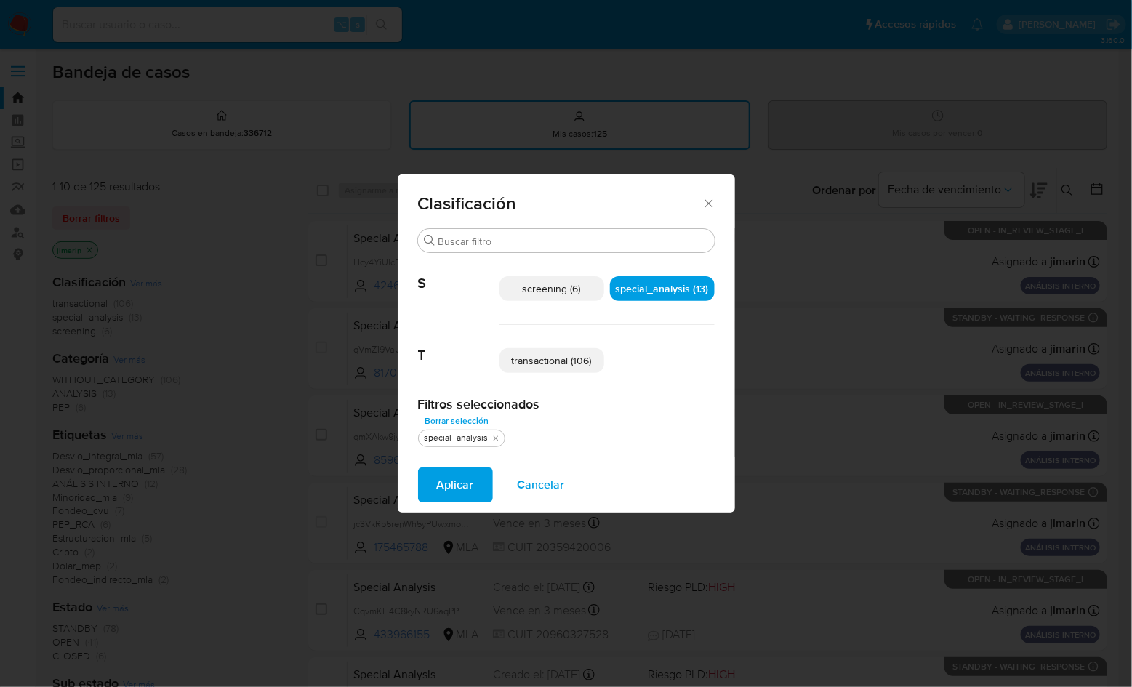
click at [589, 359] on span "transactional (106)" at bounding box center [552, 360] width 80 height 15
click at [441, 487] on span "Aplicar" at bounding box center [455, 485] width 37 height 32
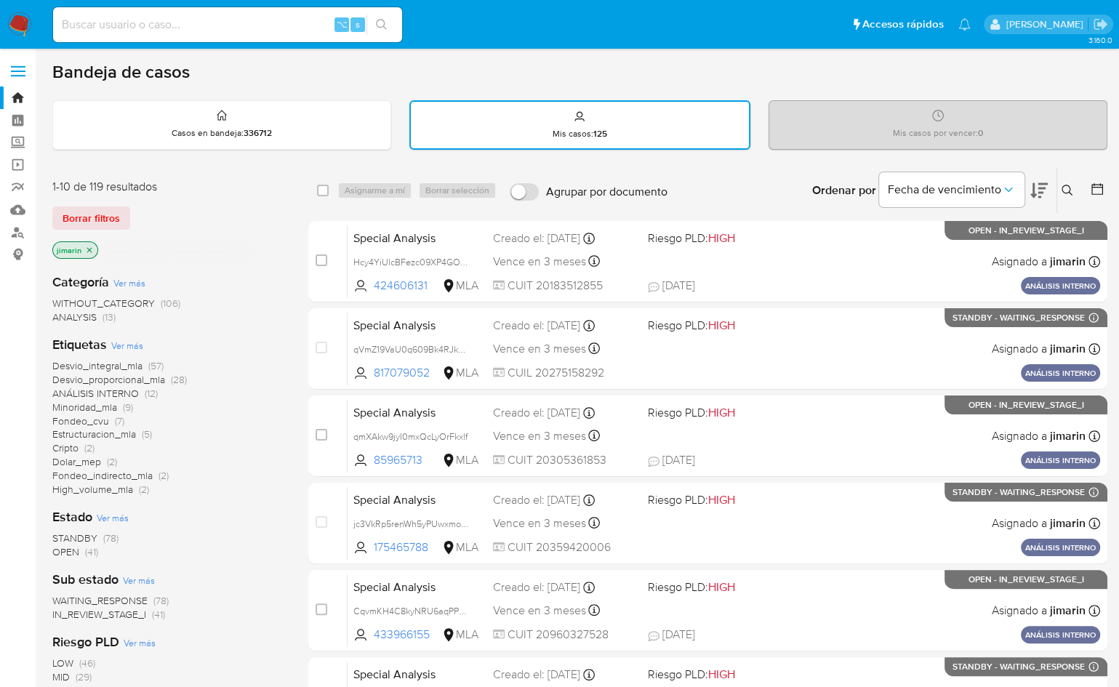
click at [23, 28] on img at bounding box center [19, 24] width 25 height 25
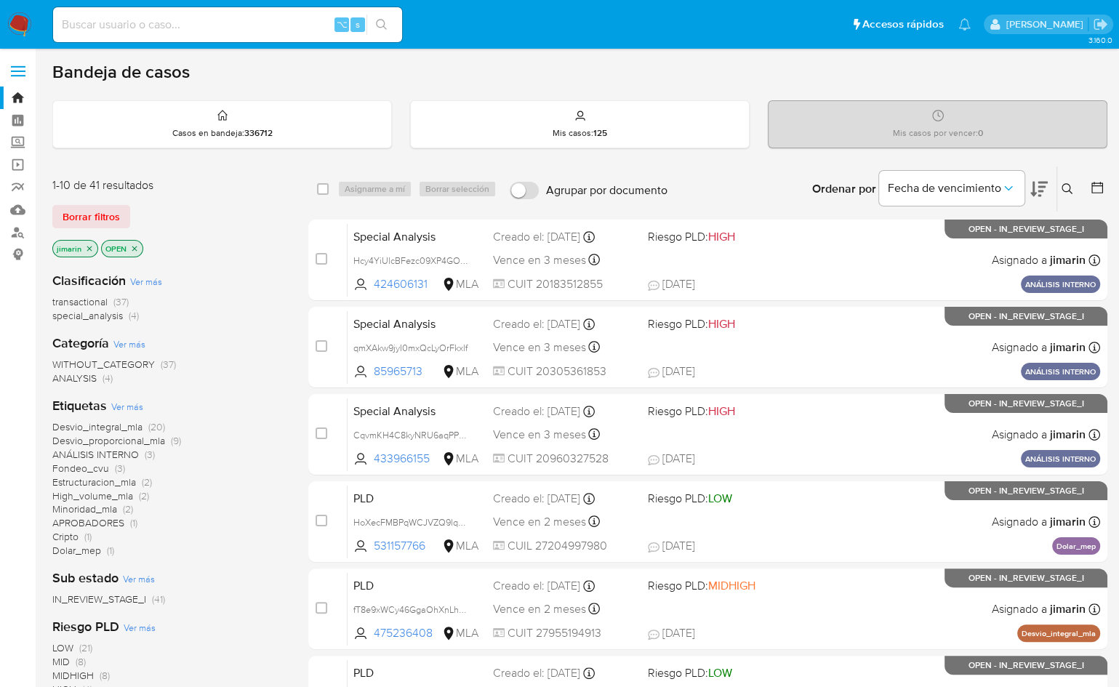
click at [135, 247] on icon "close-filter" at bounding box center [134, 248] width 9 height 9
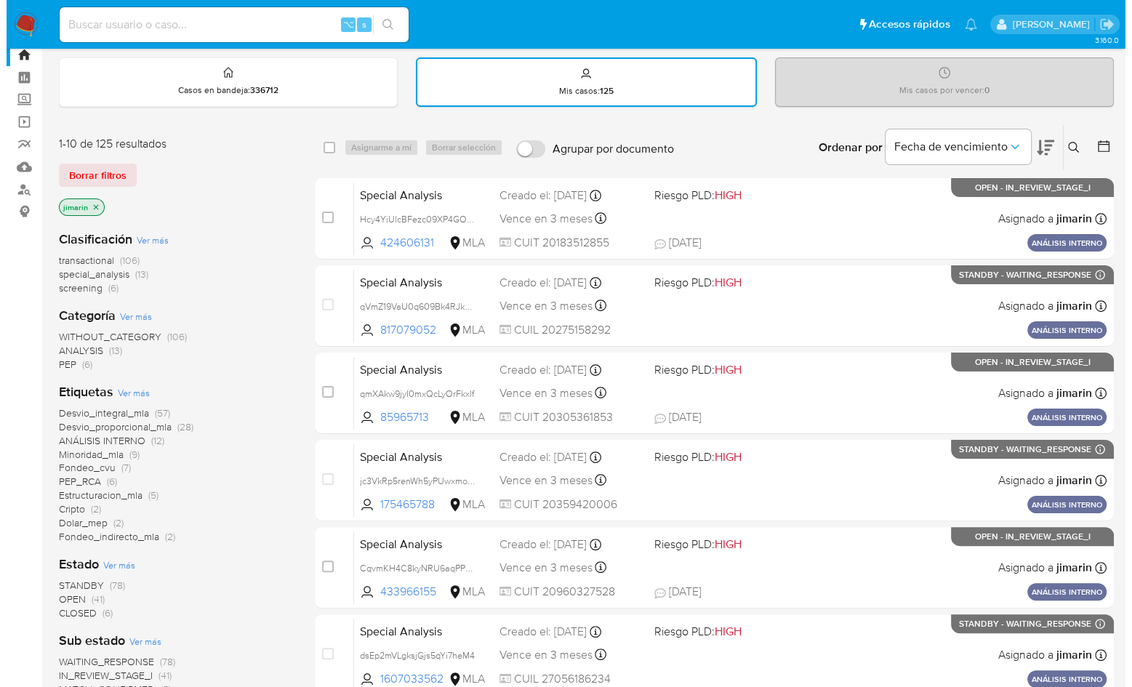
scroll to position [97, 0]
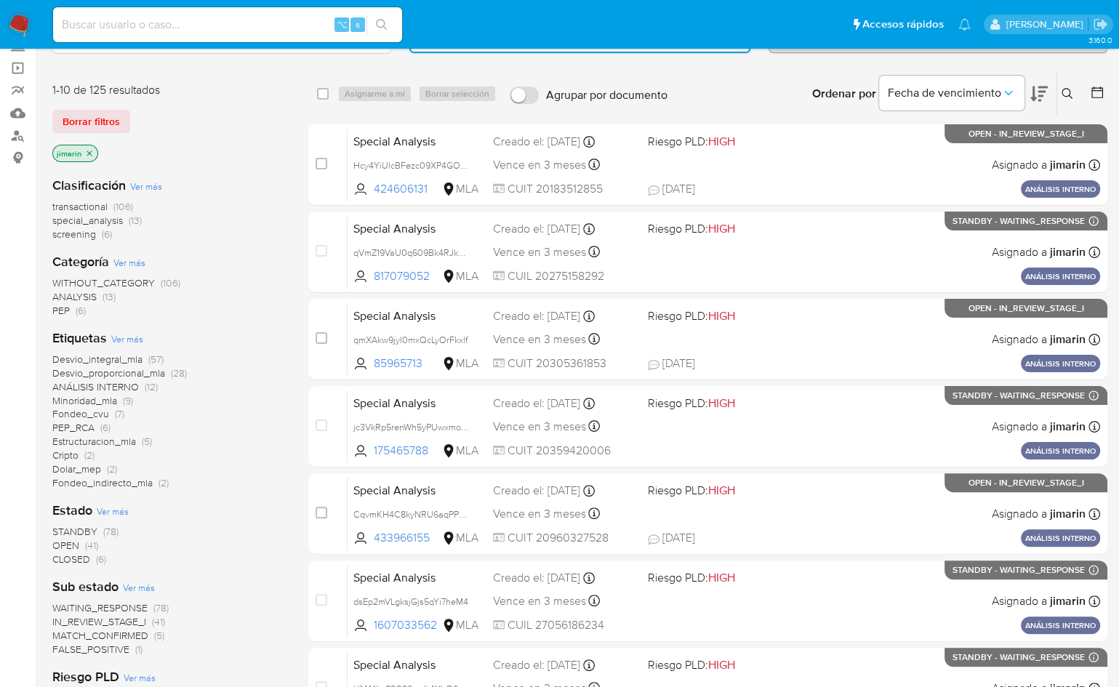
click at [132, 337] on span "Ver más" at bounding box center [127, 338] width 32 height 13
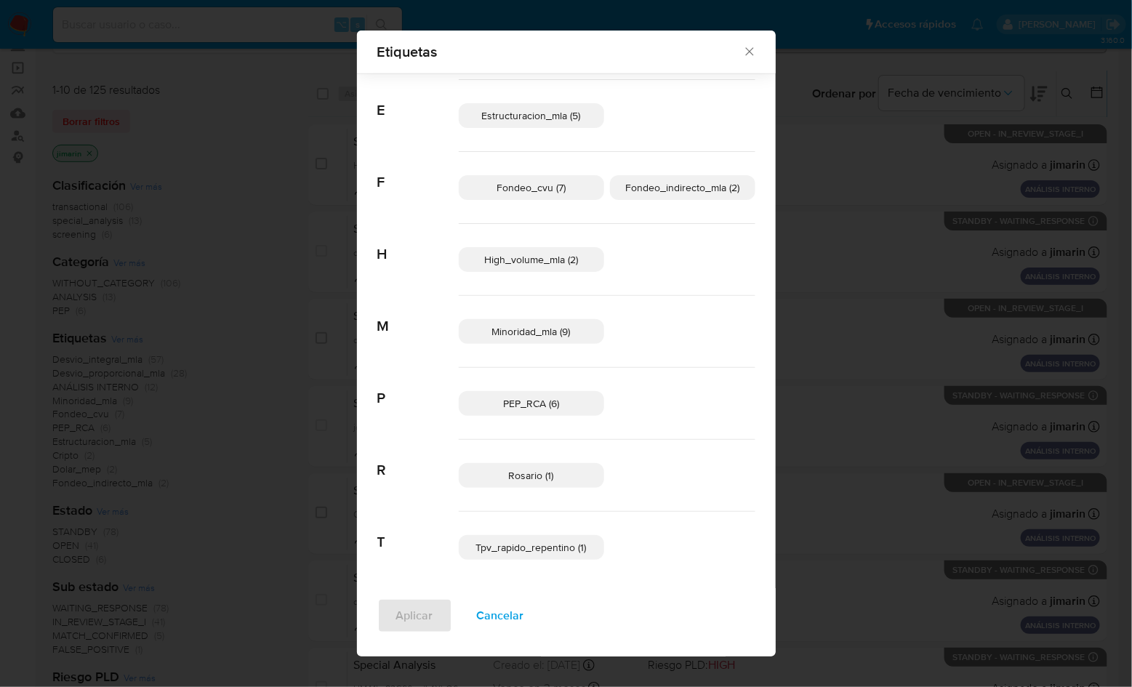
scroll to position [267, 0]
click at [497, 632] on span "Cancelar" at bounding box center [500, 616] width 47 height 32
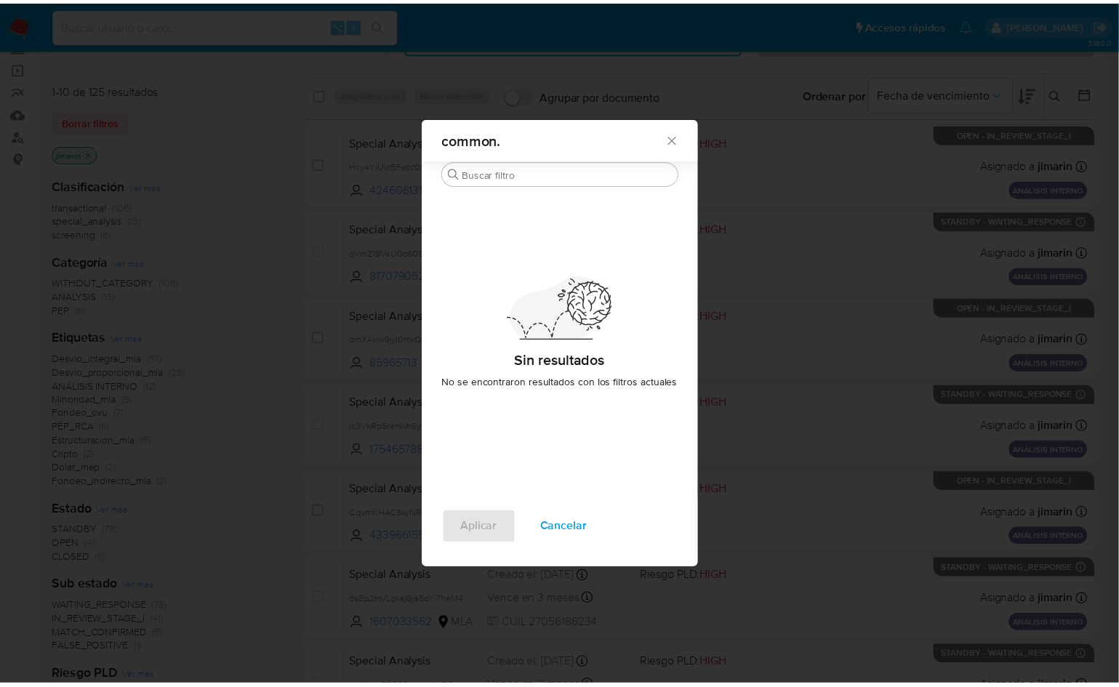
scroll to position [0, 0]
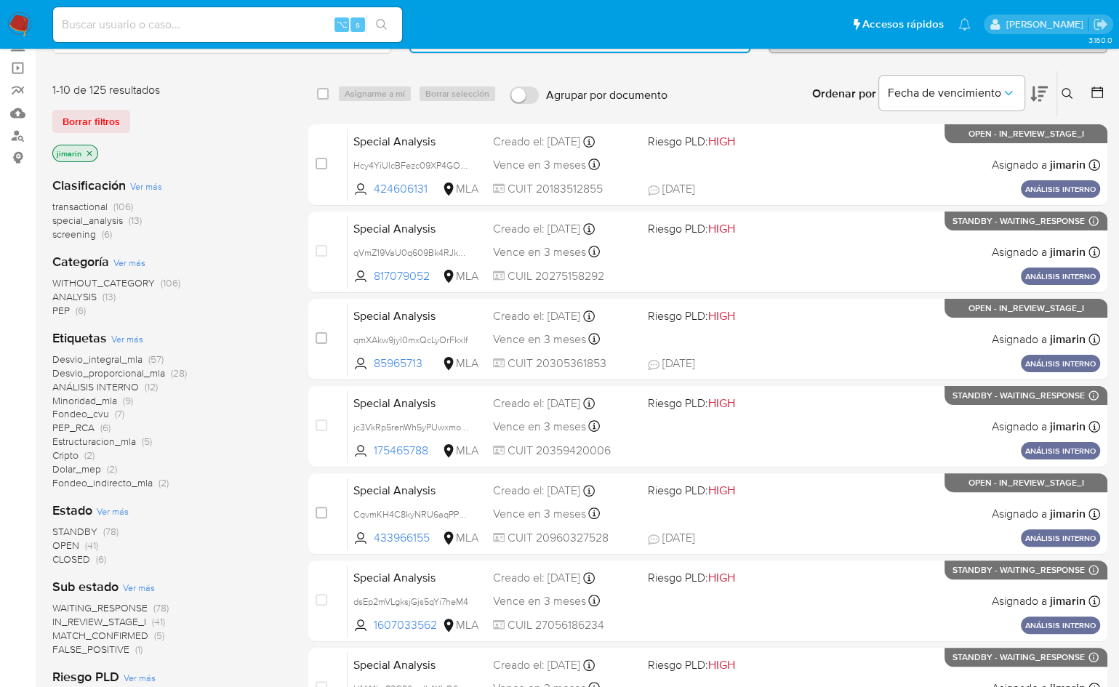
click at [1075, 87] on button at bounding box center [1070, 93] width 24 height 17
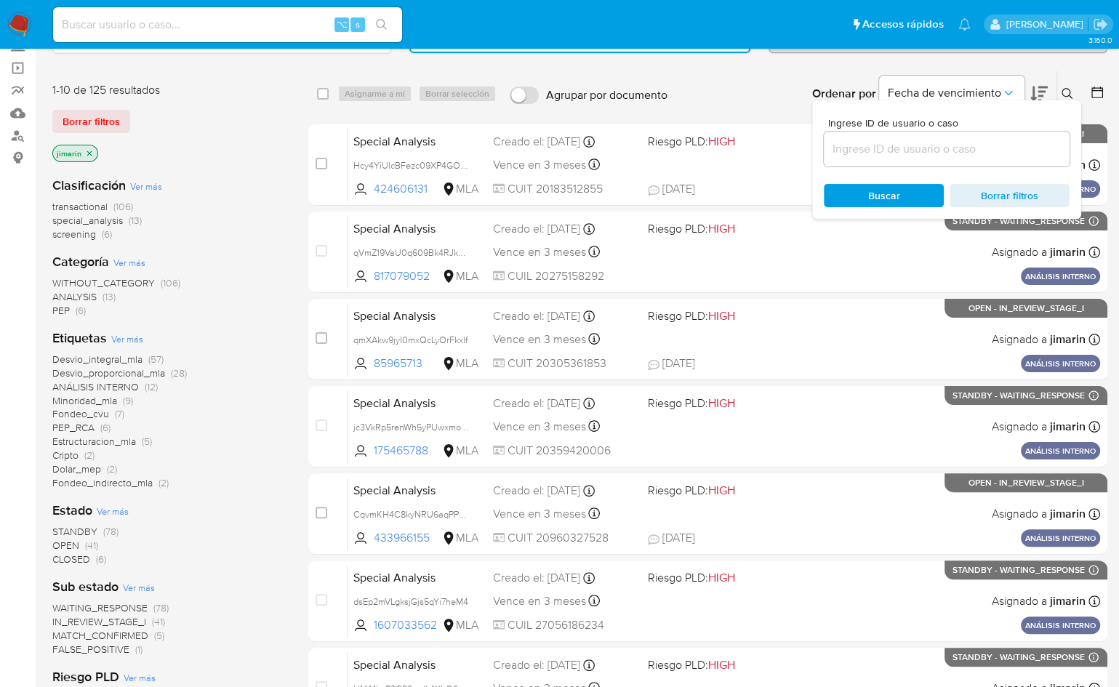
click at [991, 151] on input at bounding box center [947, 149] width 246 height 19
type input "2431384782"
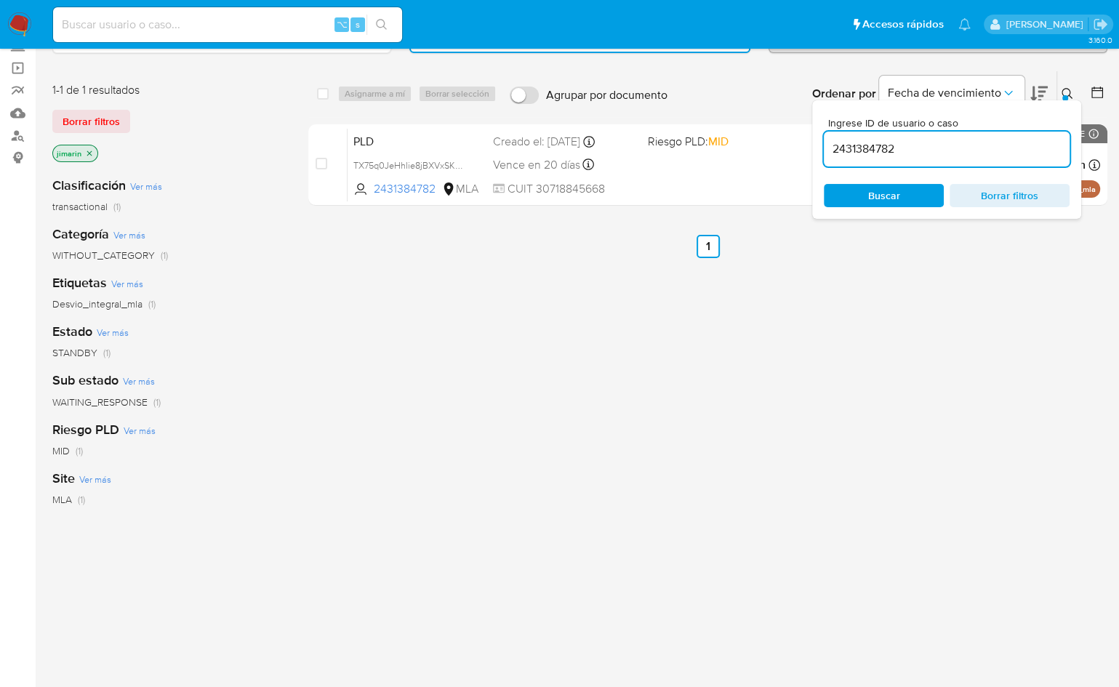
click at [1066, 92] on icon at bounding box center [1068, 94] width 12 height 12
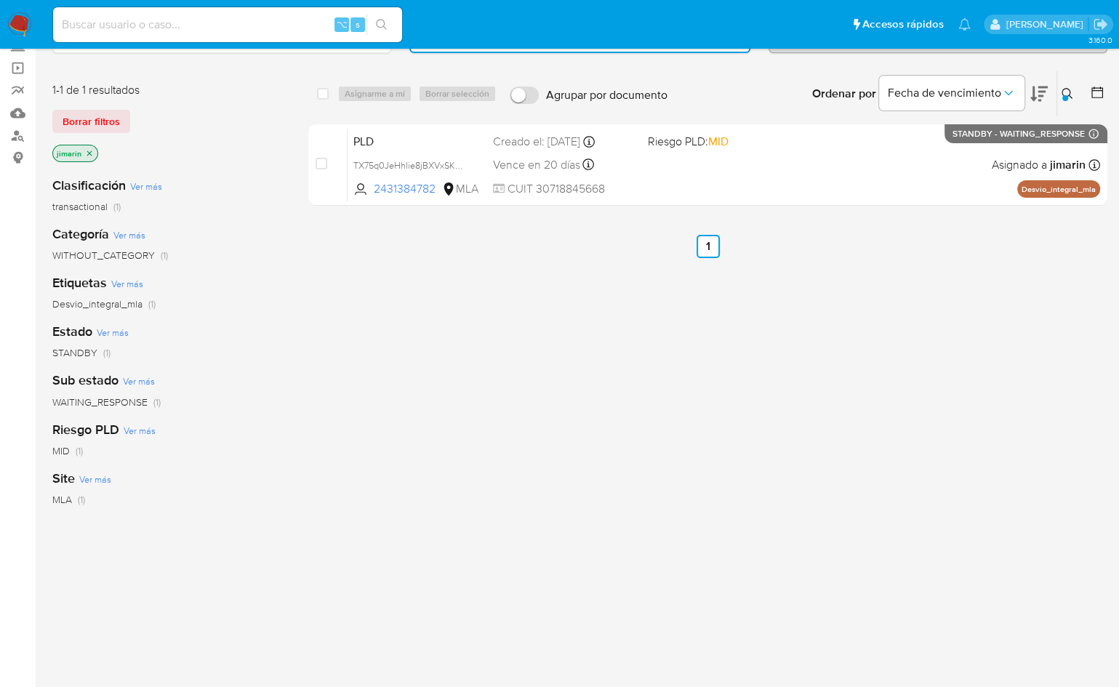
drag, startPoint x: 1020, startPoint y: 191, endPoint x: 1087, endPoint y: 288, distance: 117.6
click at [1090, 284] on div "select-all-cases-checkbox Asignarme a mí Borrar selección Agrupar por documento…" at bounding box center [707, 400] width 799 height 659
click at [1079, 299] on div "select-all-cases-checkbox Asignarme a mí Borrar selección Agrupar por documento…" at bounding box center [707, 400] width 799 height 659
click at [1064, 89] on icon at bounding box center [1068, 94] width 12 height 12
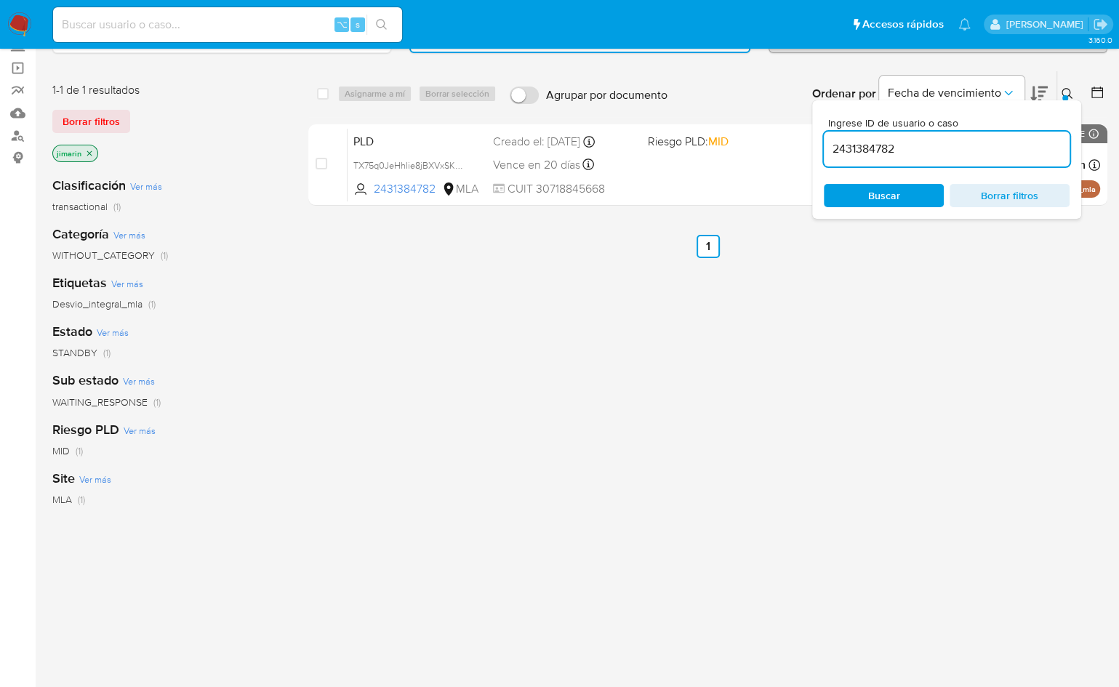
click at [956, 136] on div "2431384782" at bounding box center [947, 149] width 246 height 35
click at [948, 147] on input "2431384782" at bounding box center [947, 149] width 246 height 19
click at [990, 194] on span "Borrar filtros" at bounding box center [1010, 195] width 100 height 20
click at [1069, 88] on icon at bounding box center [1067, 93] width 11 height 11
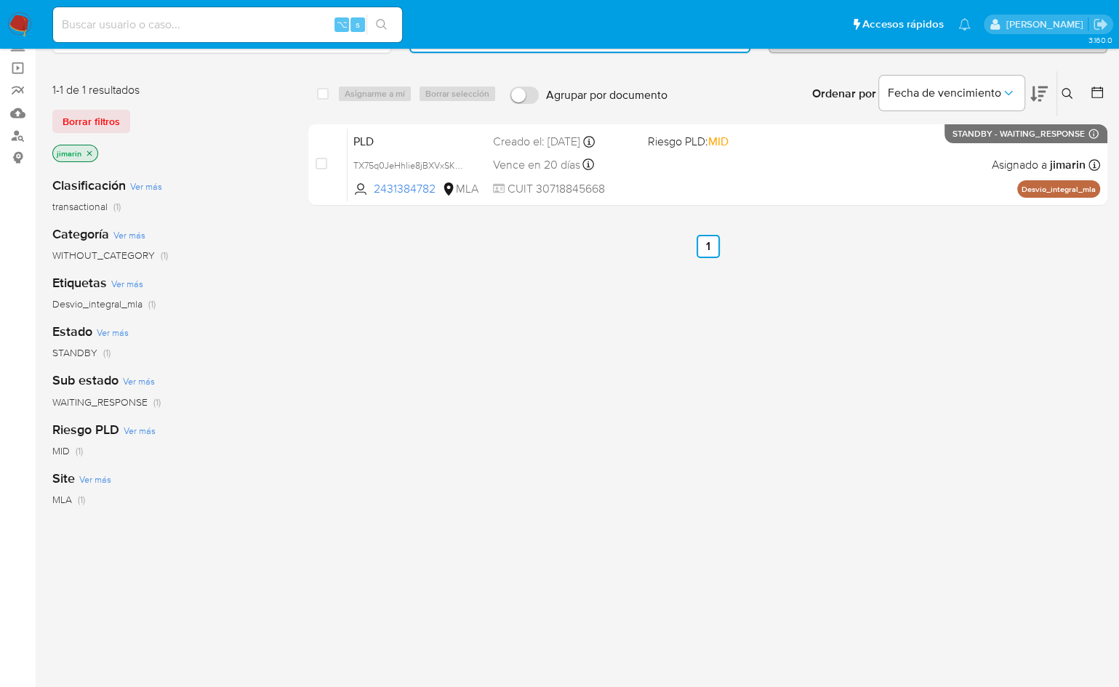
click at [25, 22] on img at bounding box center [19, 24] width 25 height 25
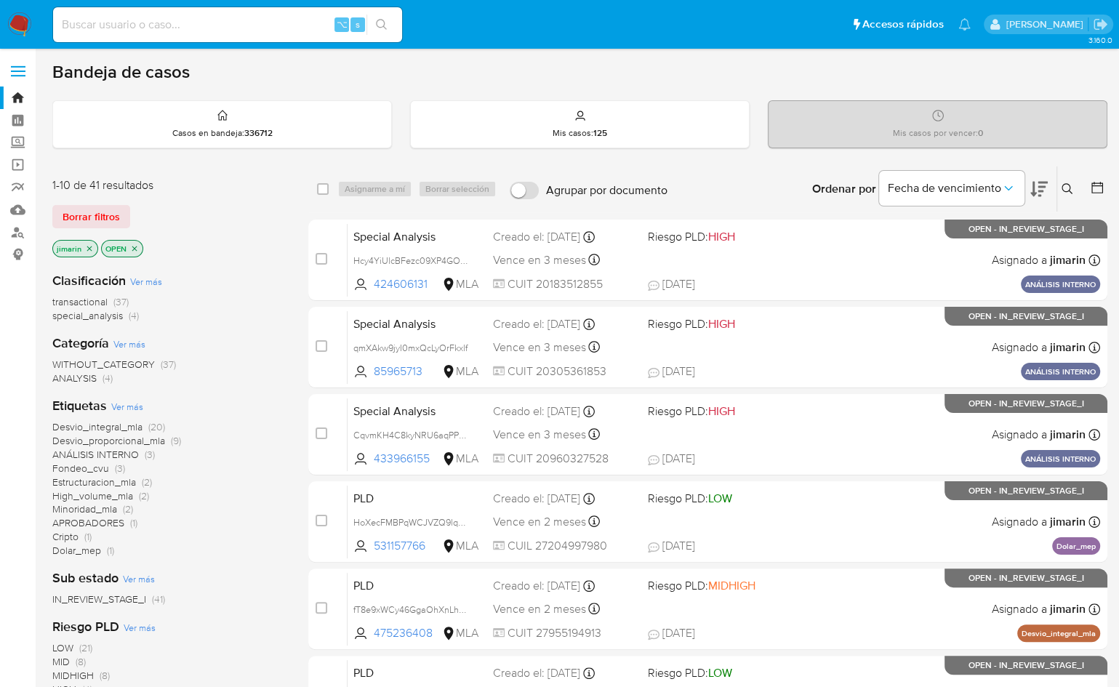
click at [131, 247] on icon "close-filter" at bounding box center [134, 248] width 9 height 9
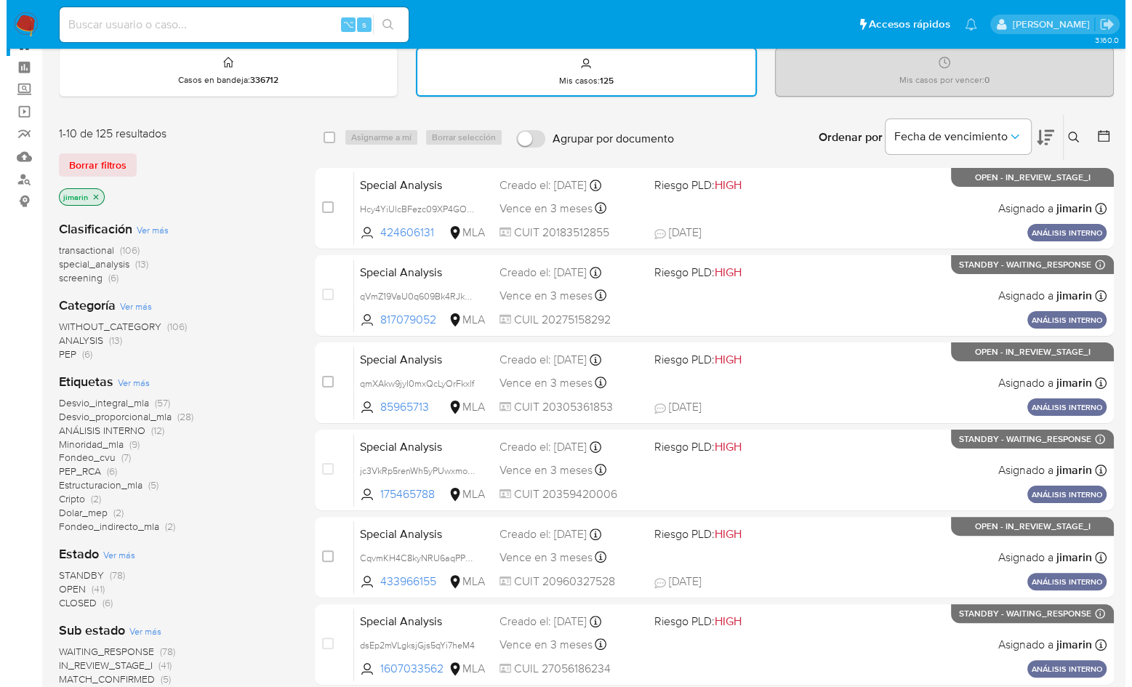
scroll to position [89, 0]
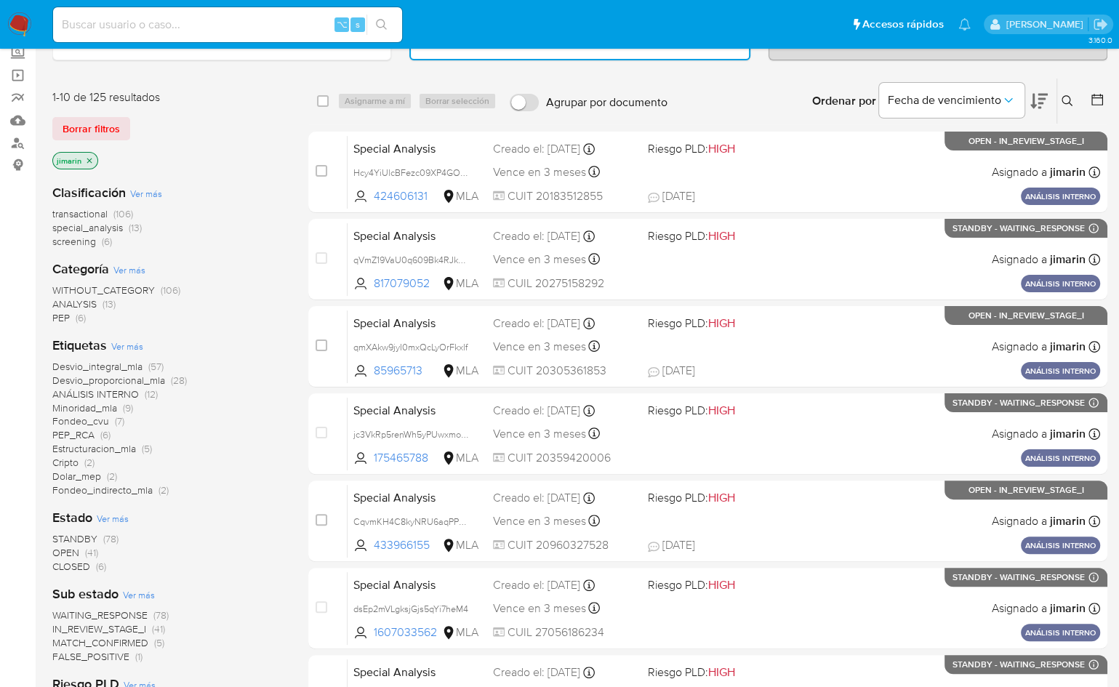
click at [123, 349] on span "Ver más" at bounding box center [127, 346] width 32 height 13
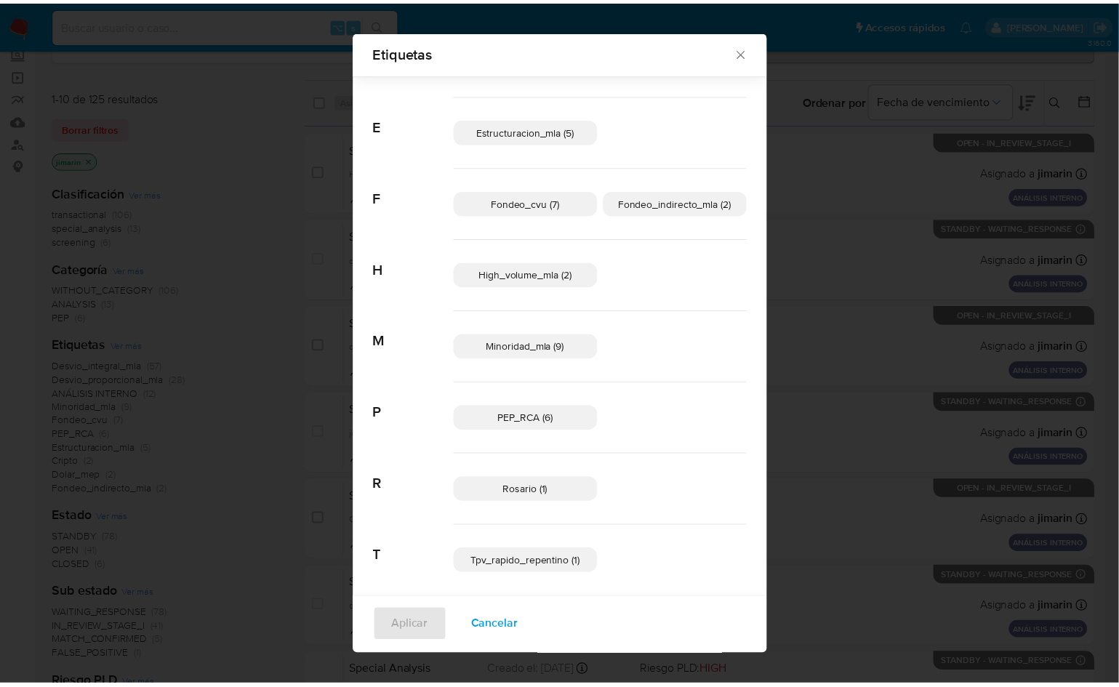
scroll to position [255, 0]
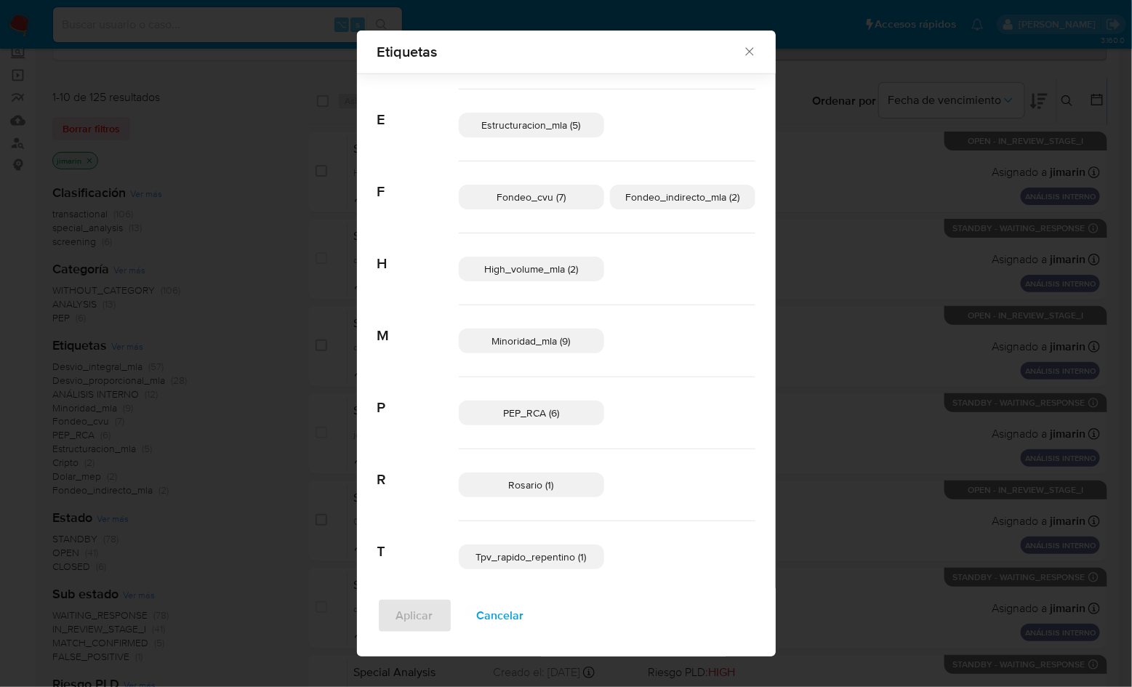
click at [885, 314] on div "Etiquetas Buscar A ANÁLISIS INTERNO (12) APROBADORES (1) C Cripto (2) D Desvio_…" at bounding box center [566, 343] width 1132 height 687
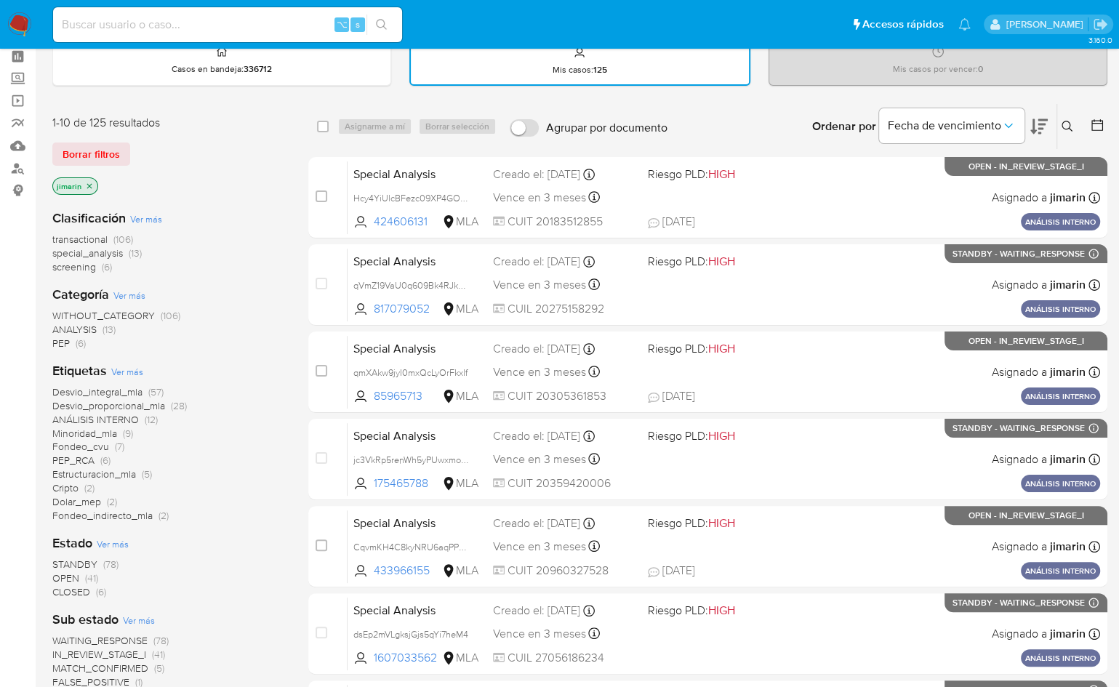
scroll to position [0, 0]
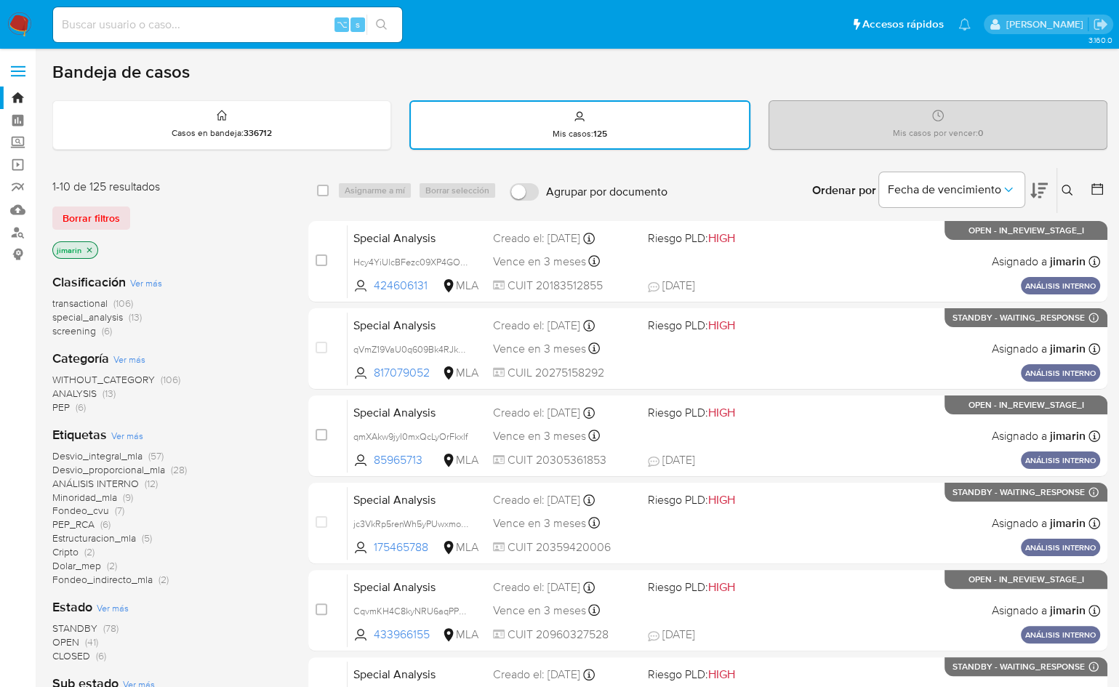
click at [26, 25] on img at bounding box center [19, 24] width 25 height 25
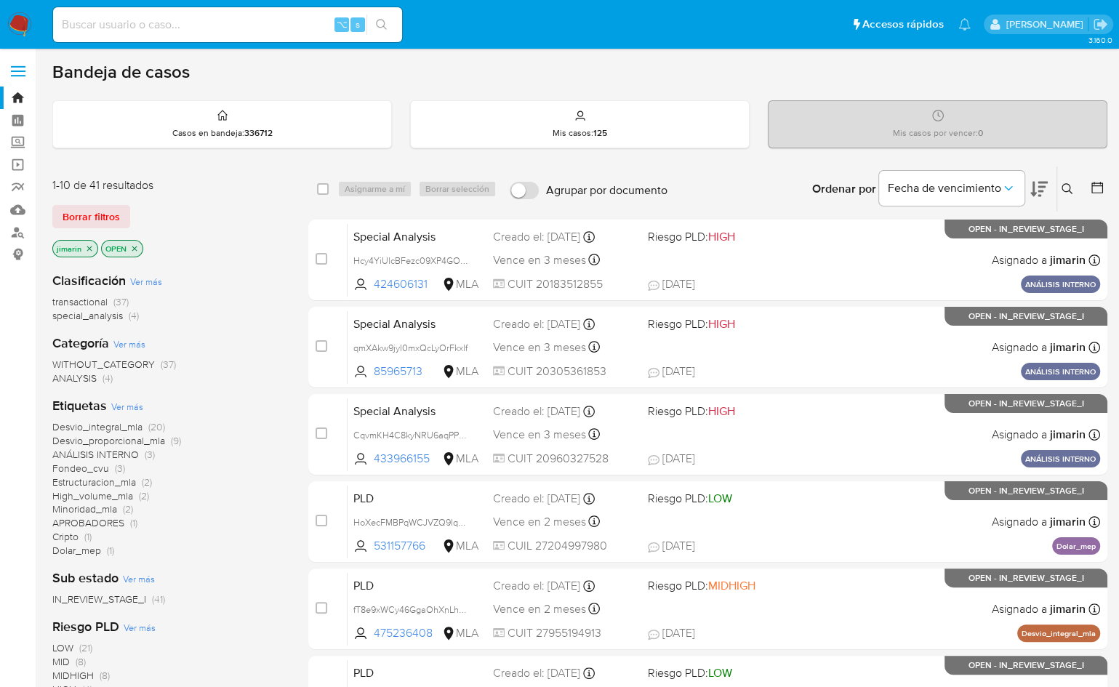
click at [153, 279] on span "Ver más" at bounding box center [146, 281] width 32 height 13
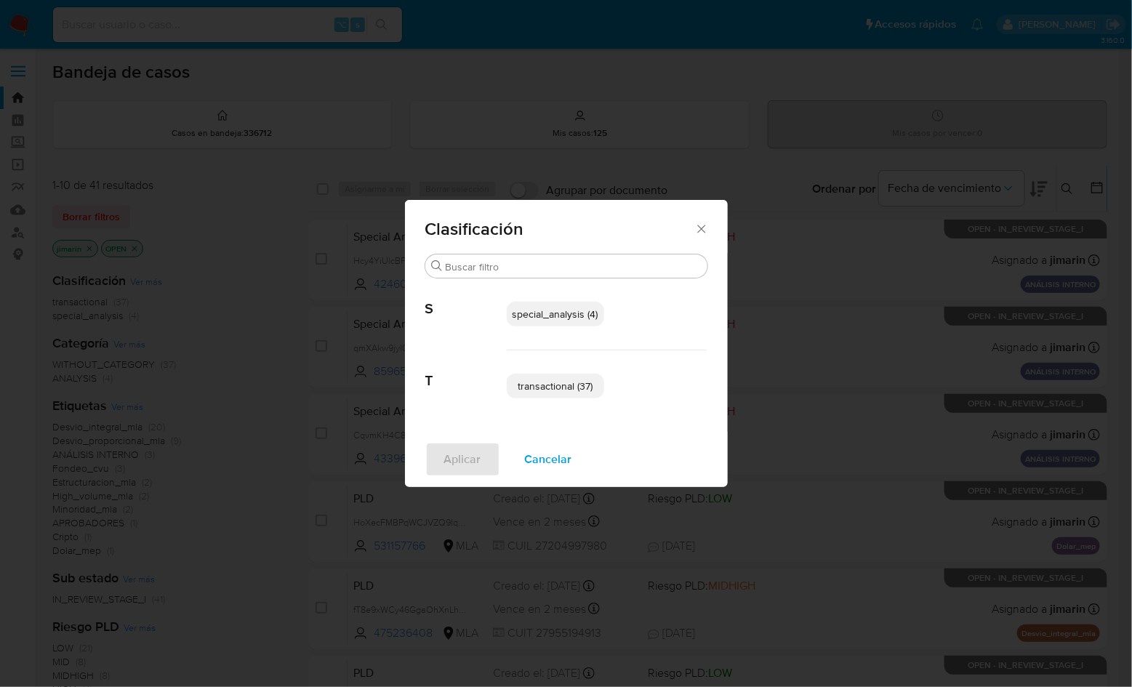
click at [699, 233] on icon "Cerrar" at bounding box center [702, 229] width 15 height 15
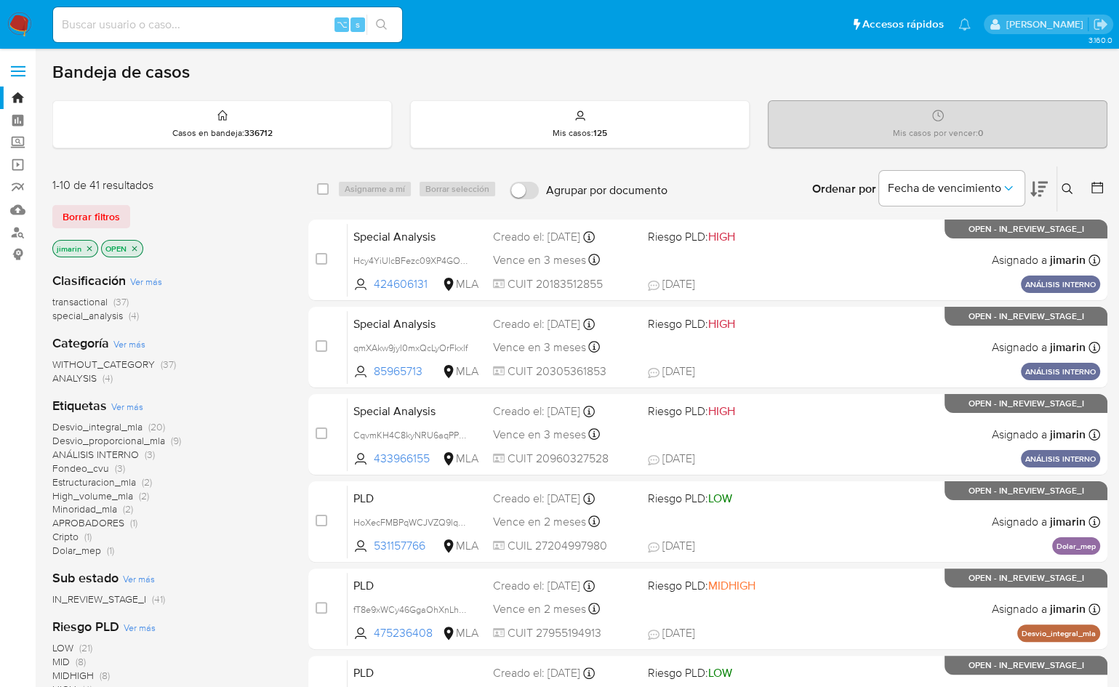
click at [132, 248] on icon "close-filter" at bounding box center [134, 248] width 5 height 5
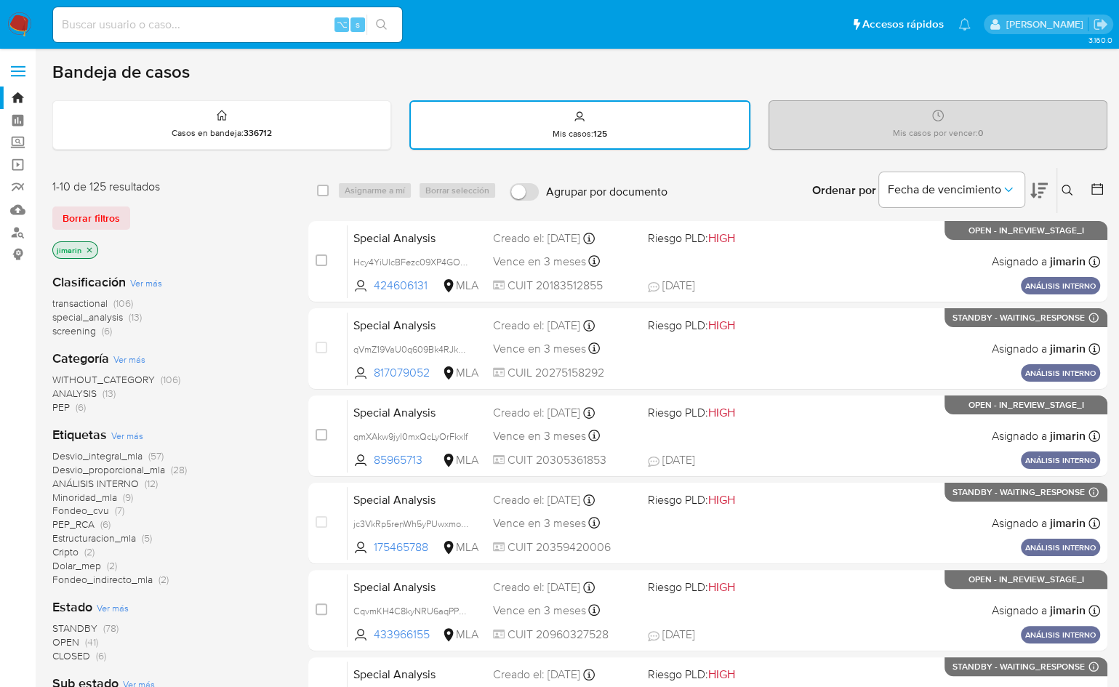
click at [254, 246] on div "jimarin" at bounding box center [168, 251] width 233 height 20
click at [151, 284] on span "Ver más" at bounding box center [146, 282] width 32 height 13
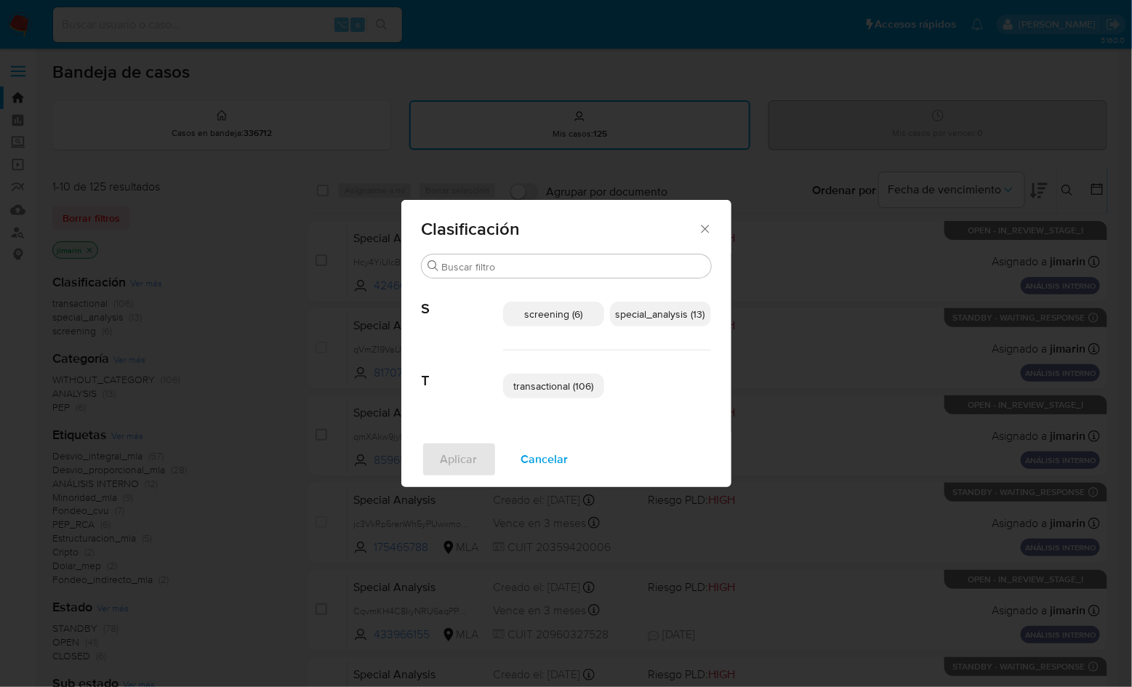
click at [572, 383] on span "transactional (106)" at bounding box center [553, 386] width 80 height 15
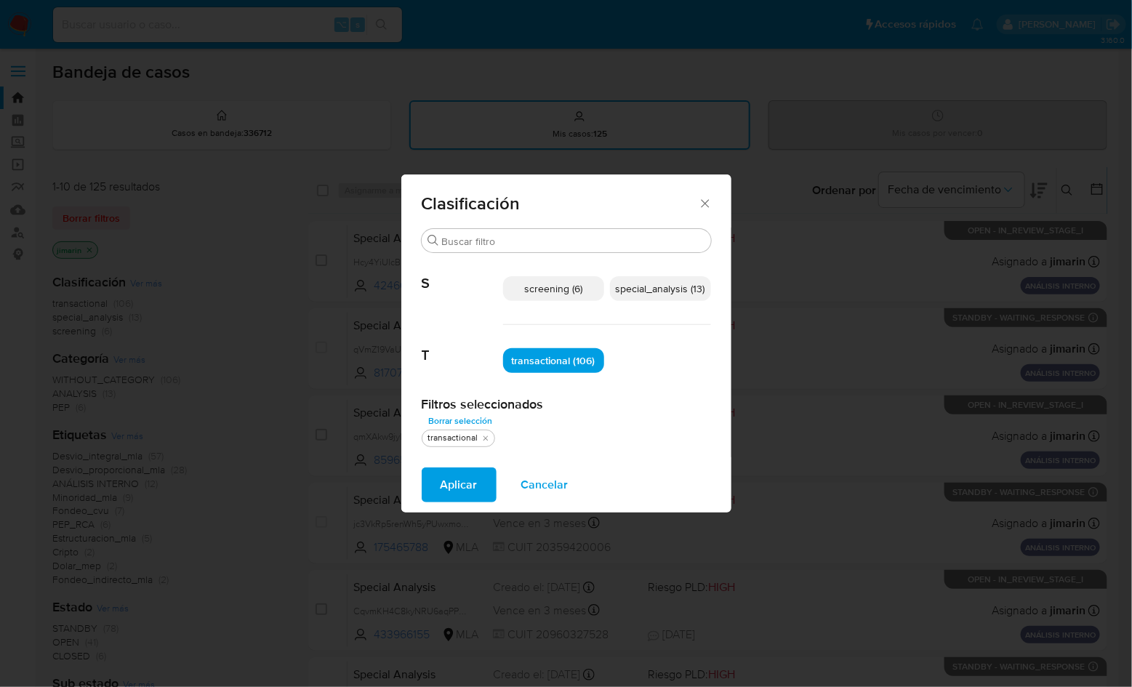
click at [652, 291] on span "special_analysis (13)" at bounding box center [660, 288] width 89 height 15
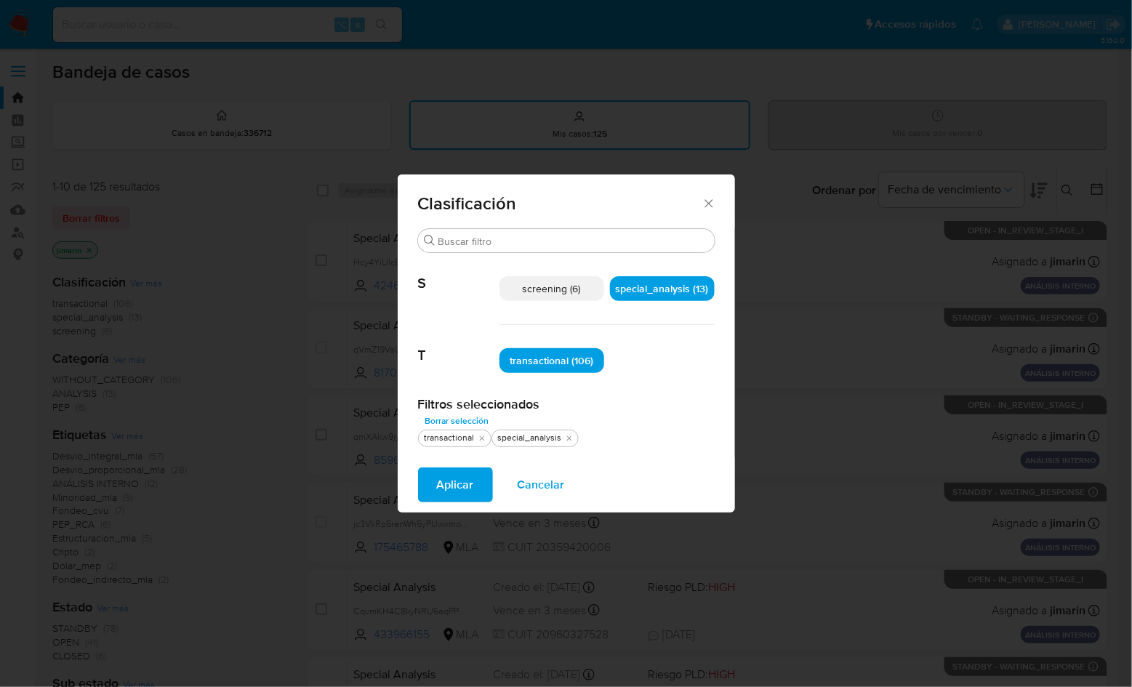
click at [456, 494] on span "Aplicar" at bounding box center [455, 485] width 37 height 32
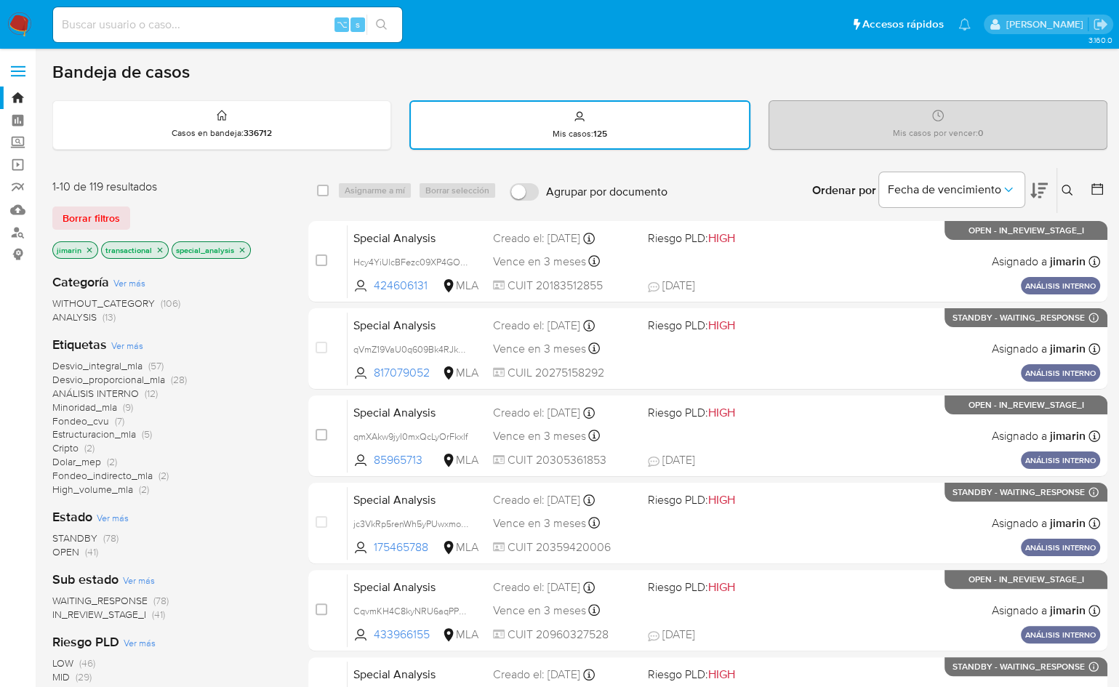
click at [255, 313] on div "WITHOUT_CATEGORY (106) ANALYSIS (13)" at bounding box center [168, 311] width 233 height 28
click at [90, 323] on span "ANALYSIS" at bounding box center [74, 317] width 44 height 15
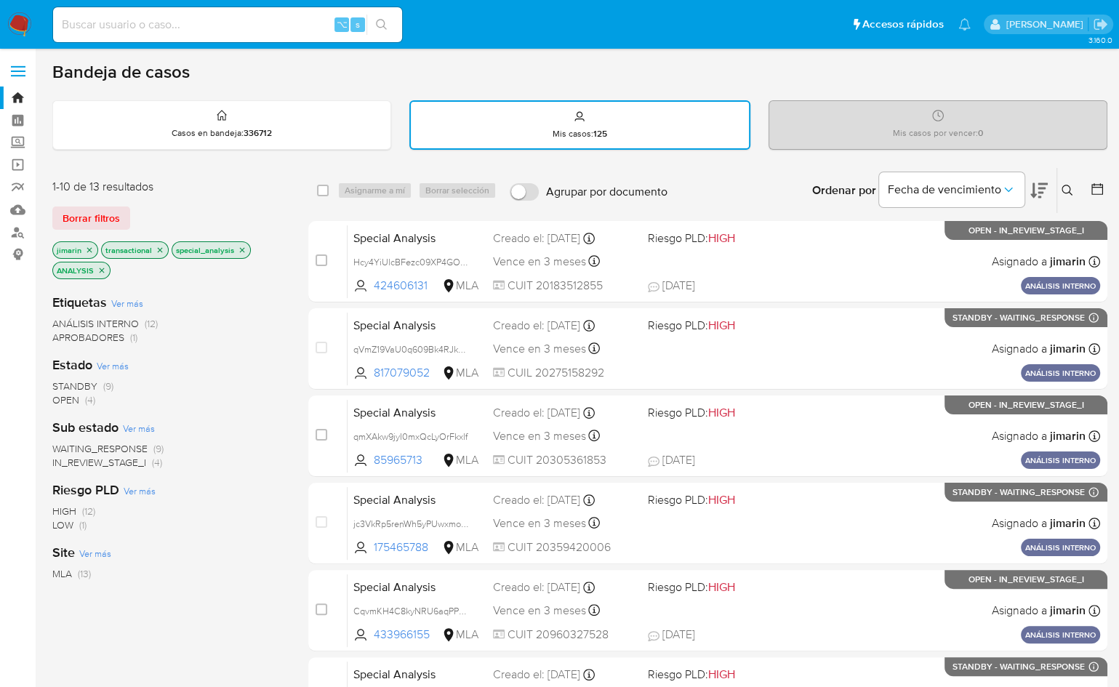
click at [98, 268] on icon "close-filter" at bounding box center [101, 270] width 9 height 9
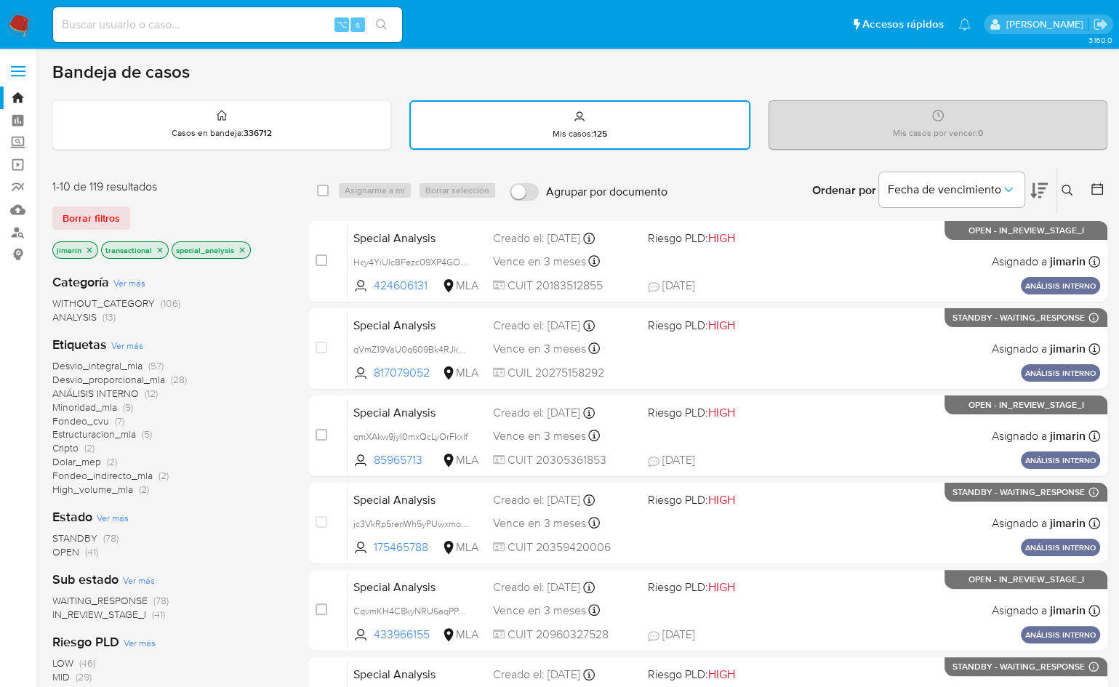
click at [1101, 183] on icon at bounding box center [1097, 189] width 15 height 15
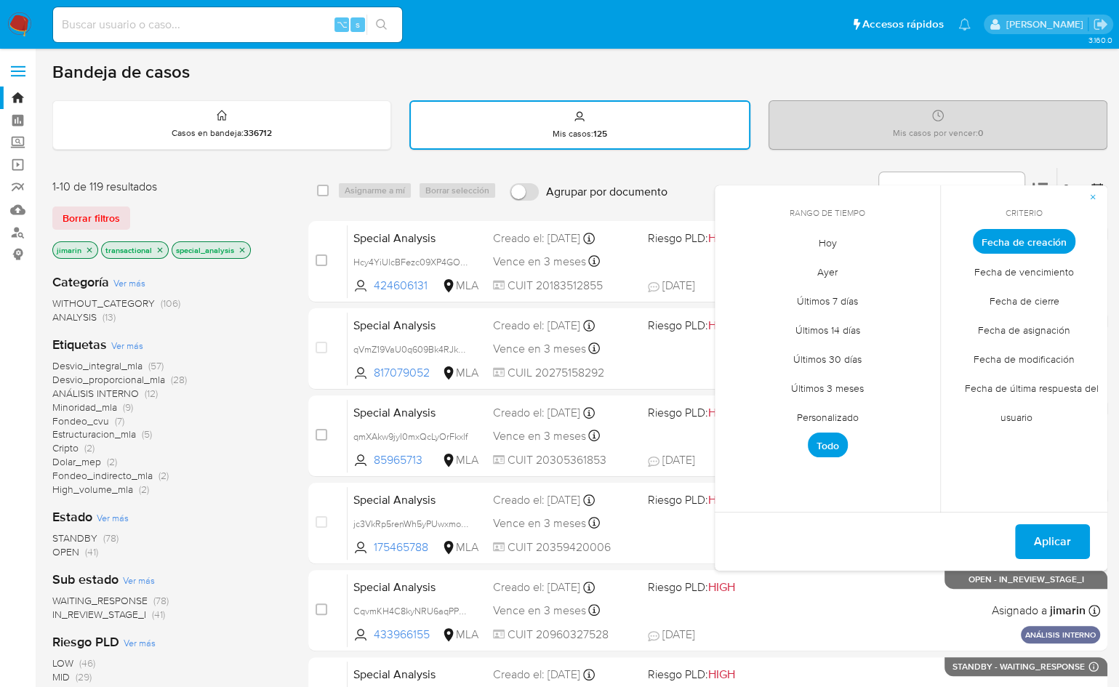
click at [832, 414] on span "Personalizado" at bounding box center [828, 417] width 92 height 30
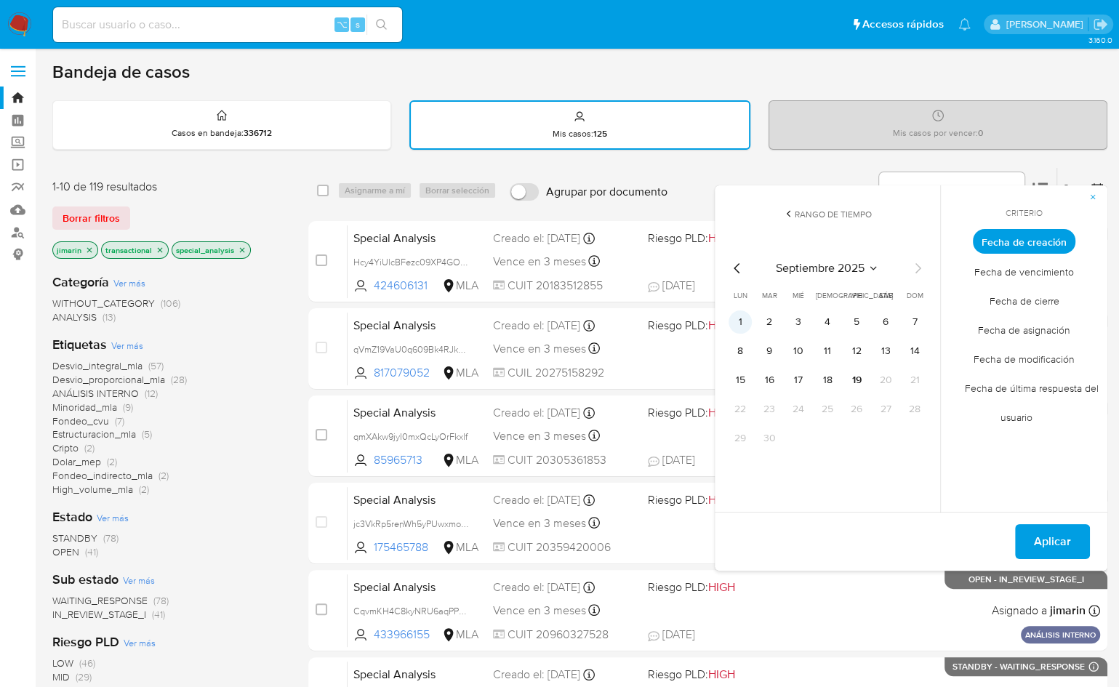
click at [739, 319] on button "1" at bounding box center [740, 322] width 23 height 23
click at [736, 265] on icon "Mes anterior" at bounding box center [737, 268] width 17 height 17
click at [851, 319] on button "1" at bounding box center [856, 322] width 23 height 23
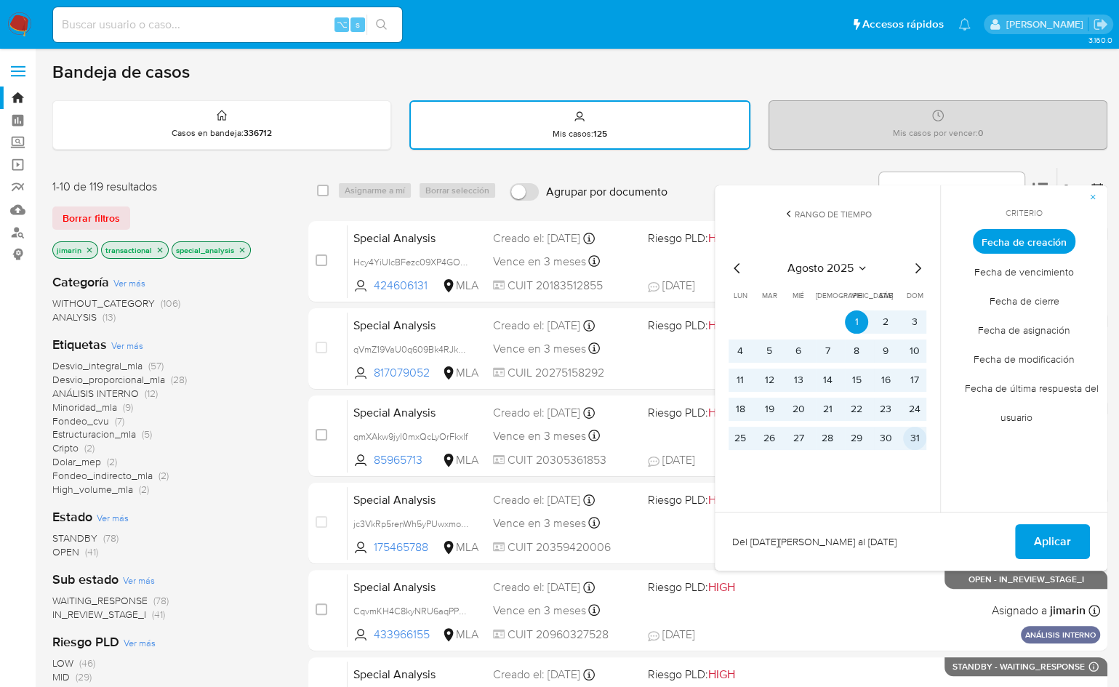
click at [914, 436] on button "31" at bounding box center [914, 438] width 23 height 23
click at [856, 325] on button "1" at bounding box center [856, 322] width 23 height 23
click at [1036, 532] on span "Aplicar" at bounding box center [1052, 542] width 37 height 32
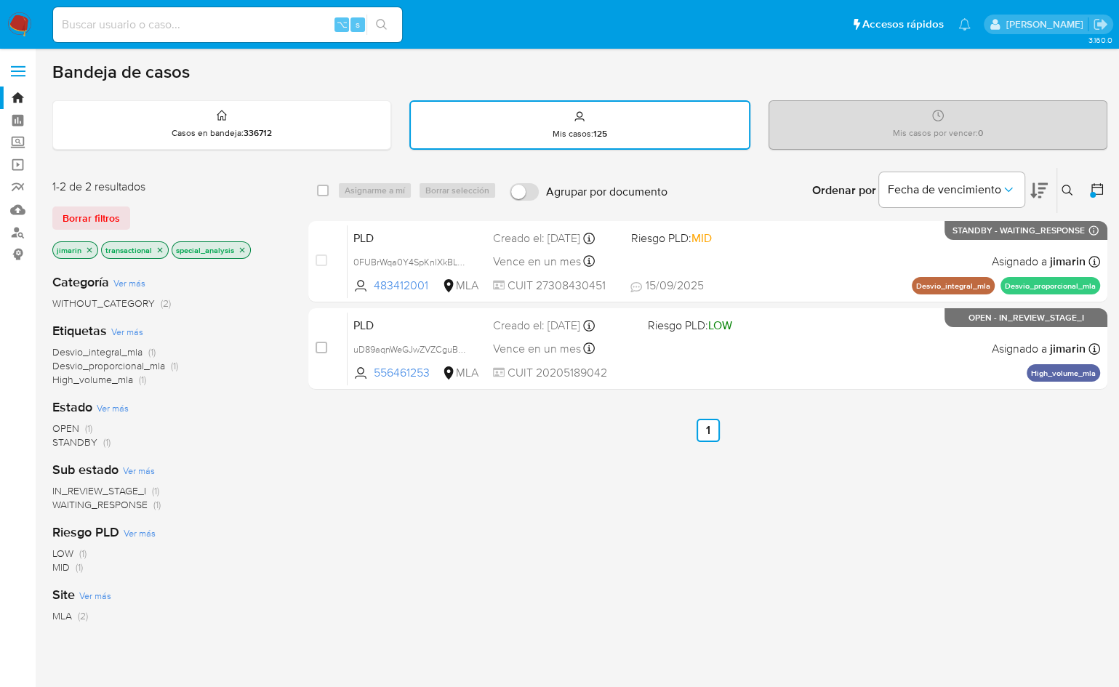
click at [1100, 193] on icon at bounding box center [1098, 189] width 12 height 12
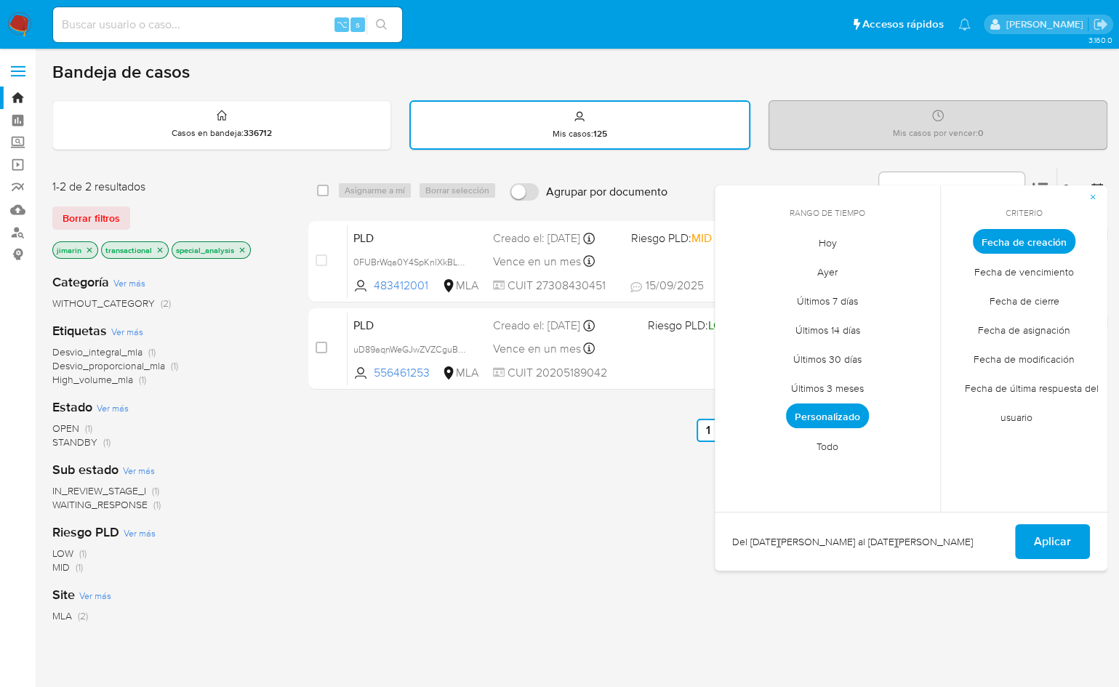
click at [848, 414] on span "Personalizado" at bounding box center [827, 416] width 83 height 25
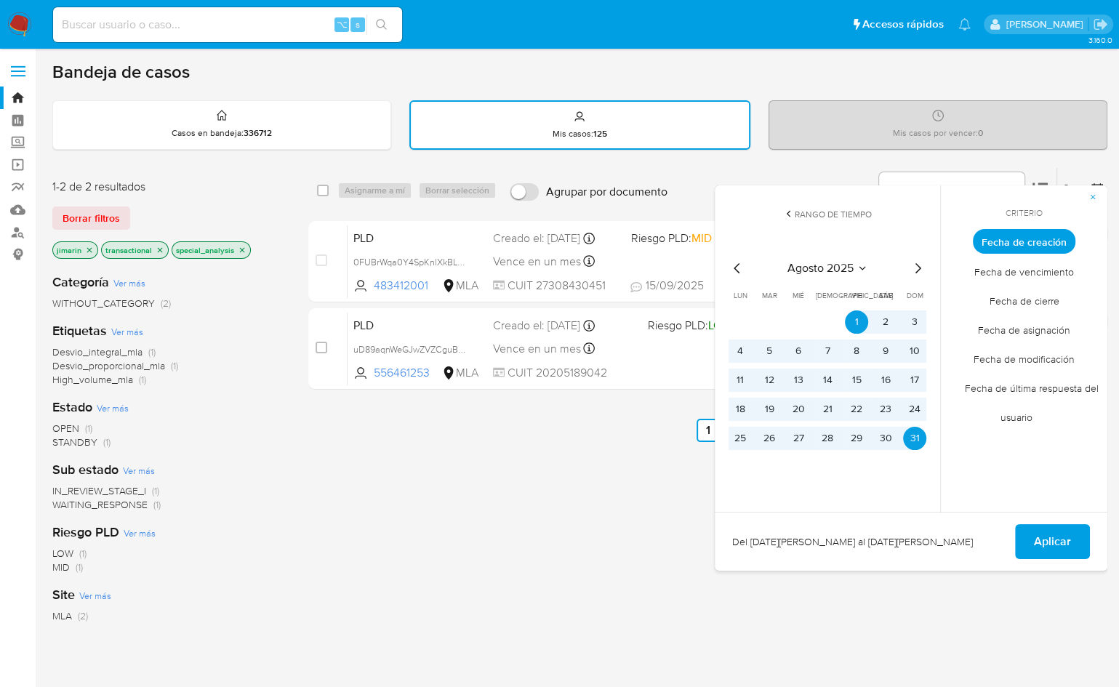
click at [924, 270] on icon "Mes siguiente" at bounding box center [917, 268] width 17 height 17
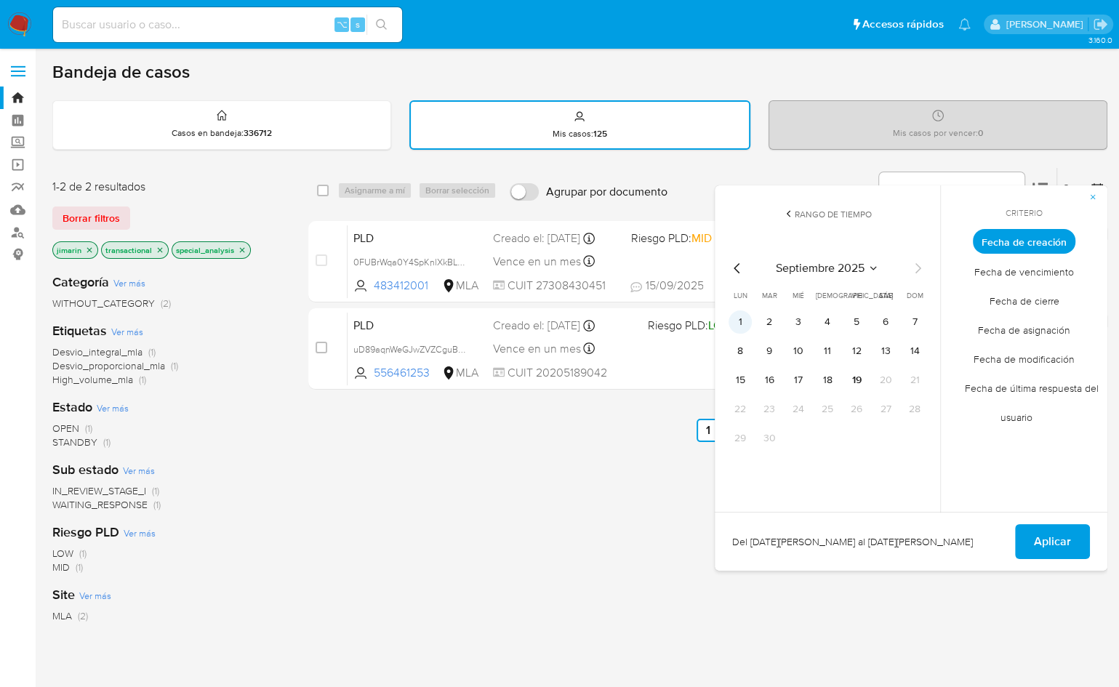
click at [745, 319] on button "1" at bounding box center [740, 322] width 23 height 23
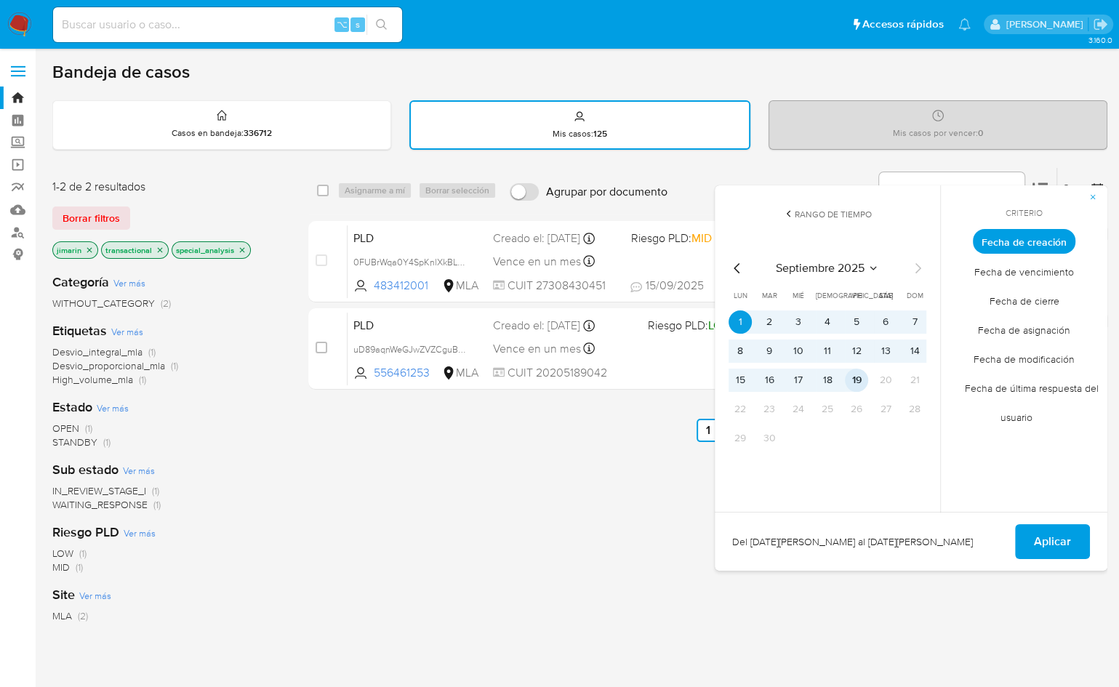
click at [861, 383] on button "19" at bounding box center [856, 380] width 23 height 23
click at [1059, 541] on span "Aplicar" at bounding box center [1052, 542] width 37 height 32
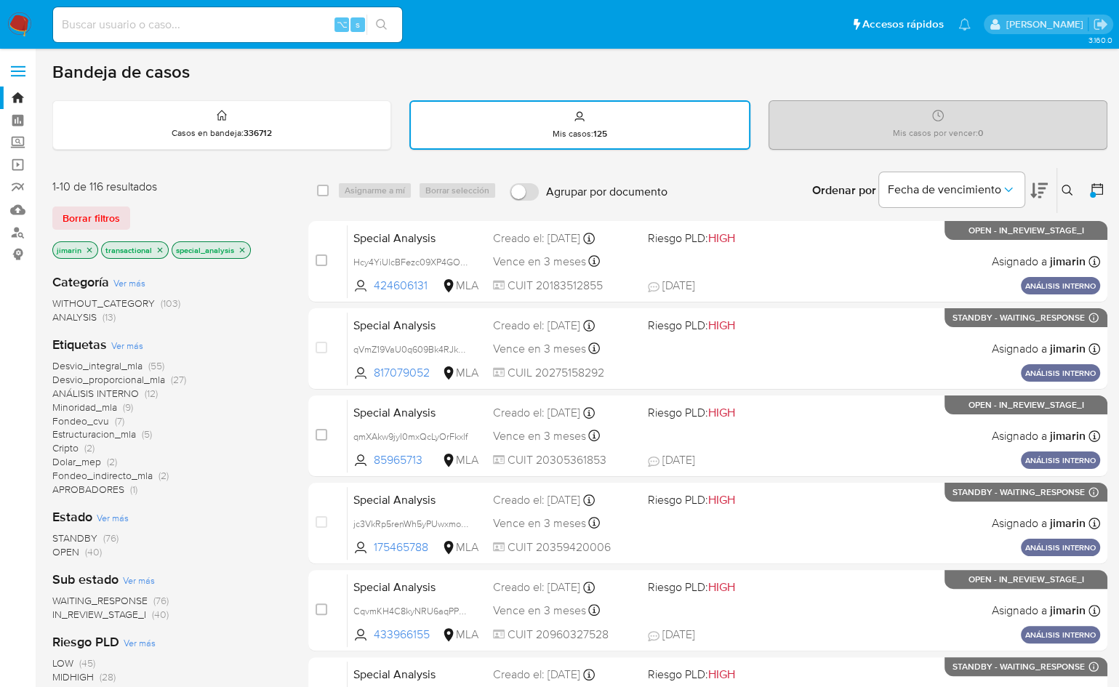
click at [767, 168] on div "Ordenar por Fecha de vencimiento No es posible ordenar los resultados mientras …" at bounding box center [891, 190] width 433 height 45
click at [619, 169] on div "select-all-cases-checkbox Asignarme a mí Borrar selección Agrupar por documento…" at bounding box center [707, 190] width 799 height 45
click at [74, 319] on span "ANALYSIS" at bounding box center [74, 317] width 44 height 15
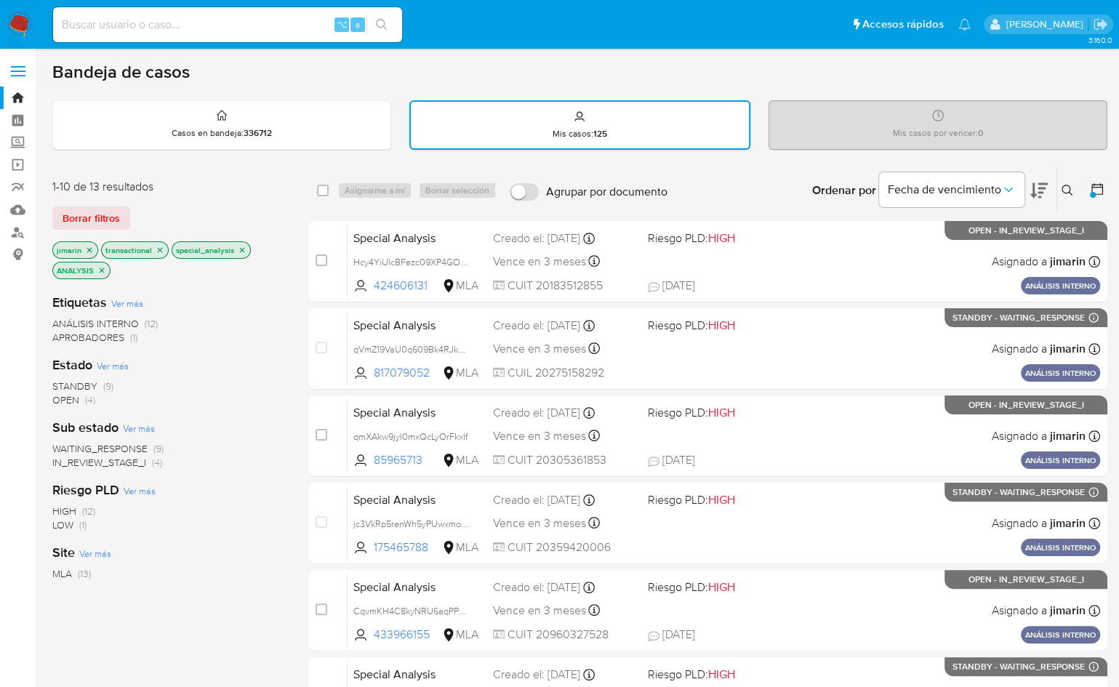
click at [102, 269] on icon "close-filter" at bounding box center [101, 270] width 9 height 9
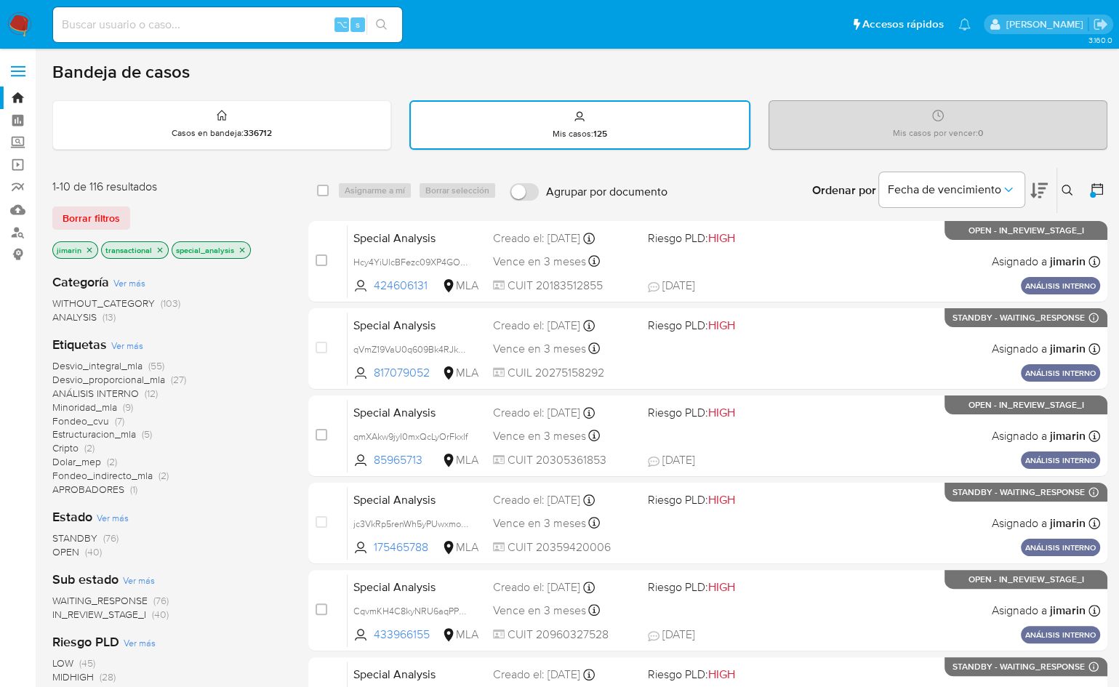
click at [131, 345] on span "Ver más" at bounding box center [127, 345] width 32 height 13
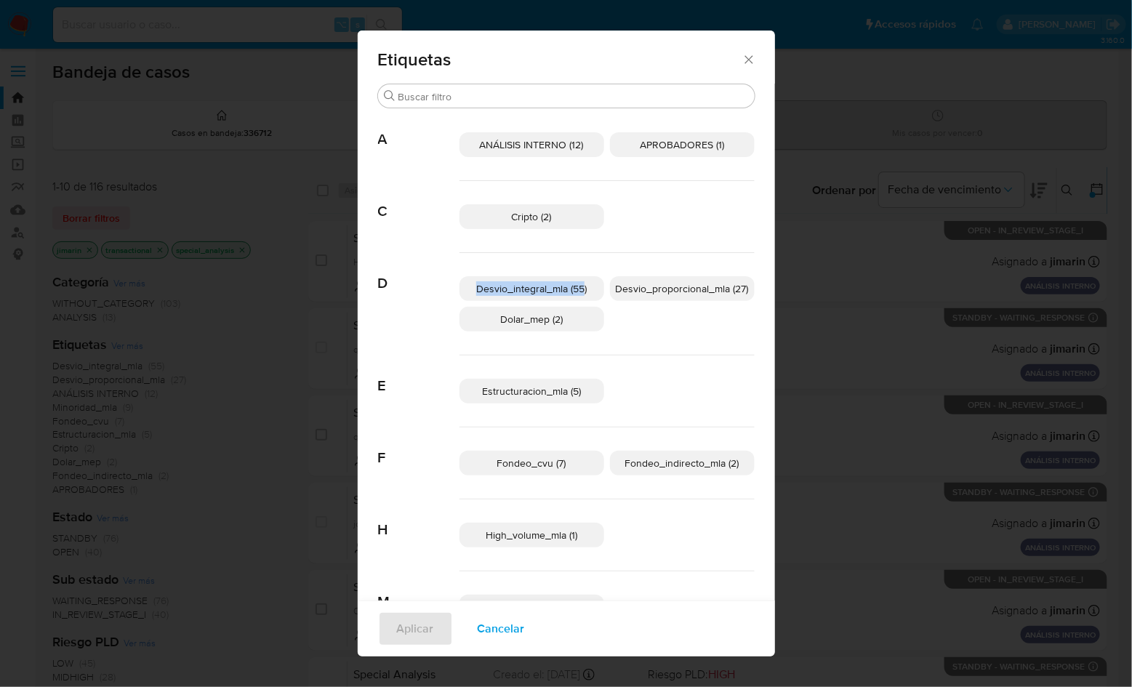
copy span "Desvio_integral_mla (55"
drag, startPoint x: 466, startPoint y: 289, endPoint x: 626, endPoint y: 317, distance: 161.7
click at [621, 315] on div "Desvio_integral_mla (55) Desvio_proporcional_mla (27) Dolar_mep (2)" at bounding box center [607, 304] width 295 height 103
click at [635, 324] on div "Desvio_integral_mla (55) Desvio_proporcional_mla (27) Dolar_mep (2)" at bounding box center [607, 304] width 295 height 103
copy span "Desvio_proporcional_mla (27)"
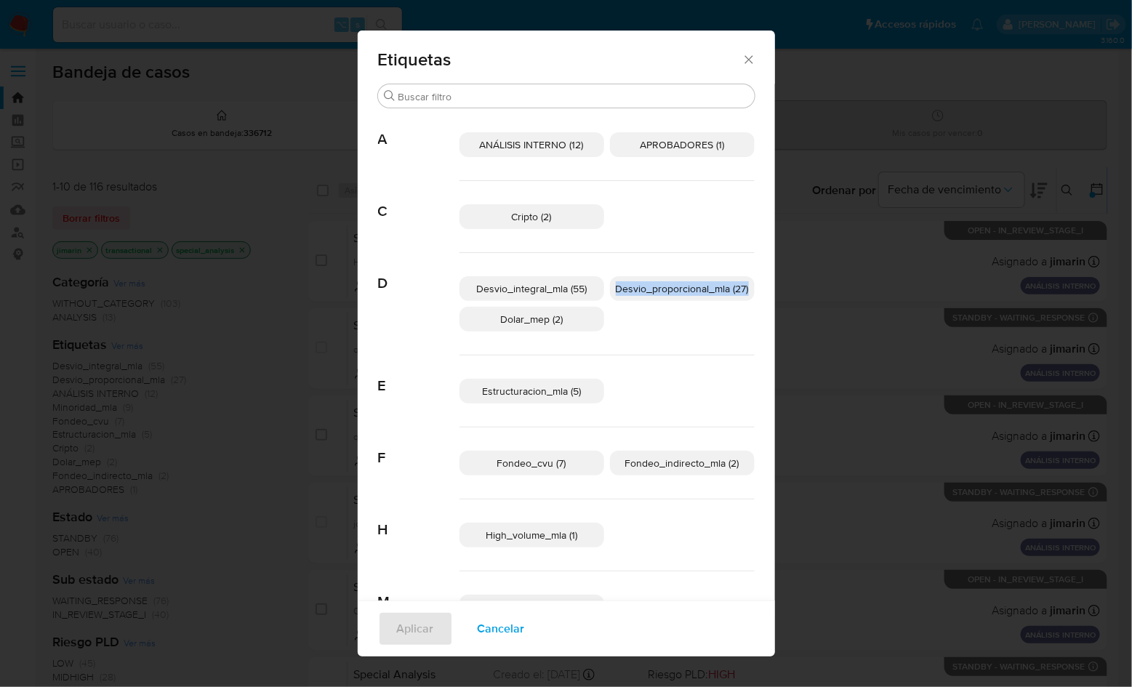
drag, startPoint x: 608, startPoint y: 289, endPoint x: 744, endPoint y: 294, distance: 136.1
click at [744, 294] on p "Desvio_proporcional_mla (27)" at bounding box center [682, 288] width 145 height 25
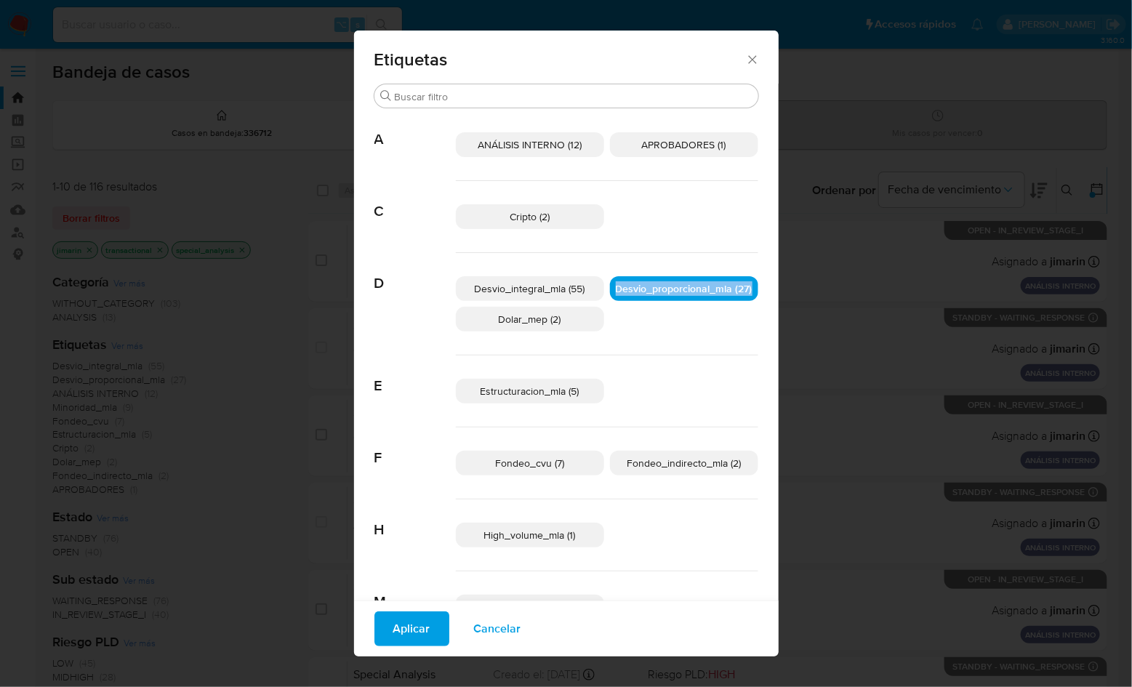
click at [668, 305] on div "Desvio_integral_mla (55) Desvio_proporcional_mla (27) Dolar_mep (2)" at bounding box center [607, 304] width 303 height 103
click at [668, 287] on span "Desvio_proporcional_mla (27)" at bounding box center [684, 288] width 137 height 15
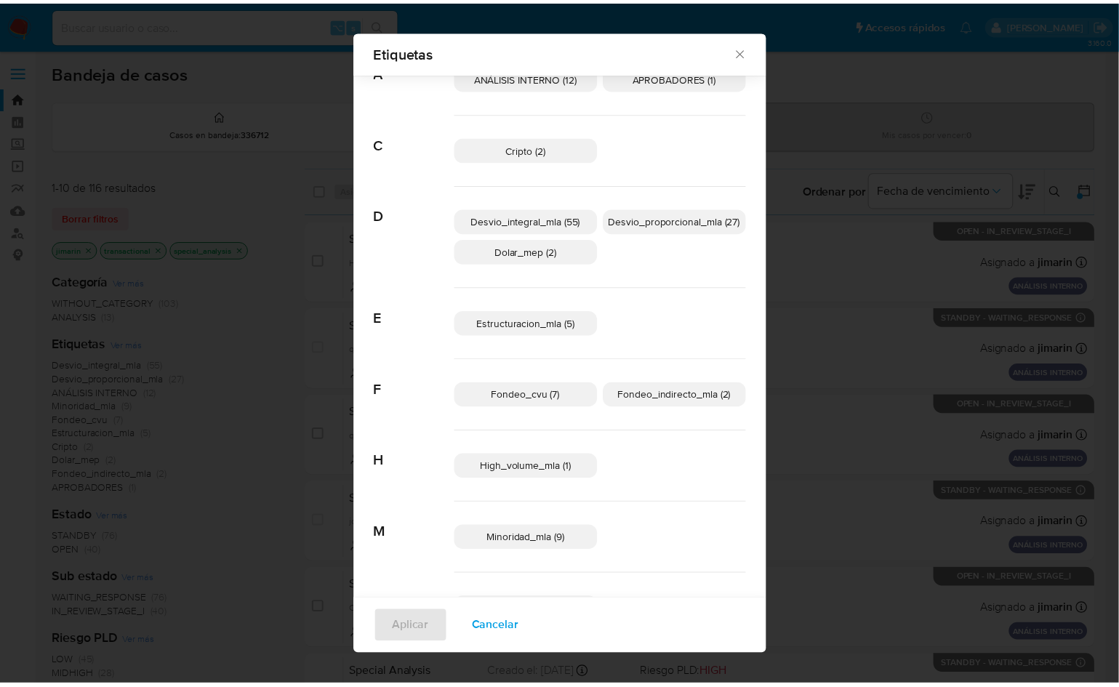
scroll to position [89, 0]
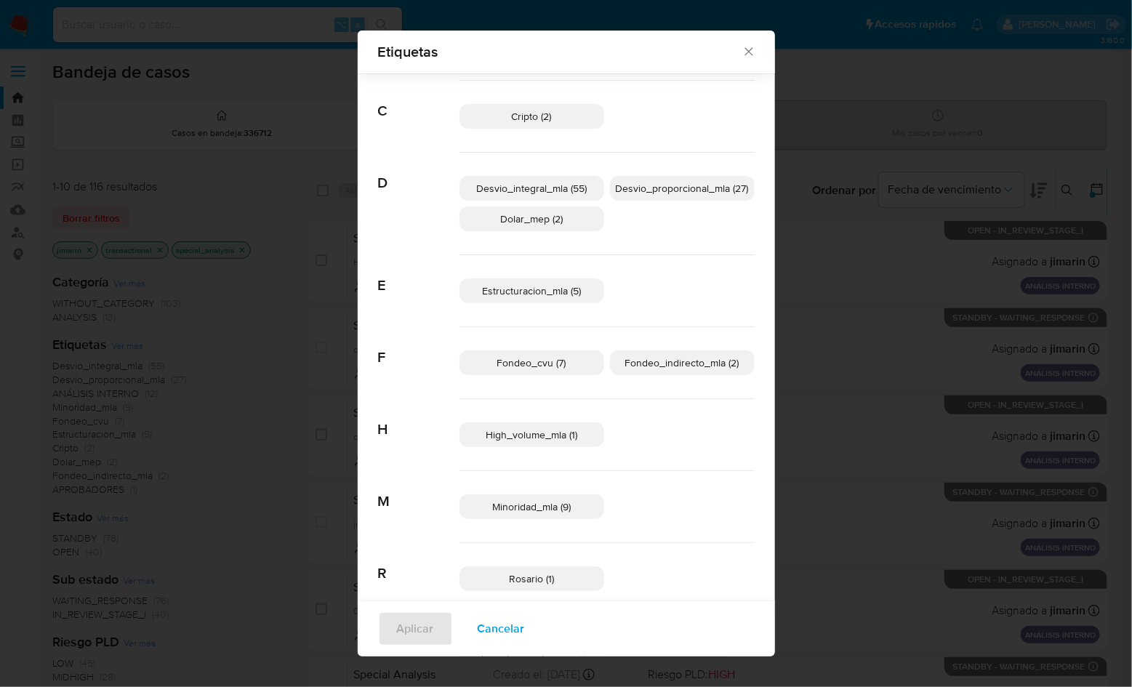
click at [746, 52] on icon "Cerrar" at bounding box center [749, 51] width 15 height 15
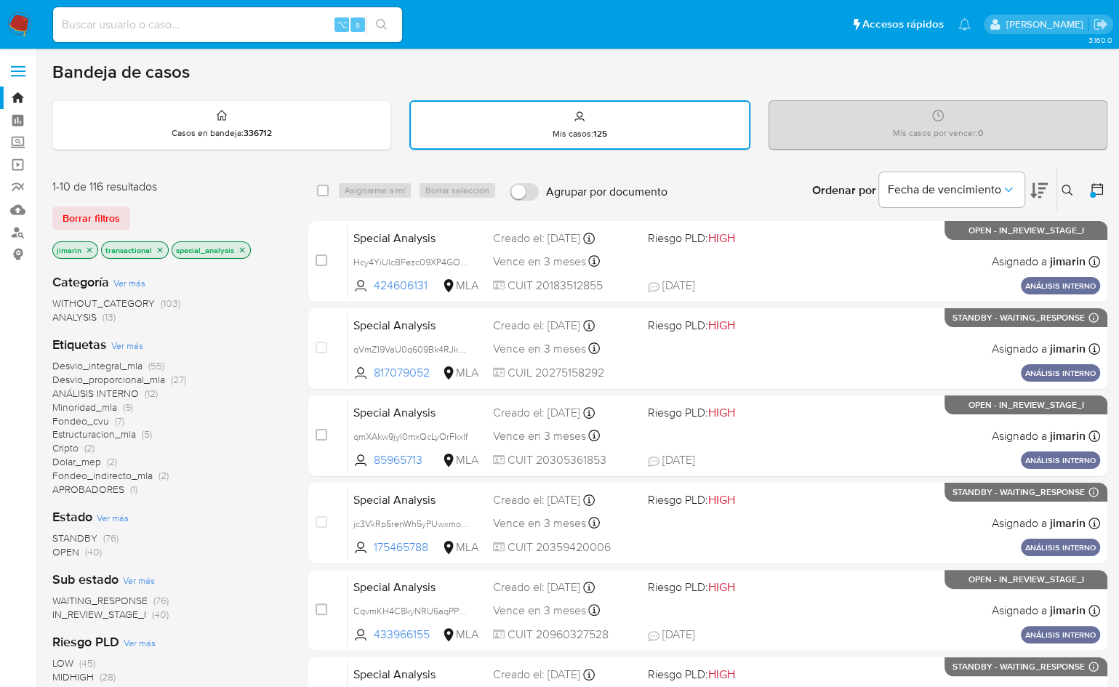
drag, startPoint x: 1055, startPoint y: 183, endPoint x: 1063, endPoint y: 187, distance: 9.1
click at [1055, 182] on div "Ordenar por Fecha de vencimiento" at bounding box center [929, 190] width 256 height 45
click at [1066, 189] on icon at bounding box center [1068, 191] width 12 height 12
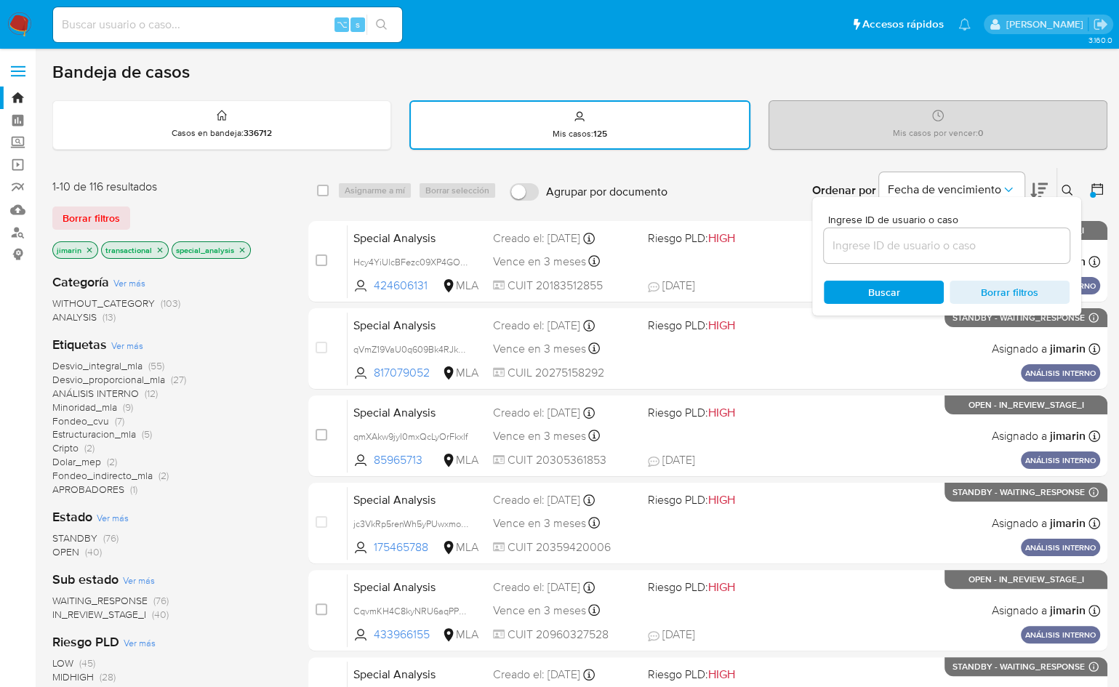
click at [1011, 238] on input at bounding box center [947, 245] width 246 height 19
type input "1996702295"
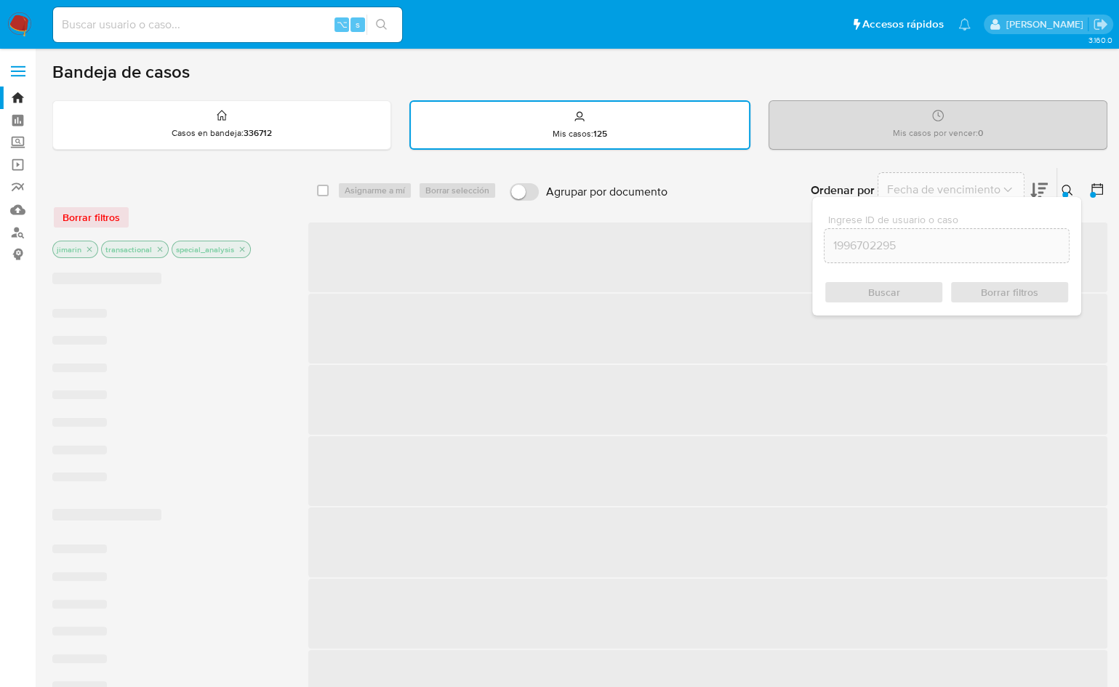
click at [1060, 189] on button at bounding box center [1070, 190] width 24 height 17
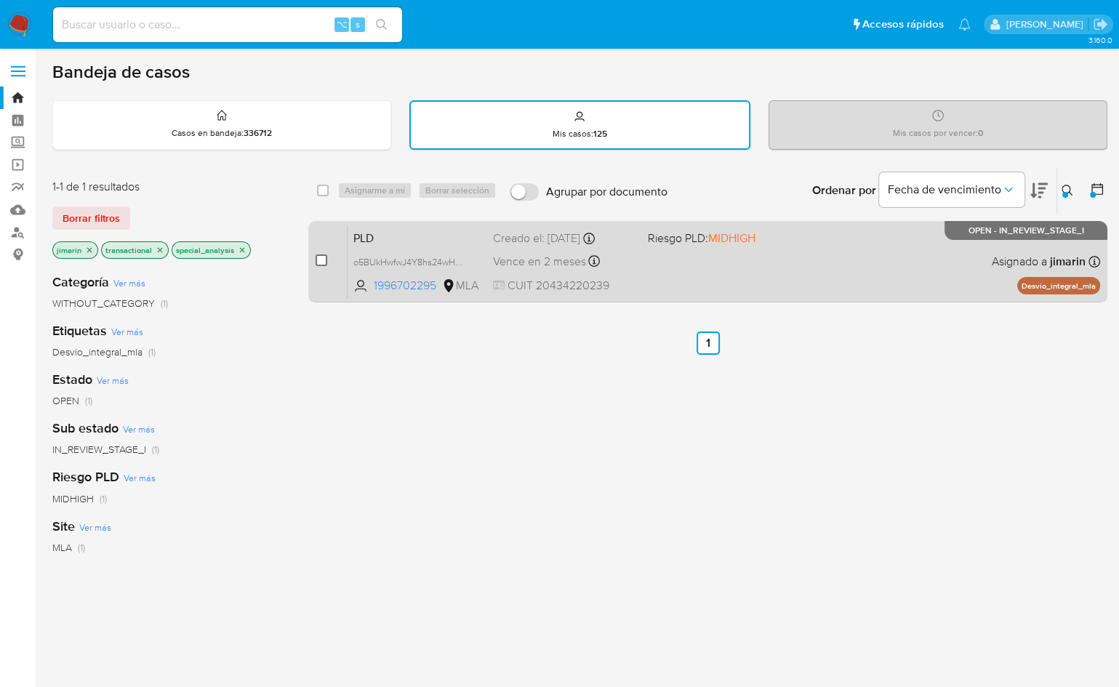
click at [323, 262] on input "checkbox" at bounding box center [322, 261] width 12 height 12
checkbox input "true"
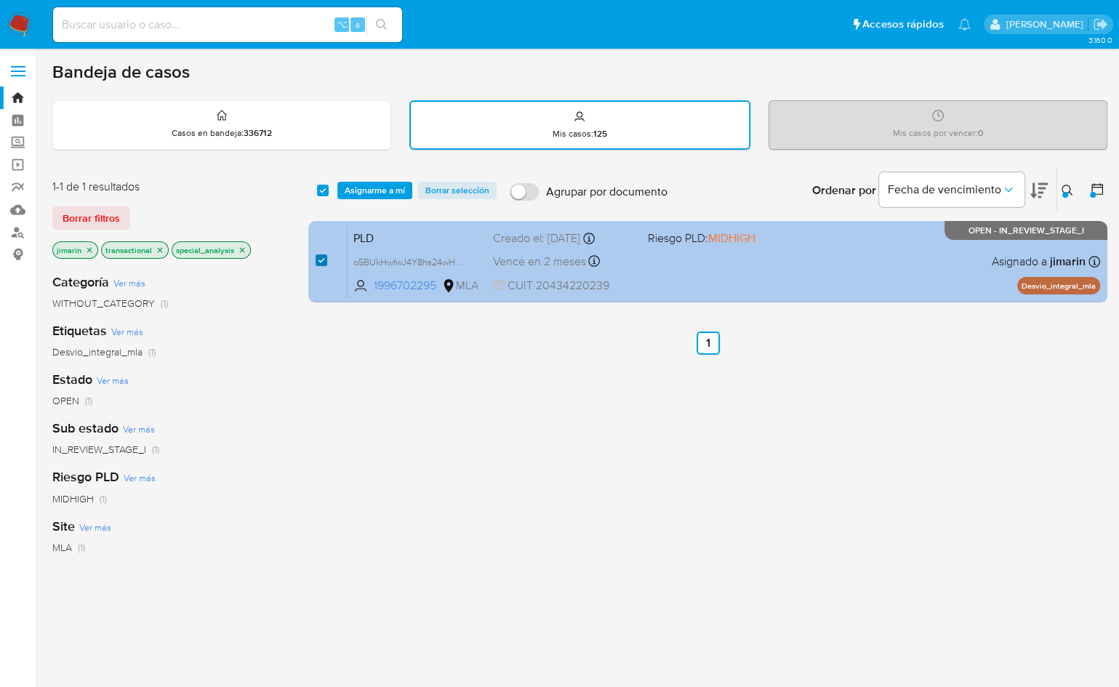
click at [321, 259] on input "checkbox" at bounding box center [322, 261] width 12 height 12
checkbox input "false"
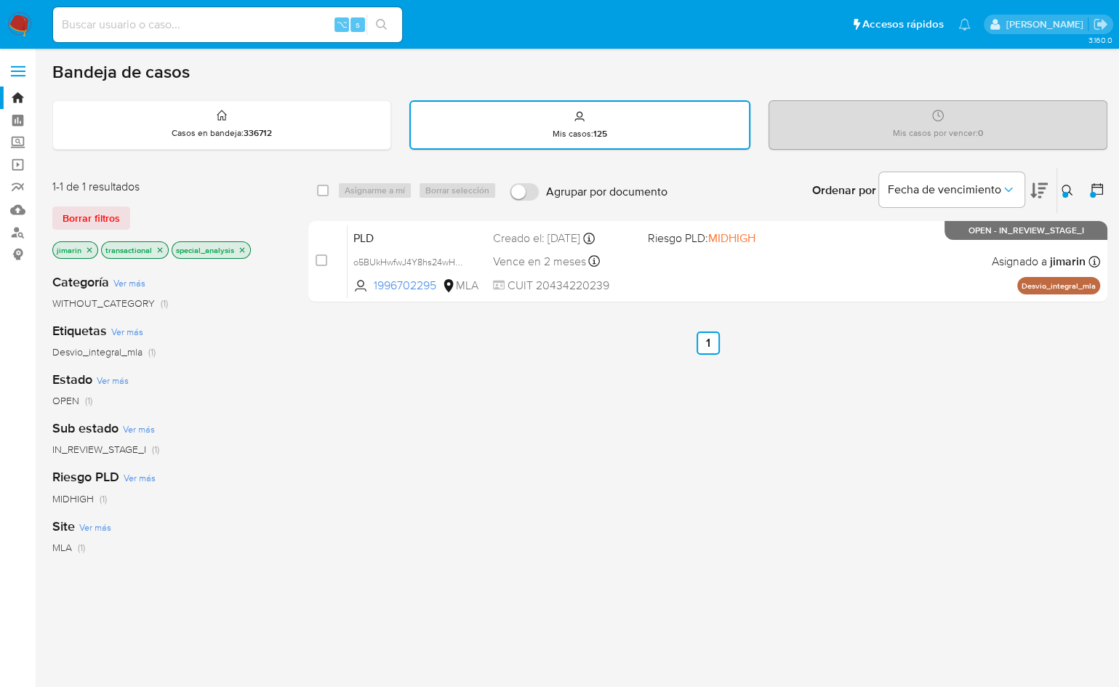
click at [545, 400] on div "select-all-cases-checkbox Asignarme a mí Borrar selección Agrupar por documento…" at bounding box center [707, 496] width 799 height 659
click at [970, 414] on div "select-all-cases-checkbox Asignarme a mí Borrar selección Agrupar por documento…" at bounding box center [707, 496] width 799 height 659
click at [33, 29] on nav "Pausado Ver notificaciones ⌥ s Accesos rápidos Presiona las siguientes teclas p…" at bounding box center [559, 24] width 1119 height 49
click at [28, 25] on img at bounding box center [19, 24] width 25 height 25
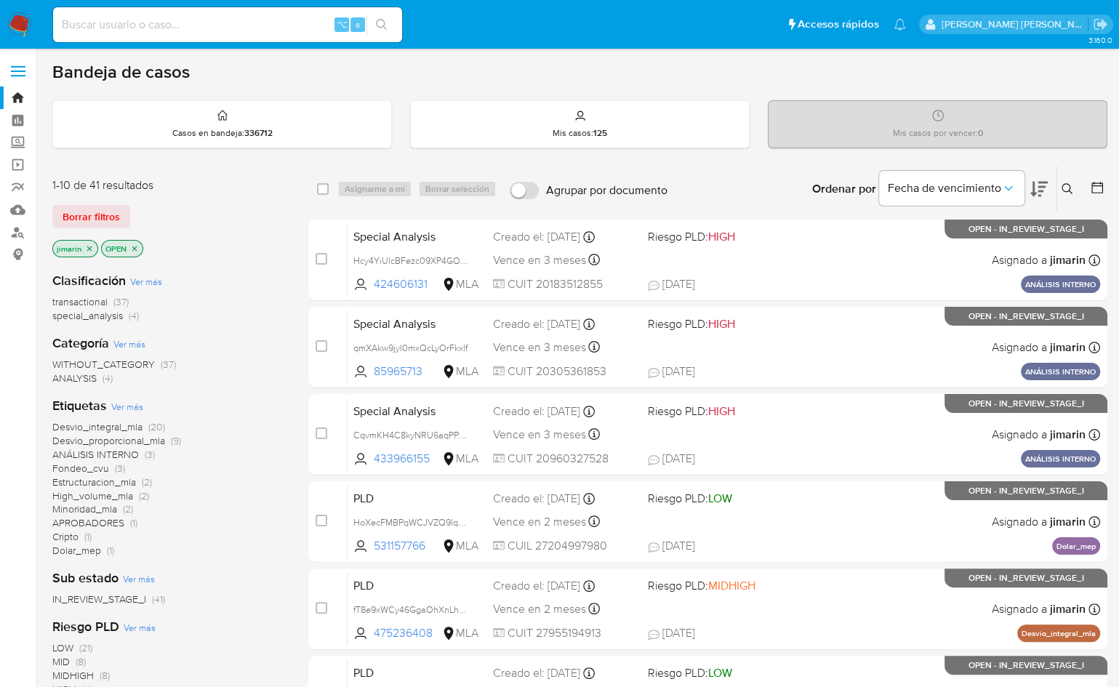
click at [136, 247] on icon "close-filter" at bounding box center [134, 248] width 9 height 9
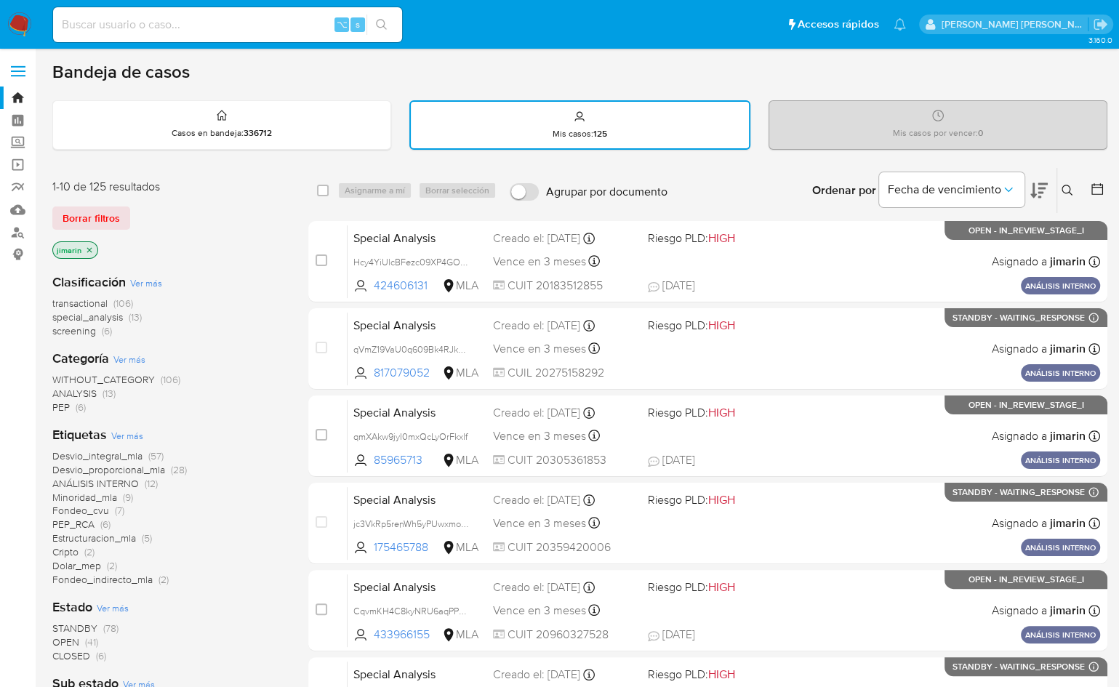
click at [126, 470] on span "Desvio_proporcional_mla" at bounding box center [108, 470] width 113 height 15
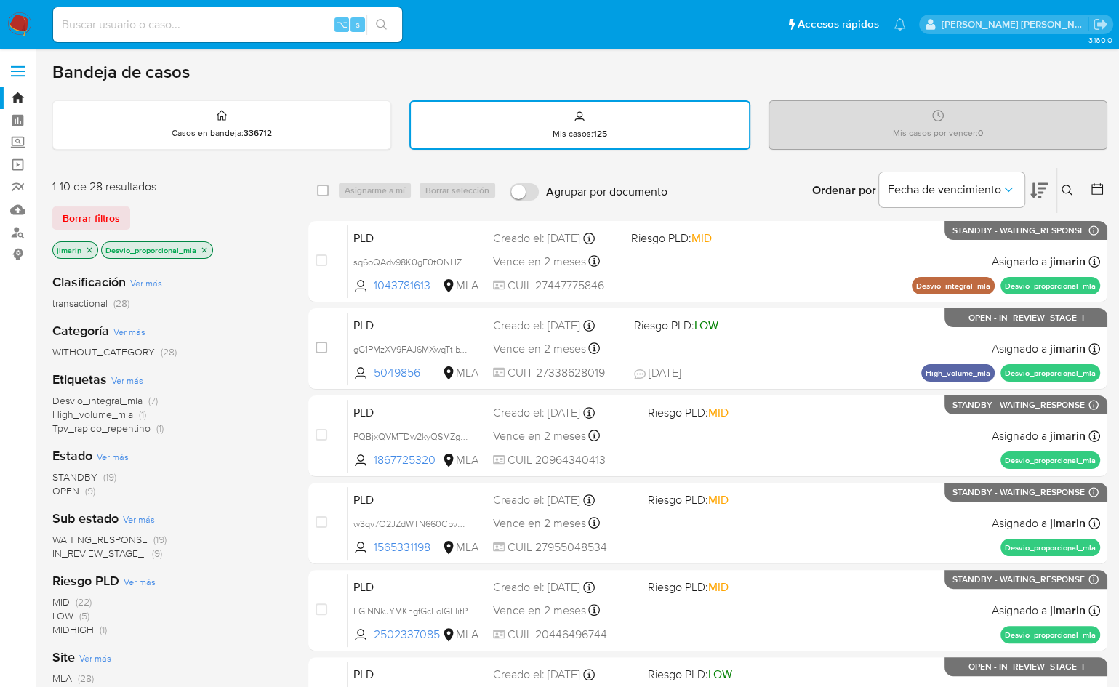
drag, startPoint x: 399, startPoint y: 372, endPoint x: 294, endPoint y: 216, distance: 188.2
click at [294, 216] on div "1-10 de 28 resultados Borrar filtros jimarin Desvio_proporcional_mla Clasificac…" at bounding box center [579, 653] width 1055 height 973
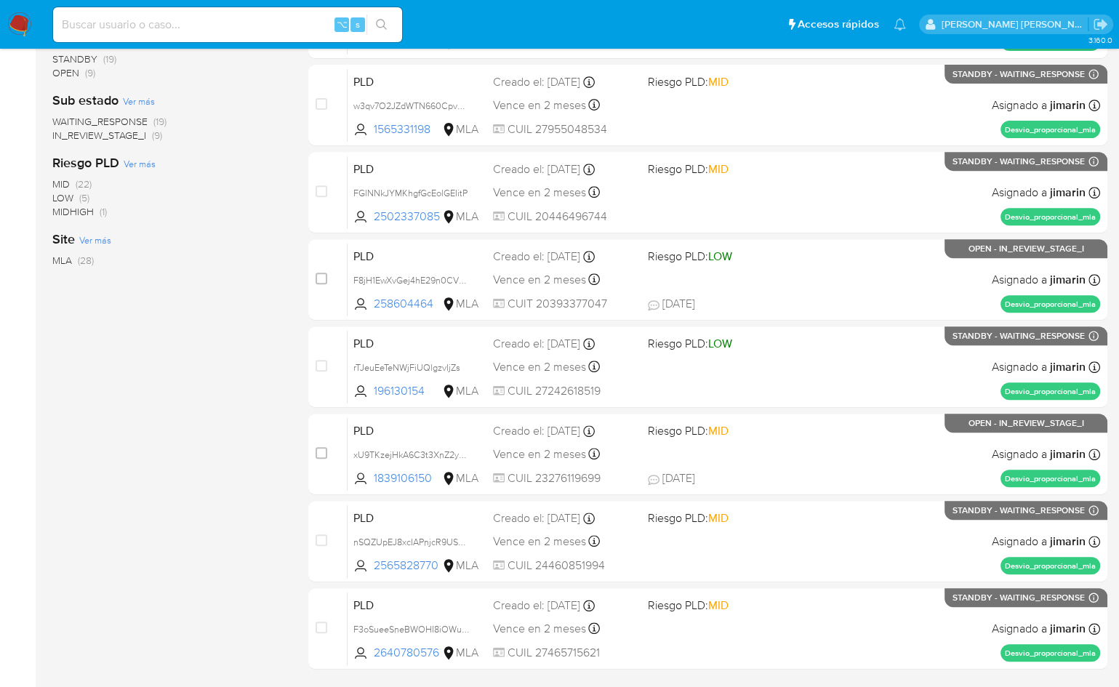
scroll to position [513, 0]
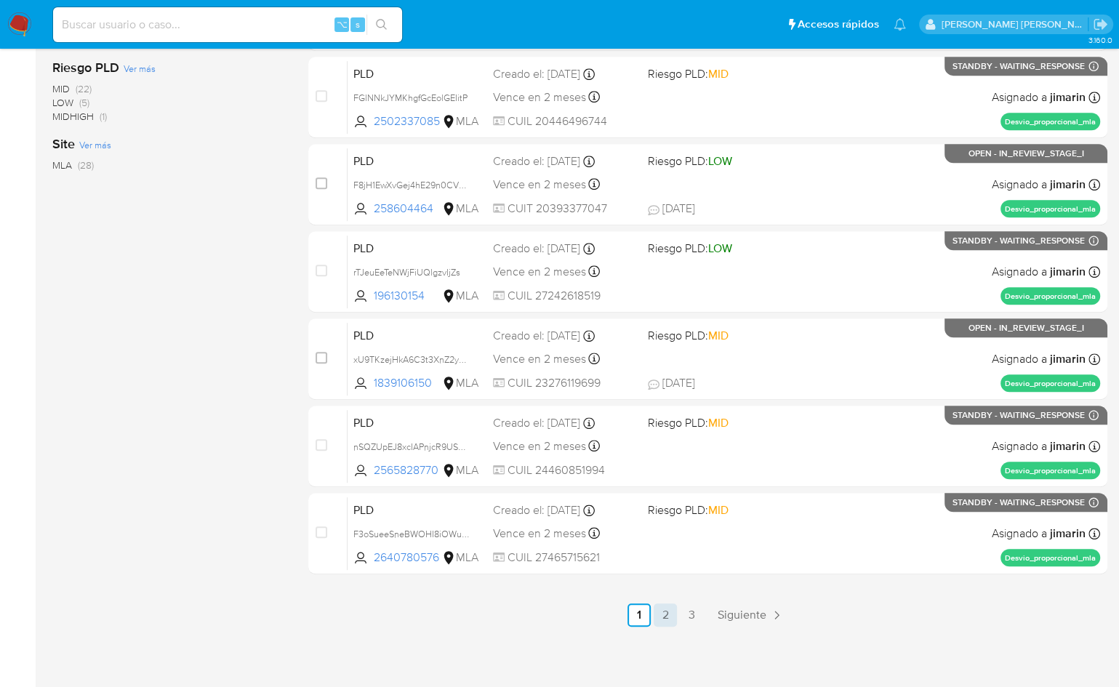
click at [666, 613] on link "2" at bounding box center [665, 615] width 23 height 23
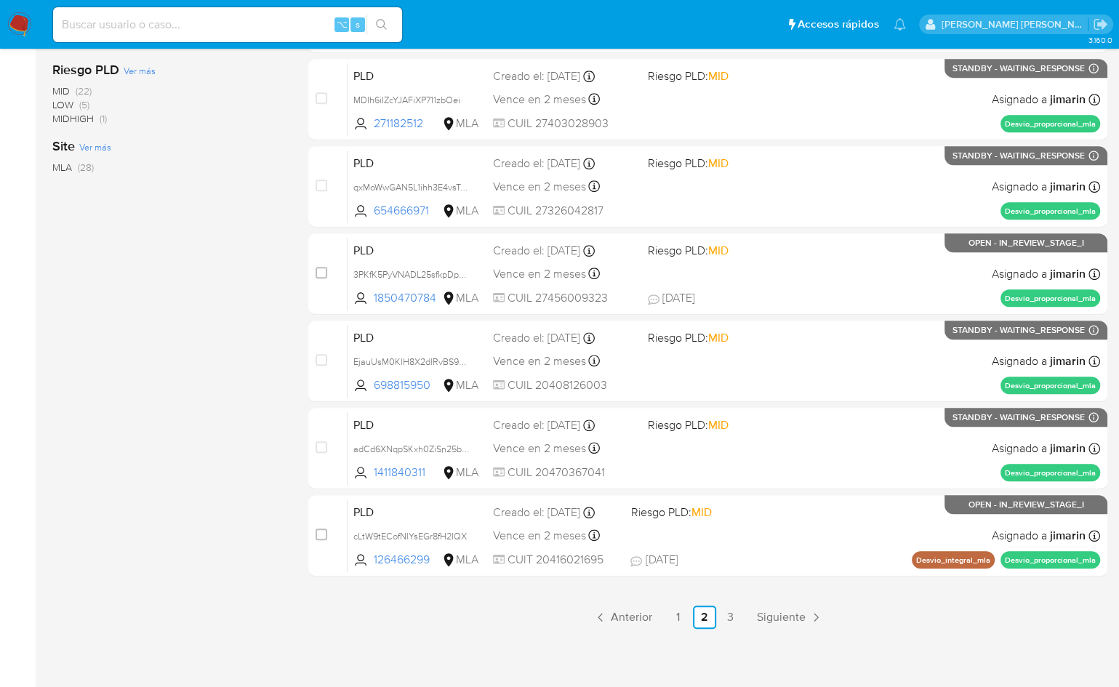
scroll to position [513, 0]
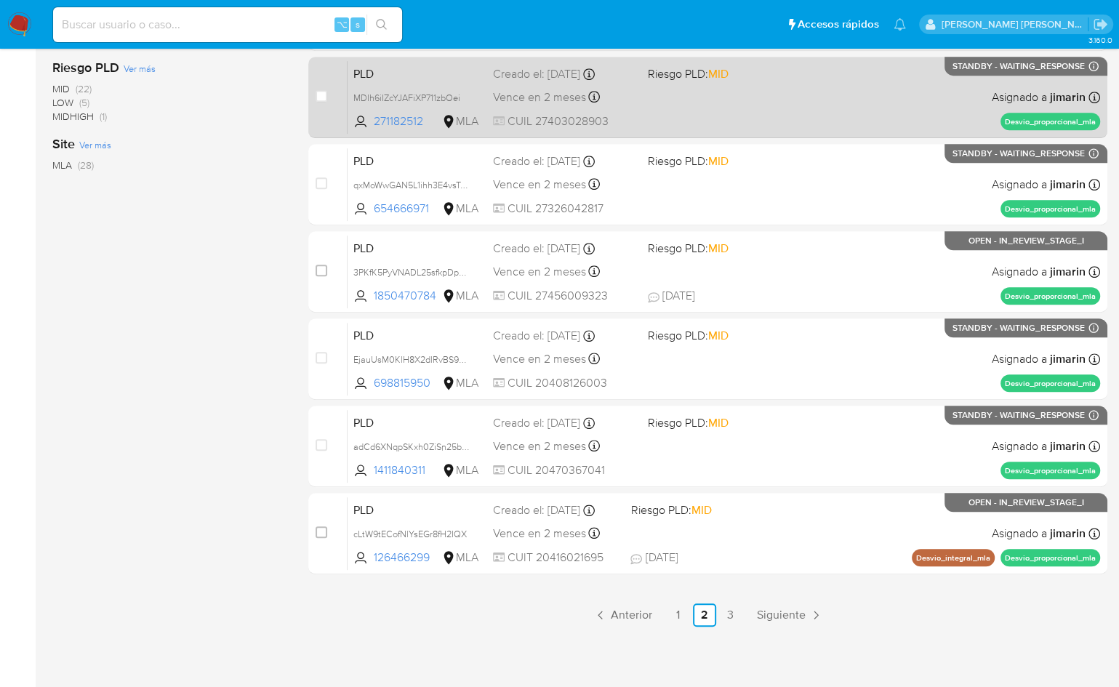
click at [721, 612] on link "3" at bounding box center [730, 615] width 23 height 23
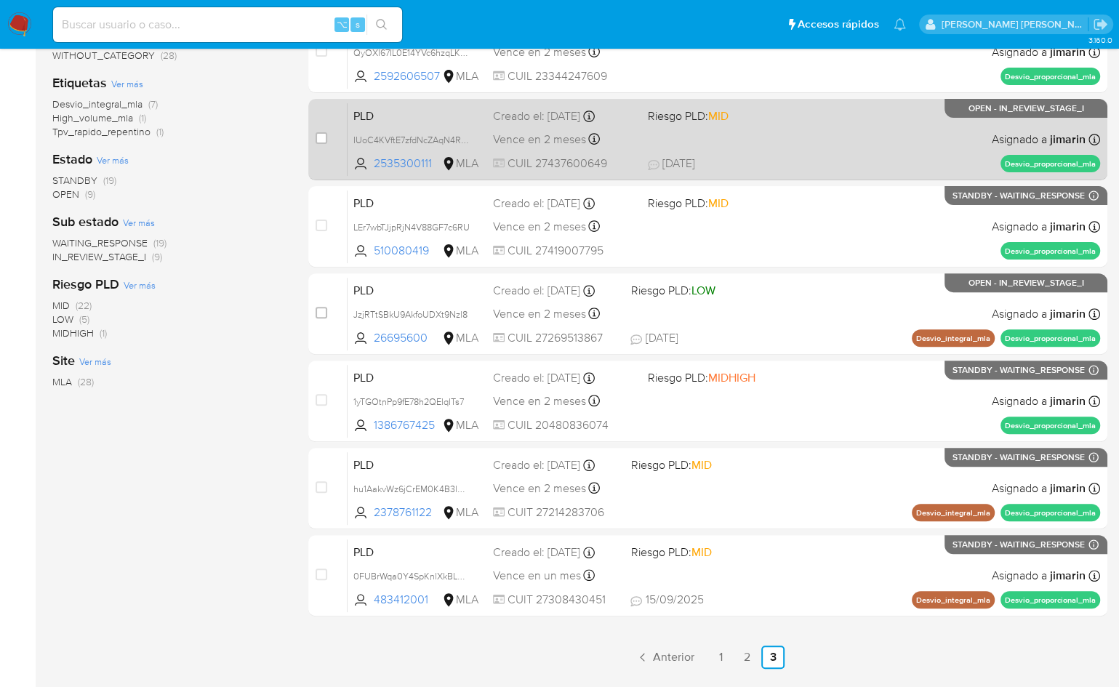
scroll to position [339, 0]
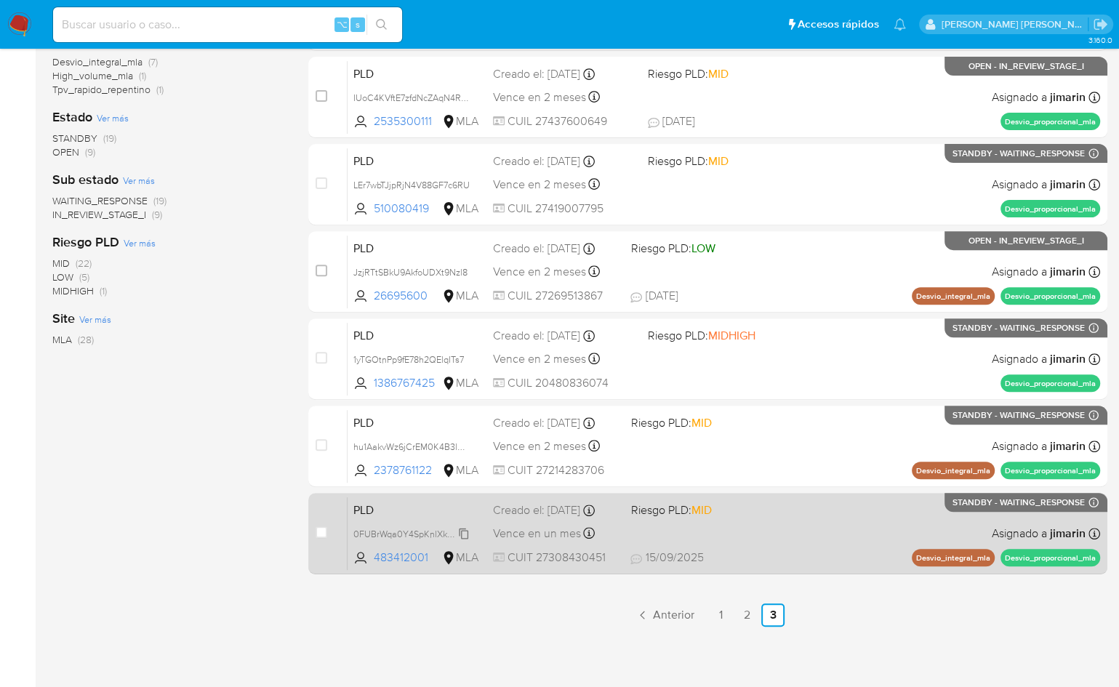
click at [468, 541] on span "0FUBrWqa0Y4SpKnlXkBLCgcF" at bounding box center [415, 533] width 125 height 16
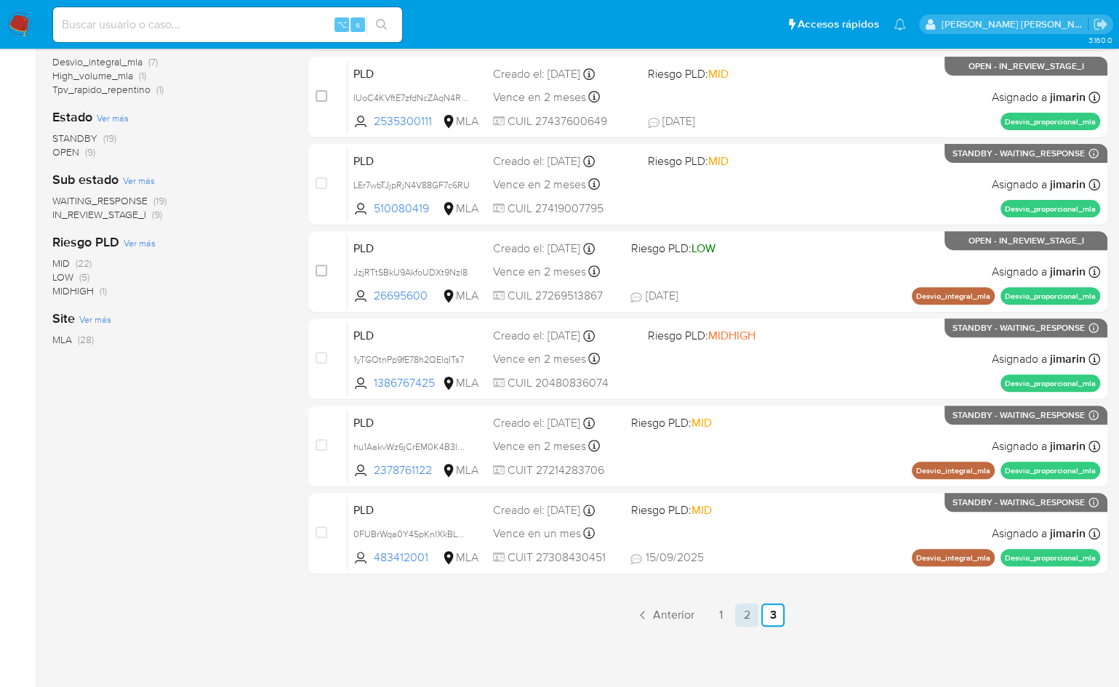
click at [751, 616] on link "2" at bounding box center [746, 615] width 23 height 23
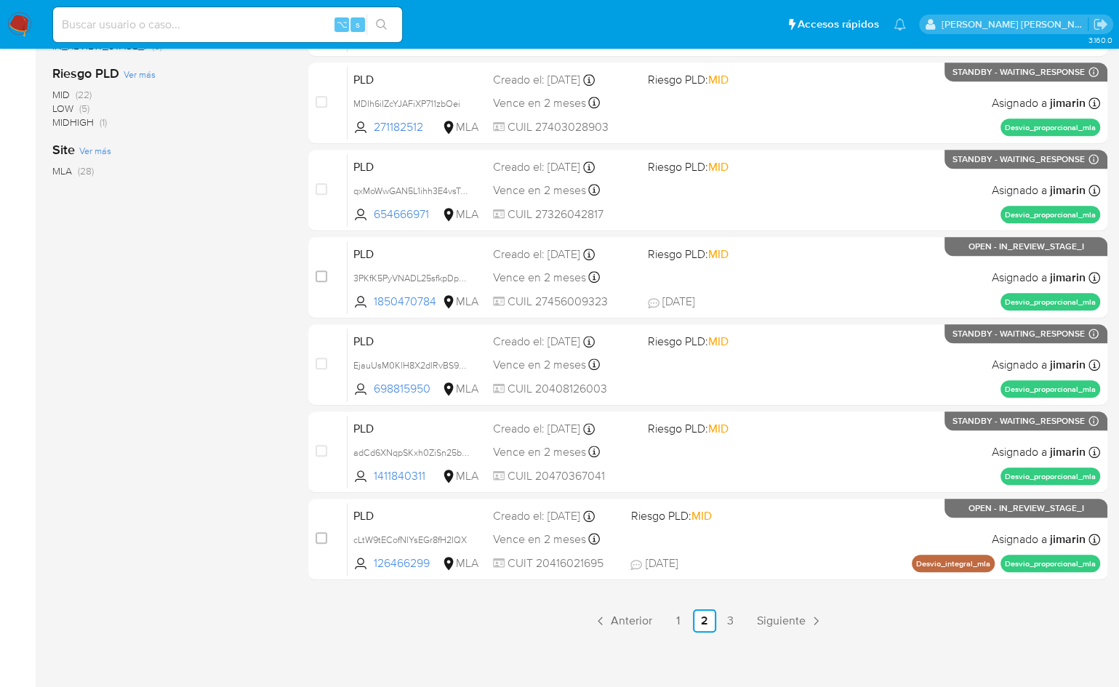
scroll to position [513, 0]
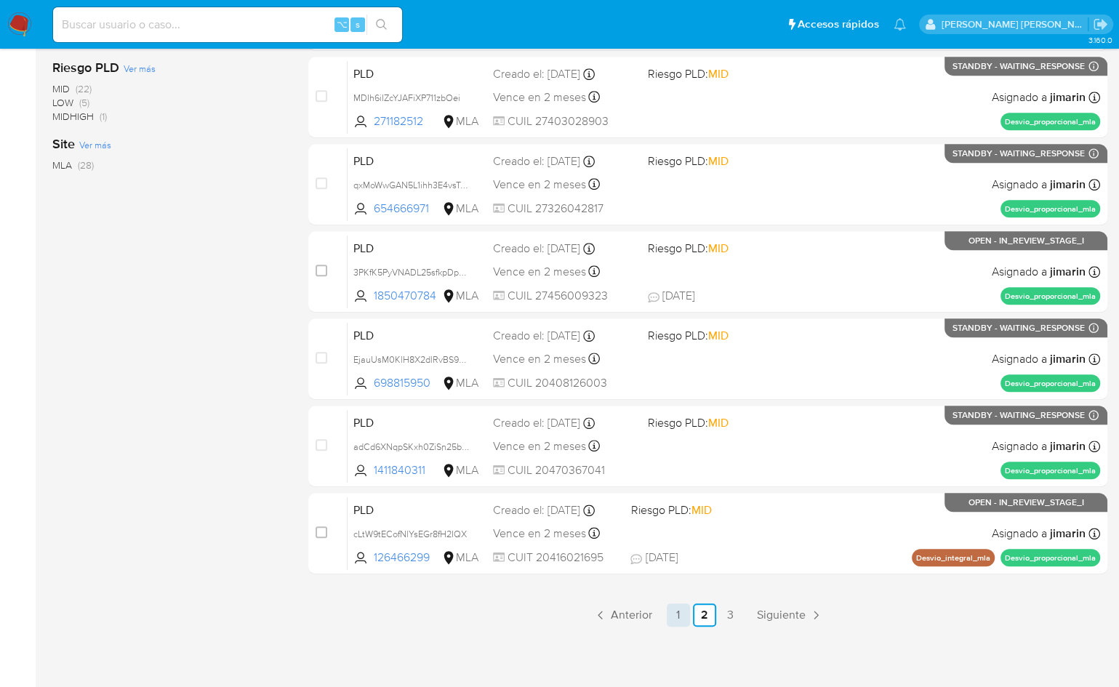
click at [678, 614] on link "1" at bounding box center [678, 615] width 23 height 23
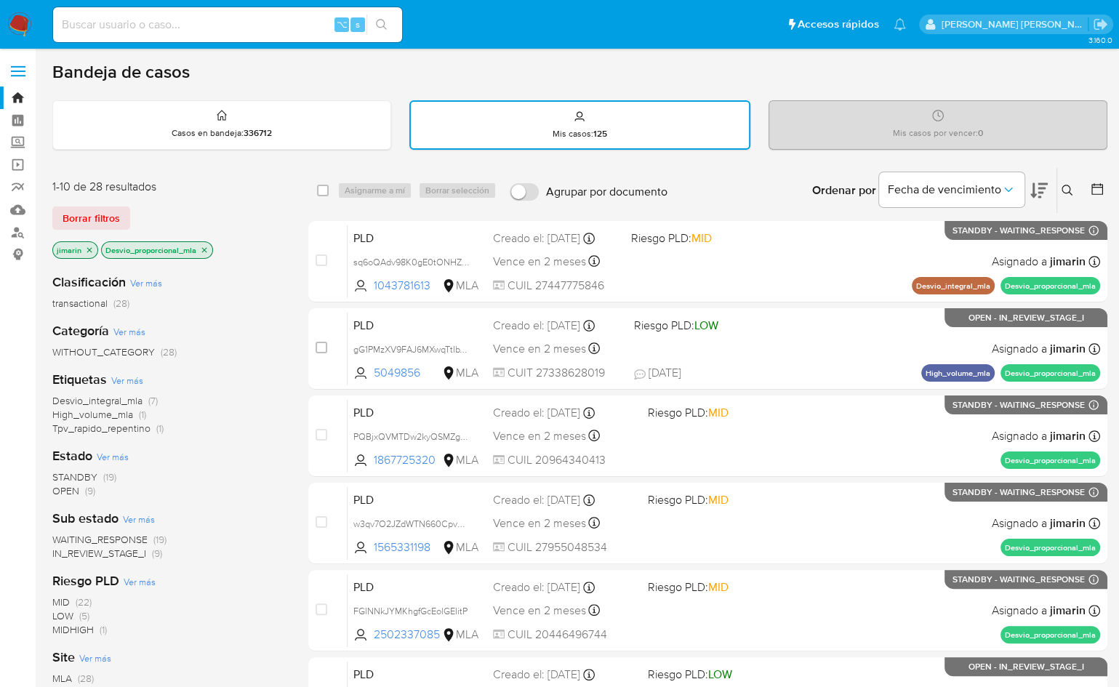
click at [202, 247] on icon "close-filter" at bounding box center [204, 249] width 5 height 5
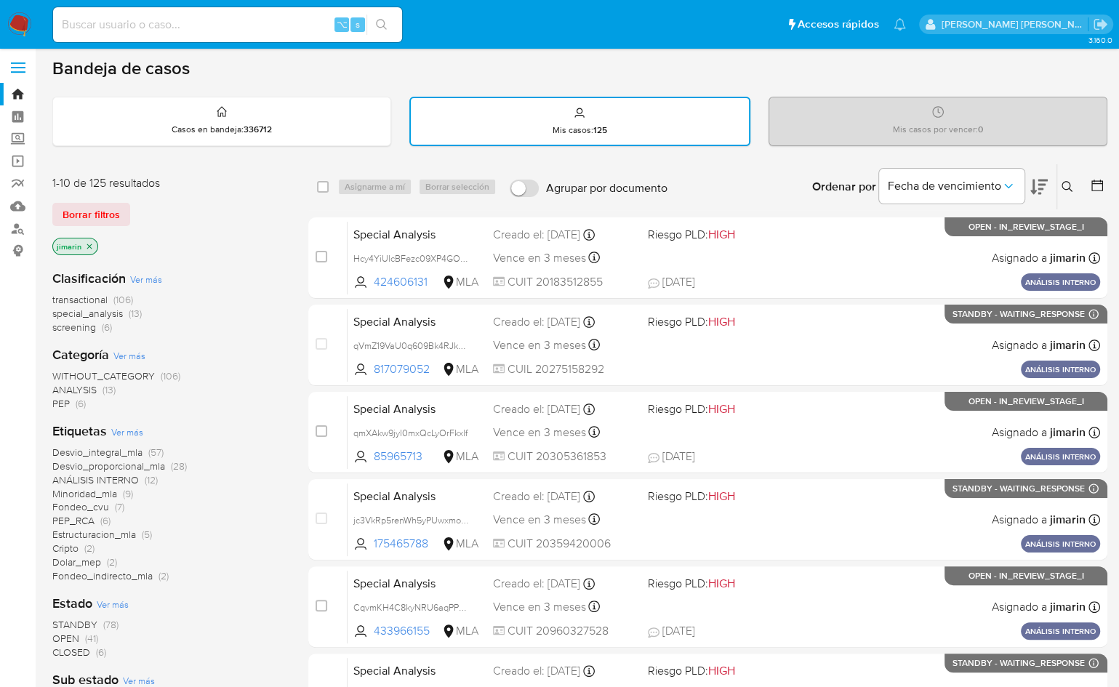
scroll to position [20, 0]
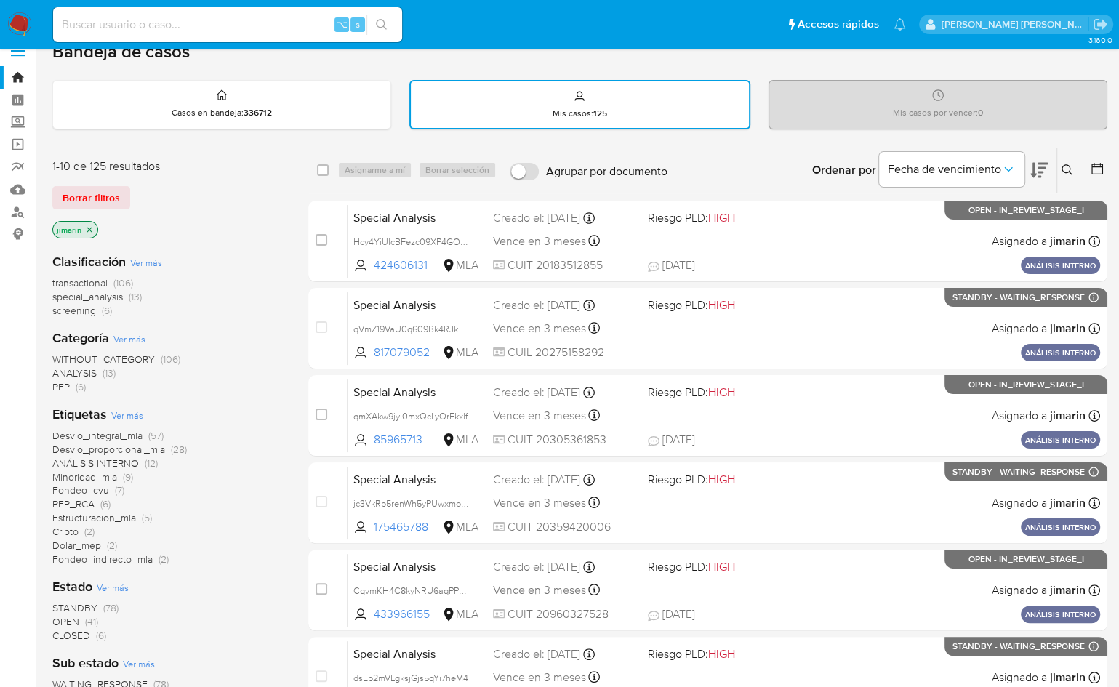
click at [131, 433] on span "Desvio_integral_mla" at bounding box center [97, 435] width 90 height 15
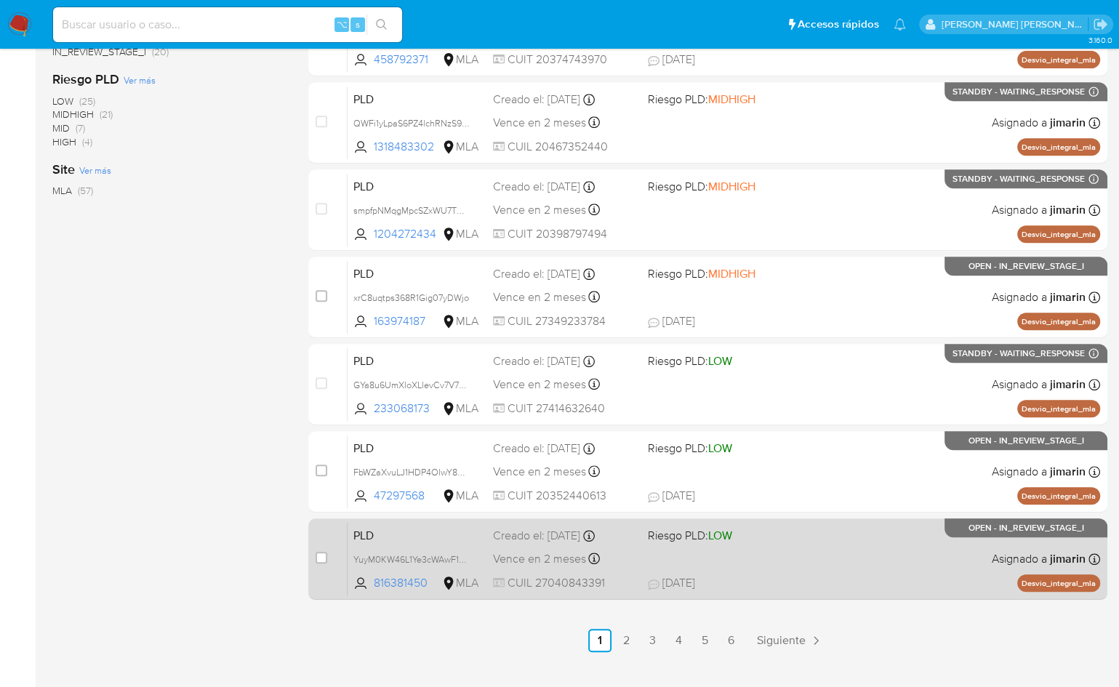
scroll to position [513, 0]
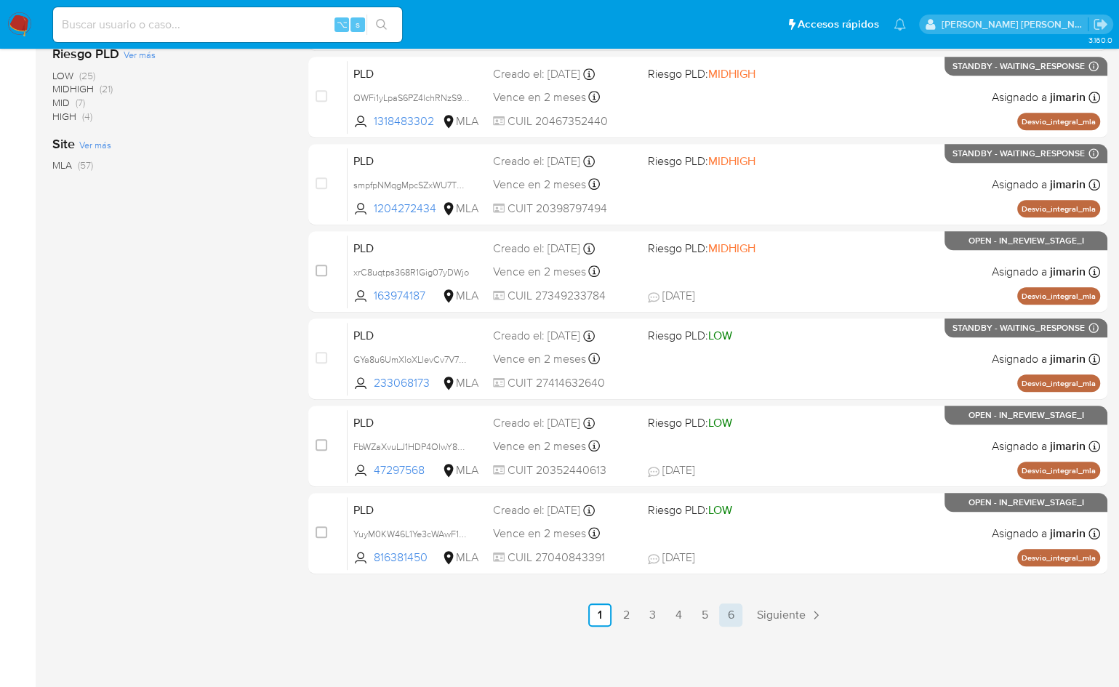
click at [733, 610] on link "6" at bounding box center [730, 615] width 23 height 23
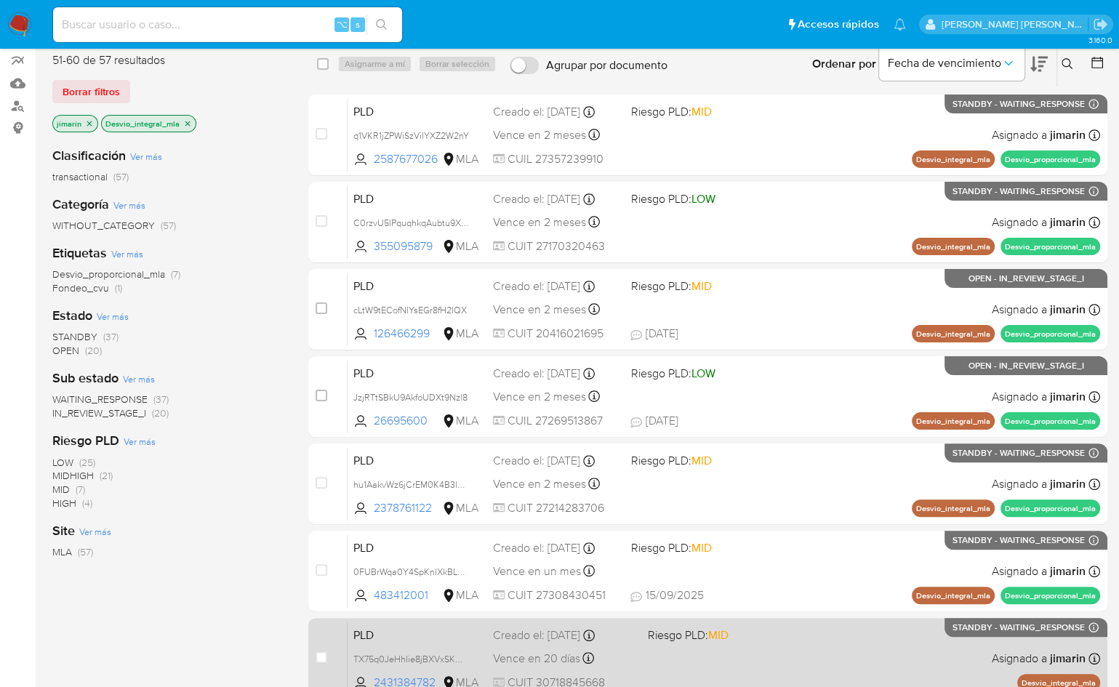
scroll to position [252, 0]
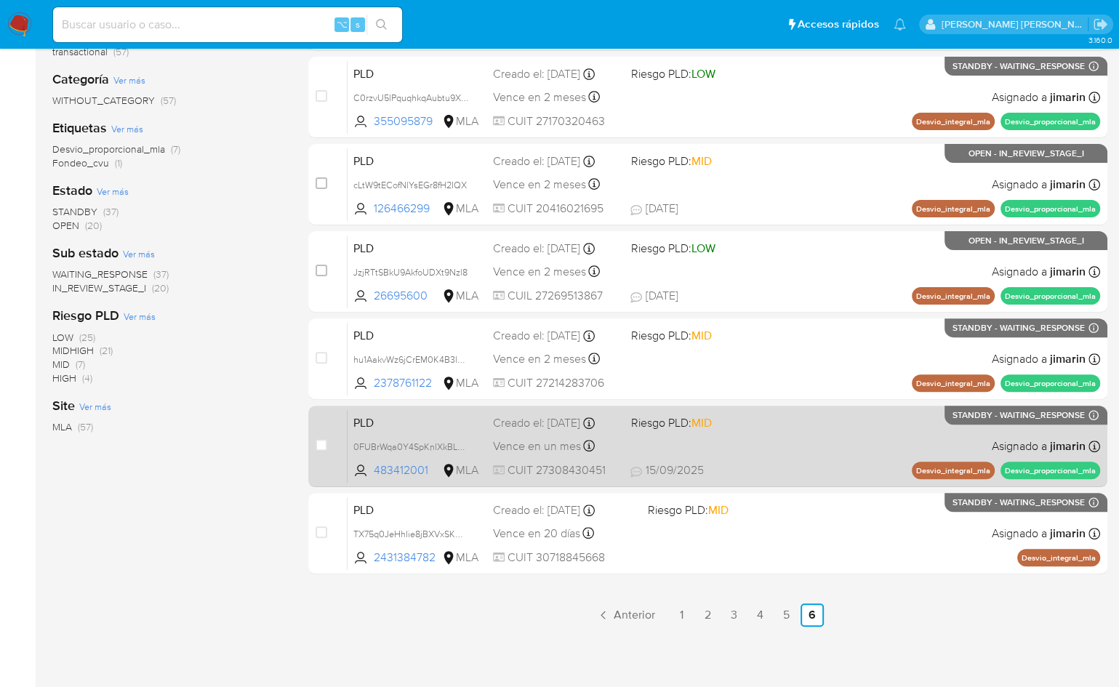
click at [471, 450] on span "0FUBrWqa0Y4SpKnlXkBLCgcF" at bounding box center [417, 447] width 128 height 16
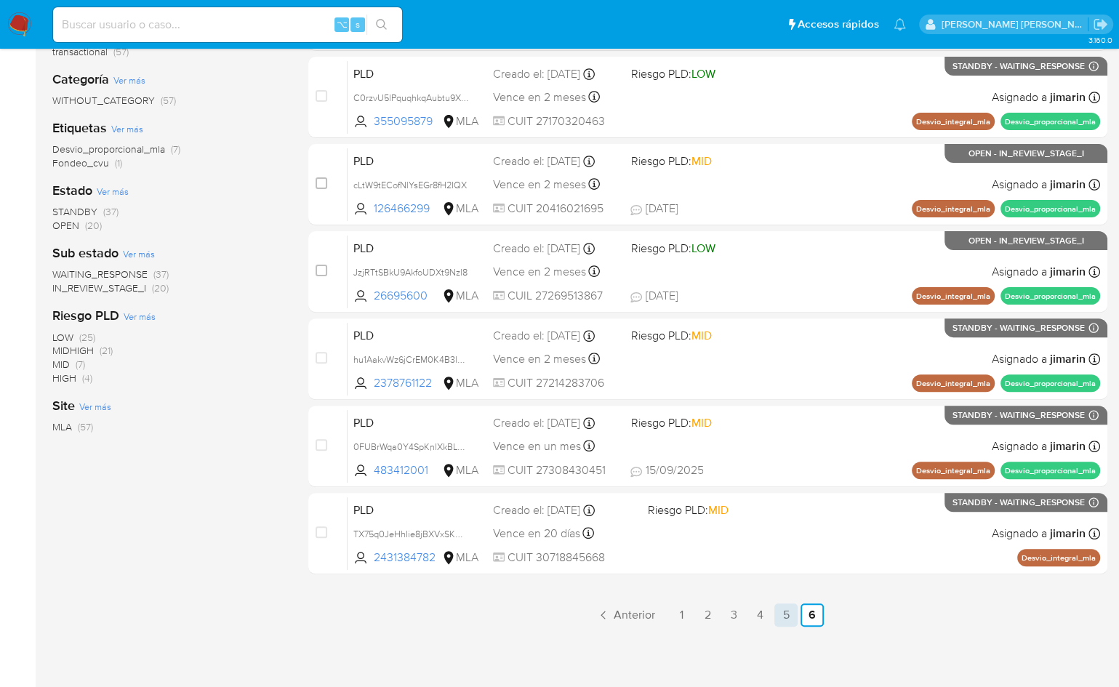
click at [782, 612] on link "5" at bounding box center [786, 615] width 23 height 23
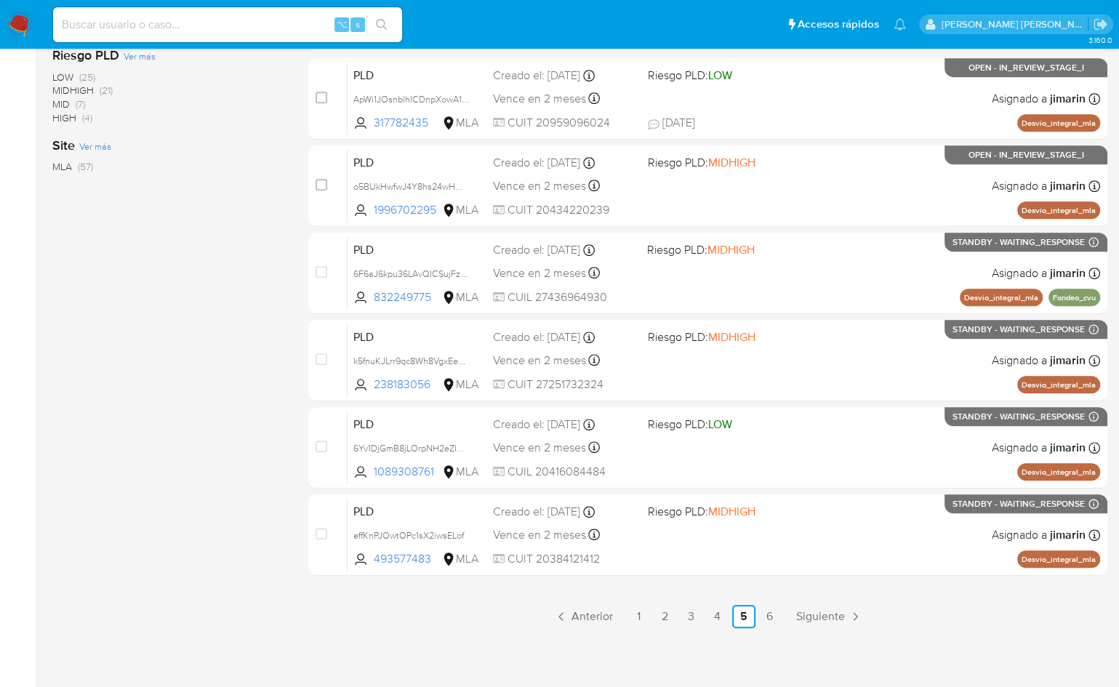
scroll to position [513, 0]
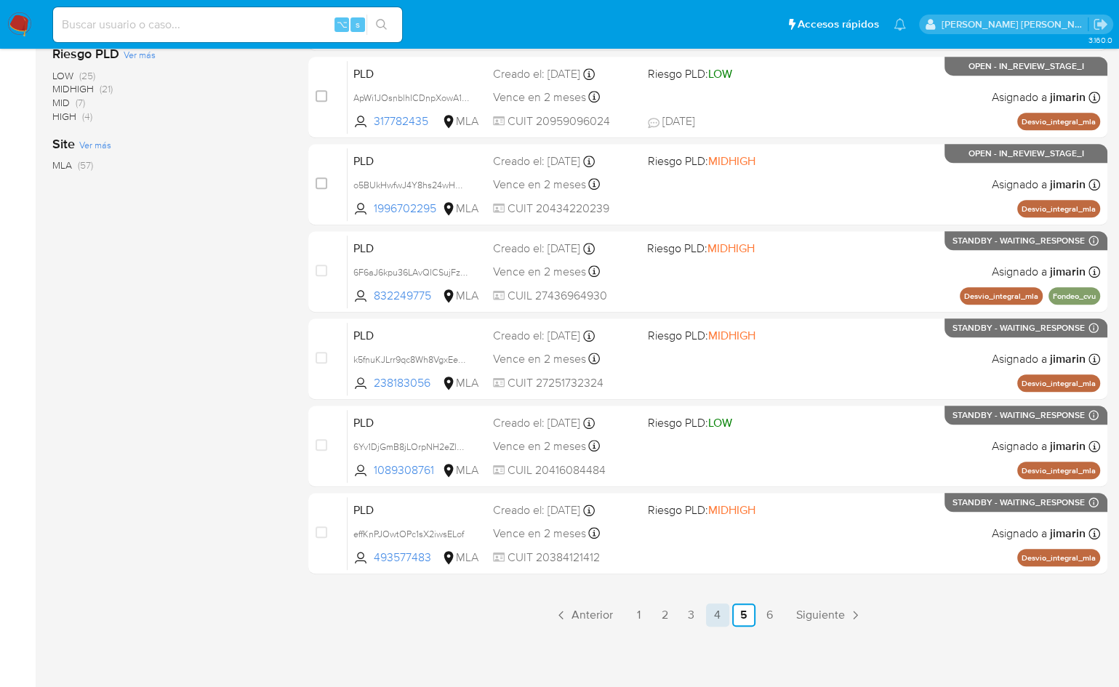
click at [719, 614] on link "4" at bounding box center [717, 615] width 23 height 23
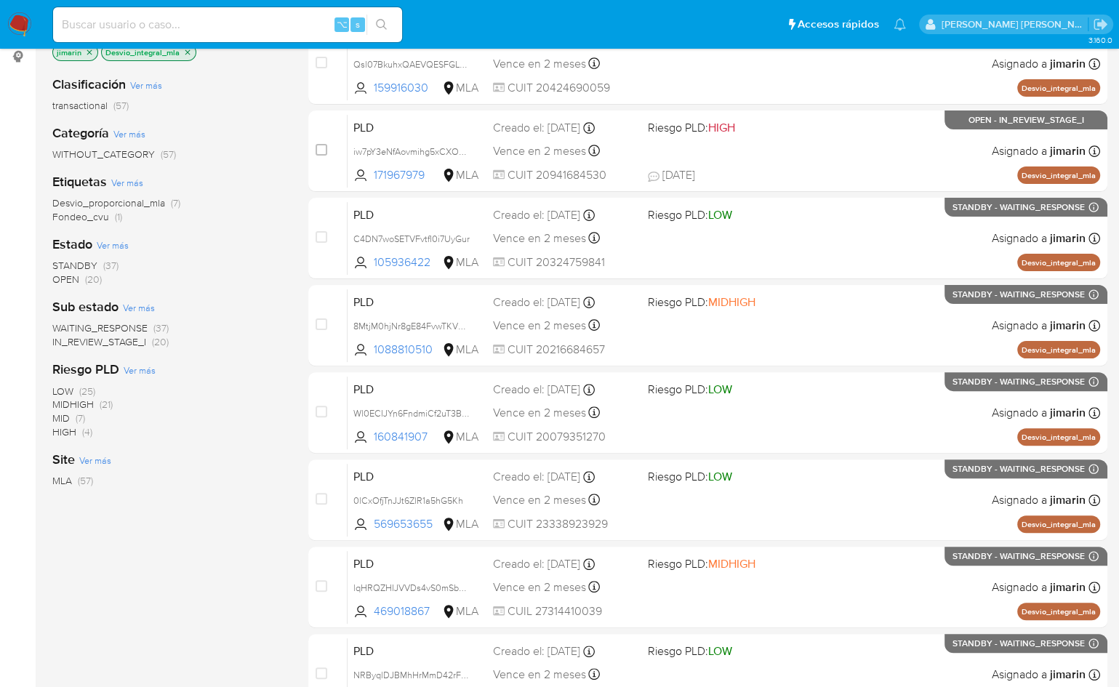
scroll to position [513, 0]
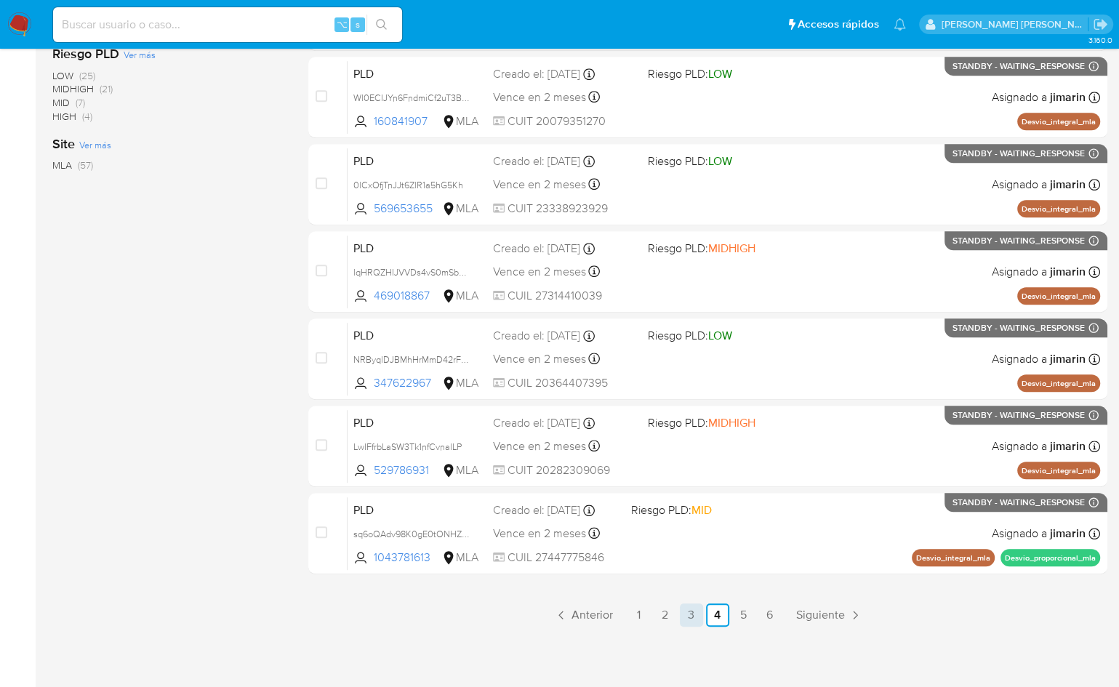
click at [692, 614] on link "3" at bounding box center [691, 615] width 23 height 23
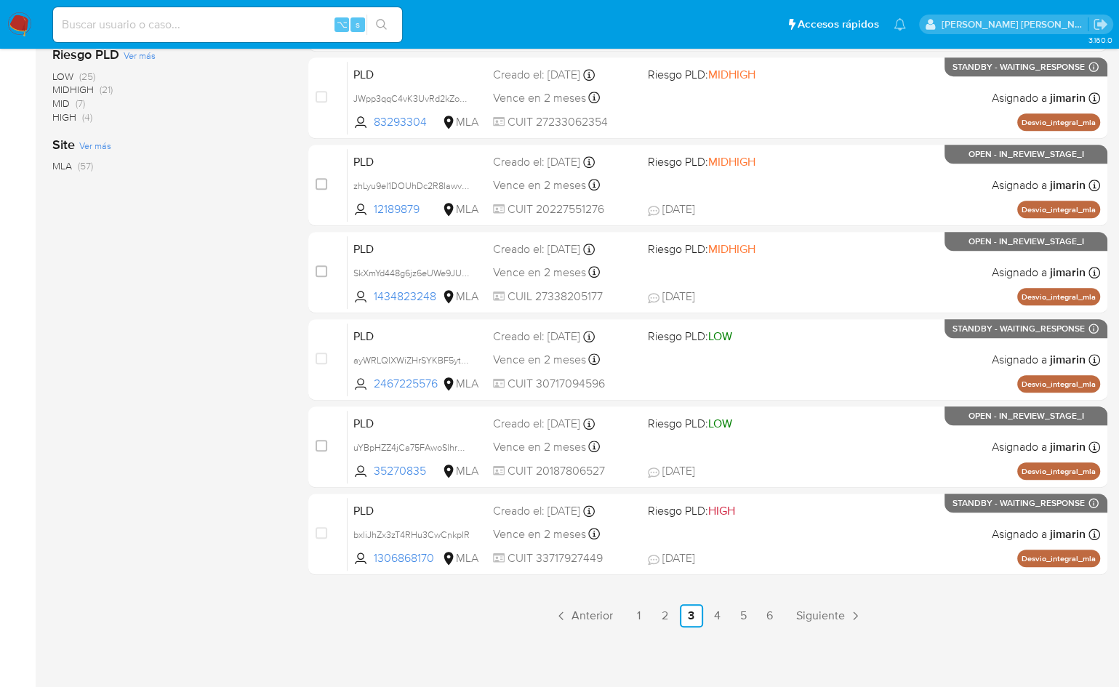
scroll to position [513, 0]
click at [663, 613] on link "2" at bounding box center [665, 615] width 23 height 23
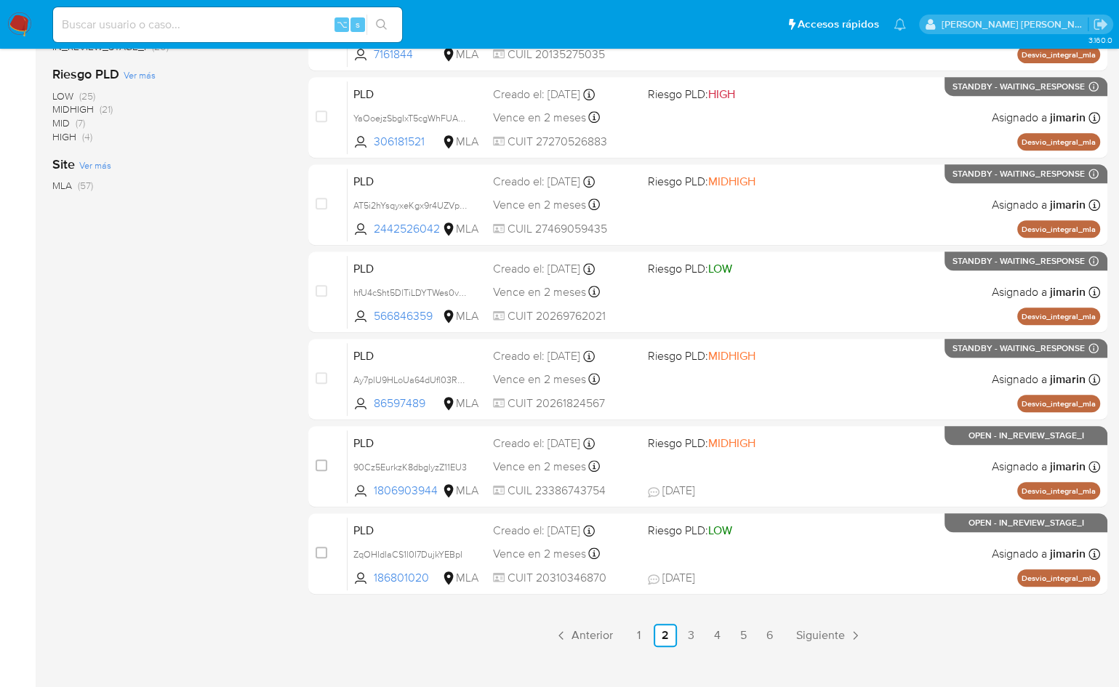
scroll to position [513, 0]
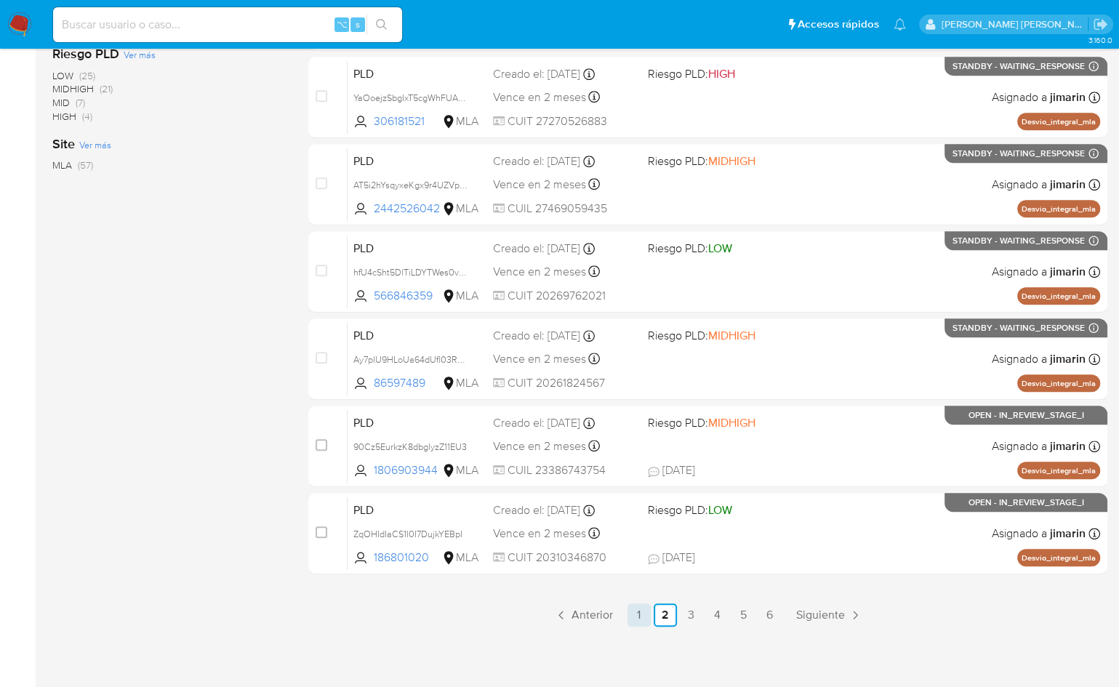
click at [640, 610] on link "1" at bounding box center [639, 615] width 23 height 23
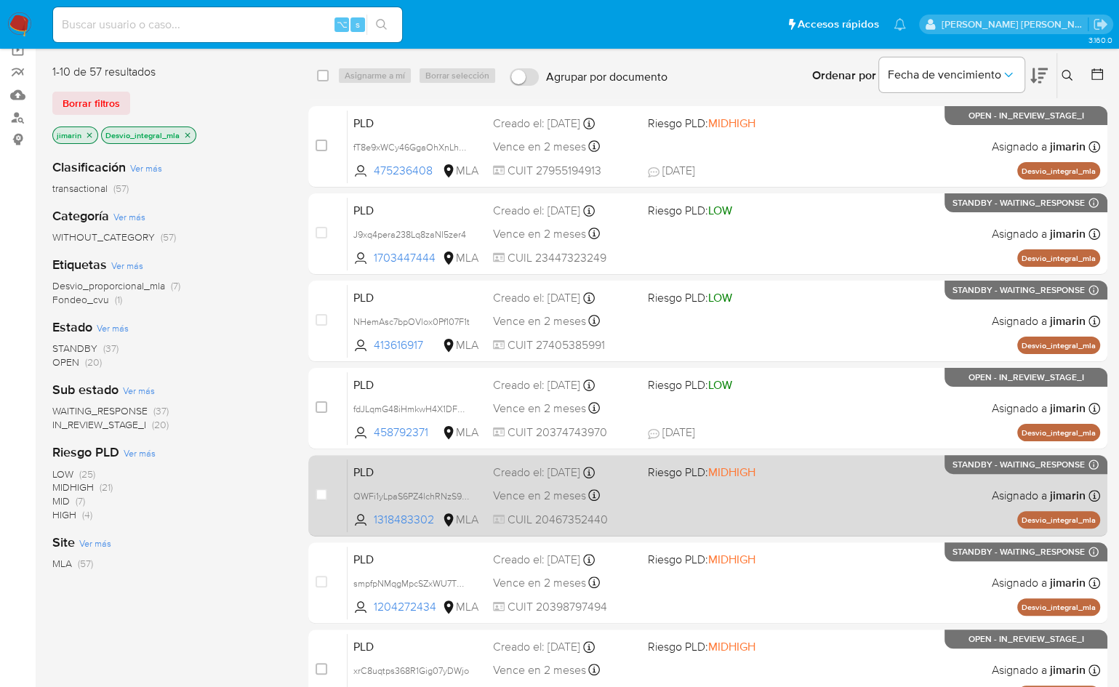
scroll to position [112, 0]
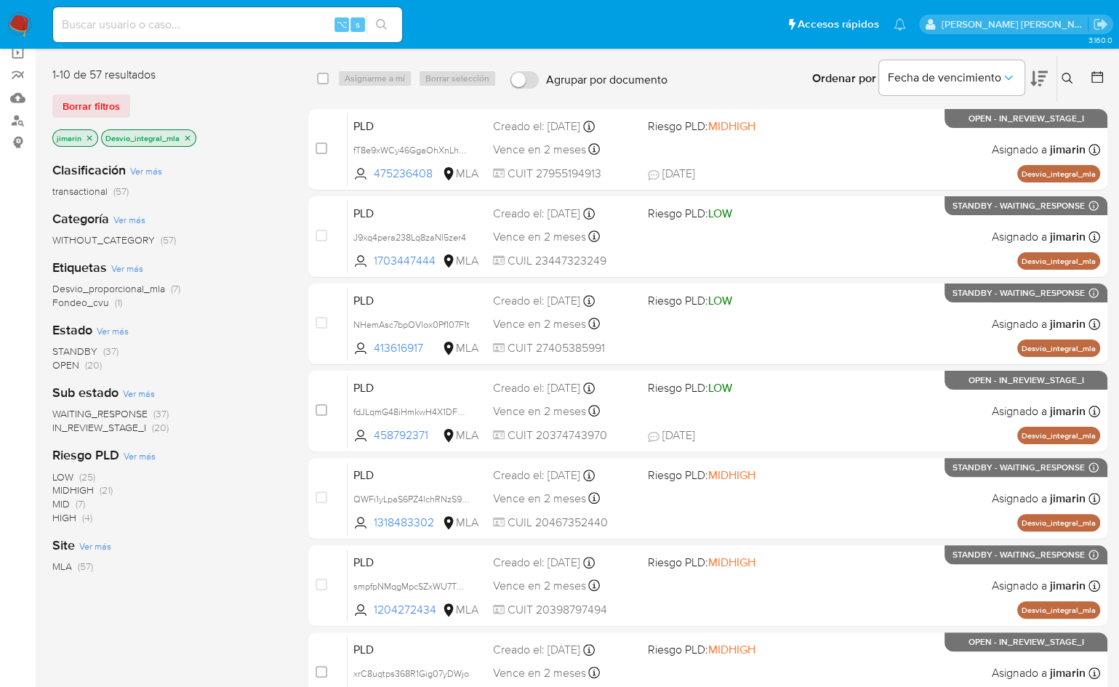
click at [20, 16] on img at bounding box center [19, 24] width 25 height 25
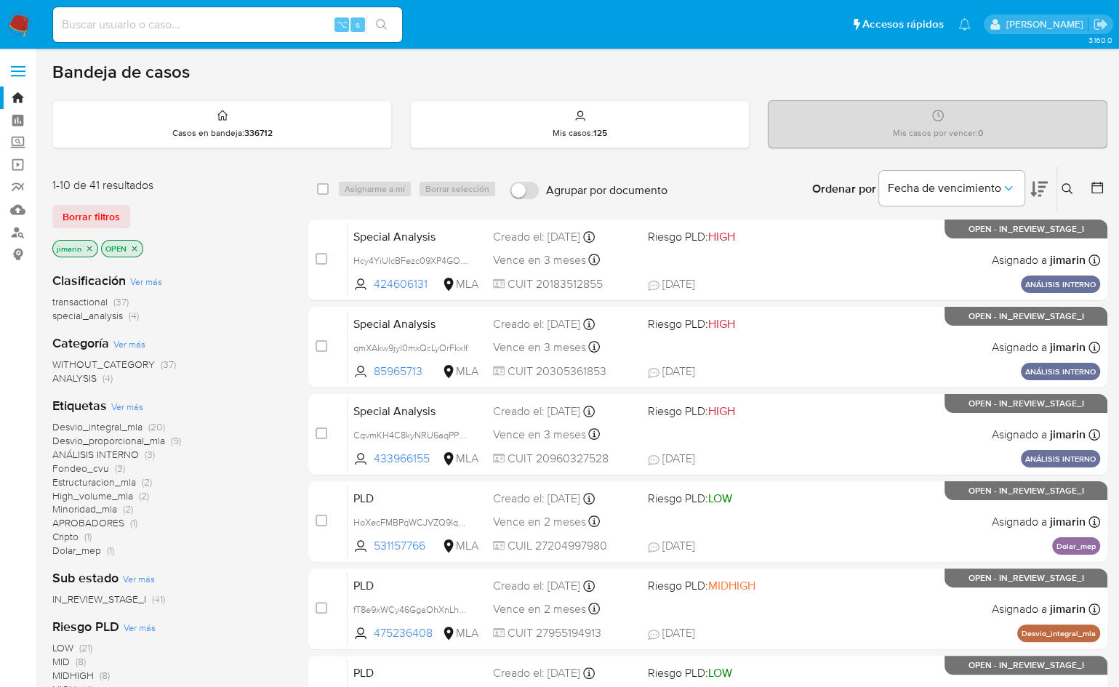
click at [1090, 193] on button at bounding box center [1098, 188] width 17 height 17
click at [1099, 184] on icon at bounding box center [1098, 188] width 12 height 12
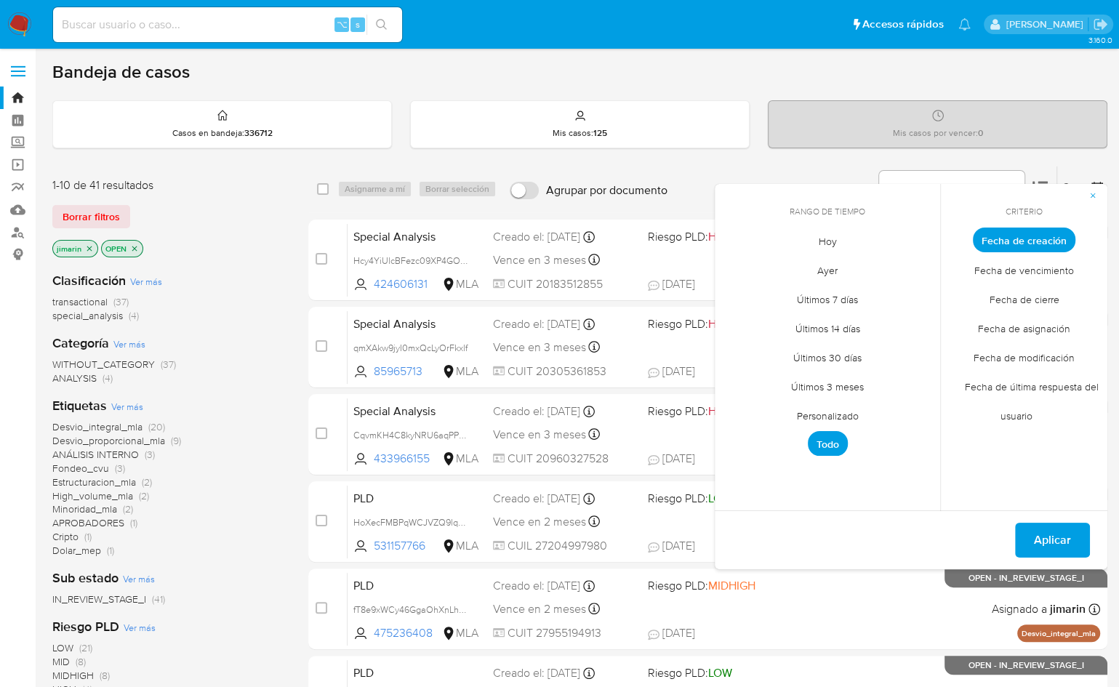
click at [833, 407] on span "Personalizado" at bounding box center [828, 416] width 92 height 30
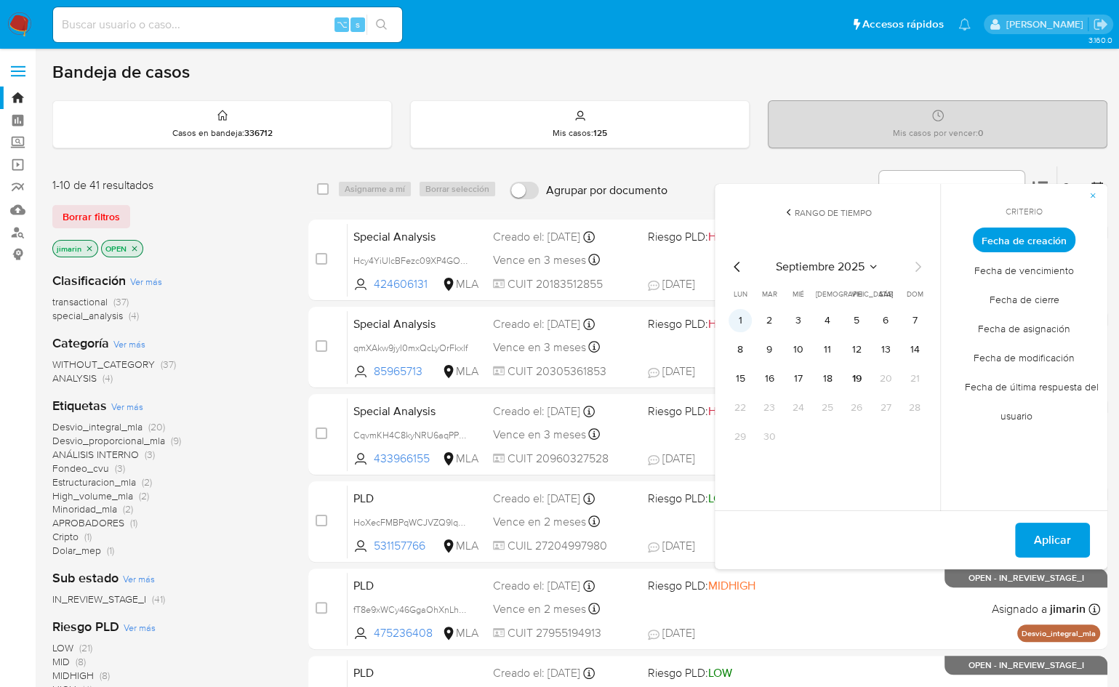
click at [744, 319] on button "1" at bounding box center [740, 320] width 23 height 23
click at [852, 384] on button "19" at bounding box center [856, 378] width 23 height 23
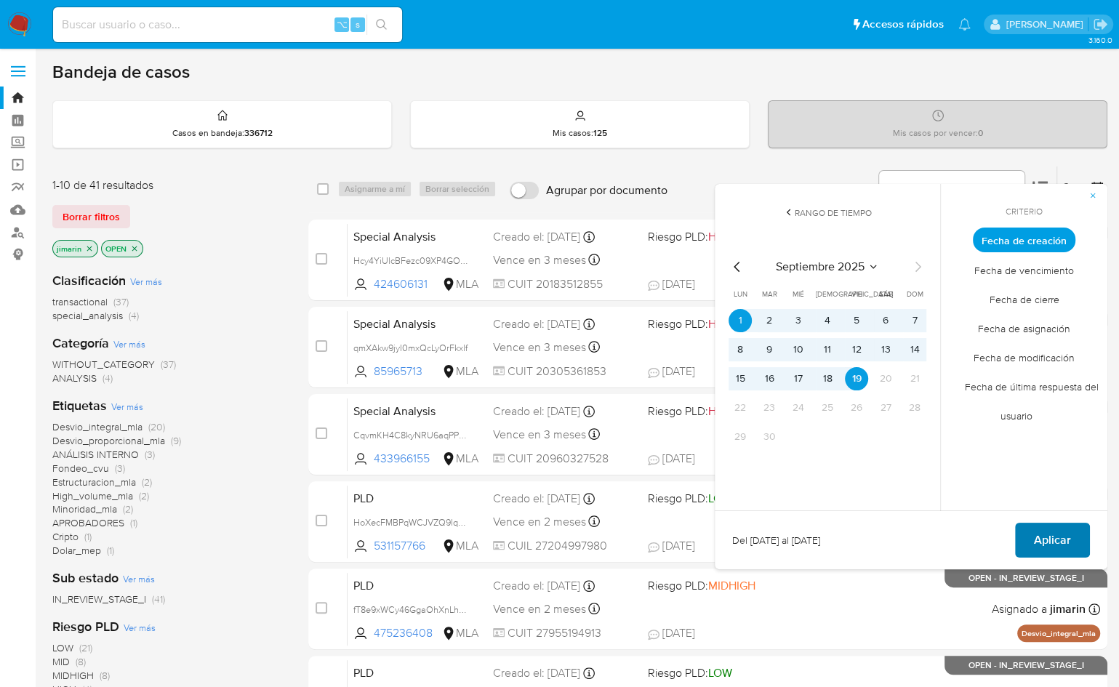
click at [1048, 545] on span "Aplicar" at bounding box center [1052, 540] width 37 height 32
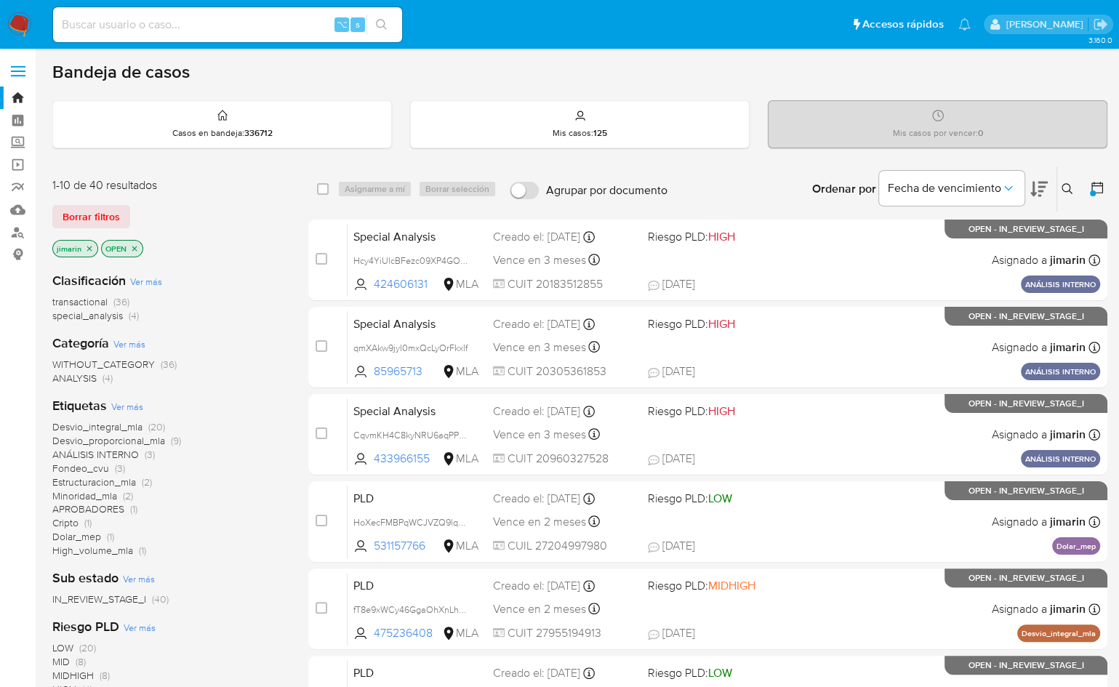
click at [135, 249] on icon "close-filter" at bounding box center [134, 248] width 5 height 5
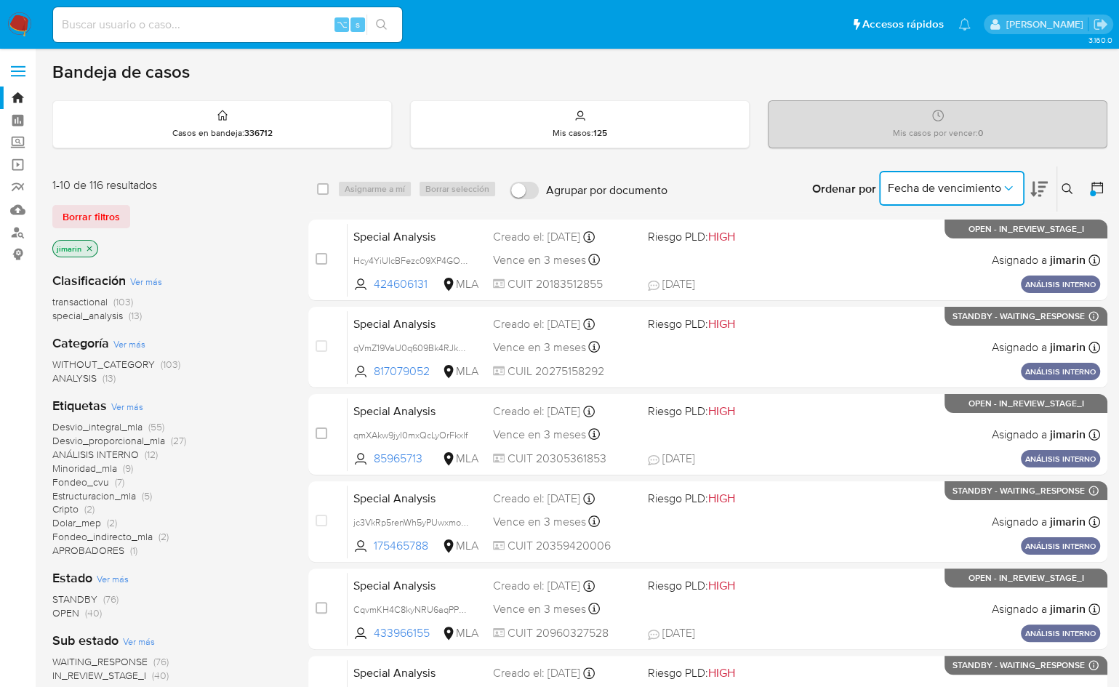
click at [1011, 188] on icon "Ordenar por" at bounding box center [1009, 188] width 15 height 15
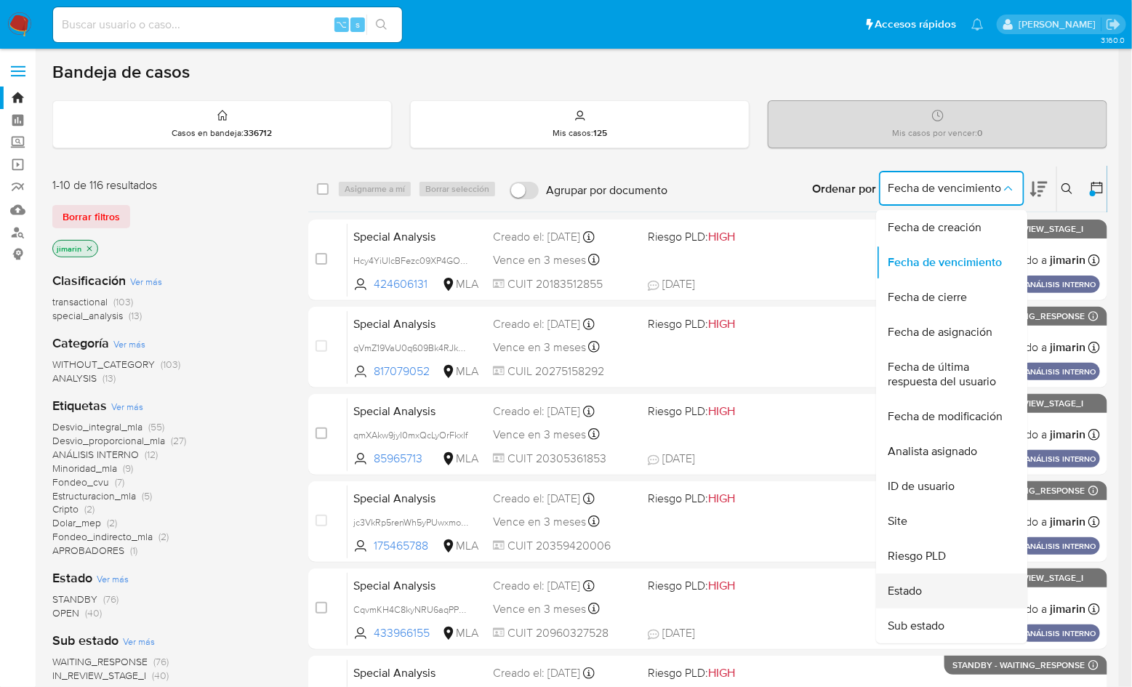
click at [951, 594] on div "Estado" at bounding box center [947, 591] width 119 height 35
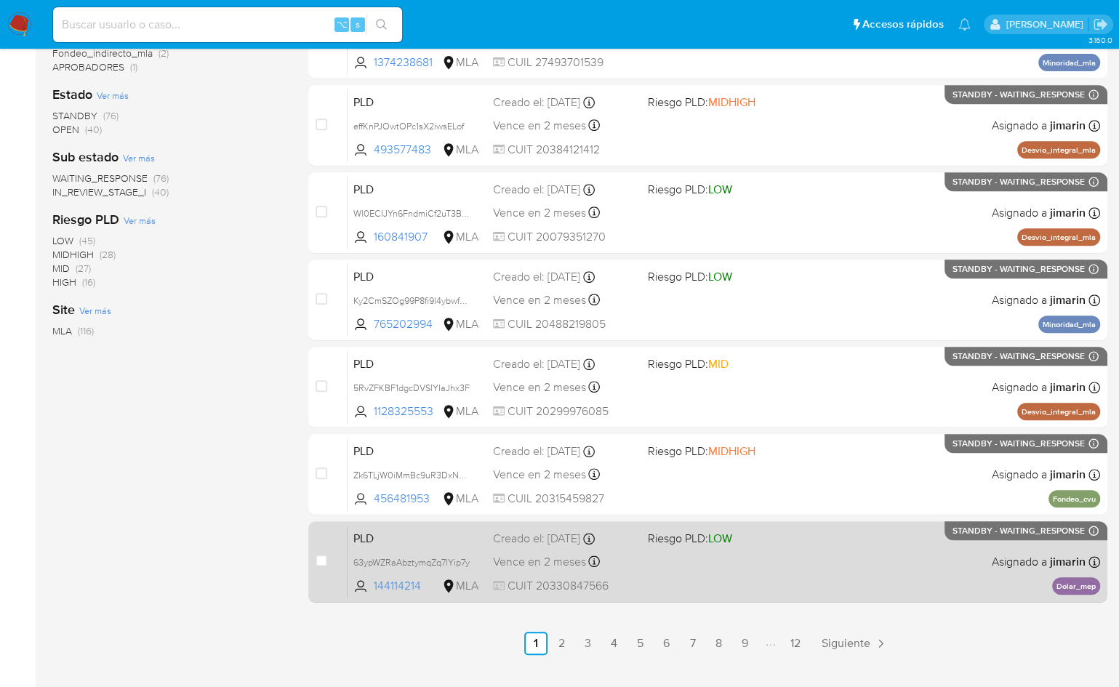
scroll to position [511, 0]
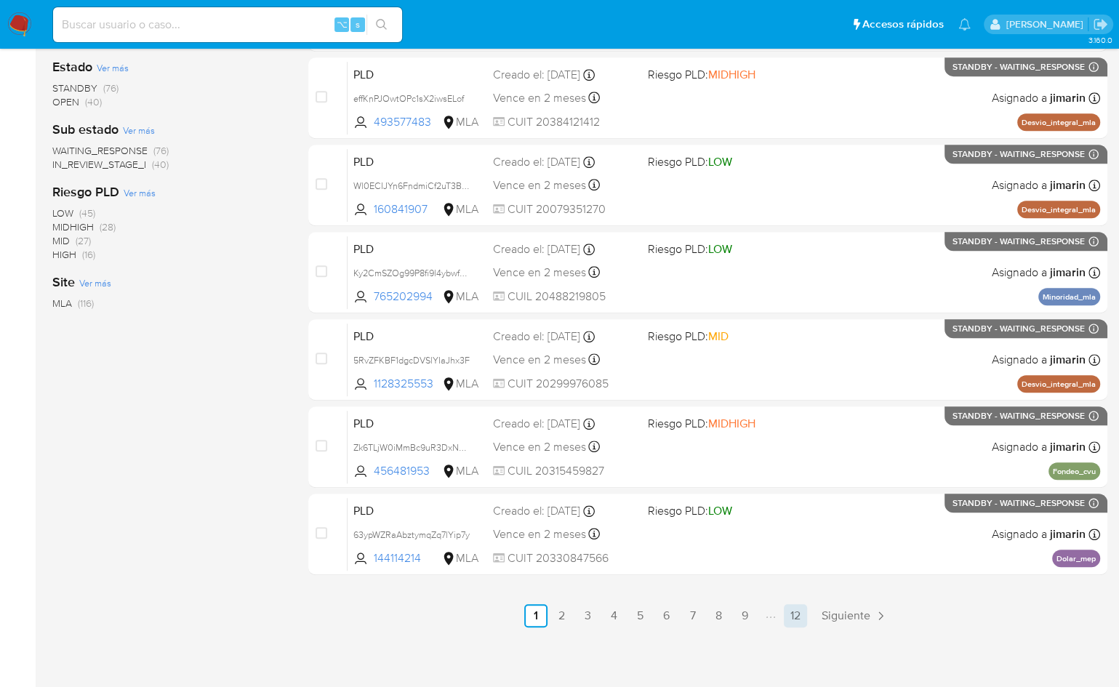
click at [796, 610] on link "12" at bounding box center [795, 615] width 23 height 23
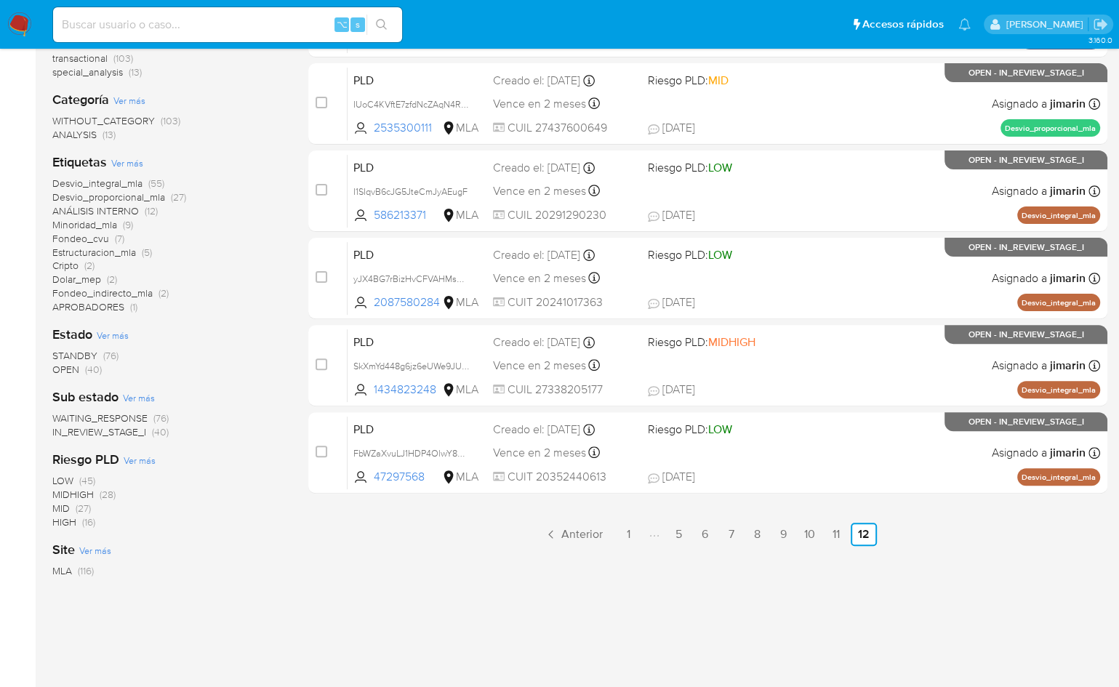
scroll to position [265, 0]
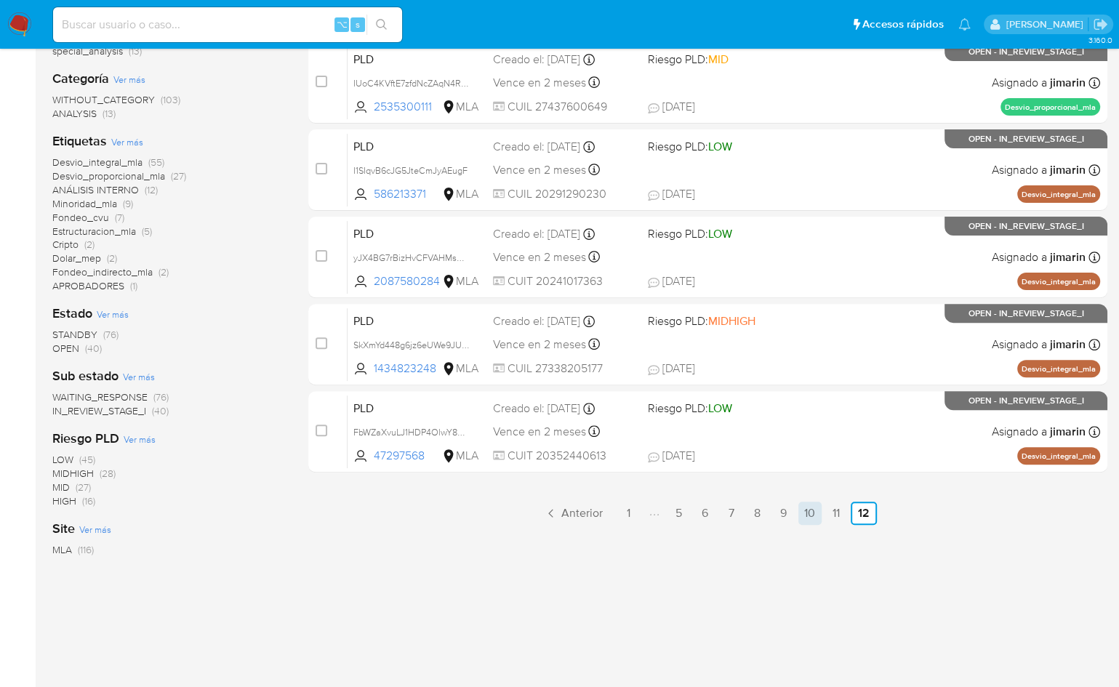
click at [808, 516] on link "10" at bounding box center [810, 513] width 23 height 23
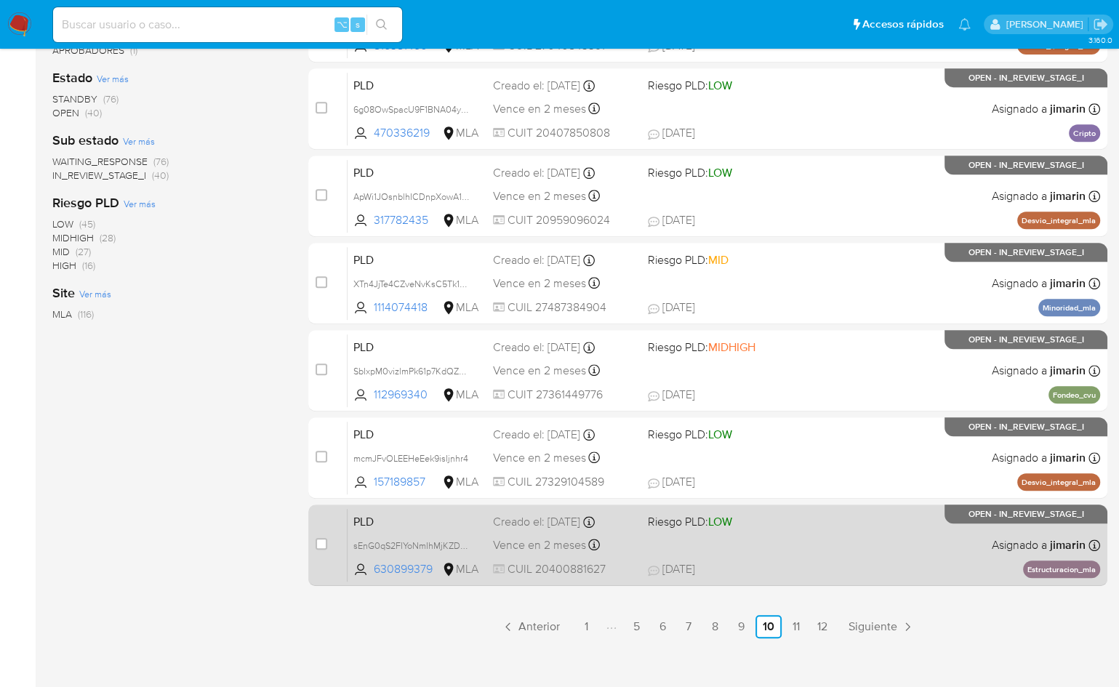
scroll to position [511, 0]
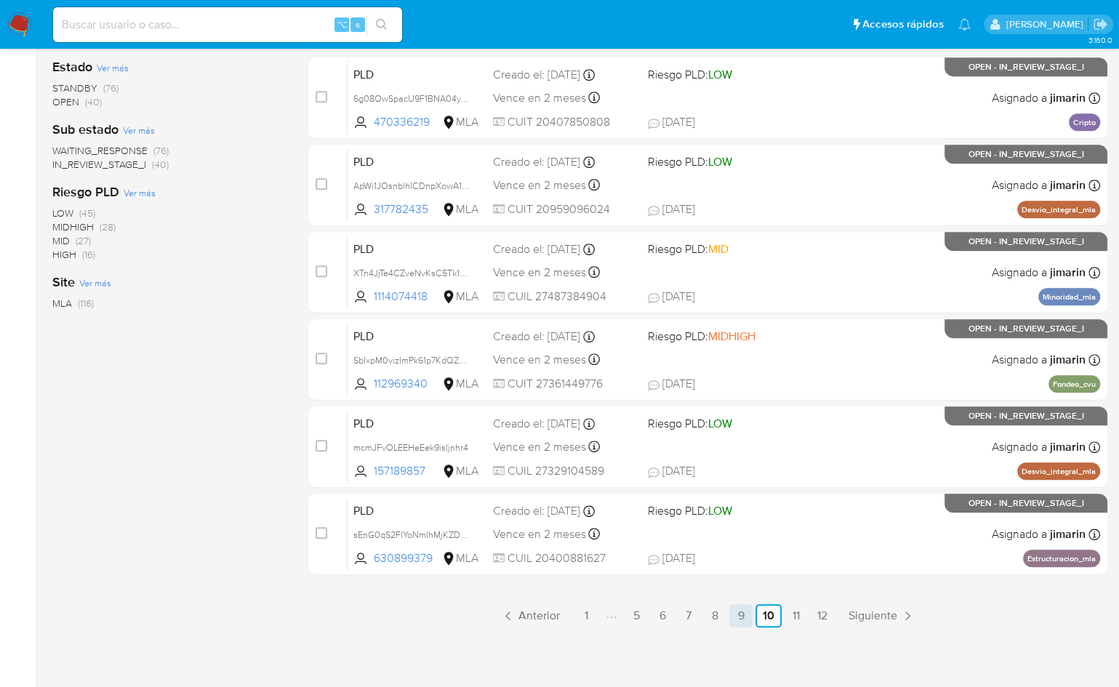
click at [745, 606] on link "9" at bounding box center [741, 615] width 23 height 23
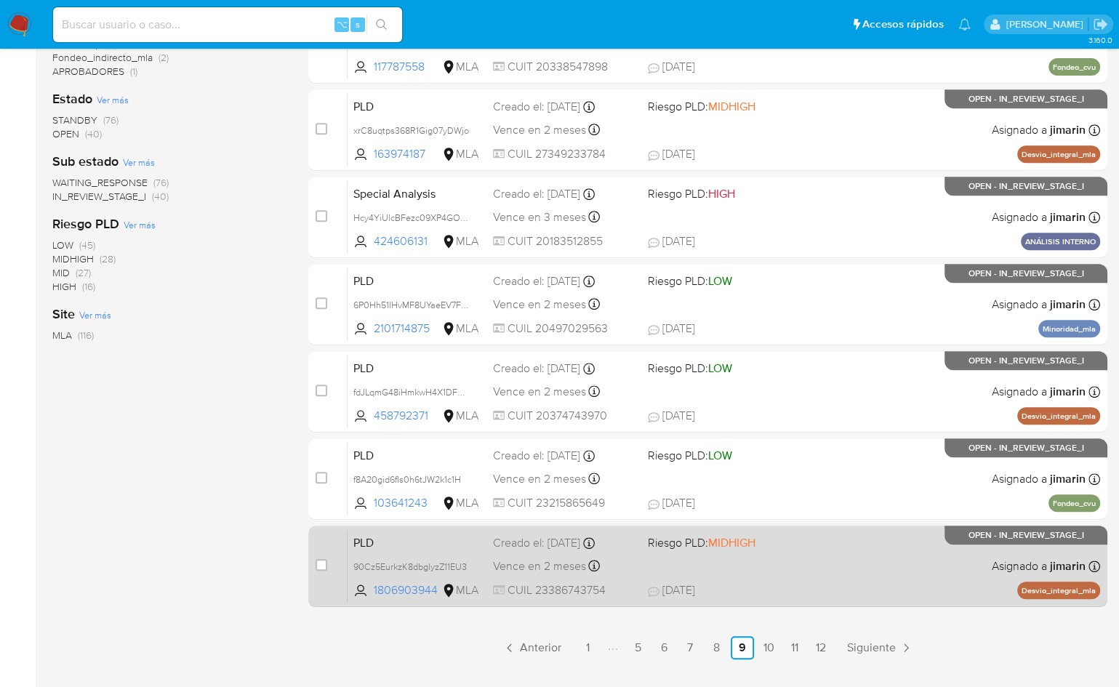
scroll to position [511, 0]
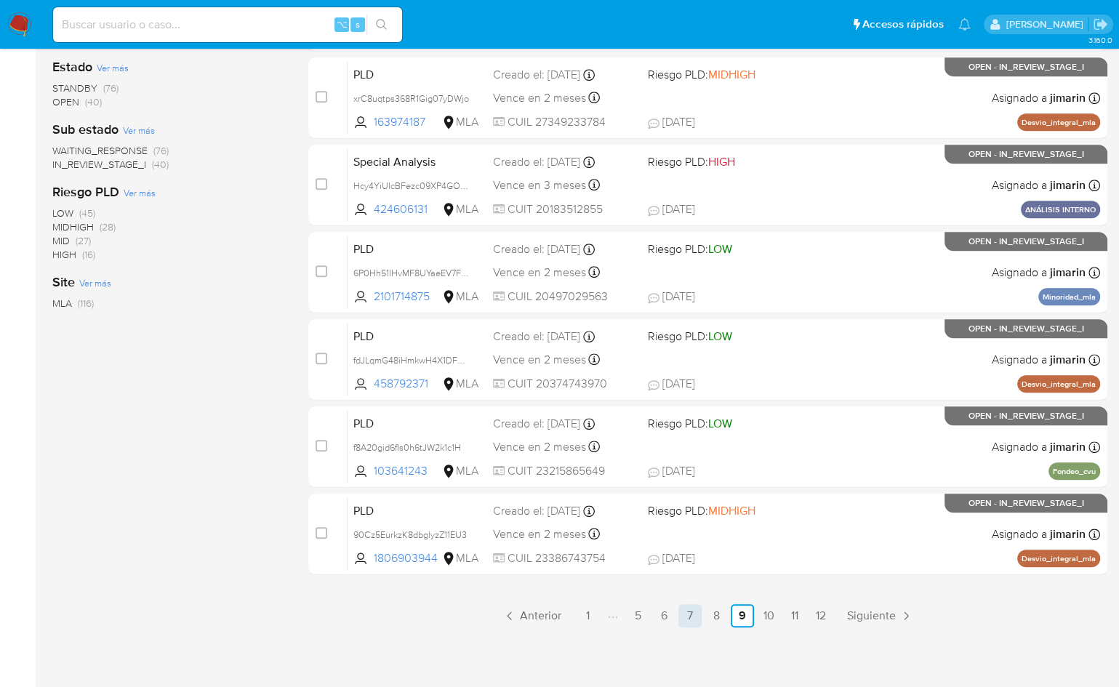
click at [687, 618] on link "7" at bounding box center [690, 615] width 23 height 23
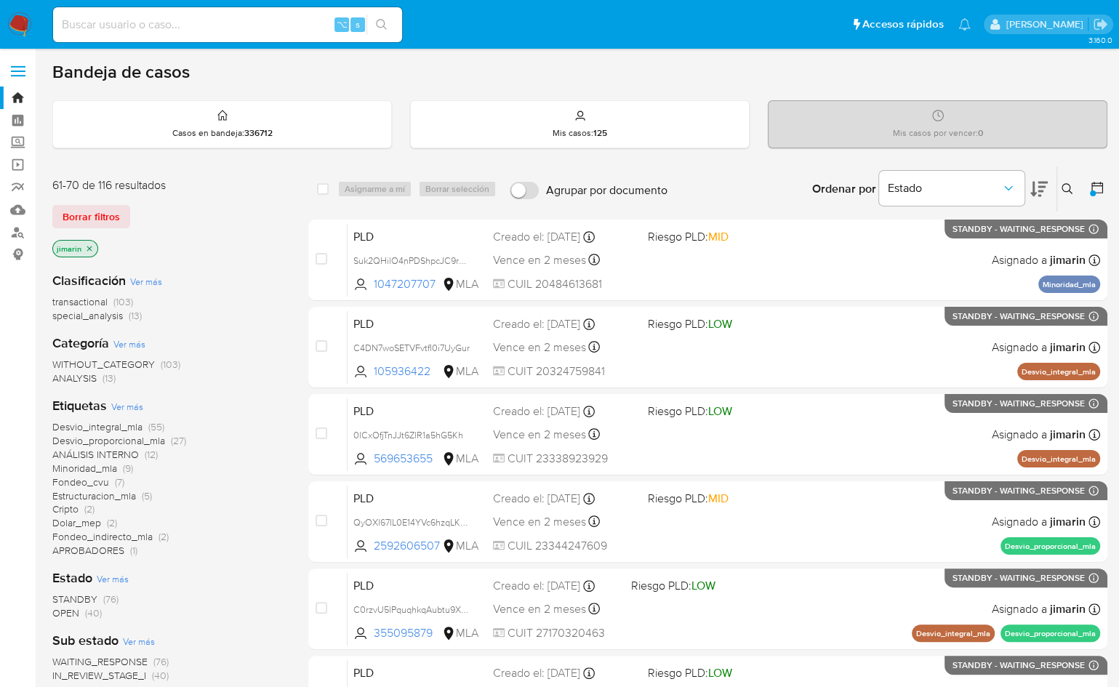
click at [962, 209] on div "Estado" at bounding box center [951, 189] width 145 height 45
click at [961, 198] on button "Estado" at bounding box center [951, 188] width 145 height 35
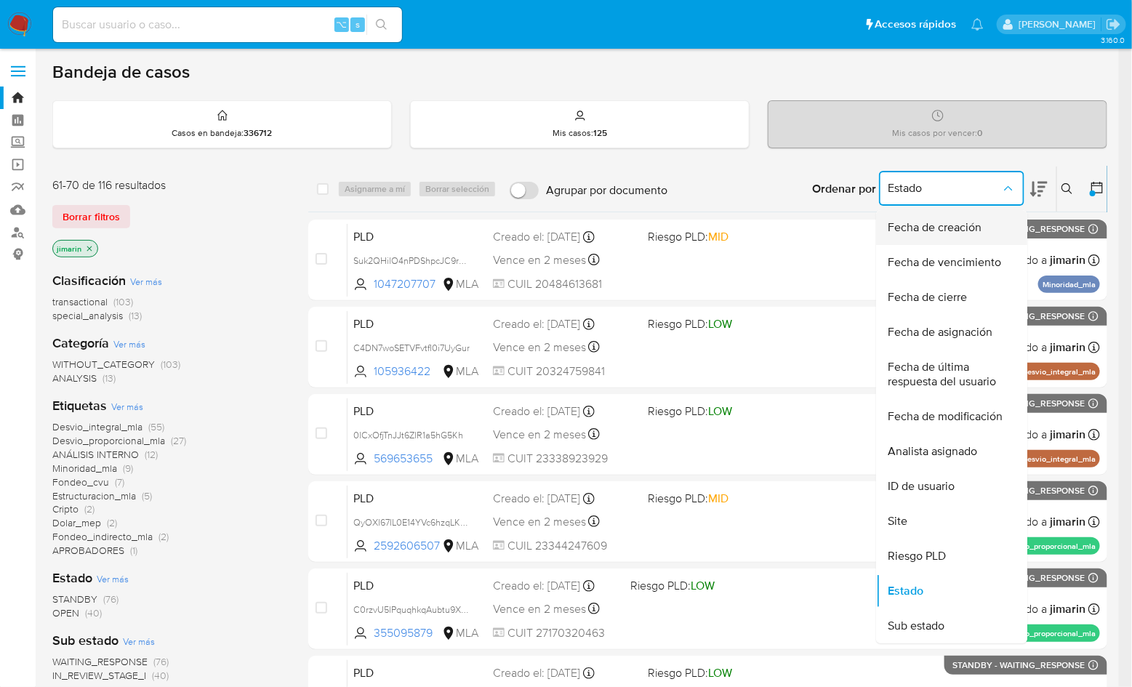
click at [969, 236] on div "Fecha de creación" at bounding box center [947, 227] width 119 height 35
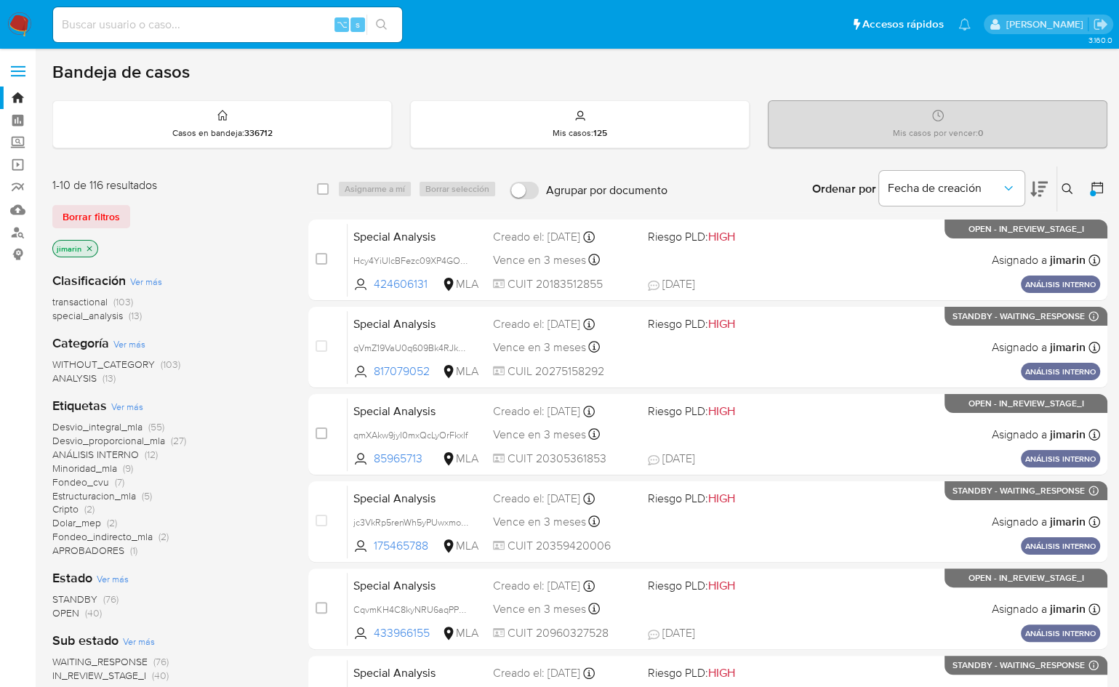
click at [1043, 192] on icon at bounding box center [1039, 188] width 17 height 17
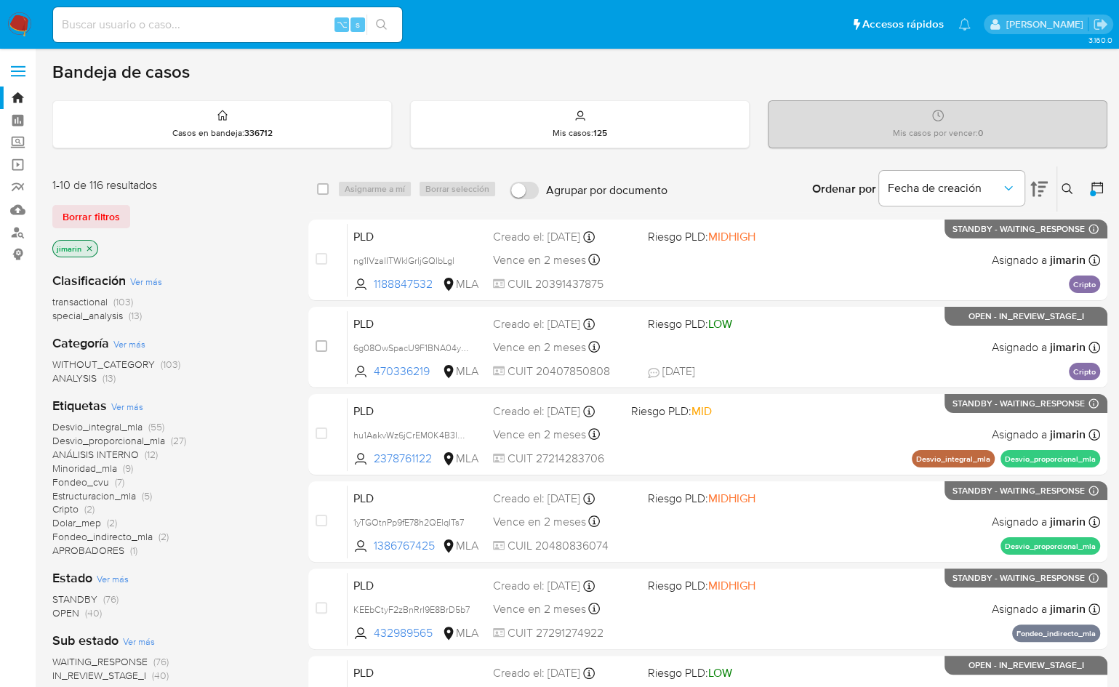
click at [1042, 191] on icon at bounding box center [1039, 189] width 17 height 15
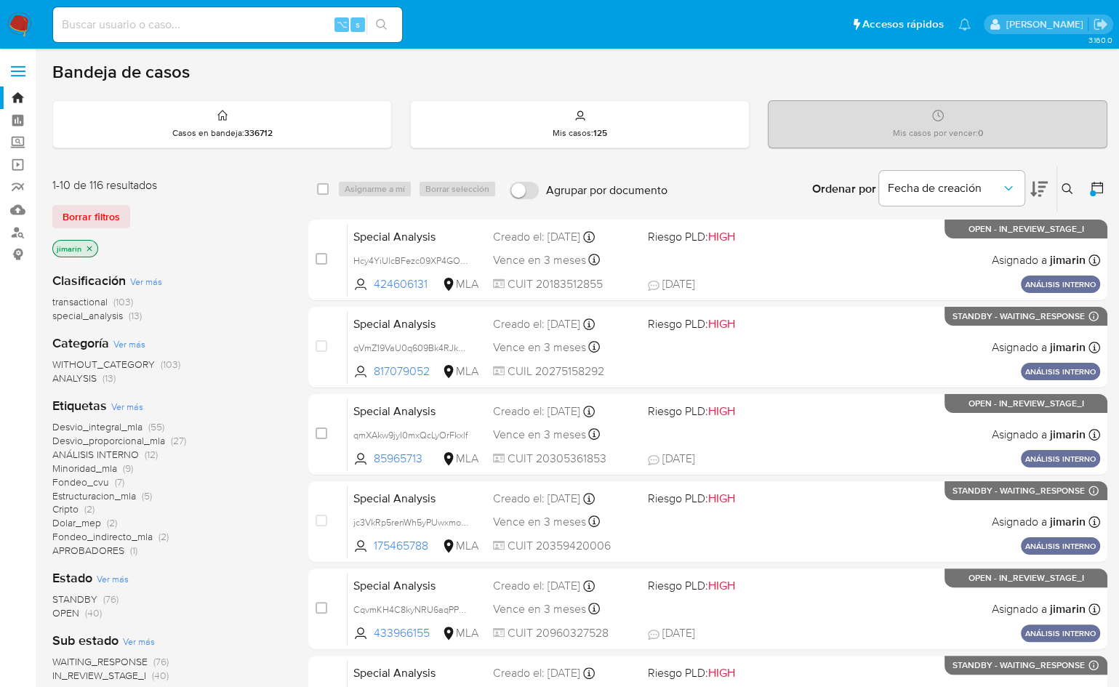
click at [1088, 189] on div at bounding box center [1095, 189] width 26 height 45
click at [1098, 188] on icon at bounding box center [1097, 187] width 15 height 15
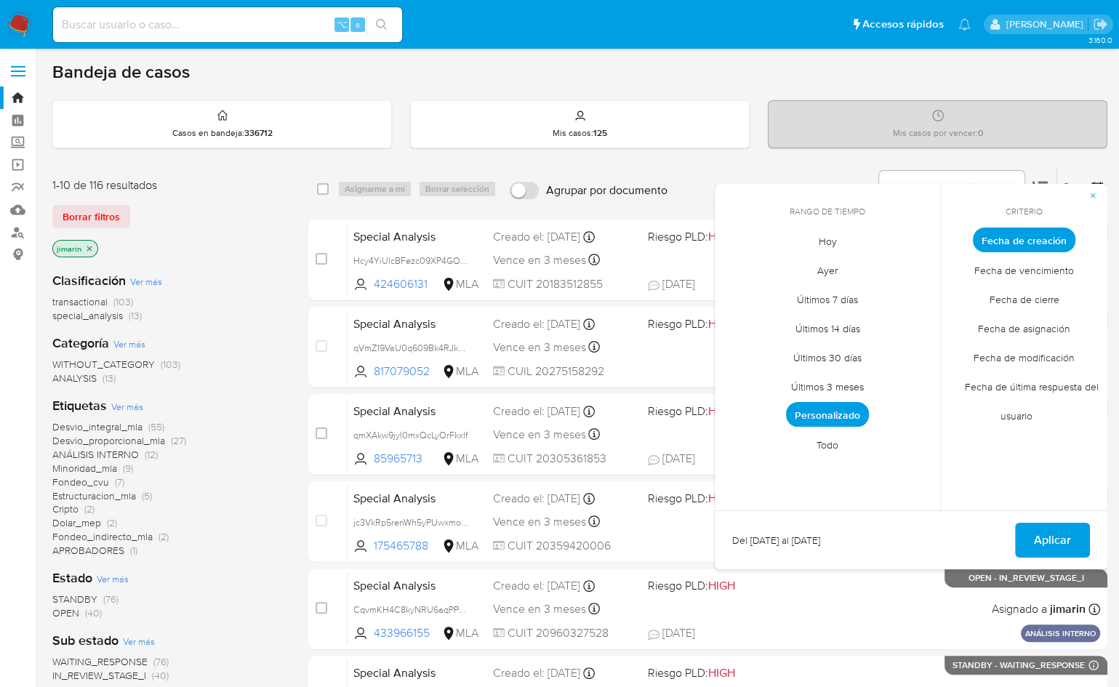
click at [821, 169] on div "Ordenar por Fecha de creación" at bounding box center [929, 189] width 256 height 45
click at [826, 169] on div "Ordenar por Fecha de creación" at bounding box center [929, 189] width 256 height 45
click at [1101, 193] on button "button" at bounding box center [1093, 195] width 29 height 23
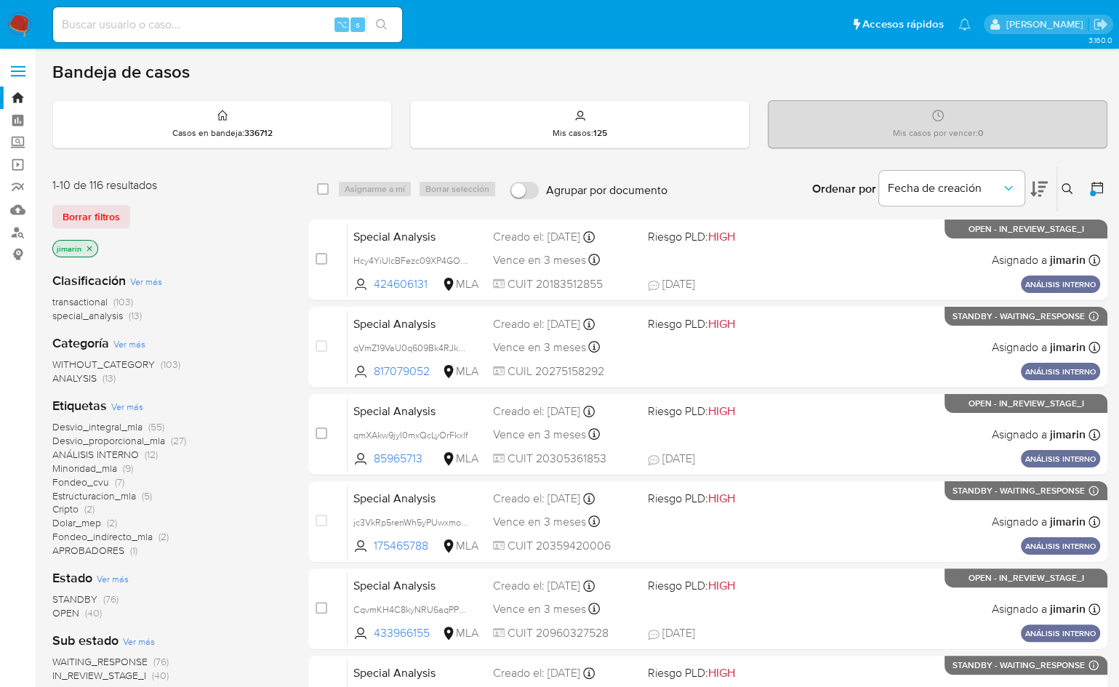
click at [95, 303] on span "transactional" at bounding box center [79, 302] width 55 height 15
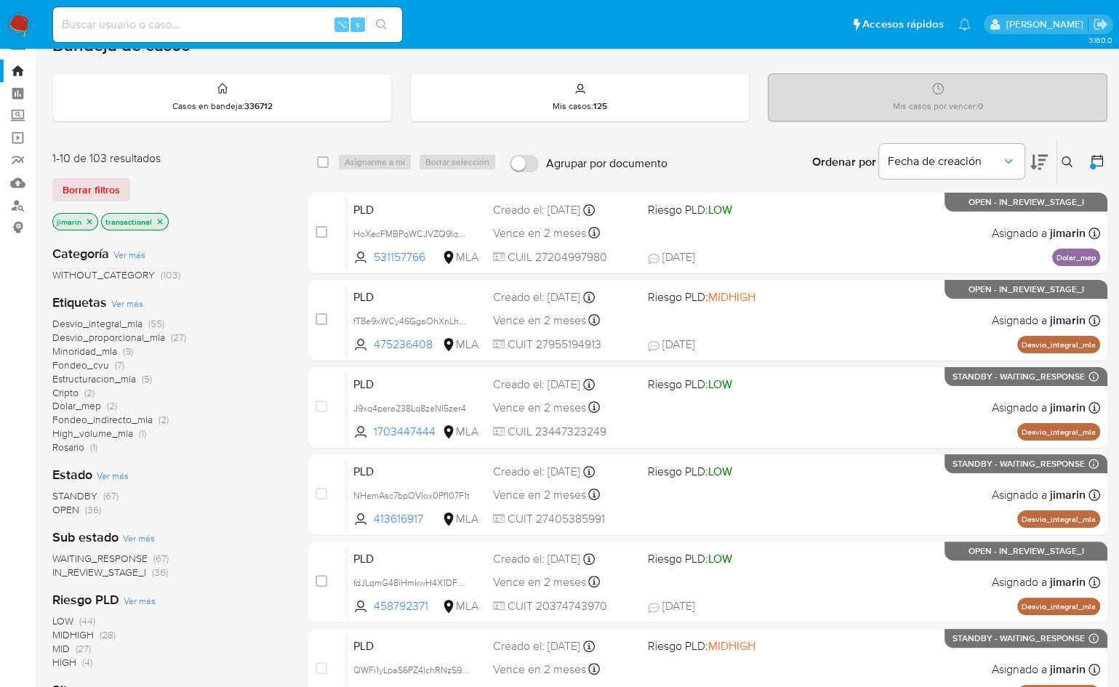
scroll to position [65, 0]
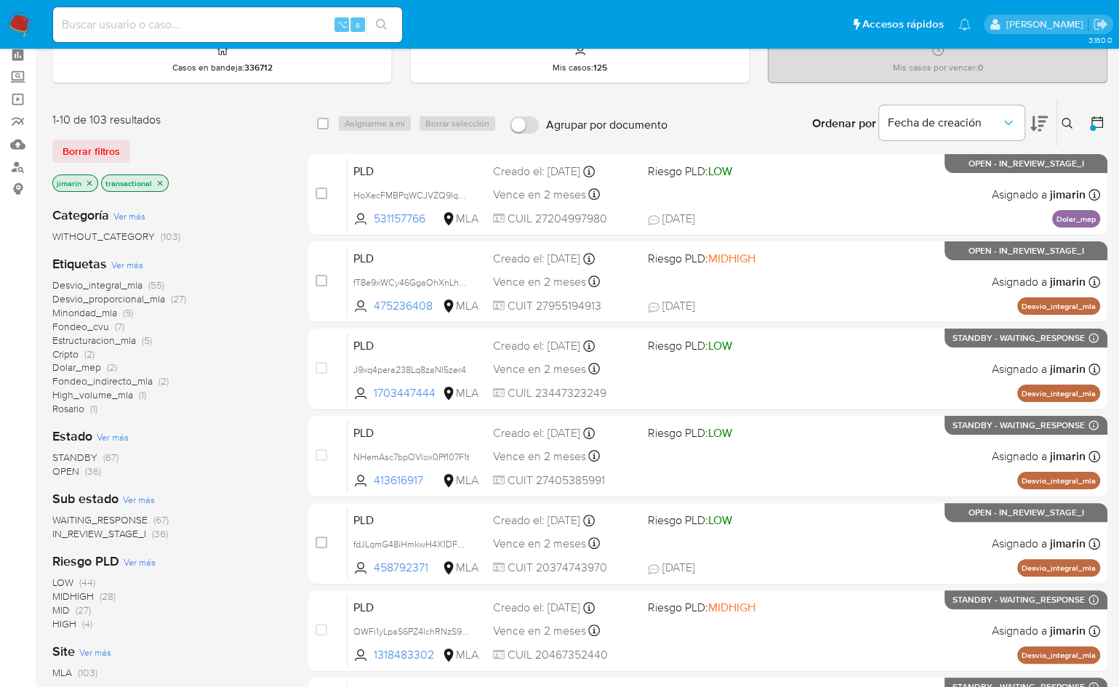
click at [1098, 116] on icon at bounding box center [1097, 122] width 15 height 15
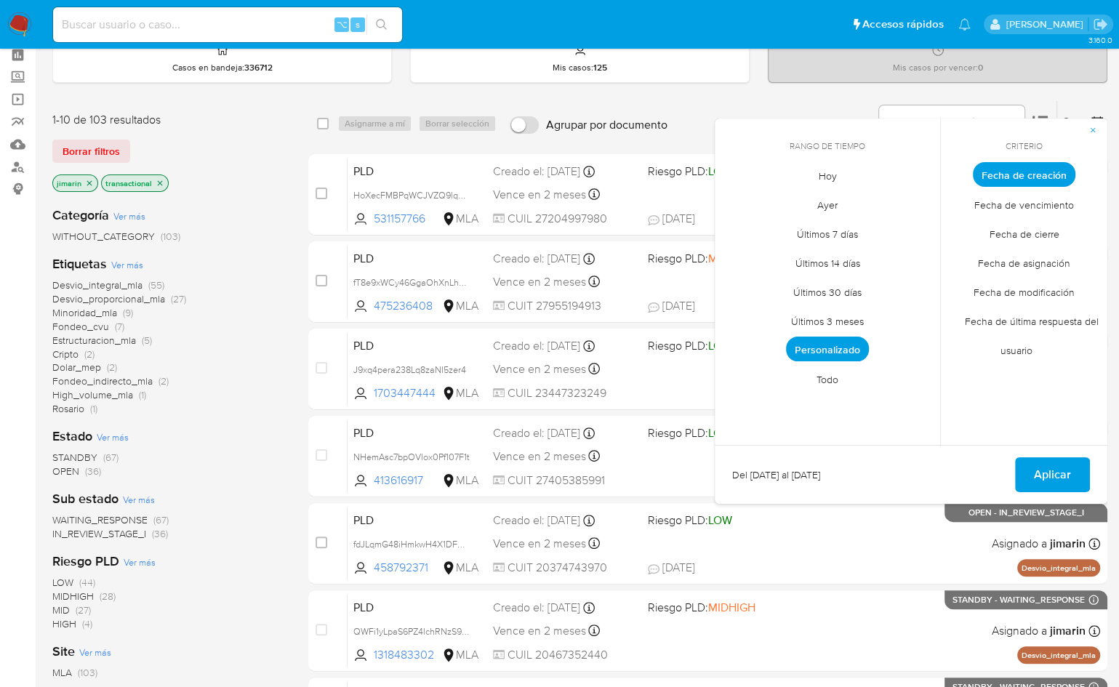
click at [846, 346] on span "Personalizado" at bounding box center [827, 349] width 83 height 25
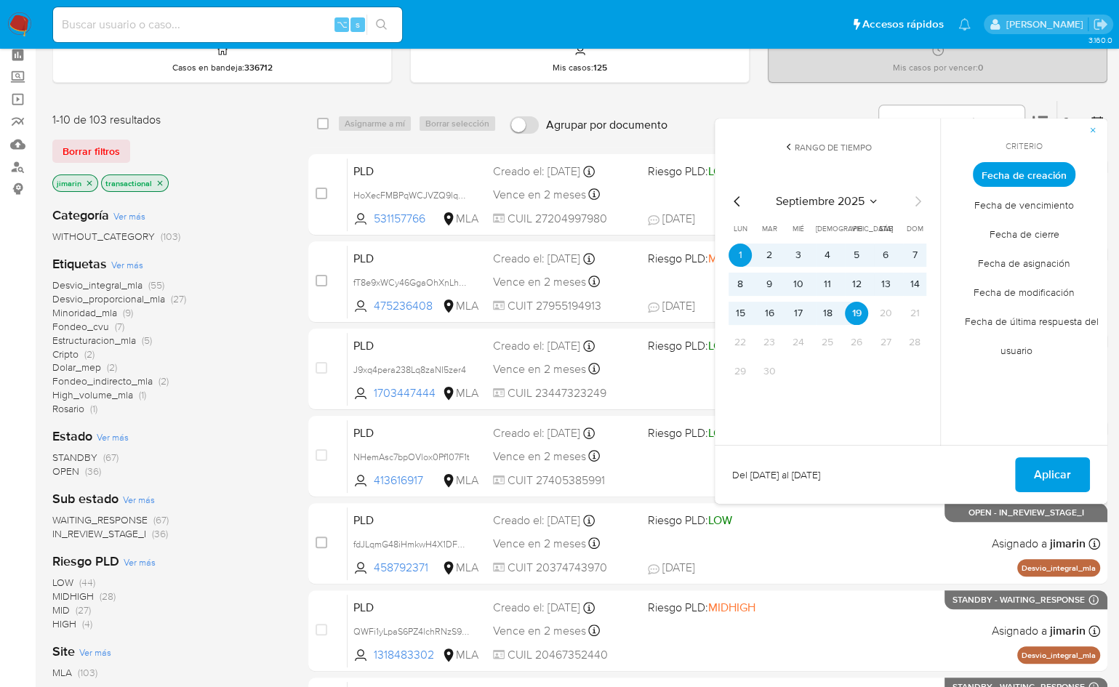
click at [732, 206] on icon "Mes anterior" at bounding box center [737, 201] width 17 height 17
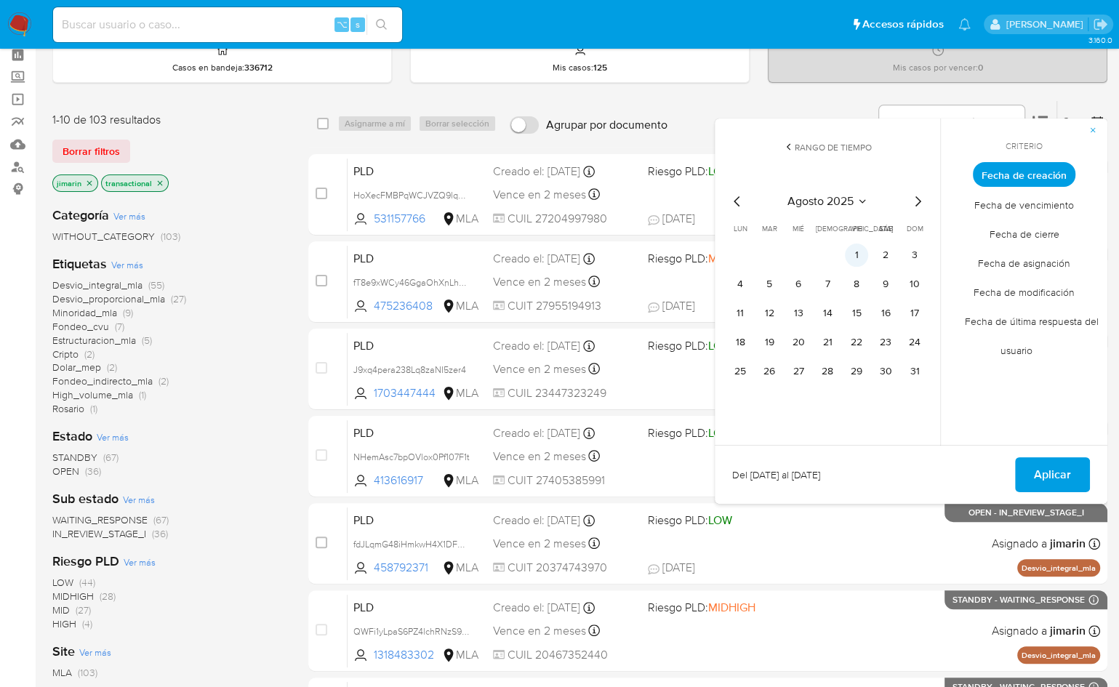
click at [854, 254] on button "1" at bounding box center [856, 255] width 23 height 23
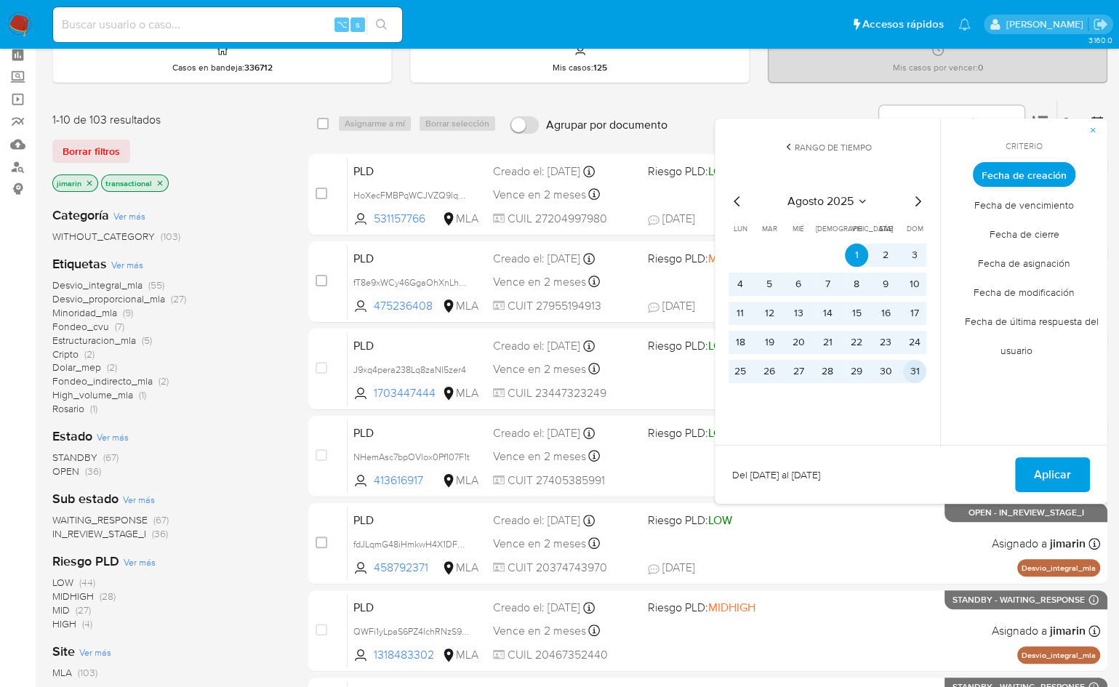
click at [908, 369] on button "31" at bounding box center [914, 371] width 23 height 23
click at [1043, 462] on span "Aplicar" at bounding box center [1052, 475] width 37 height 32
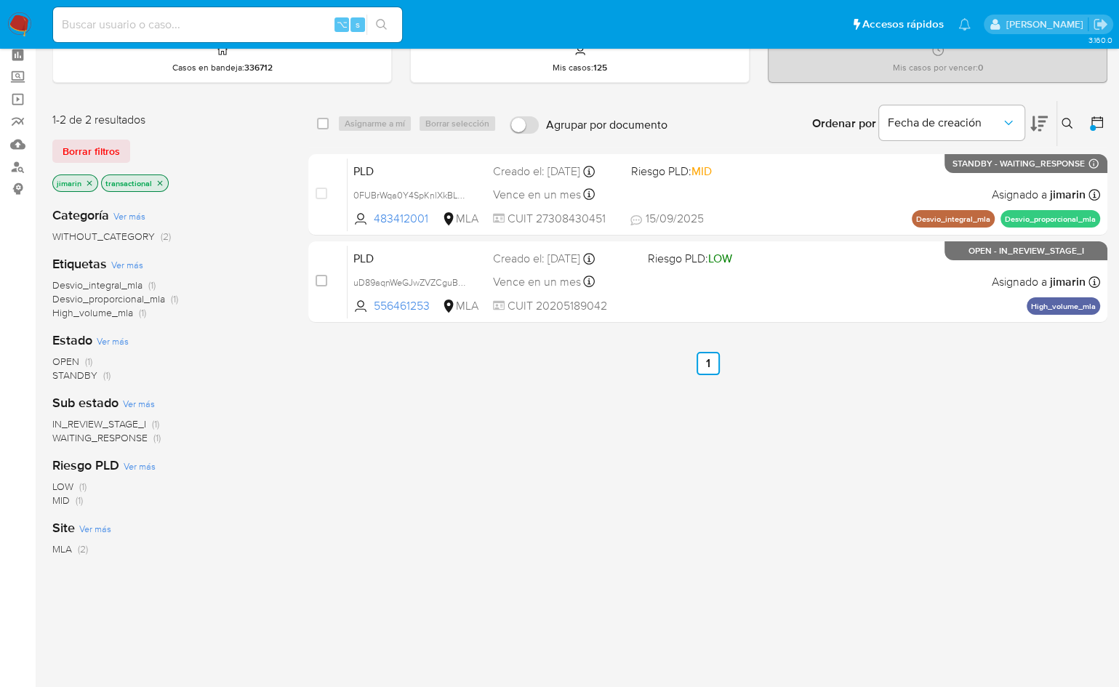
click at [20, 28] on img at bounding box center [19, 24] width 25 height 25
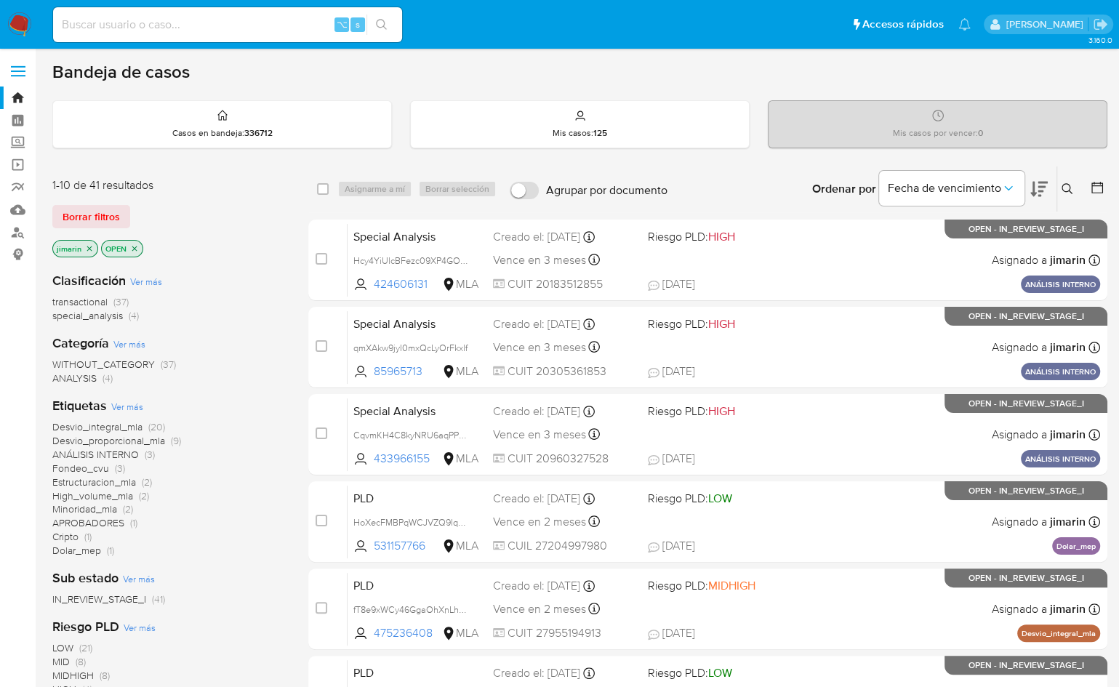
click at [138, 247] on p "OPEN" at bounding box center [122, 249] width 41 height 16
click at [135, 247] on icon "close-filter" at bounding box center [134, 248] width 9 height 9
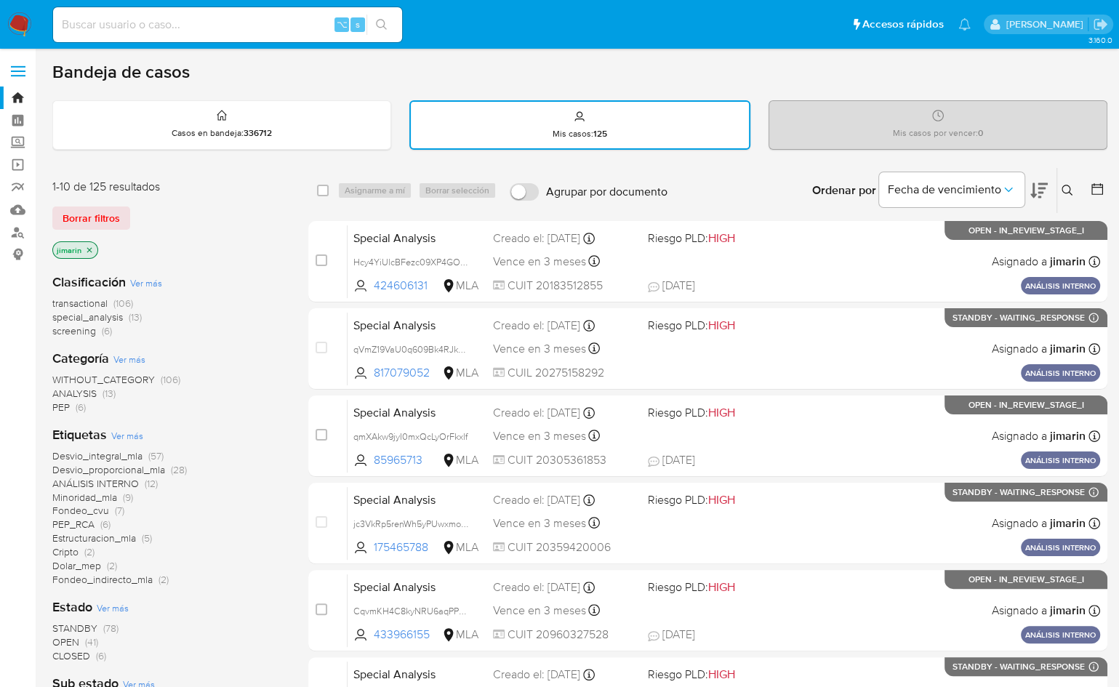
click at [231, 237] on div "1-10 de 125 resultados Borrar filtros jimarin" at bounding box center [168, 220] width 233 height 83
click at [1091, 185] on icon at bounding box center [1097, 189] width 15 height 15
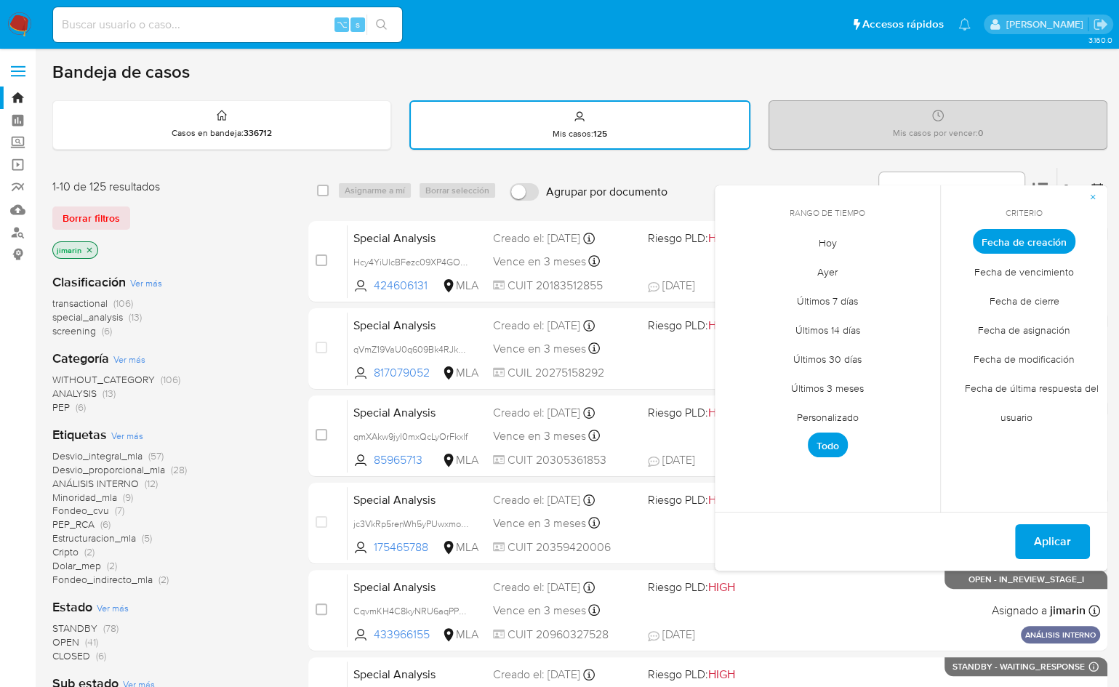
click at [840, 406] on span "Personalizado" at bounding box center [828, 417] width 92 height 30
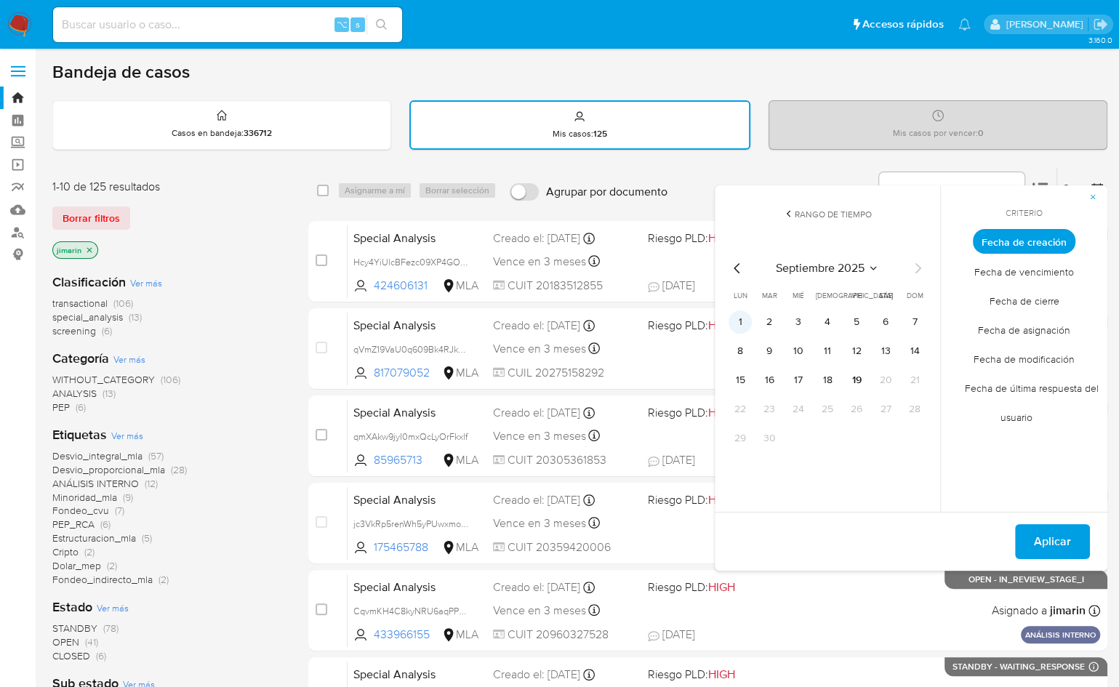
click at [743, 321] on button "1" at bounding box center [740, 322] width 23 height 23
click at [857, 384] on button "19" at bounding box center [856, 380] width 23 height 23
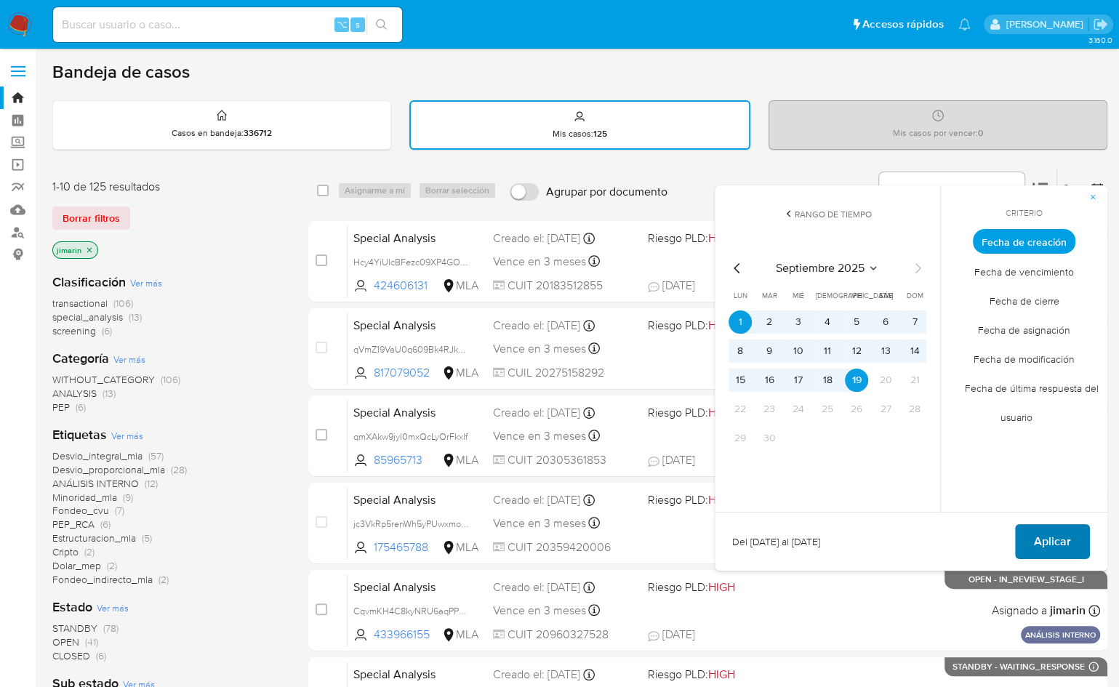
click at [1049, 532] on span "Aplicar" at bounding box center [1052, 542] width 37 height 32
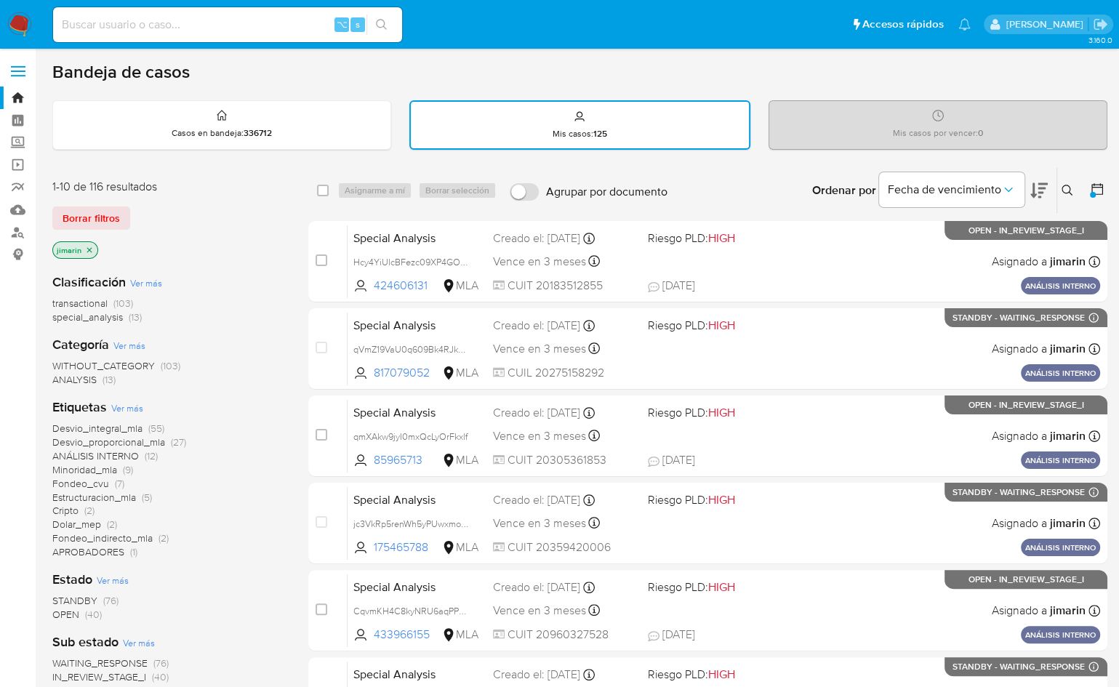
click at [1098, 187] on icon at bounding box center [1097, 189] width 15 height 15
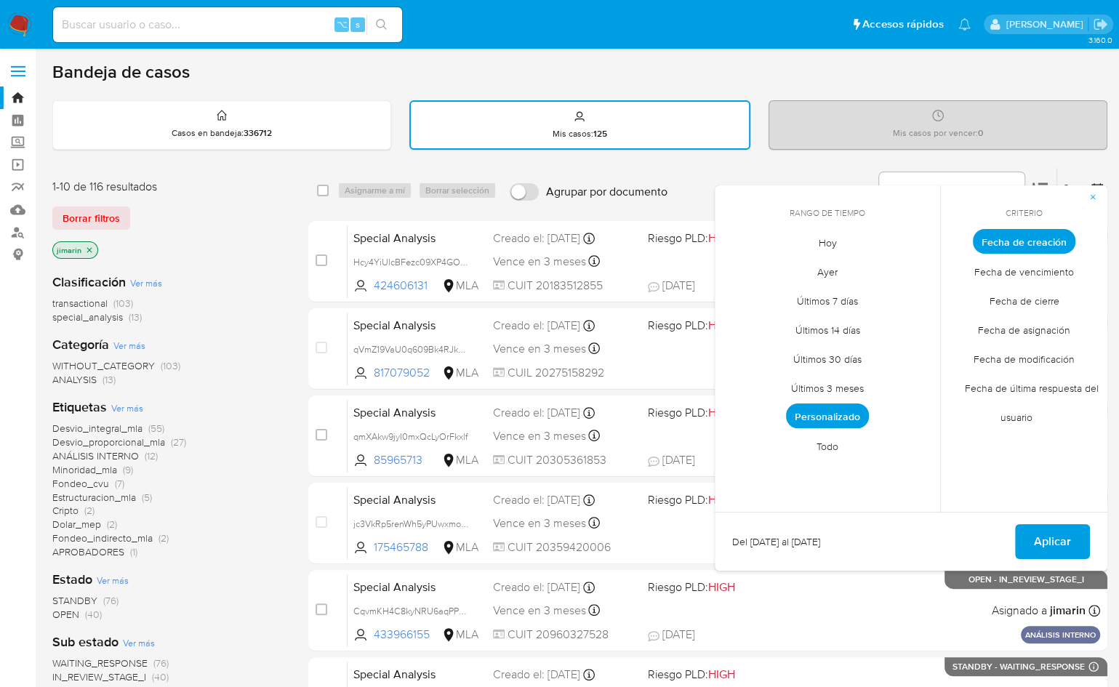
click at [828, 414] on span "Personalizado" at bounding box center [827, 416] width 83 height 25
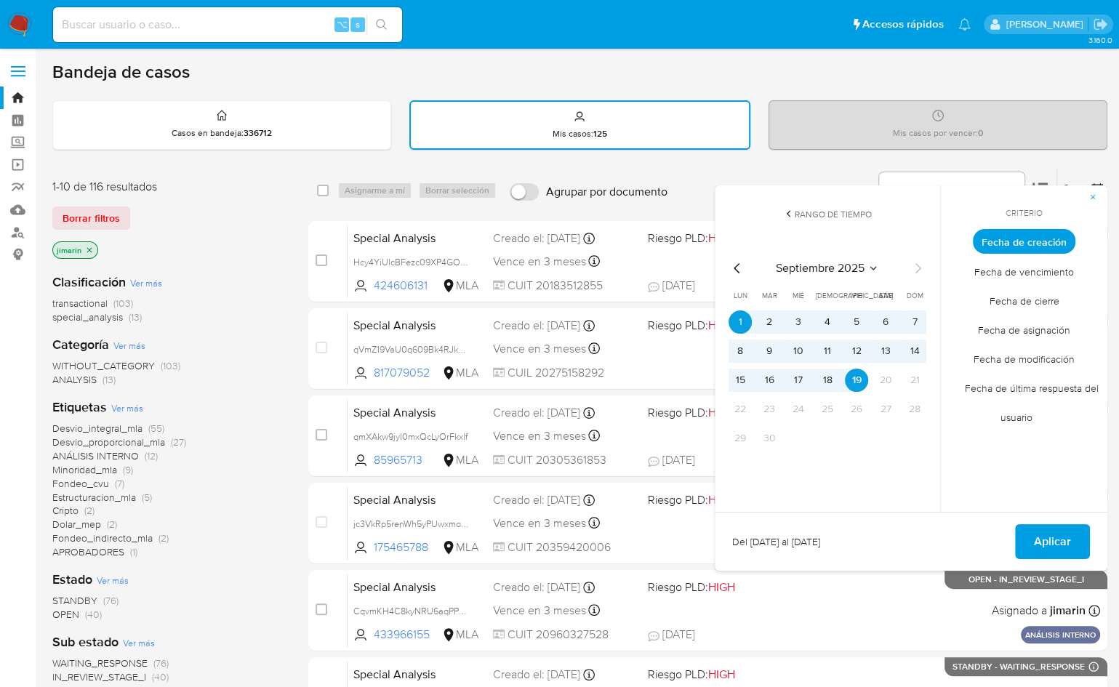
click at [735, 268] on icon "Mes anterior" at bounding box center [737, 268] width 6 height 10
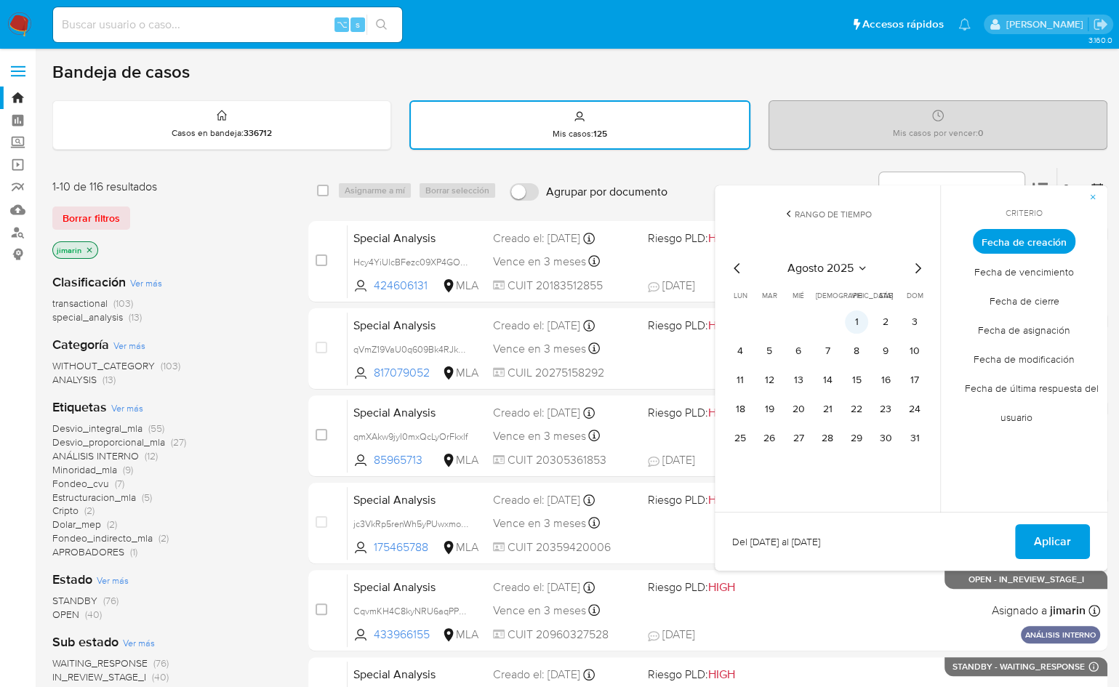
click at [852, 319] on button "1" at bounding box center [856, 322] width 23 height 23
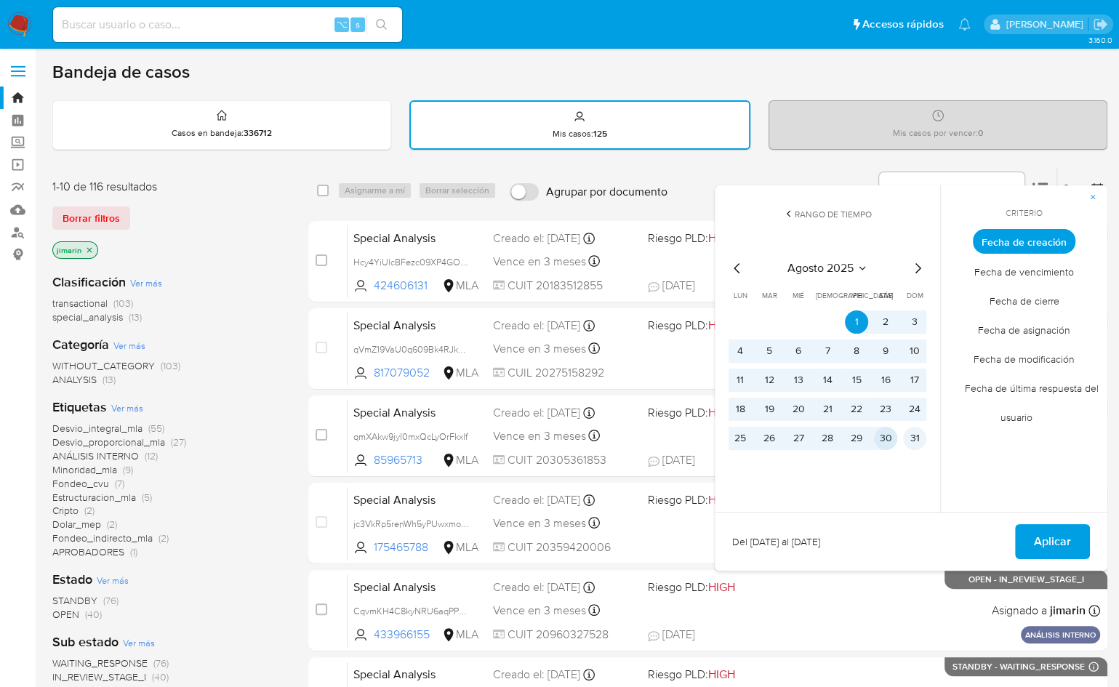
click at [914, 434] on button "31" at bounding box center [914, 438] width 23 height 23
click at [1028, 529] on button "Aplicar" at bounding box center [1052, 541] width 75 height 35
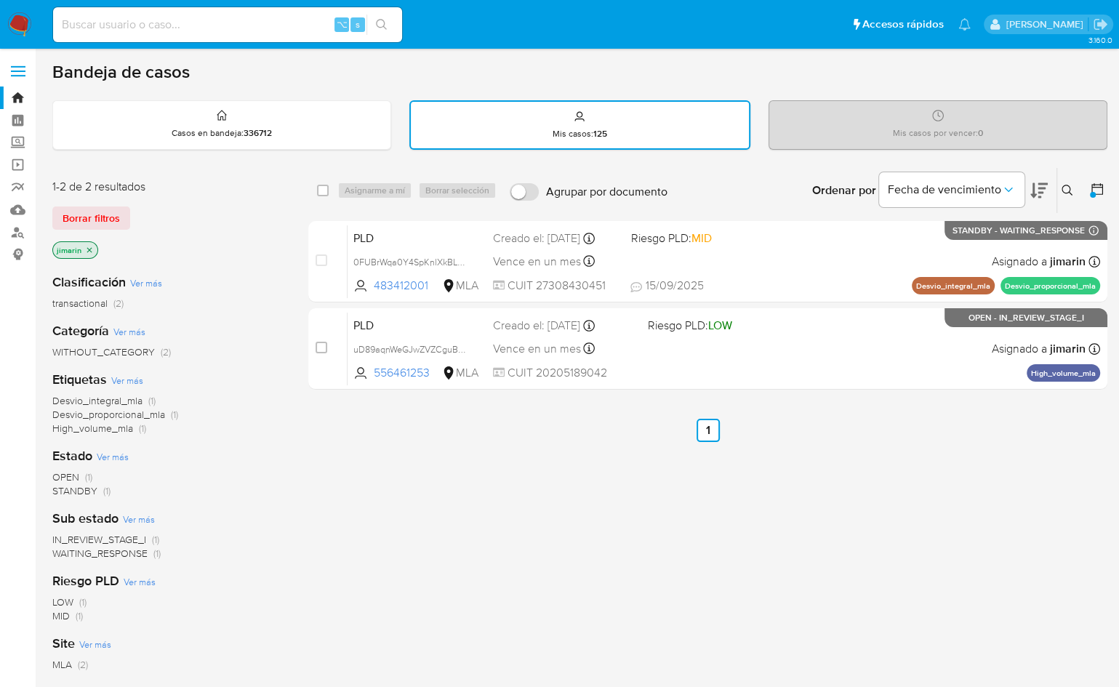
click at [1071, 190] on icon at bounding box center [1068, 191] width 12 height 12
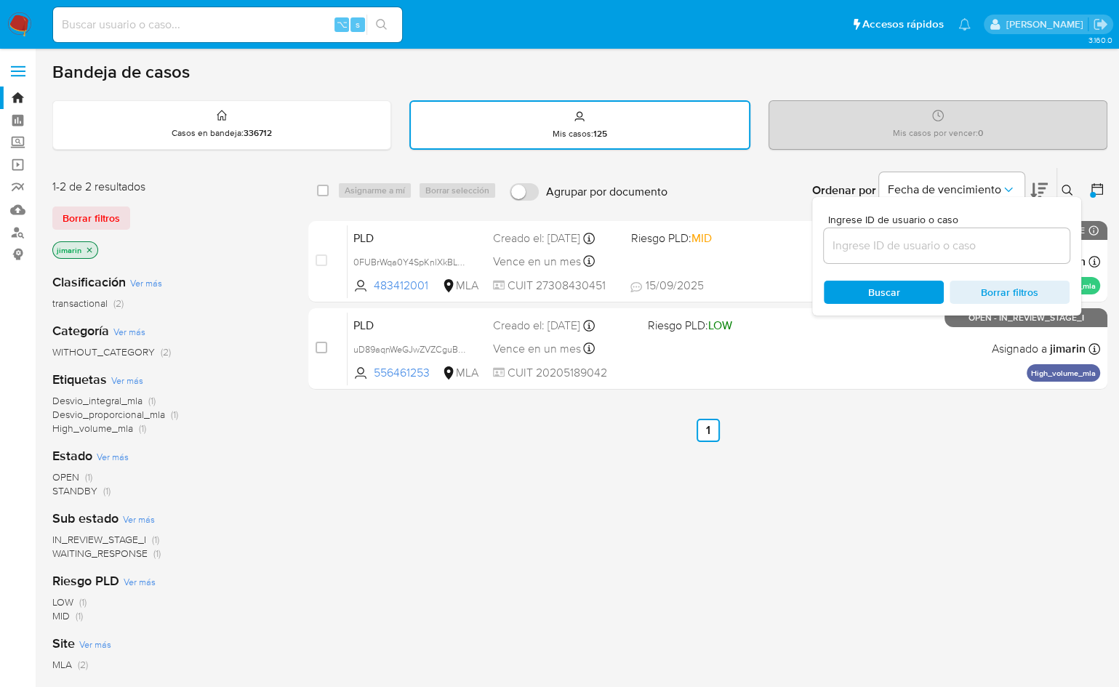
click at [956, 259] on div at bounding box center [947, 245] width 246 height 35
click at [956, 250] on input at bounding box center [947, 245] width 246 height 19
paste input "2431384782"
type input "2431384782"
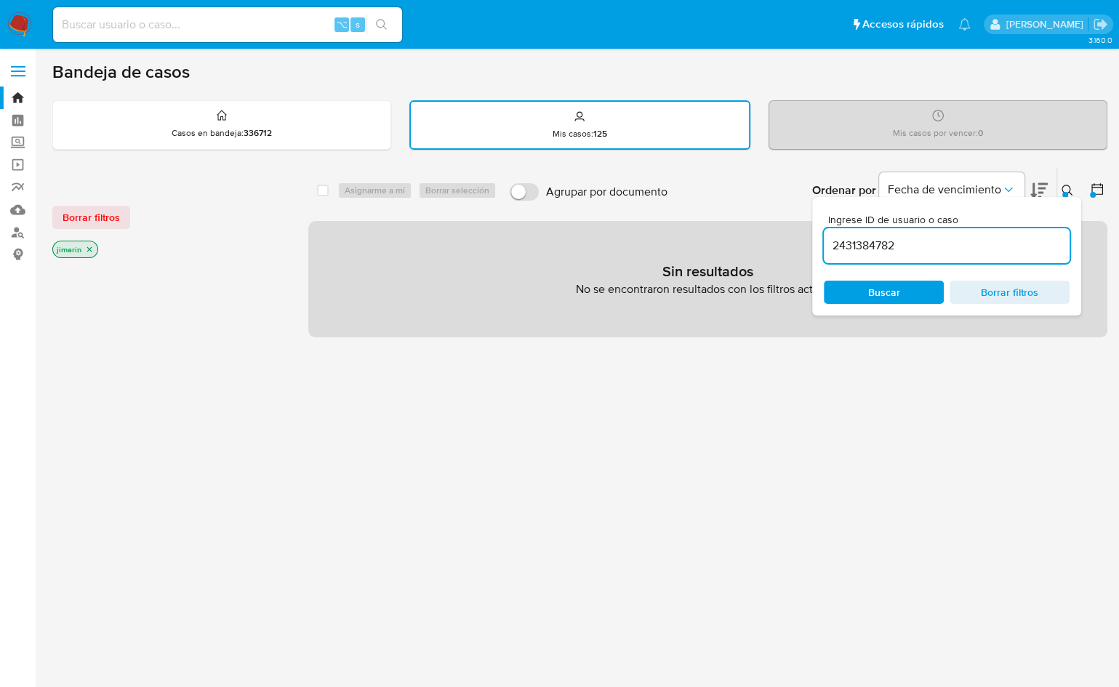
click at [1086, 185] on div at bounding box center [1095, 190] width 26 height 45
click at [1091, 188] on icon at bounding box center [1097, 189] width 15 height 15
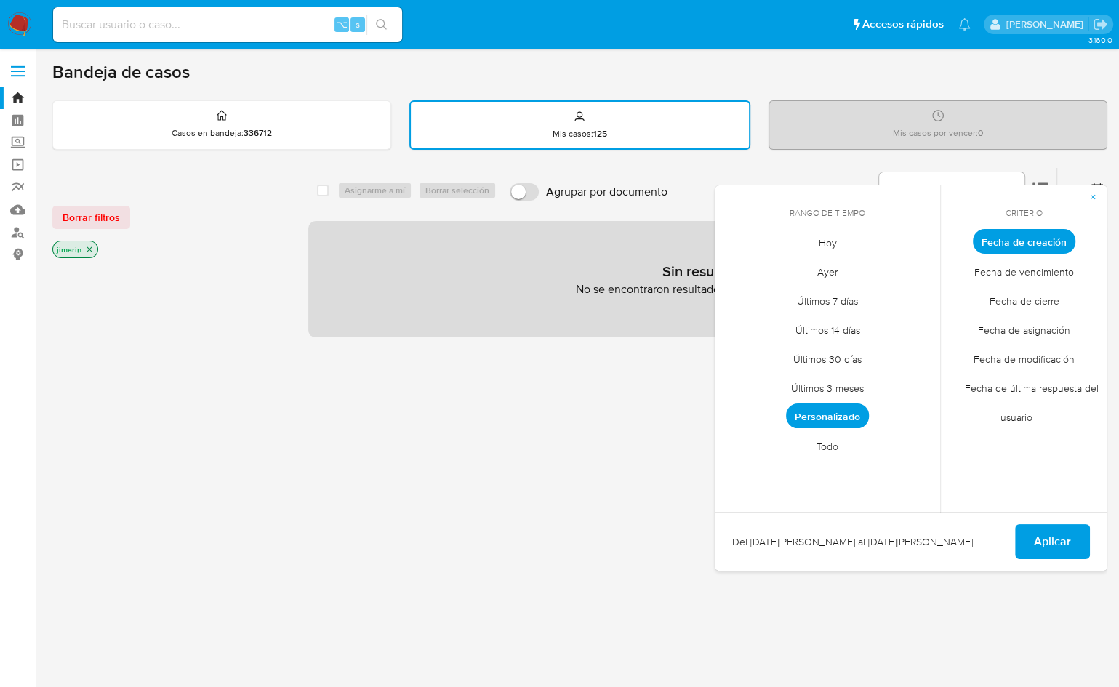
click at [822, 441] on span "Todo" at bounding box center [828, 446] width 52 height 30
click at [1052, 556] on span "Aplicar" at bounding box center [1052, 542] width 37 height 32
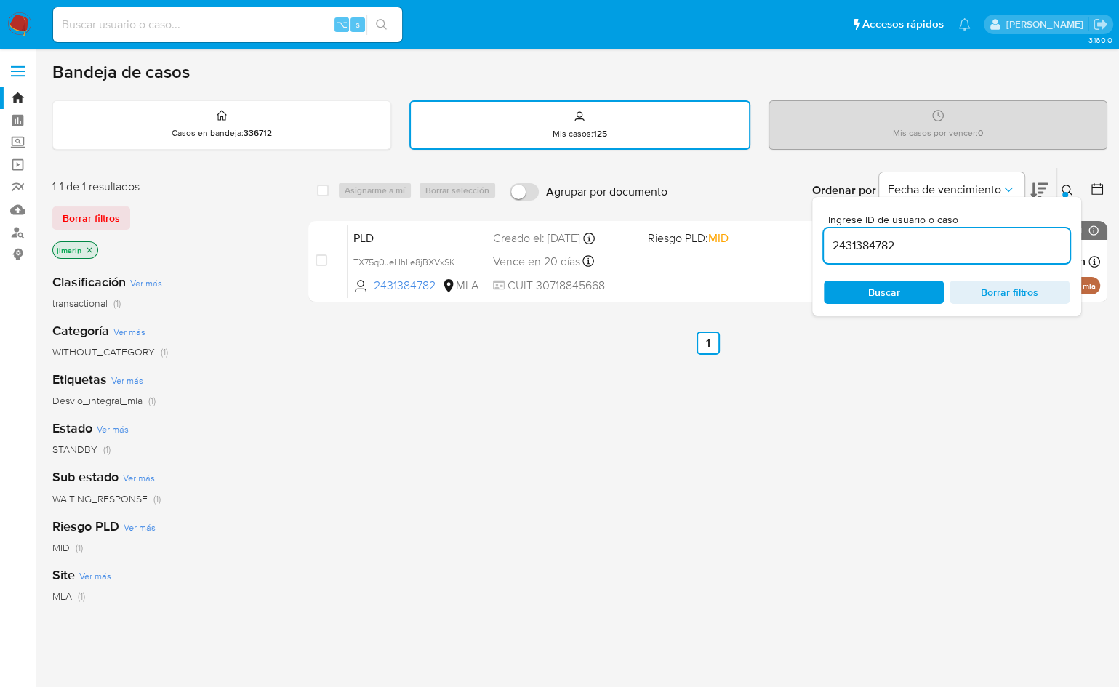
click at [1068, 198] on div "Ingrese ID de usuario o caso 2431384782 Buscar Borrar filtros" at bounding box center [946, 256] width 269 height 119
click at [1070, 188] on icon at bounding box center [1067, 190] width 11 height 11
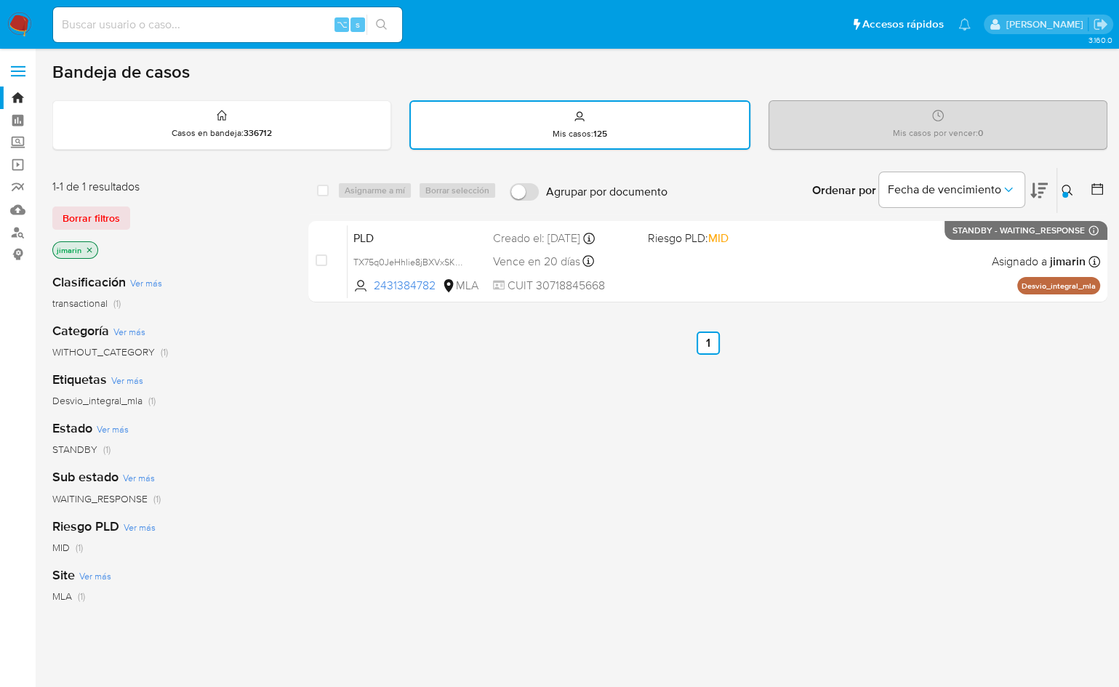
click at [914, 397] on div "select-all-cases-checkbox Asignarme a mí Borrar selección Agrupar por documento…" at bounding box center [707, 496] width 799 height 659
click at [599, 356] on div "select-all-cases-checkbox Asignarme a mí Borrar selección Agrupar por documento…" at bounding box center [707, 496] width 799 height 659
click at [511, 401] on div "select-all-cases-checkbox Asignarme a mí Borrar selección Agrupar por documento…" at bounding box center [707, 496] width 799 height 659
